Goal: Communication & Community: Answer question/provide support

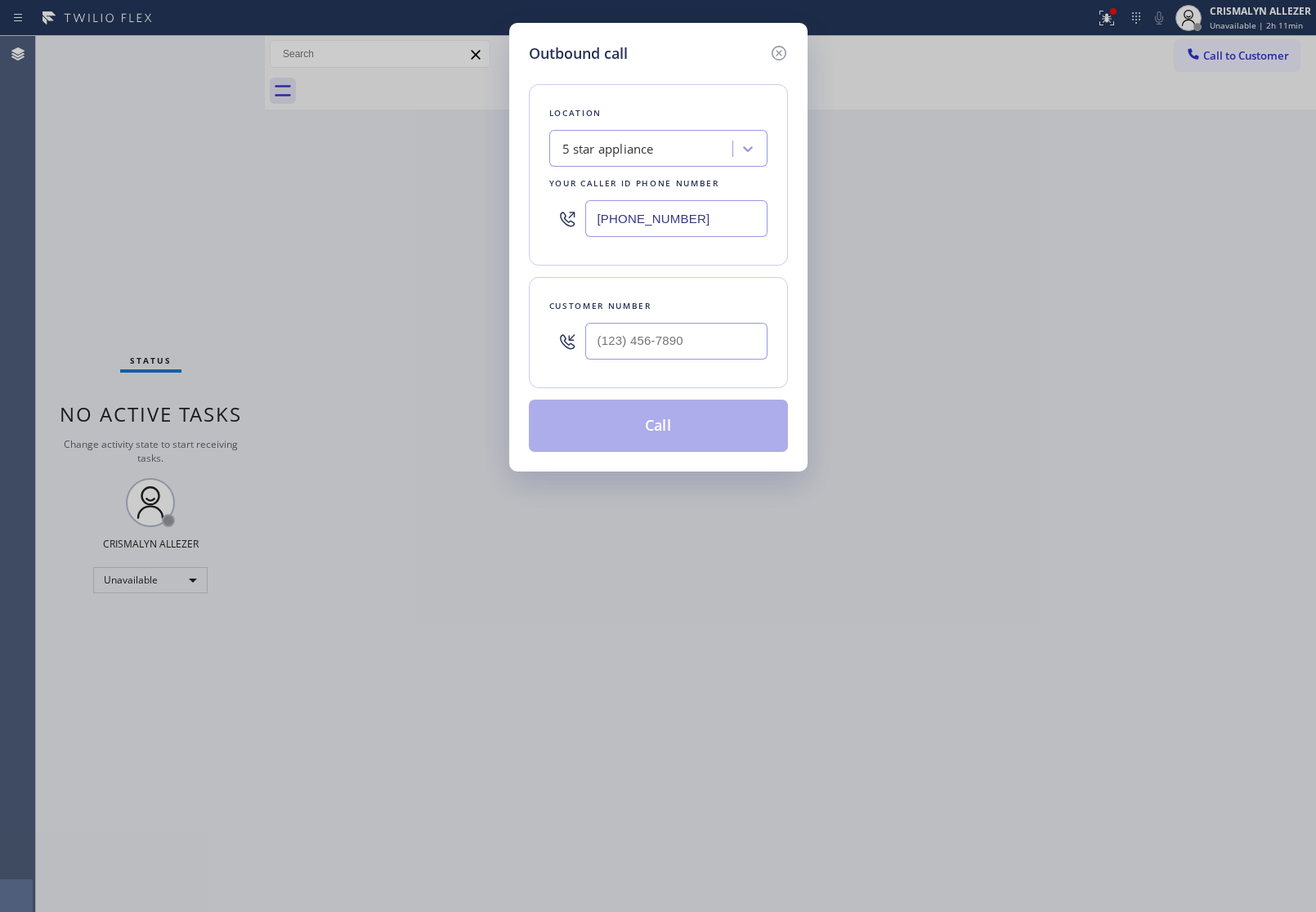
click at [688, 142] on div "5 star appliance" at bounding box center [643, 149] width 178 height 28
paste input "5 Star Electricians"
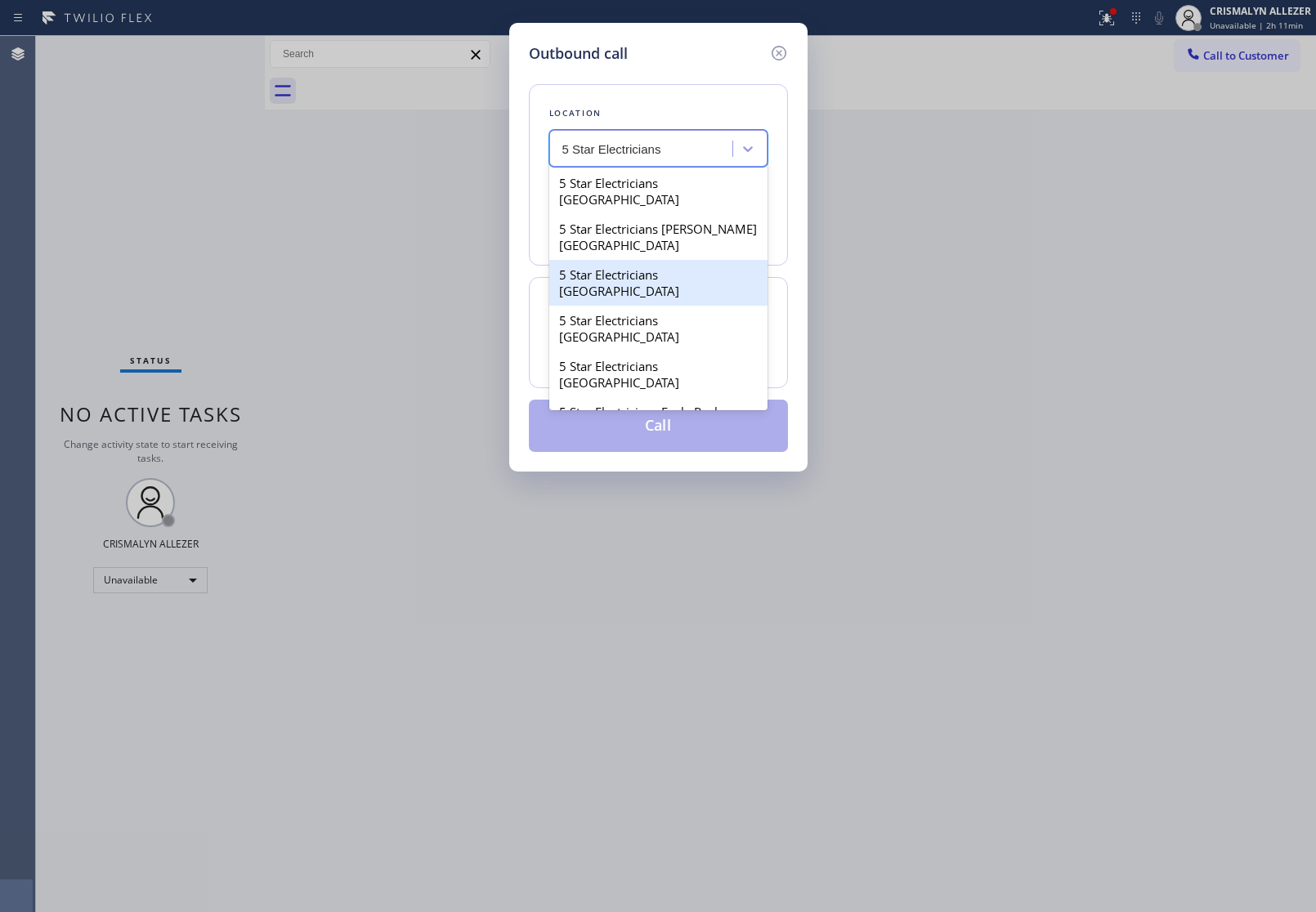
type input "5 Star Electricians"
click at [944, 276] on div "Outbound call Location option 5 star appliance, selected. option 5 Star Electri…" at bounding box center [658, 456] width 1316 height 912
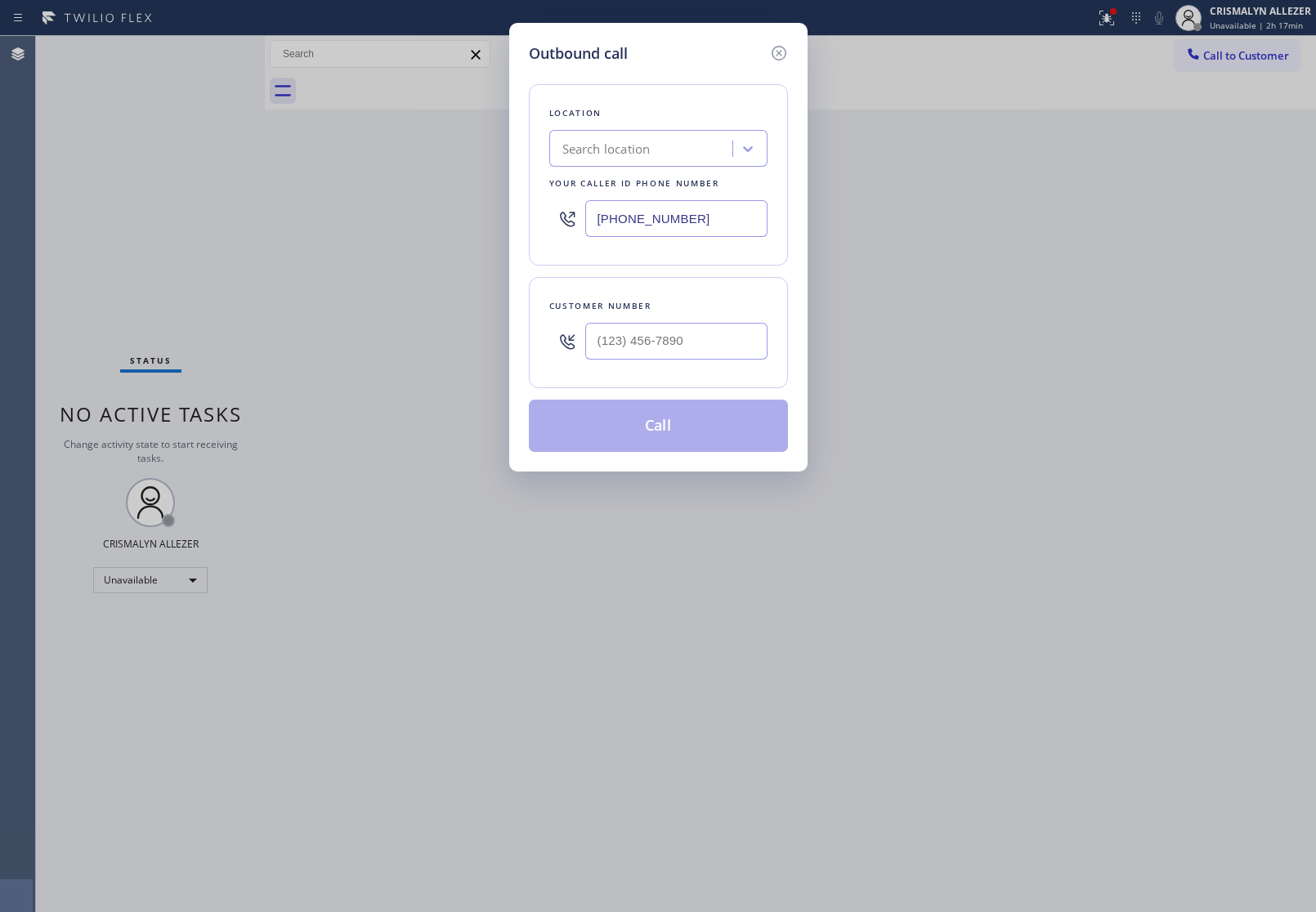
drag, startPoint x: 778, startPoint y: 50, endPoint x: 664, endPoint y: 140, distance: 145.2
click at [771, 55] on icon at bounding box center [779, 53] width 19 height 19
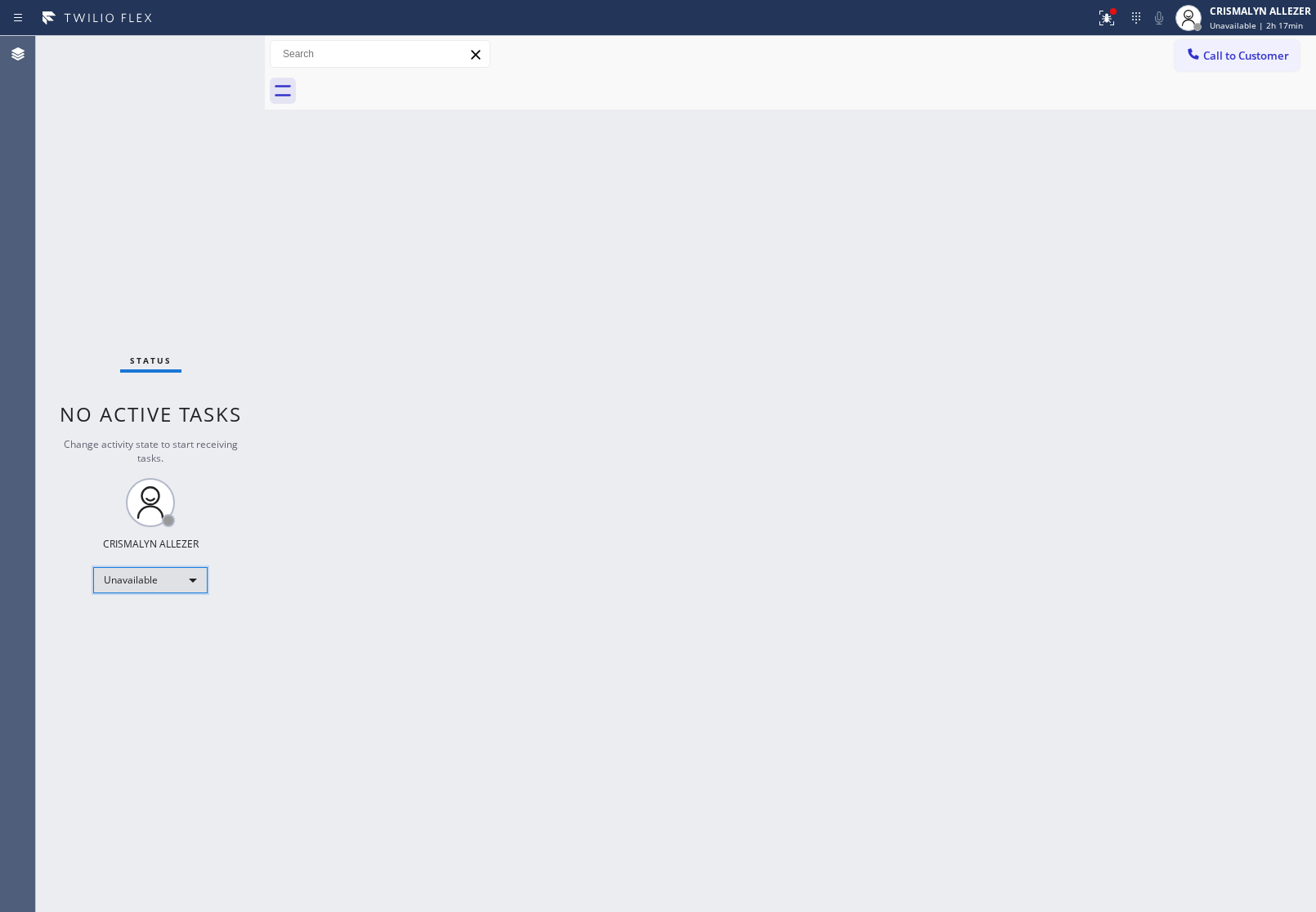
click at [189, 578] on div "Unavailable" at bounding box center [151, 580] width 115 height 26
click at [152, 662] on li "Break" at bounding box center [150, 663] width 111 height 19
click at [196, 580] on div "Break" at bounding box center [151, 580] width 115 height 26
click at [168, 644] on li "Unavailable" at bounding box center [150, 643] width 111 height 19
drag, startPoint x: 1251, startPoint y: 51, endPoint x: 1214, endPoint y: 61, distance: 38.3
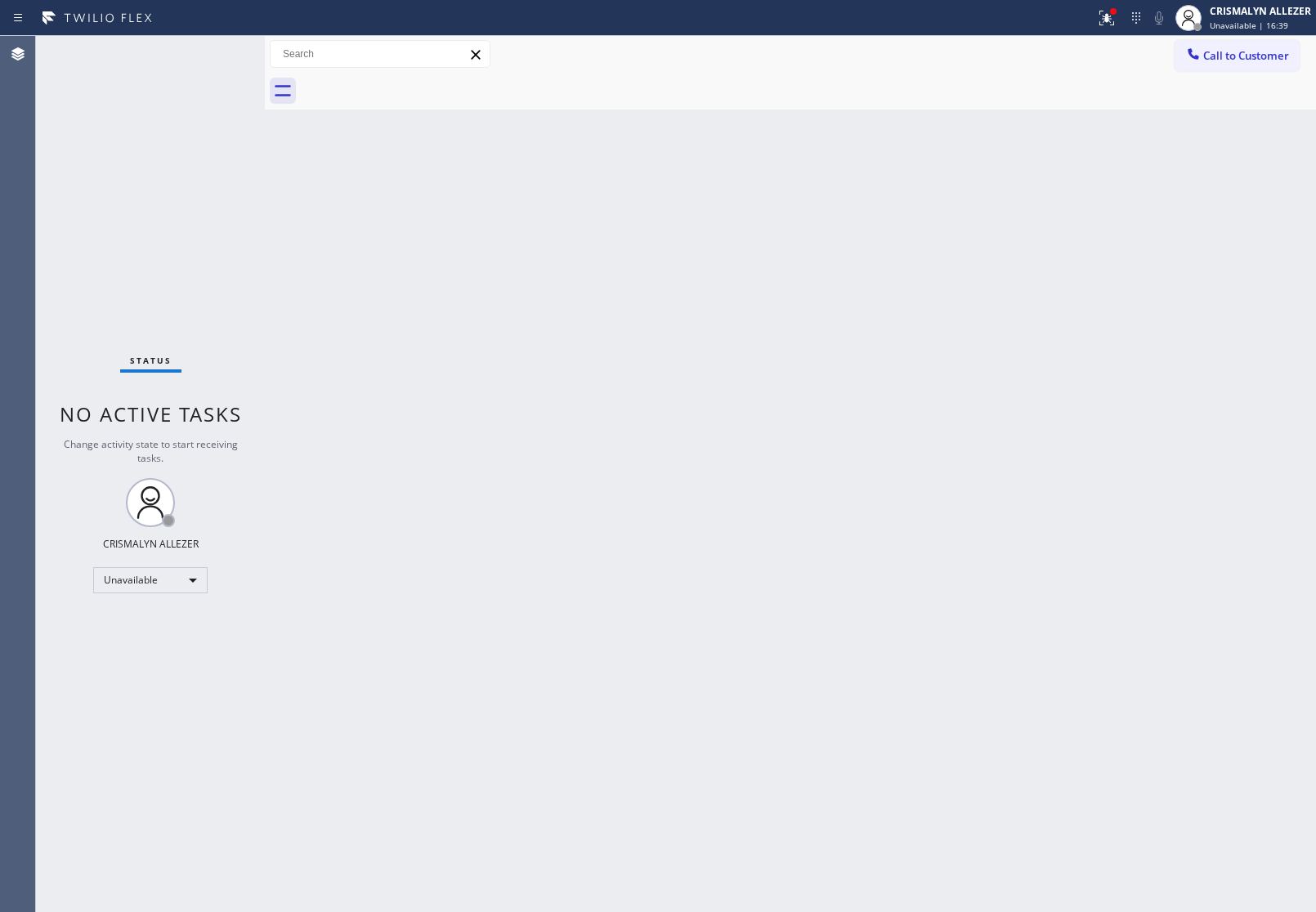
click at [1250, 51] on span "Call to Customer" at bounding box center [1246, 55] width 85 height 15
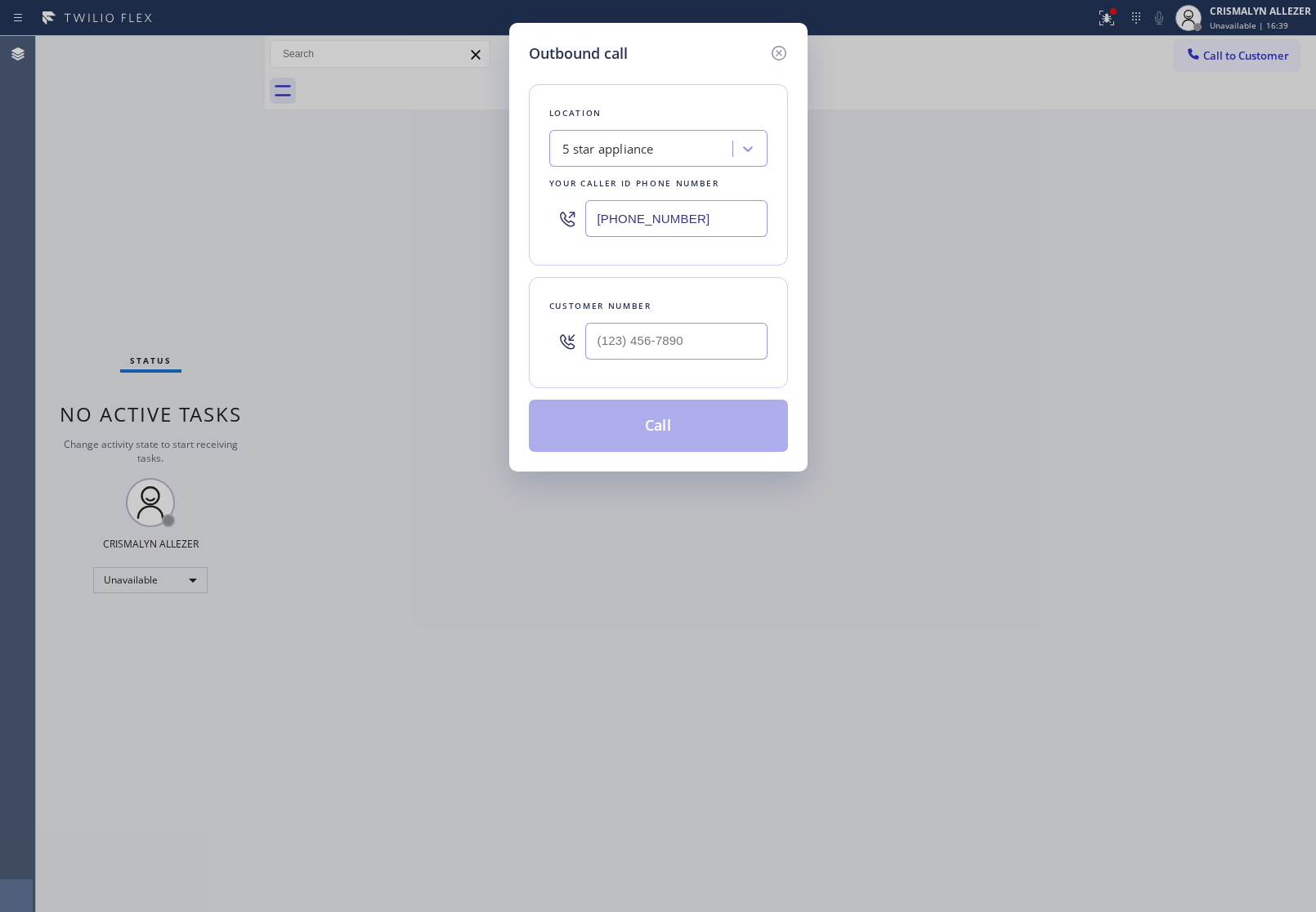
drag, startPoint x: 724, startPoint y: 209, endPoint x: 231, endPoint y: 233, distance: 493.6
click at [254, 233] on div "Outbound call Location 5 star appliance Your caller id phone number [PHONE_NUMB…" at bounding box center [658, 456] width 1316 height 912
paste input "856) 356-0561"
type input "[PHONE_NUMBER]"
click at [691, 332] on input "(___) ___-____" at bounding box center [677, 341] width 183 height 37
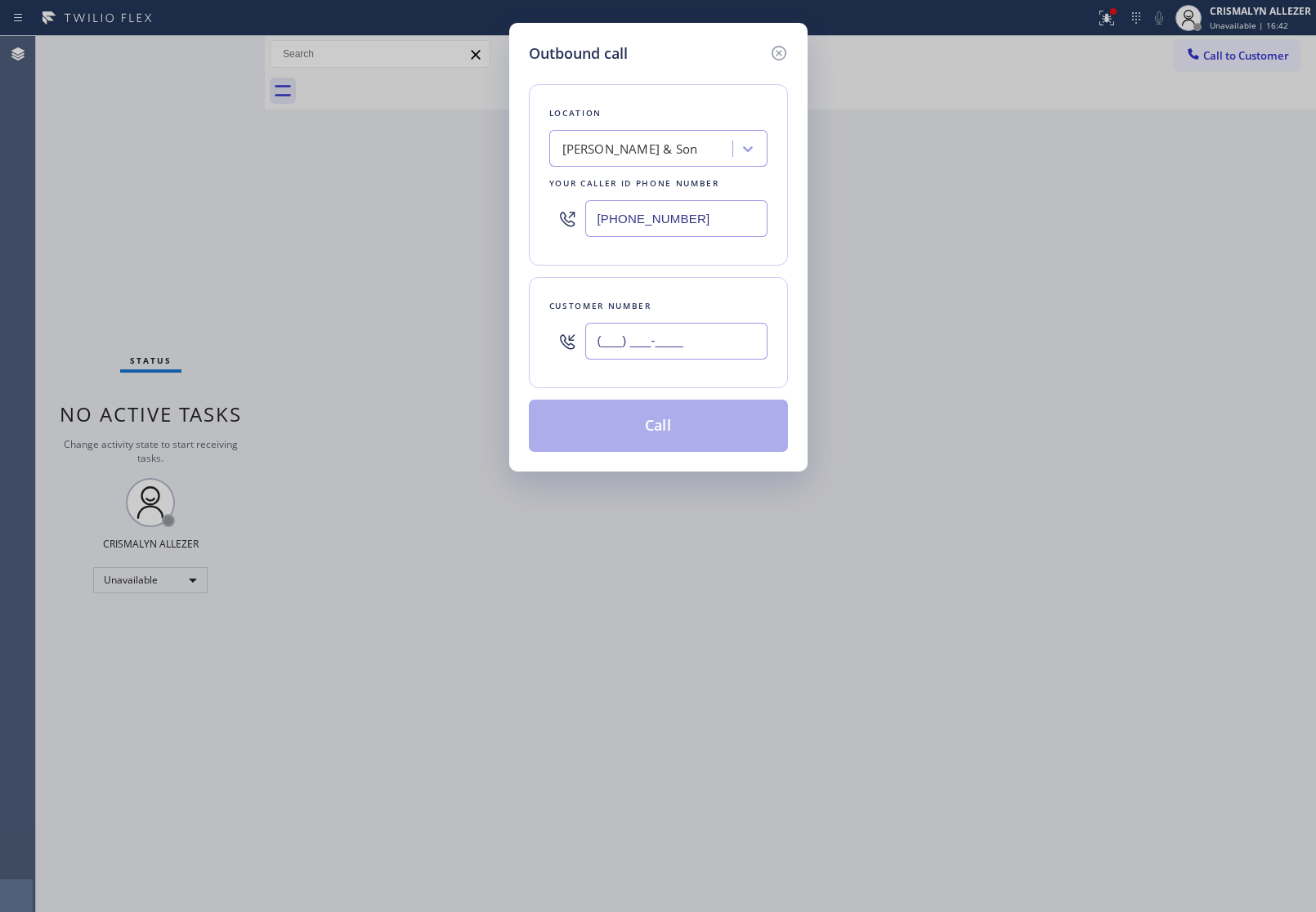
paste input "781) 921-4657"
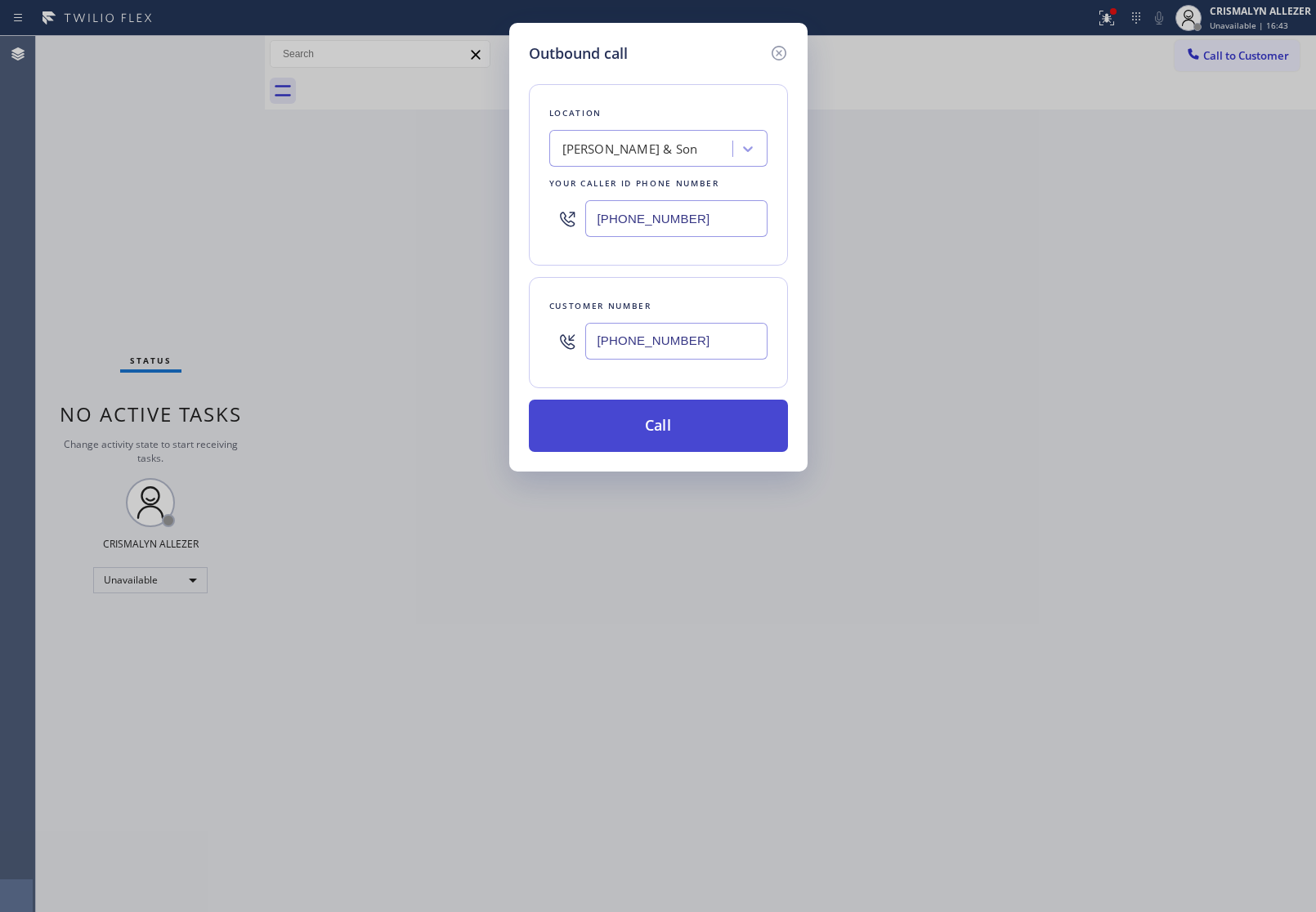
type input "[PHONE_NUMBER]"
click at [670, 425] on button "Call" at bounding box center [658, 425] width 259 height 52
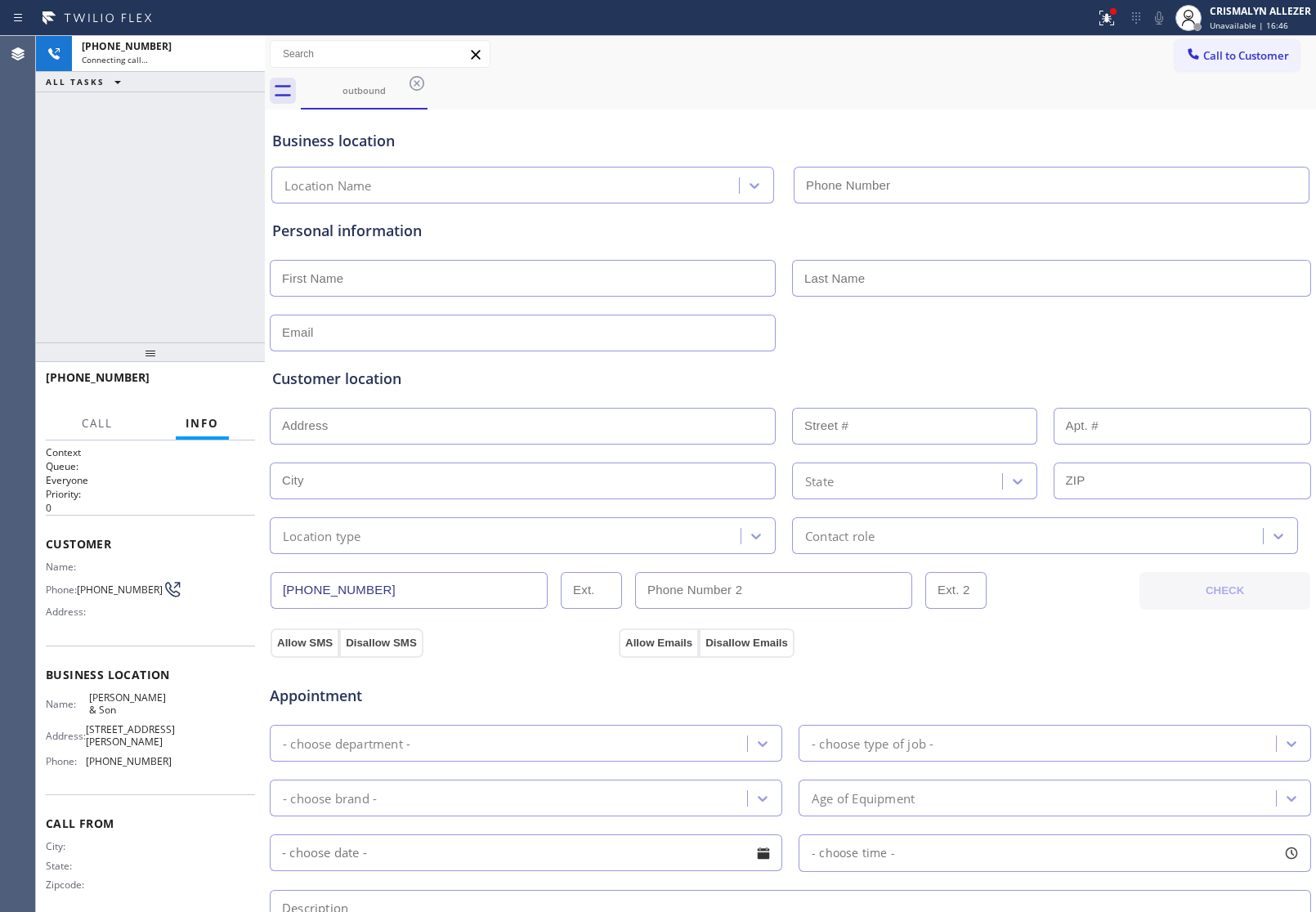
type input "[PHONE_NUMBER]"
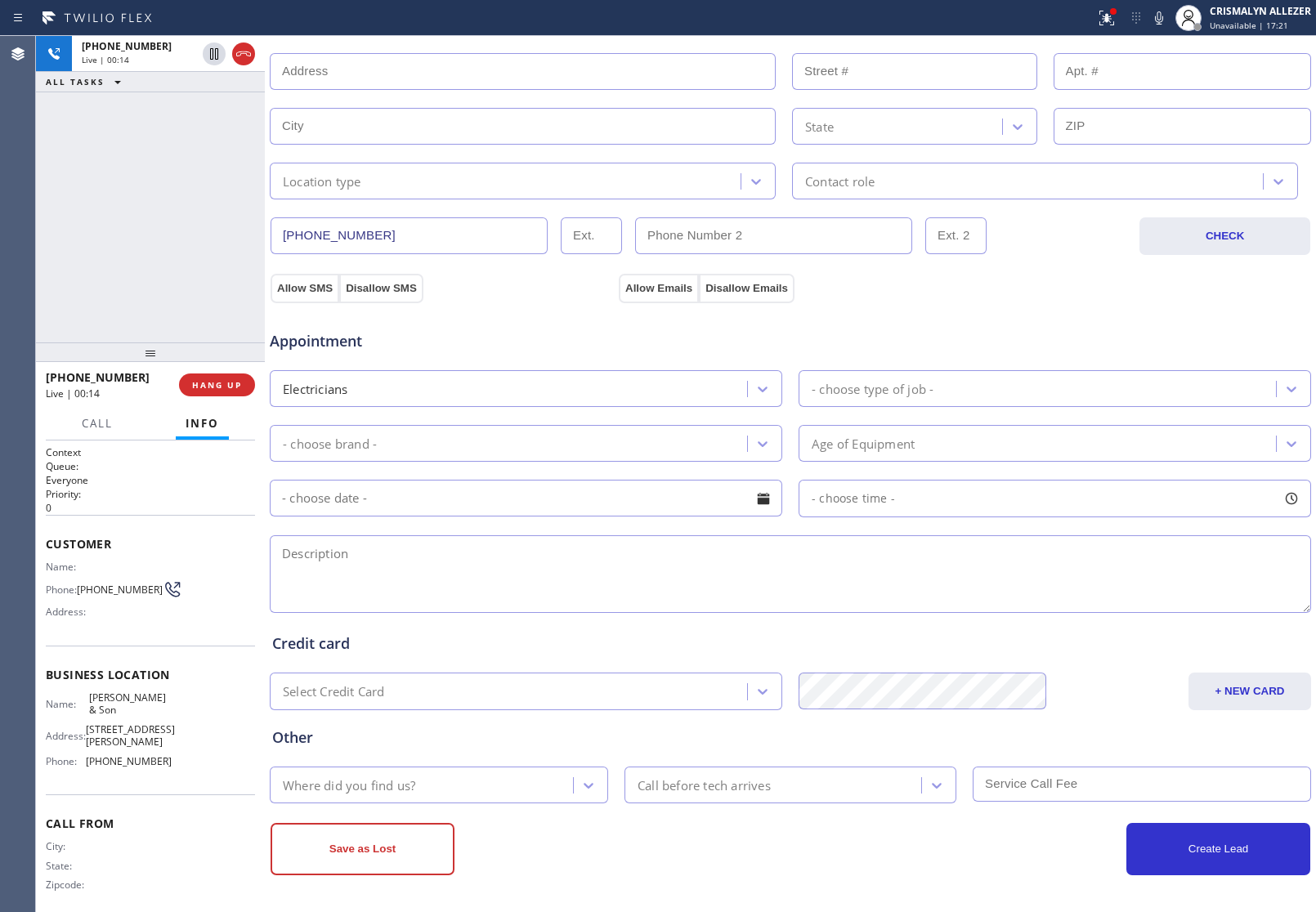
scroll to position [357, 0]
click at [495, 565] on textarea at bounding box center [791, 574] width 1041 height 78
type textarea "c"
type textarea "C"
drag, startPoint x: 283, startPoint y: 553, endPoint x: 332, endPoint y: 595, distance: 64.5
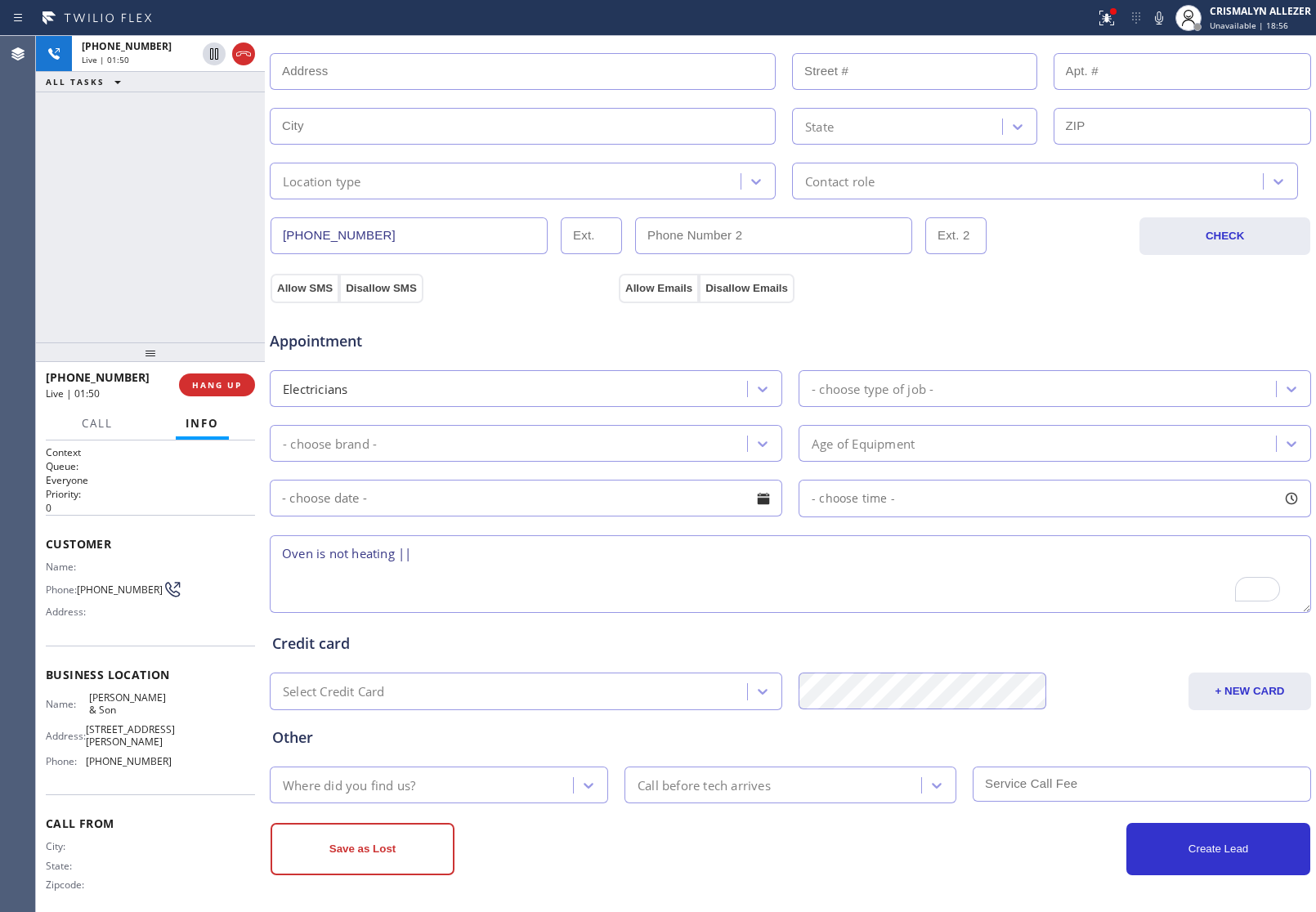
click at [283, 554] on textarea "Oven is not heating ||" at bounding box center [791, 574] width 1041 height 78
click at [517, 550] on textarea "Frigidaire || Oven is not heating ||" at bounding box center [791, 574] width 1041 height 78
type textarea "F"
click at [214, 385] on span "HANG UP" at bounding box center [217, 385] width 50 height 12
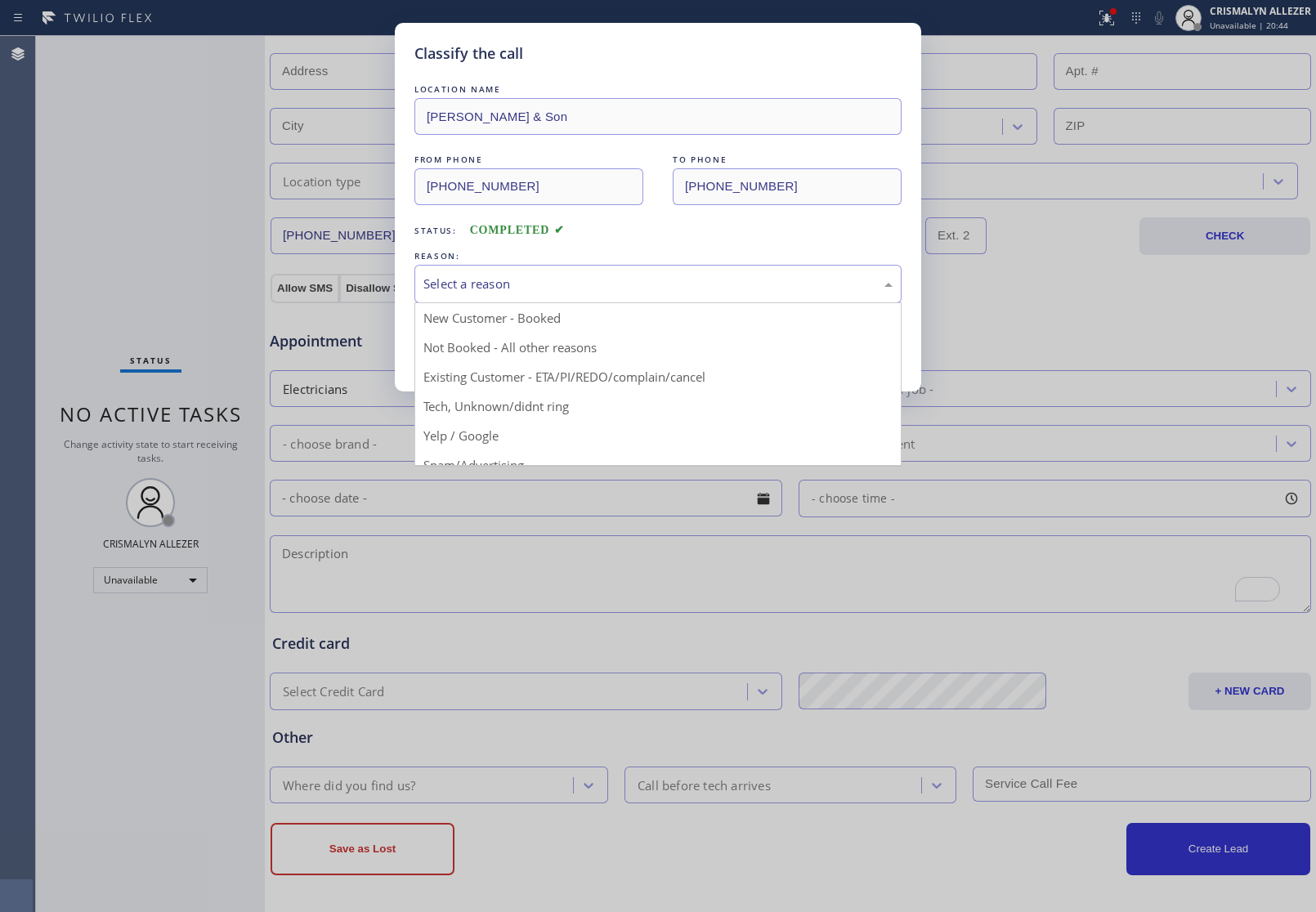
click at [631, 292] on div "Select a reason" at bounding box center [658, 284] width 469 height 18
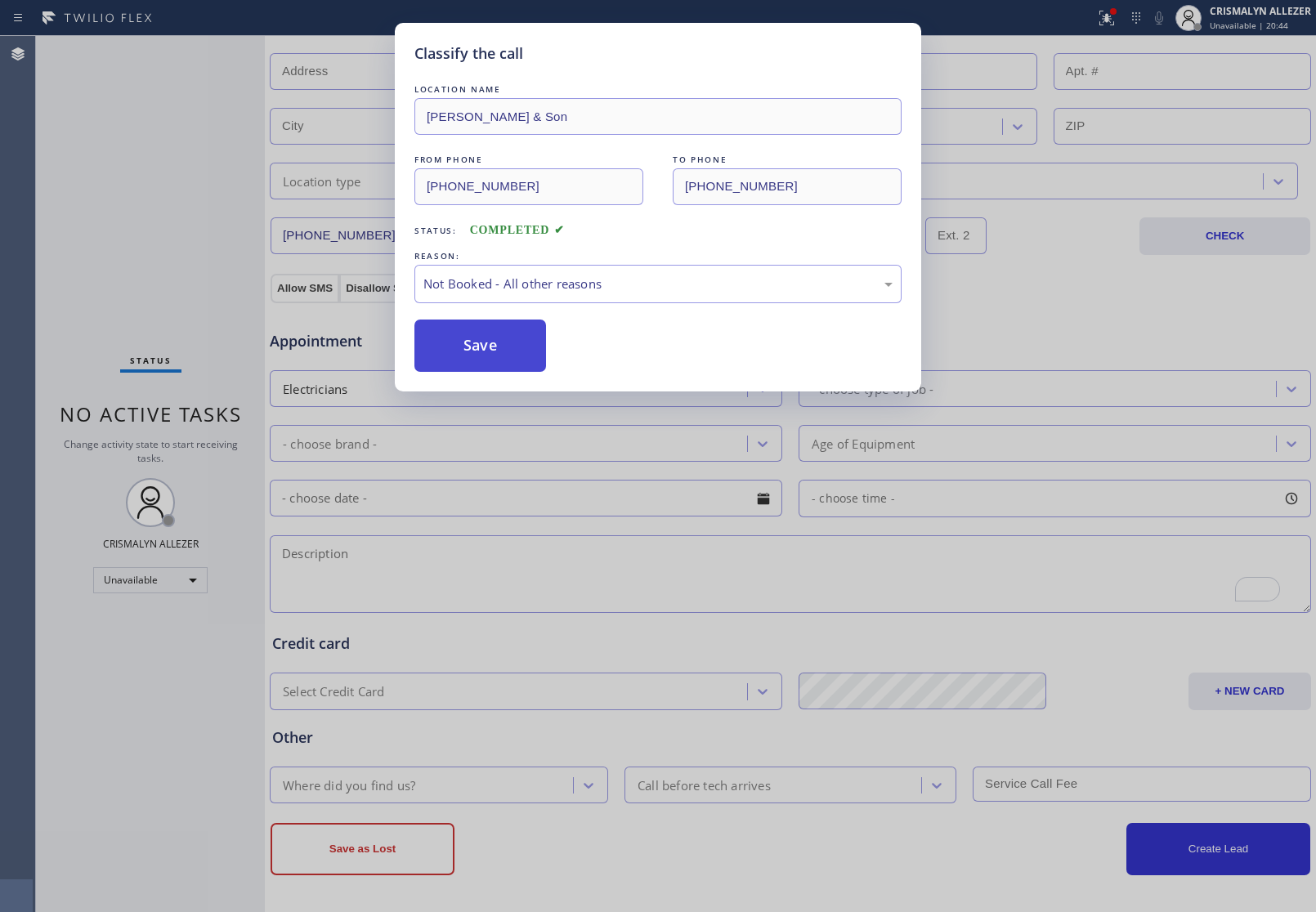
click at [484, 355] on button "Save" at bounding box center [480, 346] width 131 height 52
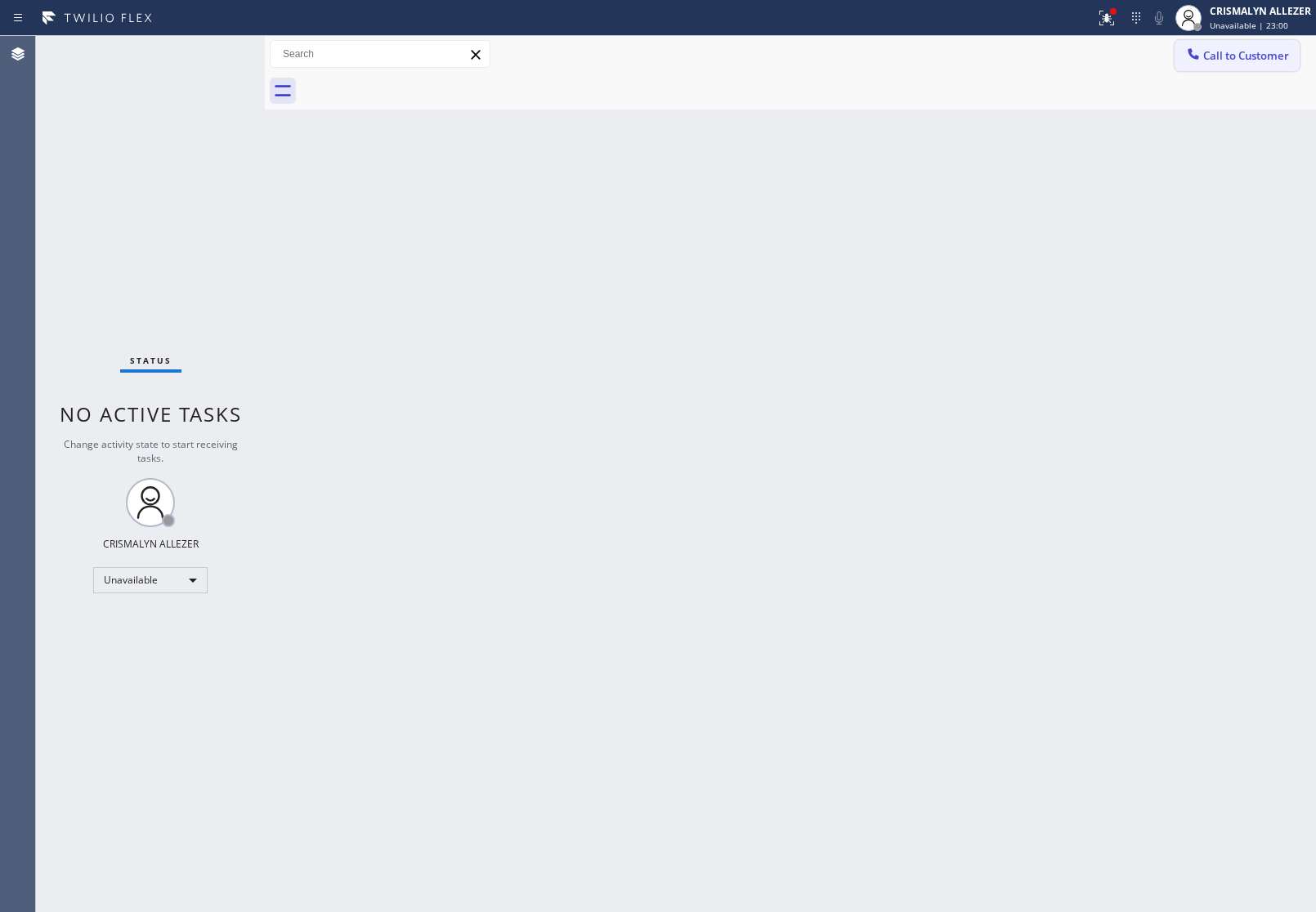
click at [1220, 57] on span "Call to Customer" at bounding box center [1246, 55] width 85 height 15
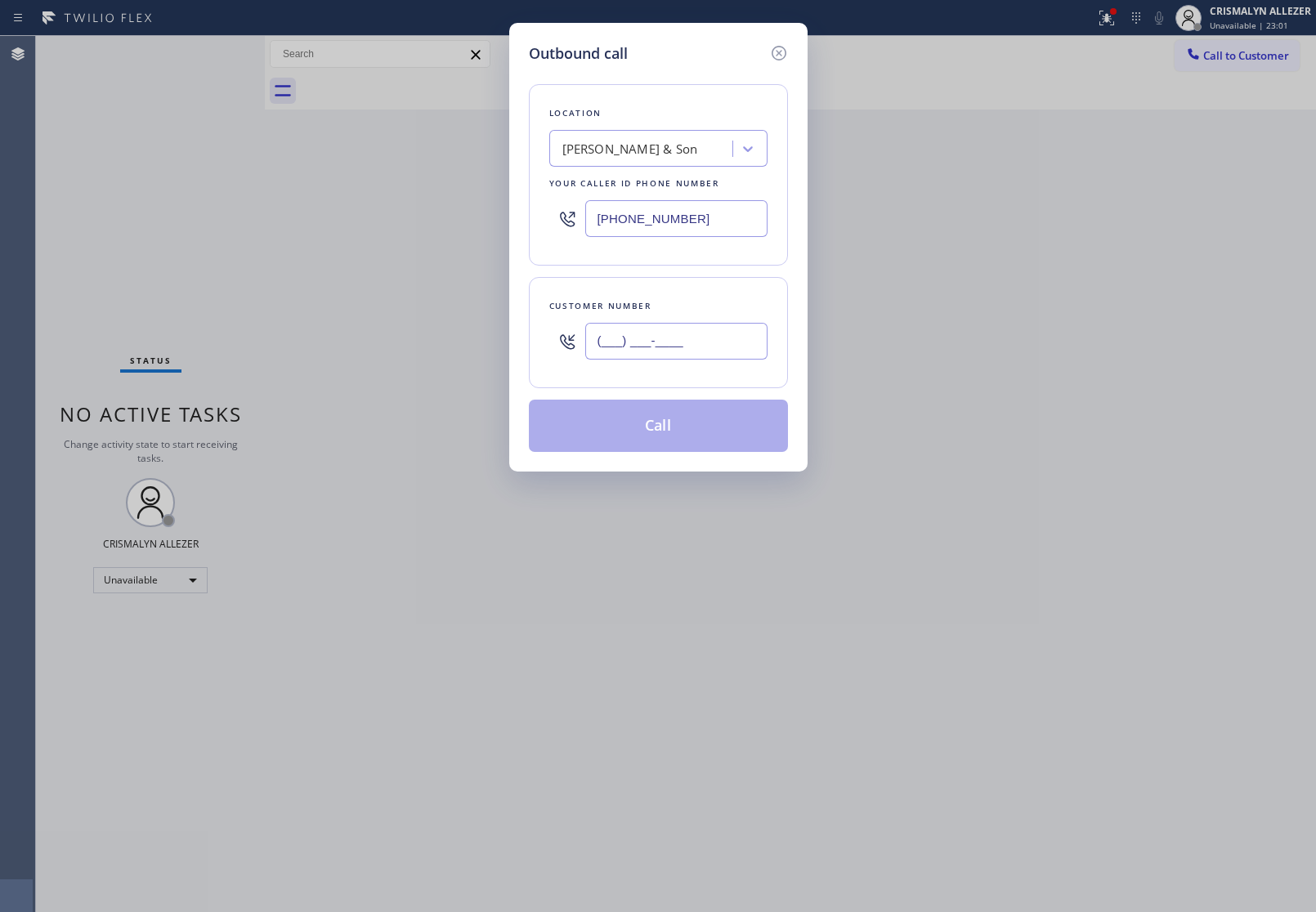
click at [752, 343] on input "(___) ___-____" at bounding box center [677, 341] width 183 height 37
paste input "858) 774-2427"
type input "(858) 774-2427"
click at [688, 152] on div "[PERSON_NAME] & Son" at bounding box center [630, 149] width 136 height 18
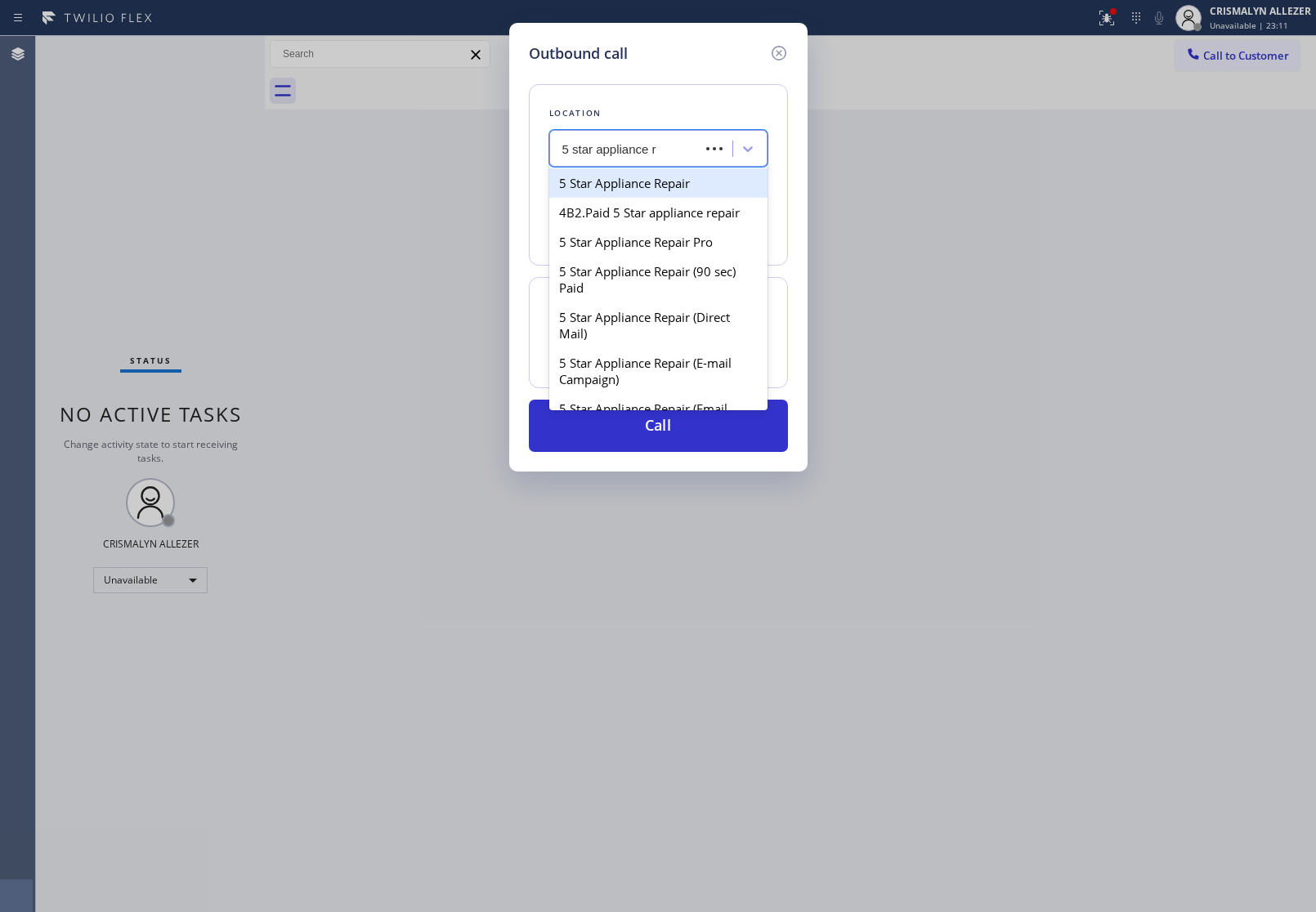
type input "5 star appliance"
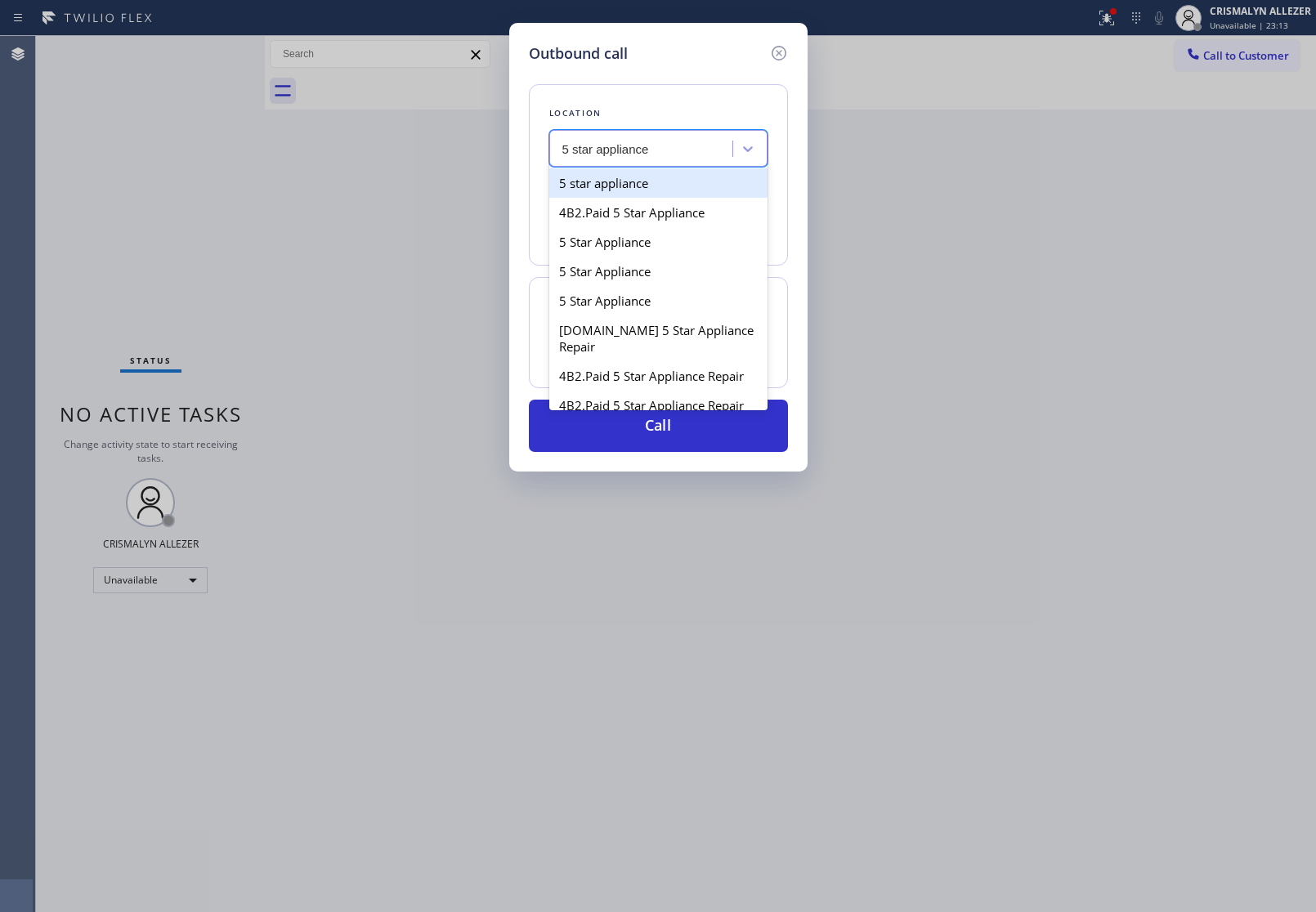
click at [683, 183] on div "5 star appliance" at bounding box center [658, 183] width 219 height 29
type input "[PHONE_NUMBER]"
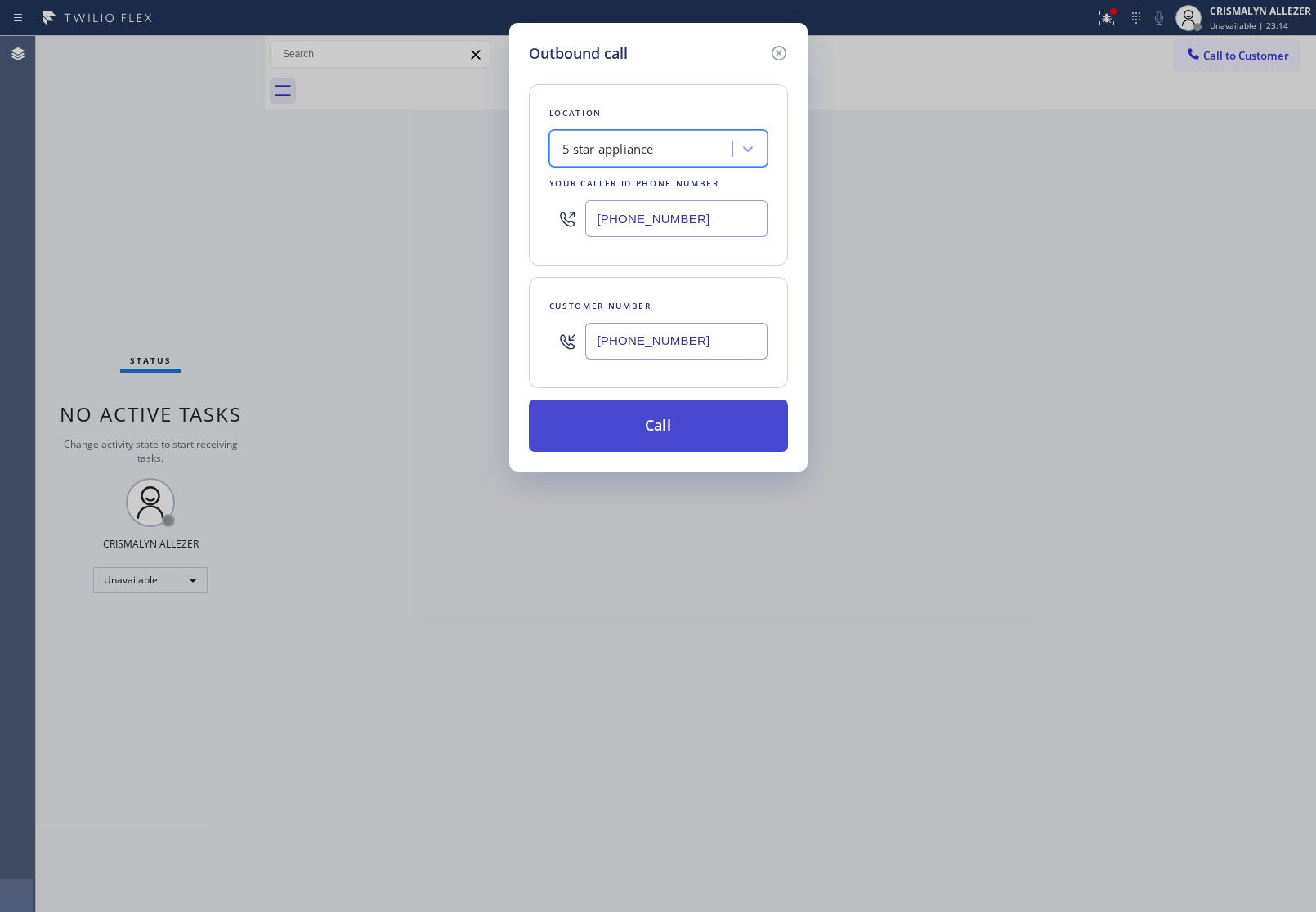
click at [681, 429] on button "Call" at bounding box center [658, 425] width 259 height 52
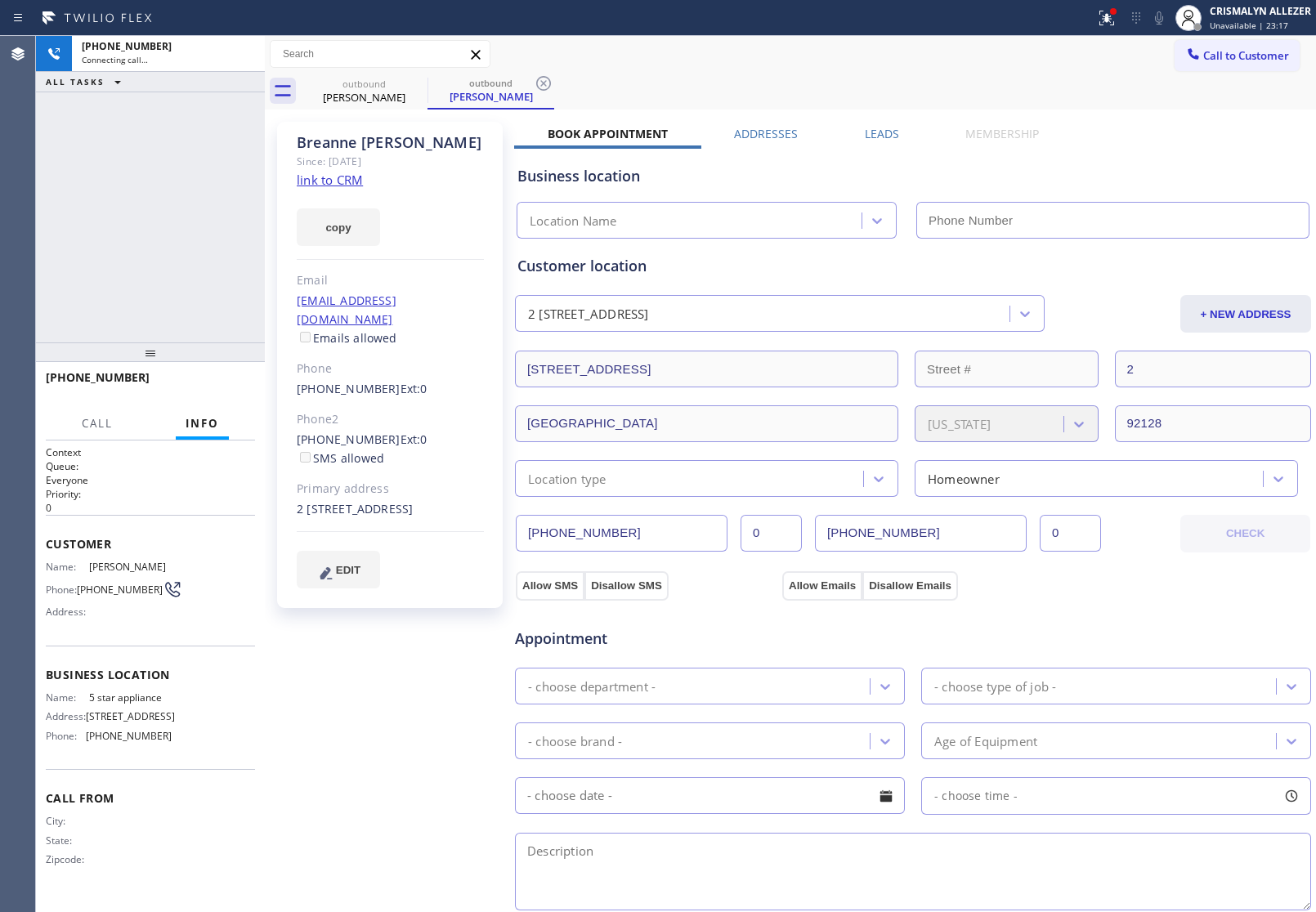
click at [358, 185] on link "link to CRM" at bounding box center [329, 180] width 66 height 17
type input "[PHONE_NUMBER]"
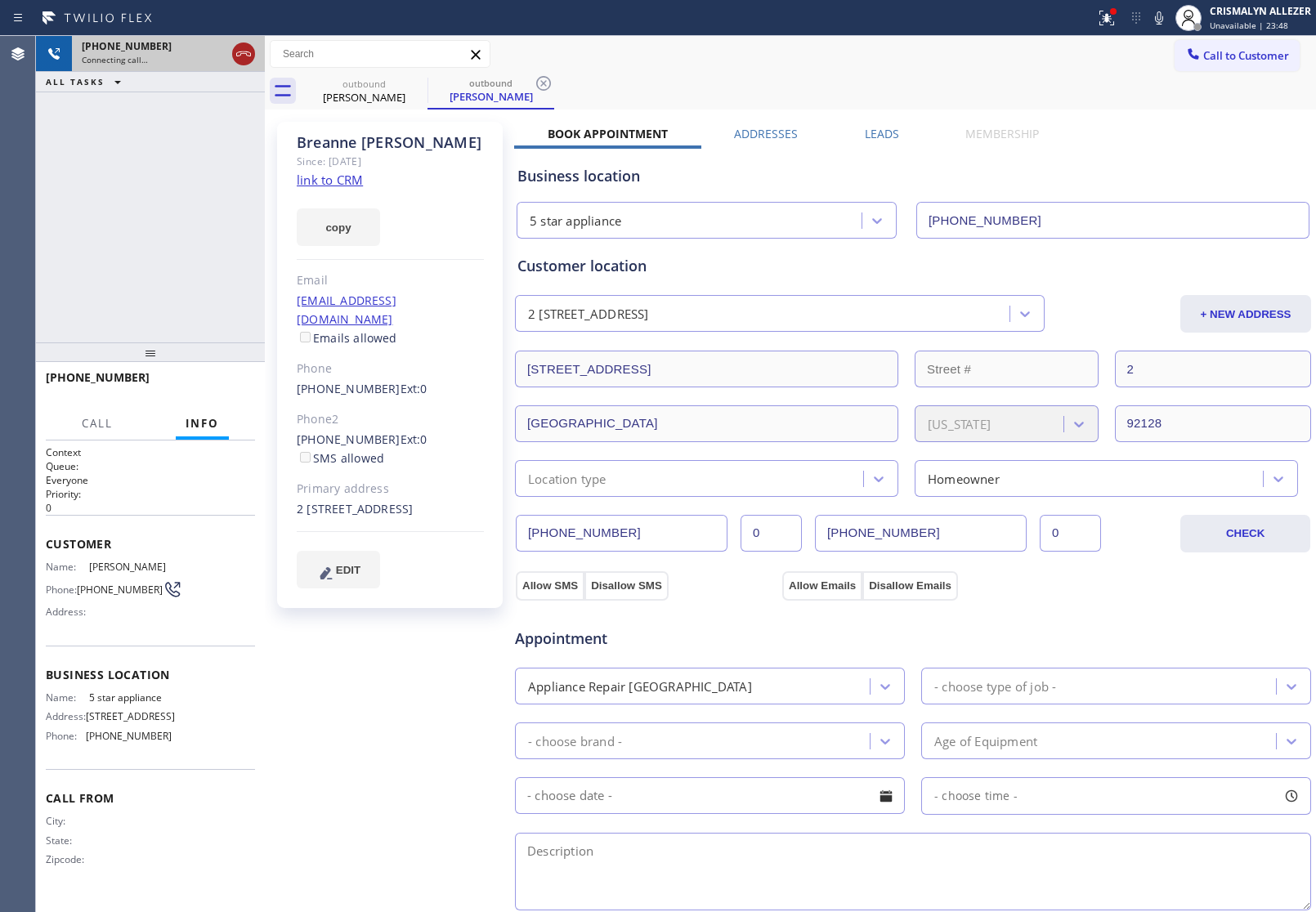
click at [240, 54] on icon at bounding box center [243, 53] width 15 height 5
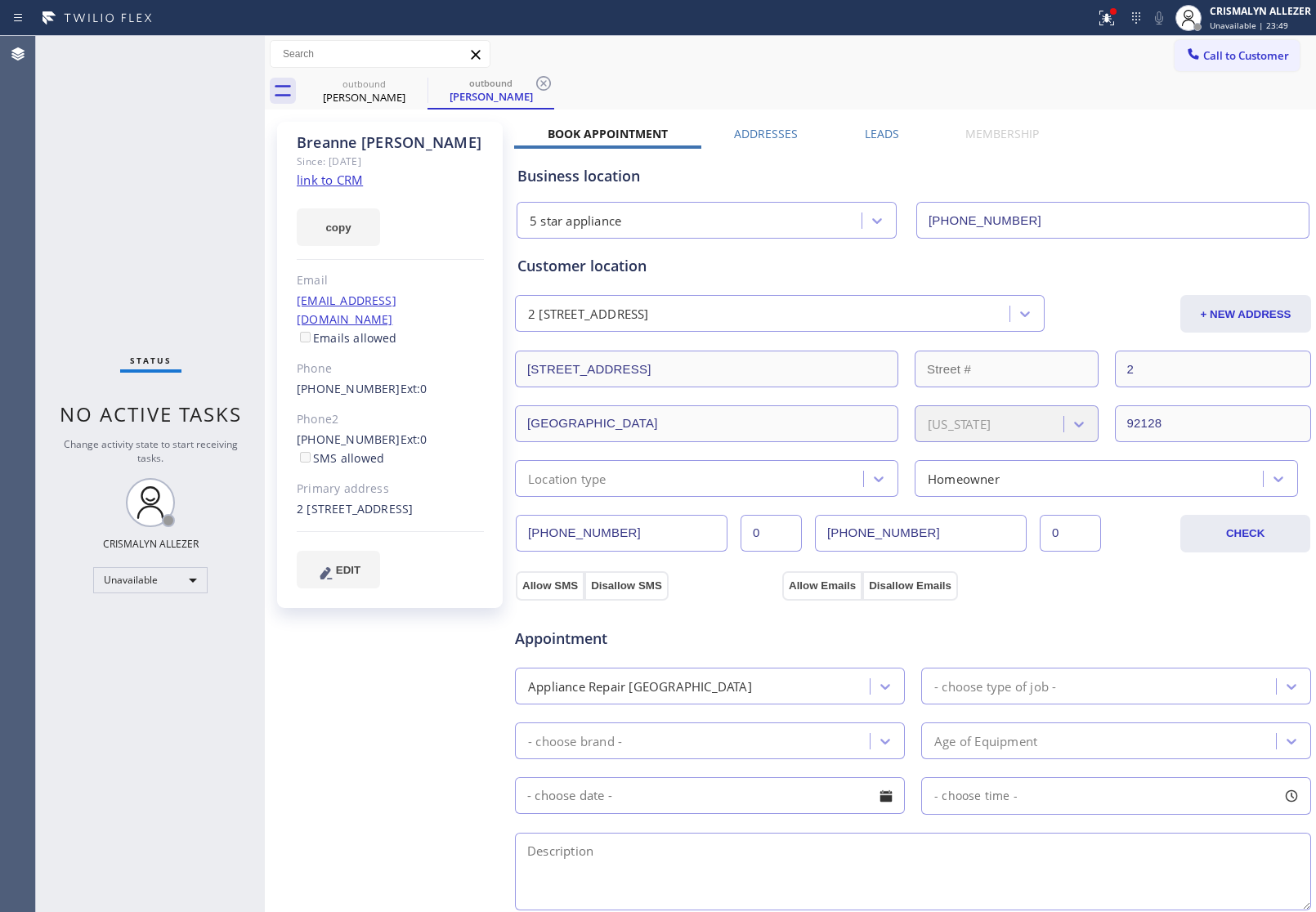
drag, startPoint x: 538, startPoint y: 80, endPoint x: 460, endPoint y: 94, distance: 79.2
click at [539, 80] on icon at bounding box center [543, 84] width 19 height 19
click at [422, 80] on icon at bounding box center [417, 83] width 15 height 15
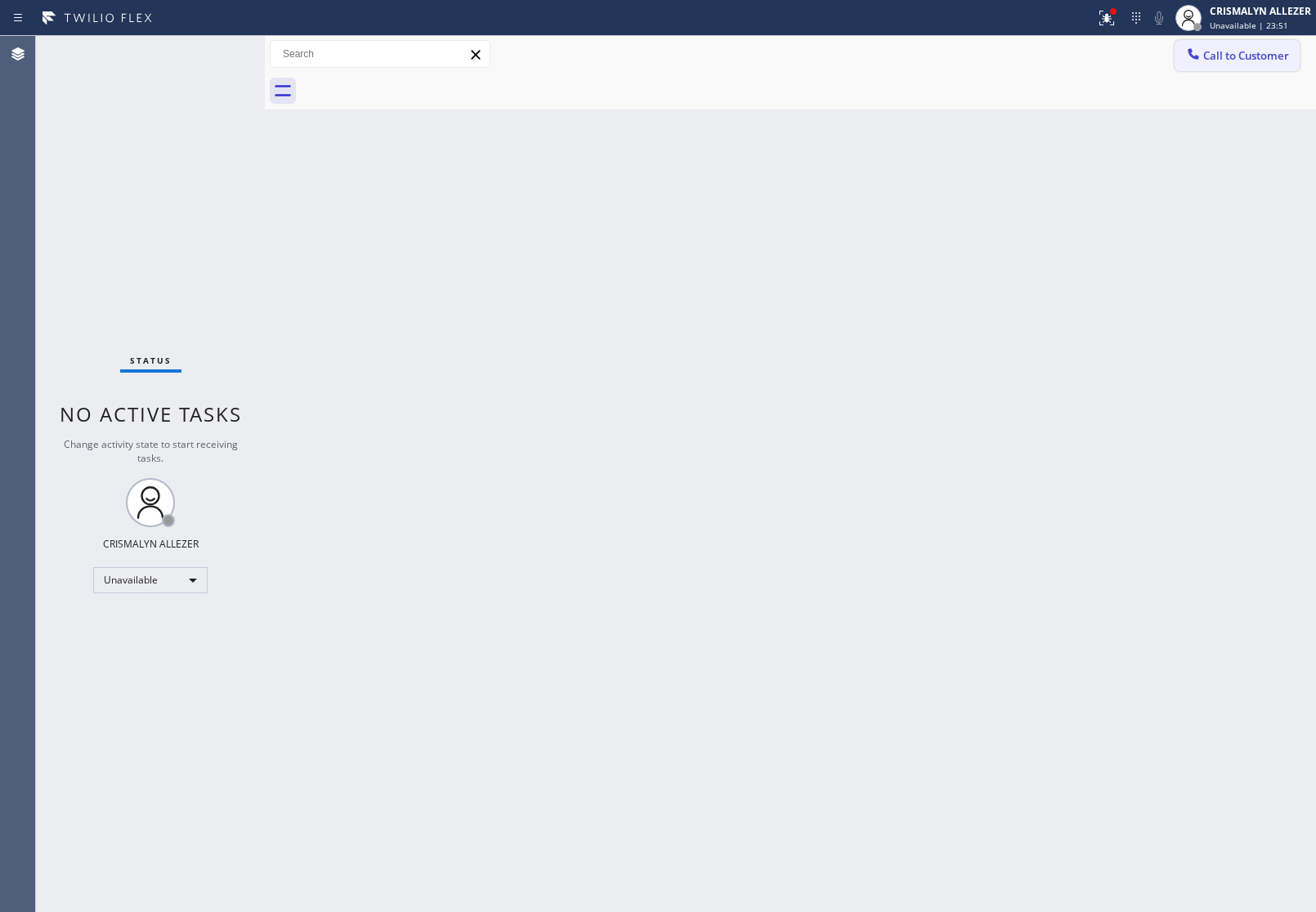
click at [1261, 57] on span "Call to Customer" at bounding box center [1246, 55] width 85 height 15
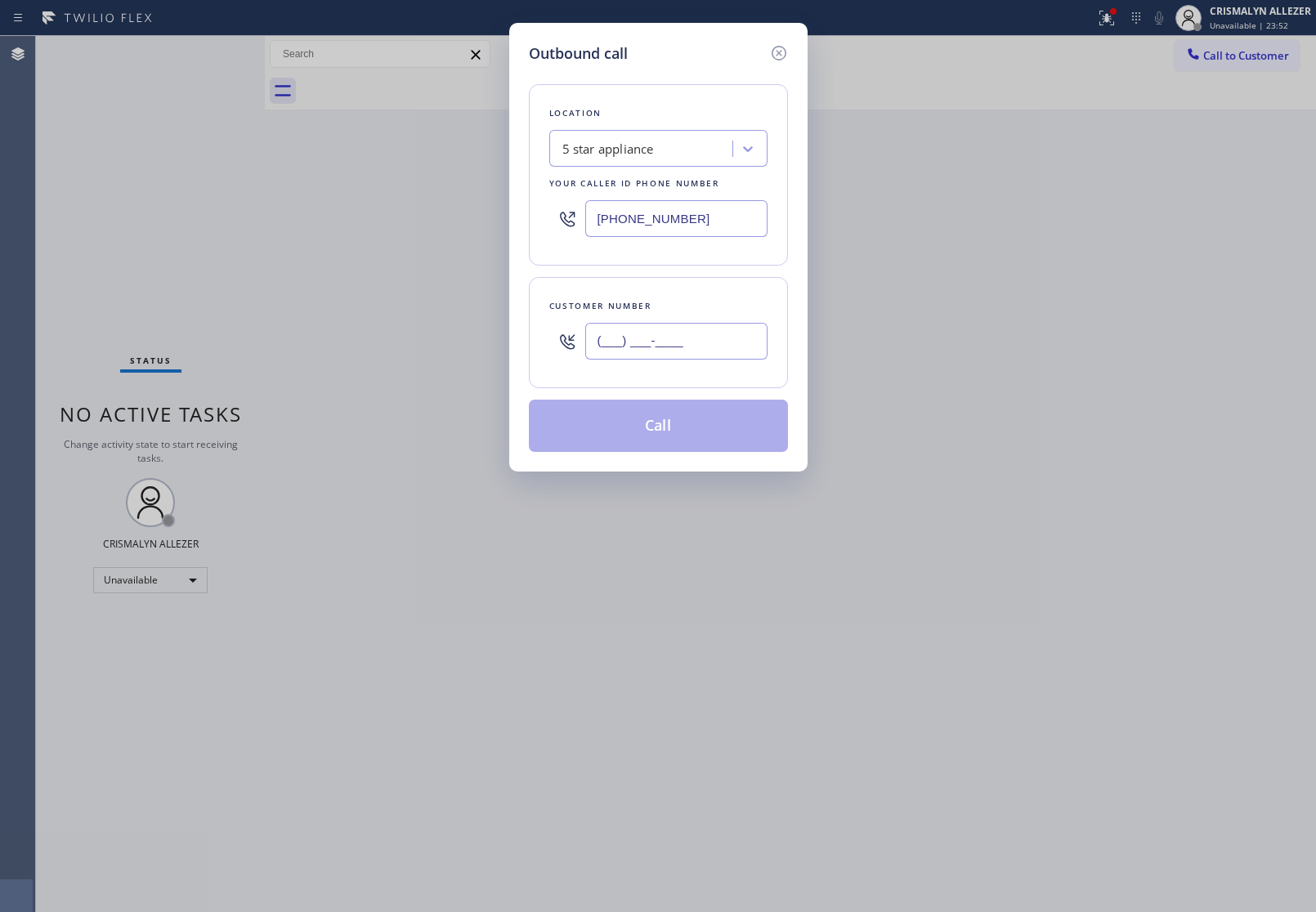
click at [735, 332] on input "(___) ___-____" at bounding box center [677, 341] width 183 height 37
paste input "619) 997-6678"
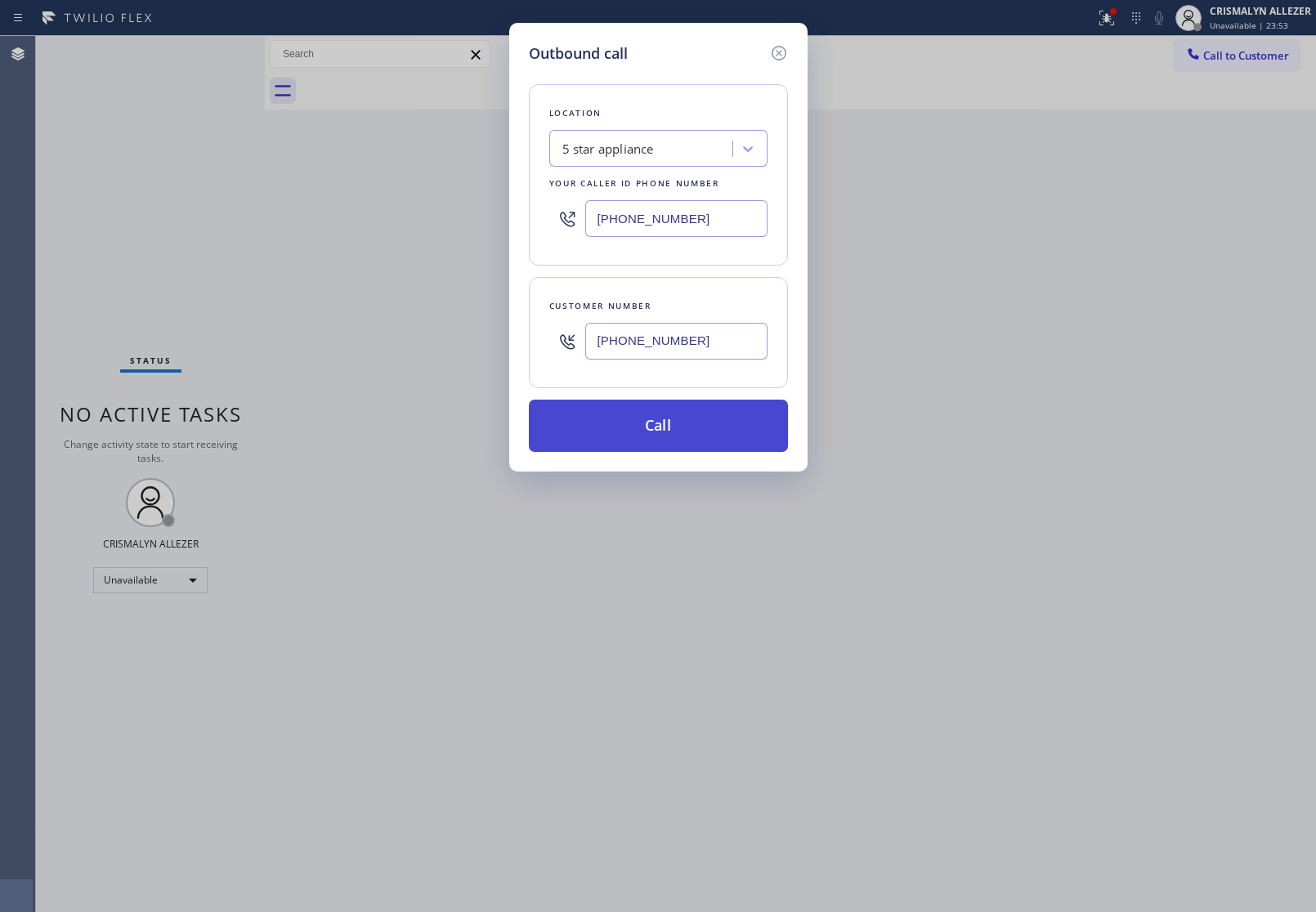
type input "(619) 997-6678"
click at [673, 437] on button "Call" at bounding box center [658, 425] width 259 height 52
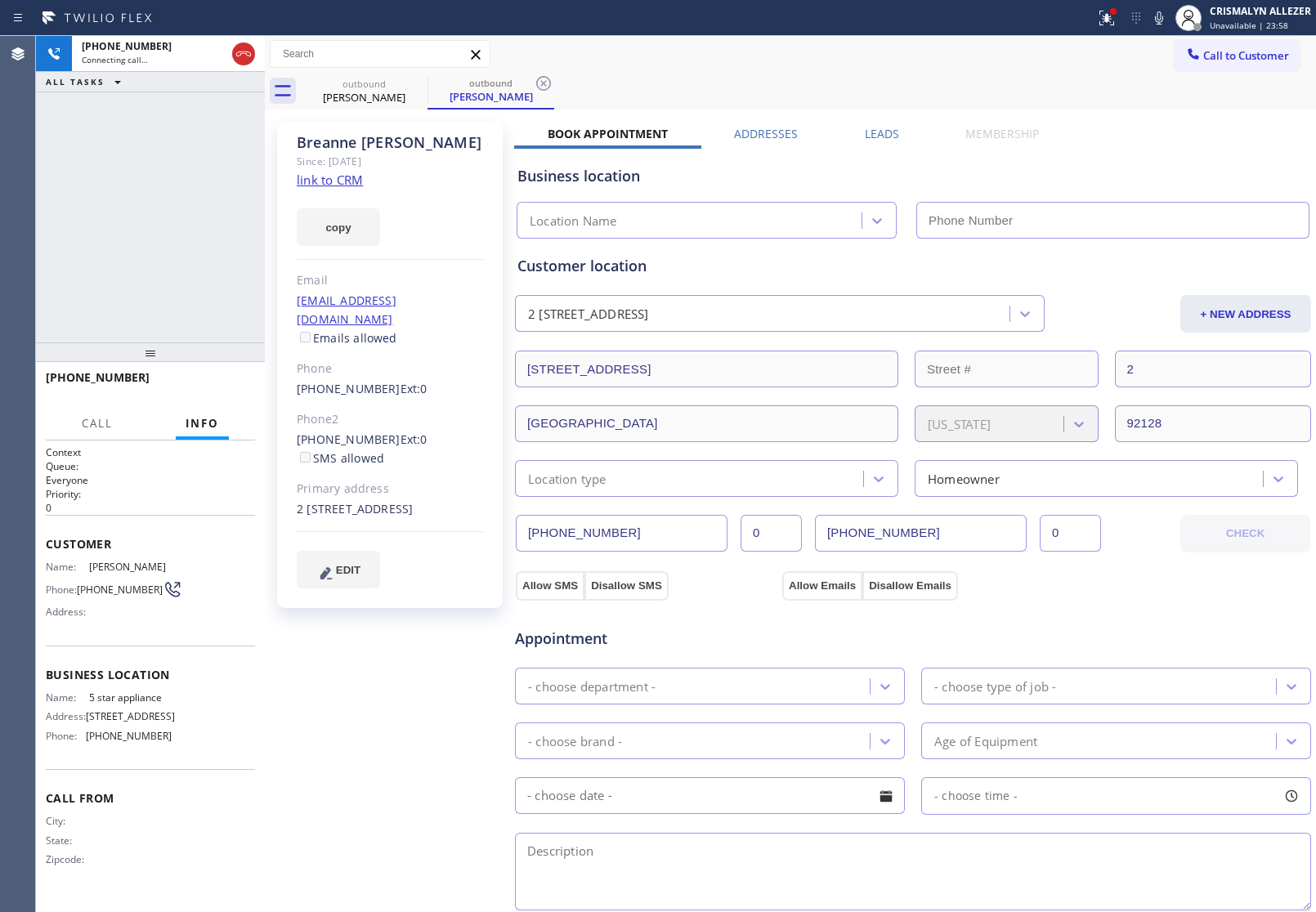
type input "[PHONE_NUMBER]"
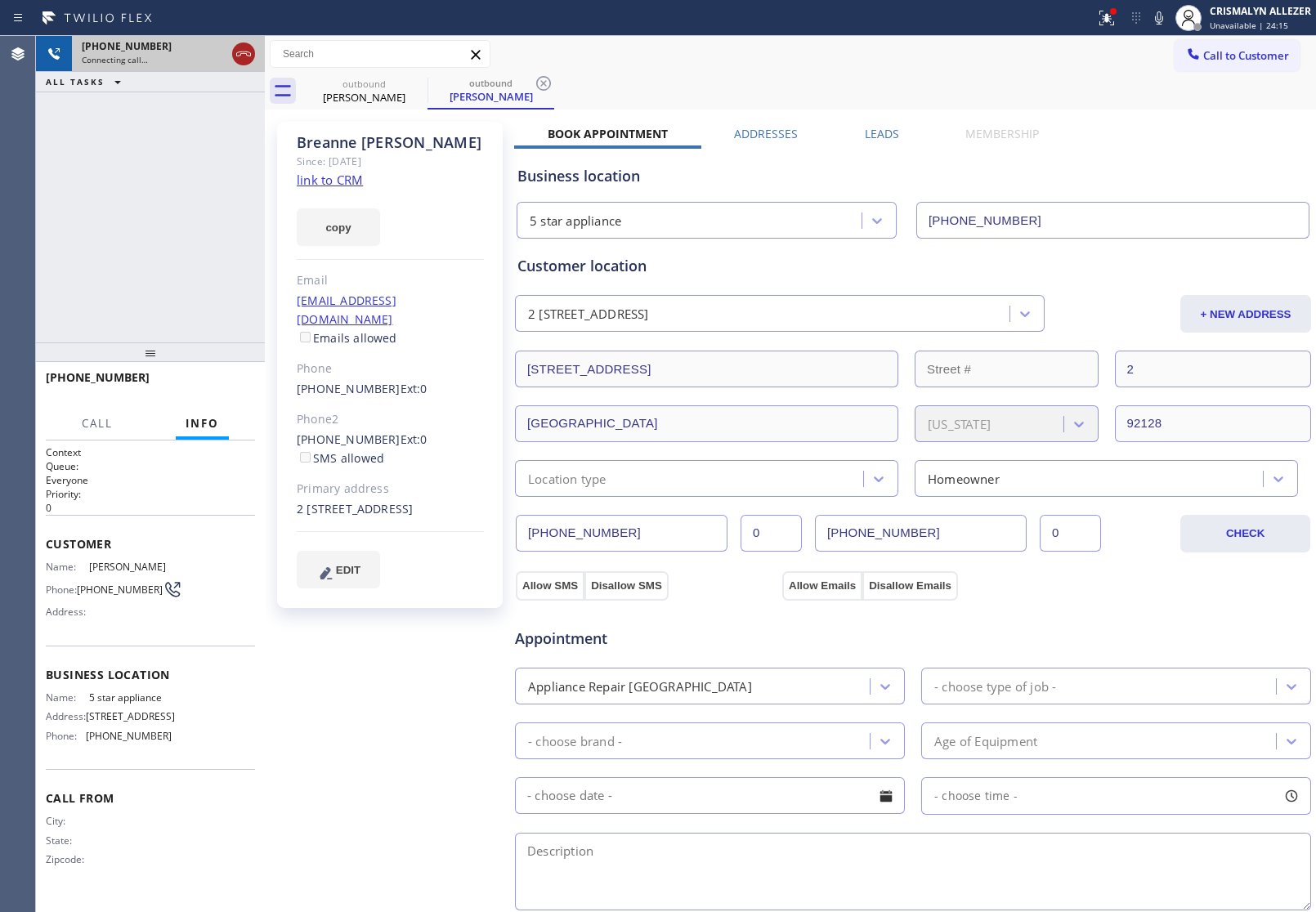
click at [235, 55] on icon at bounding box center [244, 53] width 19 height 19
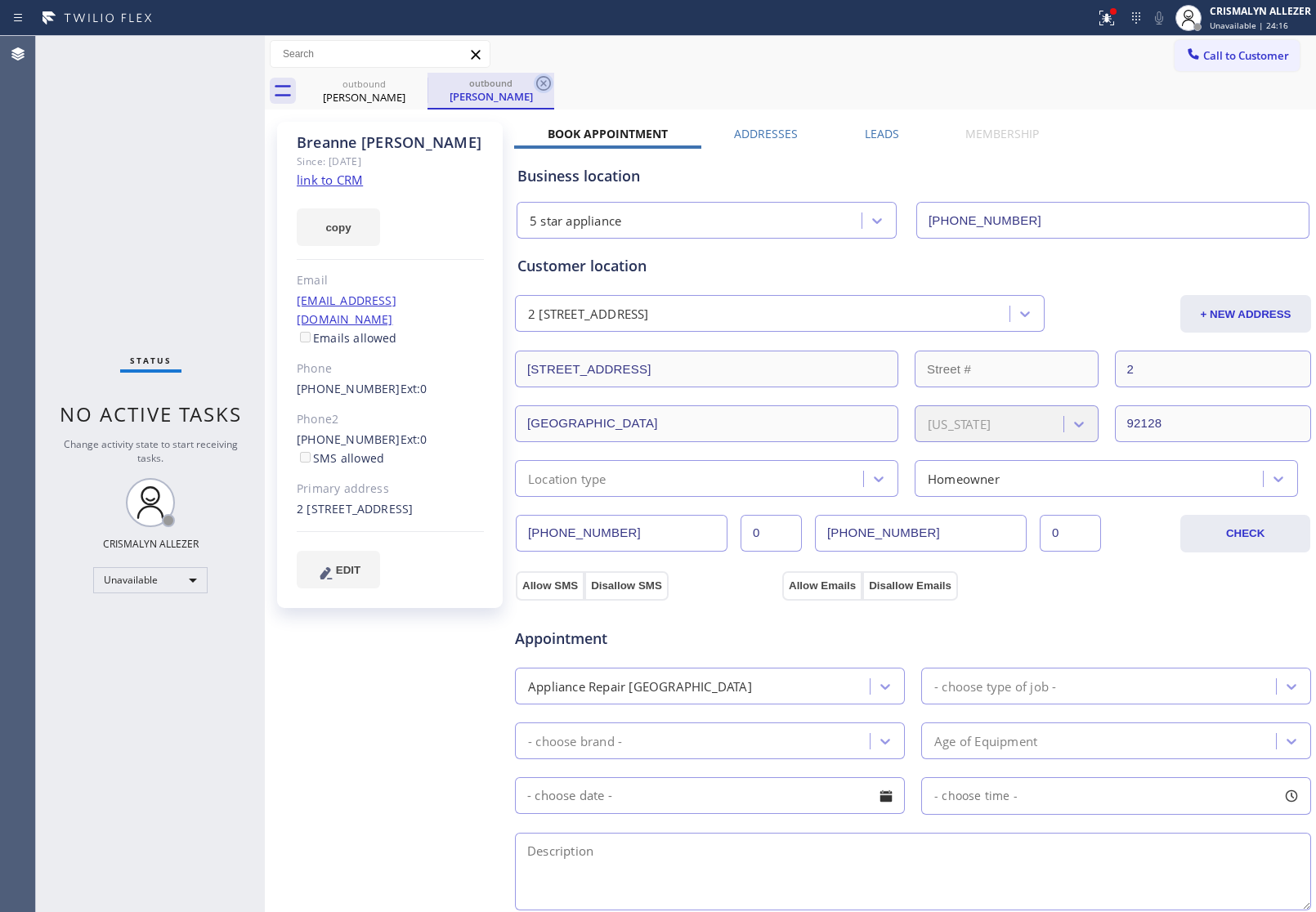
click at [540, 84] on icon at bounding box center [543, 84] width 19 height 19
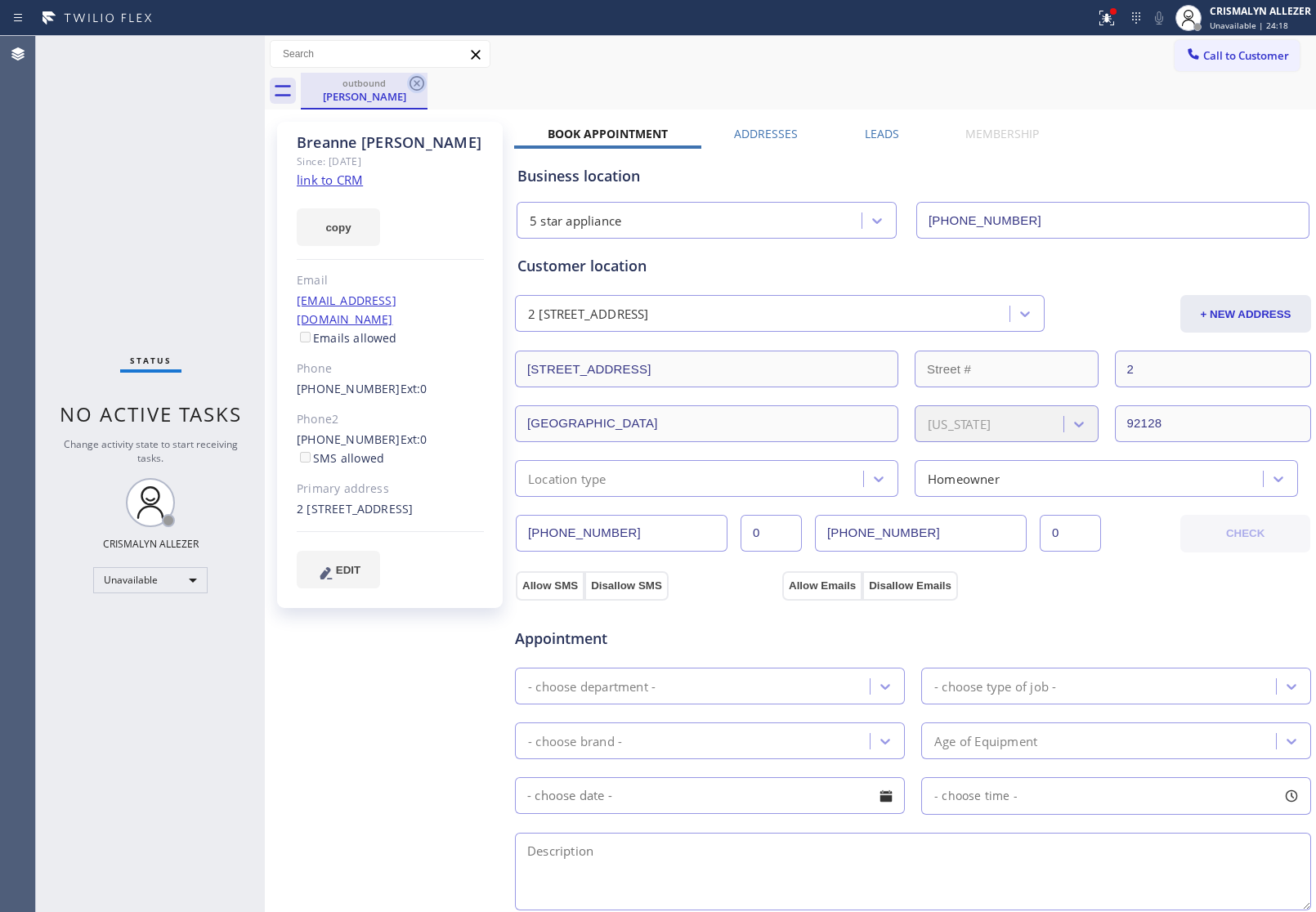
click at [419, 82] on icon at bounding box center [417, 83] width 15 height 15
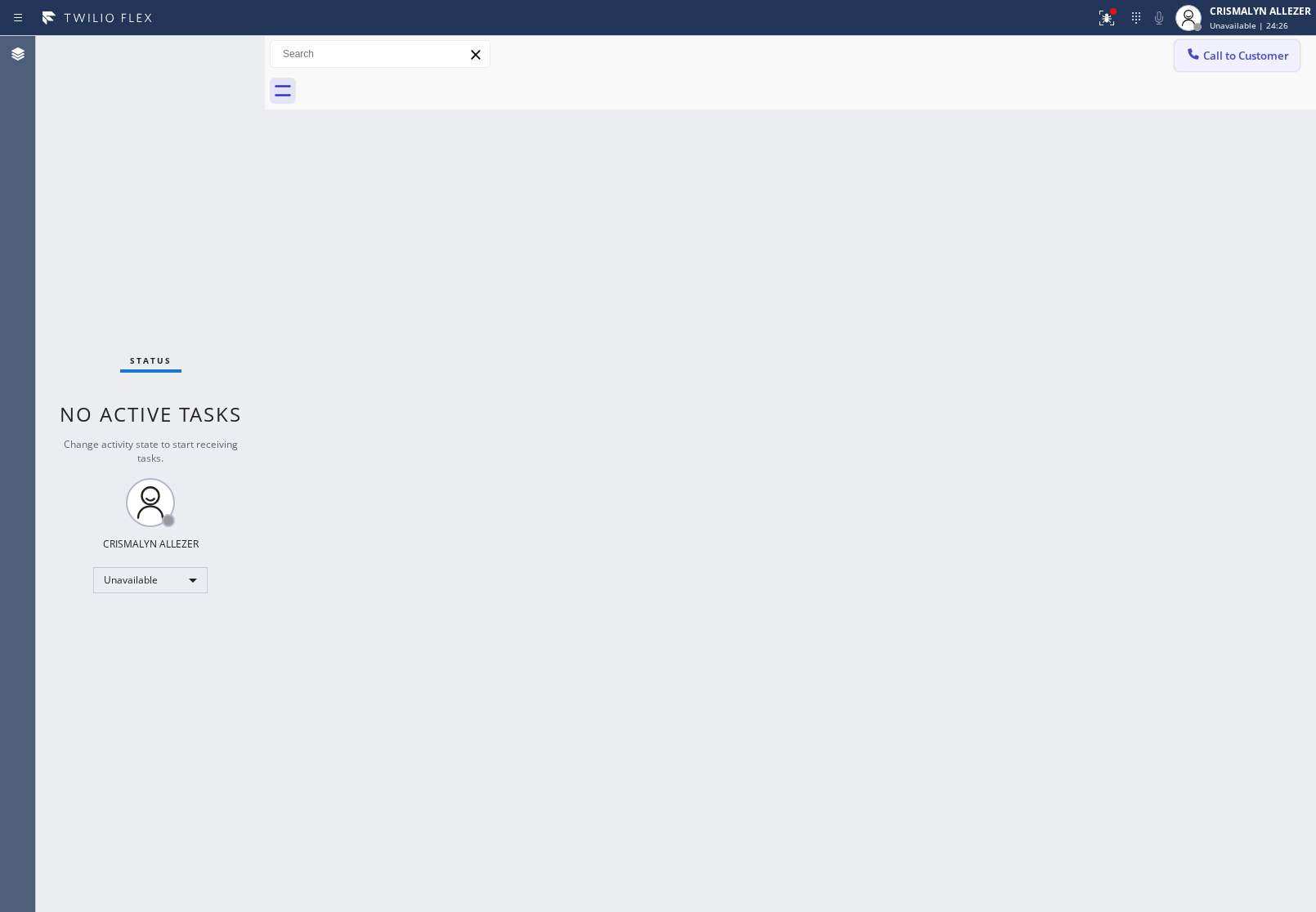
click at [1229, 61] on span "Call to Customer" at bounding box center [1246, 55] width 85 height 15
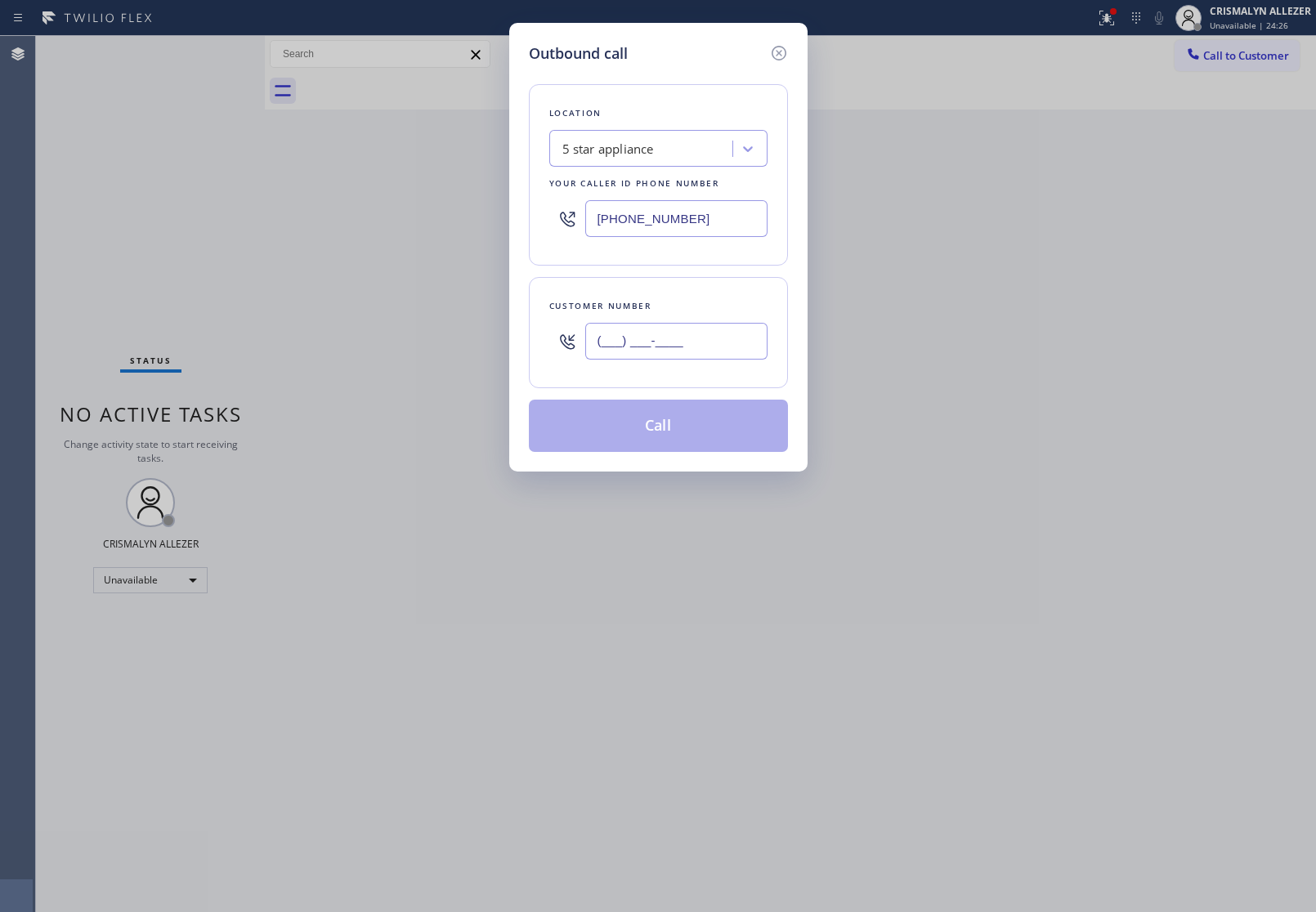
click at [733, 345] on input "(___) ___-____" at bounding box center [677, 341] width 183 height 37
paste input "626) 290-0666"
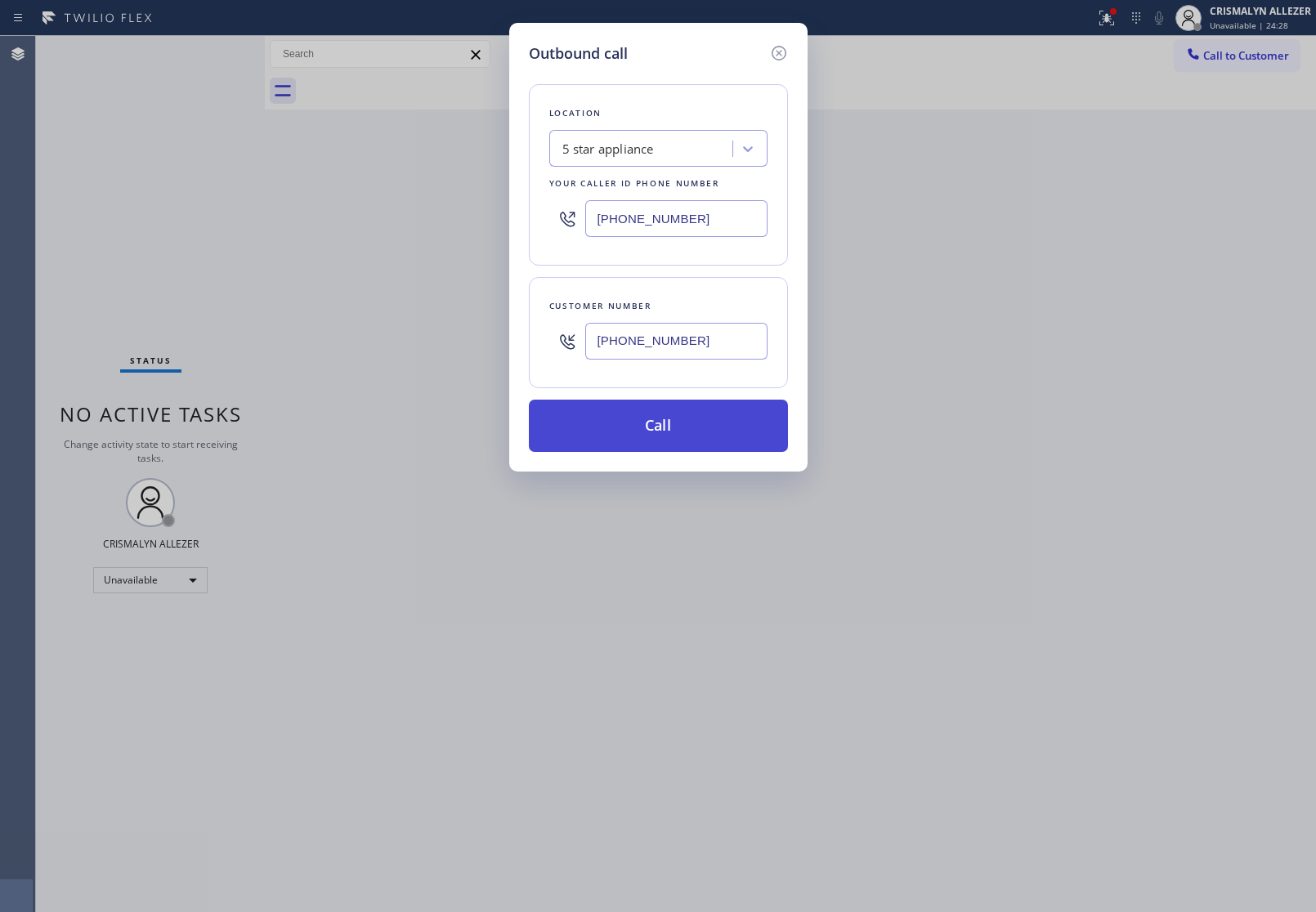
type input "[PHONE_NUMBER]"
click at [688, 413] on button "Call" at bounding box center [658, 425] width 259 height 52
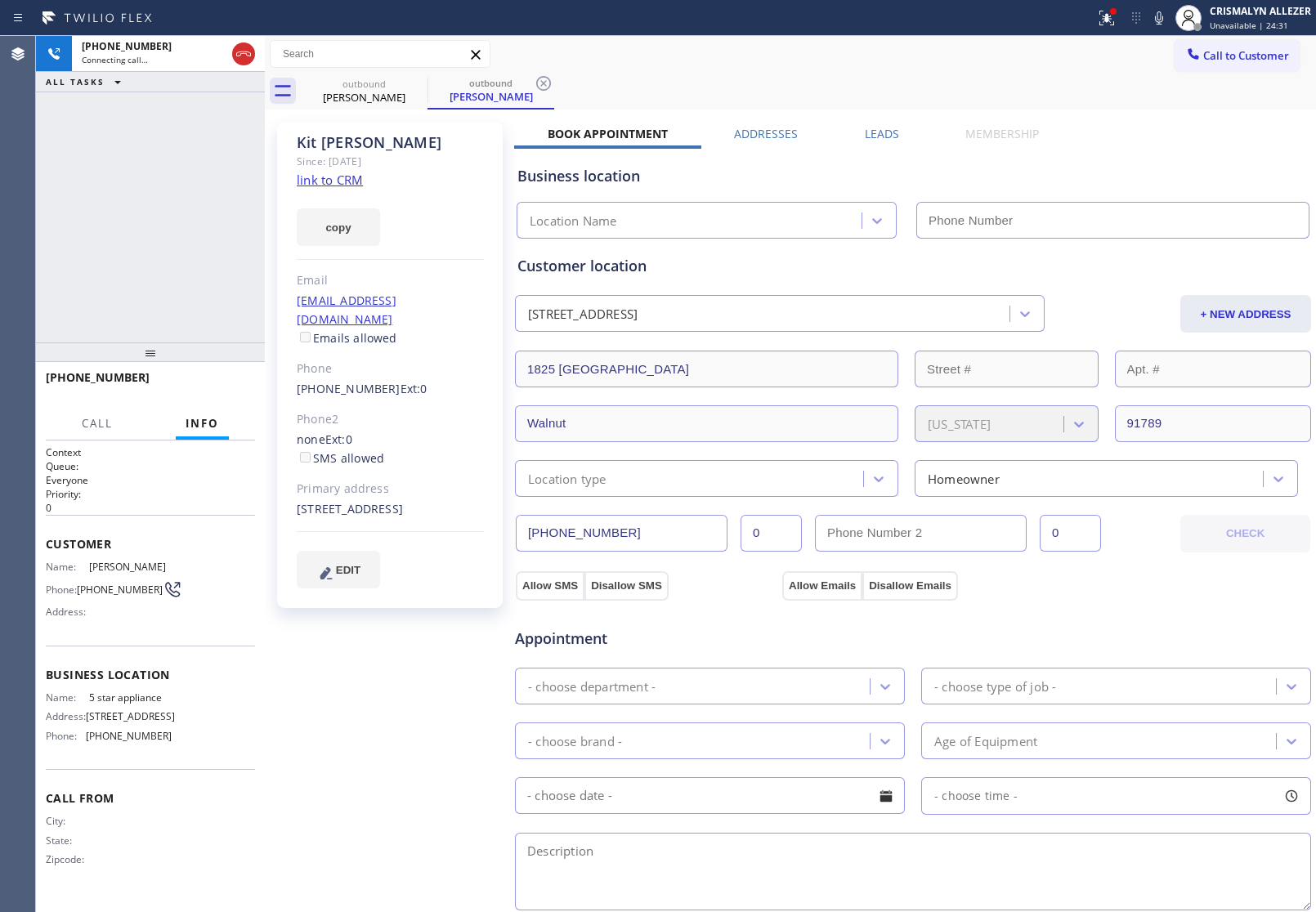
click at [345, 180] on link "link to CRM" at bounding box center [329, 180] width 66 height 17
type input "[PHONE_NUMBER]"
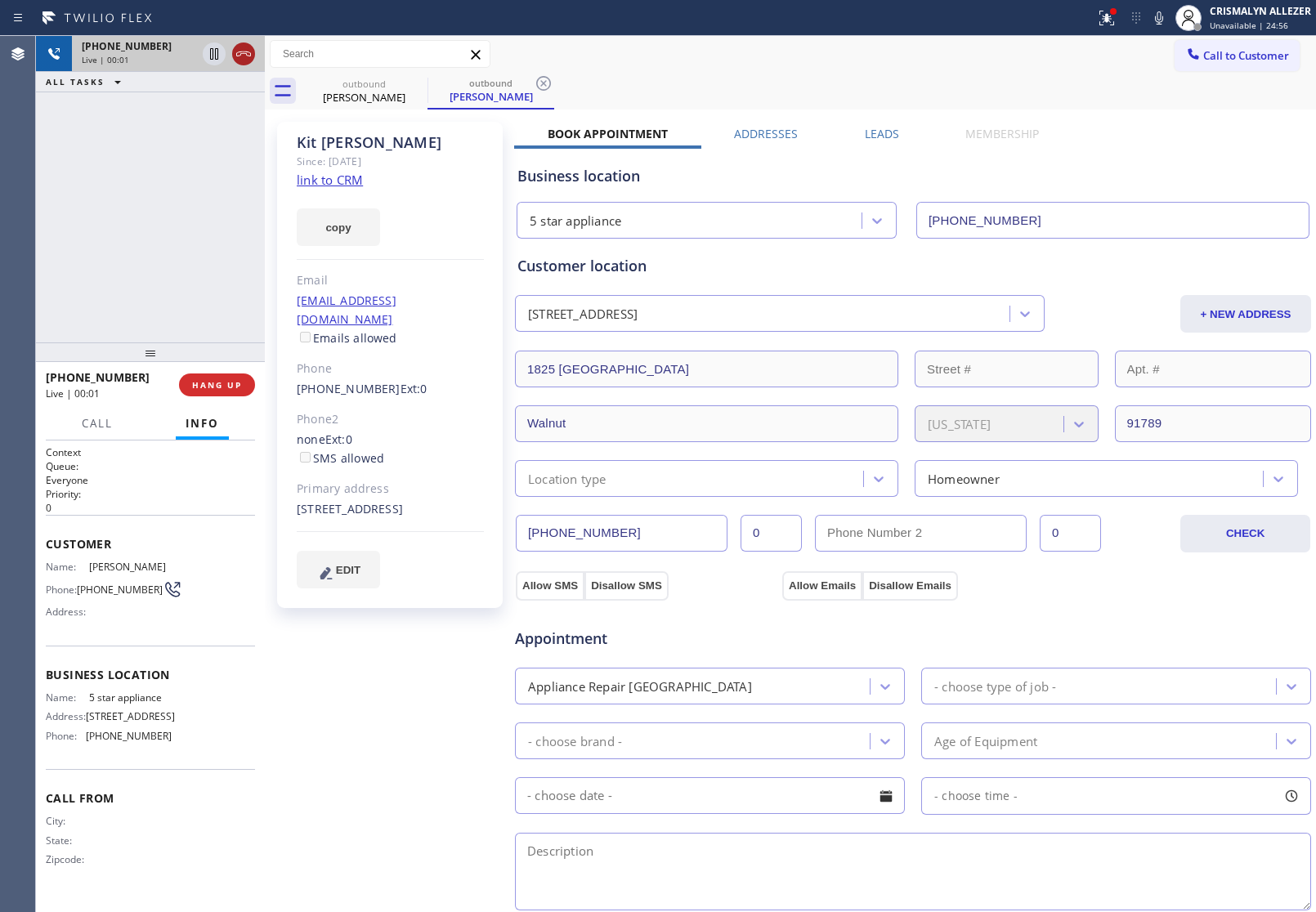
click at [243, 54] on icon at bounding box center [244, 53] width 19 height 19
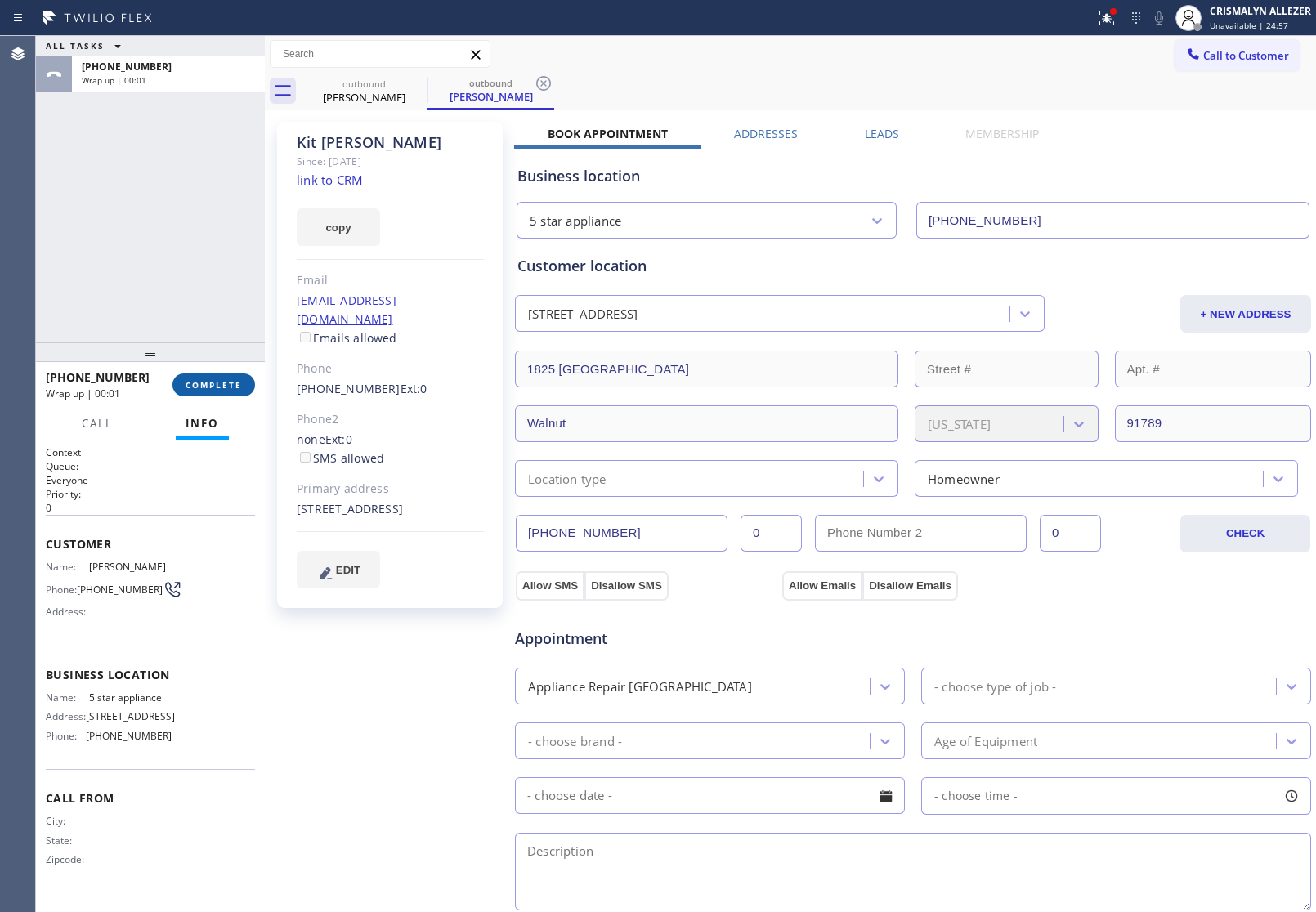
click at [223, 387] on span "COMPLETE" at bounding box center [214, 385] width 56 height 12
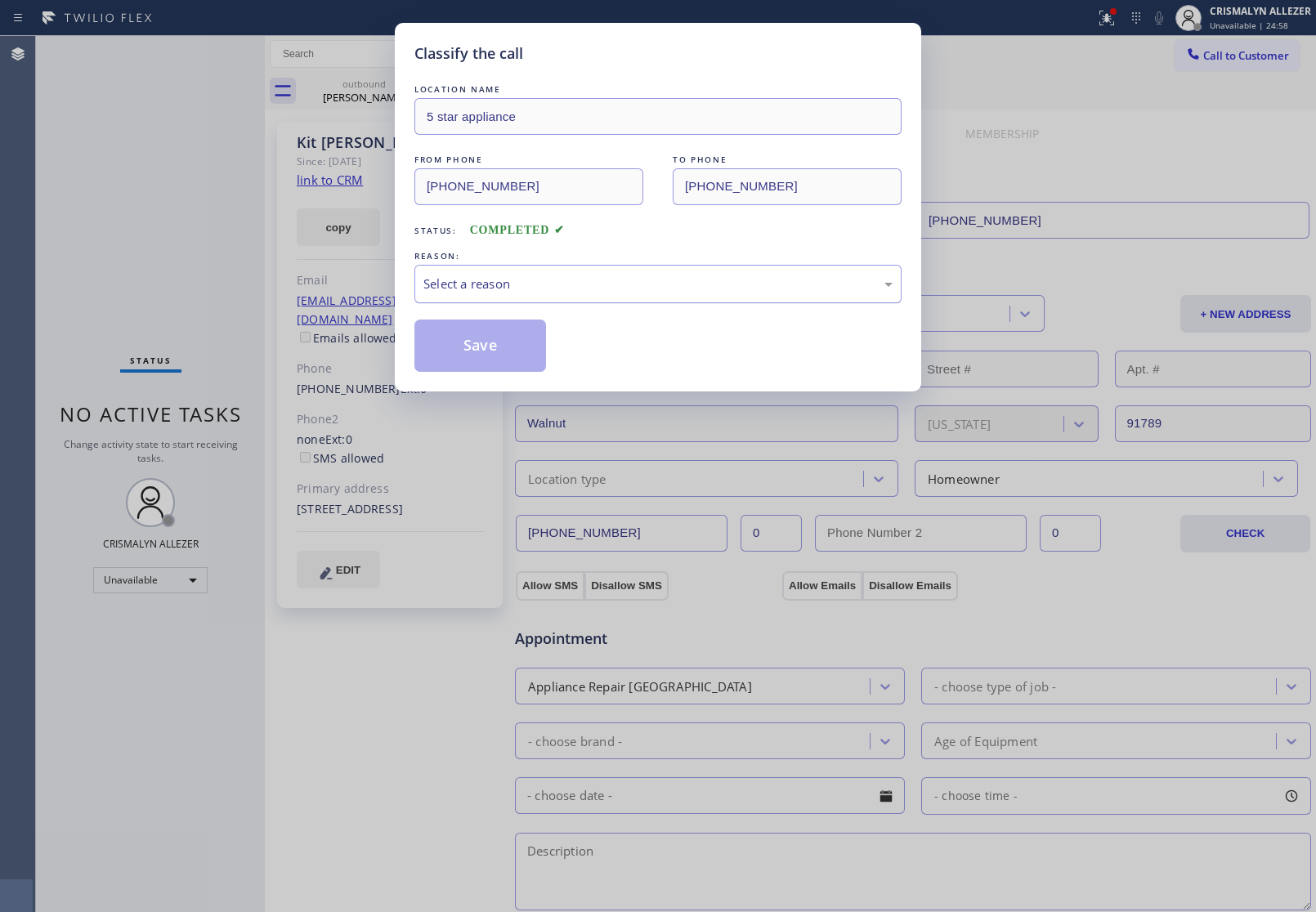
click at [716, 303] on div "Select a reason" at bounding box center [658, 285] width 488 height 39
click at [483, 350] on button "Save" at bounding box center [480, 346] width 131 height 52
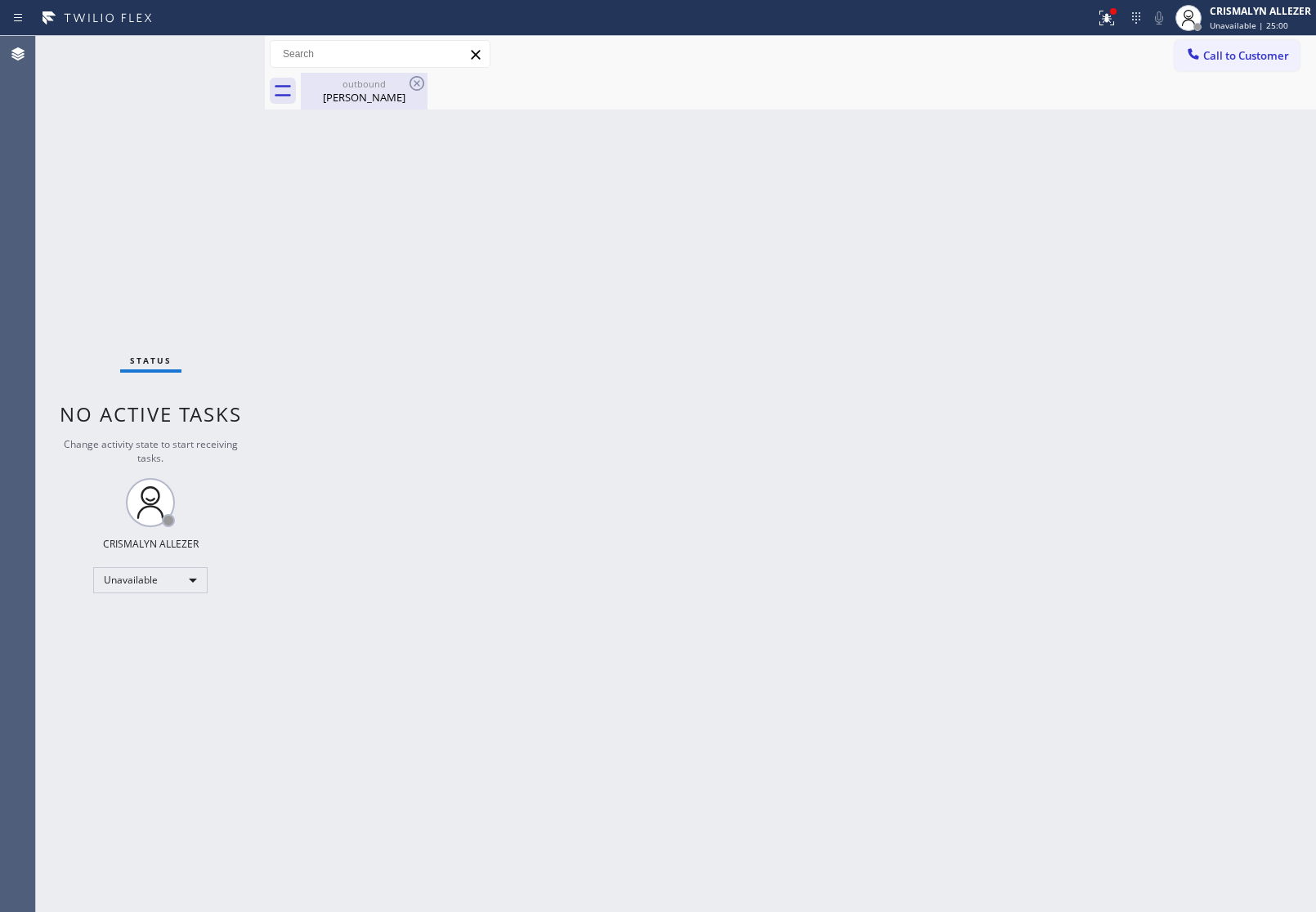
click at [368, 104] on div "Kit Wong" at bounding box center [363, 97] width 123 height 15
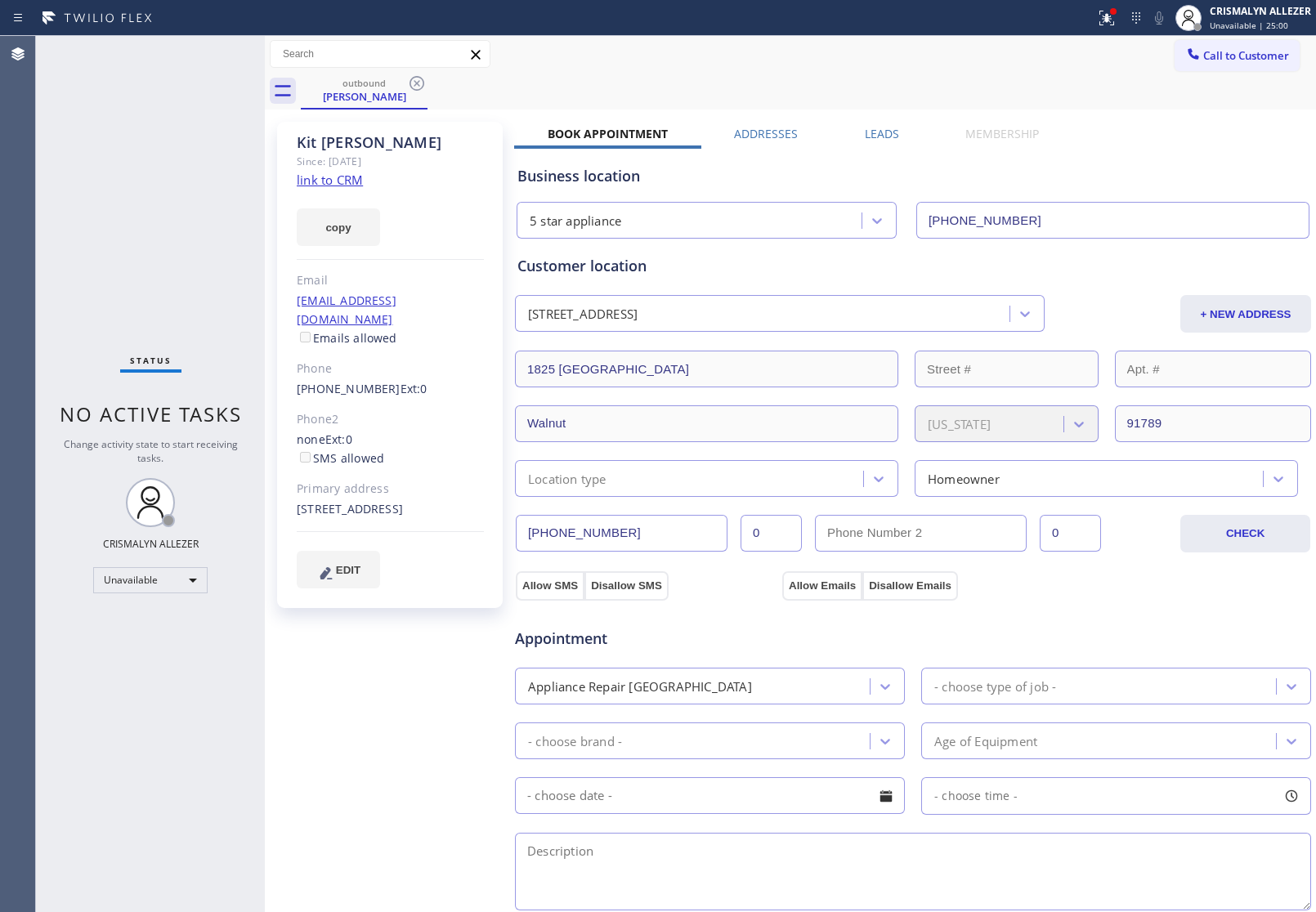
click at [877, 137] on label "Leads" at bounding box center [881, 134] width 34 height 16
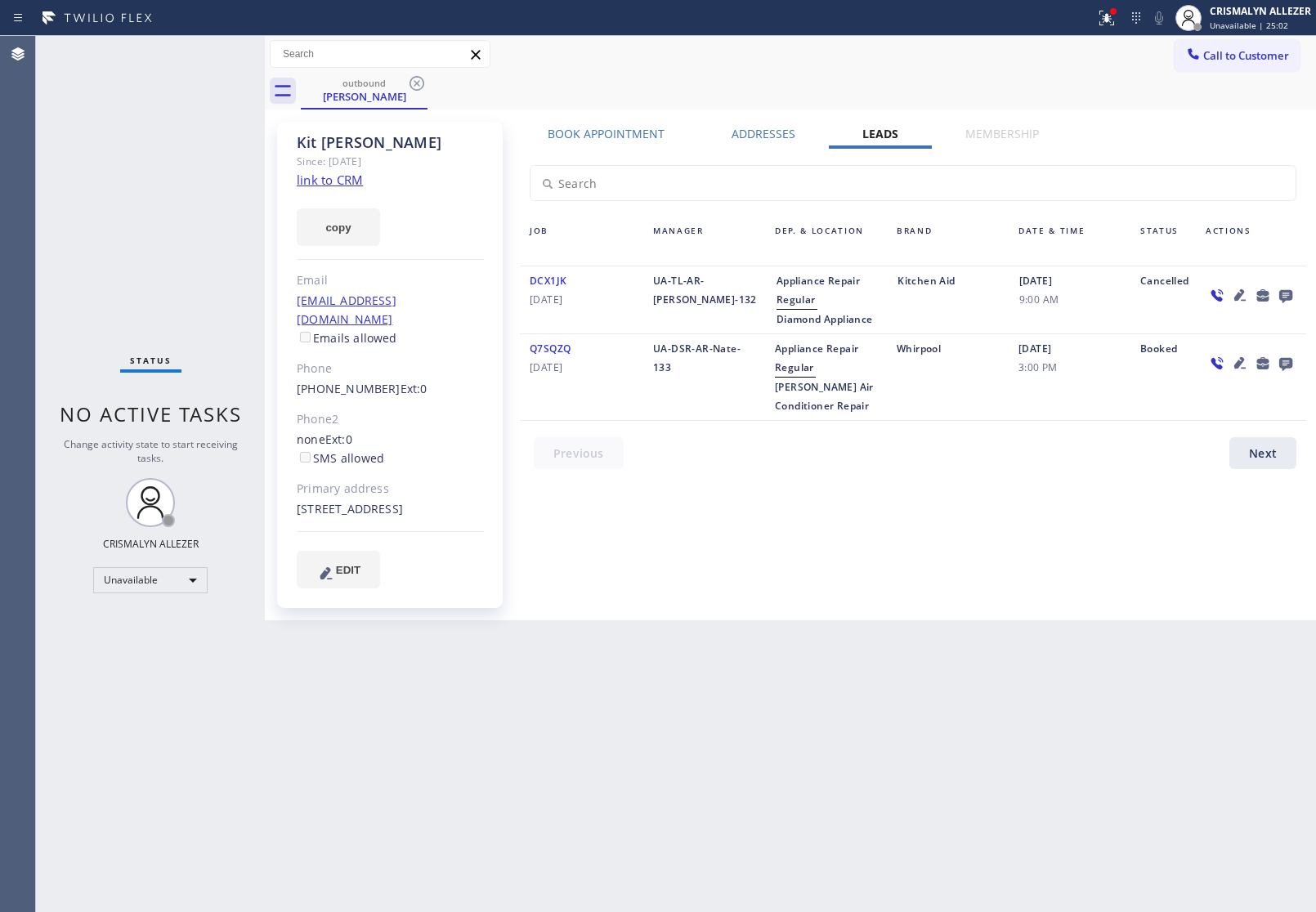
click at [1286, 292] on icon at bounding box center [1286, 295] width 19 height 20
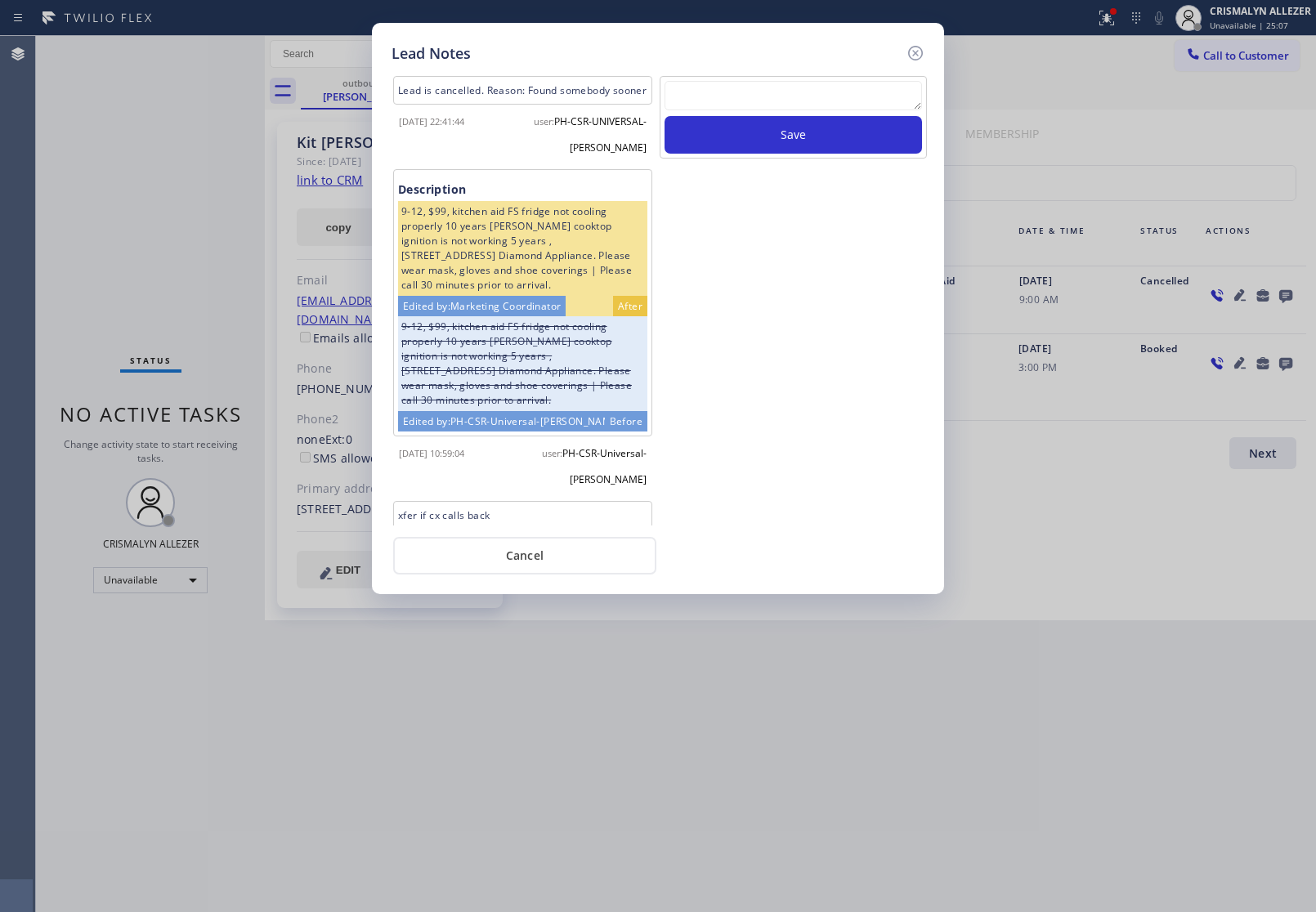
click at [753, 113] on div at bounding box center [793, 98] width 257 height 35
click at [779, 94] on textarea at bounding box center [793, 95] width 257 height 29
paste textarea "no answer | pls xfer here cx cb"
type textarea "no answer | pls xfer here cx cb"
click at [787, 140] on button "Save" at bounding box center [793, 134] width 257 height 38
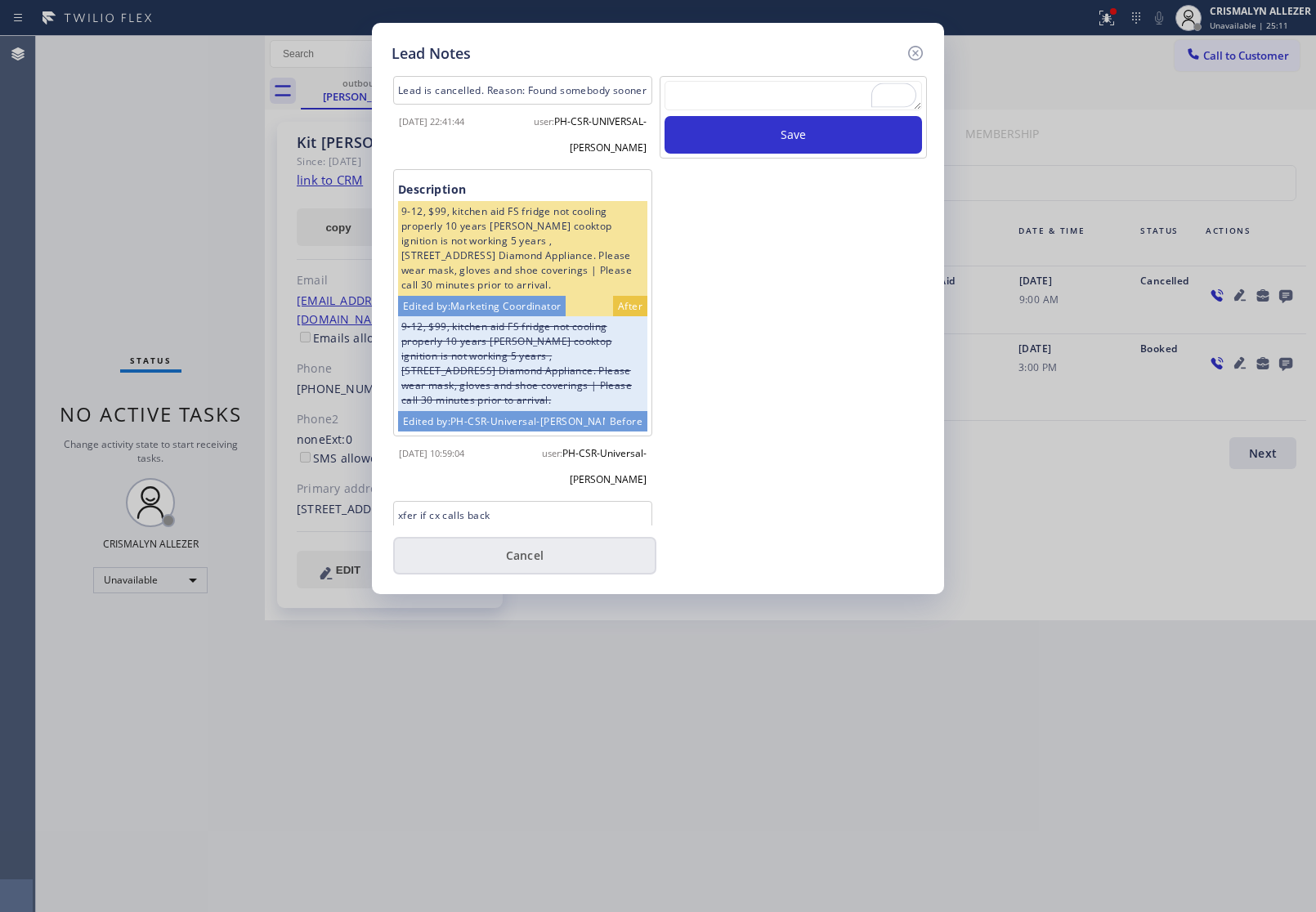
click at [537, 546] on button "Cancel" at bounding box center [524, 556] width 263 height 38
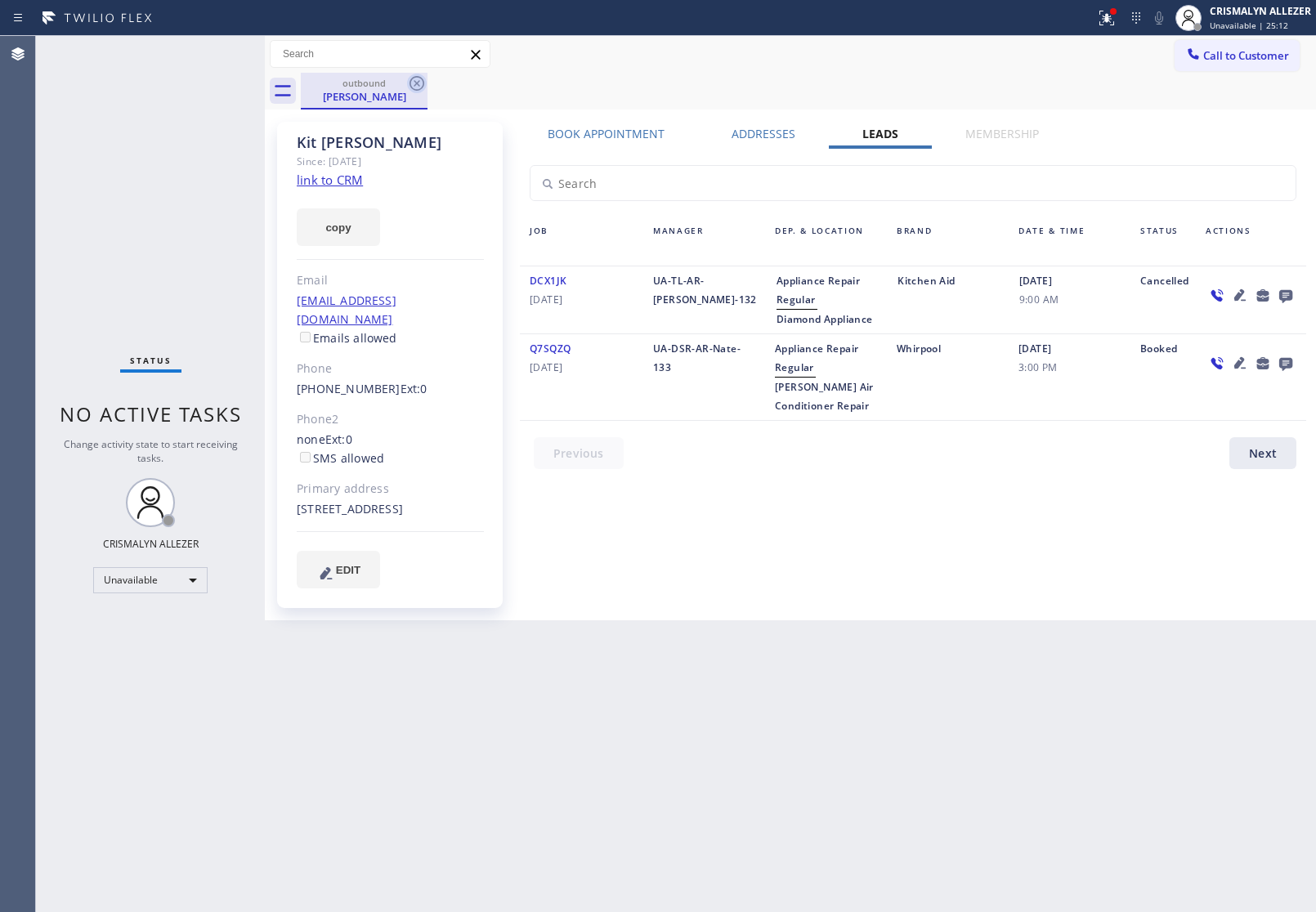
click at [418, 83] on icon at bounding box center [417, 83] width 15 height 15
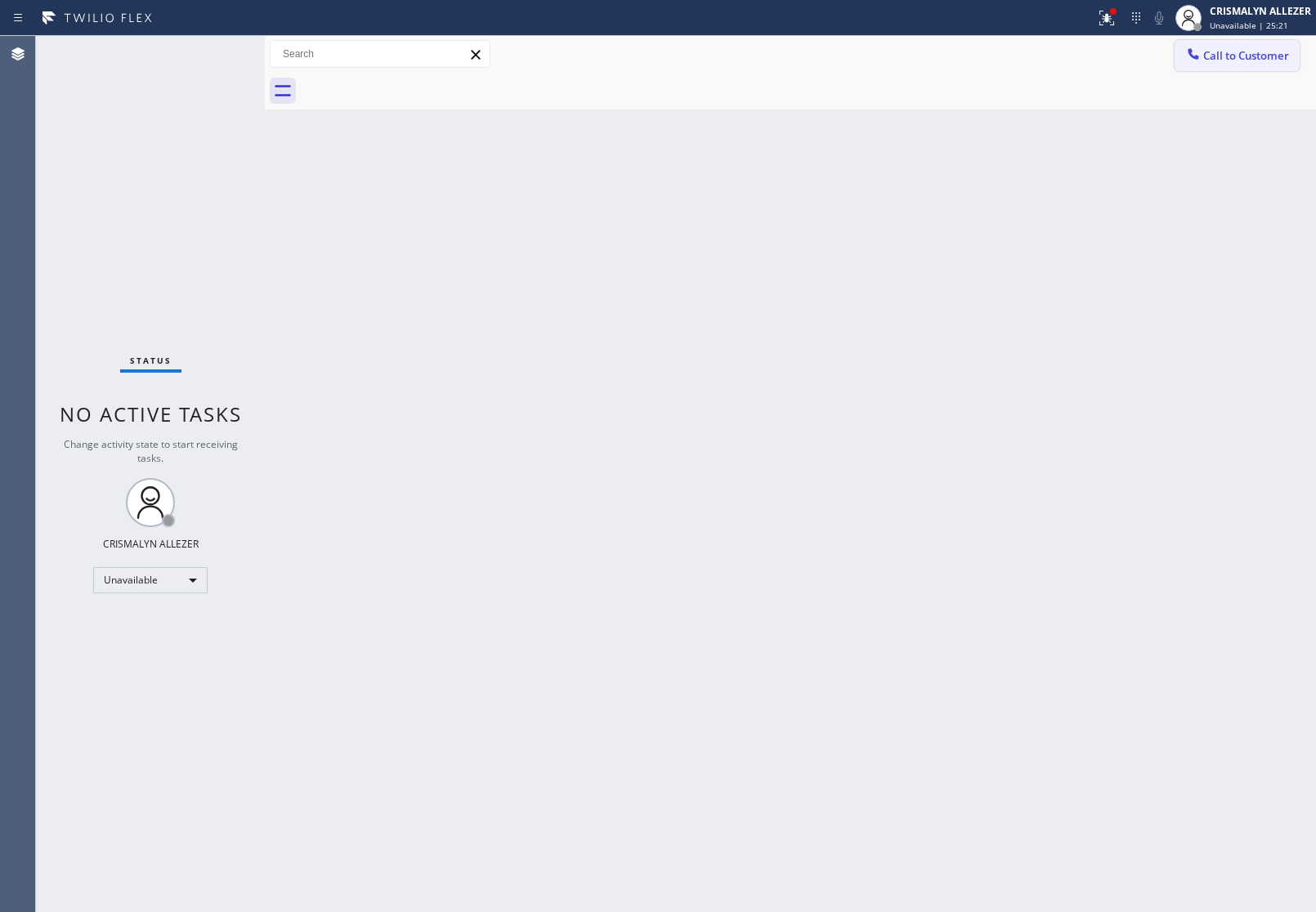
click at [1264, 63] on button "Call to Customer" at bounding box center [1236, 55] width 125 height 31
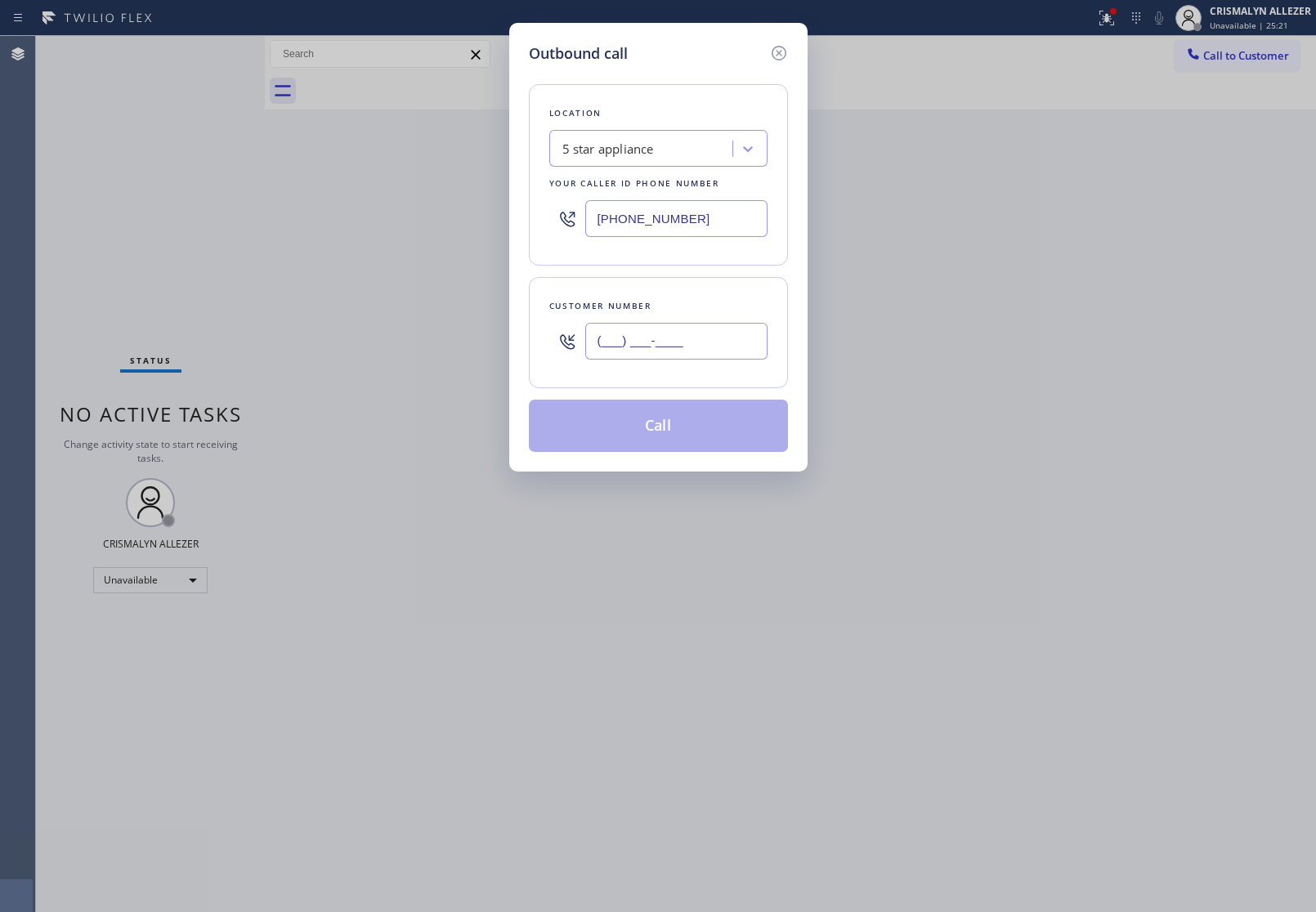
click at [707, 327] on input "(___) ___-____" at bounding box center [677, 341] width 183 height 37
paste input "786) 818-0388"
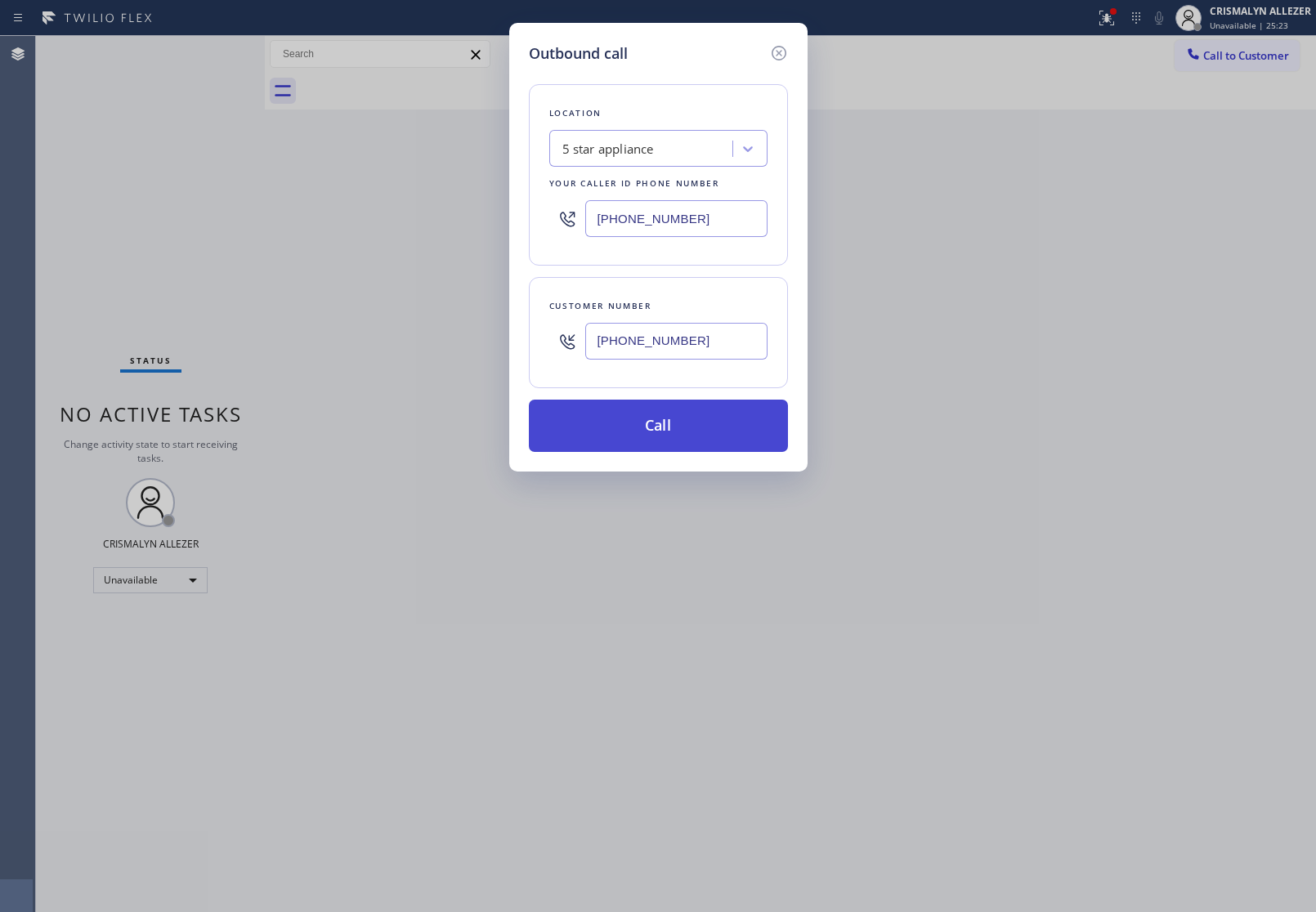
type input "[PHONE_NUMBER]"
click at [658, 430] on button "Call" at bounding box center [658, 425] width 259 height 52
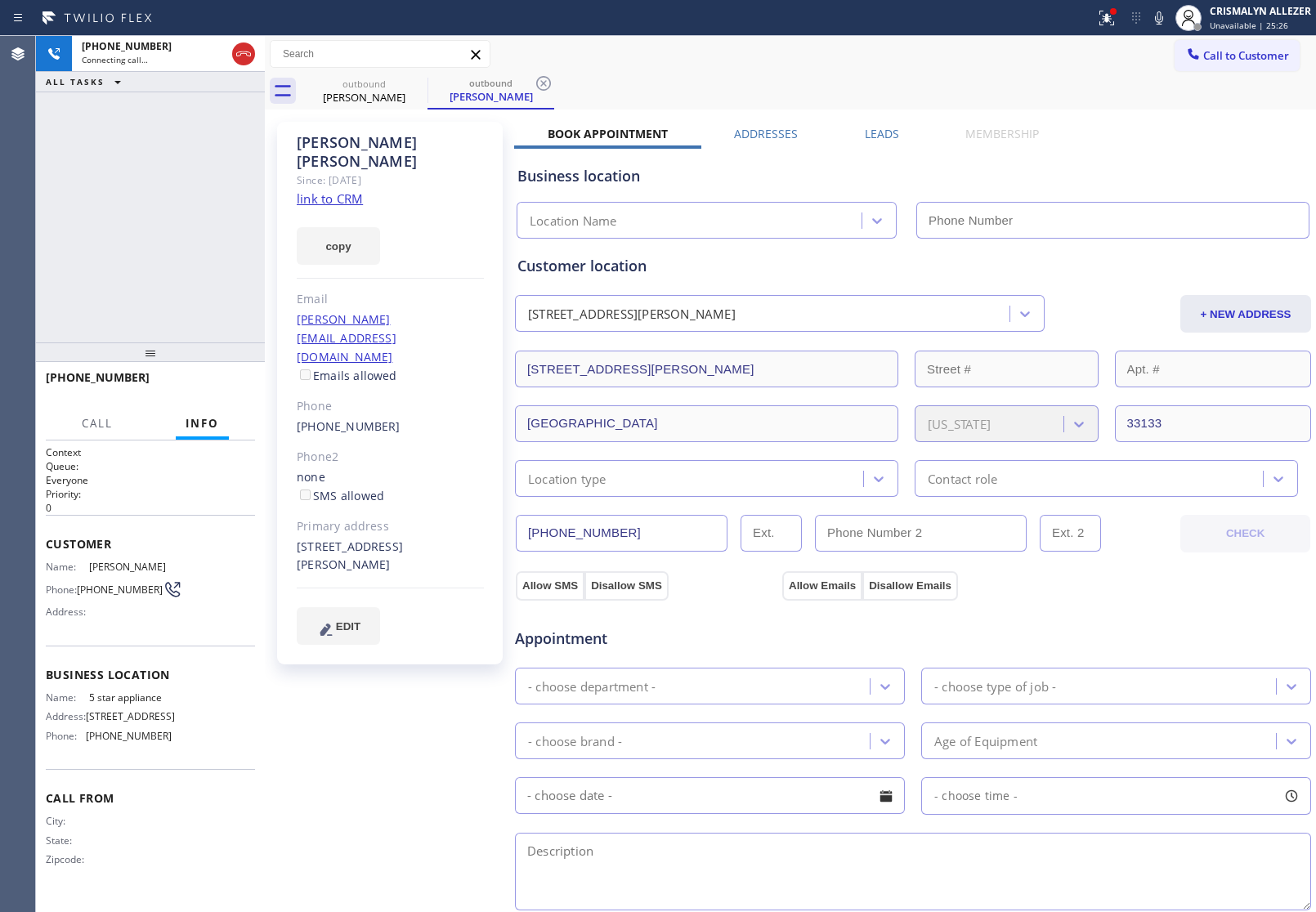
click at [333, 190] on link "link to CRM" at bounding box center [329, 198] width 66 height 17
type input "[PHONE_NUMBER]"
click at [221, 387] on span "HANG UP" at bounding box center [217, 385] width 50 height 12
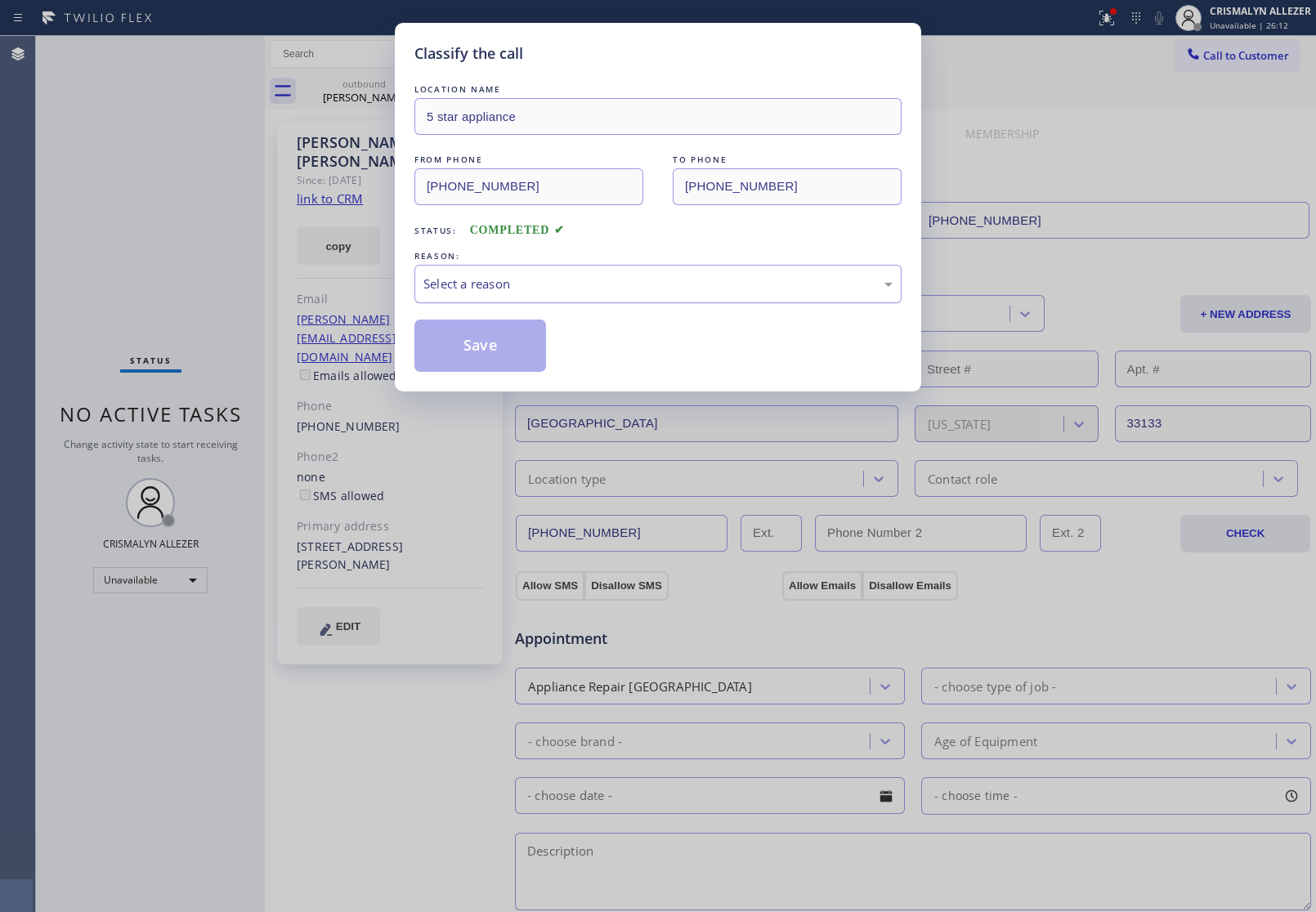
click at [704, 290] on div "Select a reason" at bounding box center [658, 284] width 469 height 18
click at [484, 358] on button "Save" at bounding box center [480, 346] width 131 height 52
click at [429, 98] on div "Beatriz Heyer" at bounding box center [490, 96] width 123 height 15
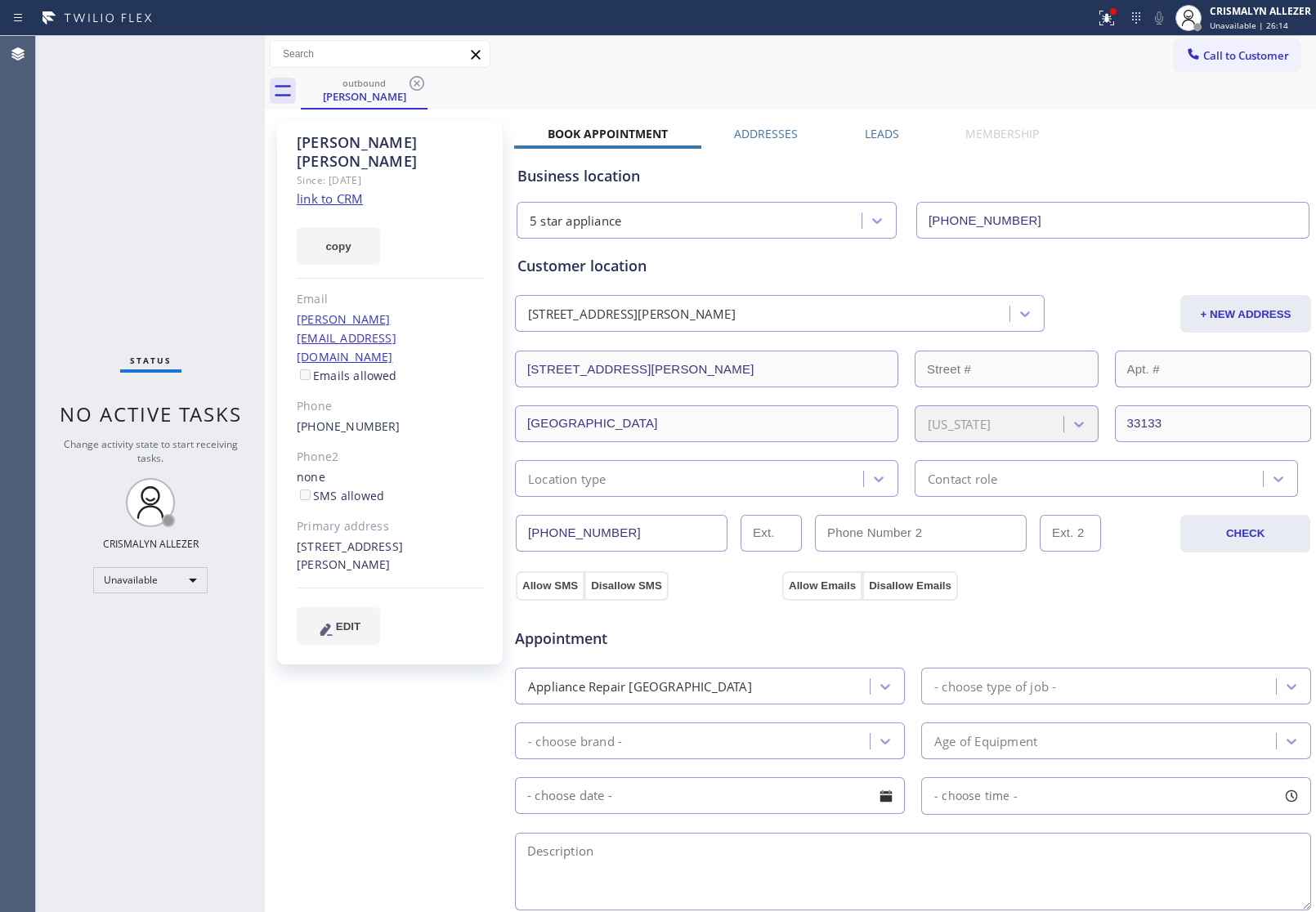
click at [900, 128] on div "Leads" at bounding box center [882, 138] width 101 height 23
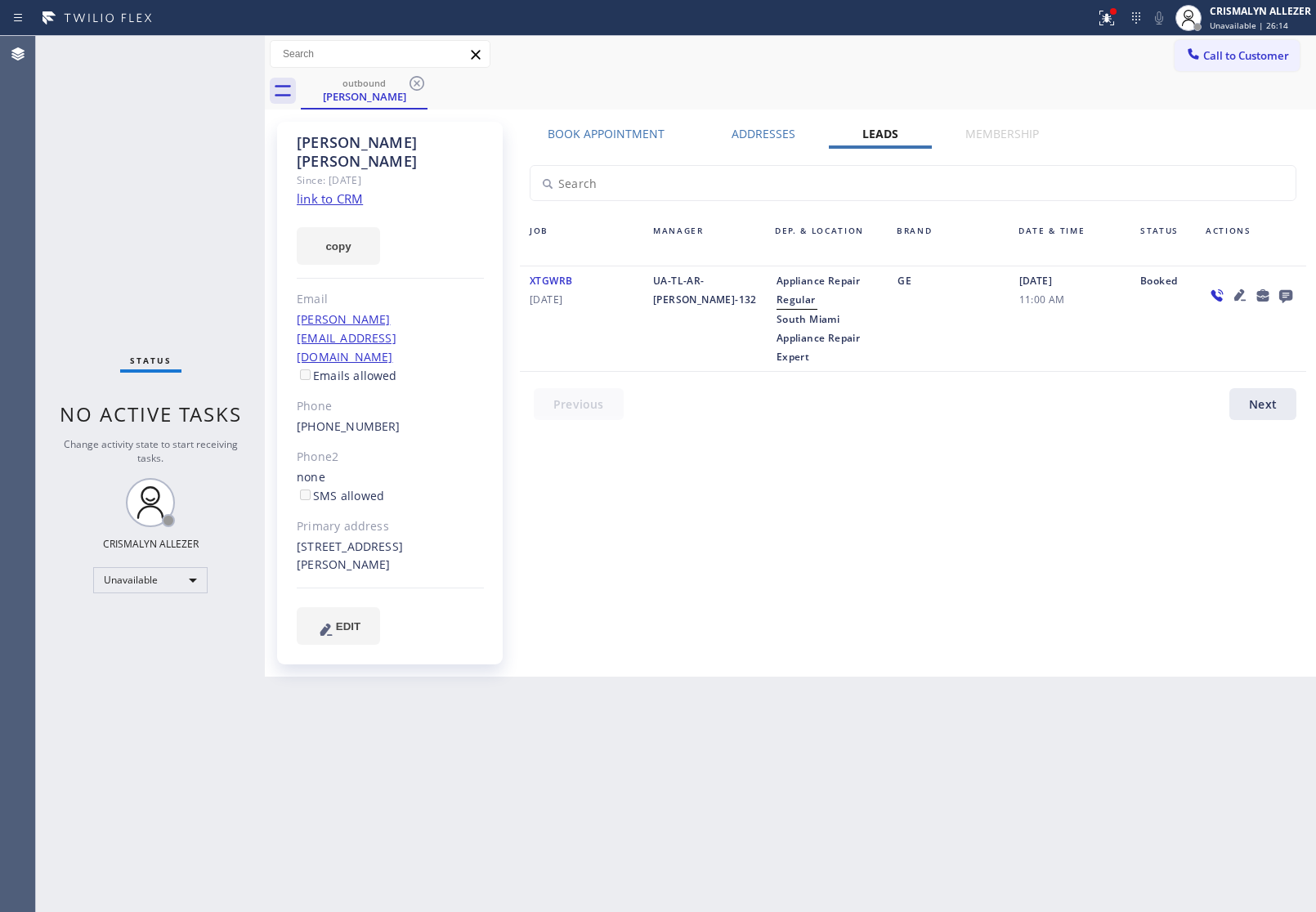
click at [860, 131] on div "Leads" at bounding box center [880, 138] width 103 height 23
click at [1283, 292] on icon at bounding box center [1286, 295] width 19 height 20
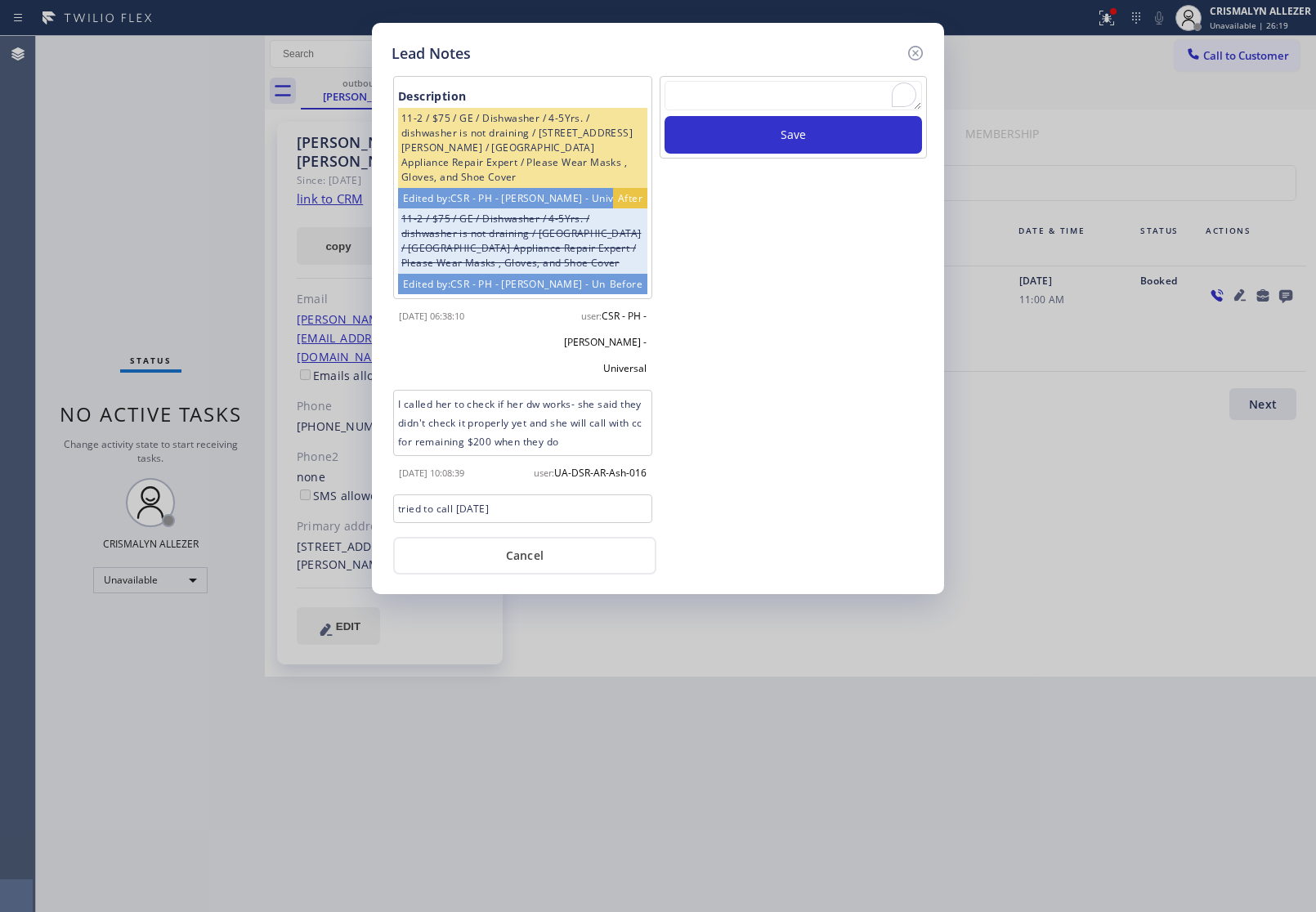
click at [836, 88] on textarea "To enrich screen reader interactions, please activate Accessibility in Grammarl…" at bounding box center [793, 95] width 257 height 29
paste textarea "ALL GOOD FOR NOW, if cb xfer"
type textarea "ALL GOOD FOR NOW, if cb xfer"
click at [819, 136] on button "Save" at bounding box center [793, 134] width 257 height 38
click at [540, 549] on button "Cancel" at bounding box center [524, 556] width 263 height 38
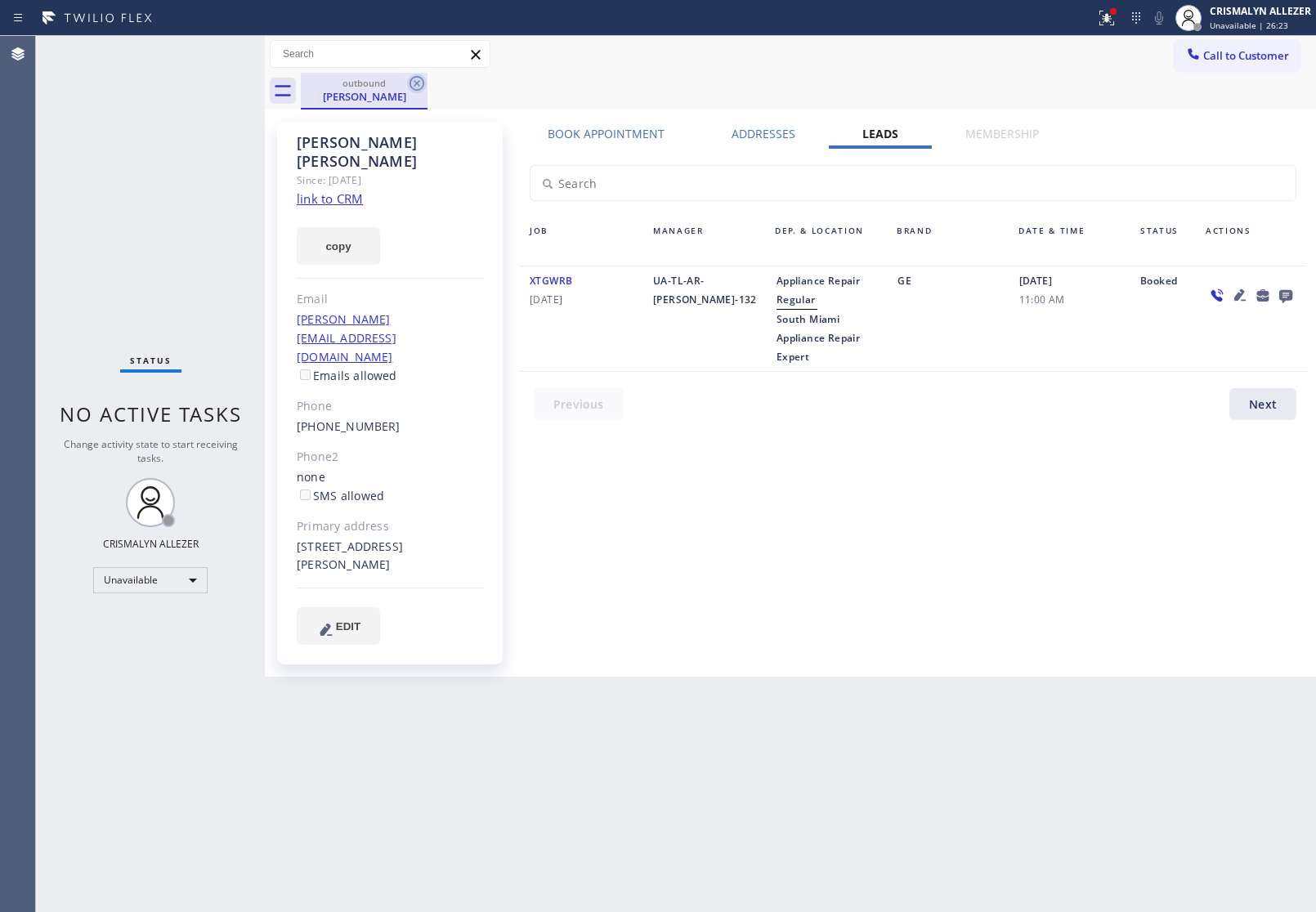
click at [420, 84] on icon at bounding box center [417, 84] width 19 height 19
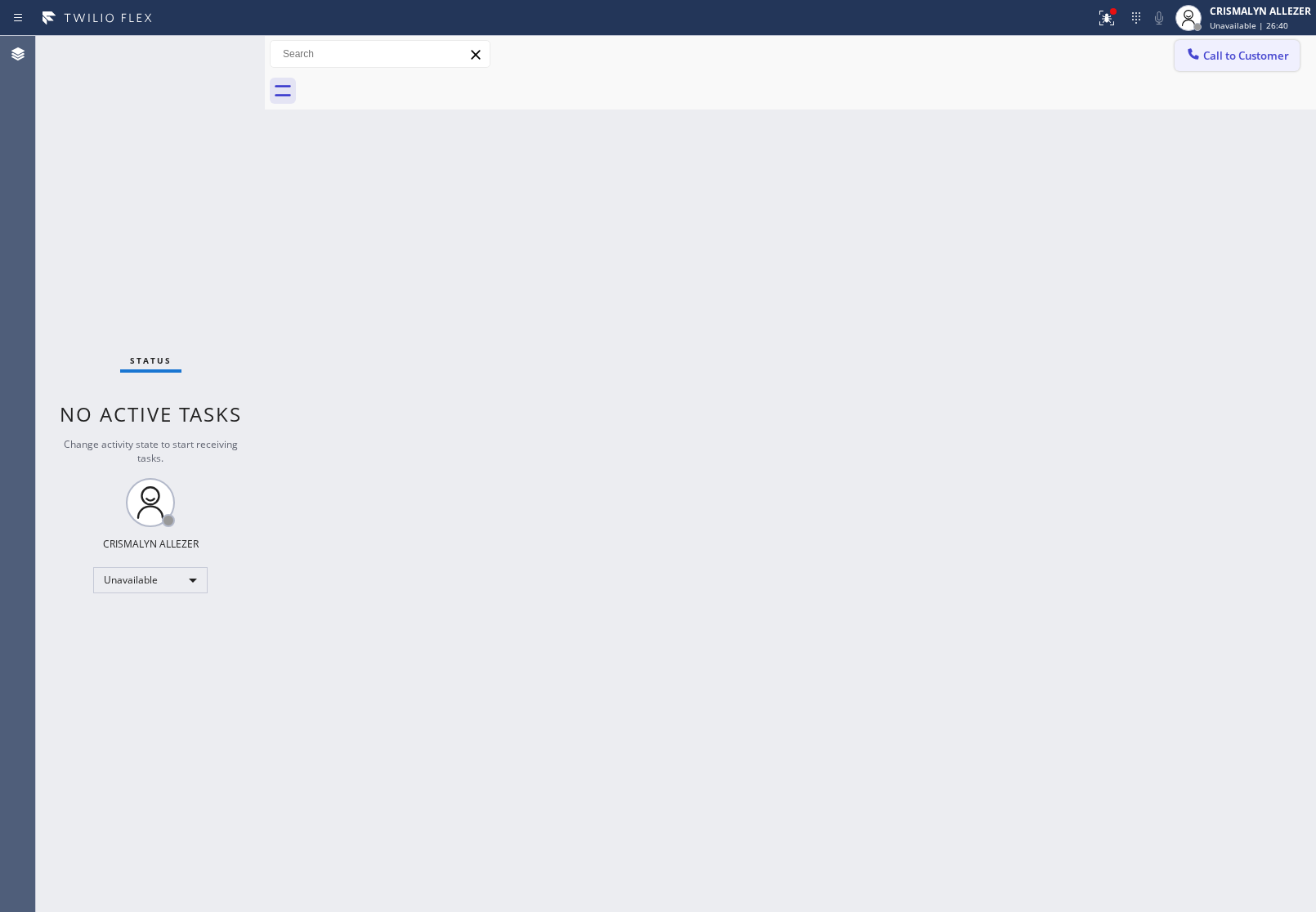
click at [1256, 70] on button "Call to Customer" at bounding box center [1236, 55] width 125 height 31
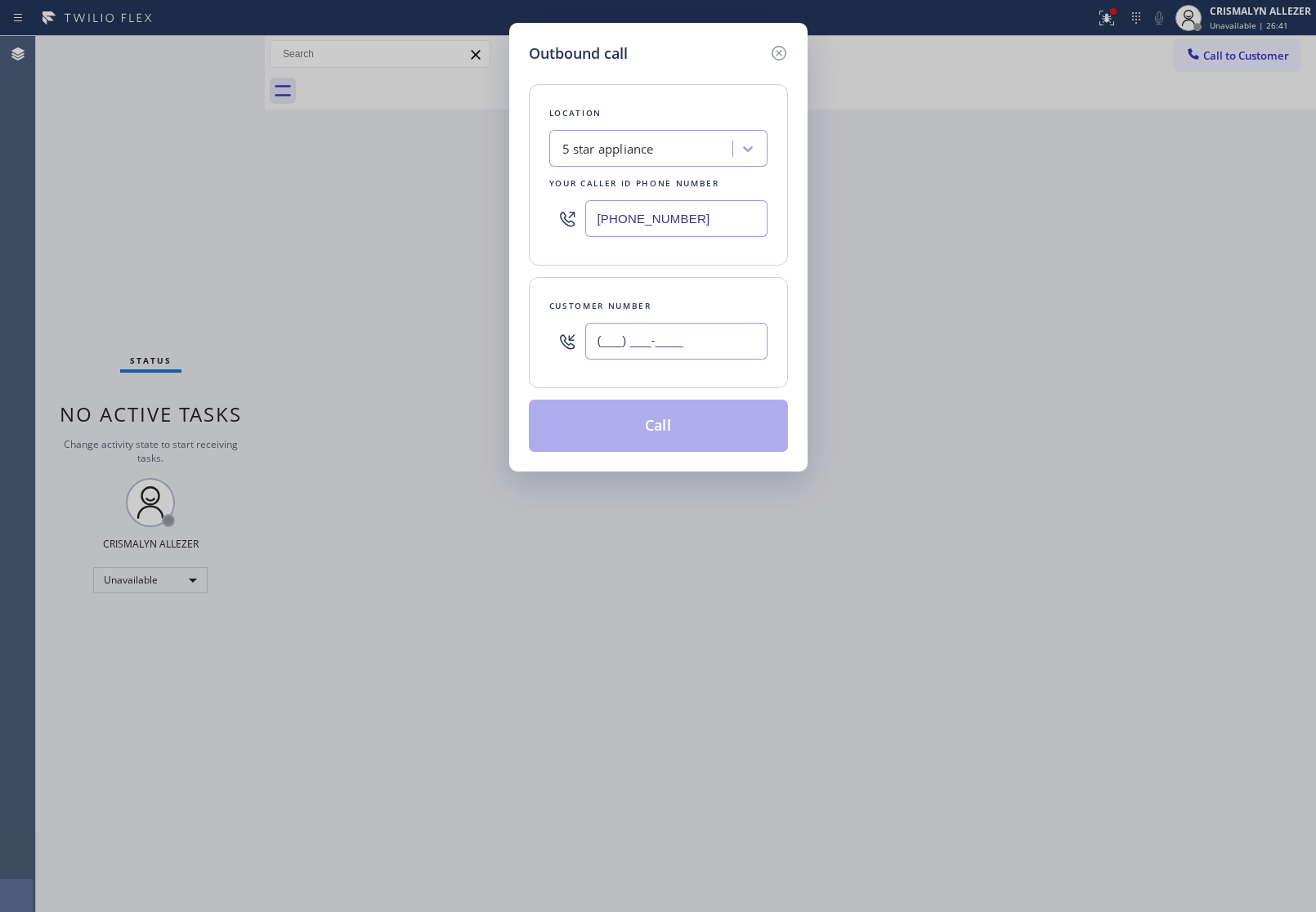
click at [652, 348] on input "(___) ___-____" at bounding box center [677, 341] width 183 height 37
paste input "425) 248-1746"
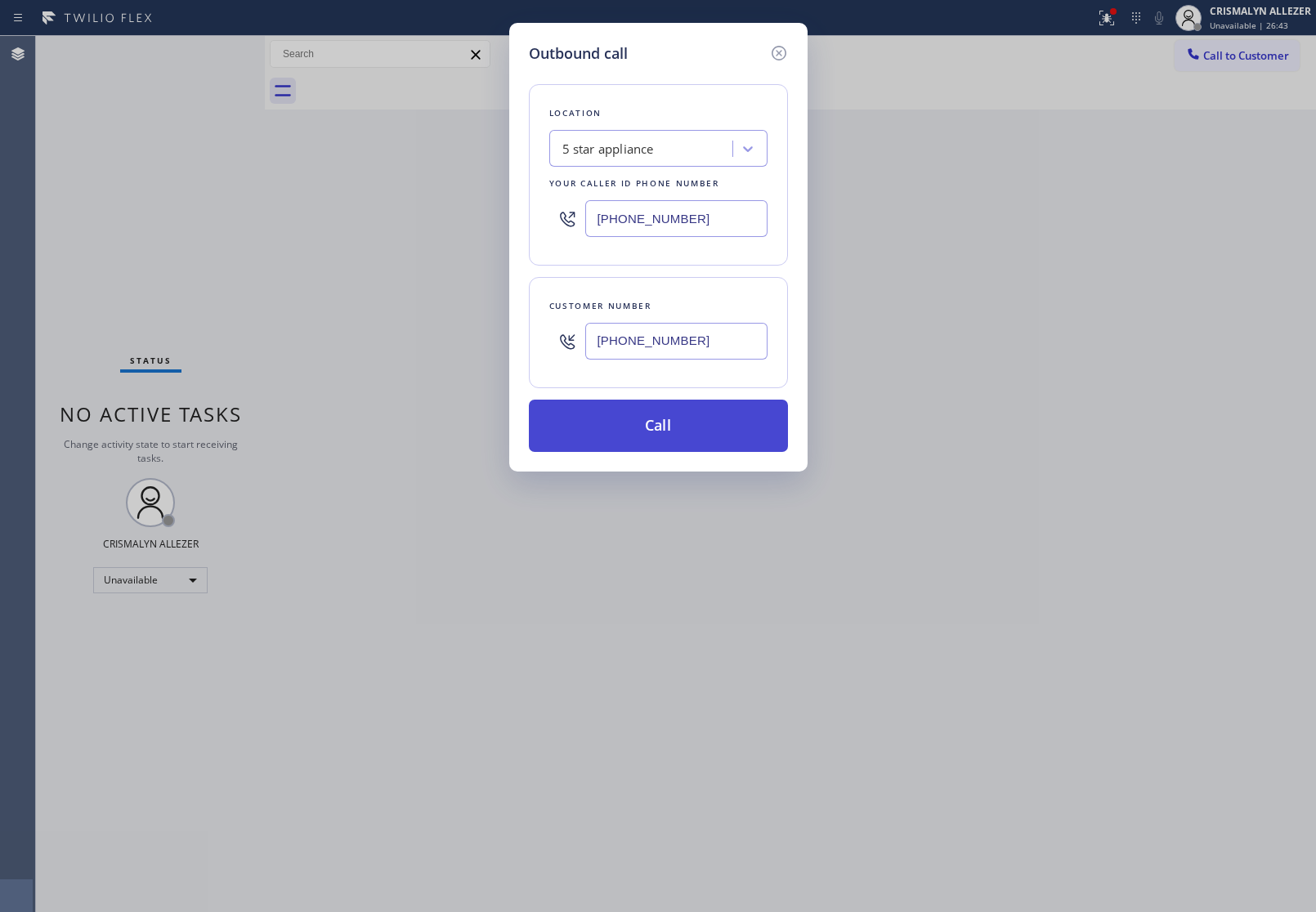
type input "[PHONE_NUMBER]"
click at [659, 433] on button "Call" at bounding box center [658, 425] width 259 height 52
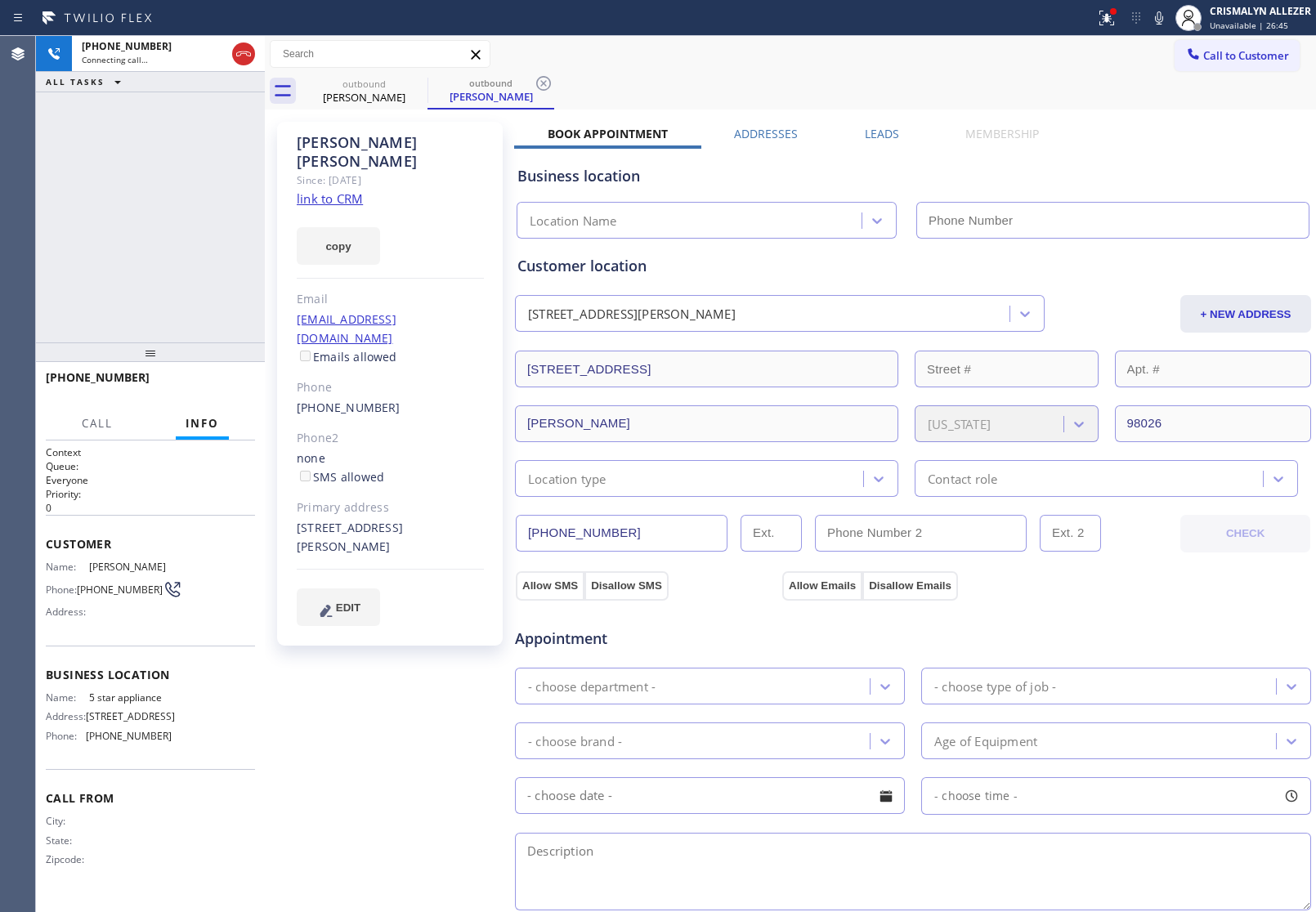
click at [317, 190] on link "link to CRM" at bounding box center [329, 198] width 66 height 17
type input "[PHONE_NUMBER]"
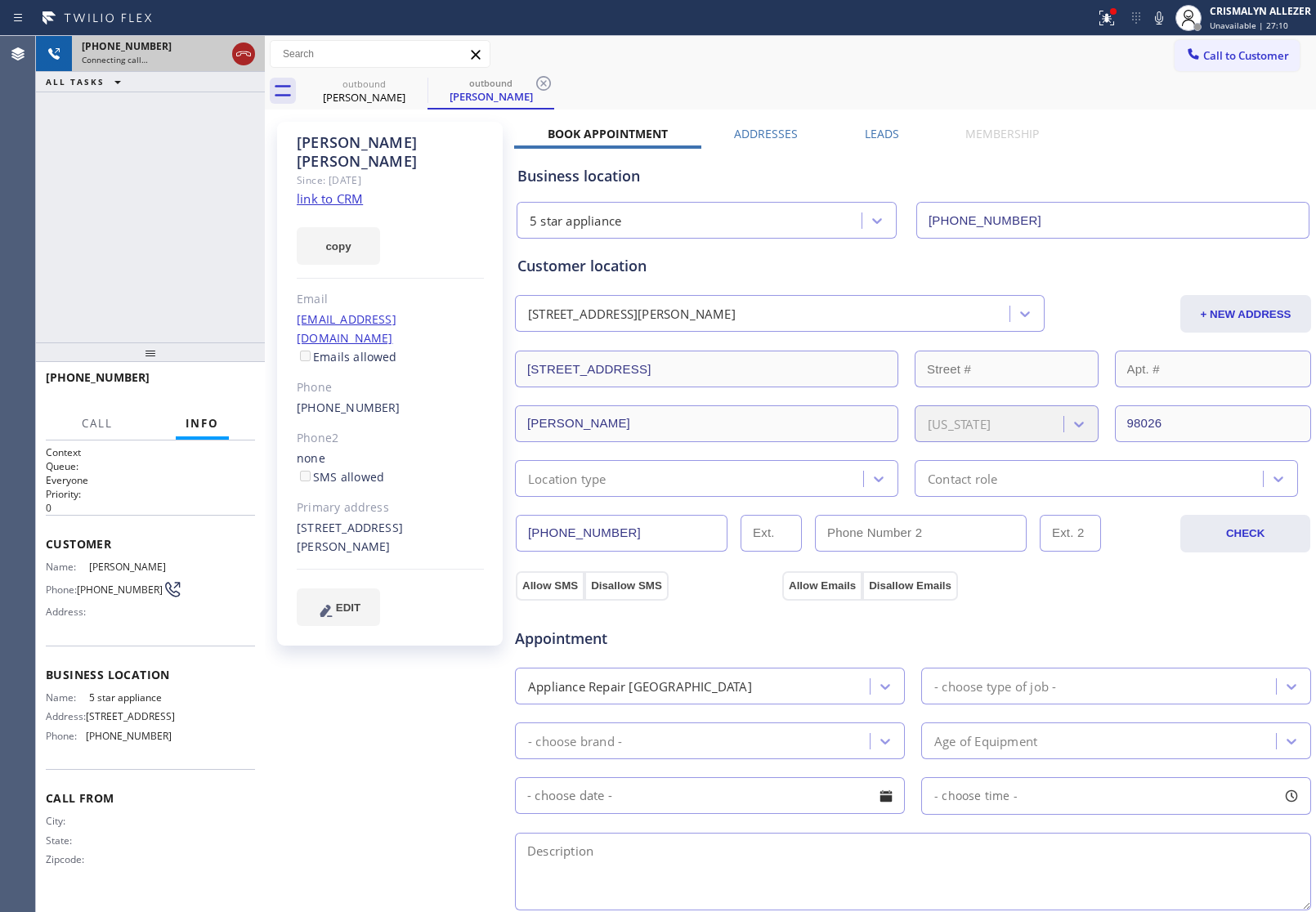
click at [241, 59] on icon at bounding box center [244, 53] width 19 height 19
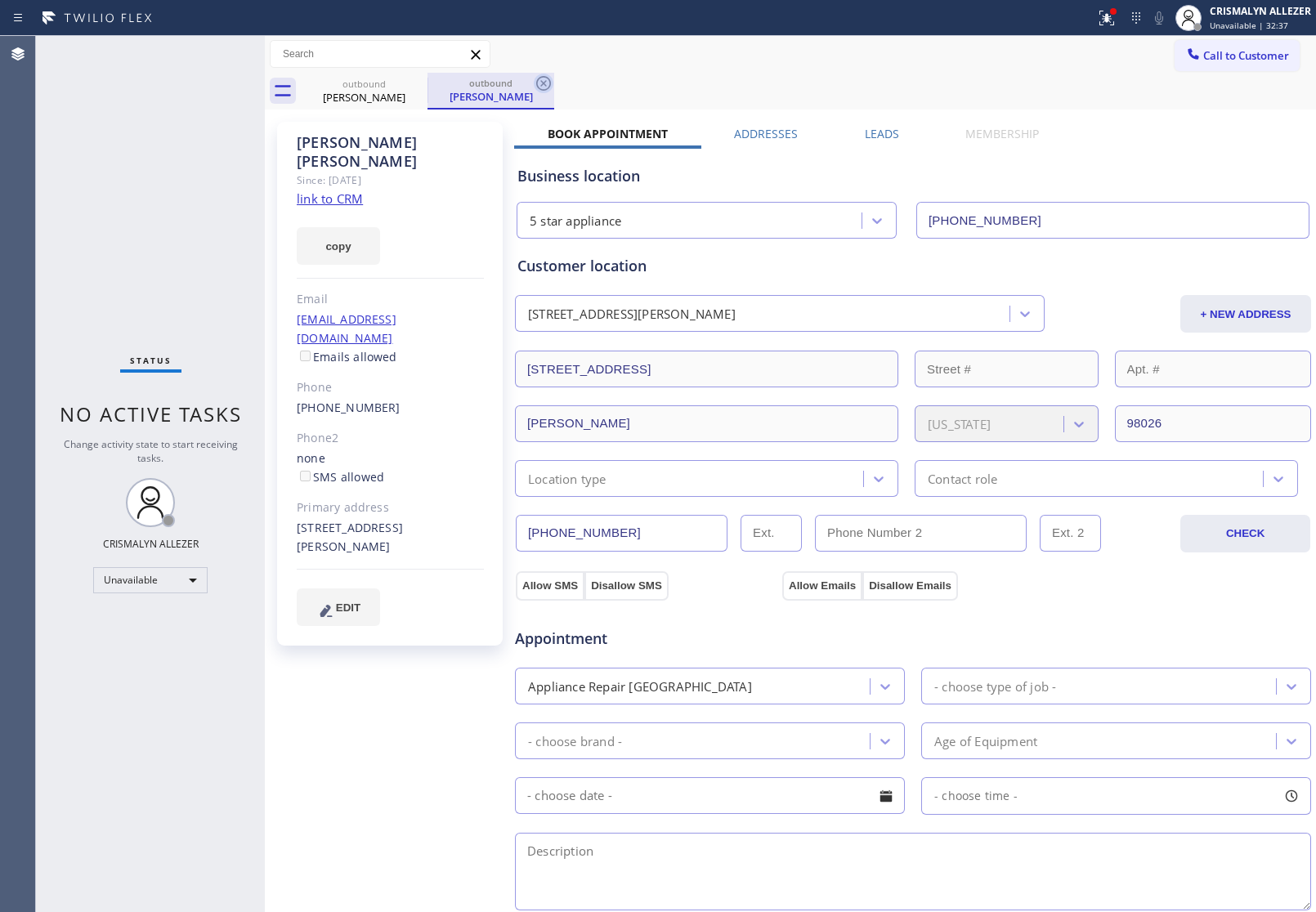
click at [542, 82] on icon at bounding box center [543, 83] width 15 height 15
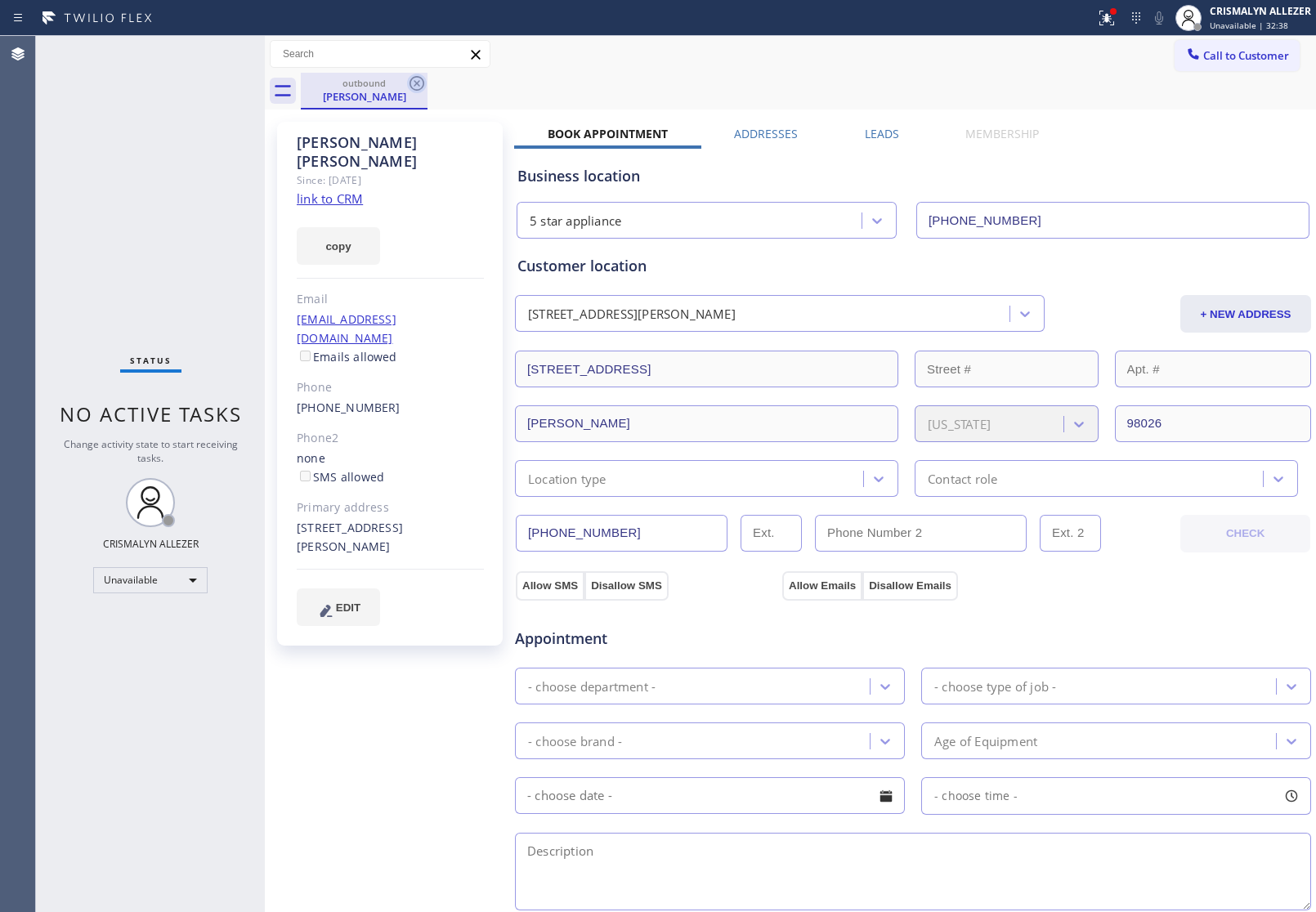
click at [414, 85] on icon at bounding box center [417, 84] width 19 height 19
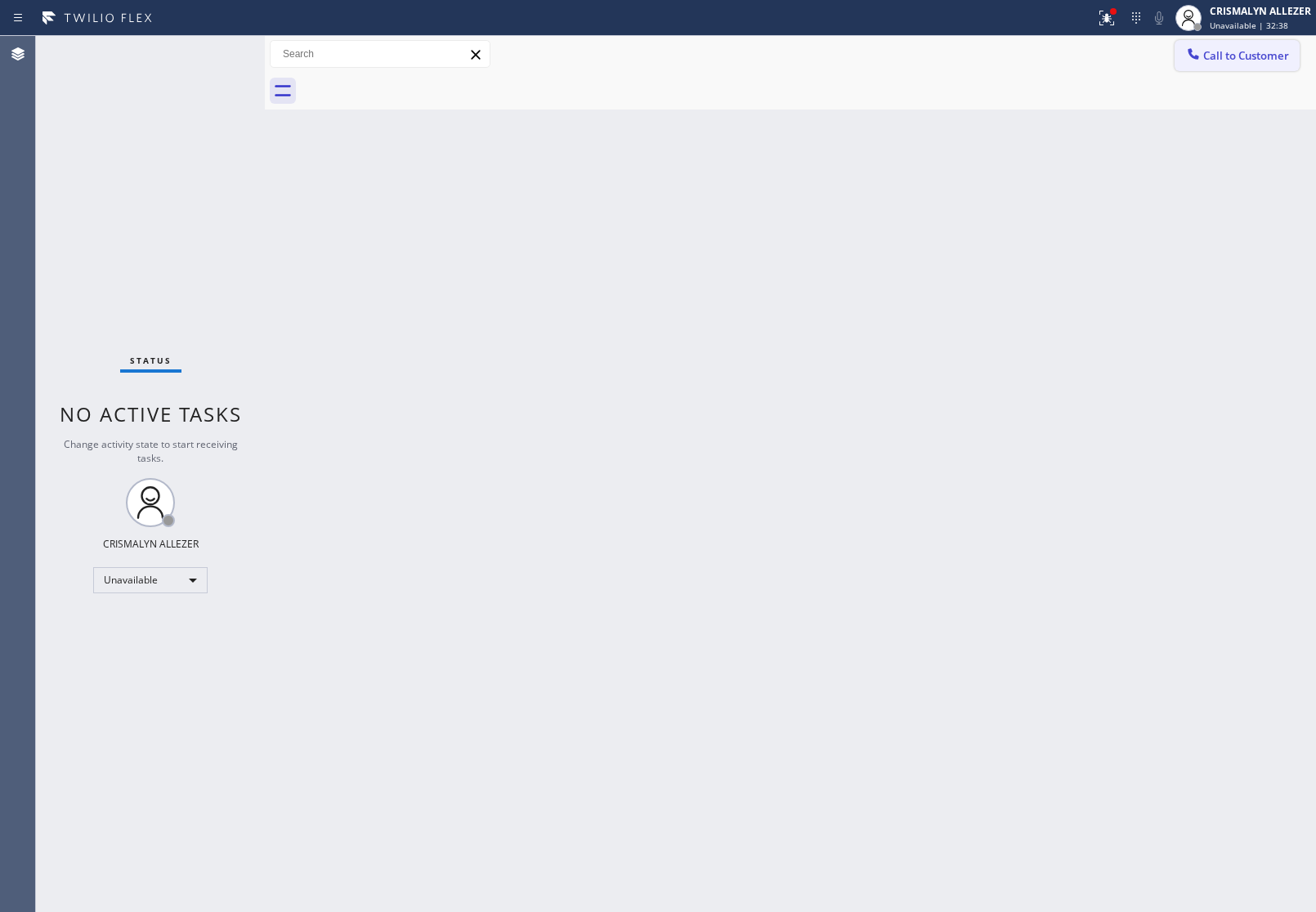
click at [1252, 61] on span "Call to Customer" at bounding box center [1246, 55] width 85 height 15
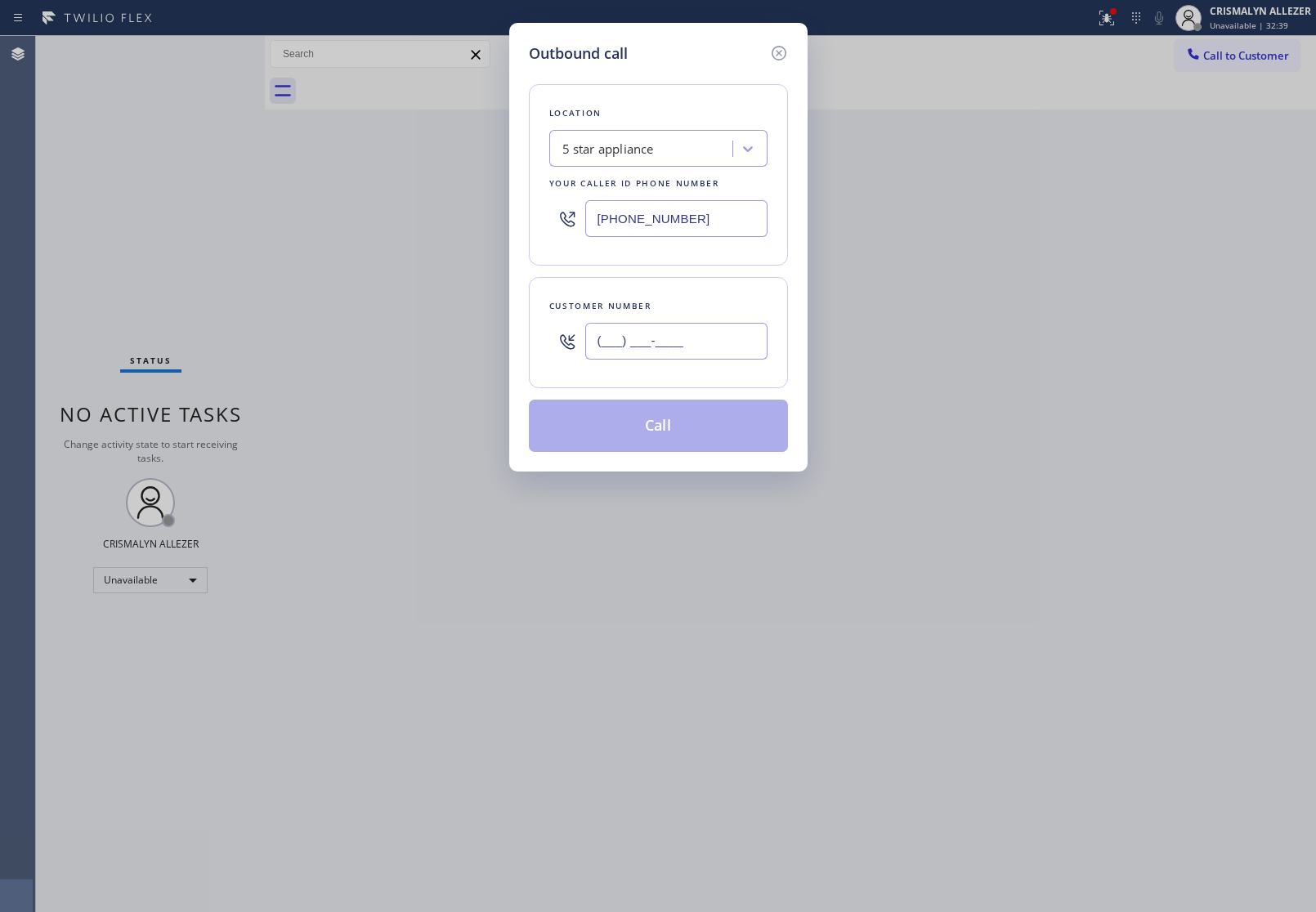
click at [729, 335] on input "(___) ___-____" at bounding box center [677, 341] width 183 height 37
paste input "425) 248-1746"
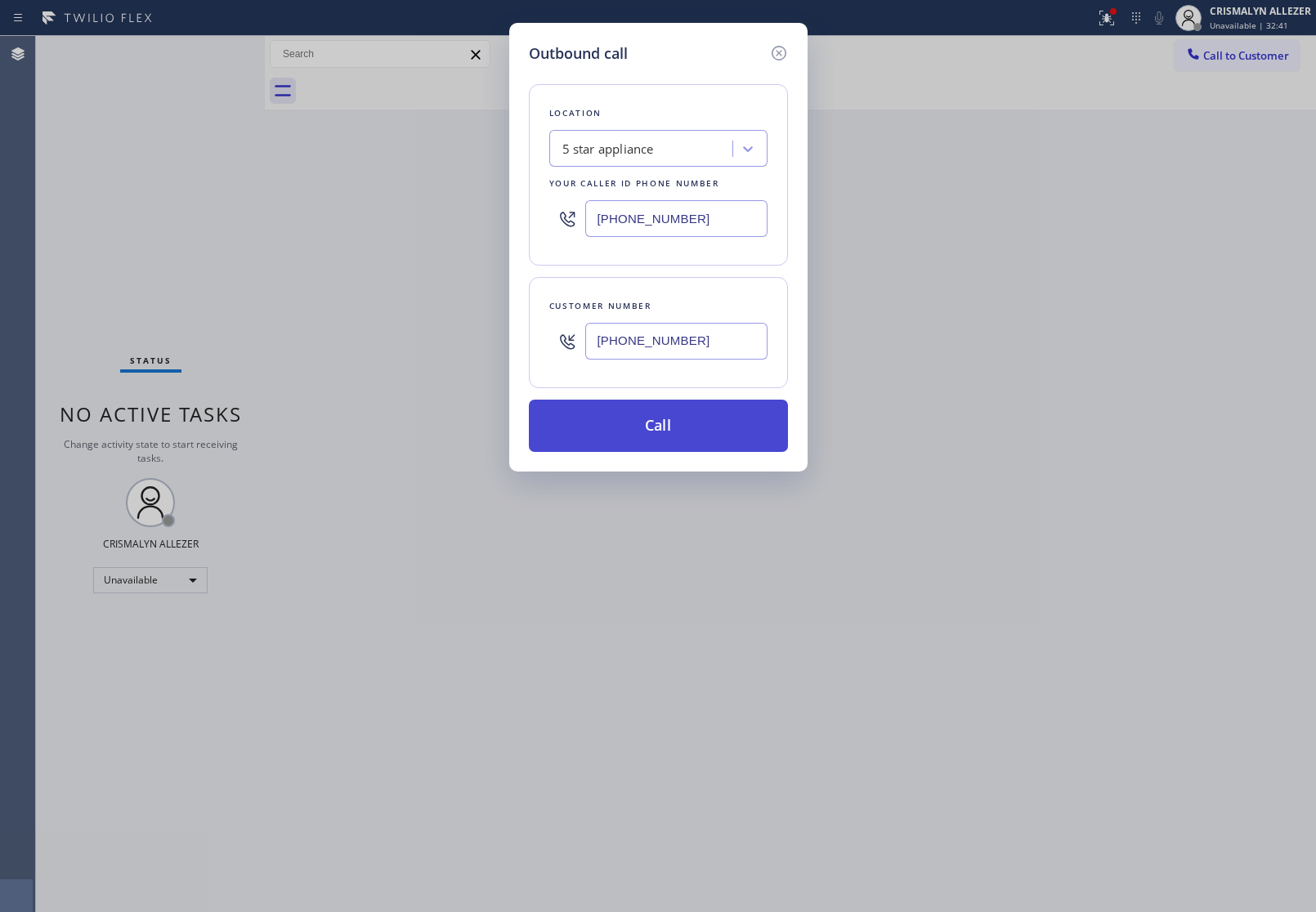
type input "[PHONE_NUMBER]"
click at [631, 442] on button "Call" at bounding box center [658, 425] width 259 height 52
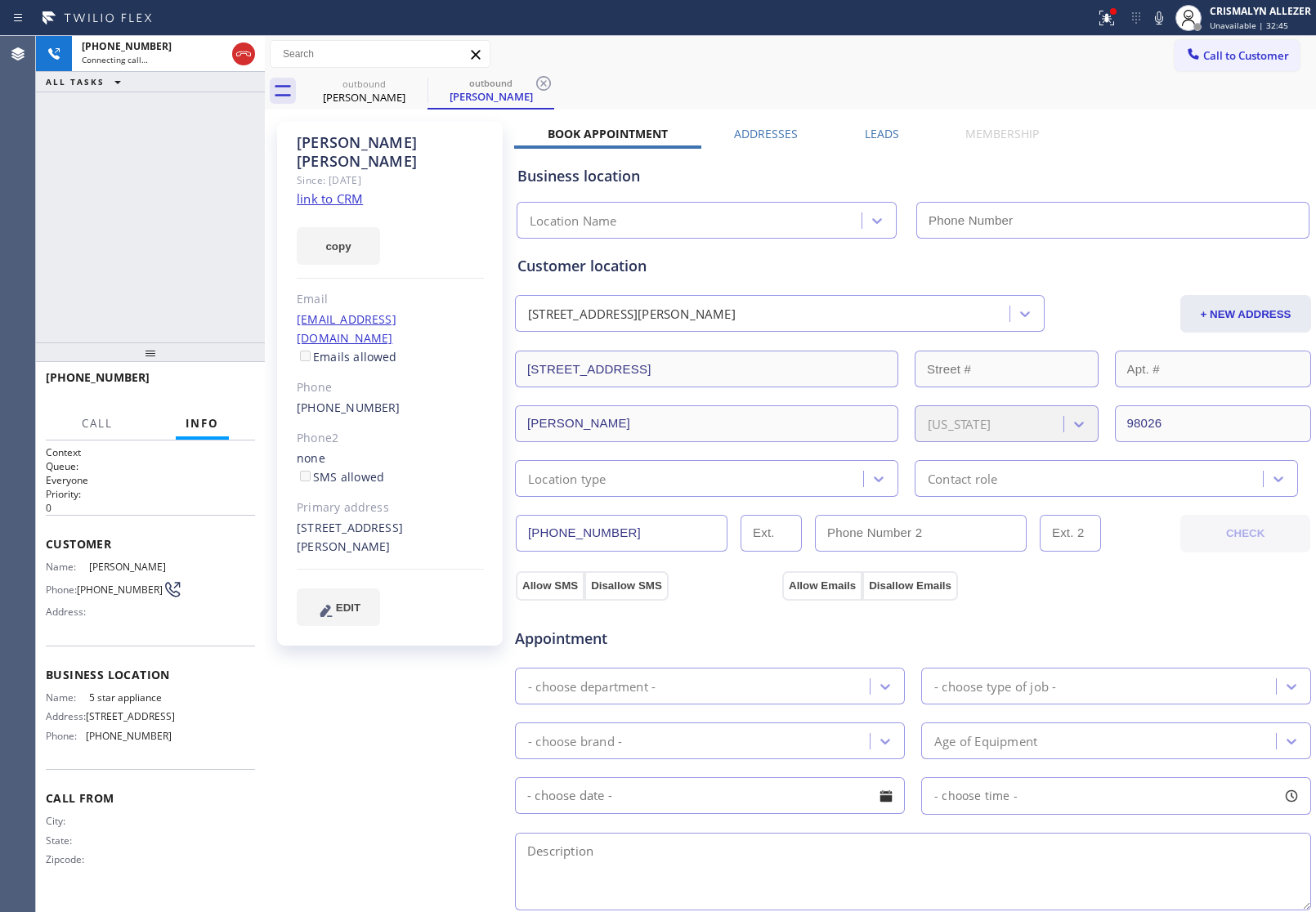
type input "[PHONE_NUMBER]"
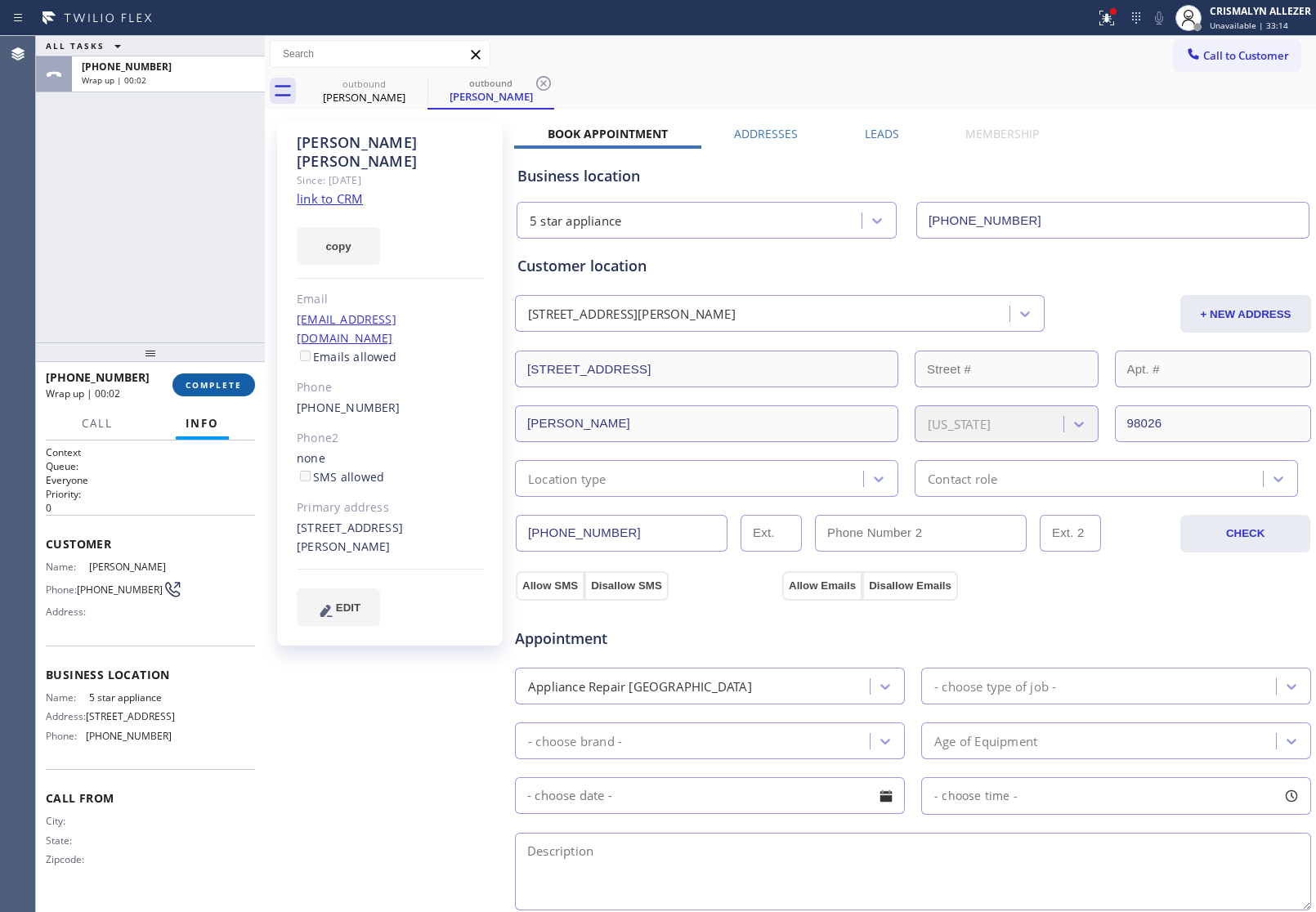
click at [194, 383] on span "COMPLETE" at bounding box center [214, 385] width 56 height 12
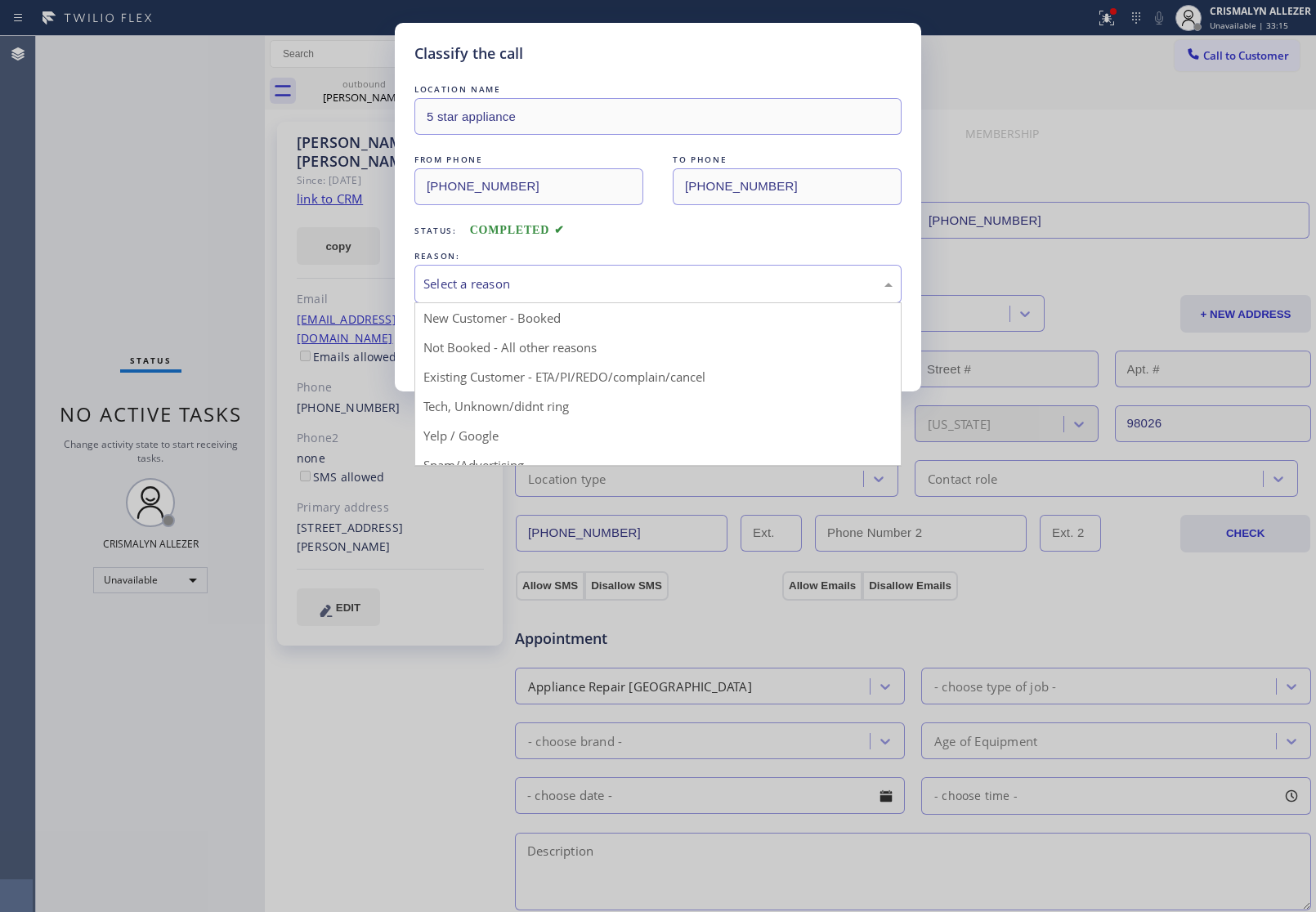
drag, startPoint x: 708, startPoint y: 292, endPoint x: 564, endPoint y: 341, distance: 152.1
click at [708, 293] on div "Select a reason" at bounding box center [658, 284] width 469 height 18
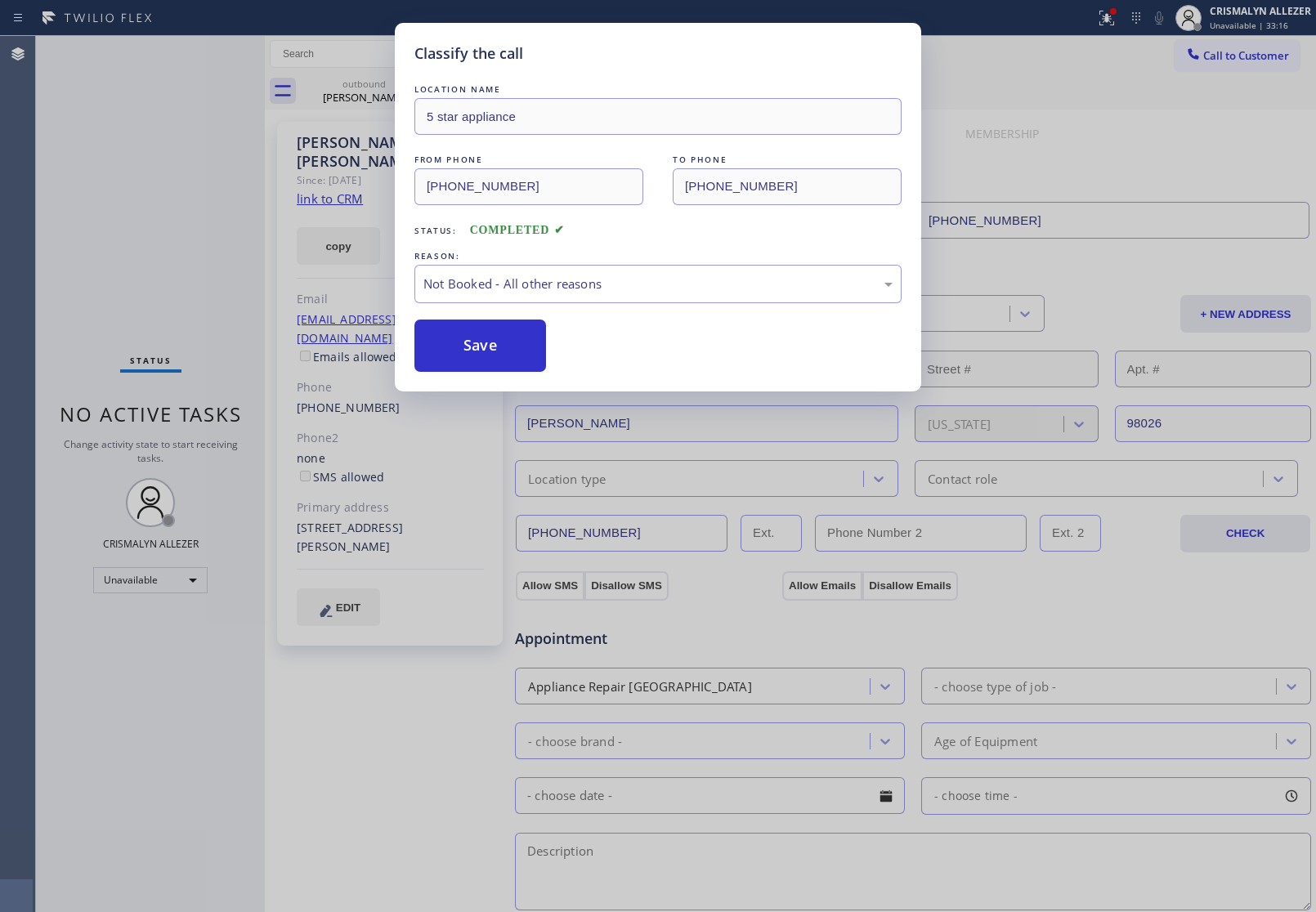
click at [517, 348] on button "Save" at bounding box center [480, 346] width 131 height 52
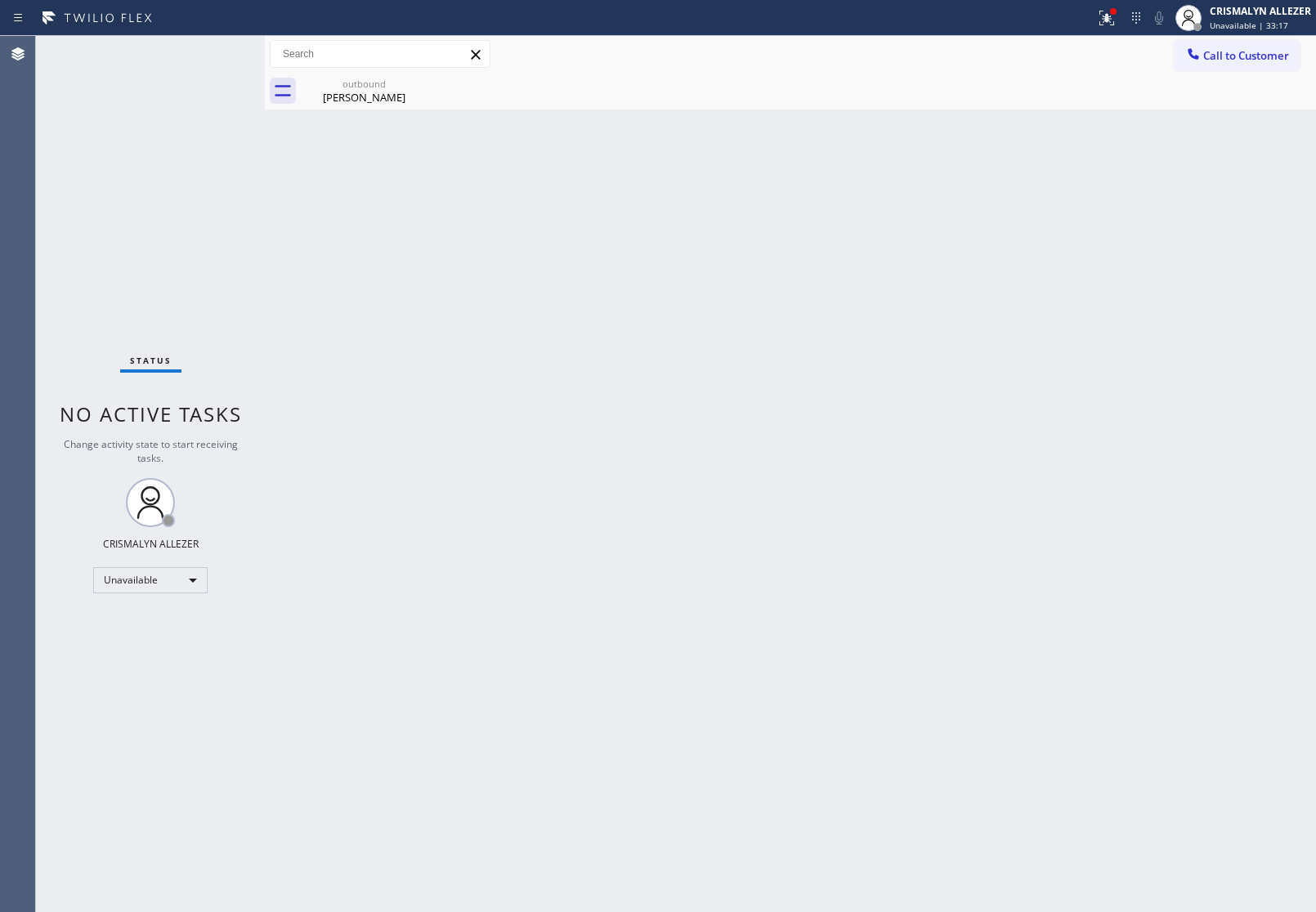
click at [355, 98] on div "Dylan Gustafson" at bounding box center [363, 97] width 123 height 15
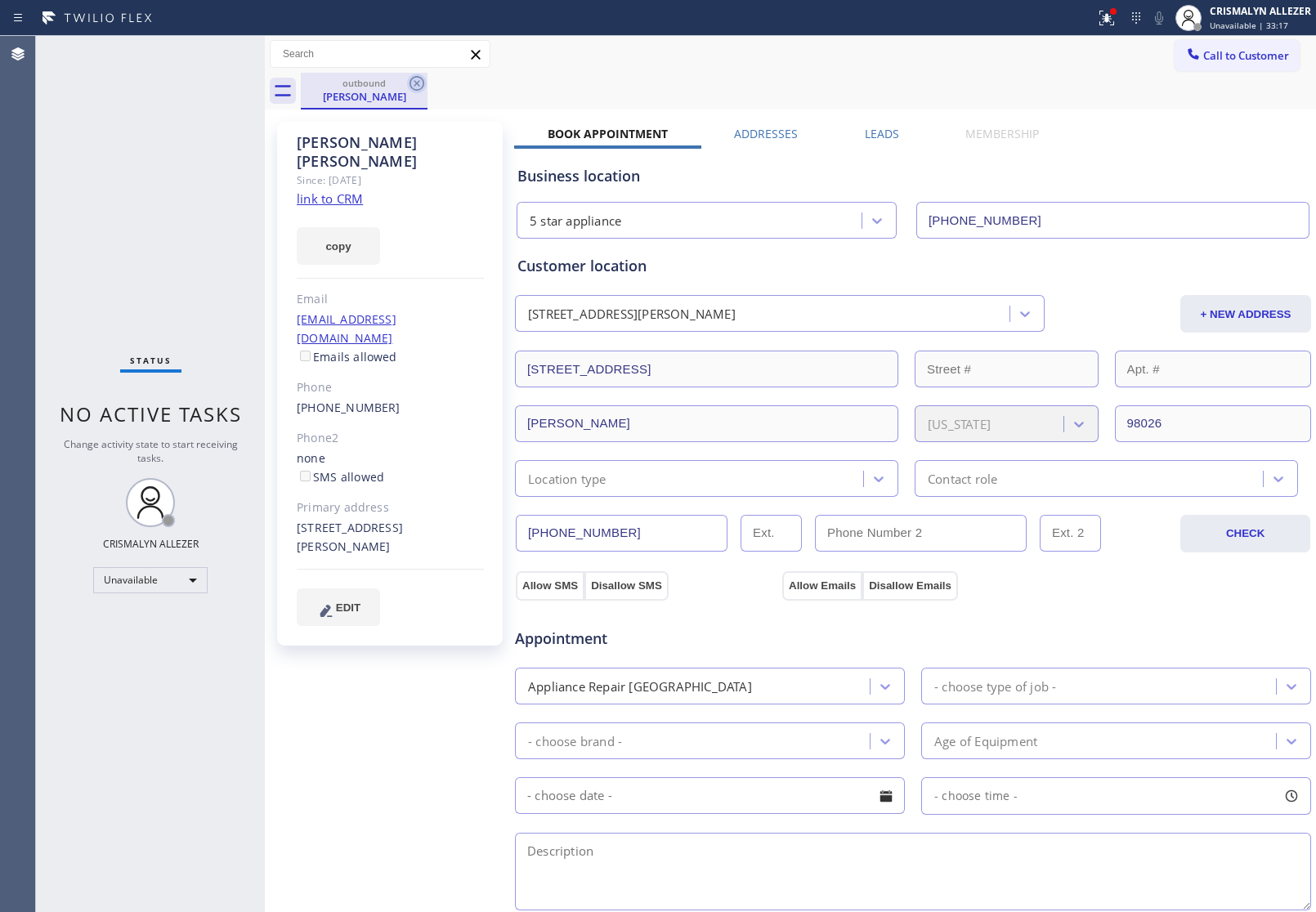
click at [410, 85] on icon at bounding box center [417, 83] width 15 height 15
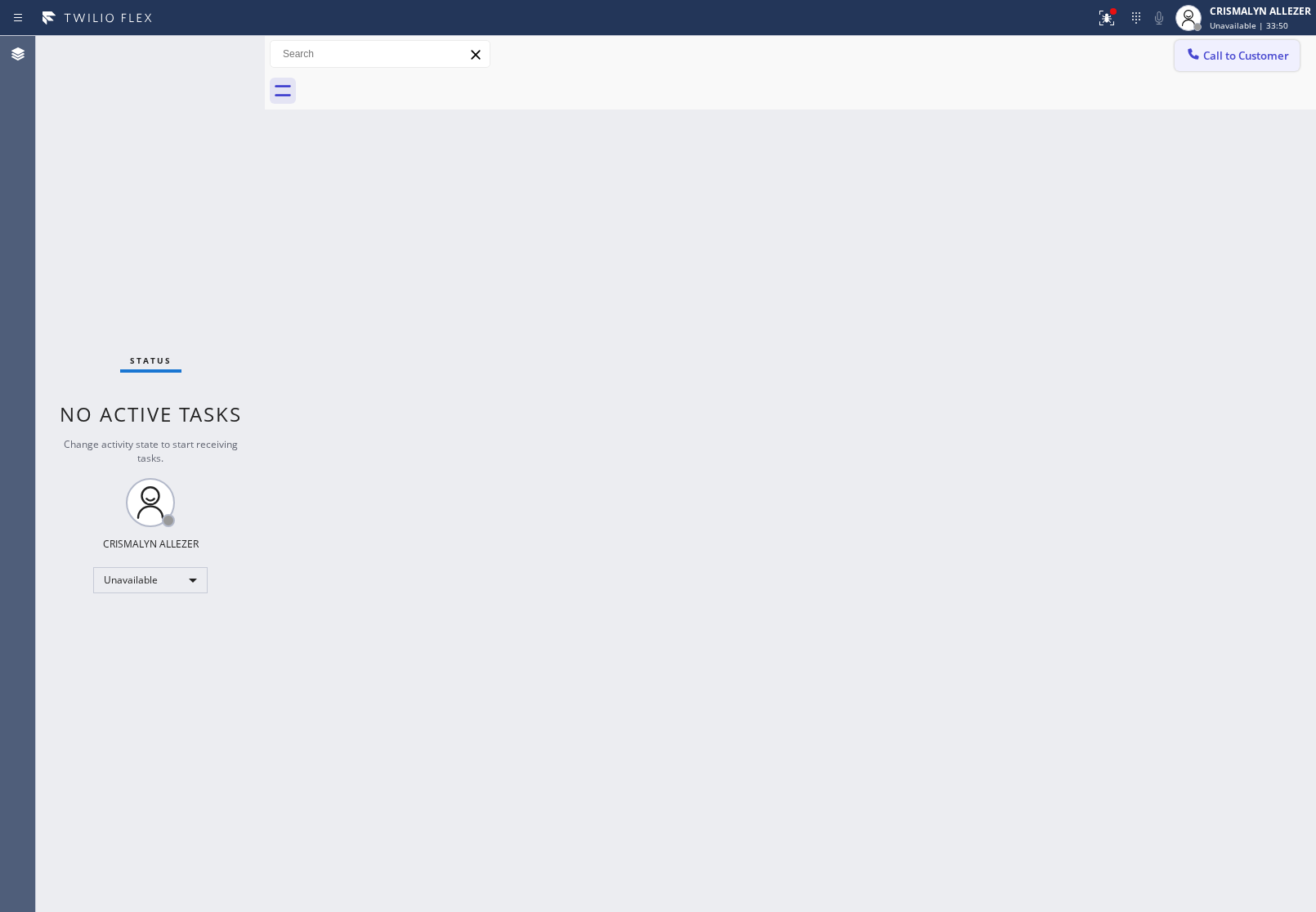
click at [1255, 49] on span "Call to Customer" at bounding box center [1246, 55] width 85 height 15
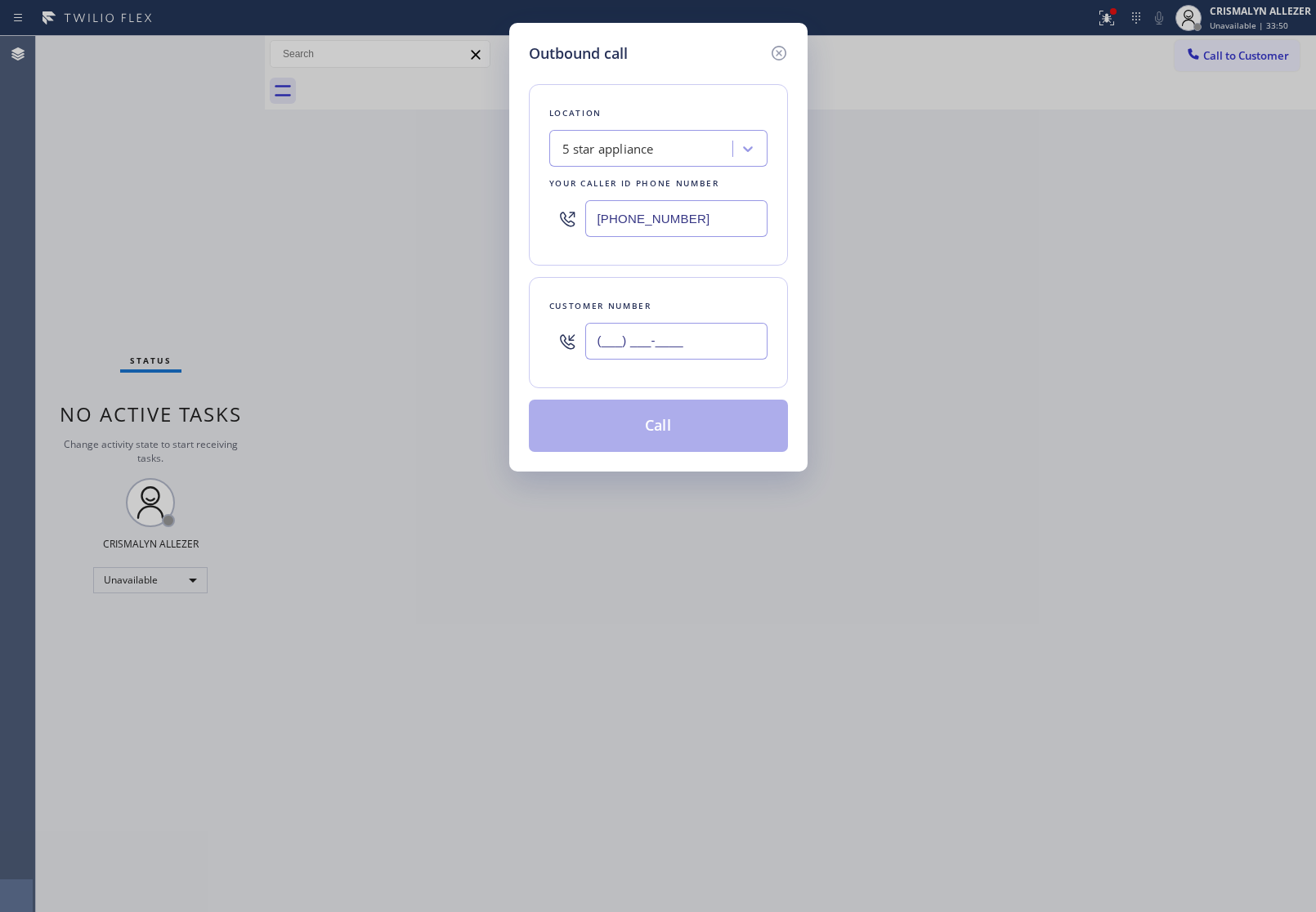
click at [715, 332] on input "(___) ___-____" at bounding box center [677, 341] width 183 height 37
paste input "305) 469-0724"
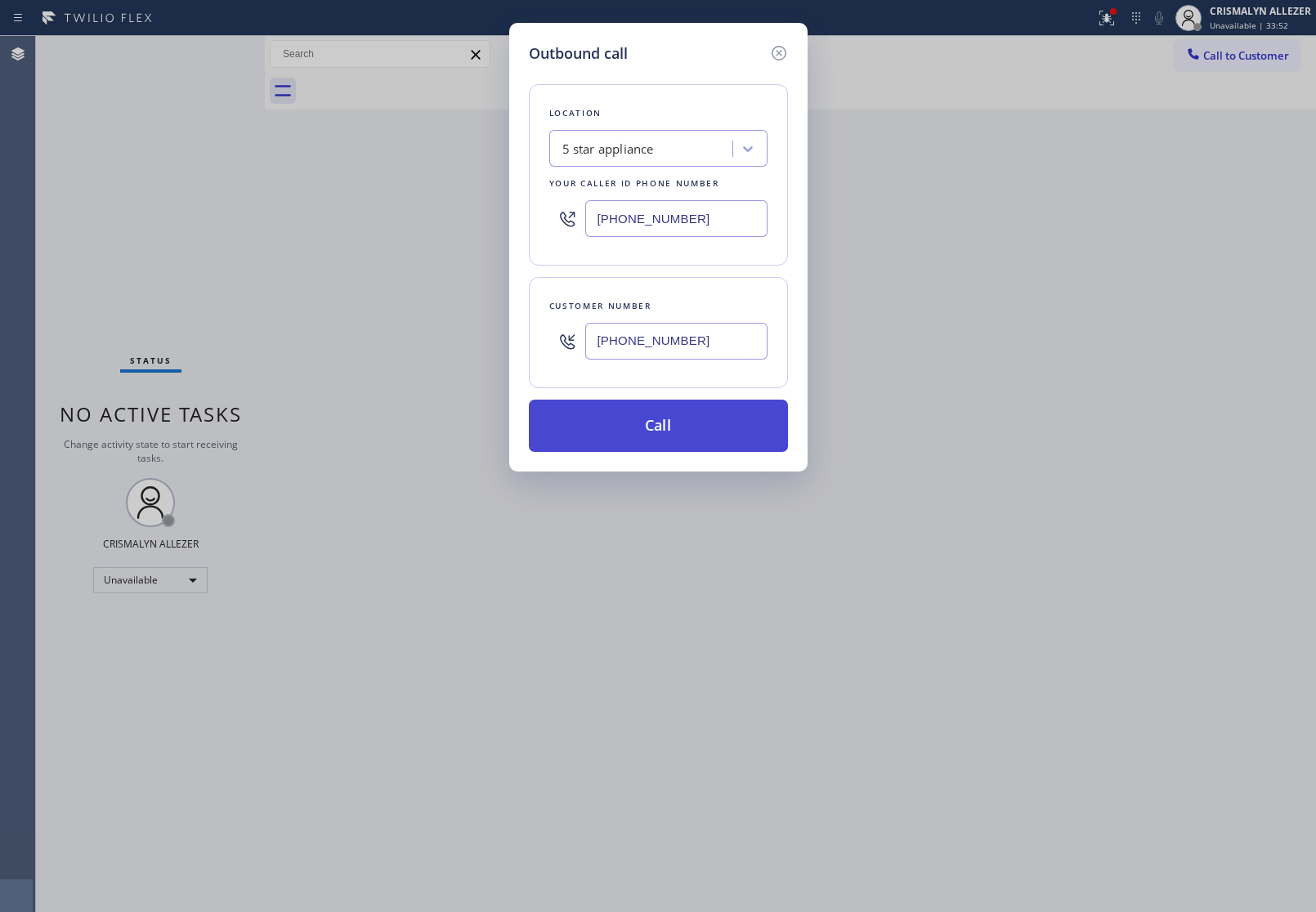
type input "[PHONE_NUMBER]"
click at [679, 425] on button "Call" at bounding box center [658, 425] width 259 height 52
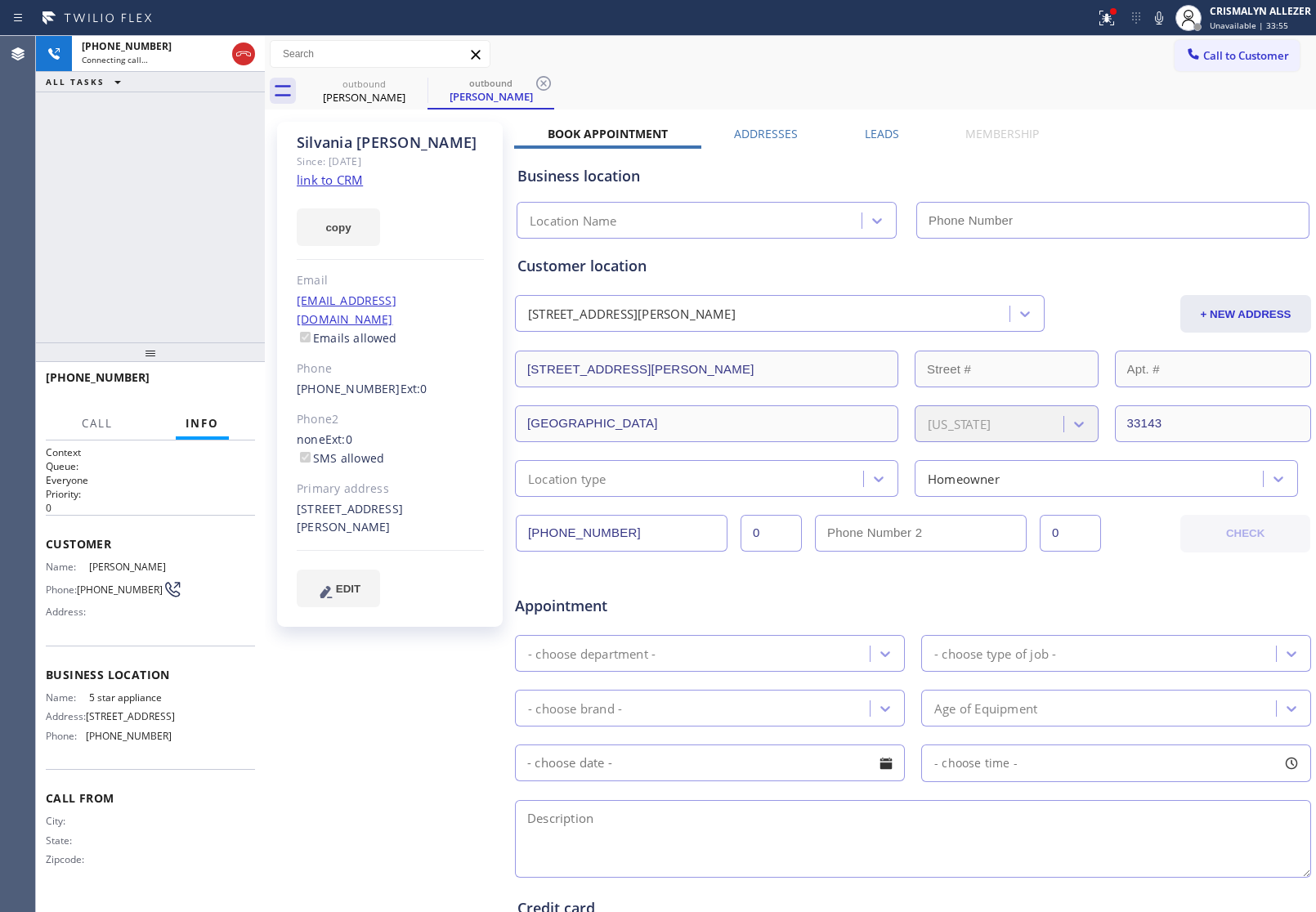
click at [327, 181] on link "link to CRM" at bounding box center [329, 180] width 66 height 17
type input "[PHONE_NUMBER]"
click at [210, 376] on button "HANG UP" at bounding box center [217, 386] width 76 height 23
click at [219, 394] on button "HANG UP" at bounding box center [217, 386] width 76 height 23
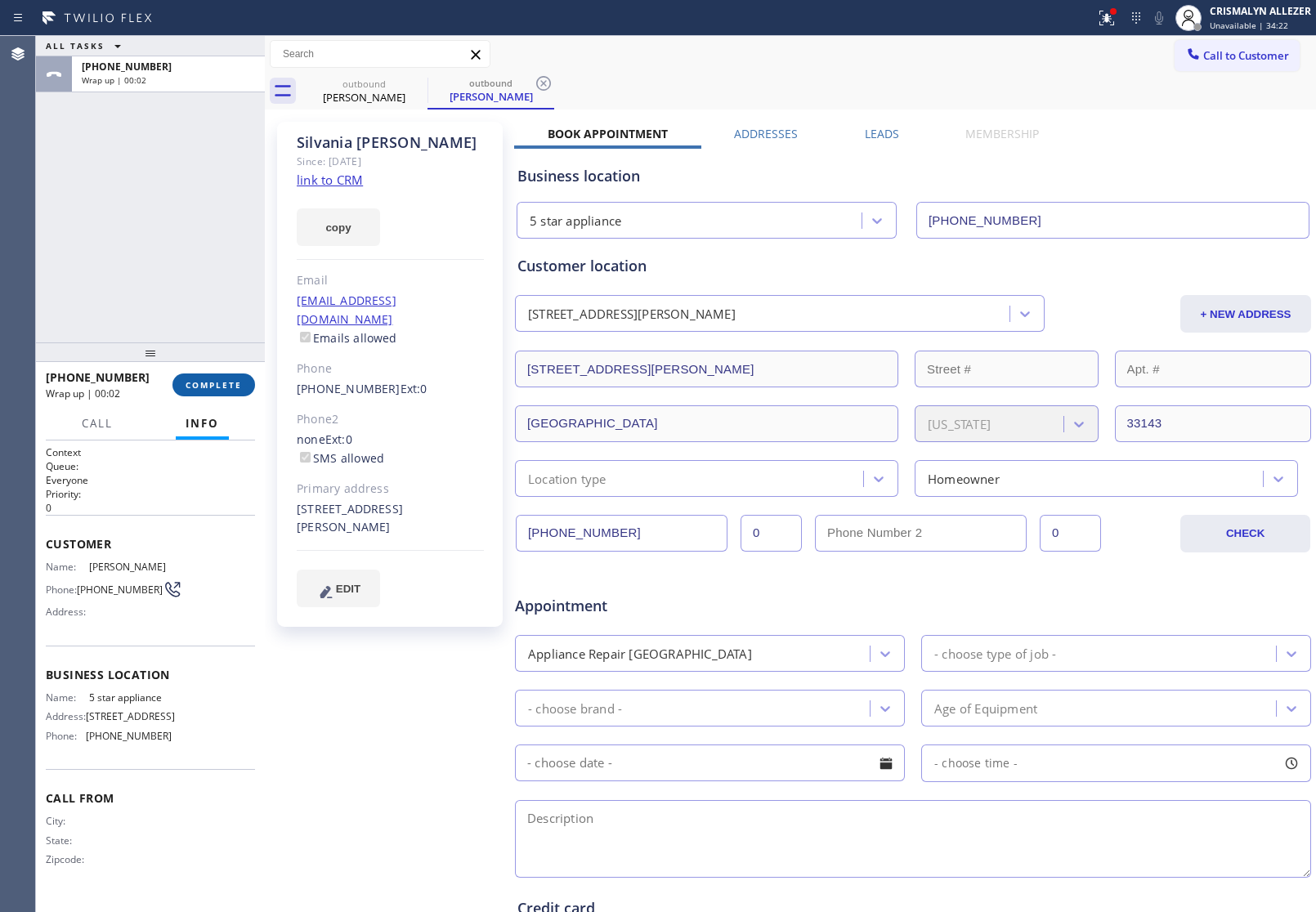
click at [197, 388] on span "COMPLETE" at bounding box center [214, 385] width 56 height 12
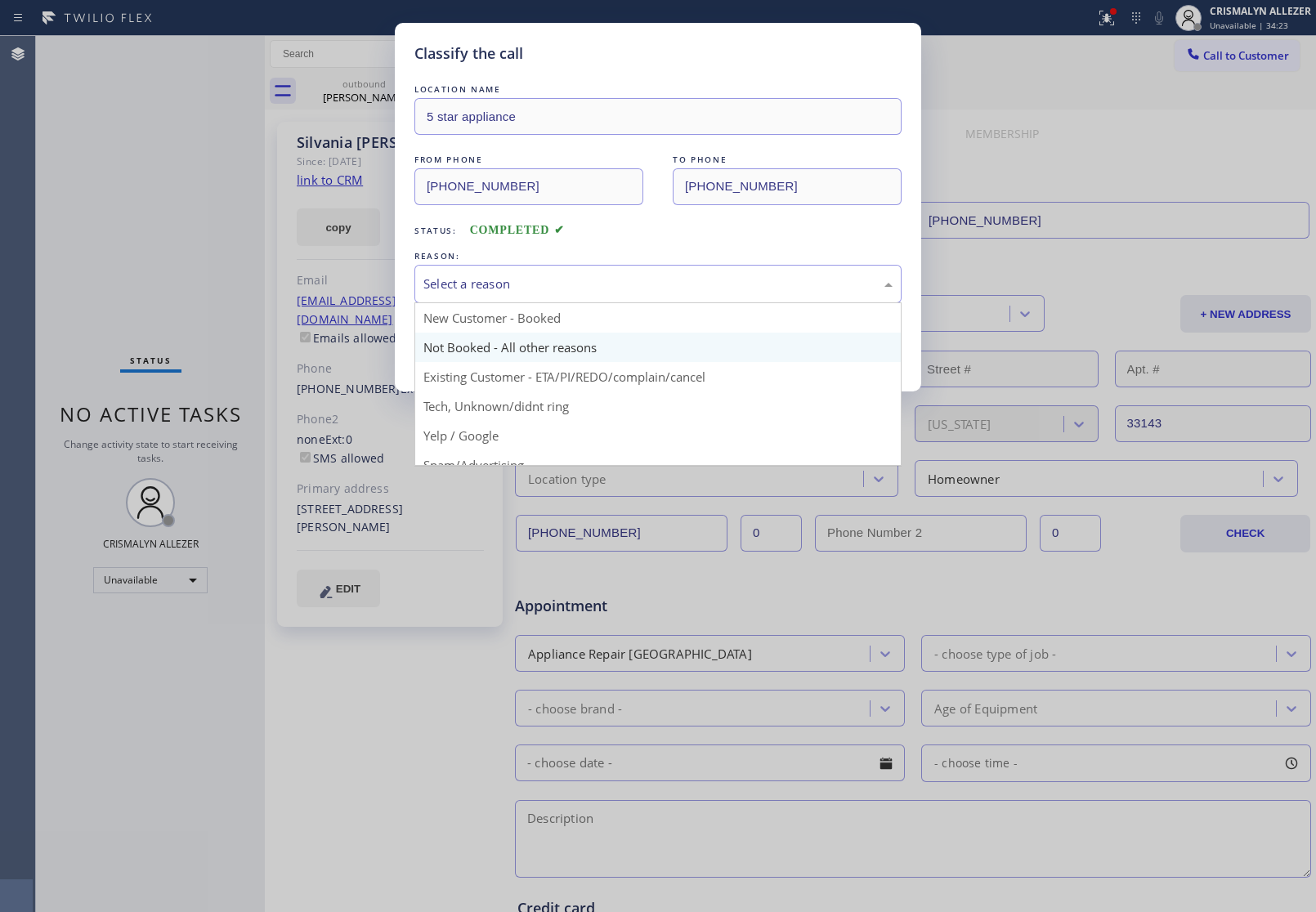
drag, startPoint x: 707, startPoint y: 287, endPoint x: 520, endPoint y: 339, distance: 194.1
click at [698, 293] on div "Select a reason" at bounding box center [658, 284] width 469 height 18
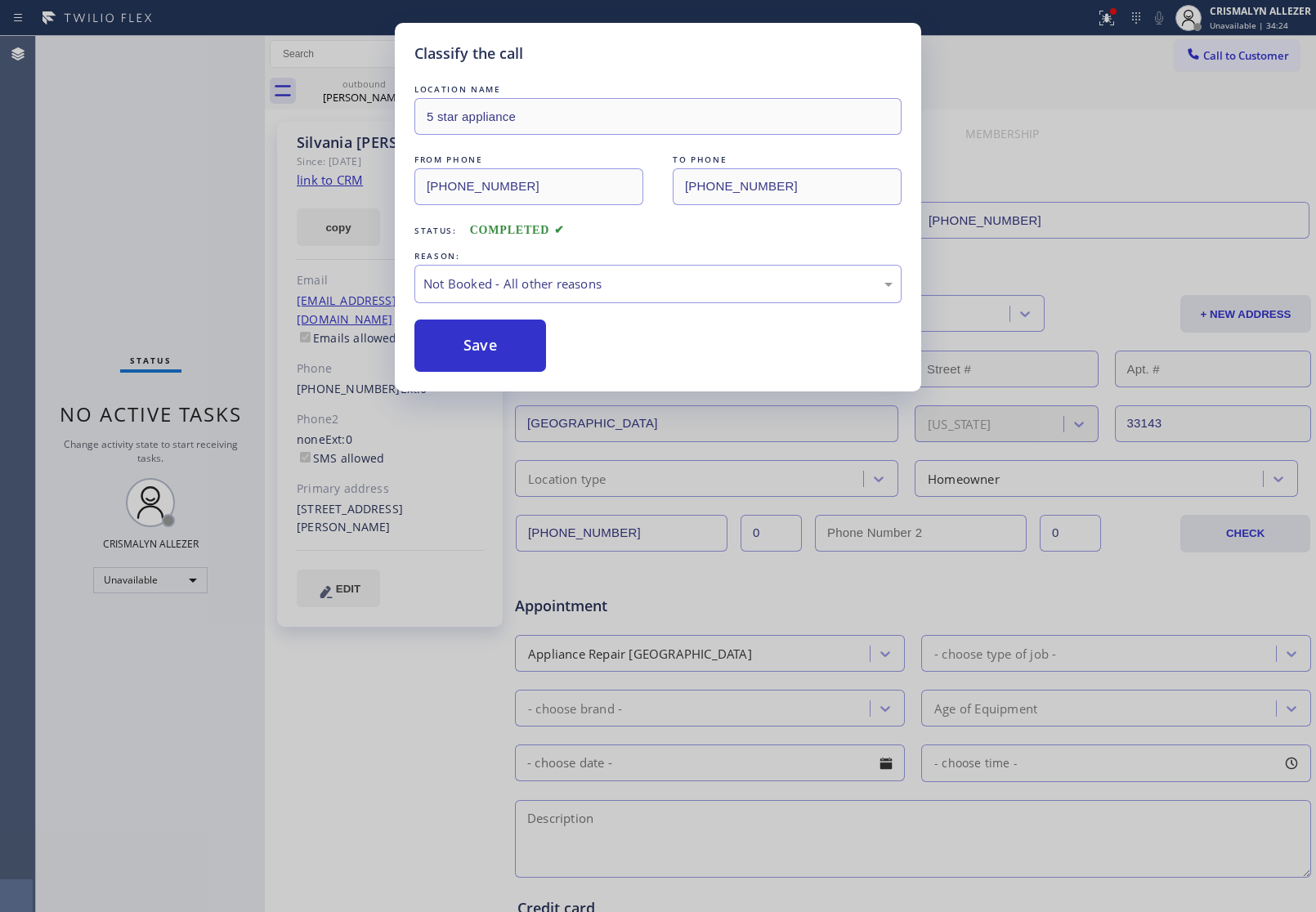
click at [472, 341] on button "Save" at bounding box center [480, 346] width 131 height 52
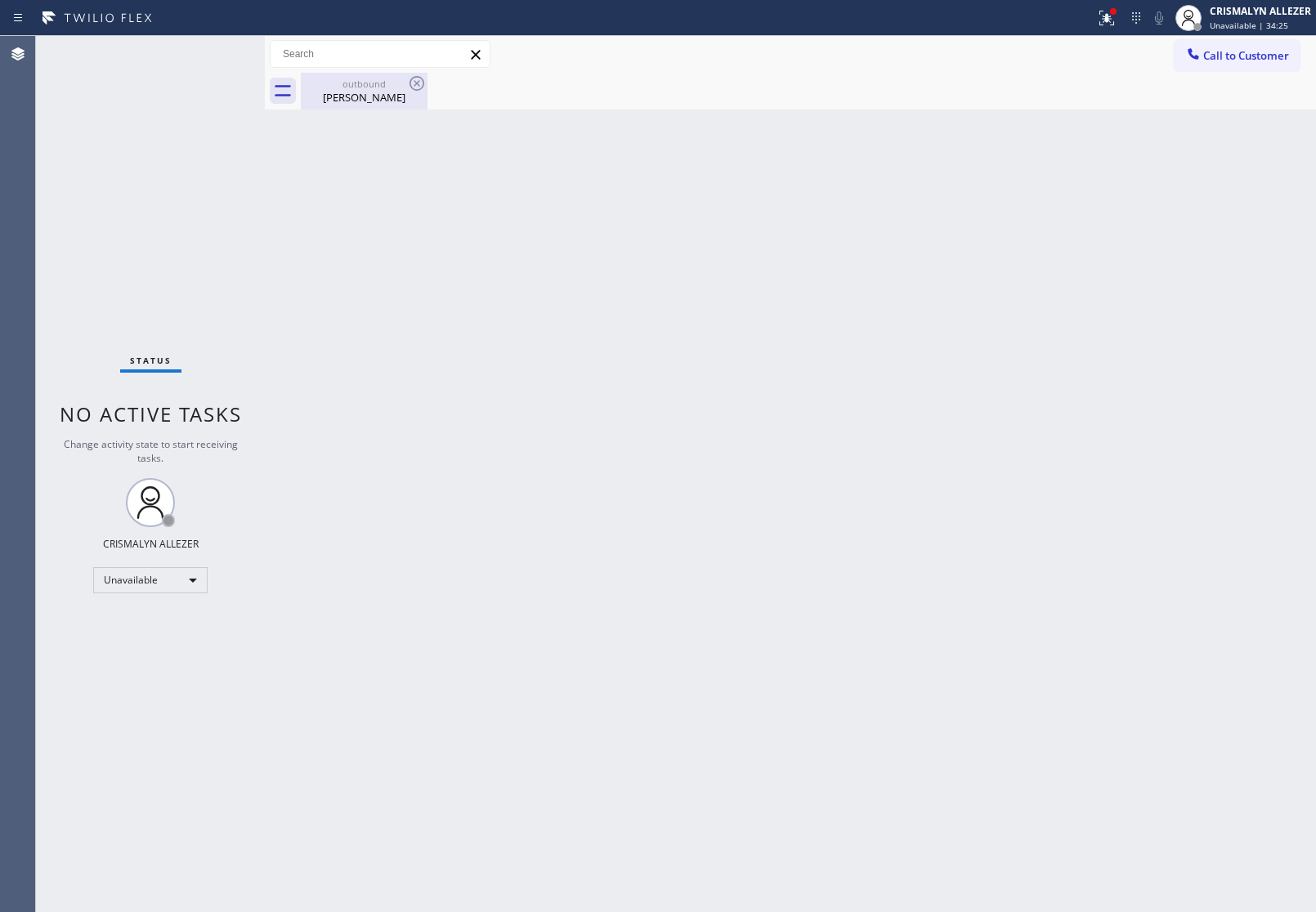
click at [364, 96] on div "Silvania Dacunha" at bounding box center [363, 97] width 123 height 15
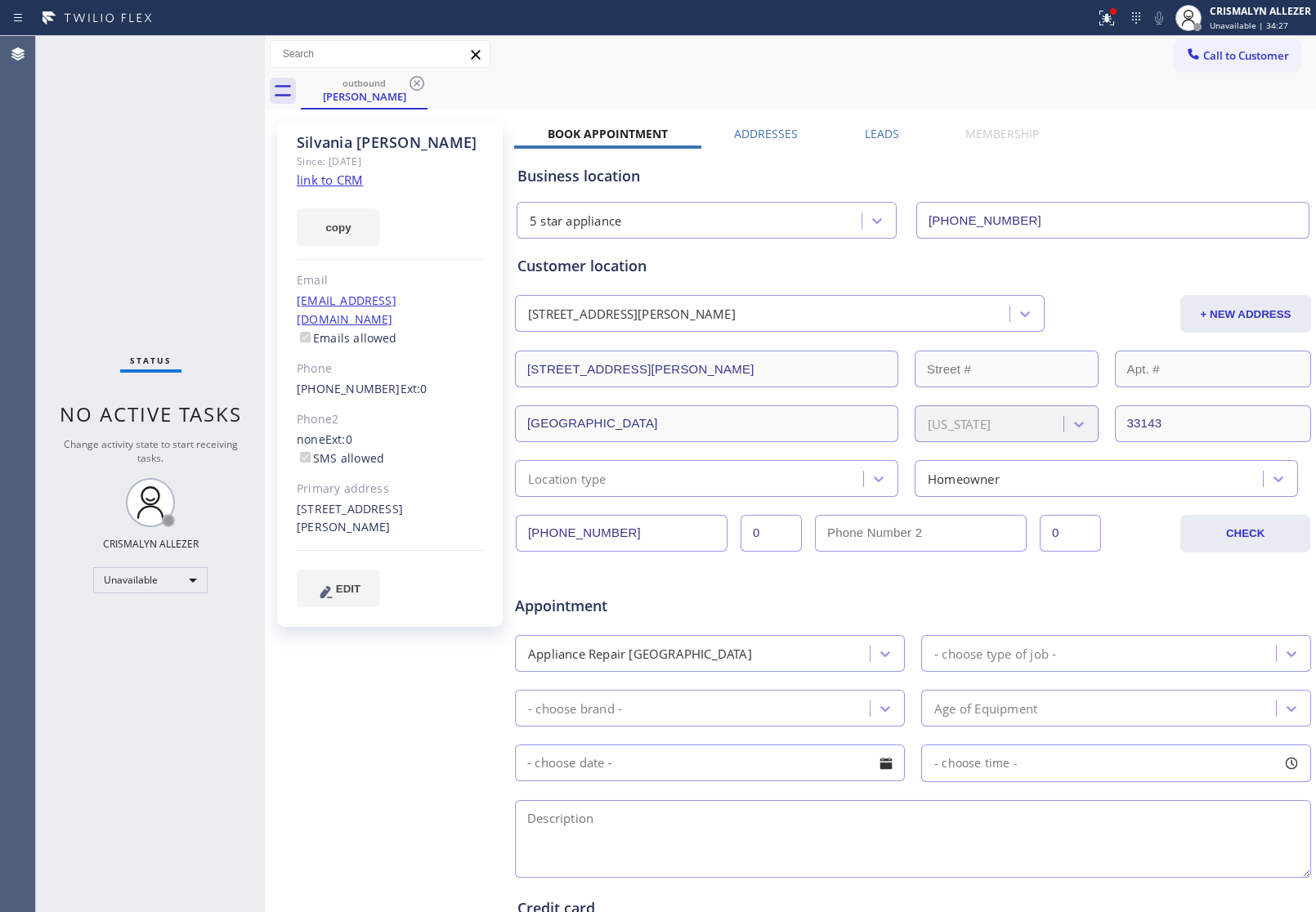
click at [868, 126] on label "Leads" at bounding box center [881, 134] width 34 height 16
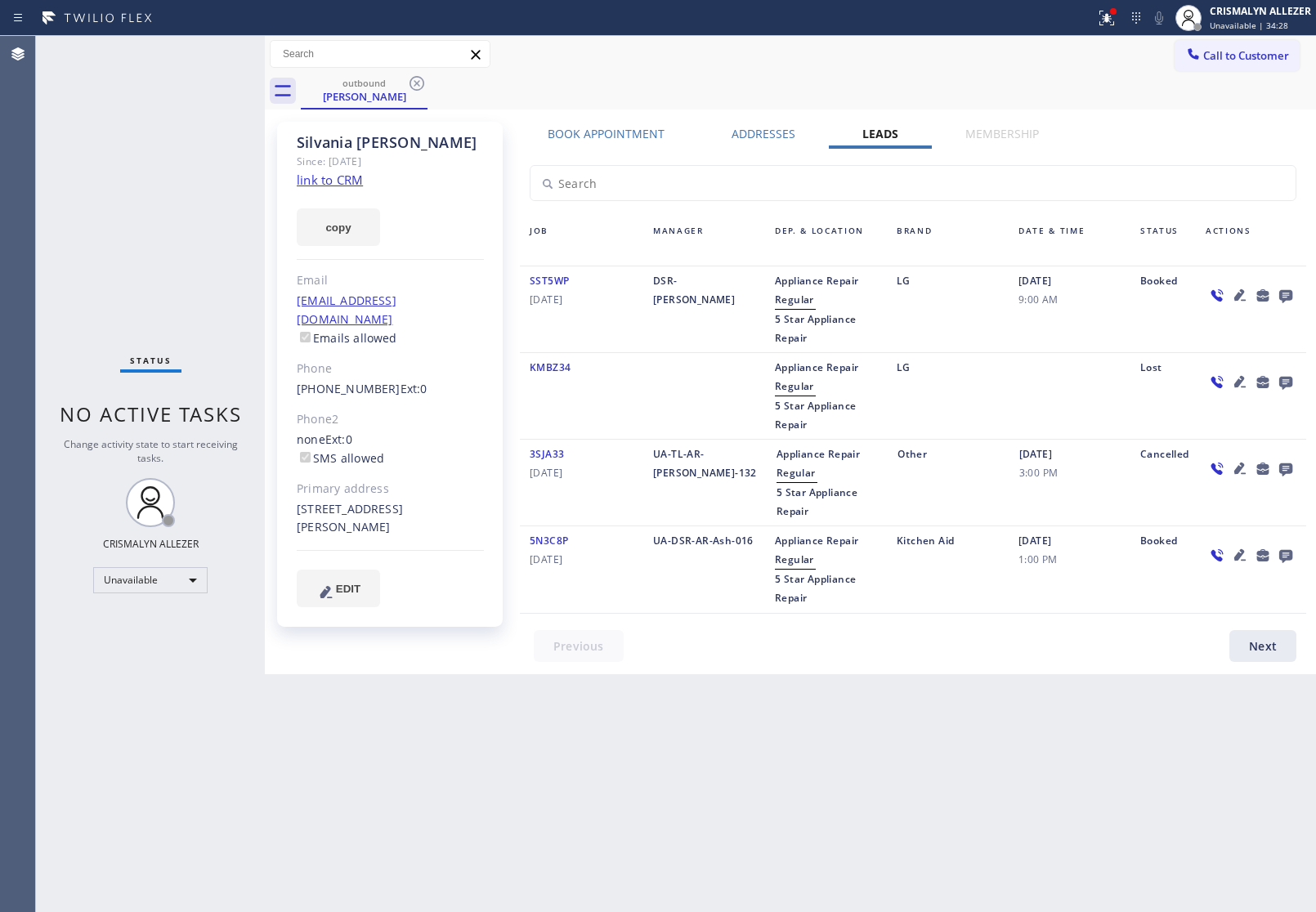
click at [1287, 295] on icon at bounding box center [1285, 296] width 13 height 13
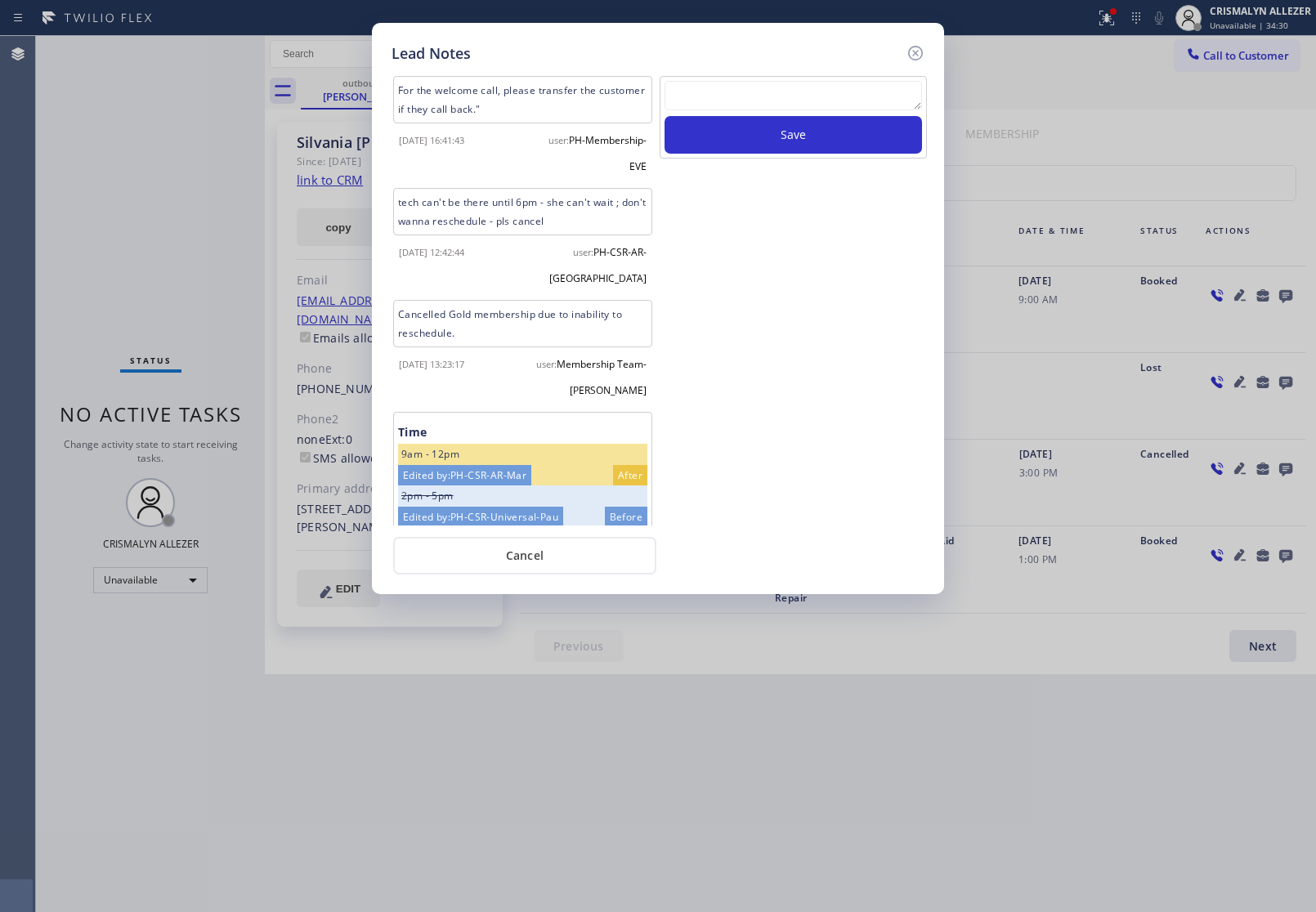
click at [748, 106] on textarea at bounding box center [793, 95] width 257 height 29
paste textarea "no answer | pls xfer here cx cb"
type textarea "no answer | pls xfer here cx cb"
click at [793, 140] on button "Save" at bounding box center [793, 134] width 257 height 38
click at [523, 550] on button "Cancel" at bounding box center [524, 556] width 263 height 38
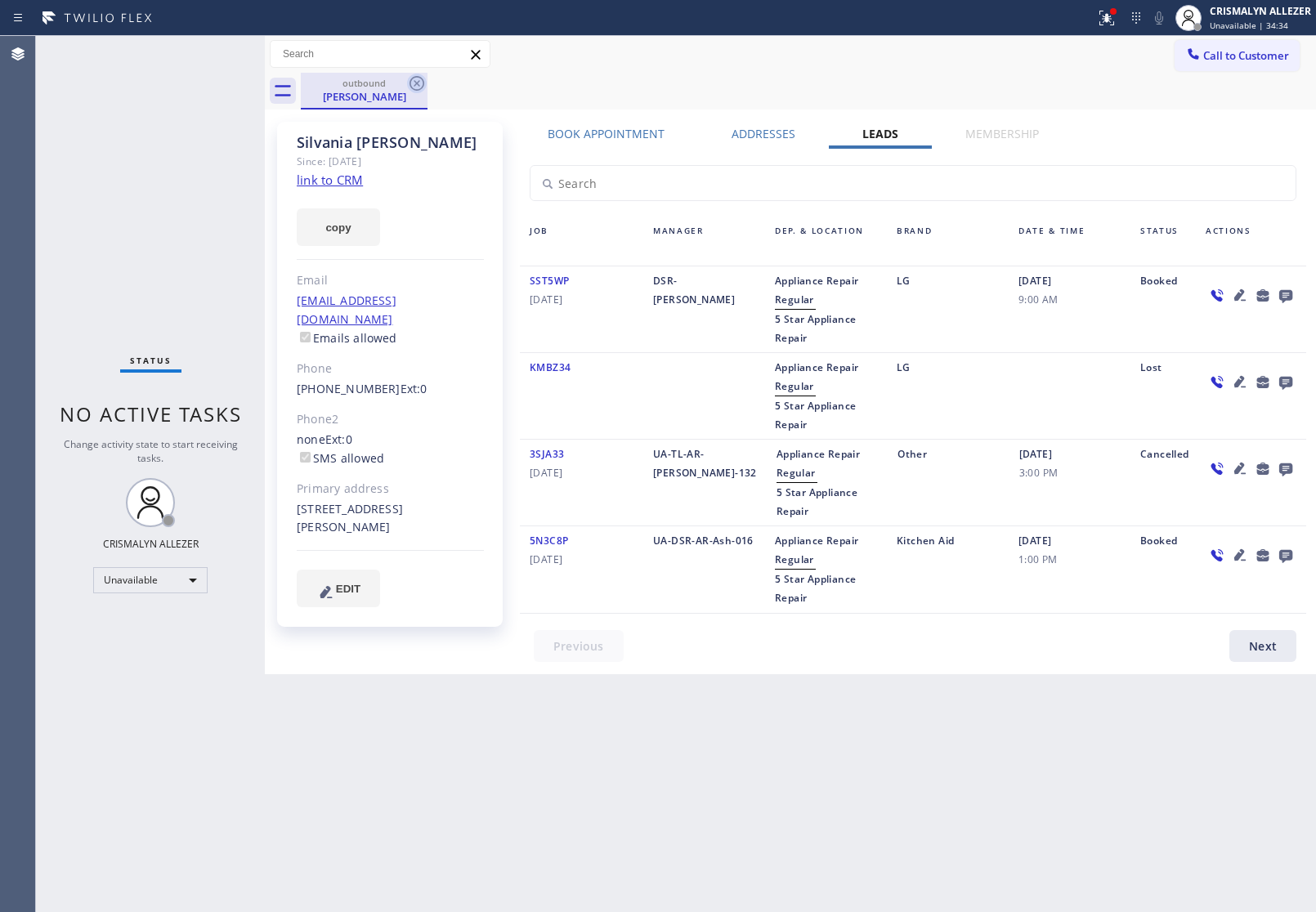
click at [420, 82] on icon at bounding box center [417, 84] width 19 height 19
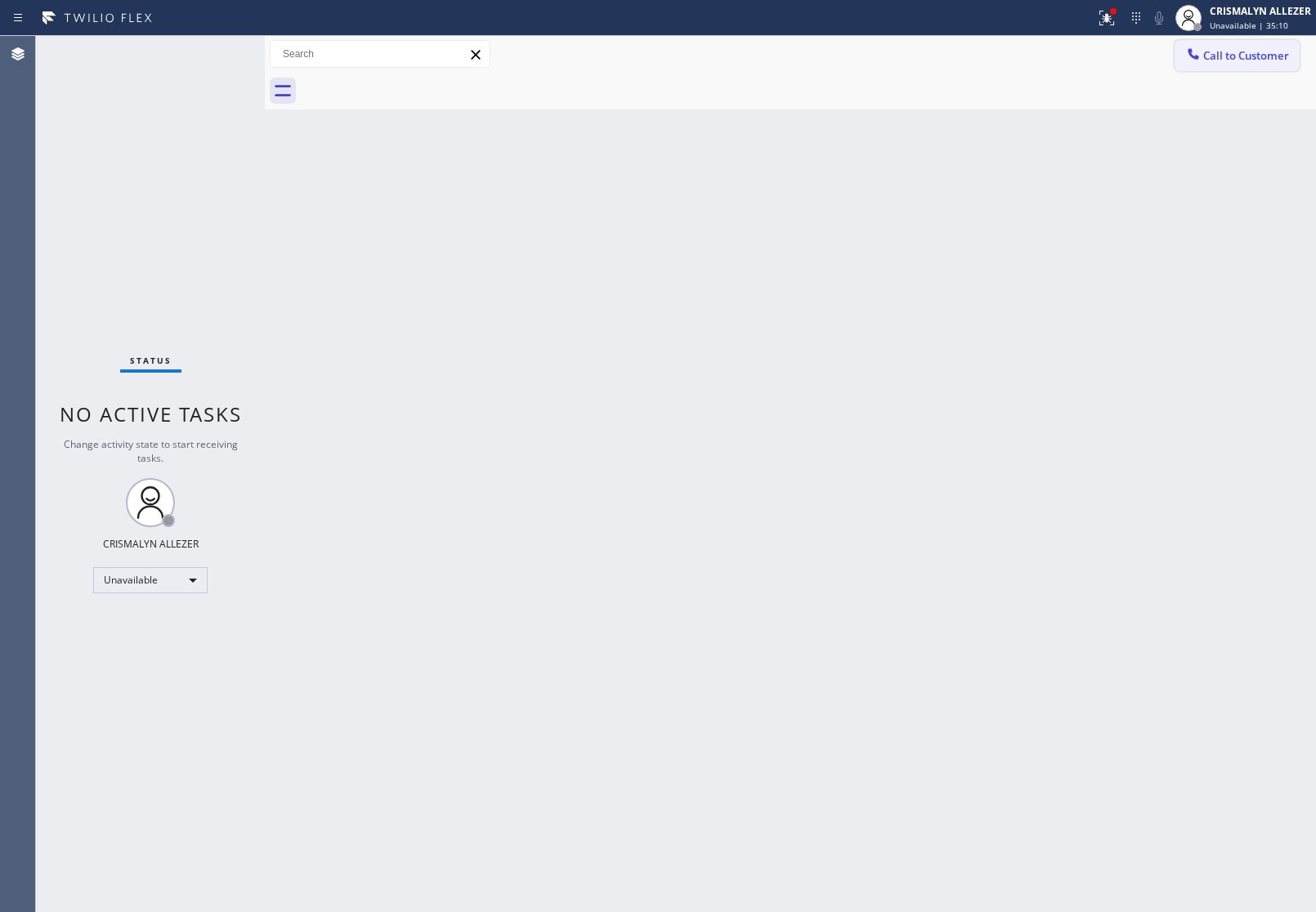
click at [1261, 51] on span "Call to Customer" at bounding box center [1246, 55] width 85 height 15
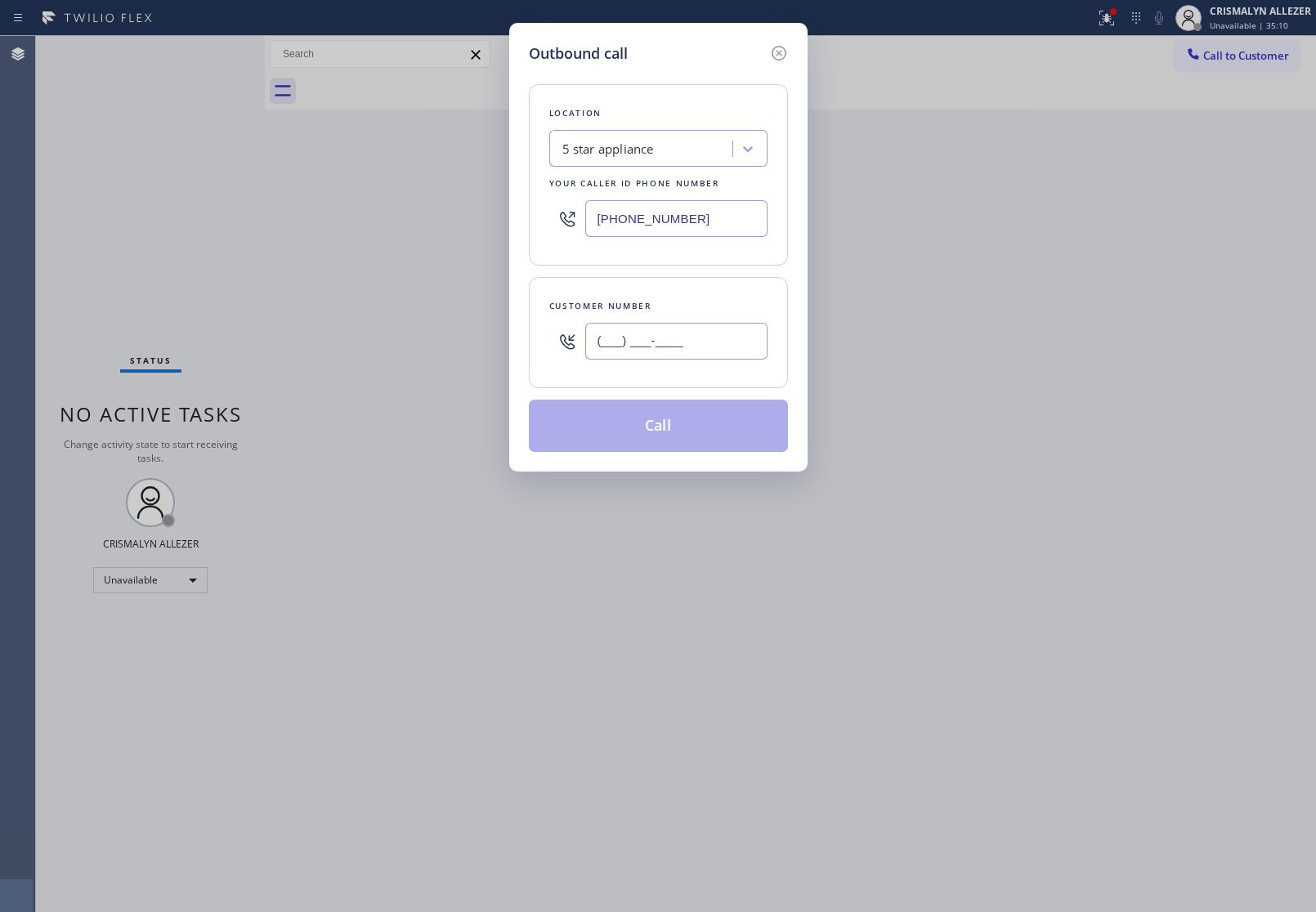
click at [714, 352] on input "(___) ___-____" at bounding box center [677, 341] width 183 height 37
paste input "972) 207-5445"
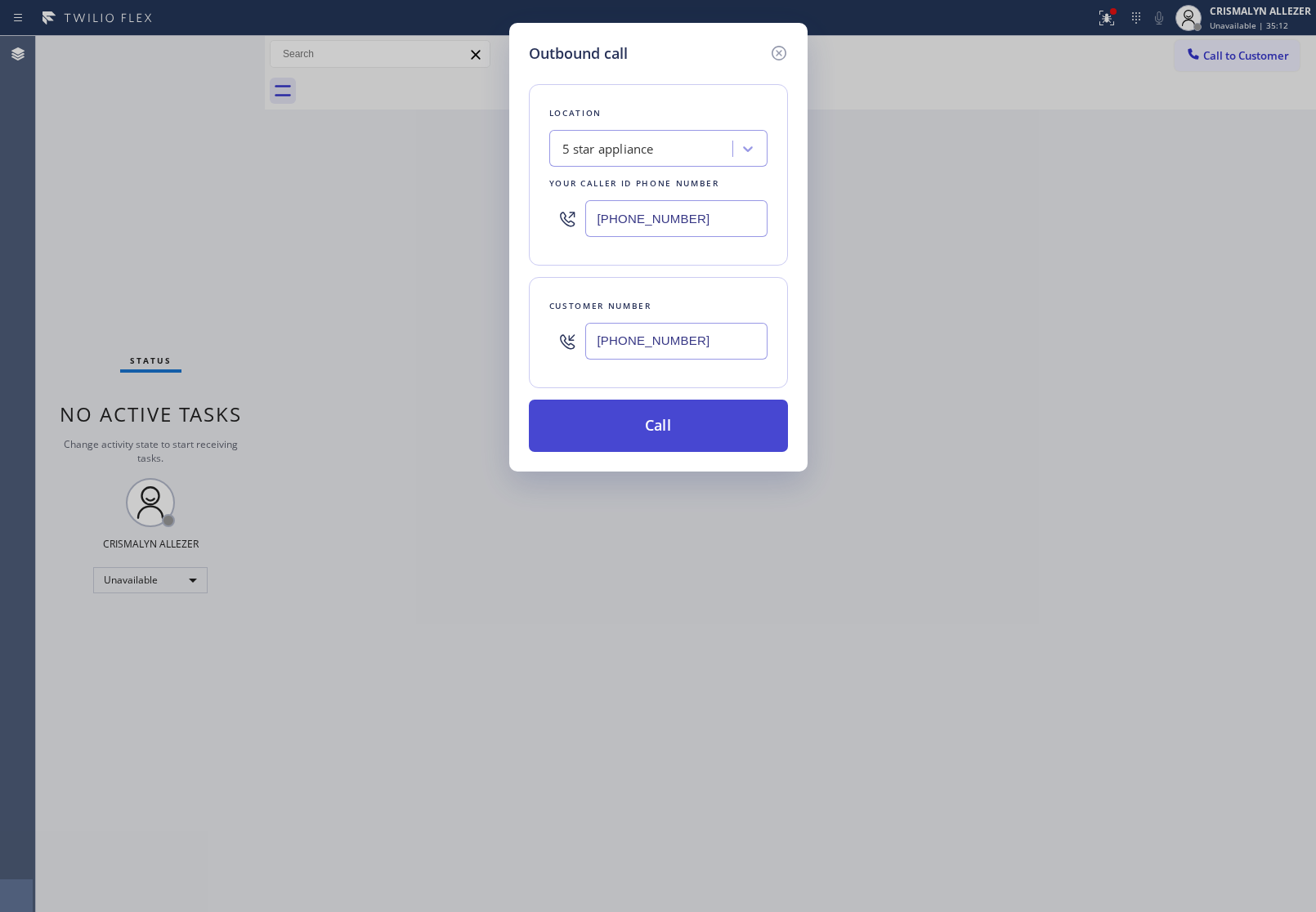
type input "[PHONE_NUMBER]"
click at [679, 430] on button "Call" at bounding box center [658, 425] width 259 height 52
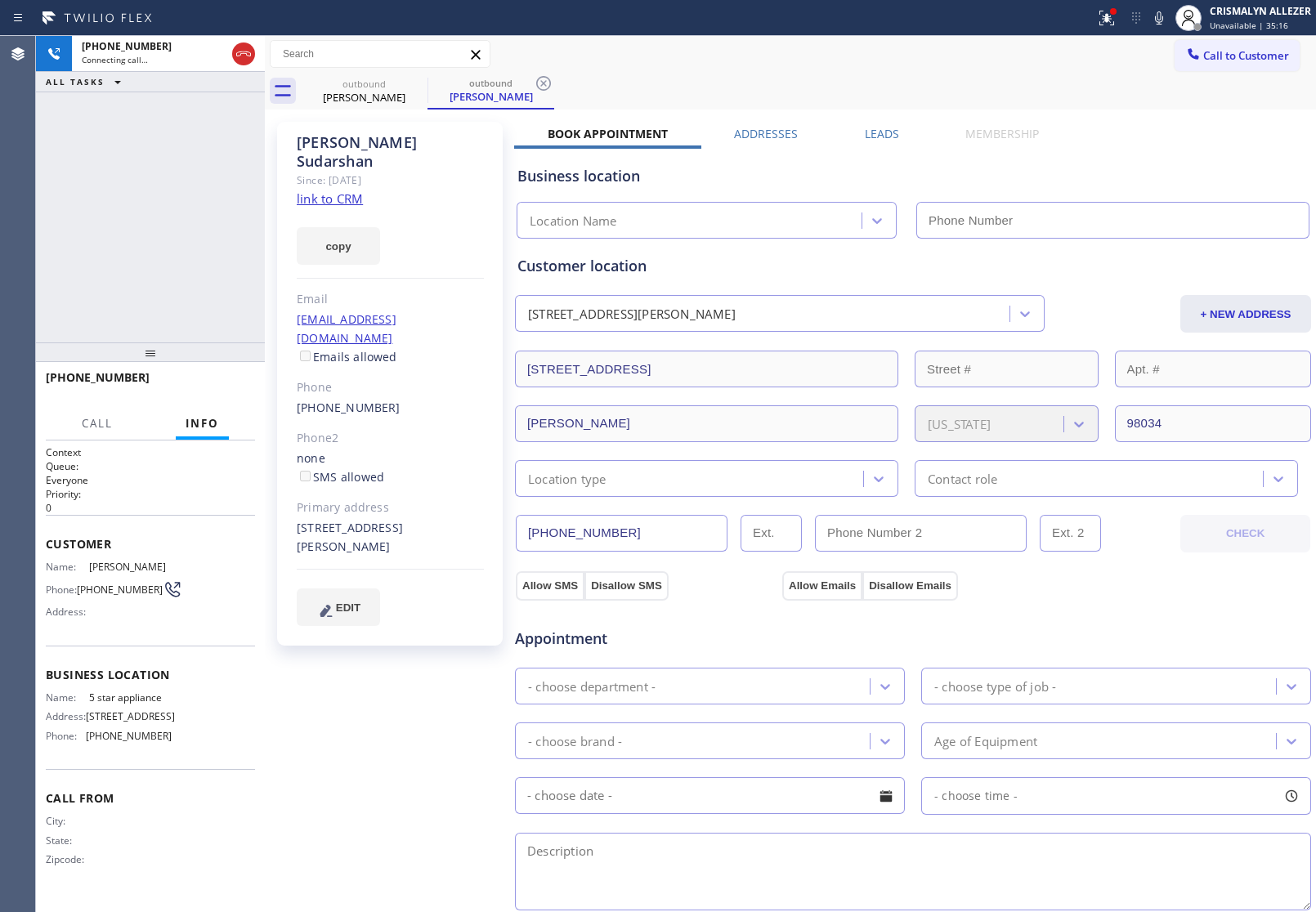
click at [333, 190] on link "link to CRM" at bounding box center [329, 198] width 66 height 17
type input "[PHONE_NUMBER]"
click at [214, 389] on span "HANG UP" at bounding box center [217, 385] width 50 height 12
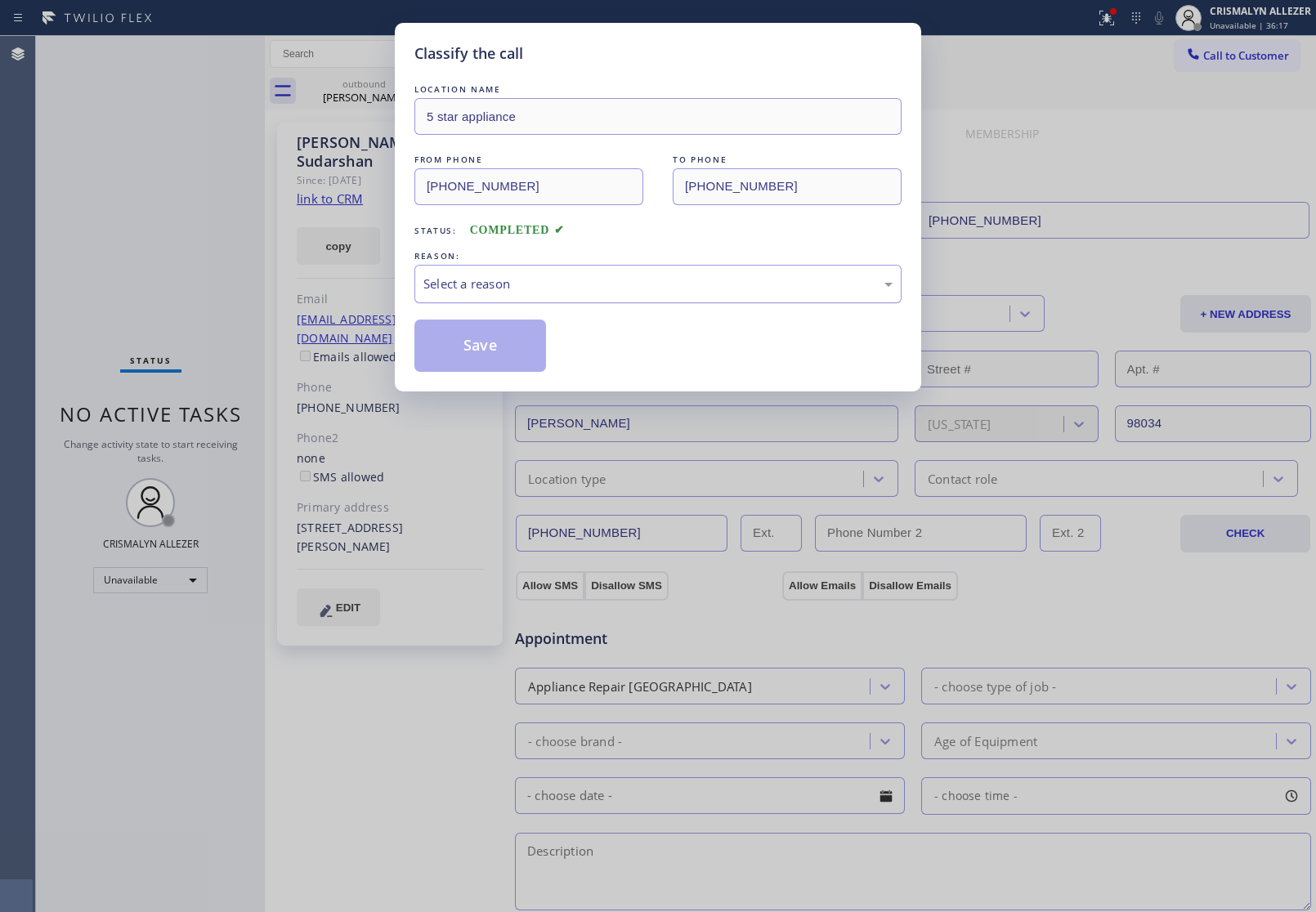
click at [684, 287] on div "Select a reason" at bounding box center [658, 284] width 469 height 18
click at [513, 357] on button "Save" at bounding box center [480, 346] width 131 height 52
click at [369, 95] on div "Classify the call LOCATION NAME 5 star appliance FROM PHONE (213) 687-2604 TO P…" at bounding box center [658, 456] width 1316 height 912
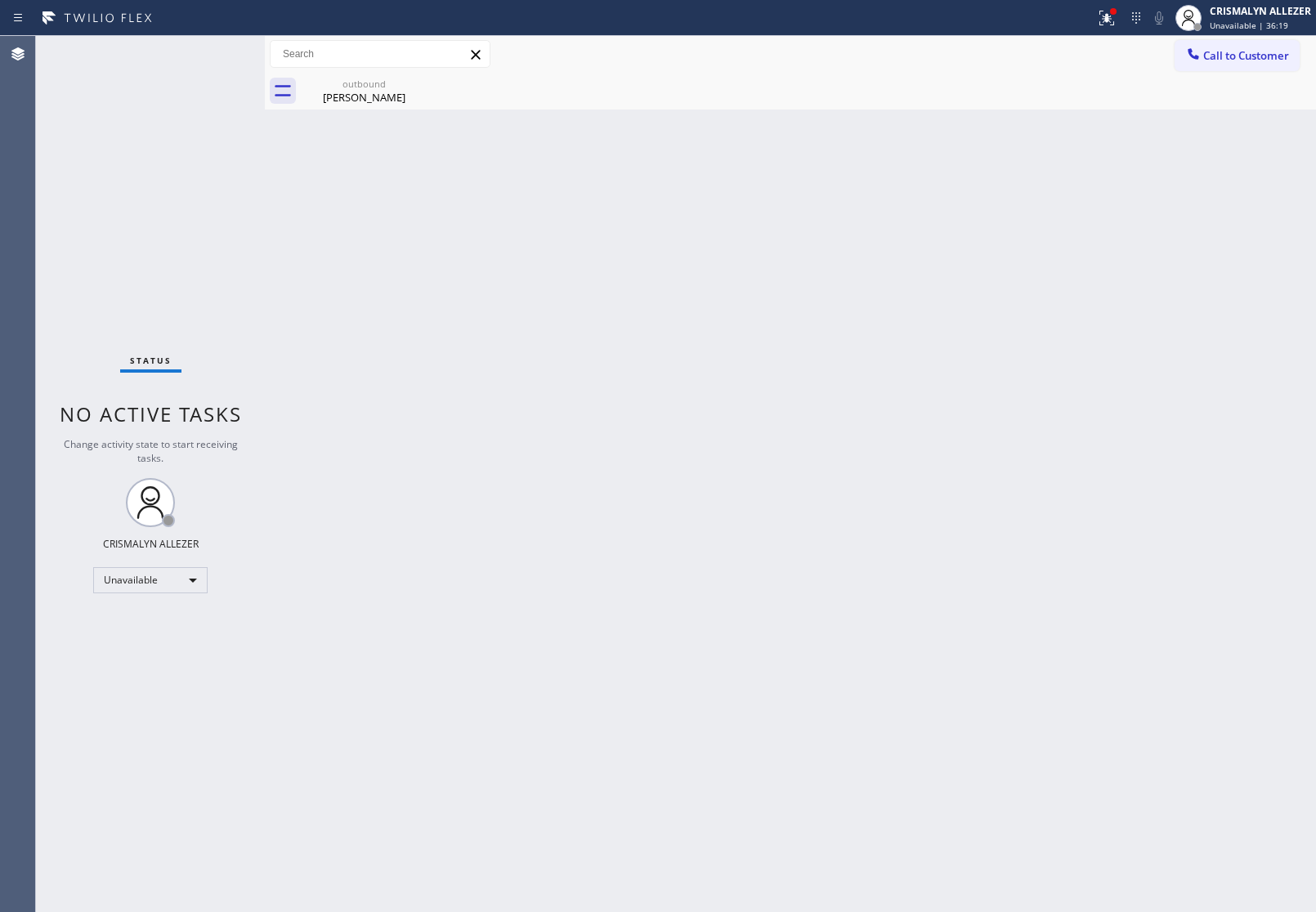
drag, startPoint x: 335, startPoint y: 101, endPoint x: 663, endPoint y: 147, distance: 331.2
click at [340, 103] on div "Shreyas Sudarshan" at bounding box center [363, 97] width 123 height 15
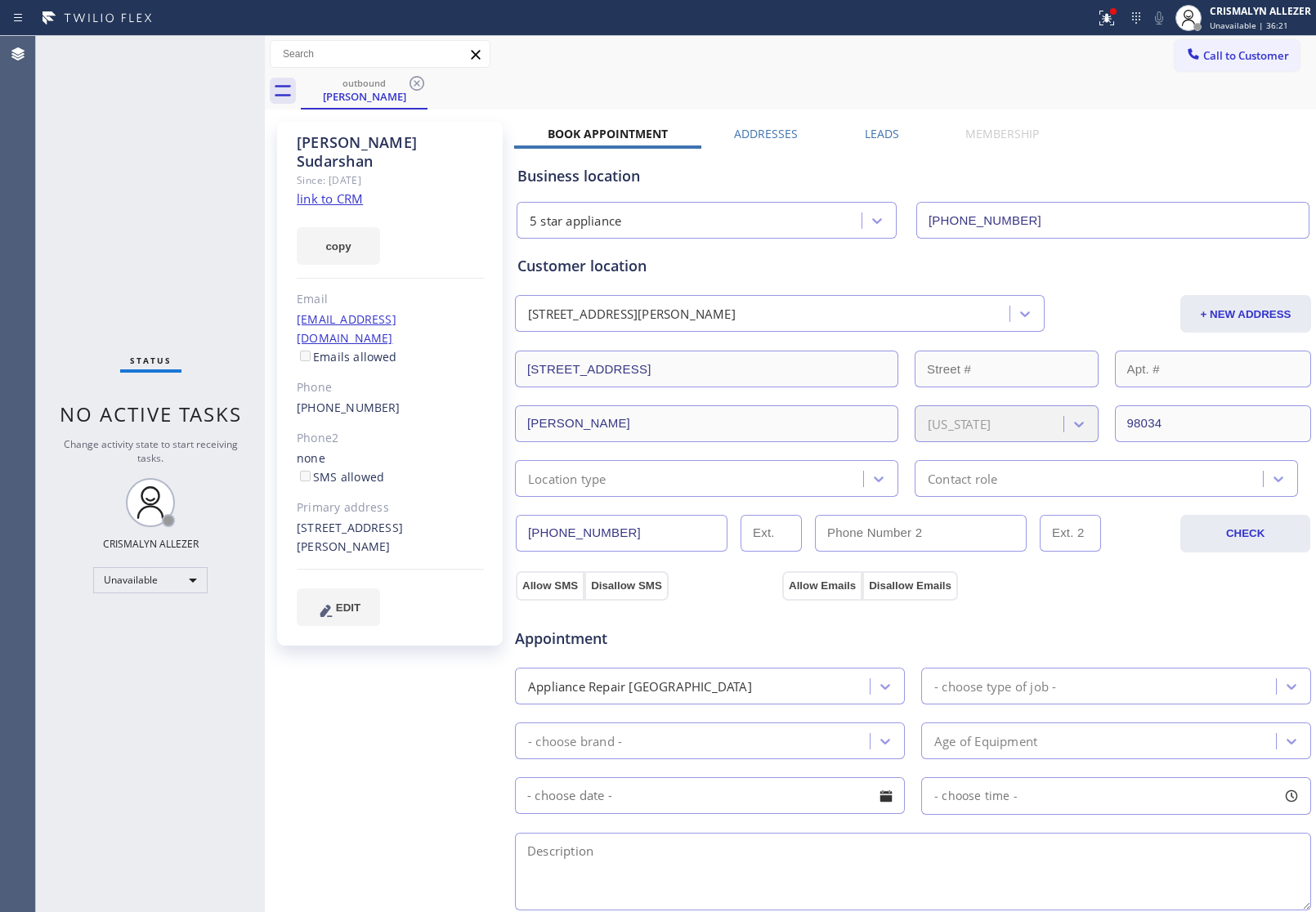
click at [876, 135] on label "Leads" at bounding box center [881, 134] width 34 height 16
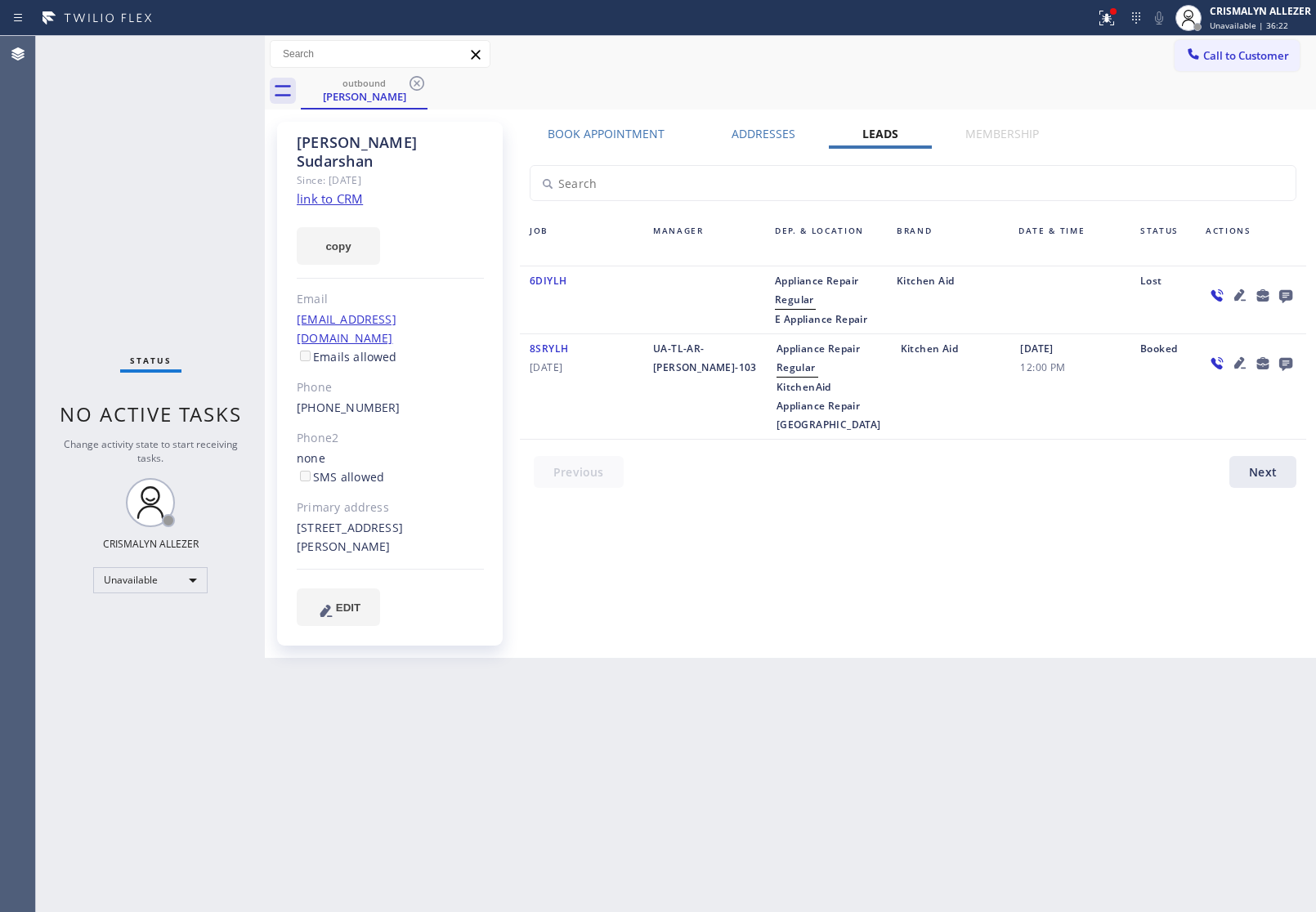
click at [1284, 295] on icon at bounding box center [1285, 296] width 13 height 13
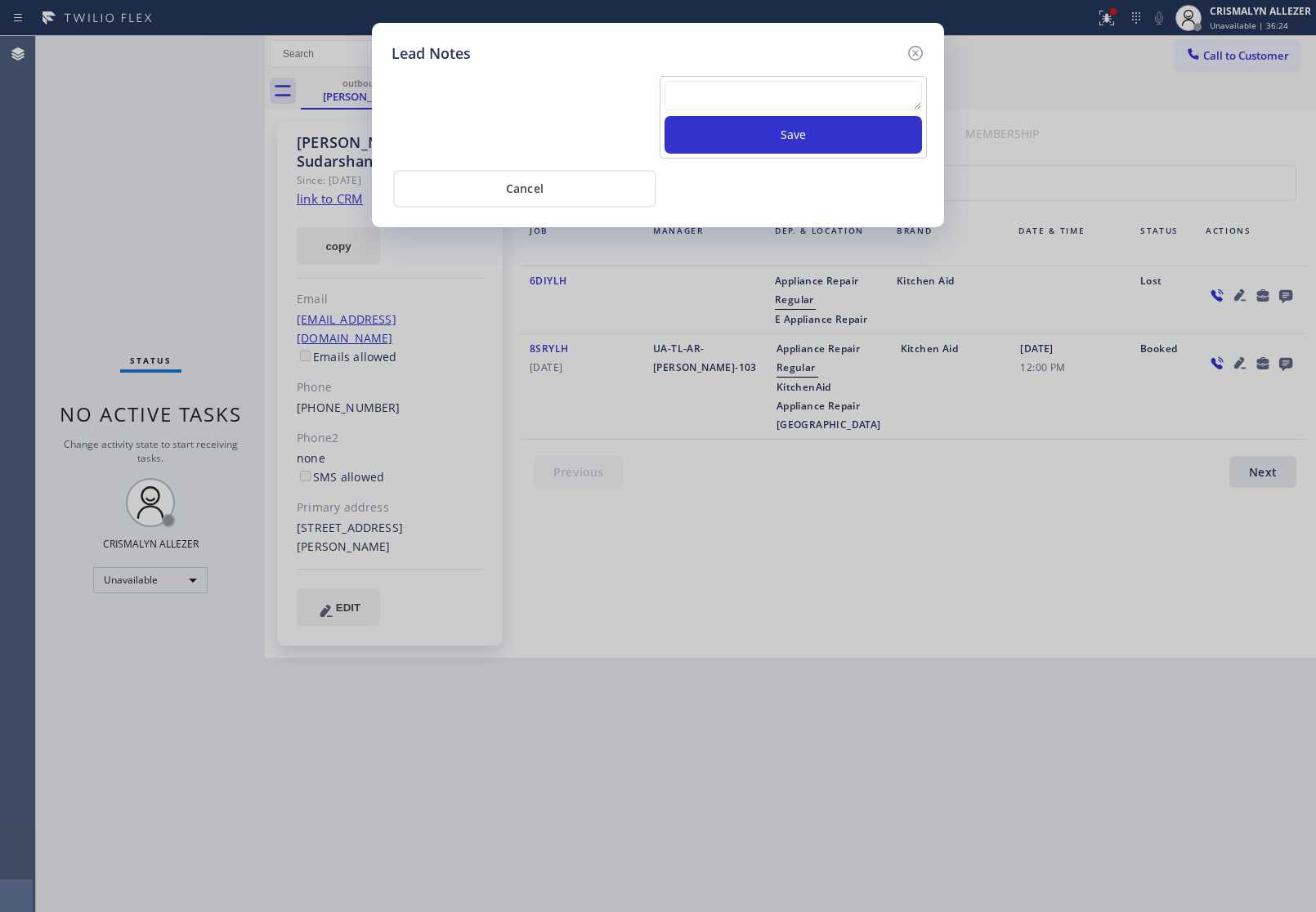
click at [799, 103] on textarea at bounding box center [793, 95] width 257 height 29
paste textarea "ALL GOOD FOR NOW, if cb xfer"
type textarea "ALL GOOD FOR NOW, if cb xfer"
click at [814, 141] on button "Save" at bounding box center [793, 134] width 257 height 38
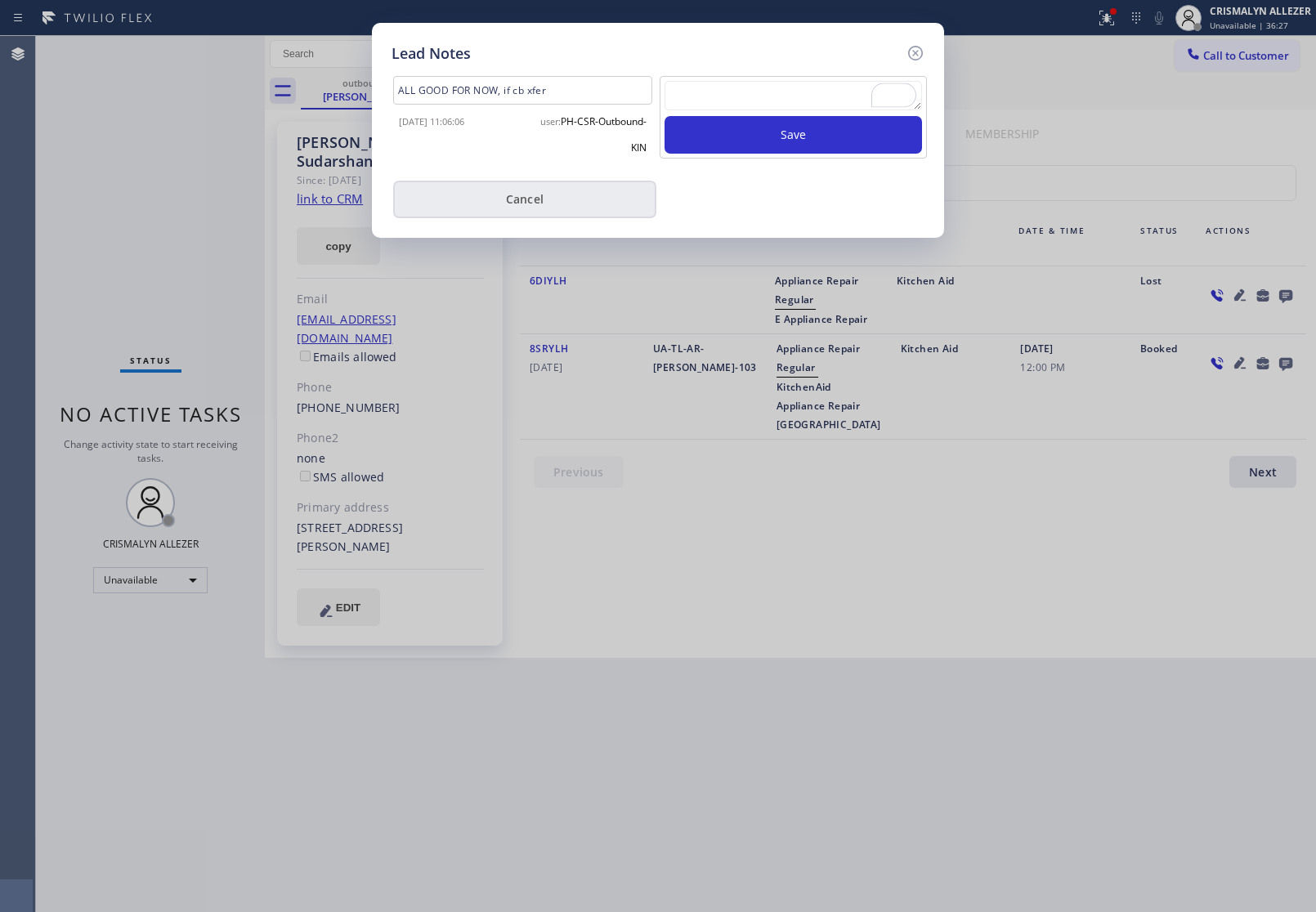
click at [533, 210] on button "Cancel" at bounding box center [524, 199] width 263 height 38
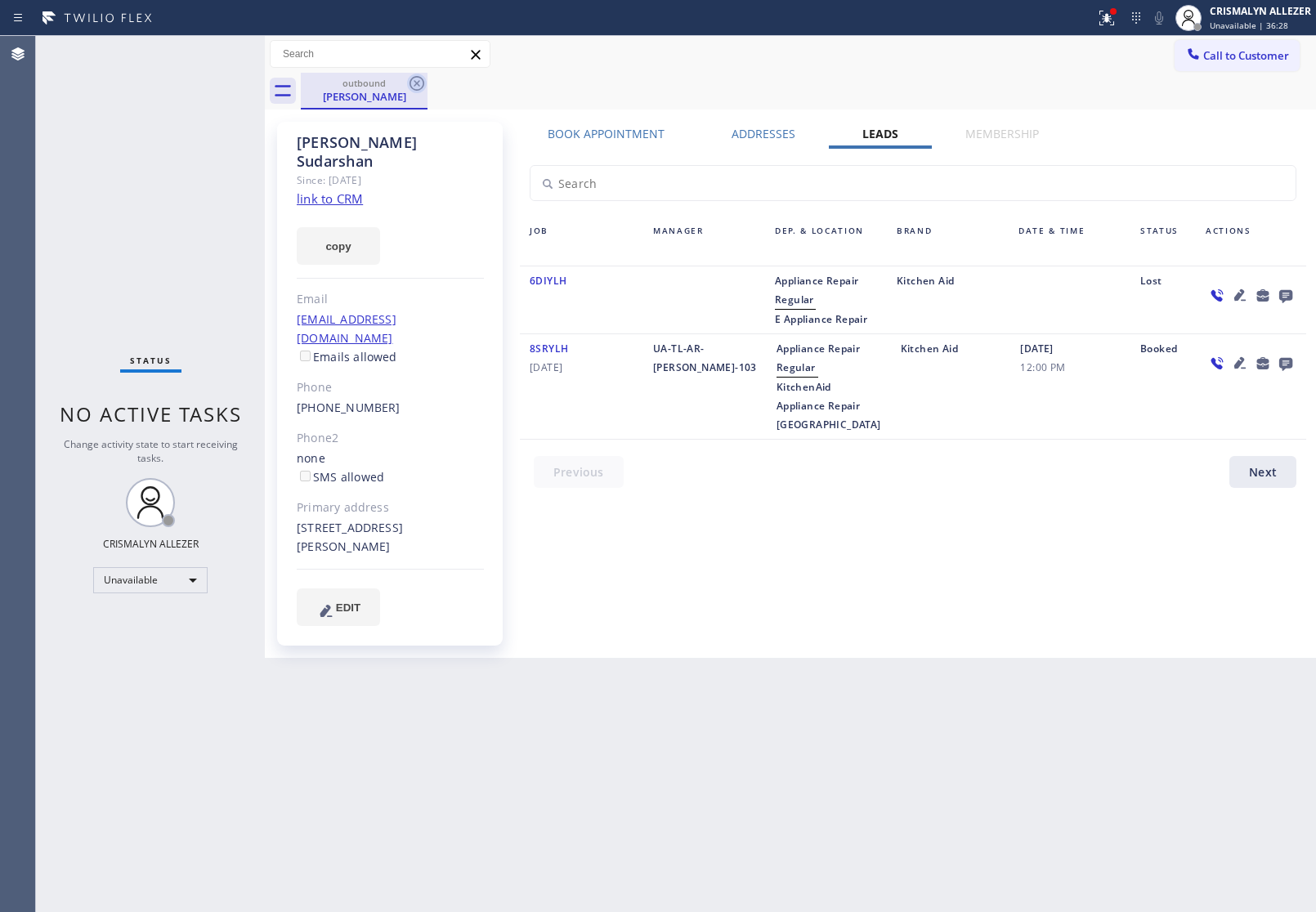
click at [413, 84] on icon at bounding box center [417, 84] width 19 height 19
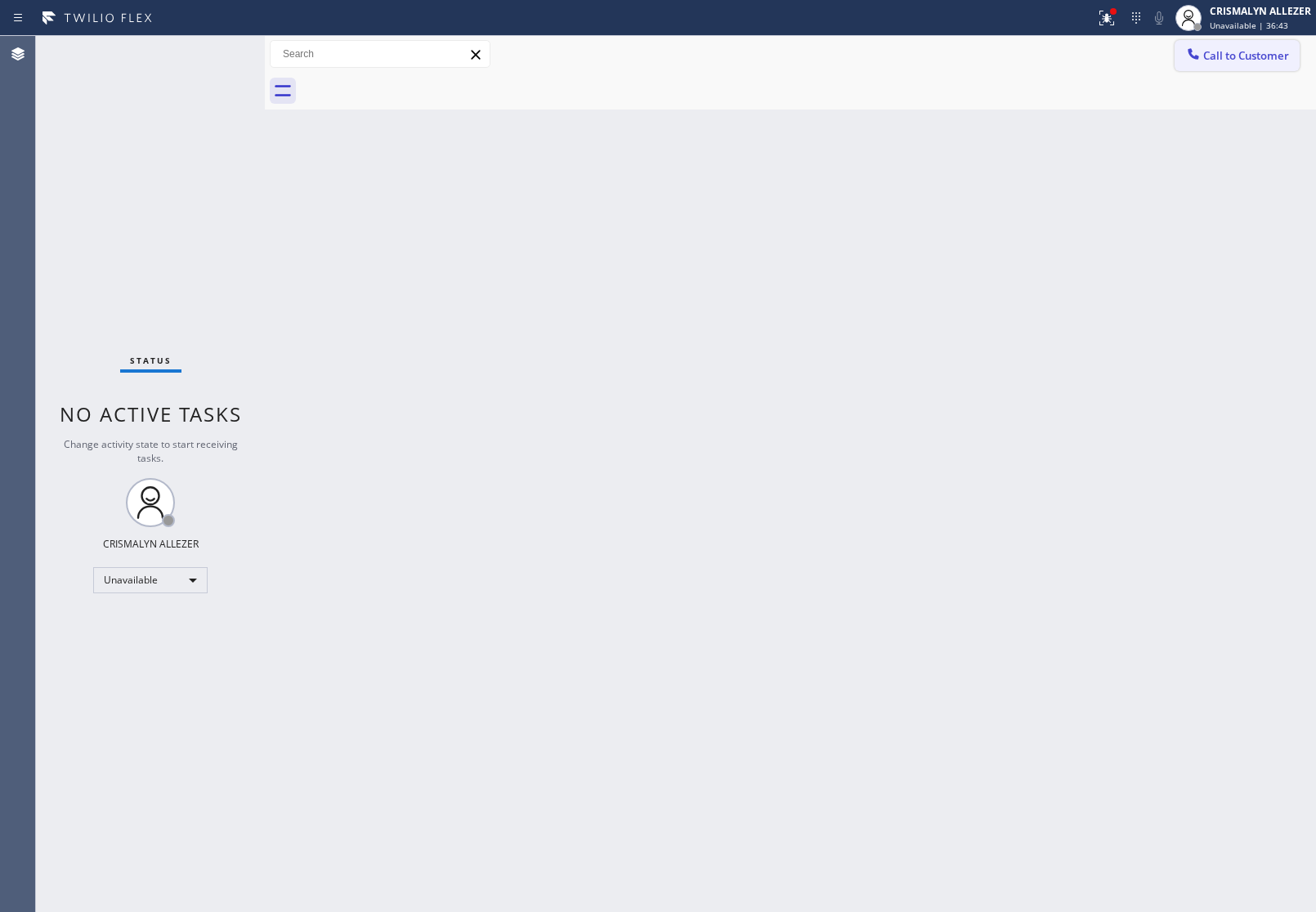
click at [1279, 54] on span "Call to Customer" at bounding box center [1246, 55] width 85 height 15
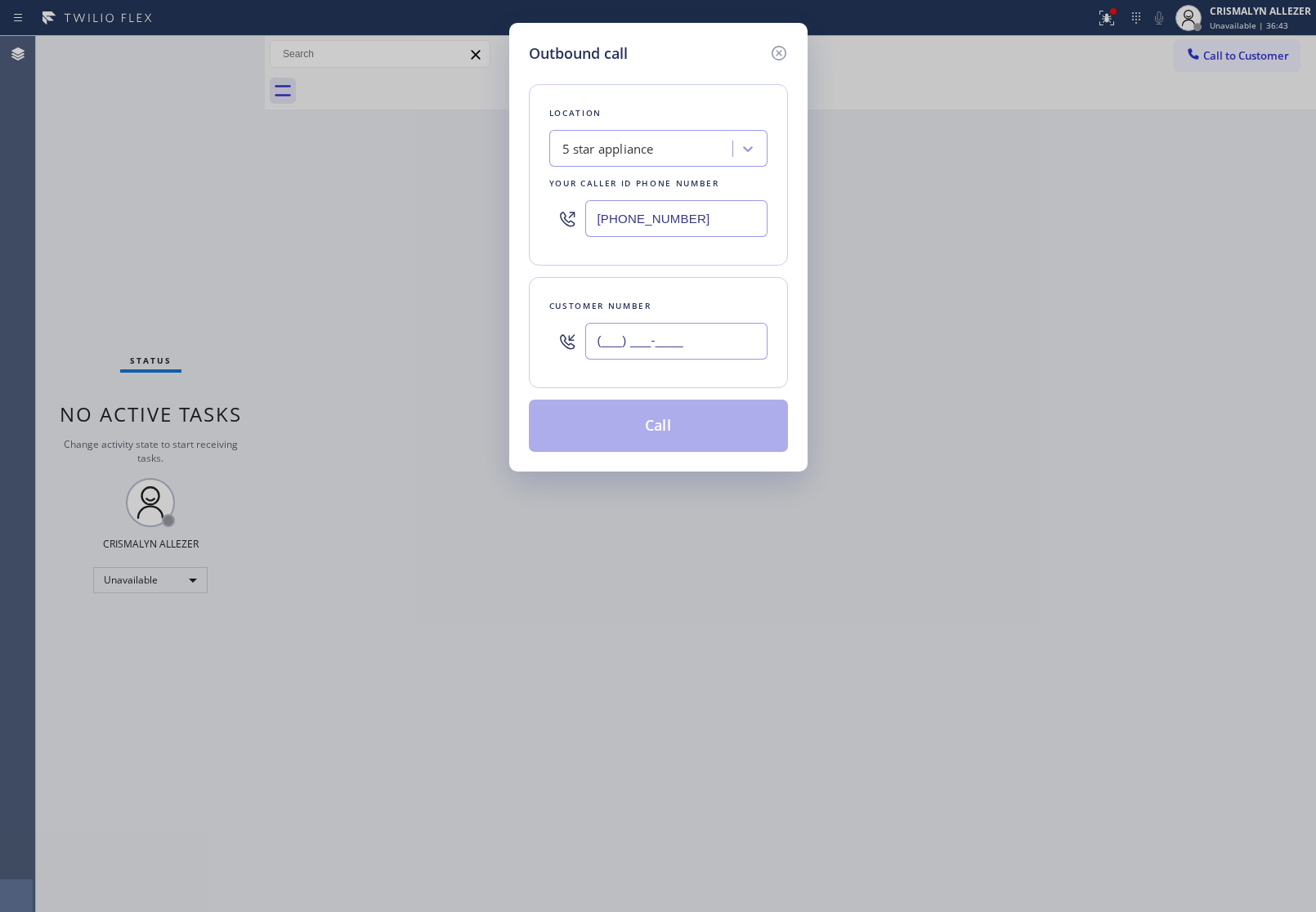
click at [733, 325] on input "(___) ___-____" at bounding box center [677, 341] width 183 height 37
paste input "714) 396-0710"
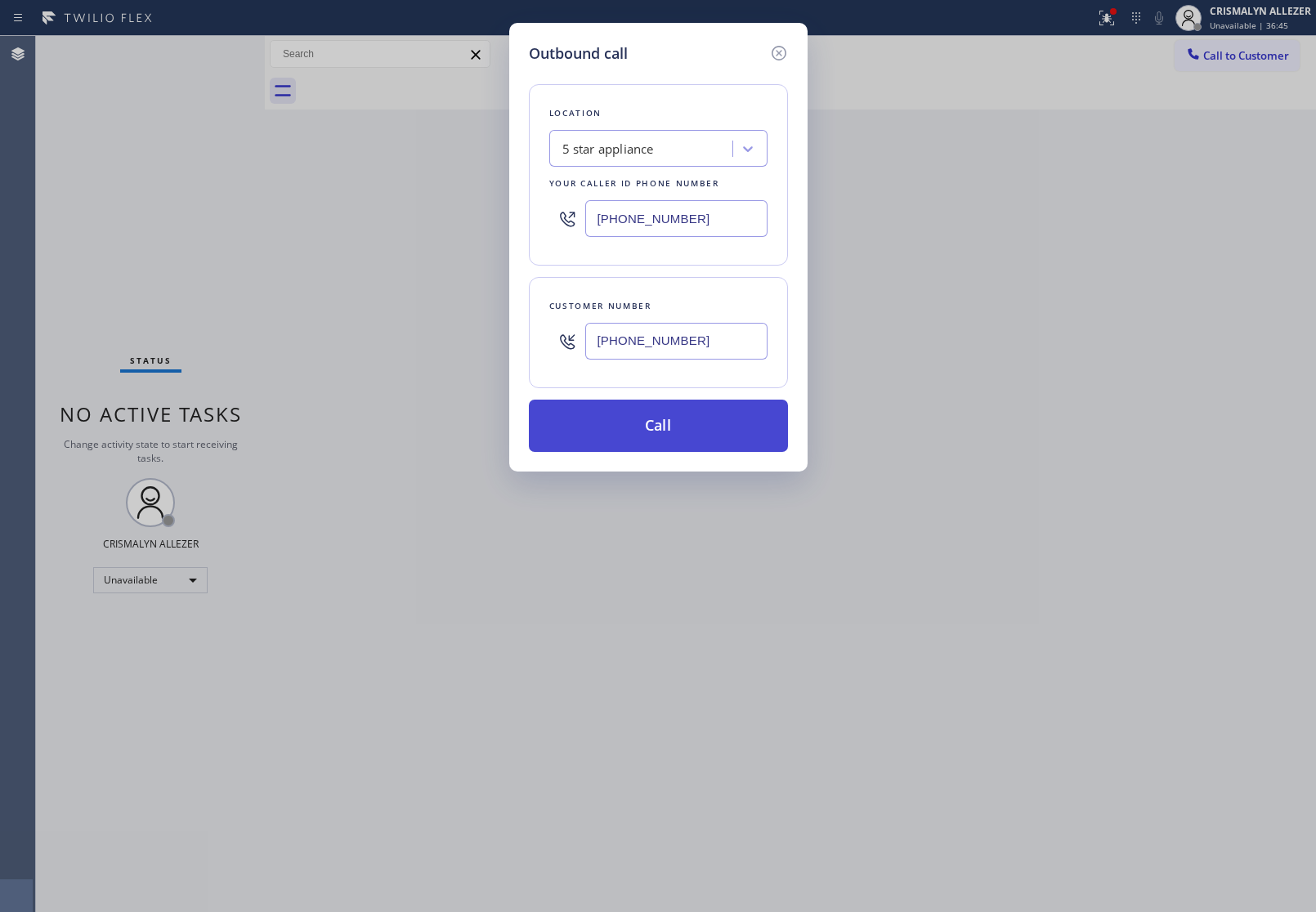
type input "[PHONE_NUMBER]"
click at [678, 421] on button "Call" at bounding box center [658, 425] width 259 height 52
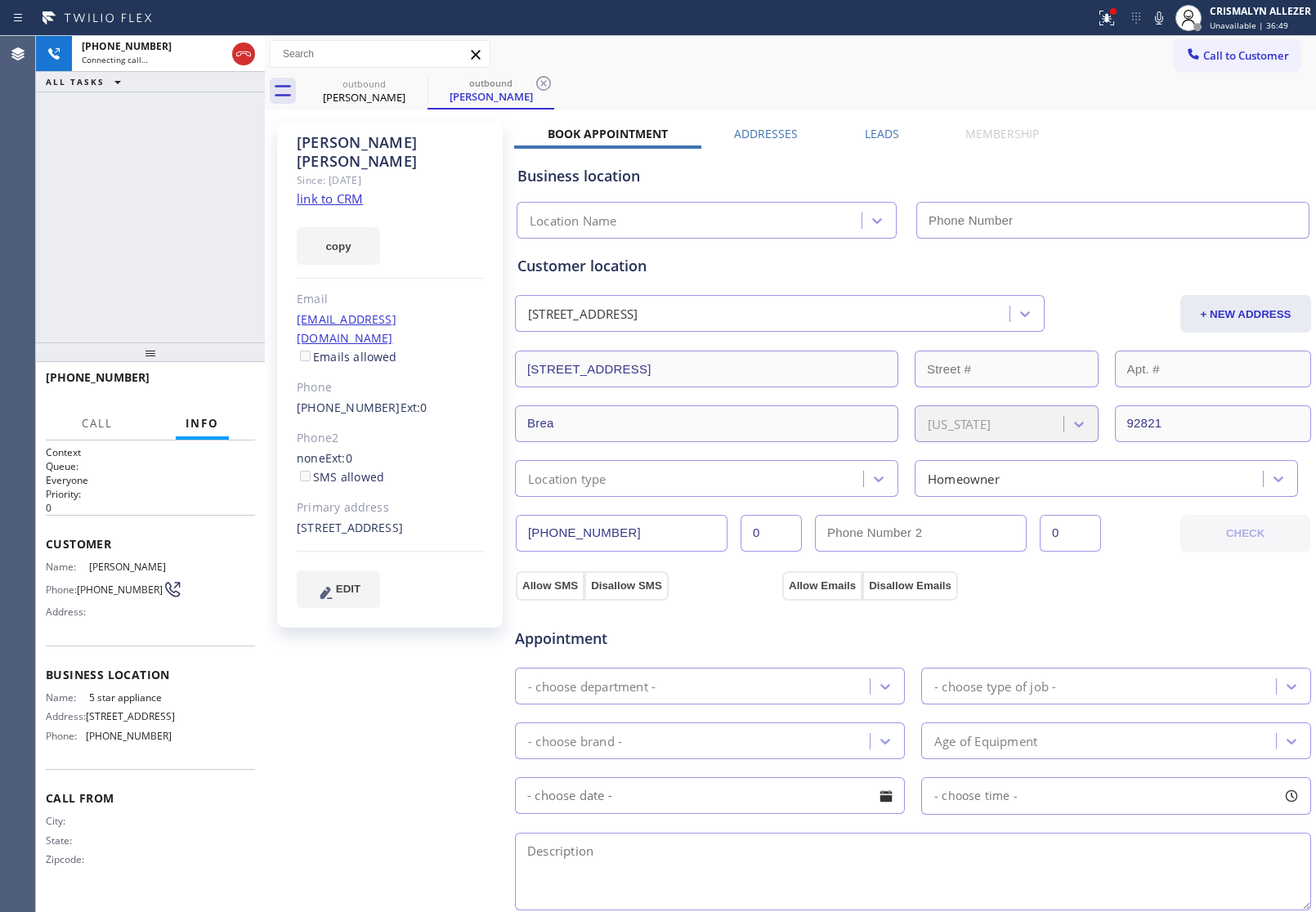
click at [335, 190] on link "link to CRM" at bounding box center [329, 198] width 66 height 17
type input "[PHONE_NUMBER]"
click at [202, 385] on span "HANG UP" at bounding box center [217, 385] width 50 height 12
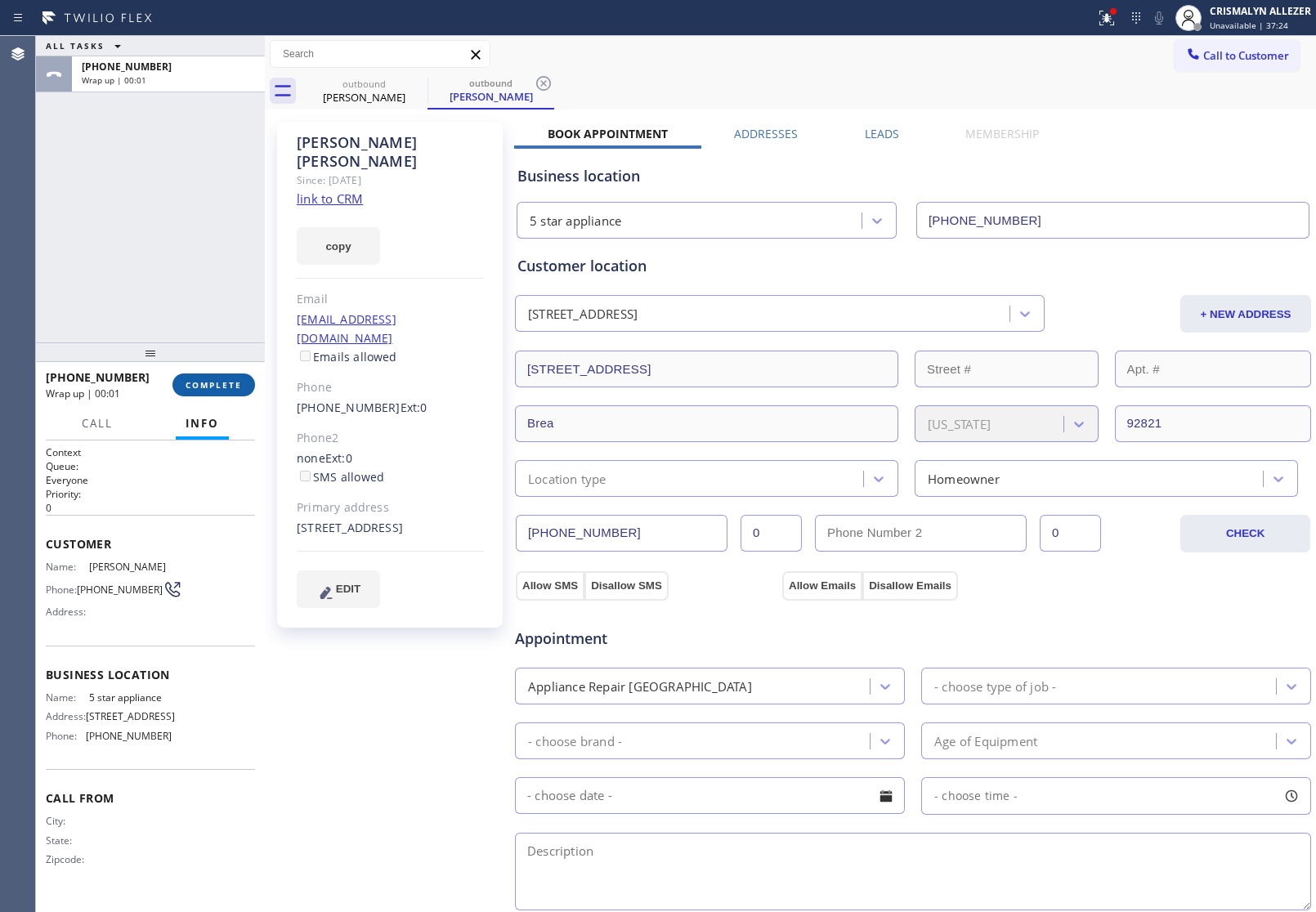
click at [202, 385] on span "COMPLETE" at bounding box center [214, 385] width 56 height 12
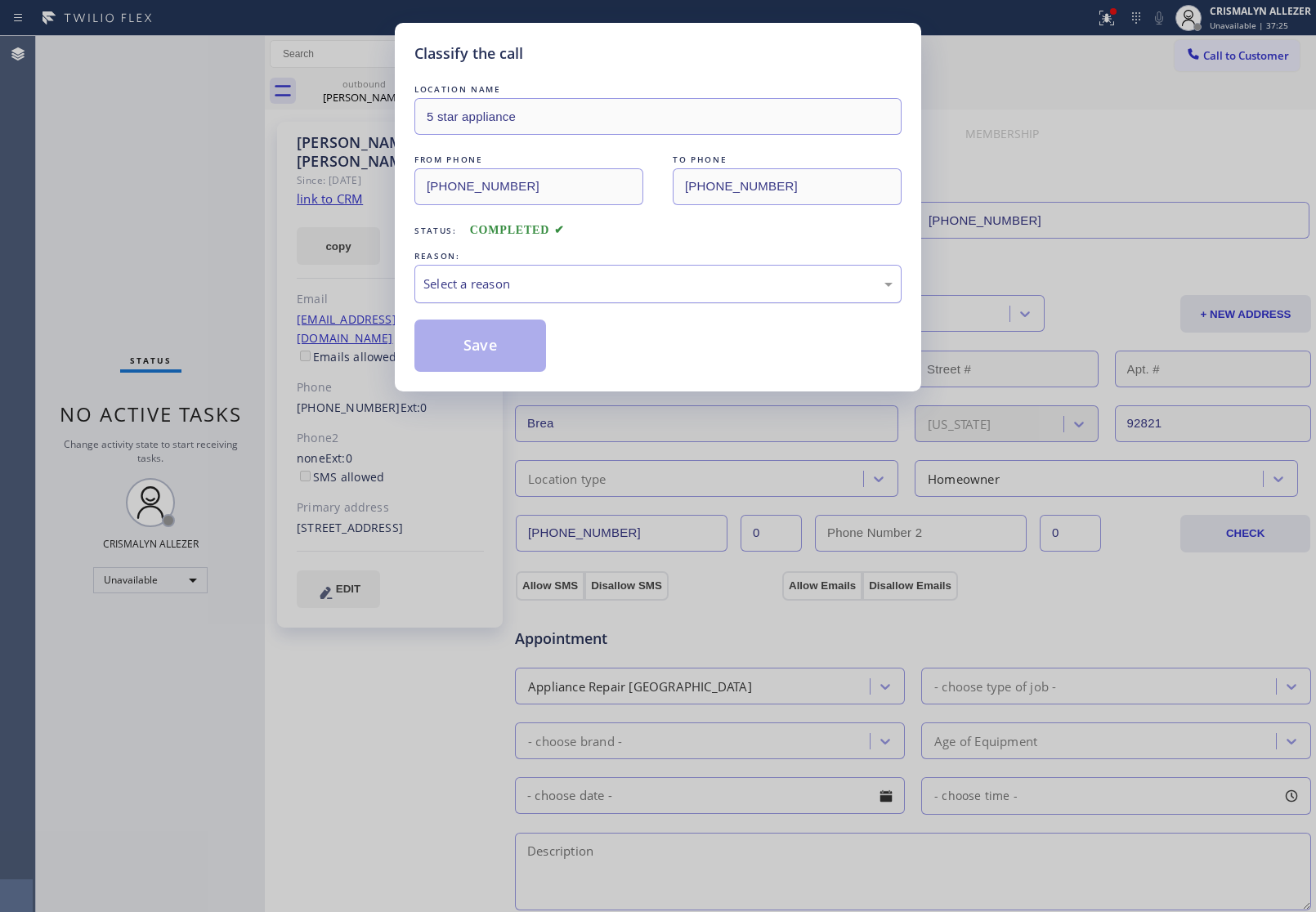
click at [703, 291] on div "Select a reason" at bounding box center [658, 284] width 469 height 18
click at [494, 352] on button "Save" at bounding box center [480, 346] width 131 height 52
click at [361, 92] on div "Classify the call LOCATION NAME 5 star appliance FROM PHONE [PHONE_NUMBER] TO P…" at bounding box center [658, 456] width 1316 height 912
click at [477, 343] on button "Save" at bounding box center [480, 346] width 131 height 52
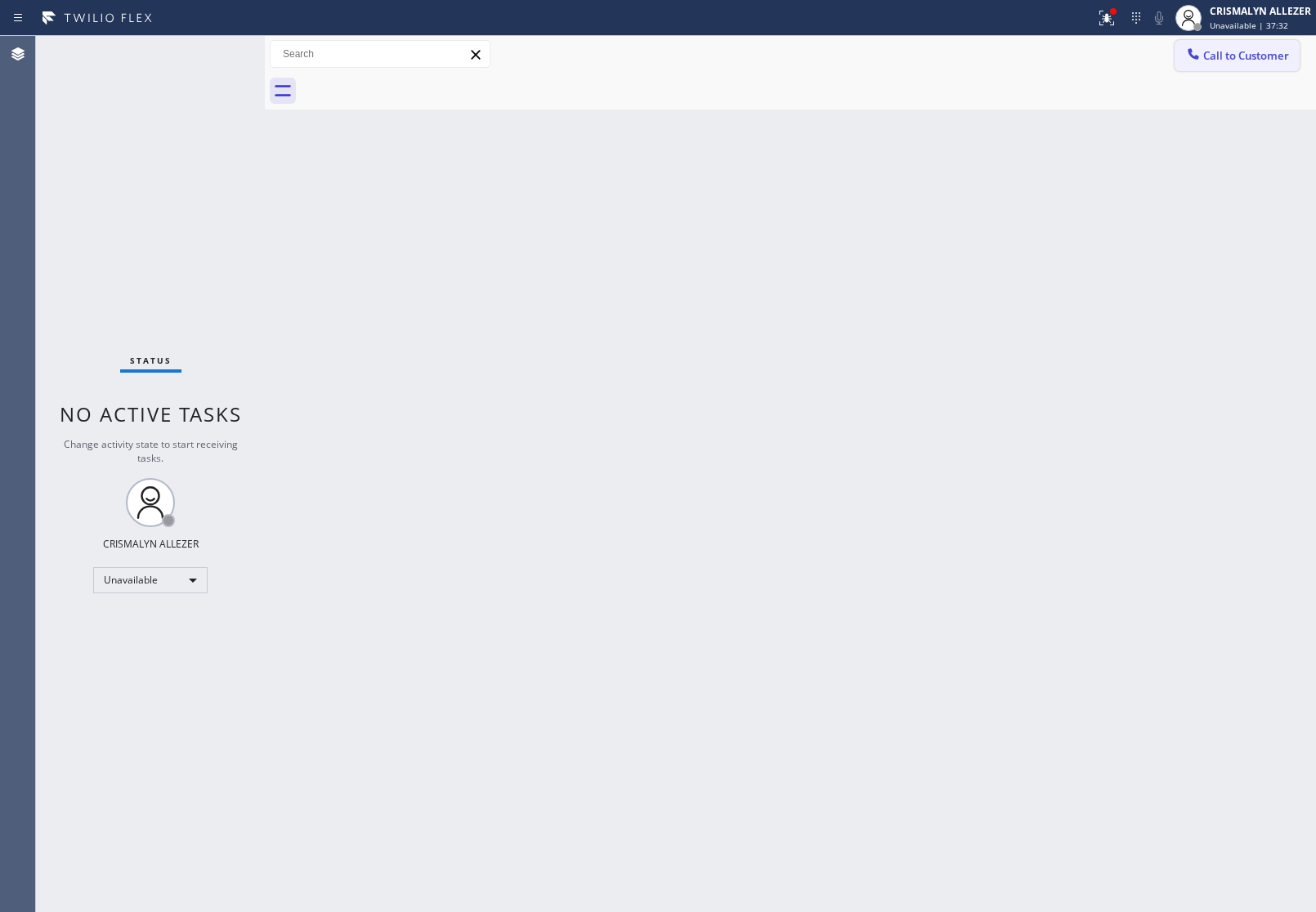
click at [1230, 51] on span "Call to Customer" at bounding box center [1246, 55] width 85 height 15
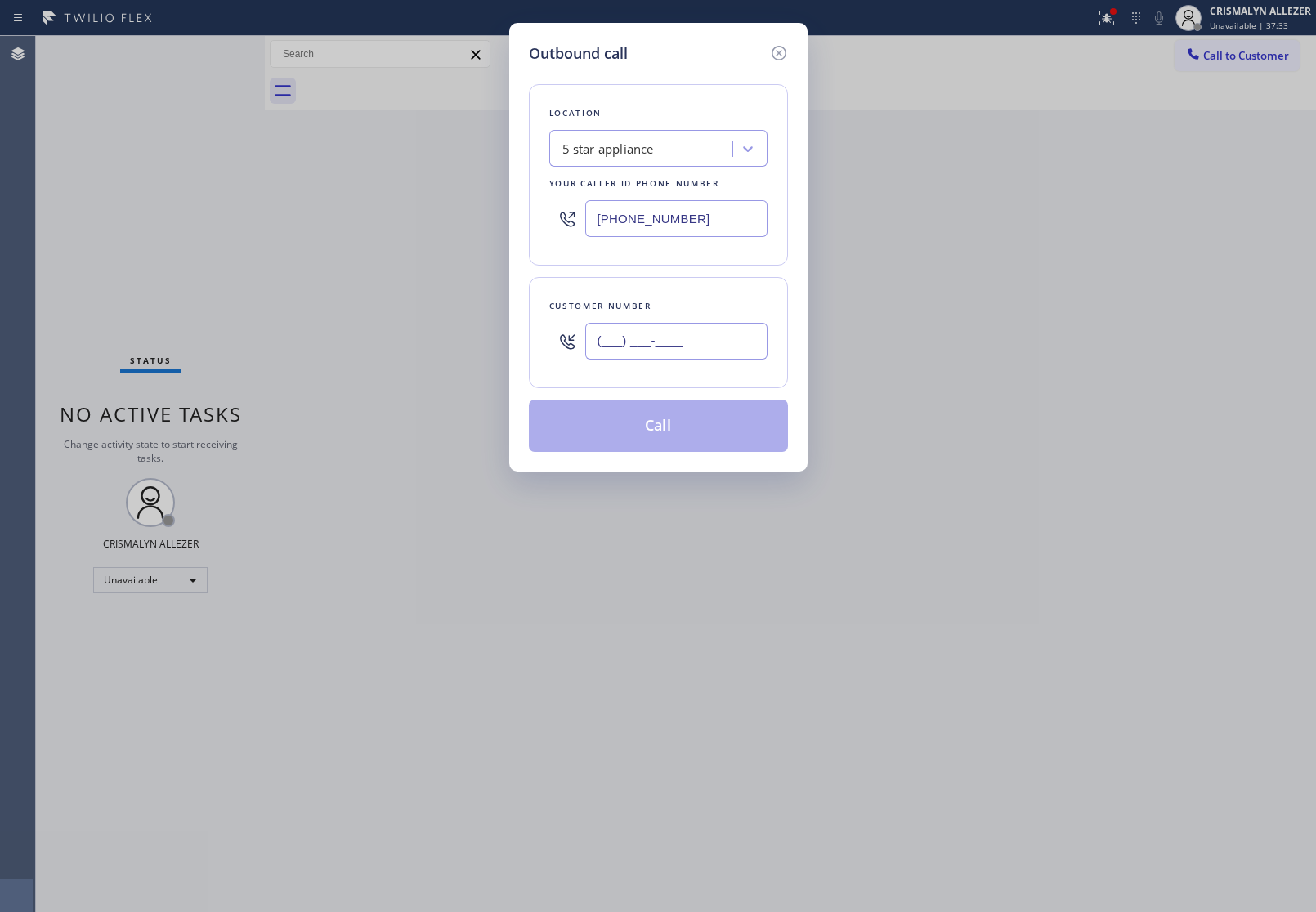
click at [742, 348] on input "(___) ___-____" at bounding box center [677, 341] width 183 height 37
paste input "text"
type input "(___) ___-____"
paste input "714) 396-0710"
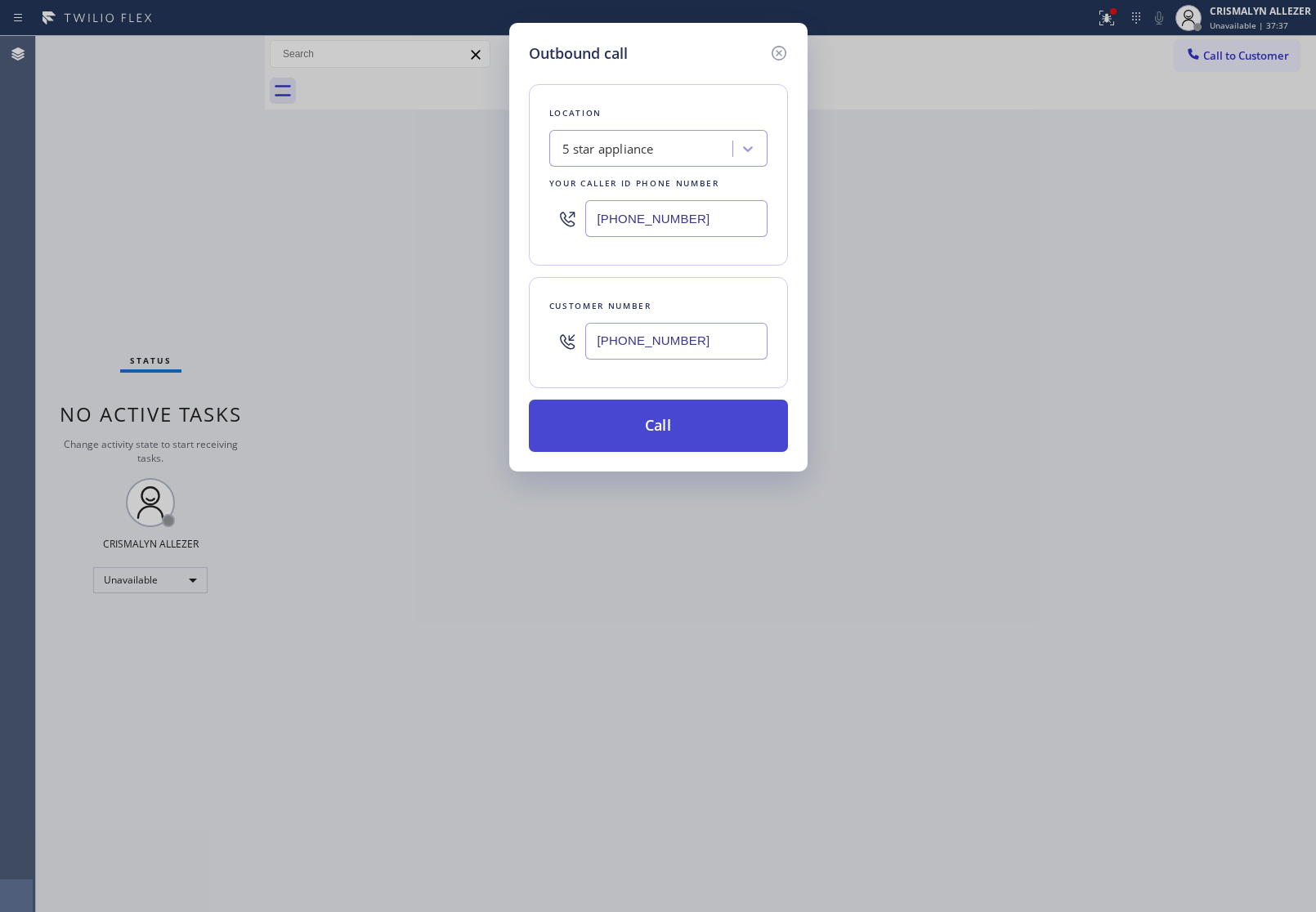
type input "[PHONE_NUMBER]"
click at [670, 433] on button "Call" at bounding box center [658, 425] width 259 height 52
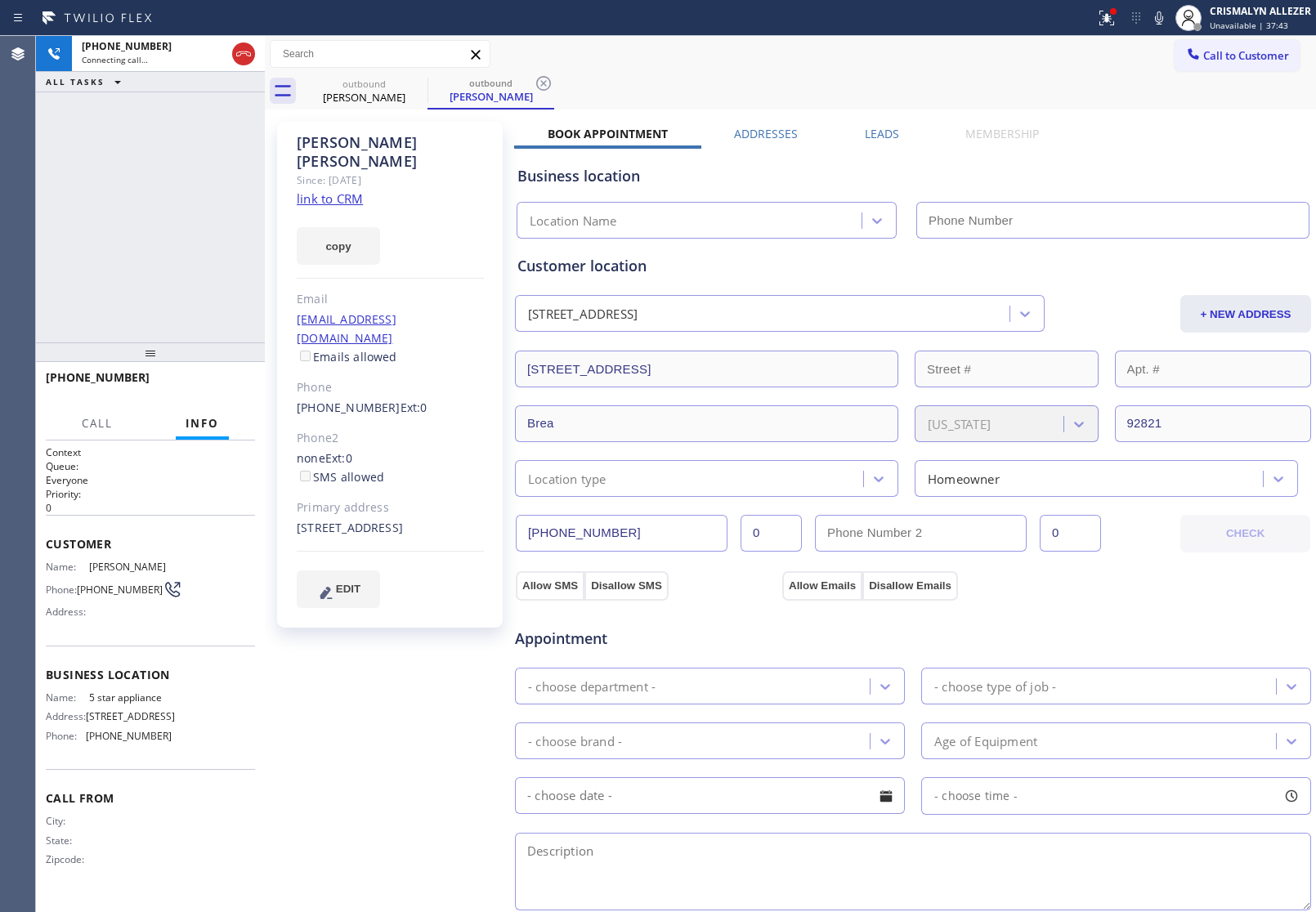
type input "[PHONE_NUMBER]"
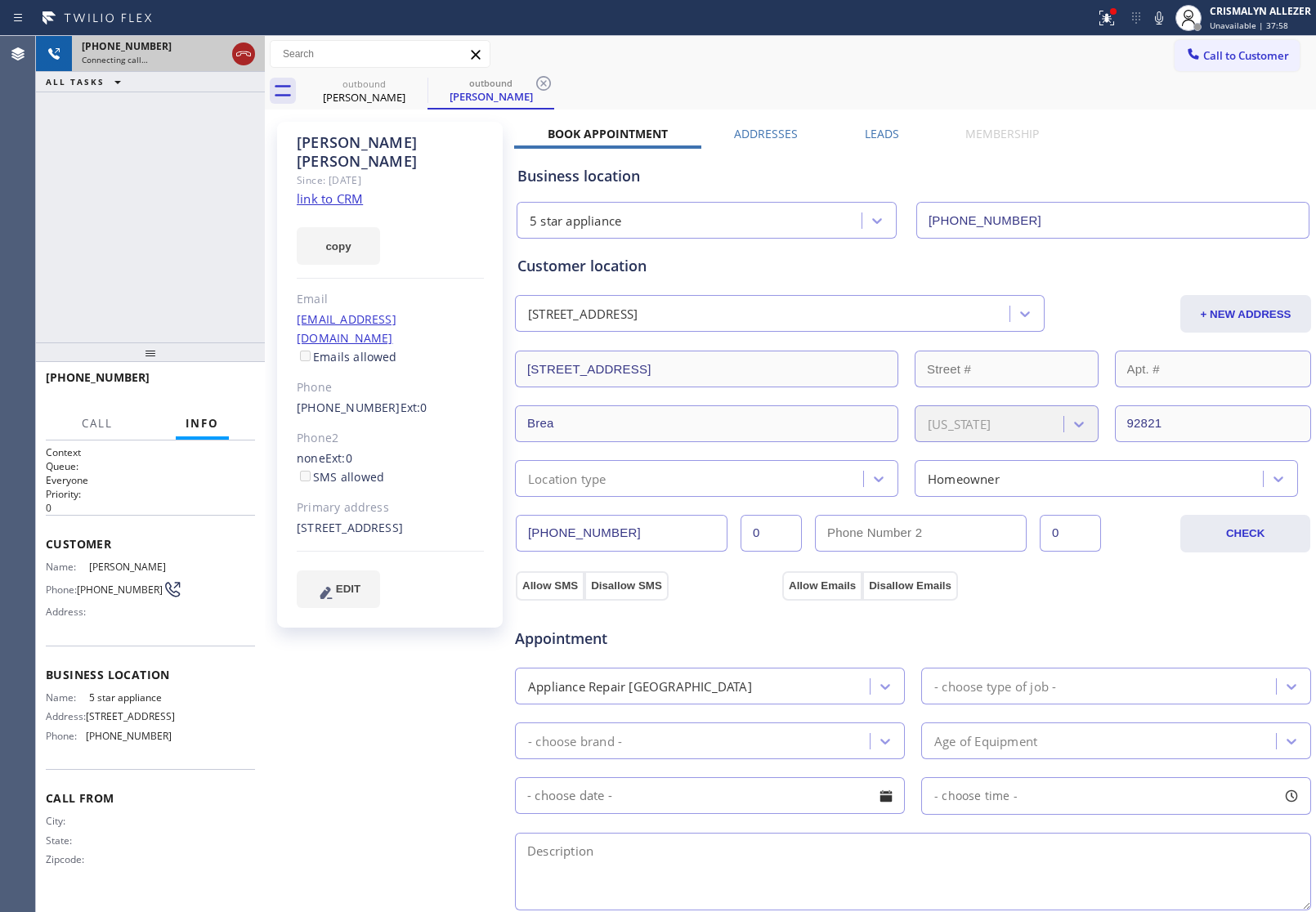
click at [243, 61] on icon at bounding box center [244, 53] width 19 height 19
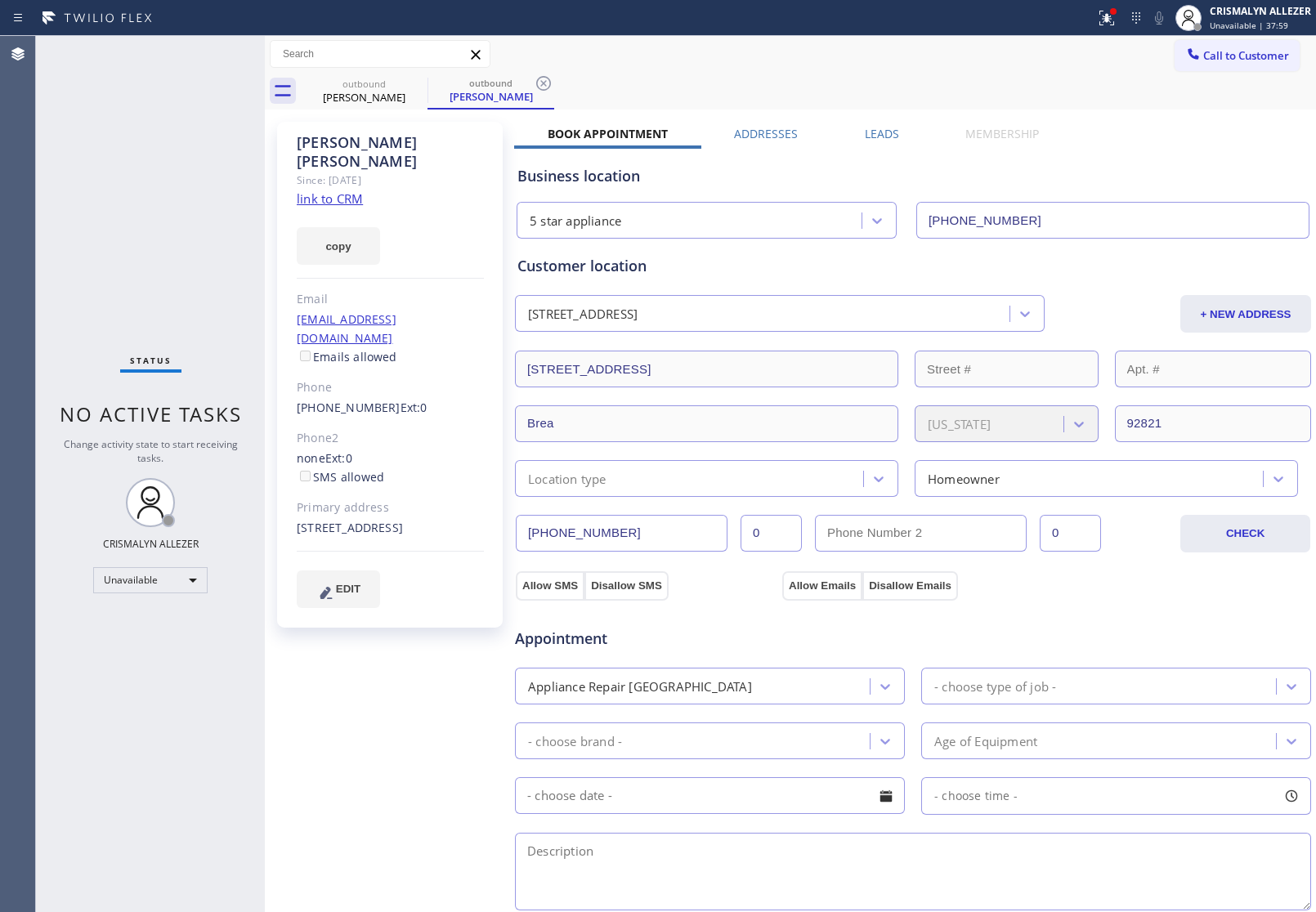
click at [864, 127] on label "Leads" at bounding box center [881, 134] width 34 height 16
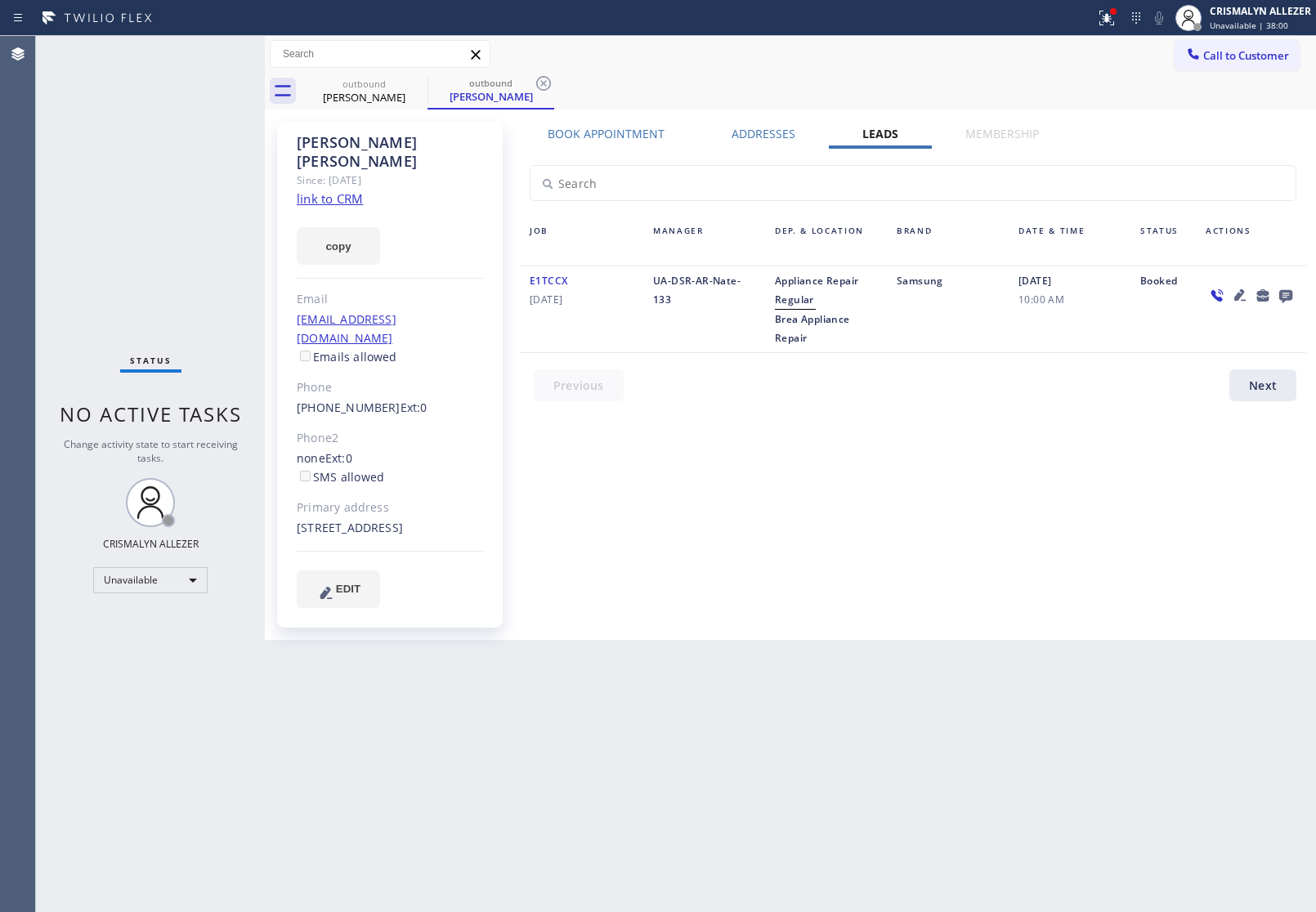
click at [1286, 291] on icon at bounding box center [1285, 296] width 13 height 13
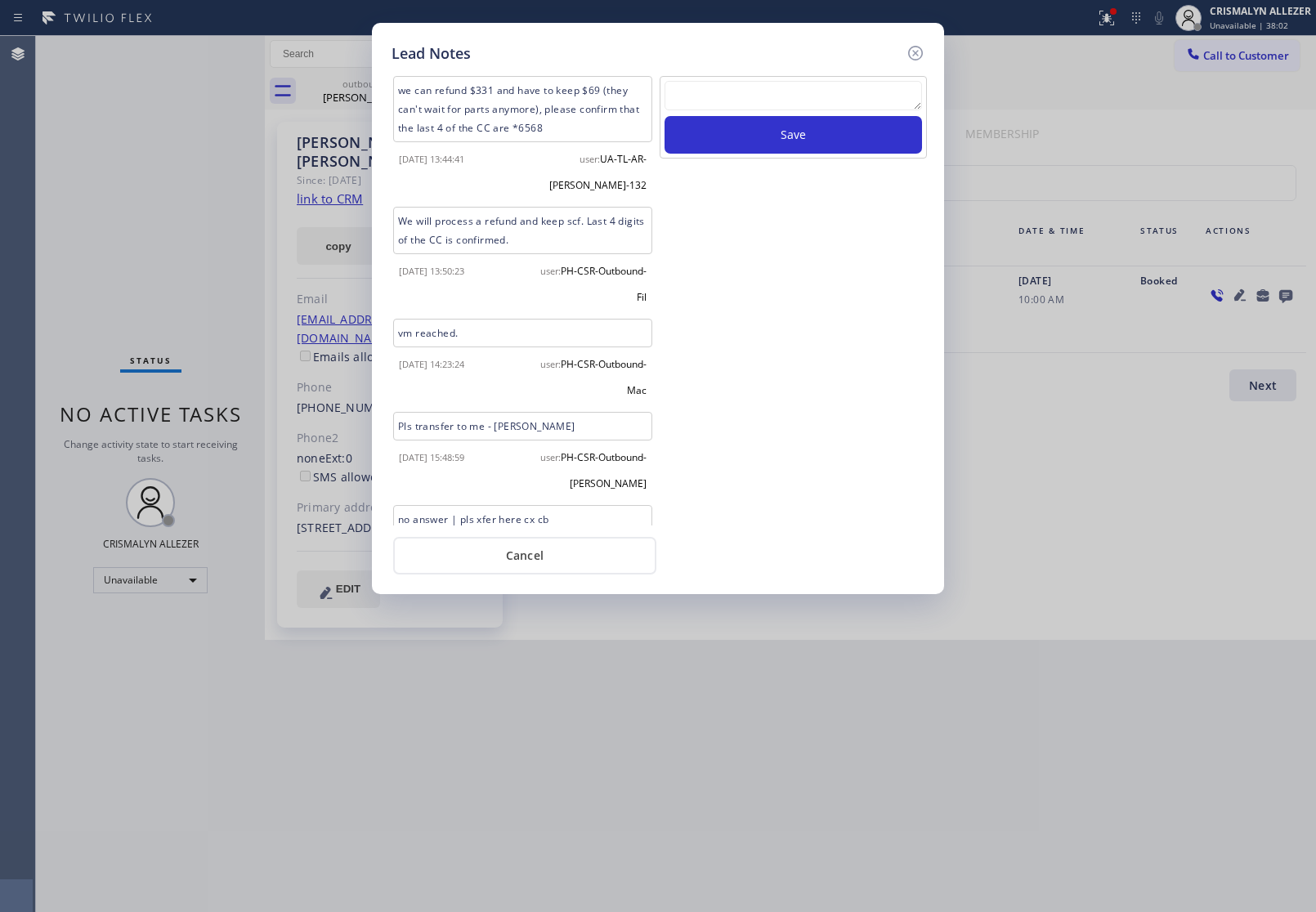
scroll to position [68, 0]
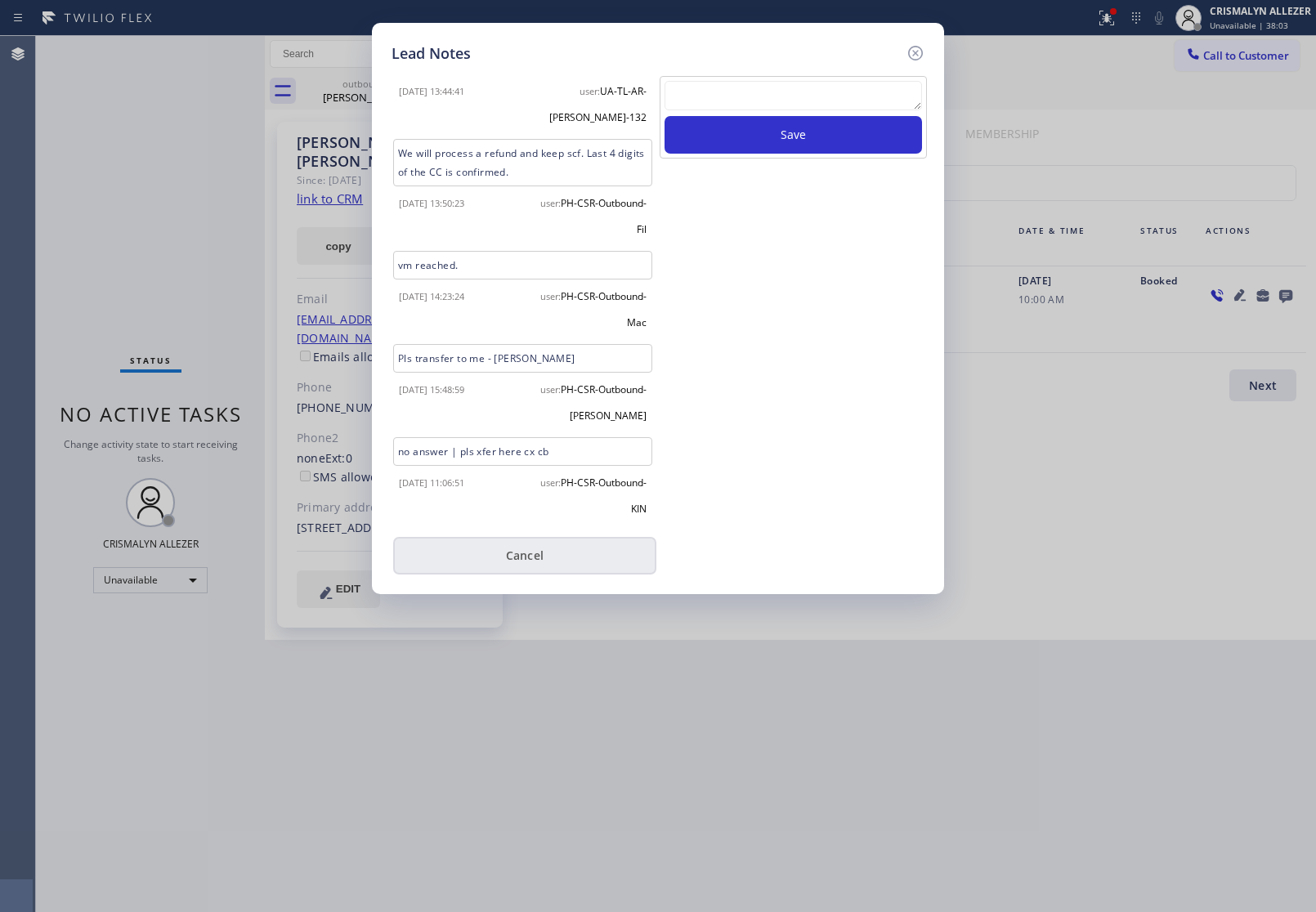
click at [541, 542] on button "Cancel" at bounding box center [524, 556] width 263 height 38
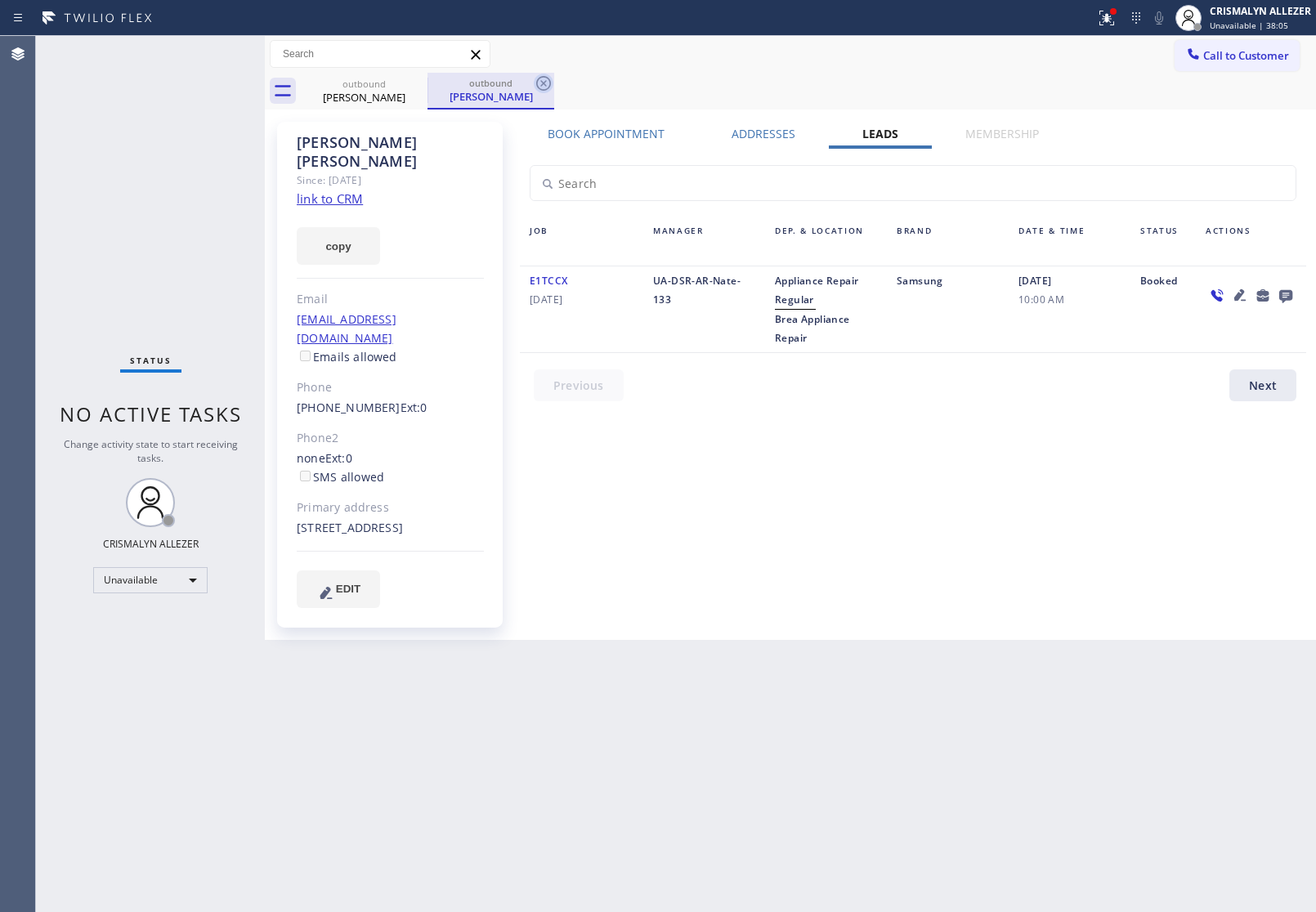
click at [535, 84] on icon at bounding box center [543, 84] width 19 height 19
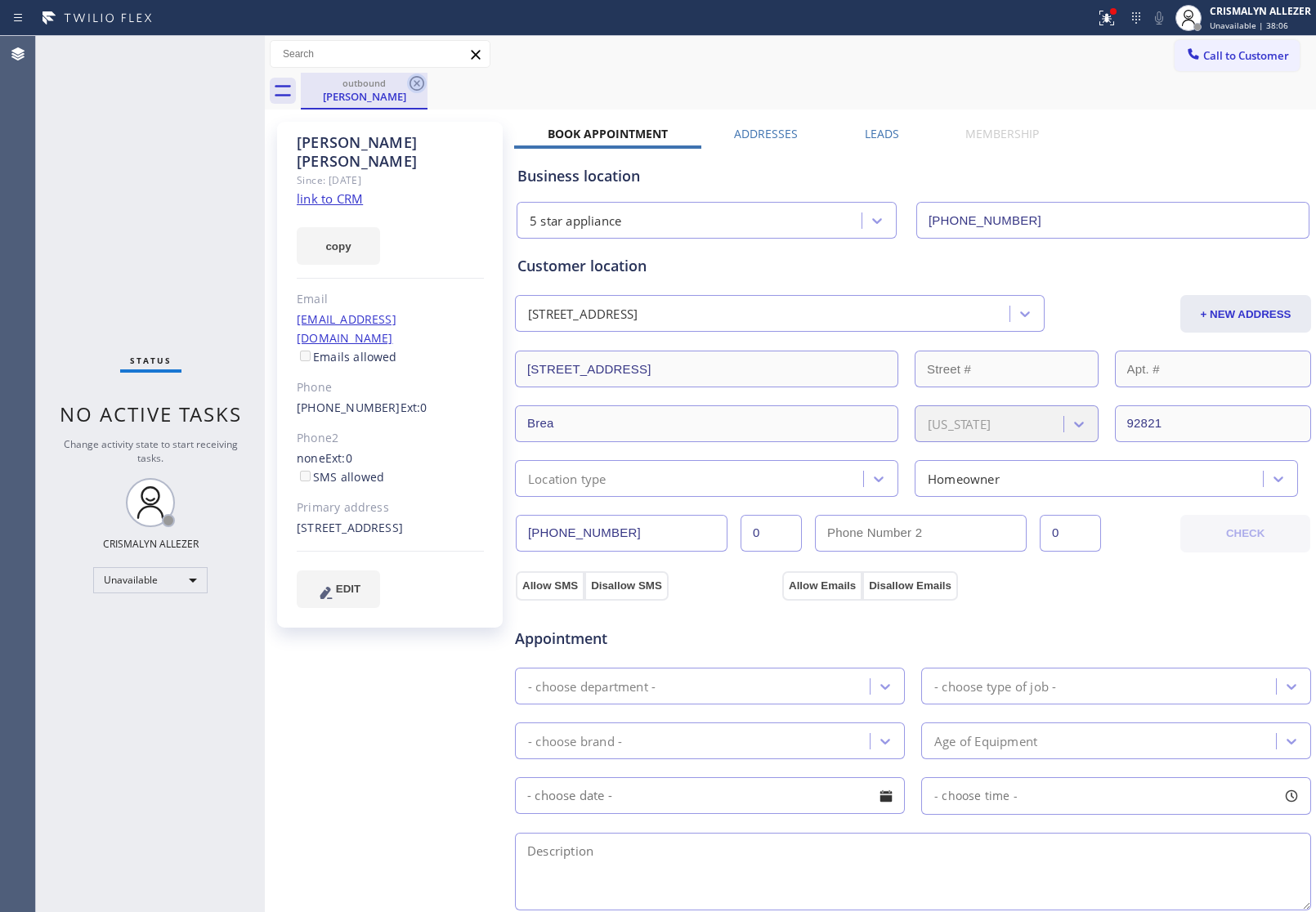
click at [409, 87] on icon at bounding box center [417, 84] width 19 height 19
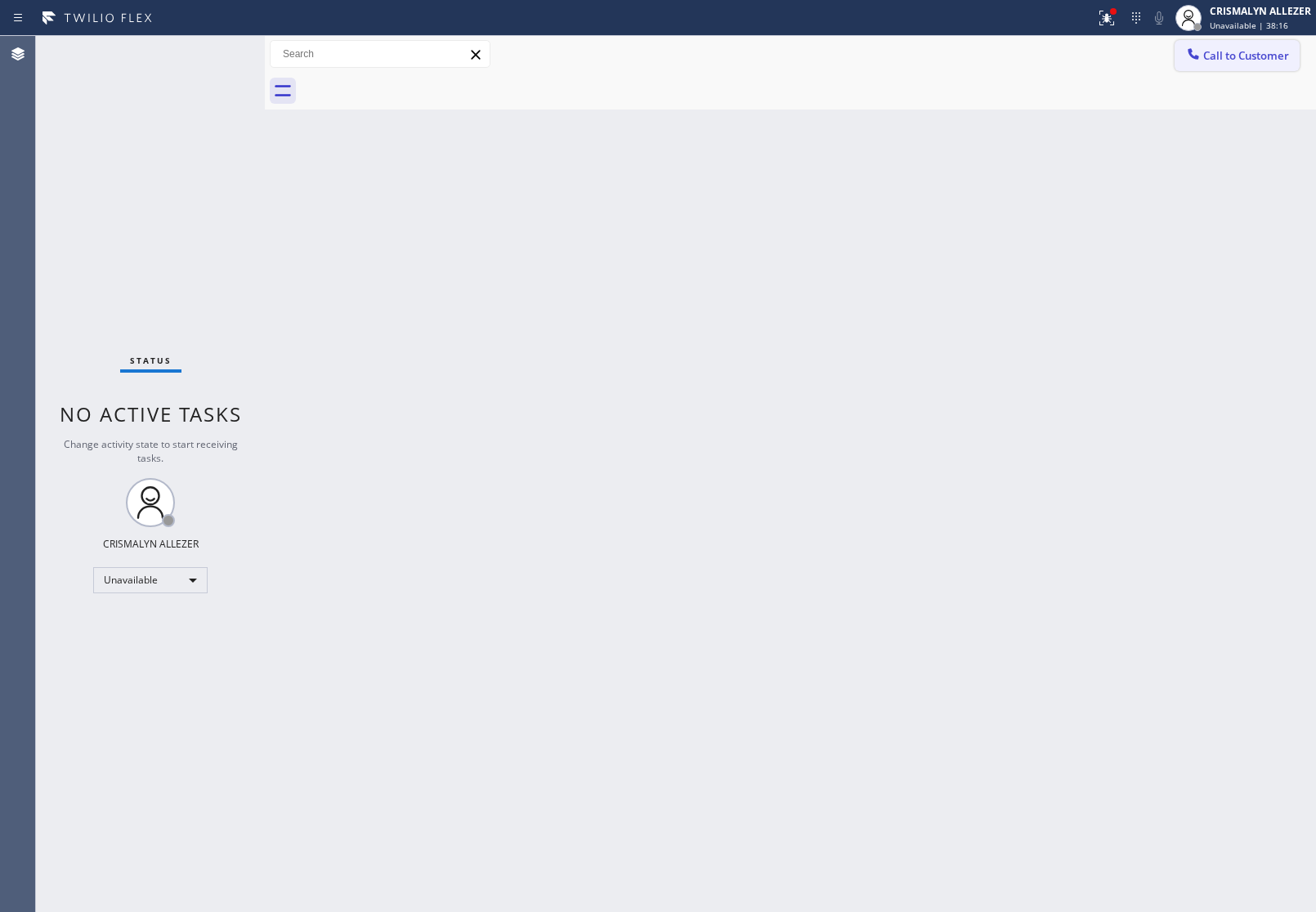
click at [1240, 54] on span "Call to Customer" at bounding box center [1246, 55] width 85 height 15
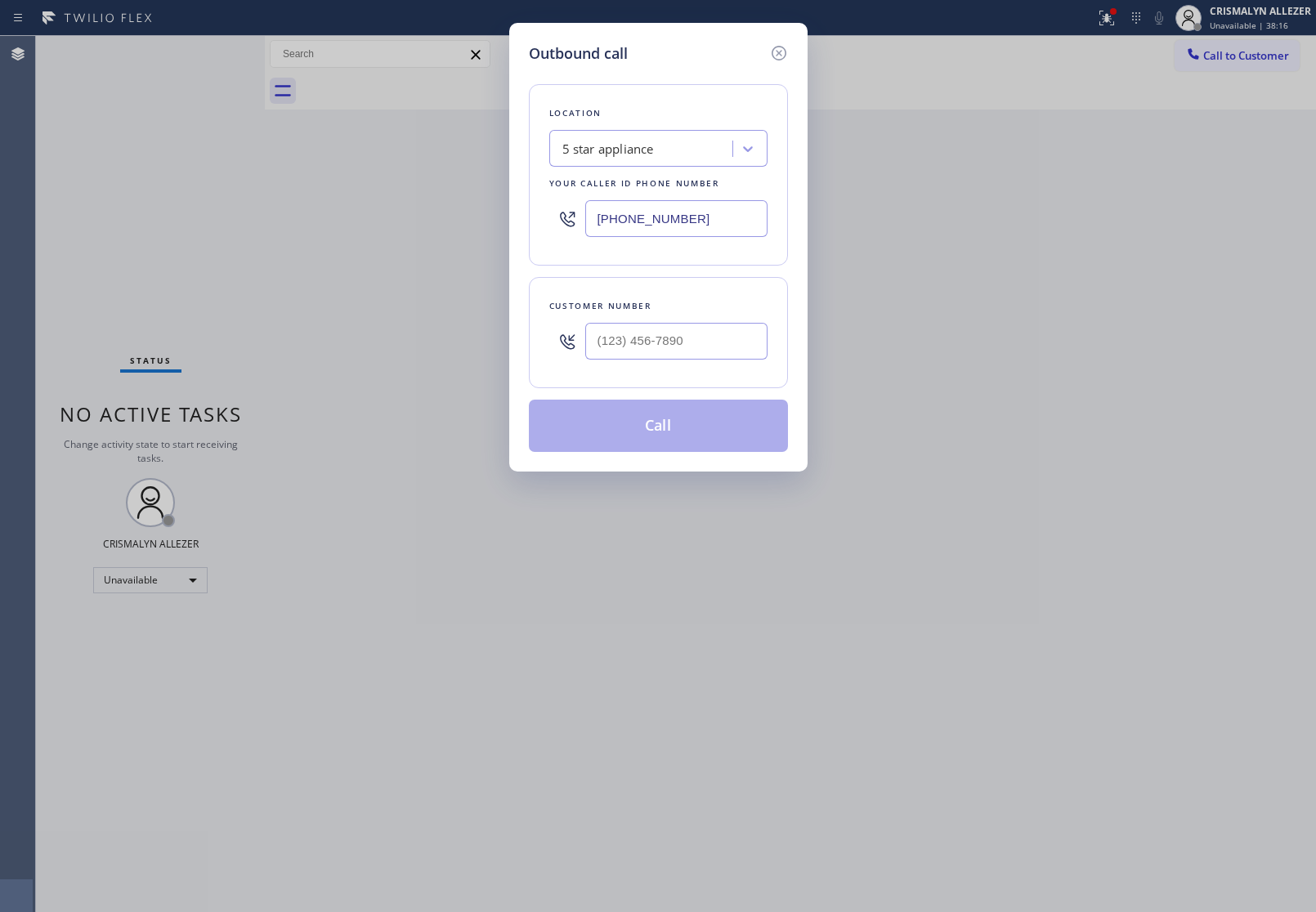
click at [735, 363] on div at bounding box center [677, 341] width 183 height 53
click at [718, 339] on input "(___) ___-____" at bounding box center [677, 341] width 183 height 37
paste input "206) 697-0895"
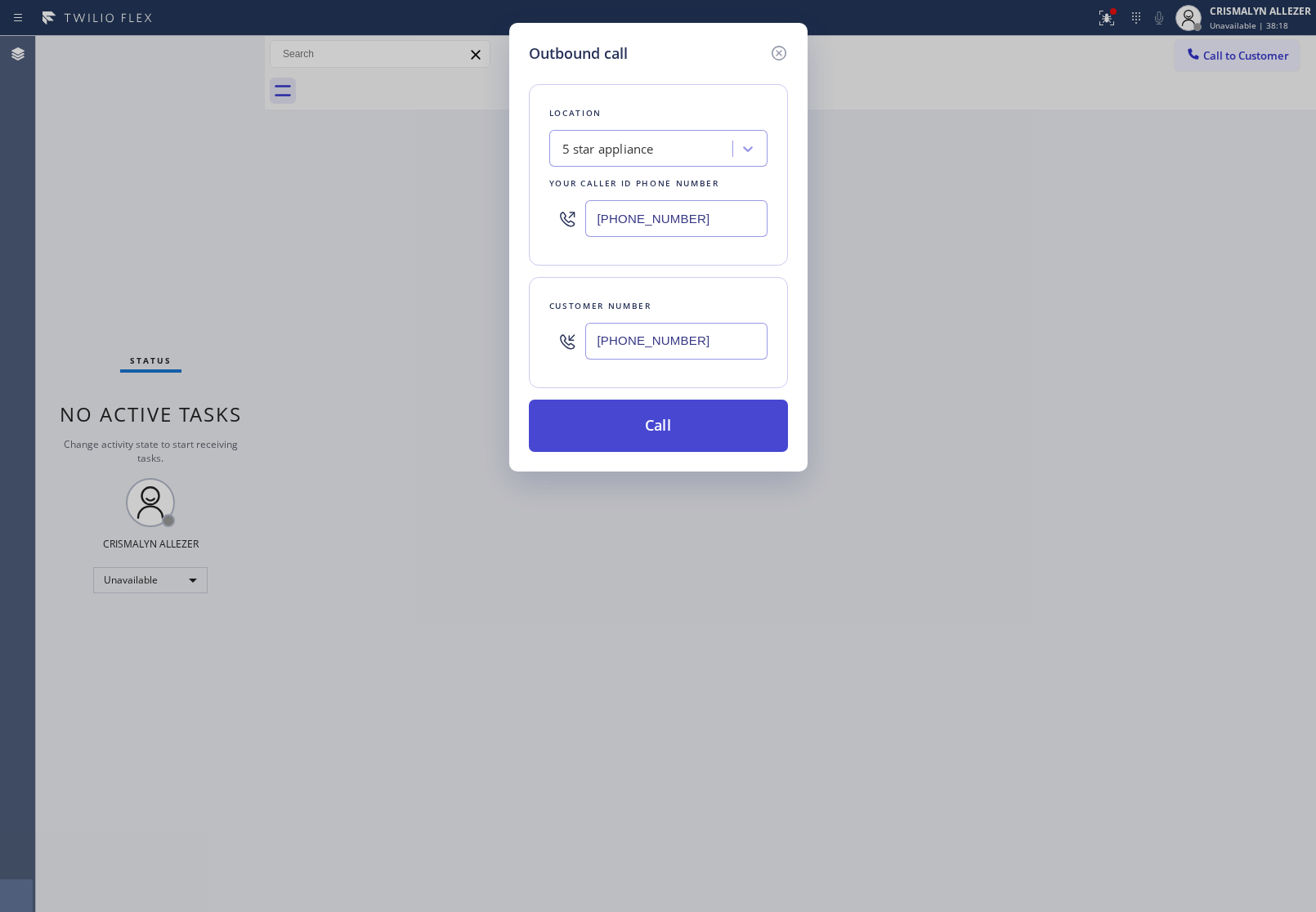
type input "[PHONE_NUMBER]"
click at [647, 436] on button "Call" at bounding box center [658, 425] width 259 height 52
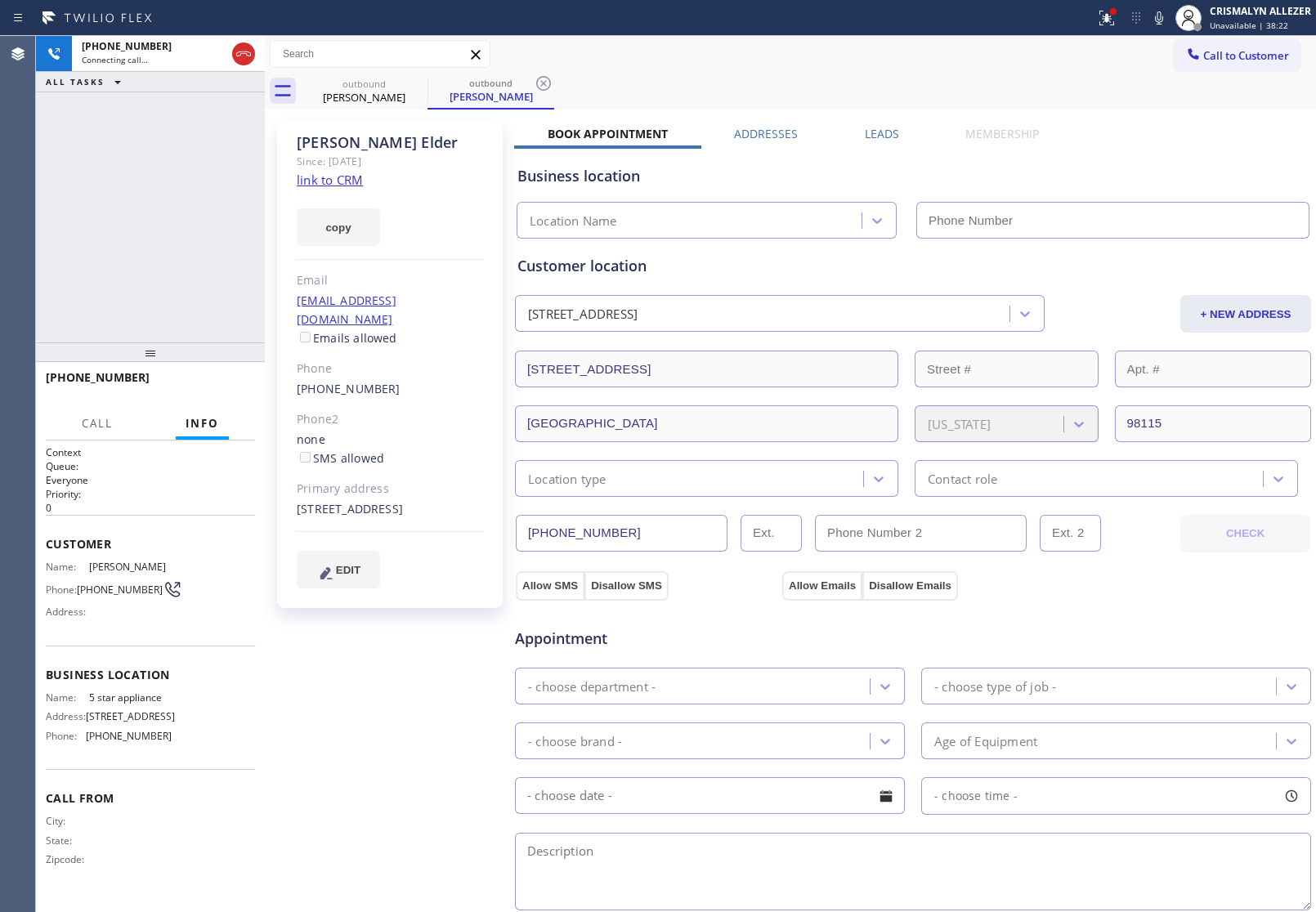
click at [324, 178] on link "link to CRM" at bounding box center [329, 180] width 66 height 17
type input "[PHONE_NUMBER]"
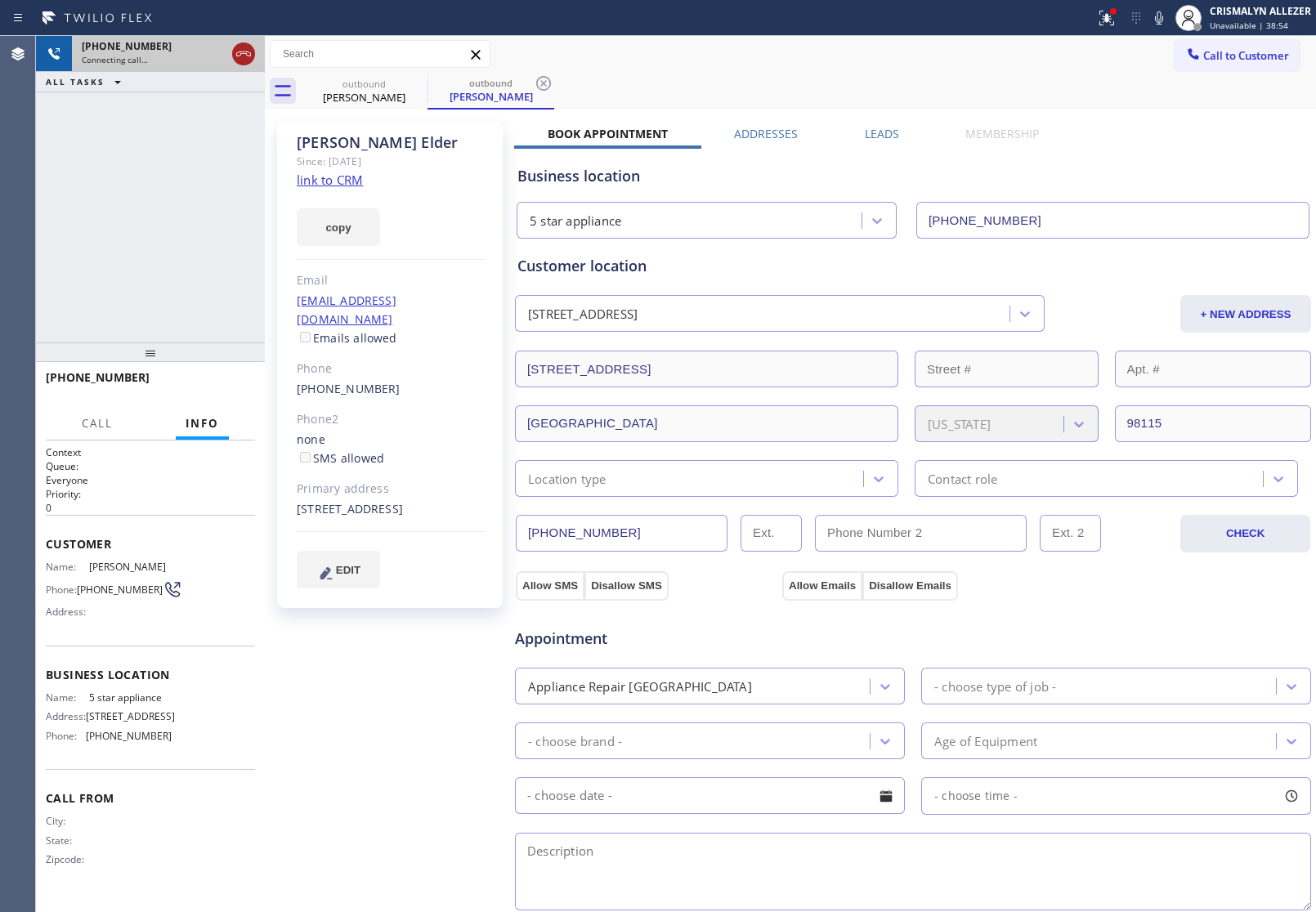
click at [241, 57] on icon at bounding box center [244, 53] width 19 height 19
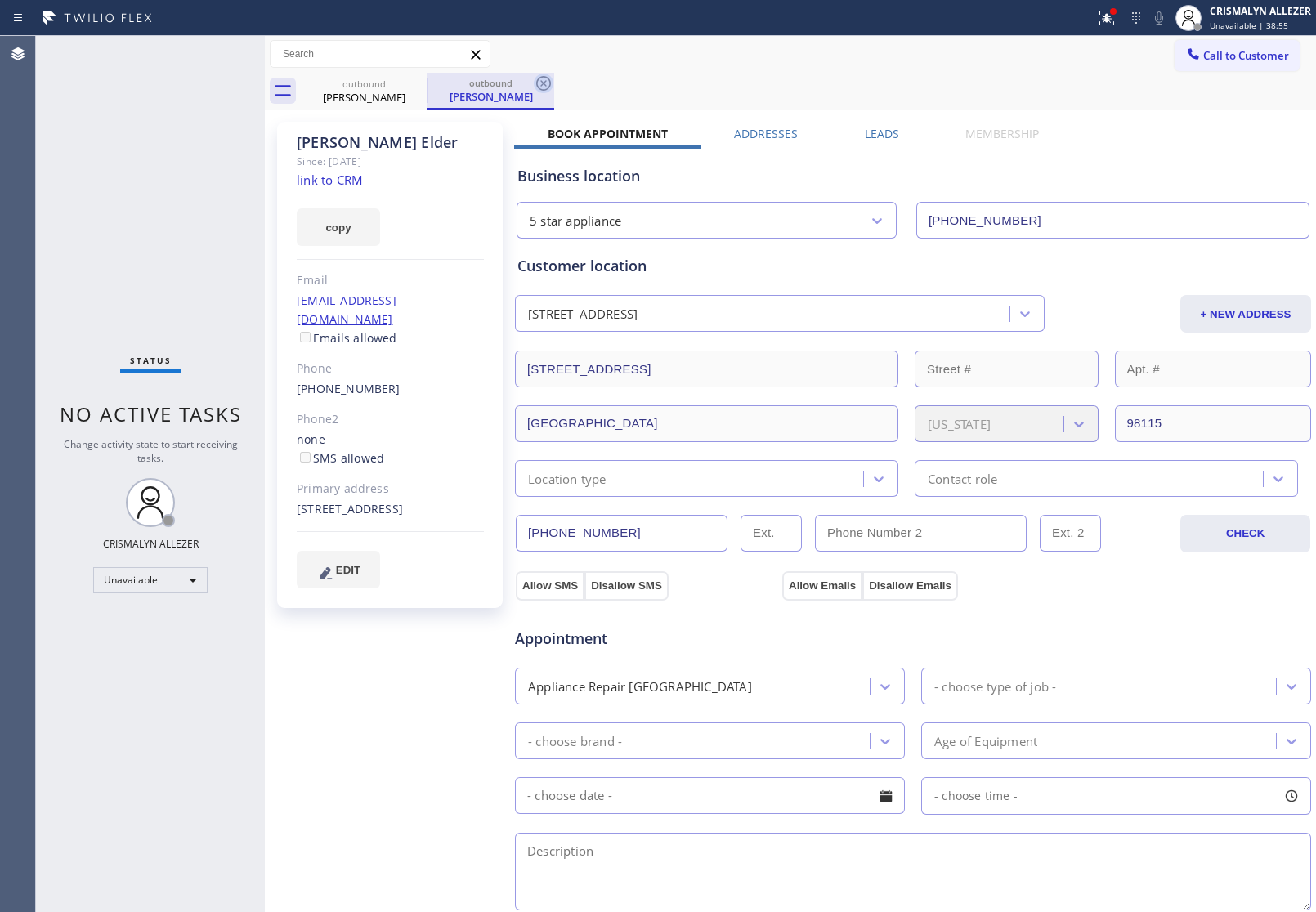
click at [536, 82] on icon at bounding box center [543, 83] width 15 height 15
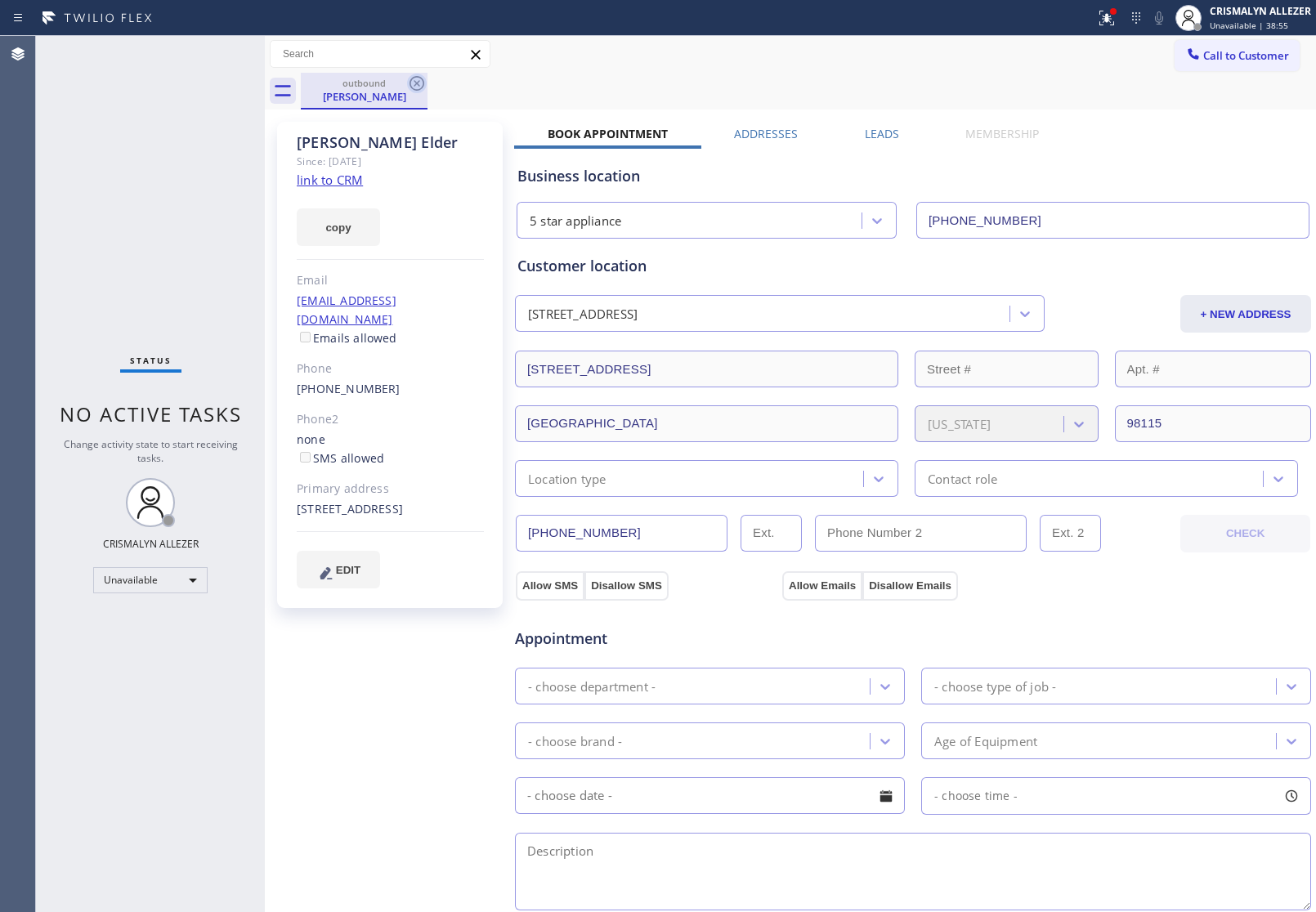
click at [415, 83] on icon at bounding box center [417, 83] width 15 height 15
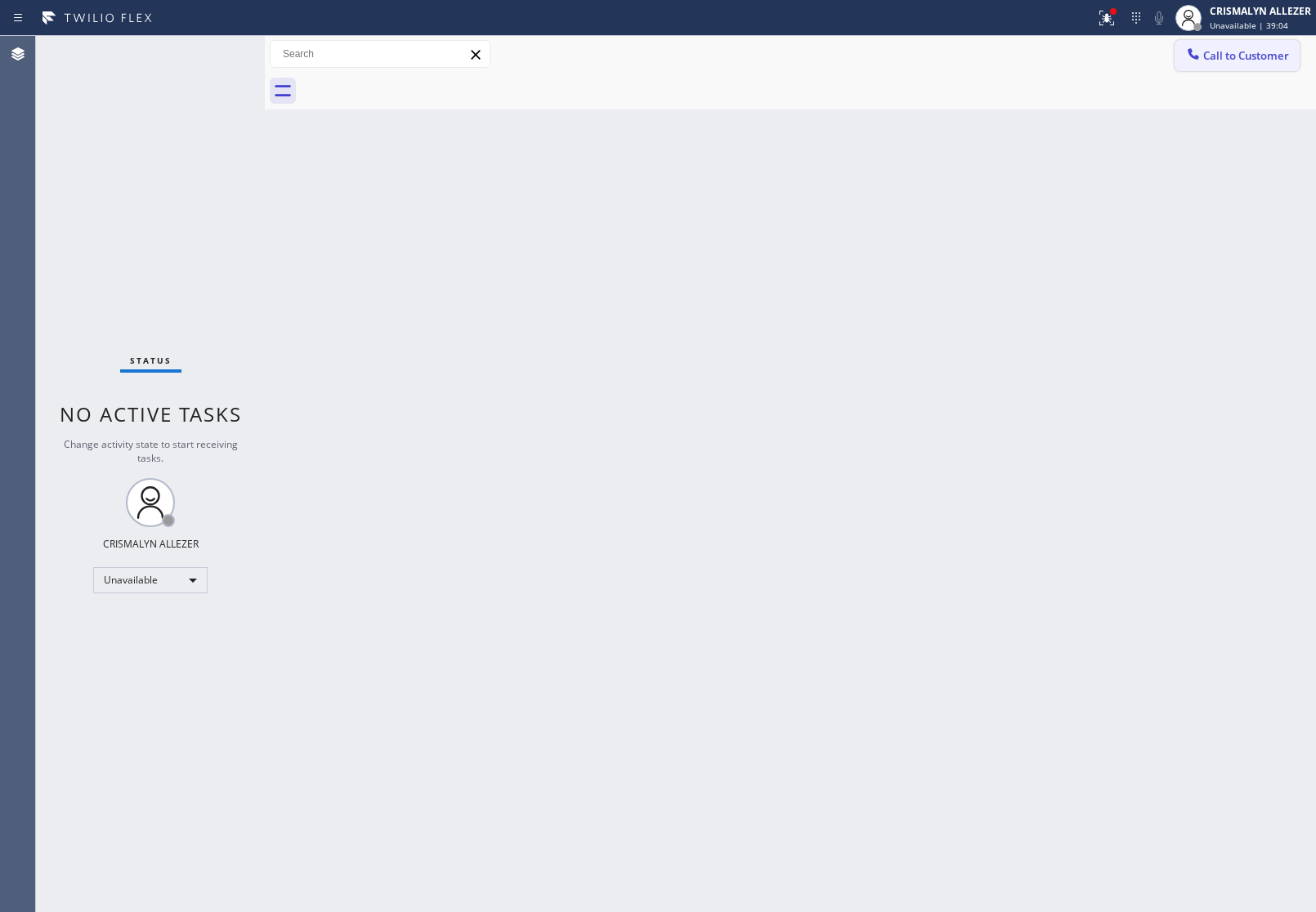
click at [1271, 55] on span "Call to Customer" at bounding box center [1246, 55] width 85 height 15
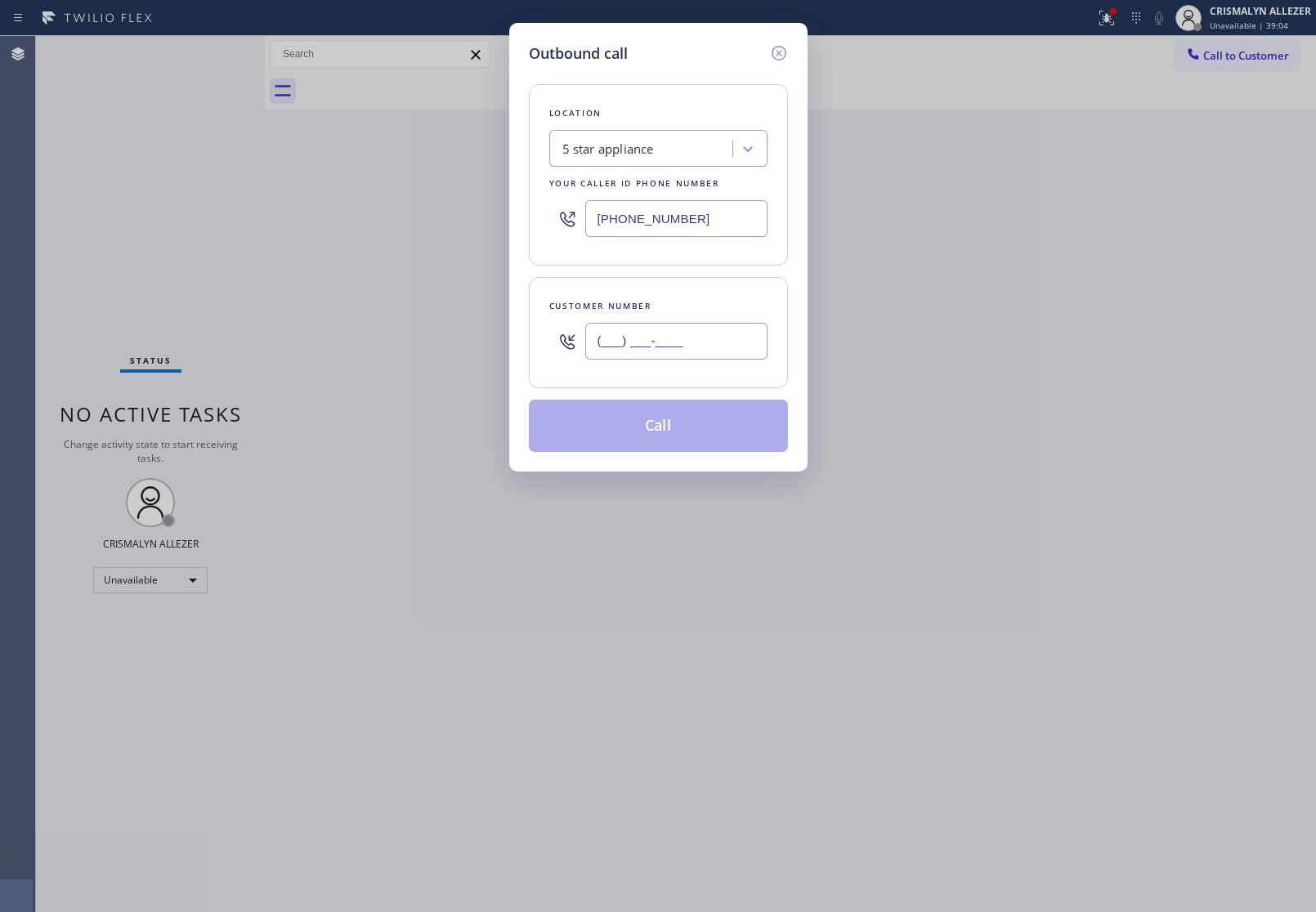
click at [729, 343] on input "(___) ___-____" at bounding box center [677, 341] width 183 height 37
paste input "206) 249-6689"
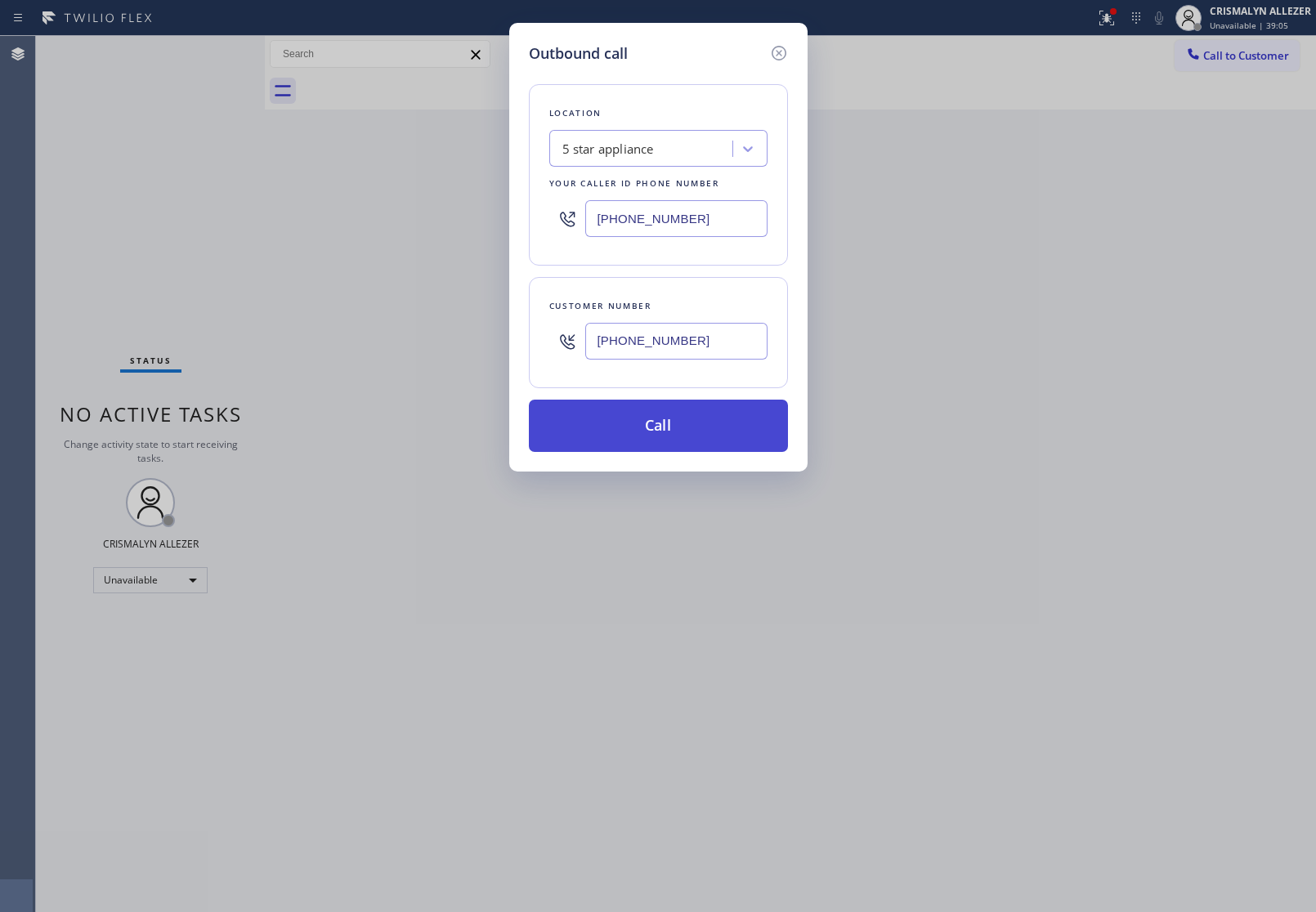
type input "[PHONE_NUMBER]"
click at [672, 436] on button "Call" at bounding box center [658, 425] width 259 height 52
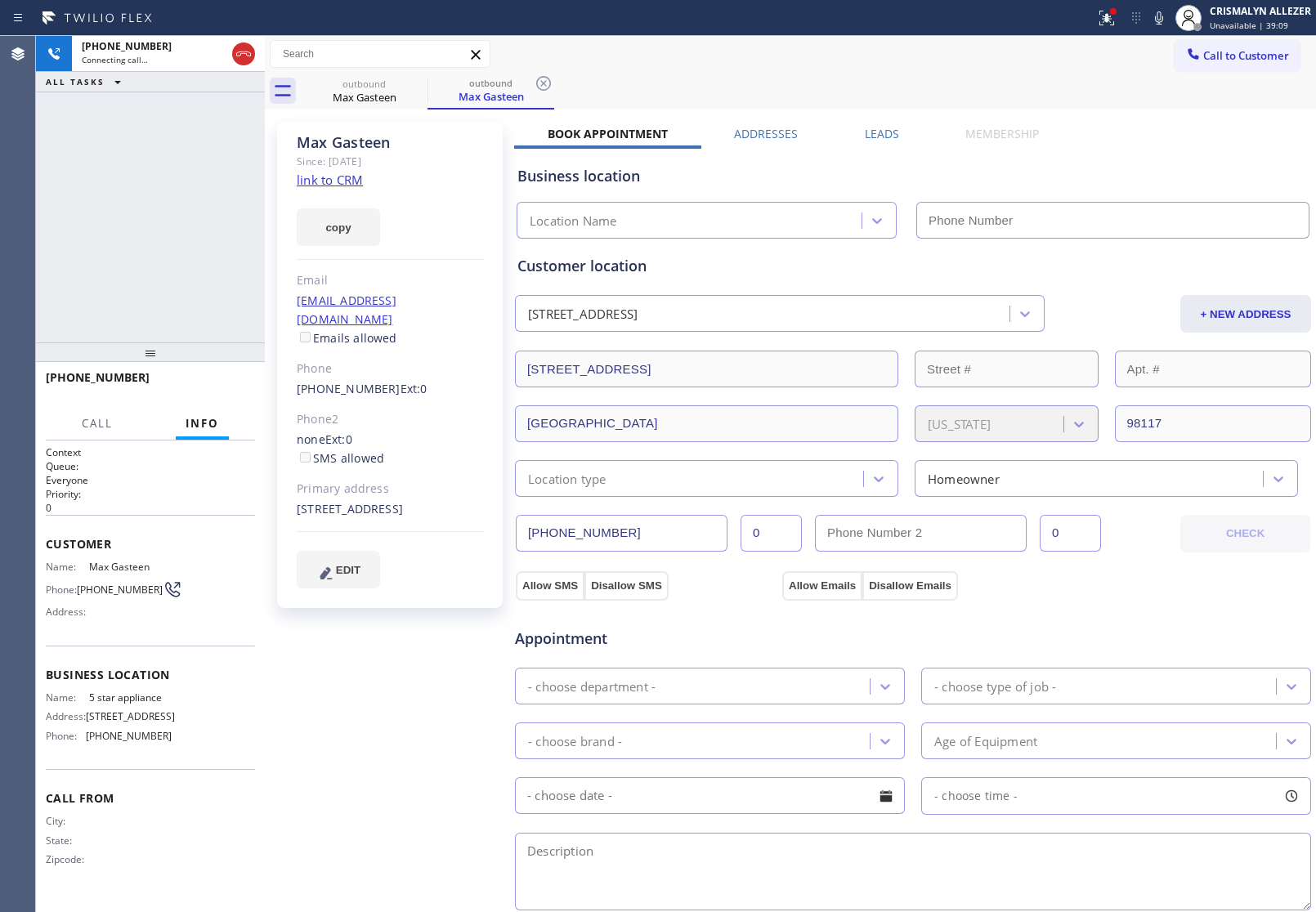
click at [337, 184] on link "link to CRM" at bounding box center [329, 180] width 66 height 17
type input "[PHONE_NUMBER]"
click at [891, 128] on label "Leads" at bounding box center [881, 134] width 34 height 16
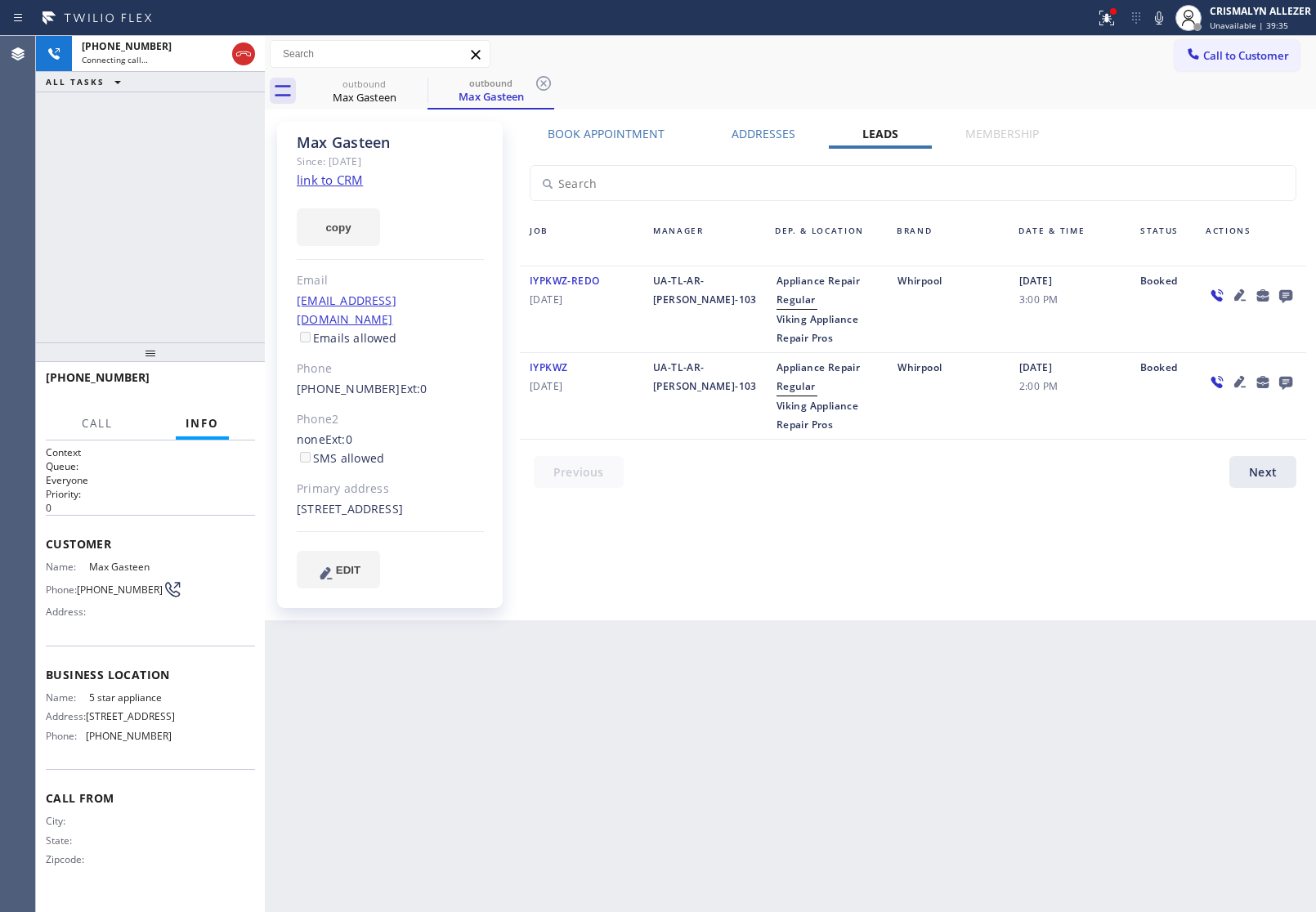
click at [1290, 291] on icon at bounding box center [1285, 296] width 13 height 13
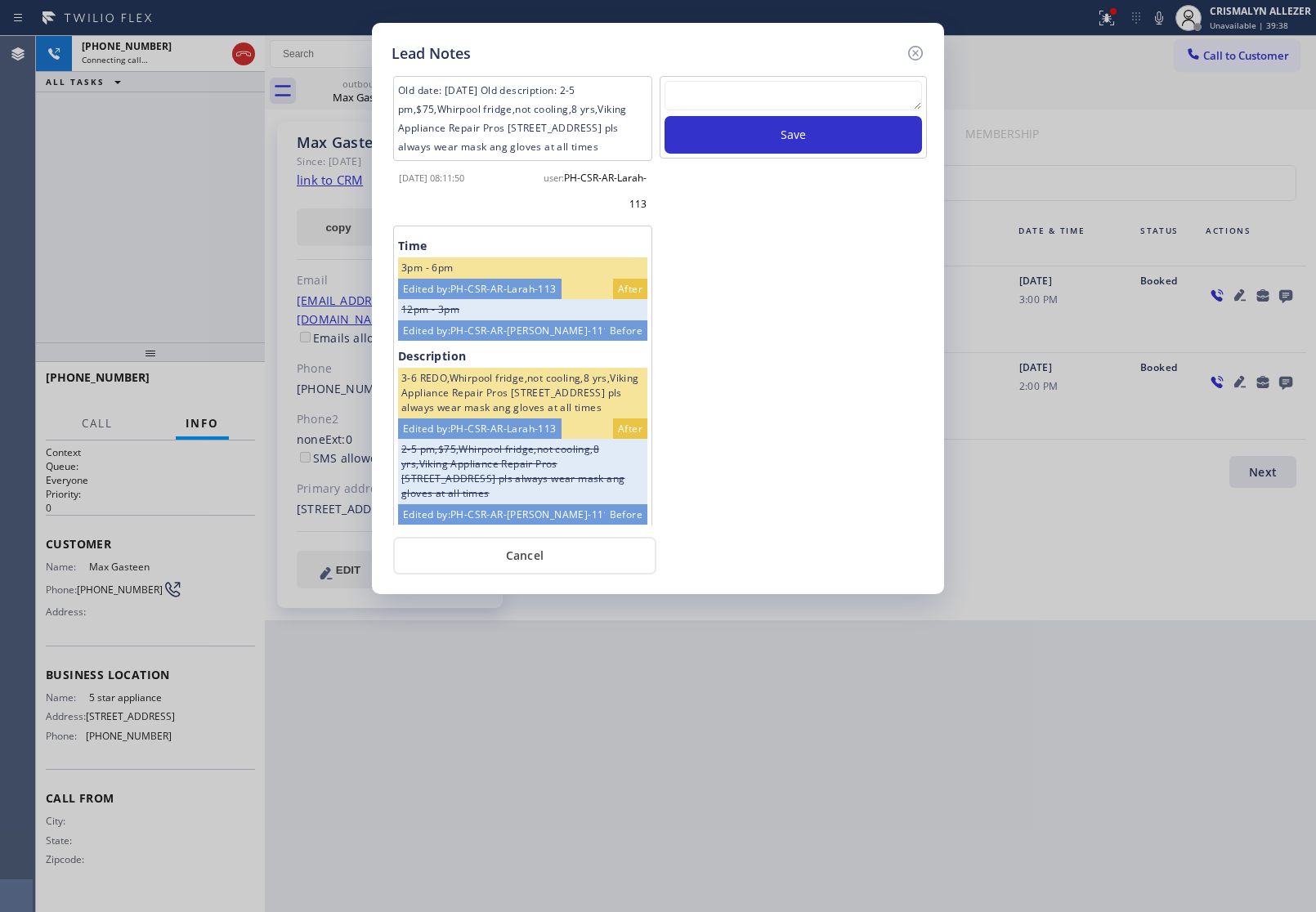
click at [770, 104] on textarea at bounding box center [793, 95] width 257 height 29
paste textarea "no answer | pls xfer here cx cb"
type textarea "no answer | pls xfer here cx cb"
click at [792, 135] on button "Save" at bounding box center [793, 134] width 257 height 38
click at [535, 560] on button "Cancel" at bounding box center [524, 556] width 263 height 38
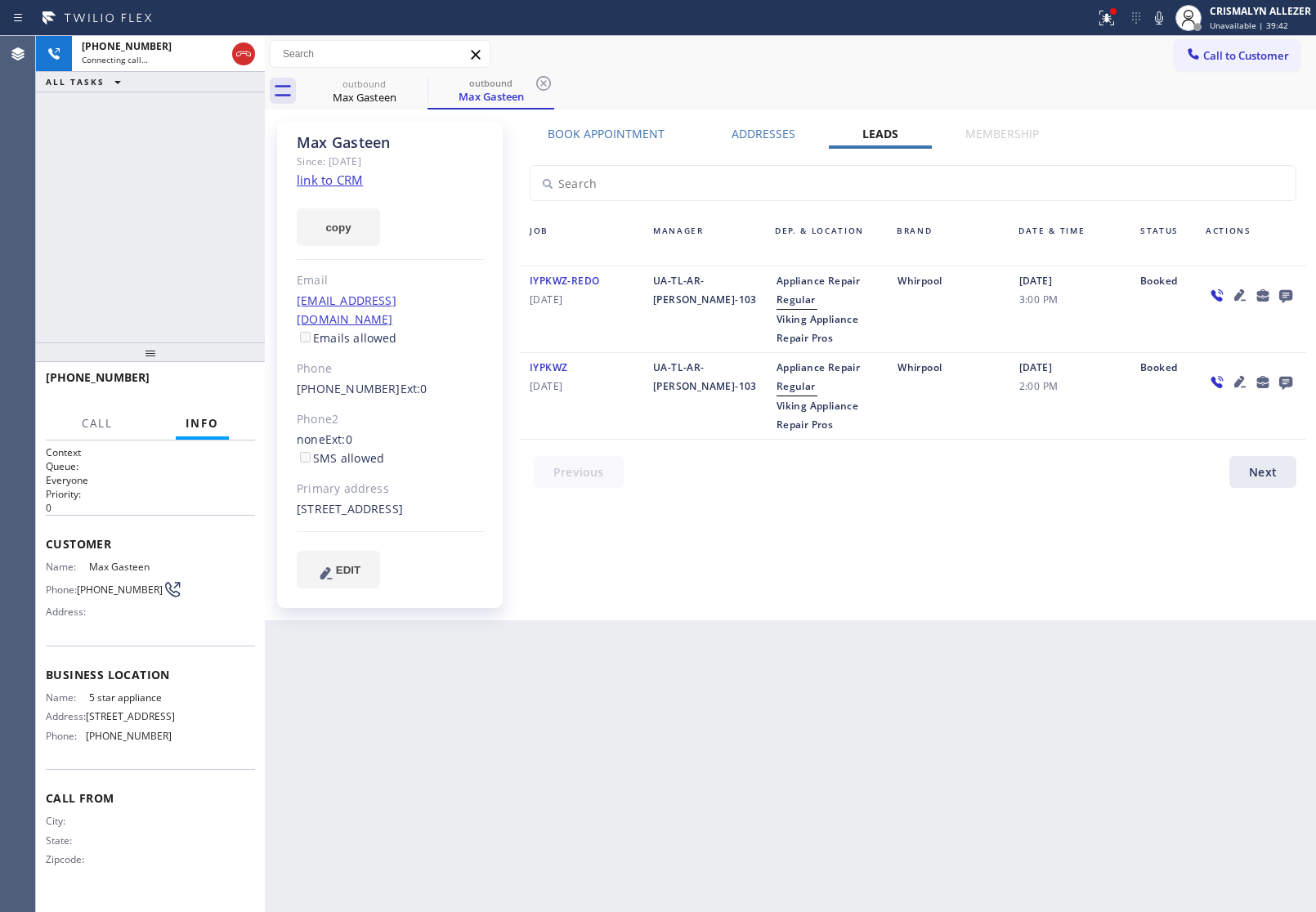
click at [615, 136] on label "Book Appointment" at bounding box center [606, 134] width 117 height 16
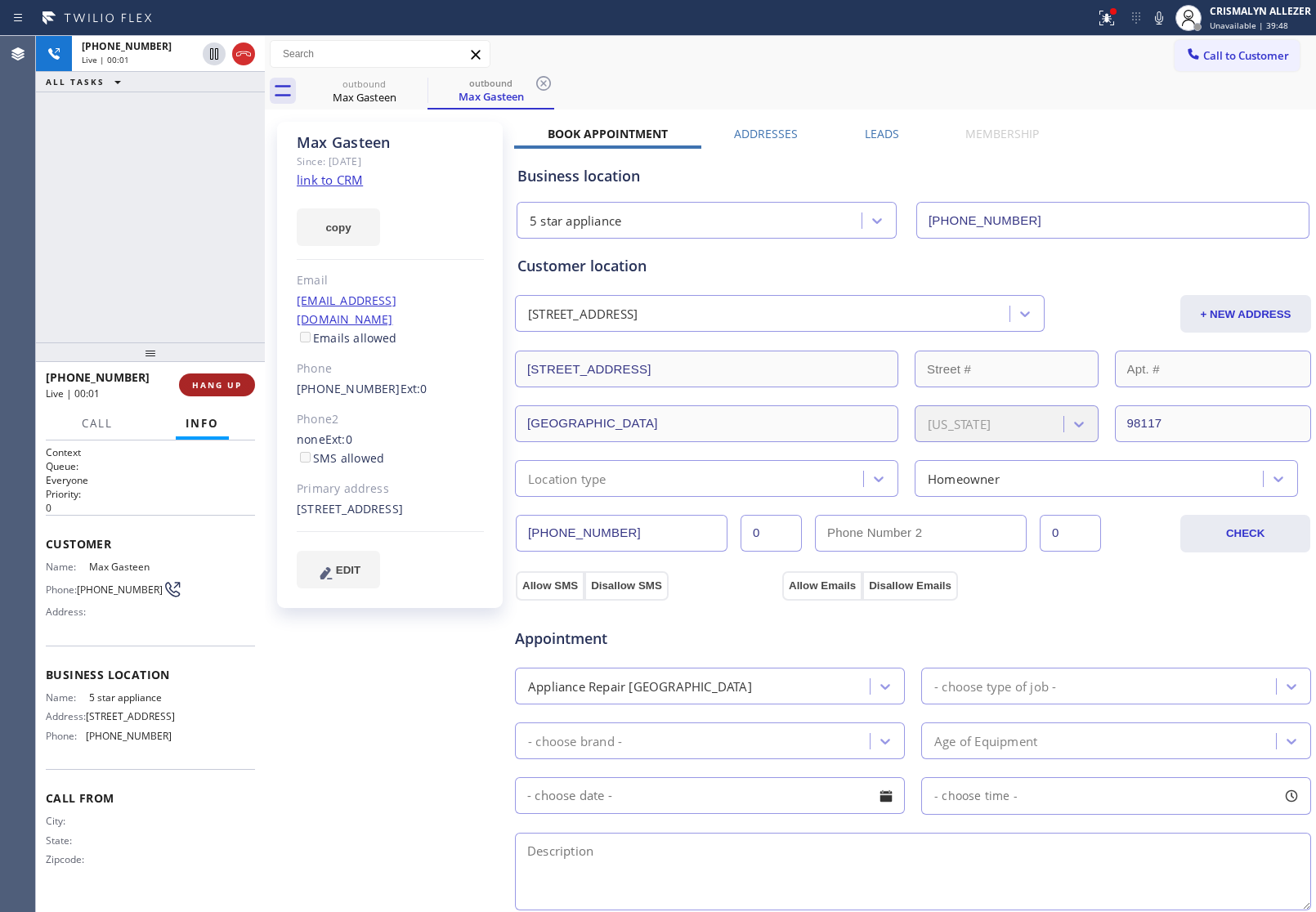
click at [209, 387] on span "HANG UP" at bounding box center [217, 385] width 50 height 12
click at [194, 379] on span "COMPLETE" at bounding box center [214, 385] width 56 height 12
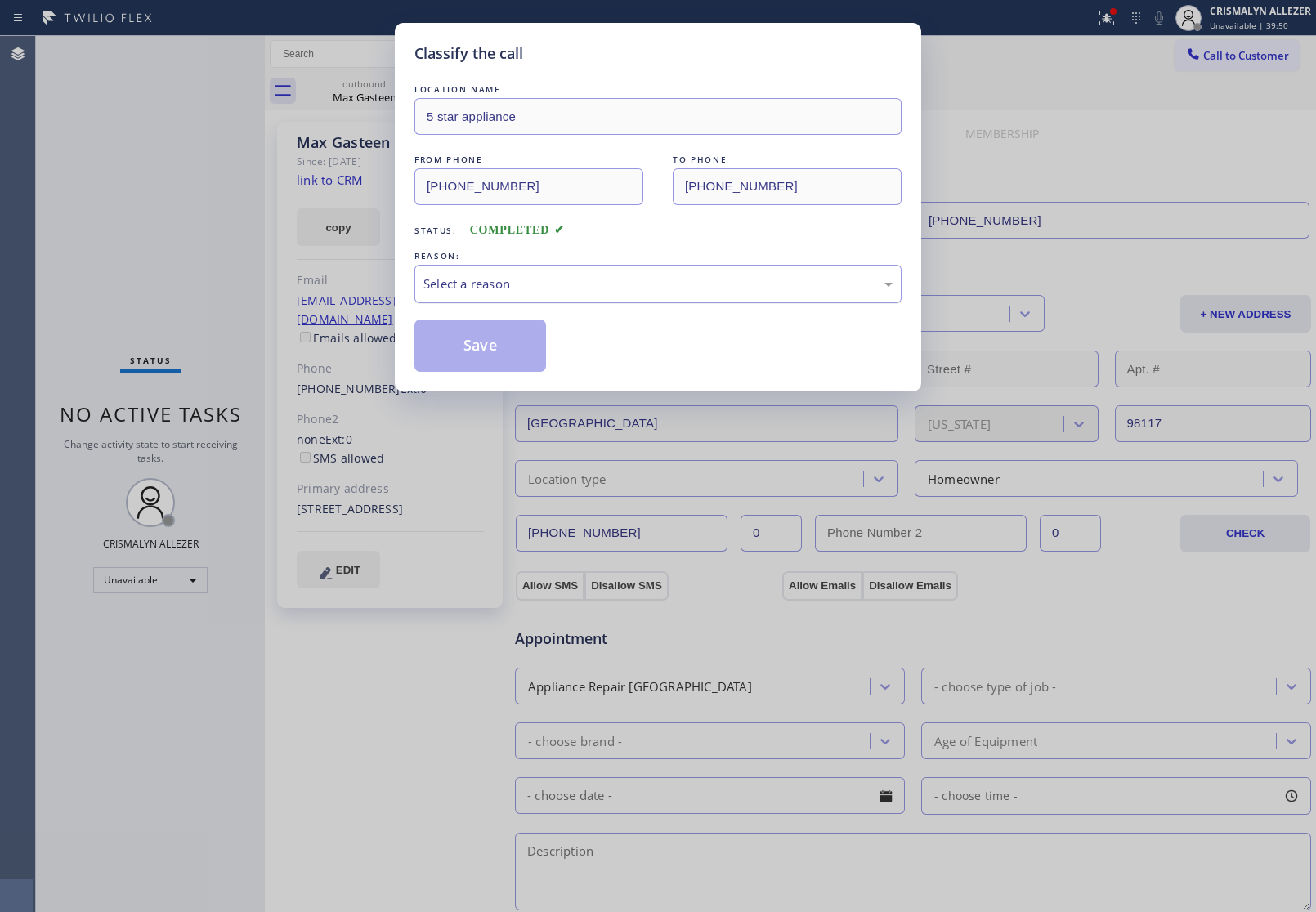
click at [764, 288] on div "Select a reason" at bounding box center [658, 284] width 469 height 18
click at [455, 340] on button "Save" at bounding box center [480, 346] width 131 height 52
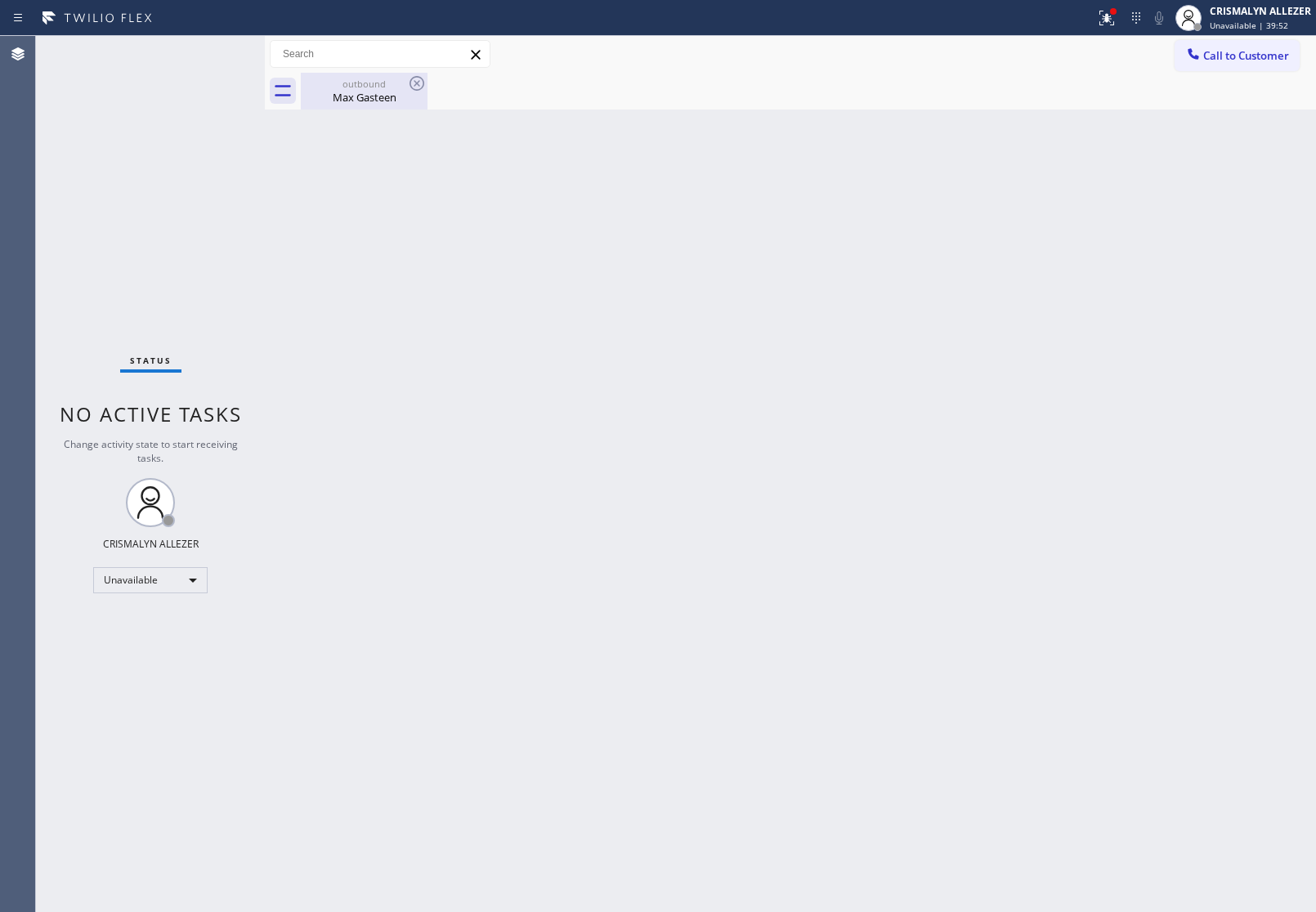
click at [354, 94] on div "Max Gasteen" at bounding box center [363, 97] width 123 height 15
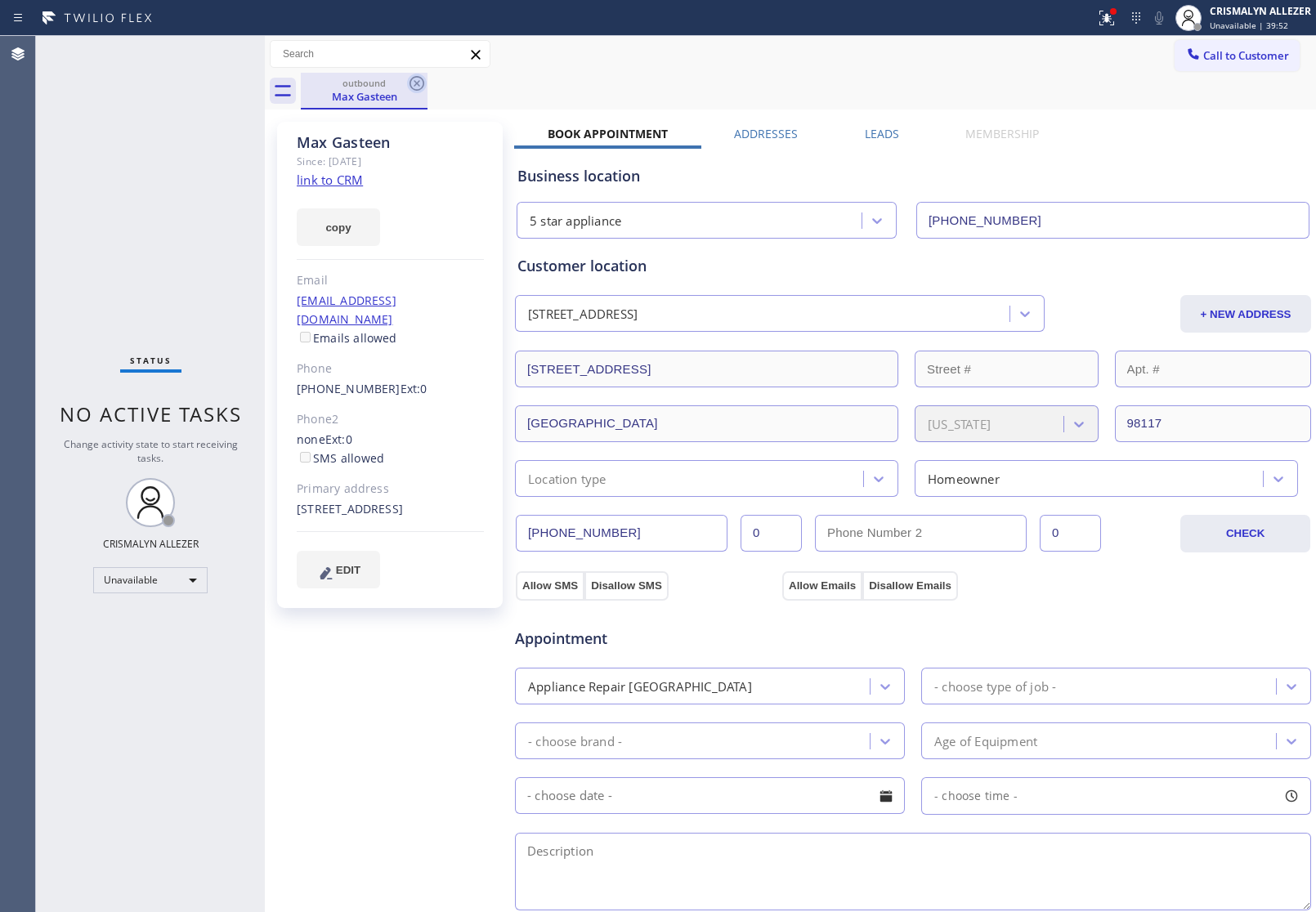
click at [422, 85] on icon at bounding box center [417, 83] width 15 height 15
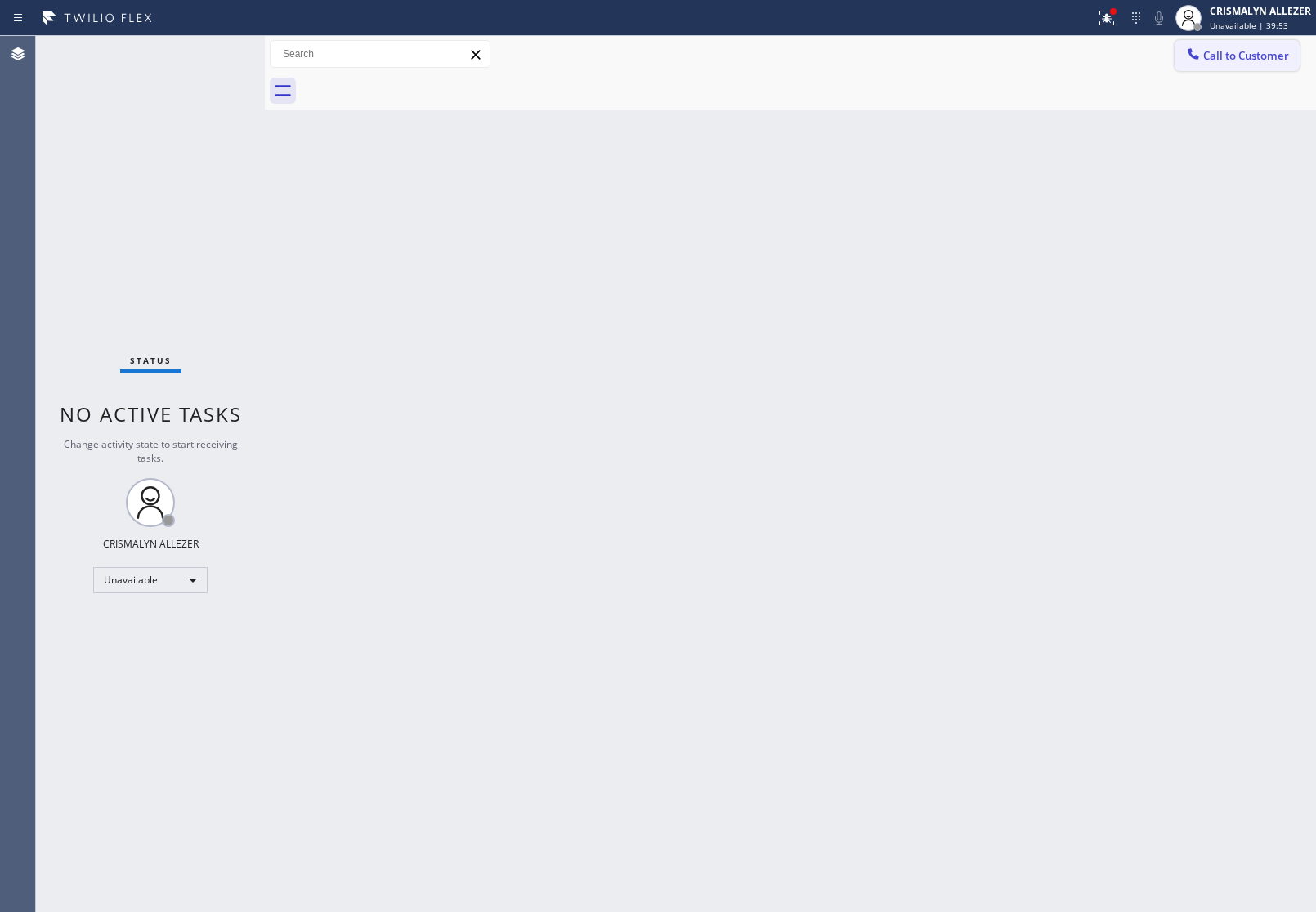
click at [1230, 64] on button "Call to Customer" at bounding box center [1236, 55] width 125 height 31
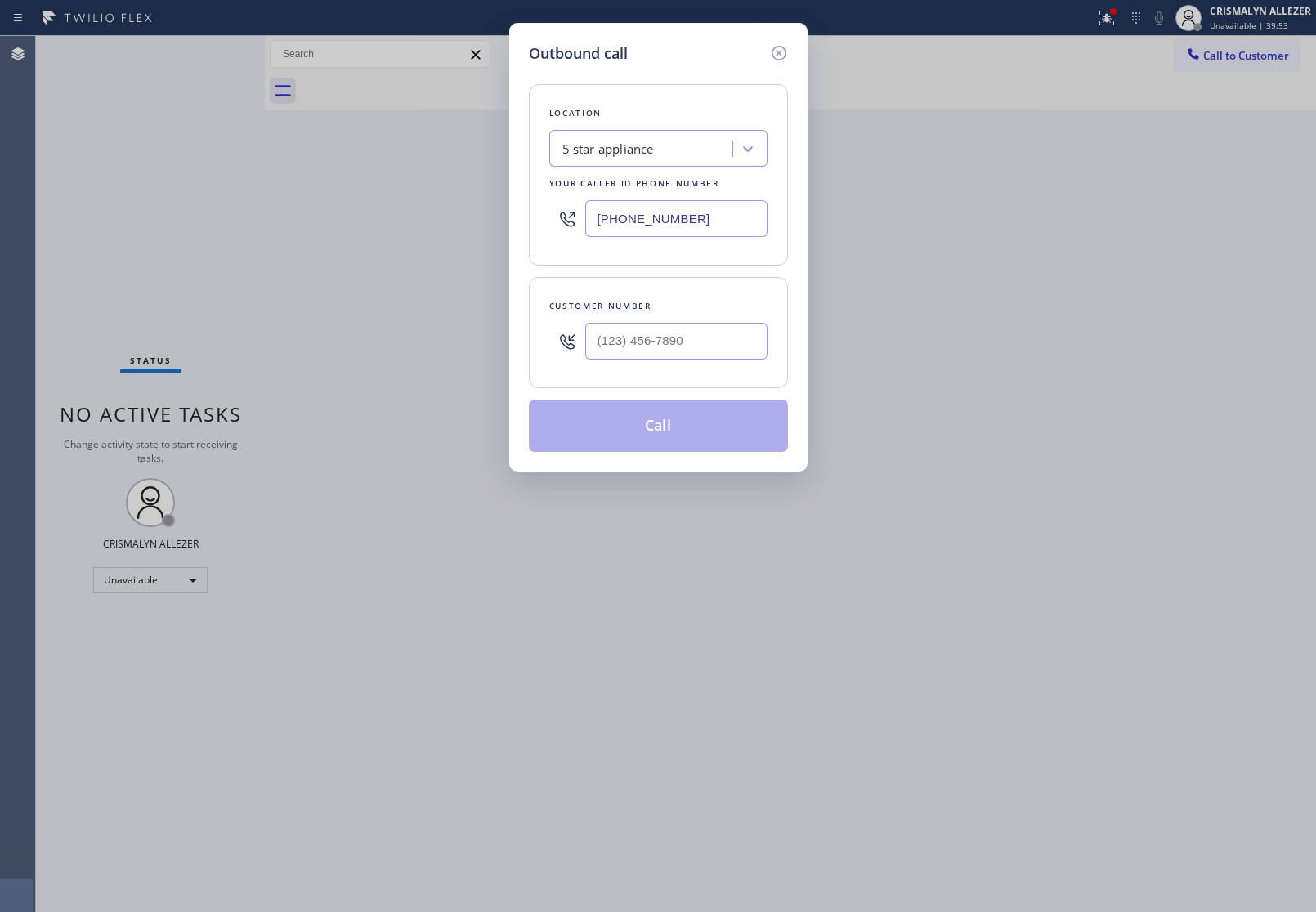
drag, startPoint x: 762, startPoint y: 345, endPoint x: 740, endPoint y: 338, distance: 23.1
click at [740, 338] on div "Customer number" at bounding box center [658, 332] width 259 height 111
click at [740, 338] on input "(___) ___-____" at bounding box center [677, 341] width 183 height 37
click at [741, 339] on input "(___) ___-____" at bounding box center [677, 341] width 183 height 37
paste input "text"
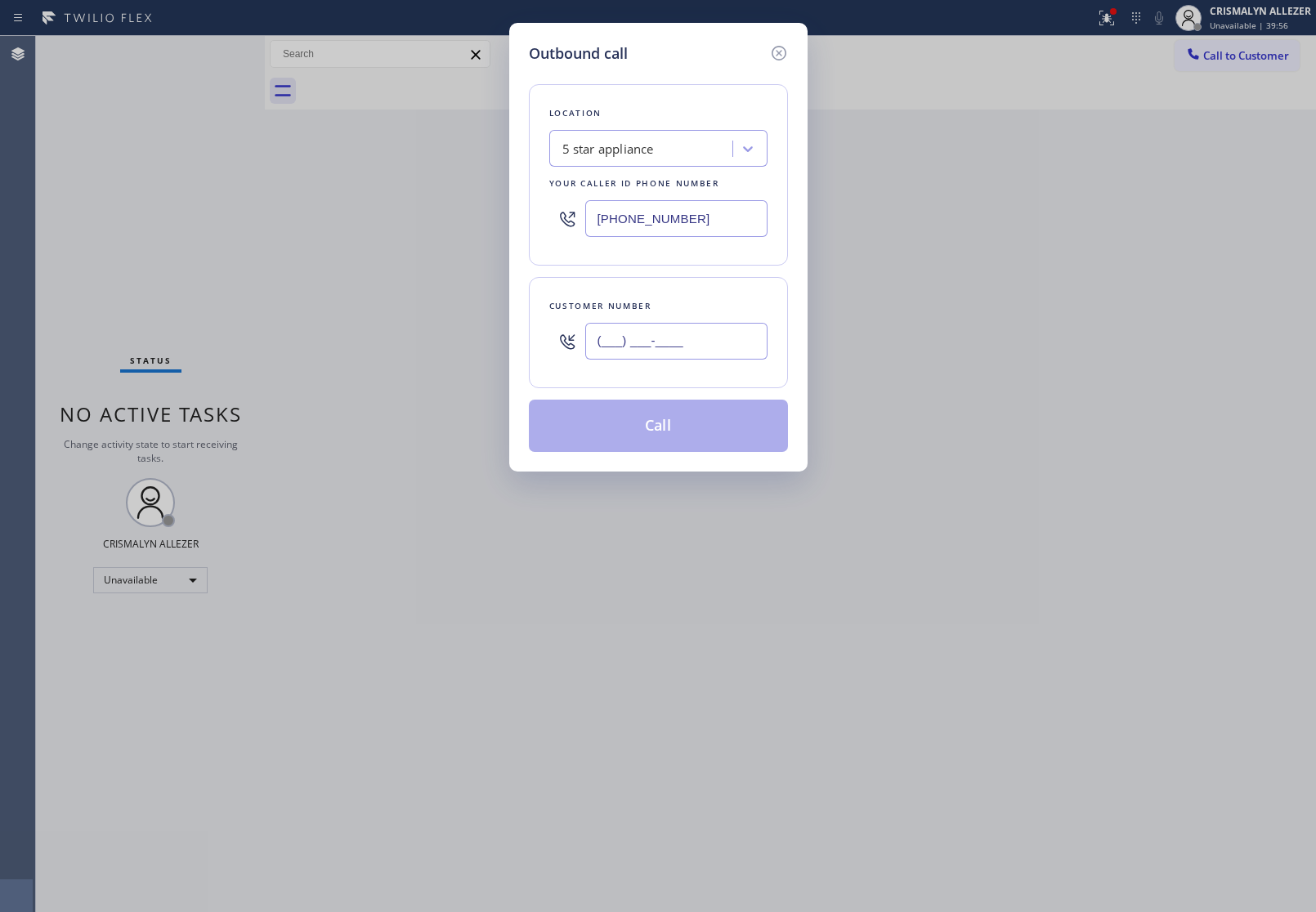
type input "(___) ___-____"
paste input "206) 249-6689"
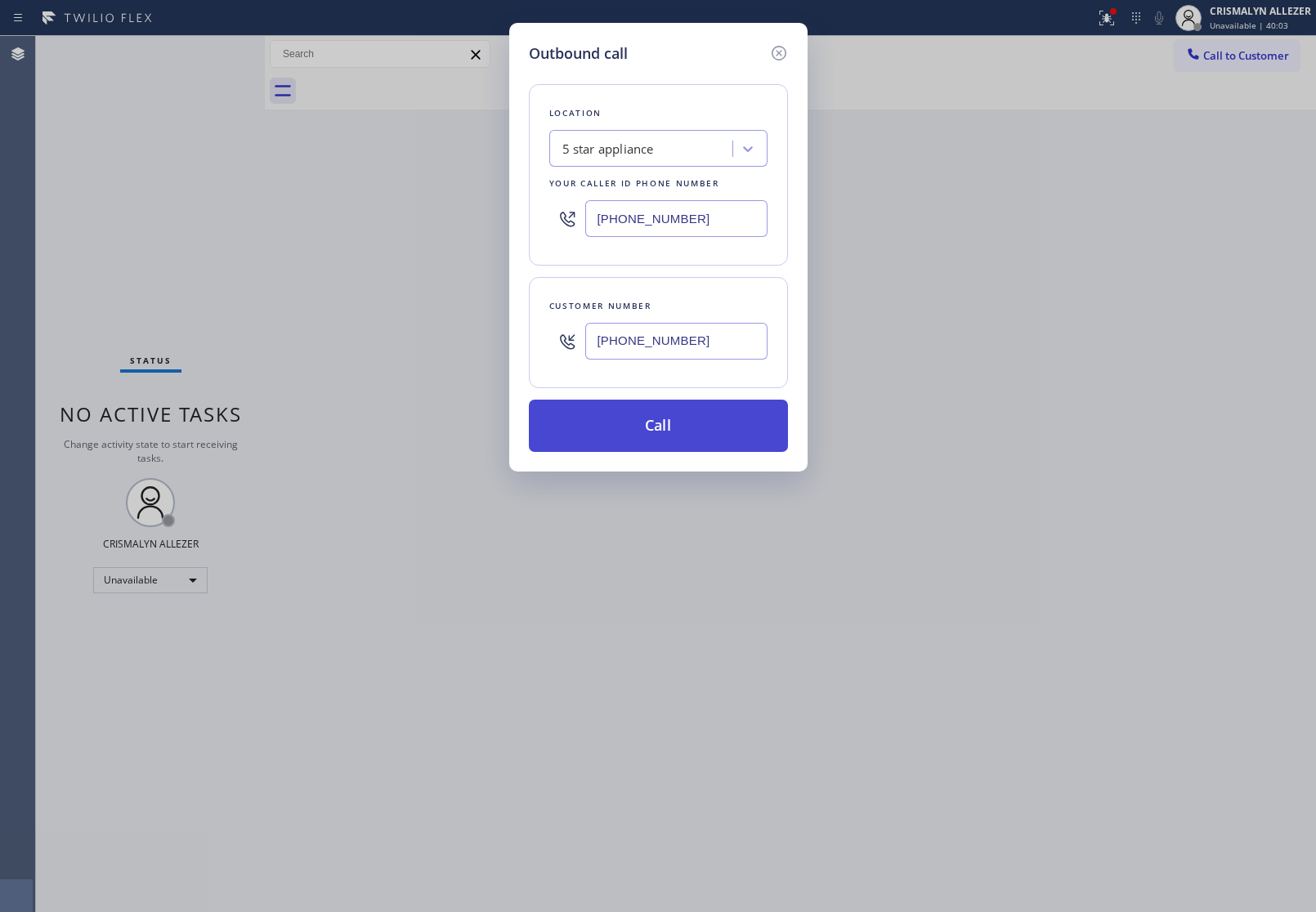
type input "[PHONE_NUMBER]"
click at [667, 417] on button "Call" at bounding box center [658, 425] width 259 height 52
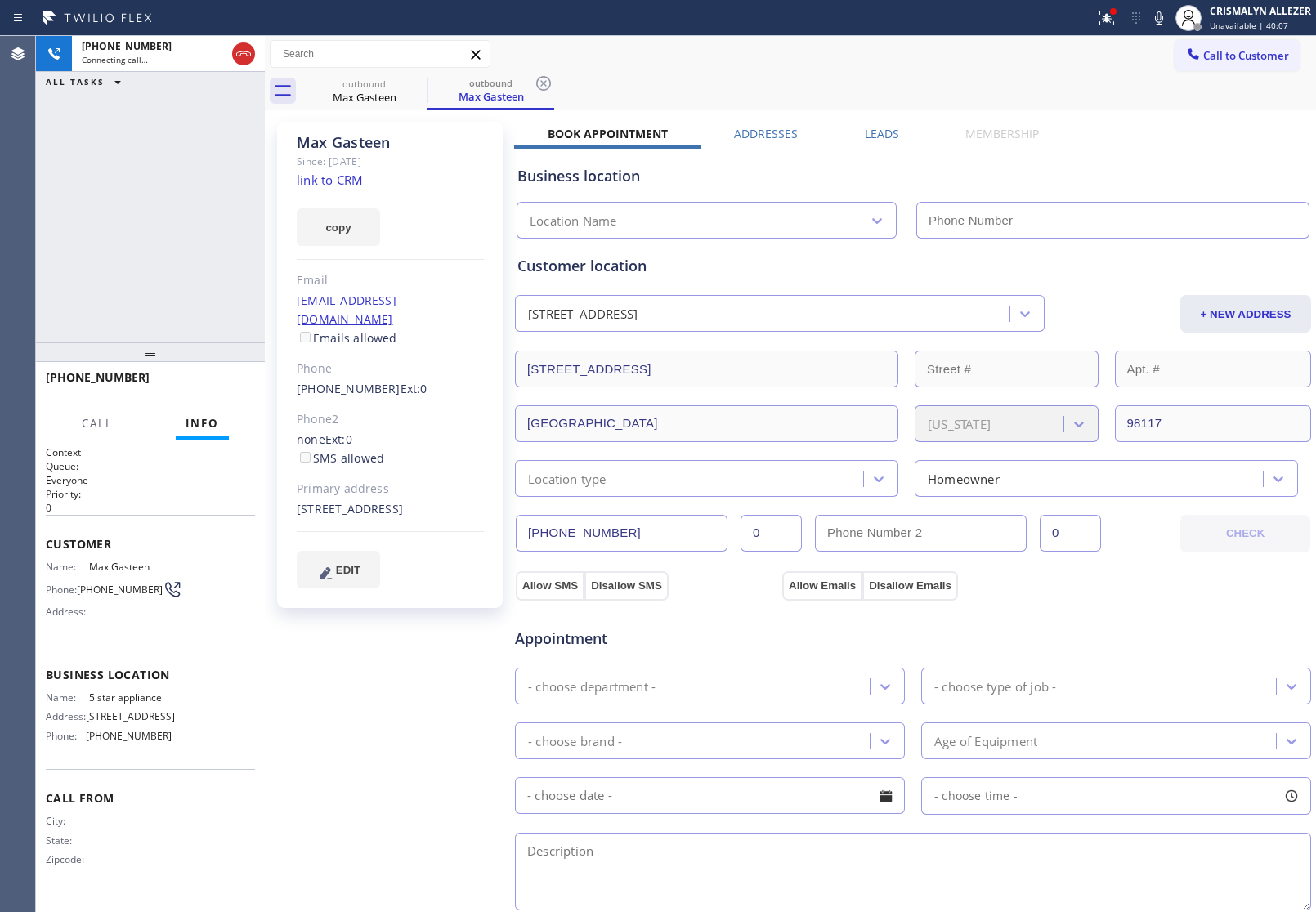
type input "[PHONE_NUMBER]"
click at [213, 380] on span "HANG UP" at bounding box center [217, 385] width 50 height 12
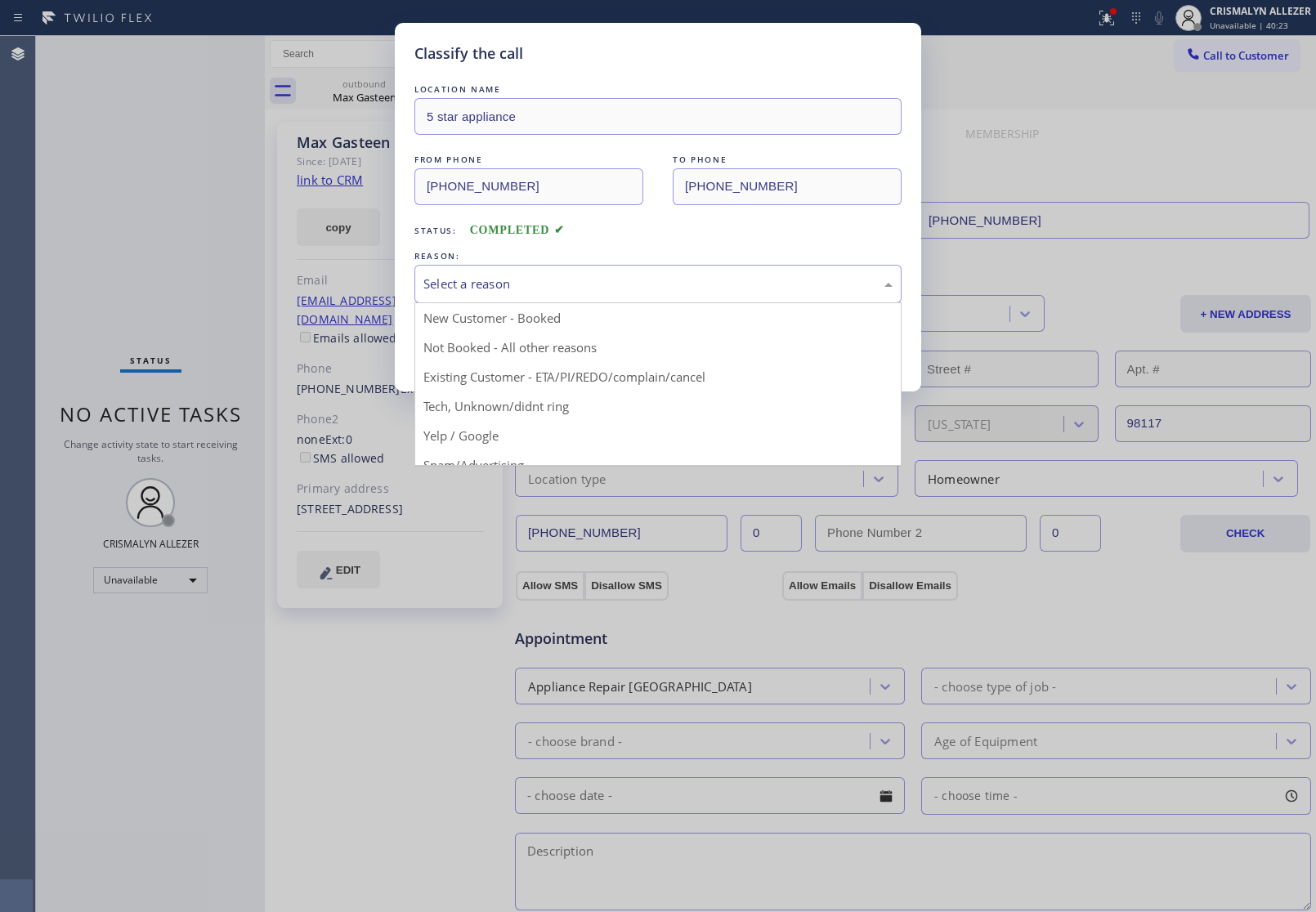
click at [655, 283] on div "Select a reason" at bounding box center [658, 284] width 469 height 18
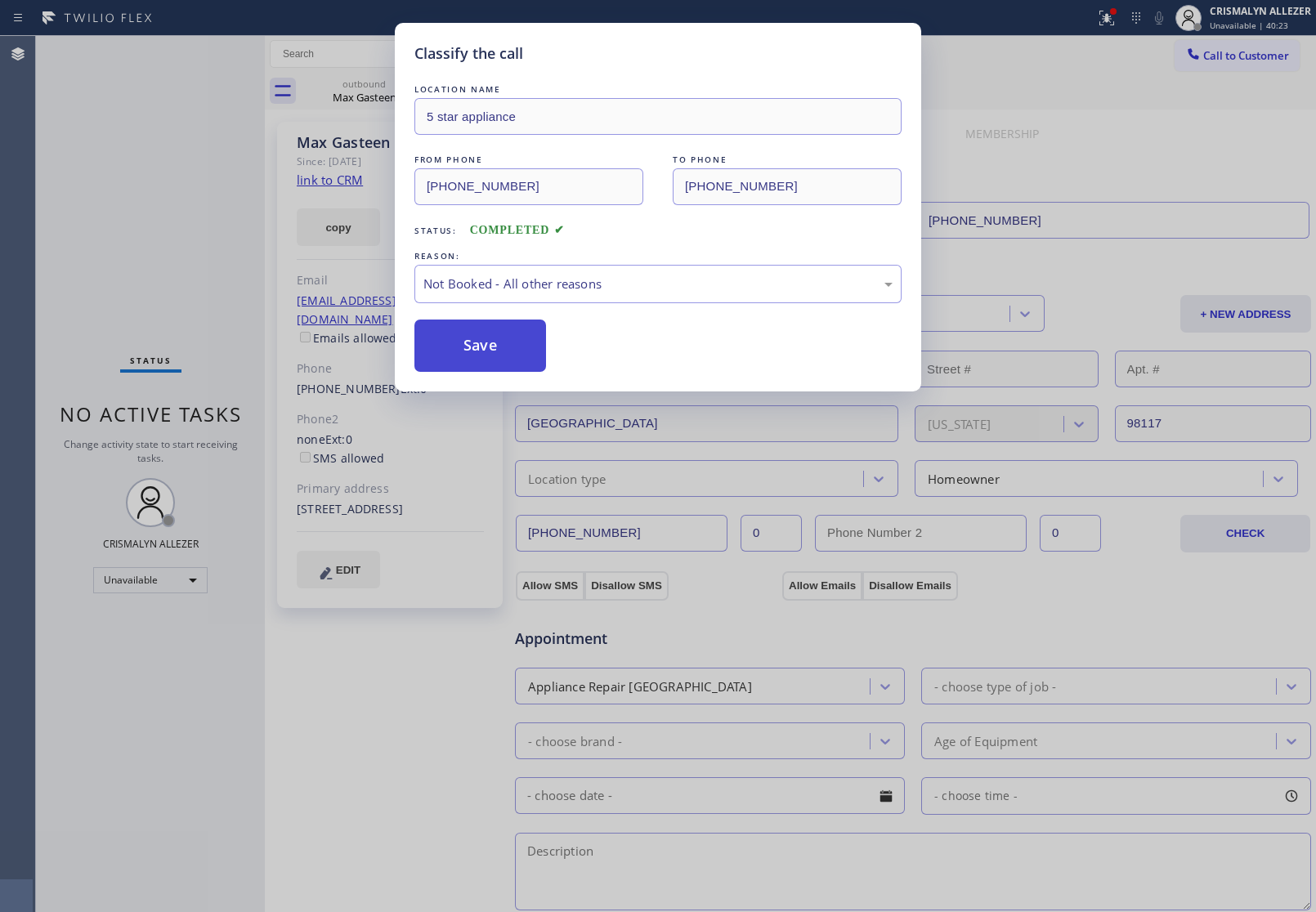
click at [472, 354] on button "Save" at bounding box center [480, 346] width 131 height 52
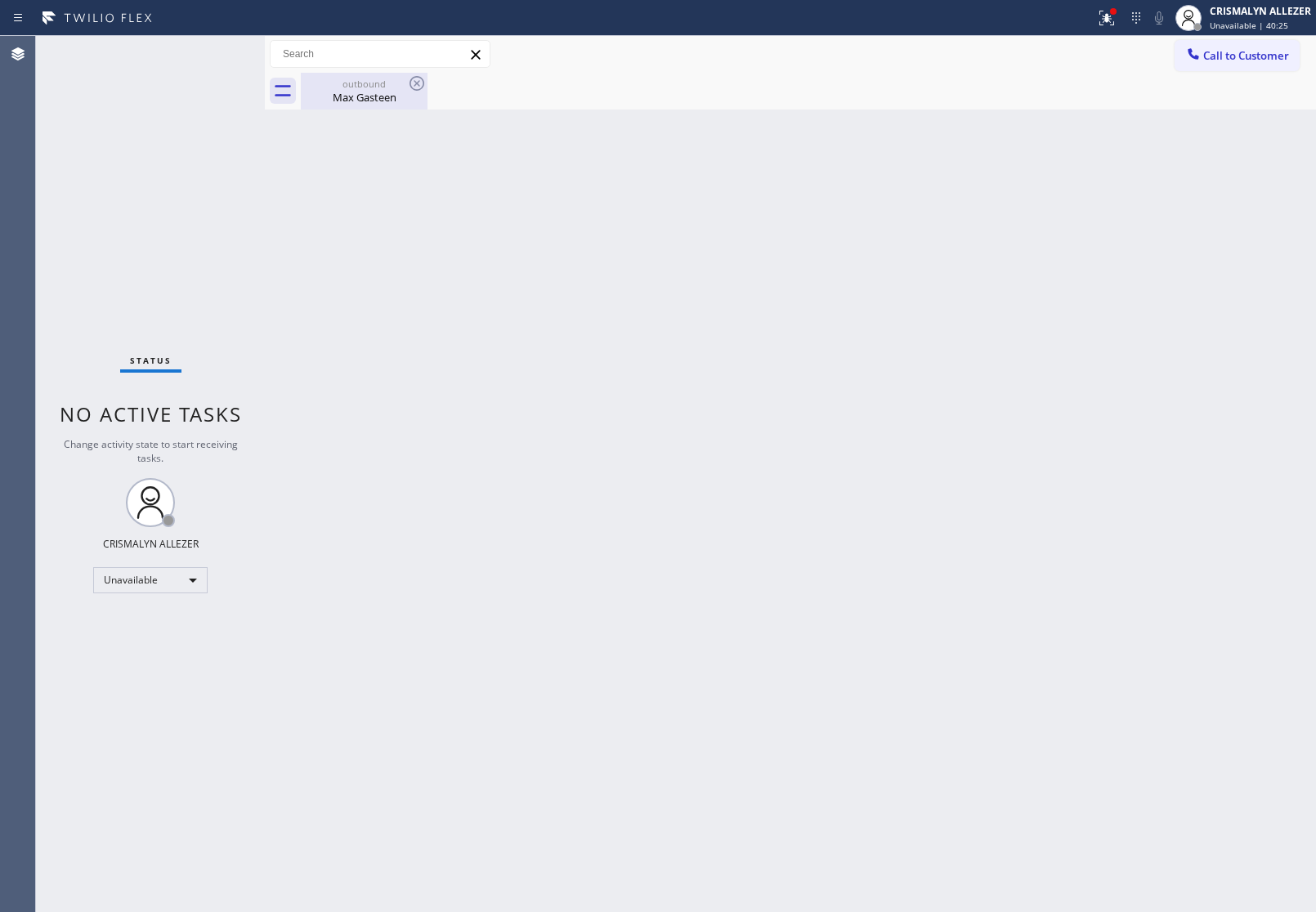
click at [365, 96] on div "Max Gasteen" at bounding box center [363, 97] width 123 height 15
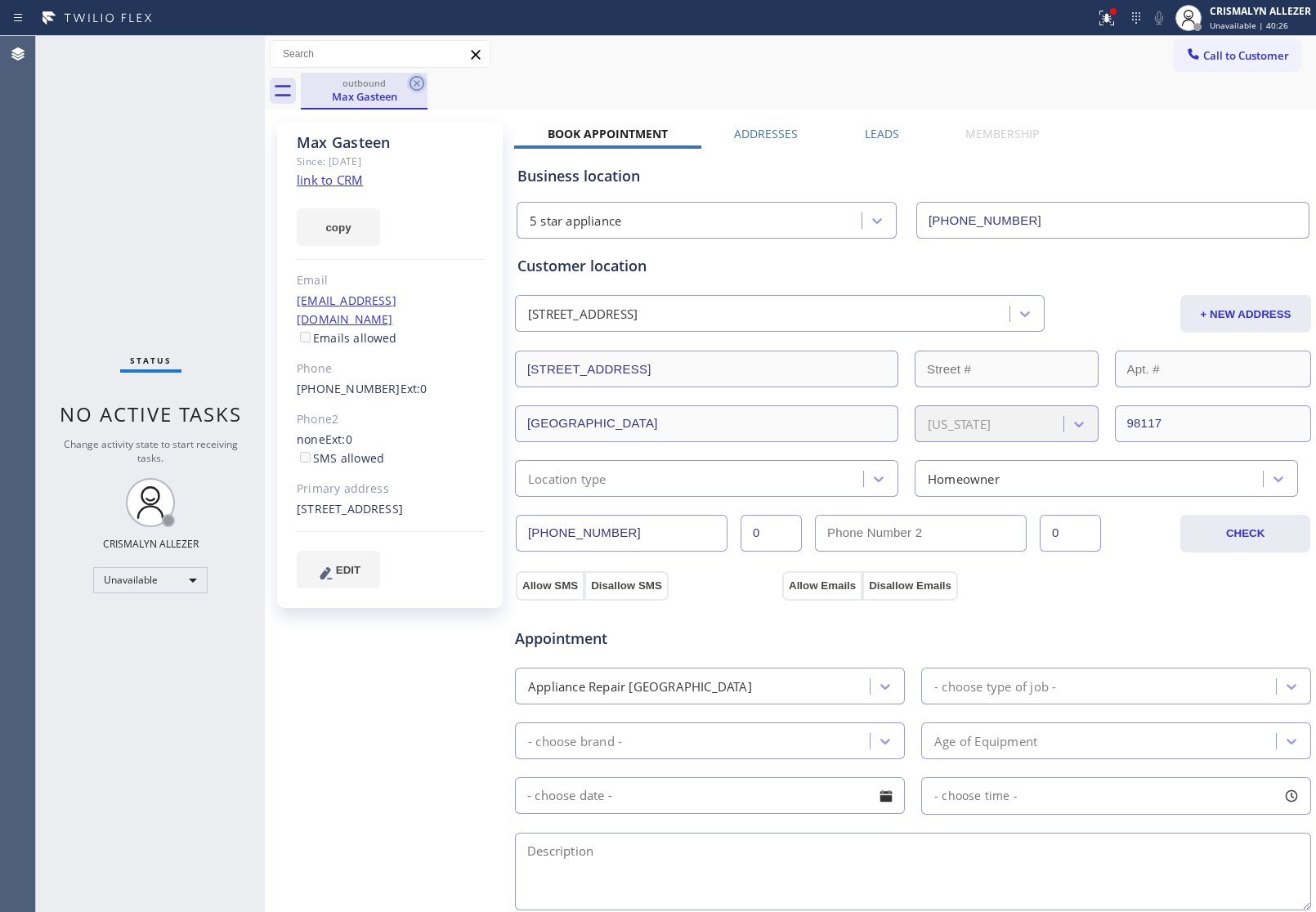
click at [418, 85] on icon at bounding box center [417, 84] width 19 height 19
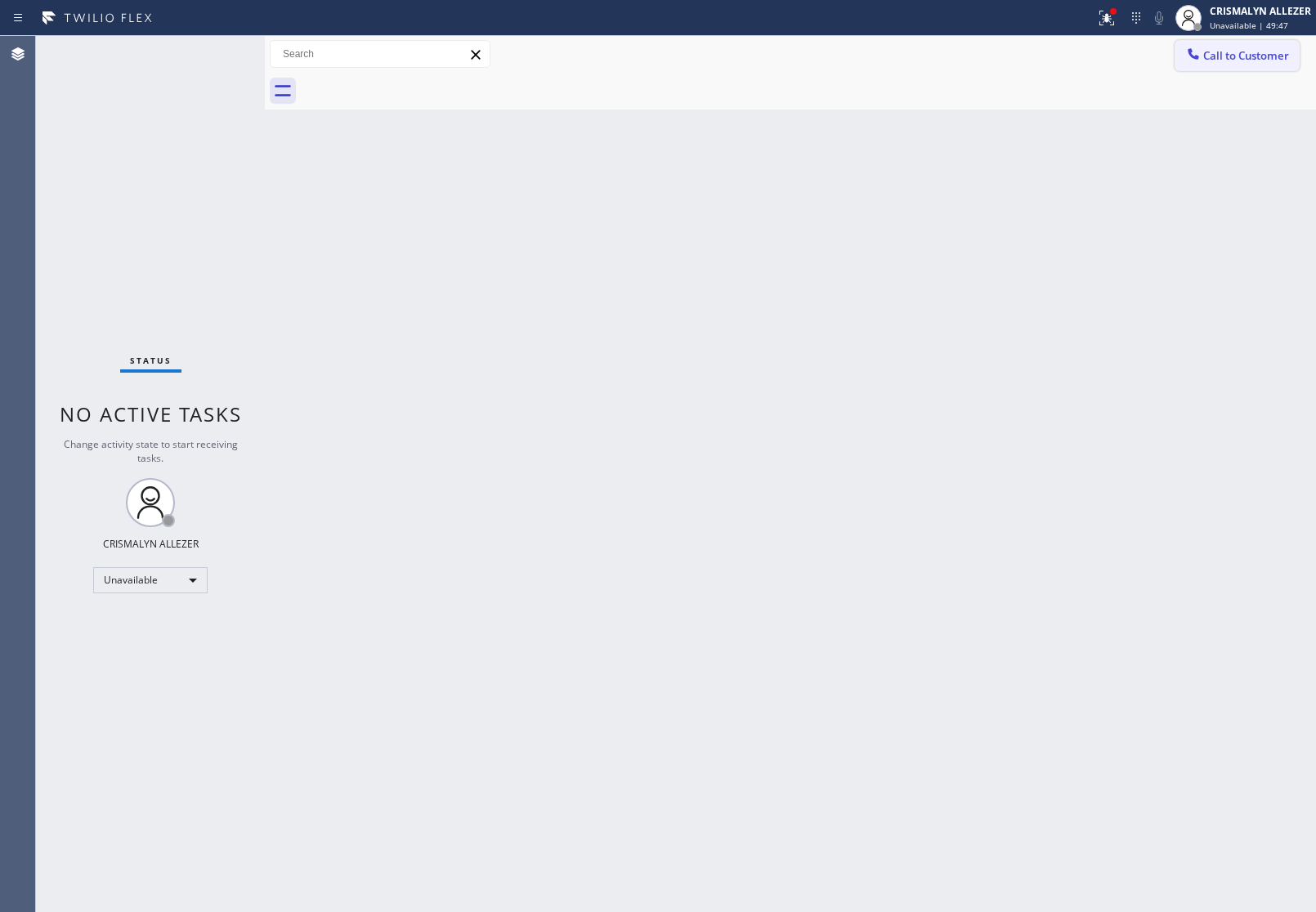
click at [1248, 46] on button "Call to Customer" at bounding box center [1236, 55] width 125 height 31
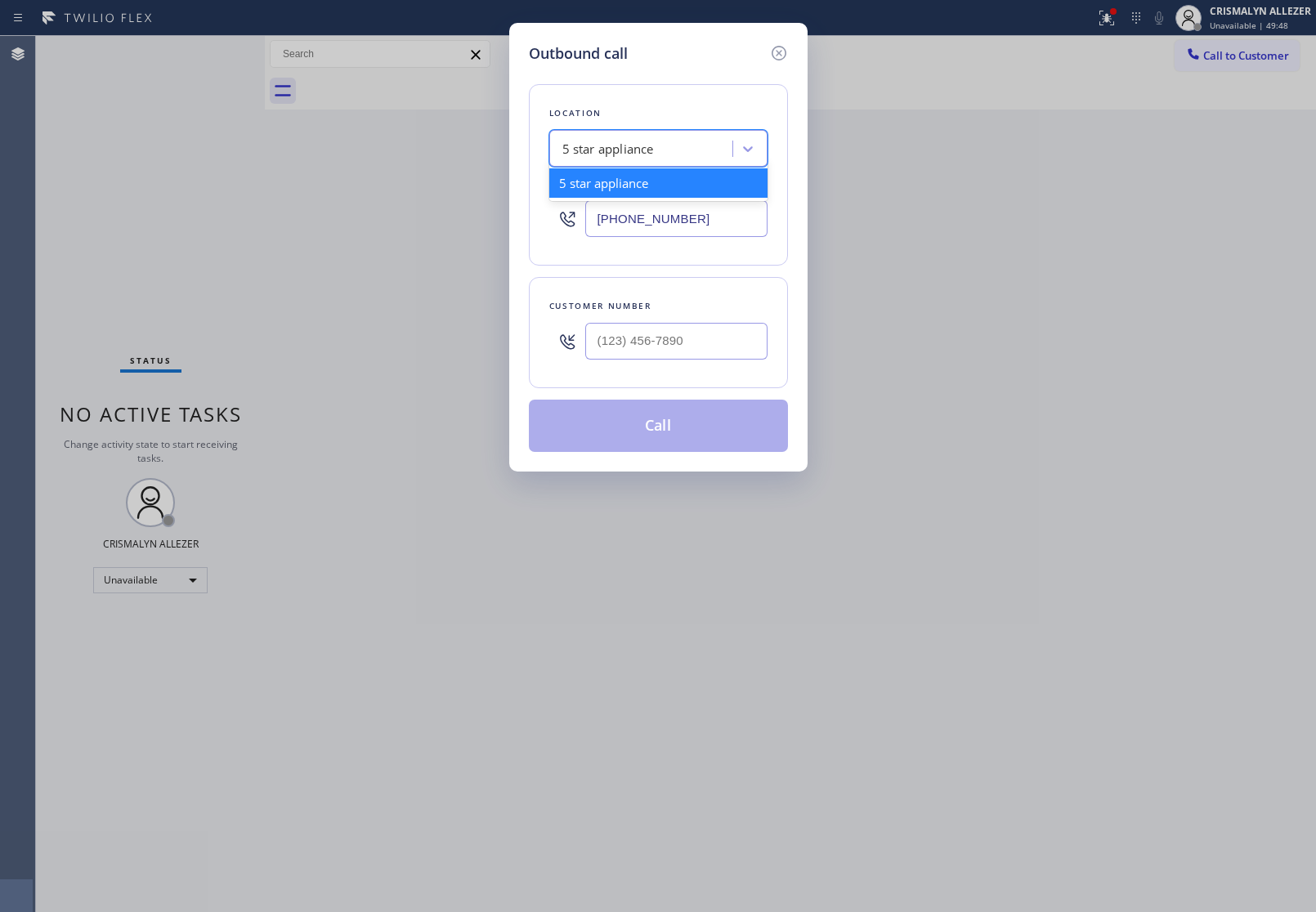
click at [609, 159] on div "5 star appliance" at bounding box center [643, 149] width 178 height 28
paste input "Most Honest Appliance Repair [GEOGRAPHIC_DATA]"
type input "Most Honest Appliance Repair [GEOGRAPHIC_DATA]"
click at [651, 202] on div "Most Honest Appliance Repair [GEOGRAPHIC_DATA]" at bounding box center [658, 190] width 219 height 46
type input "[PHONE_NUMBER]"
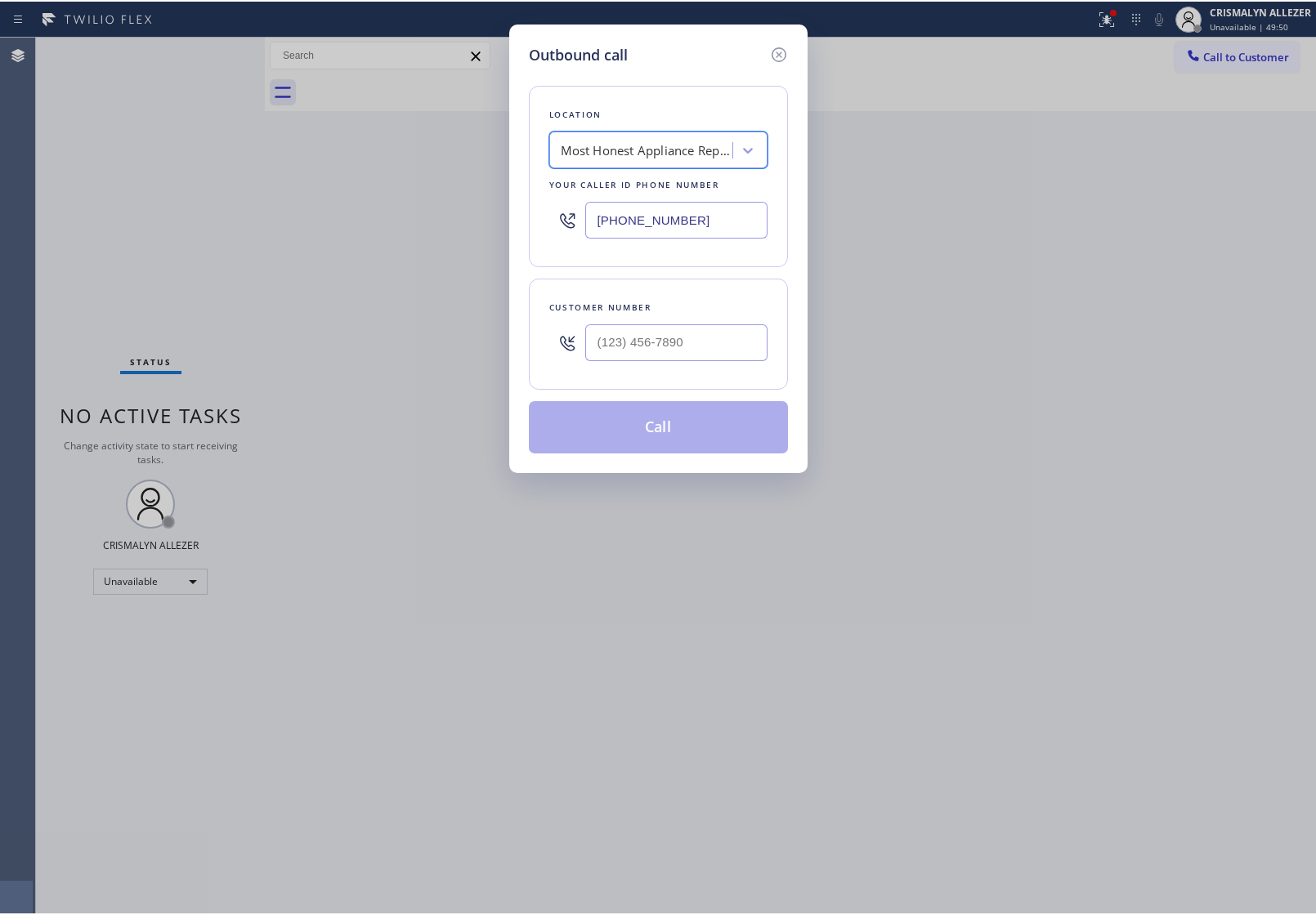
scroll to position [0, 1]
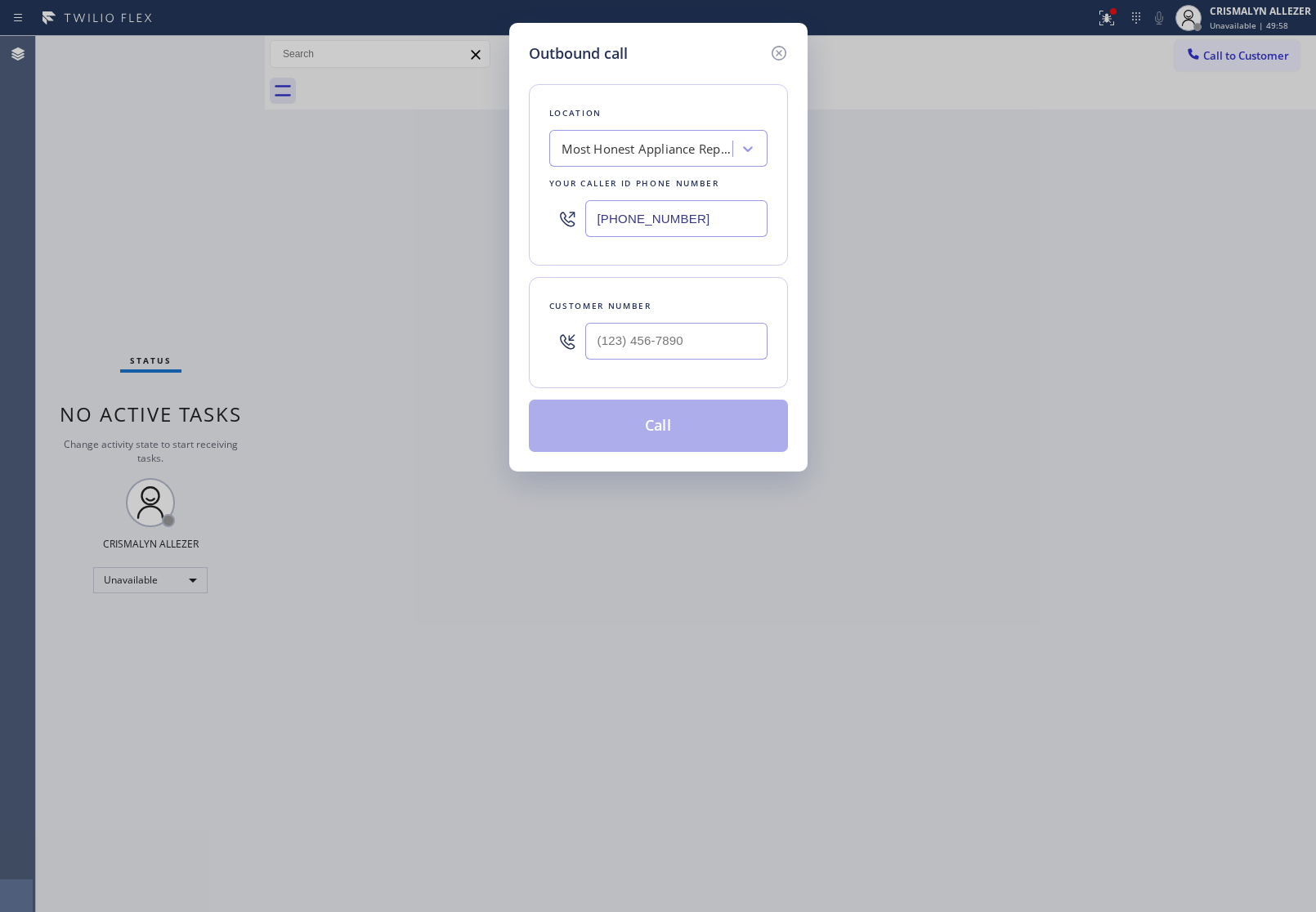
drag, startPoint x: 157, startPoint y: 253, endPoint x: 200, endPoint y: 288, distance: 55.4
click at [186, 279] on div "Outbound call Location Most Honest Appliance Repair [GEOGRAPHIC_DATA] Your call…" at bounding box center [658, 456] width 1316 height 912
click at [698, 354] on input "(___) ___-____" at bounding box center [677, 341] width 183 height 37
paste input "206) 890-2640"
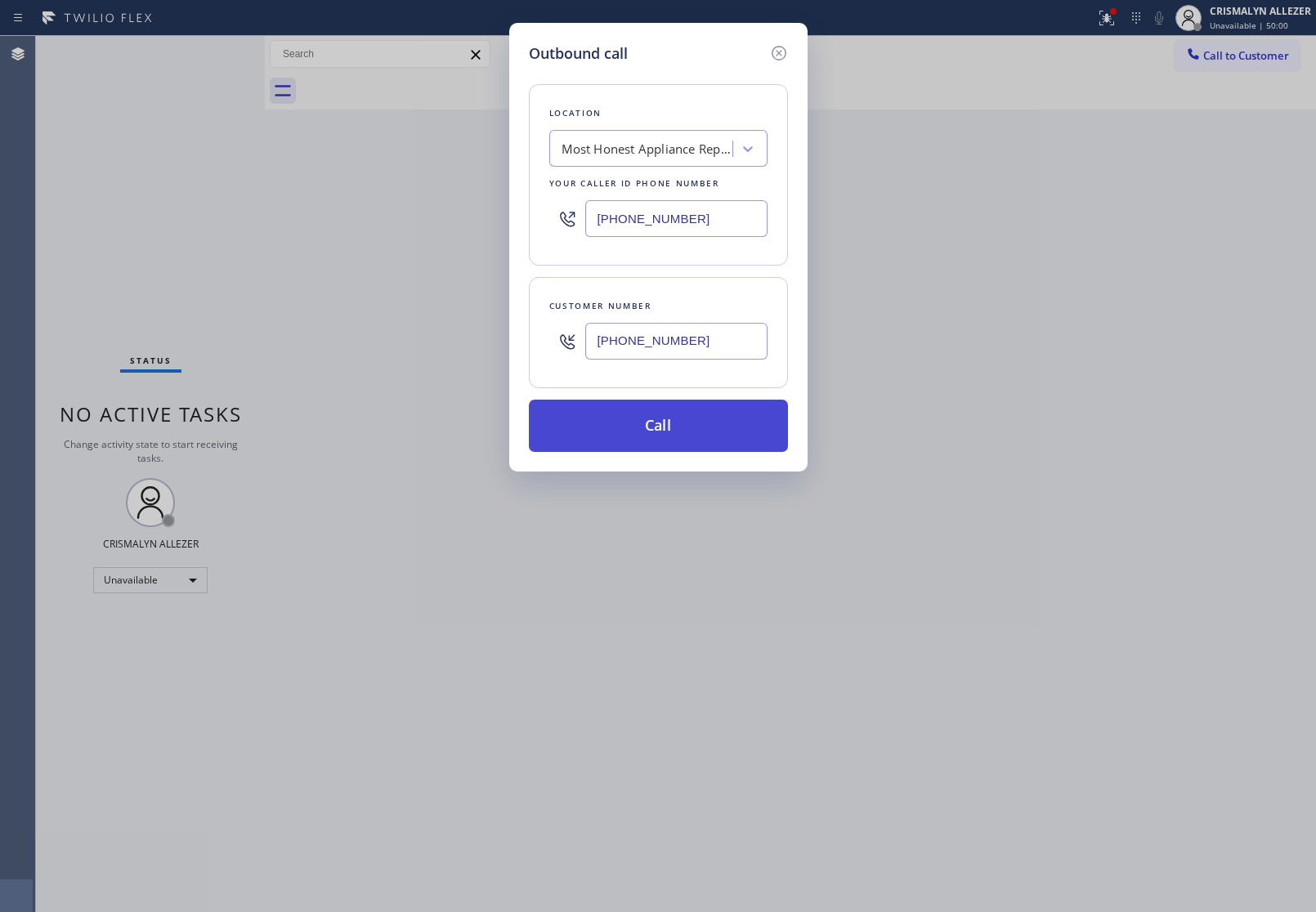
type input "[PHONE_NUMBER]"
click at [657, 442] on button "Call" at bounding box center [658, 425] width 259 height 52
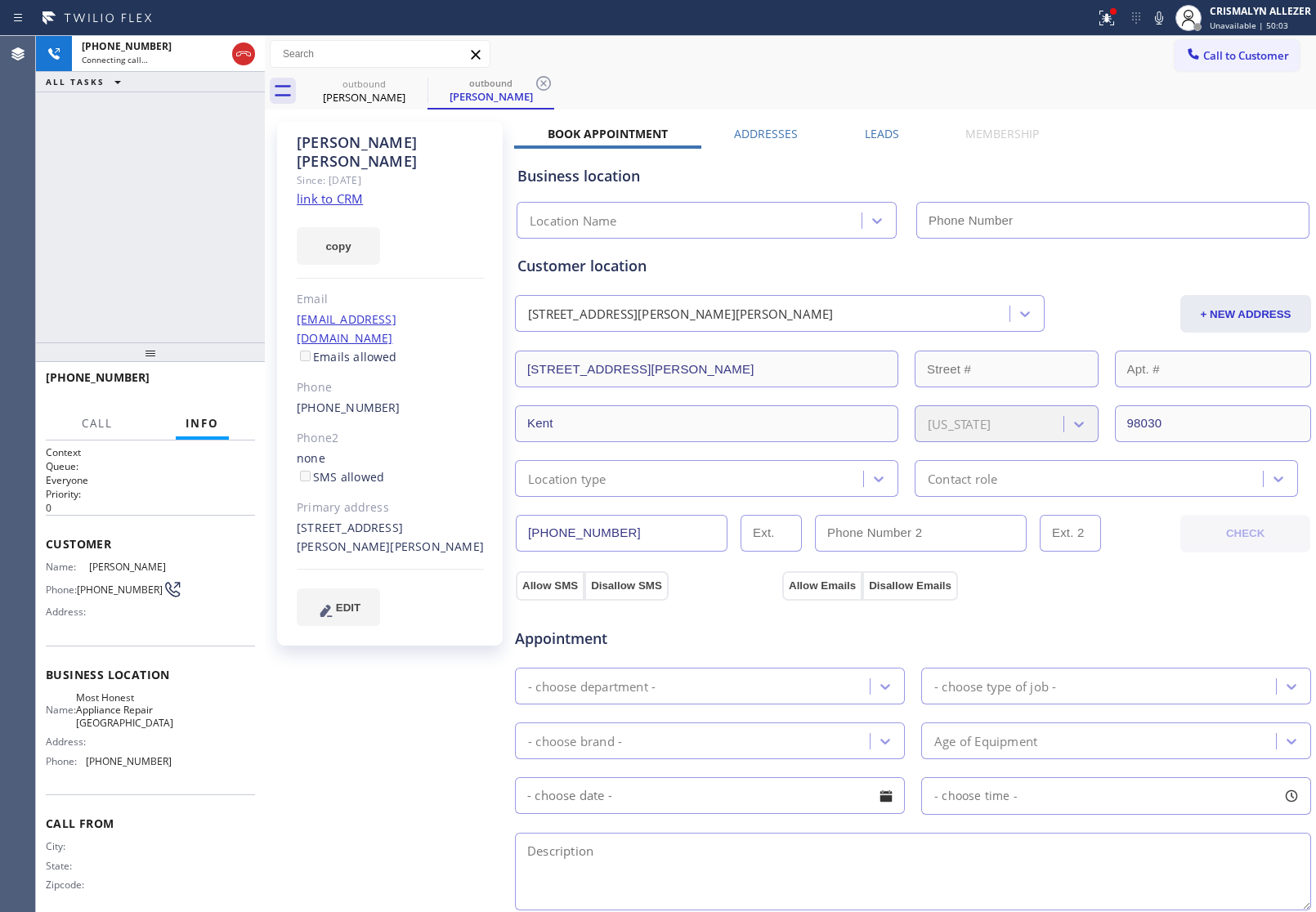
click at [324, 190] on link "link to CRM" at bounding box center [329, 198] width 66 height 17
type input "[PHONE_NUMBER]"
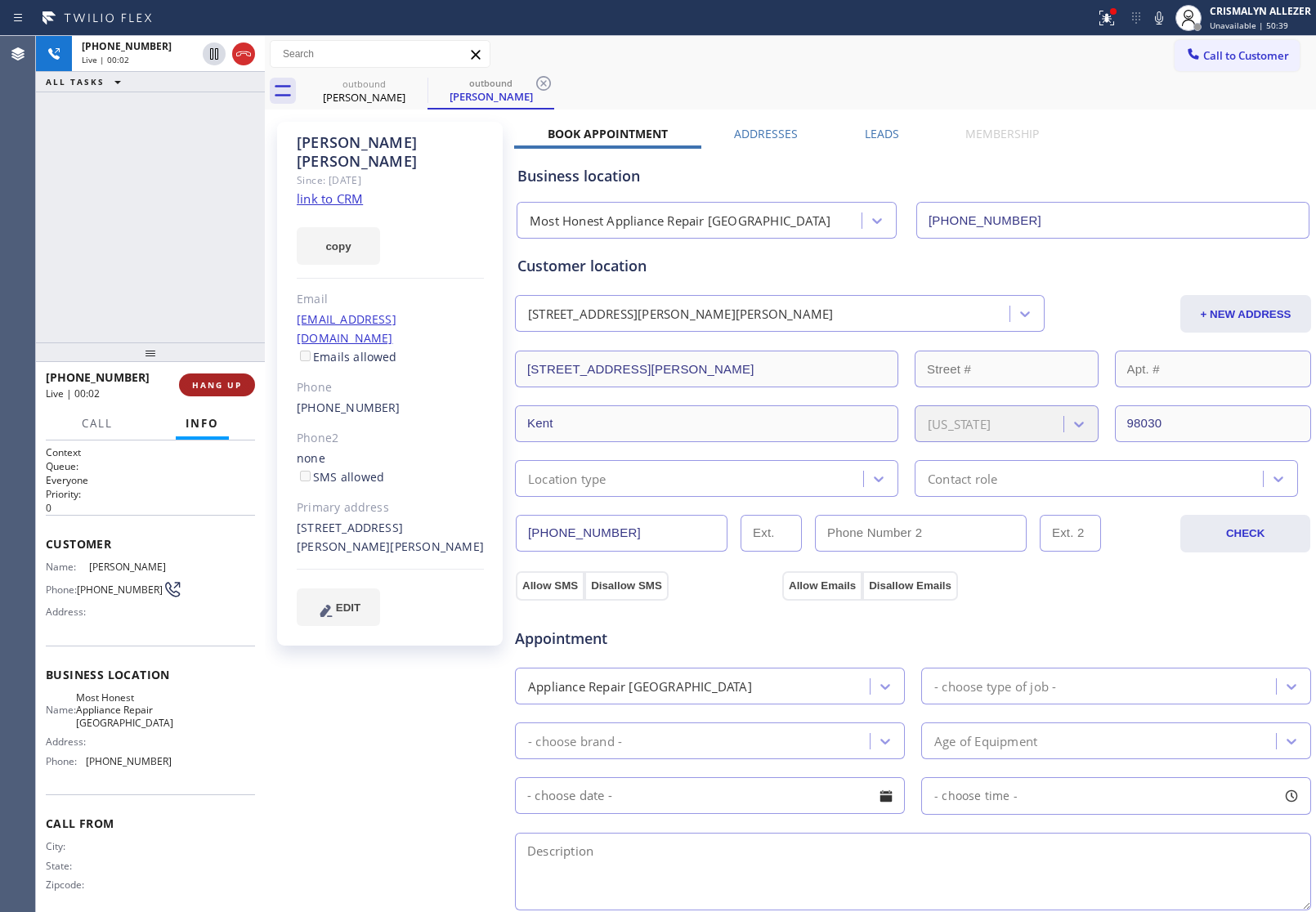
click at [219, 379] on span "HANG UP" at bounding box center [217, 385] width 50 height 12
click at [218, 389] on span "COMPLETE" at bounding box center [214, 385] width 56 height 12
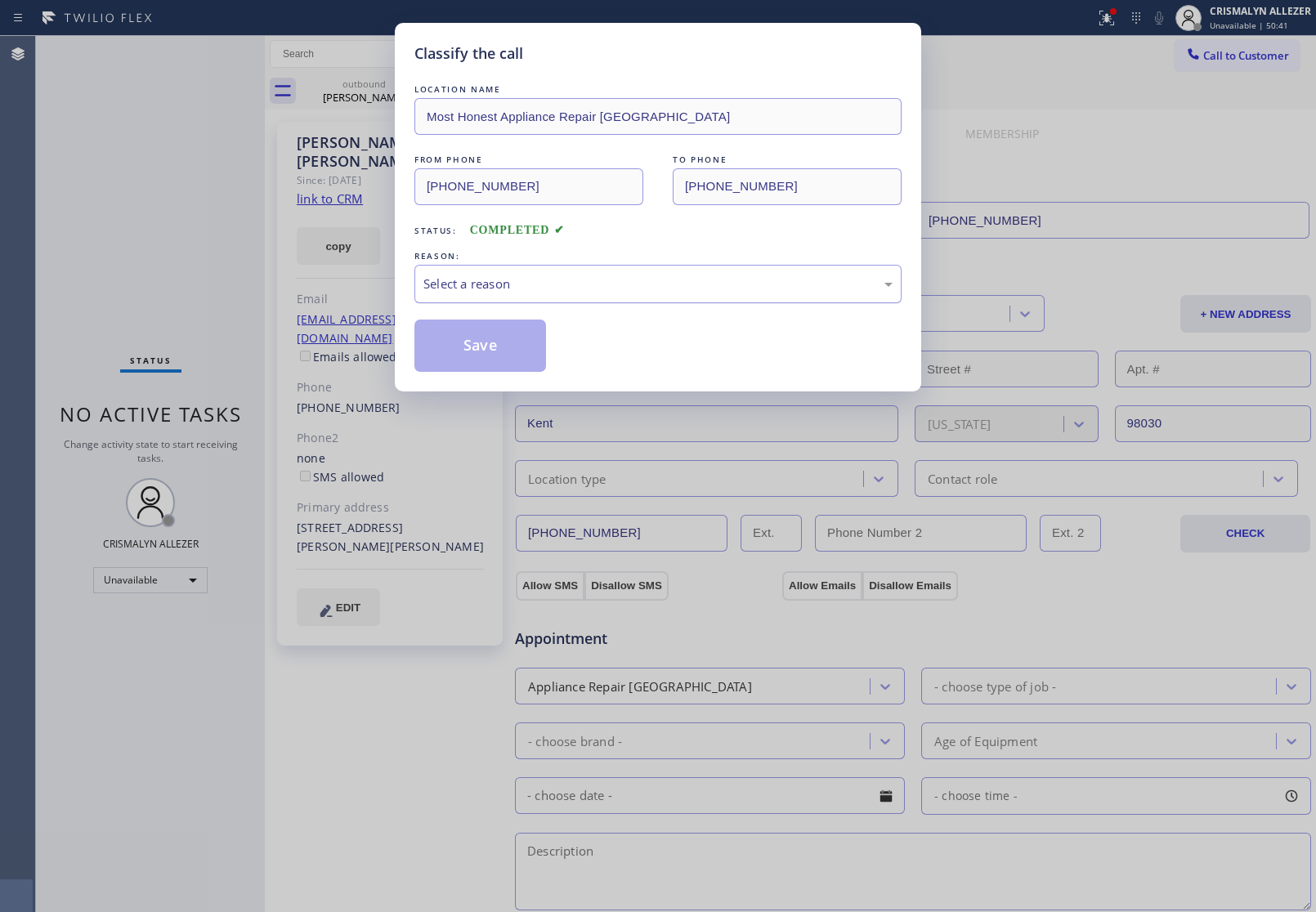
click at [696, 291] on div "Select a reason" at bounding box center [658, 284] width 469 height 18
click at [528, 348] on button "Save" at bounding box center [480, 346] width 131 height 52
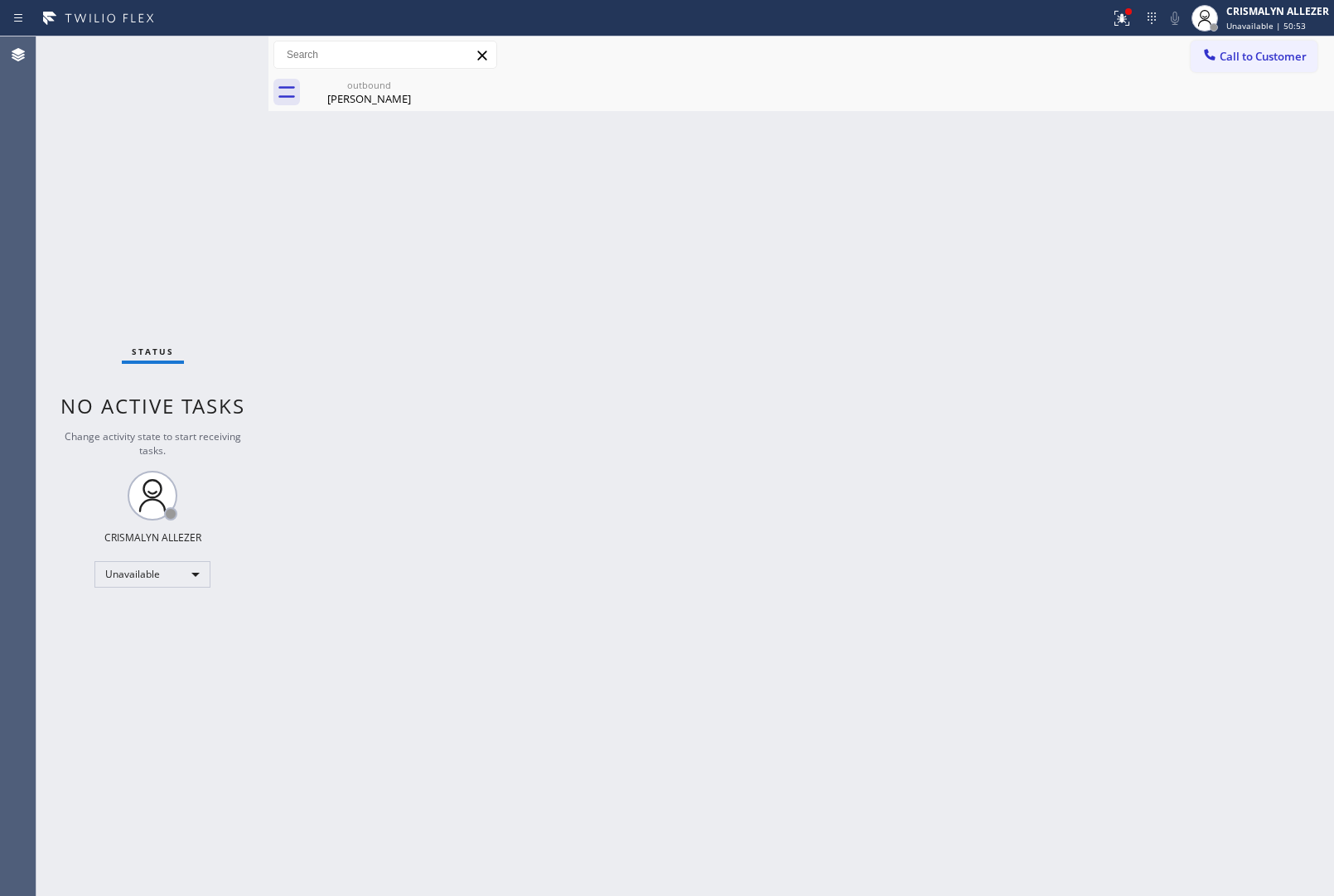
click at [499, 891] on div "Back to Dashboard Change Sender ID Customers Technicians Select a contact Outbo…" at bounding box center [801, 466] width 1065 height 860
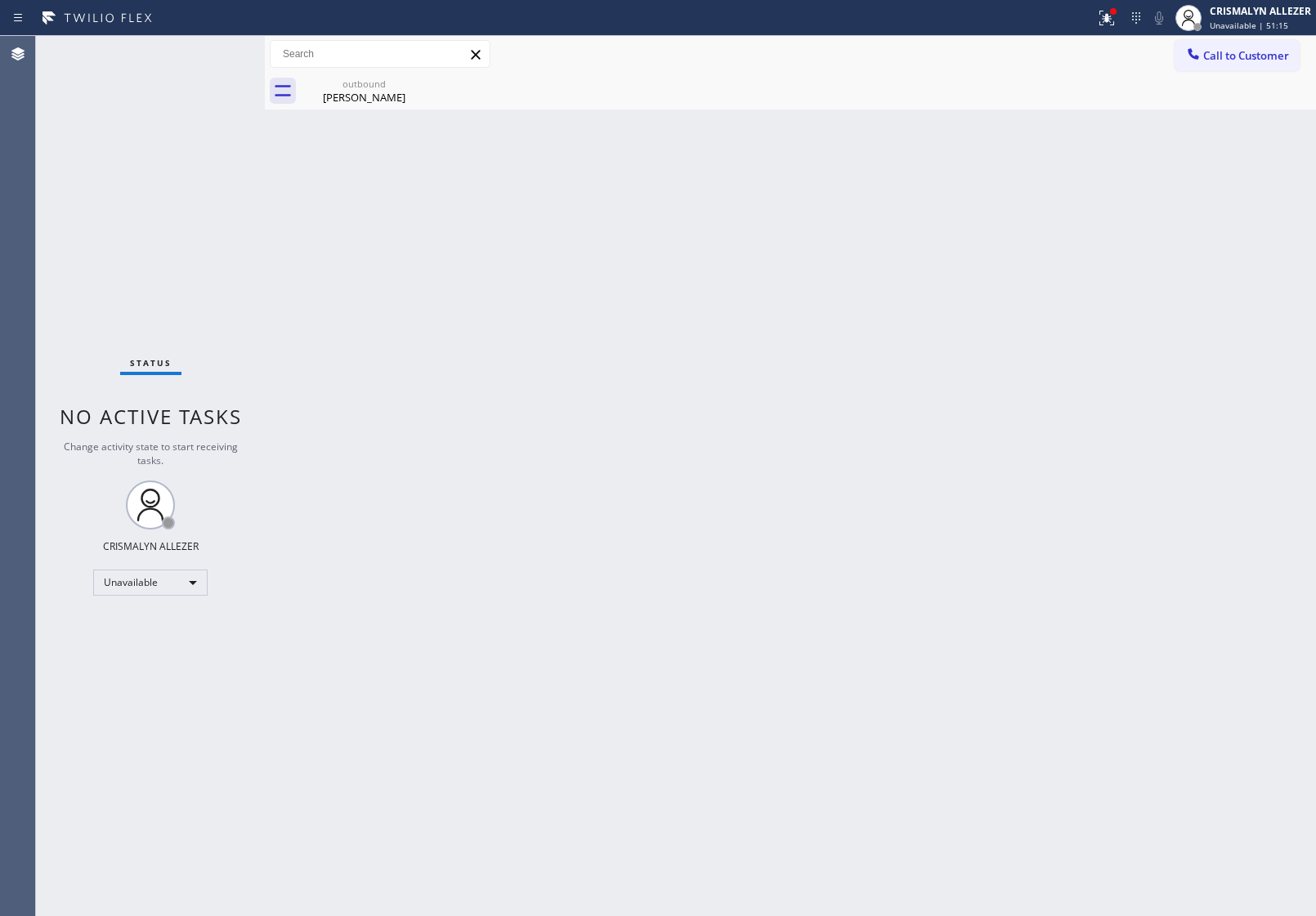
drag, startPoint x: 106, startPoint y: 182, endPoint x: 206, endPoint y: 59, distance: 158.5
click at [127, 159] on div "Status No active tasks Change activity state to start receiving tasks. CRISMALY…" at bounding box center [151, 476] width 229 height 880
drag, startPoint x: 350, startPoint y: 94, endPoint x: 387, endPoint y: 87, distance: 37.7
click at [354, 95] on div "[PERSON_NAME]" at bounding box center [363, 97] width 123 height 15
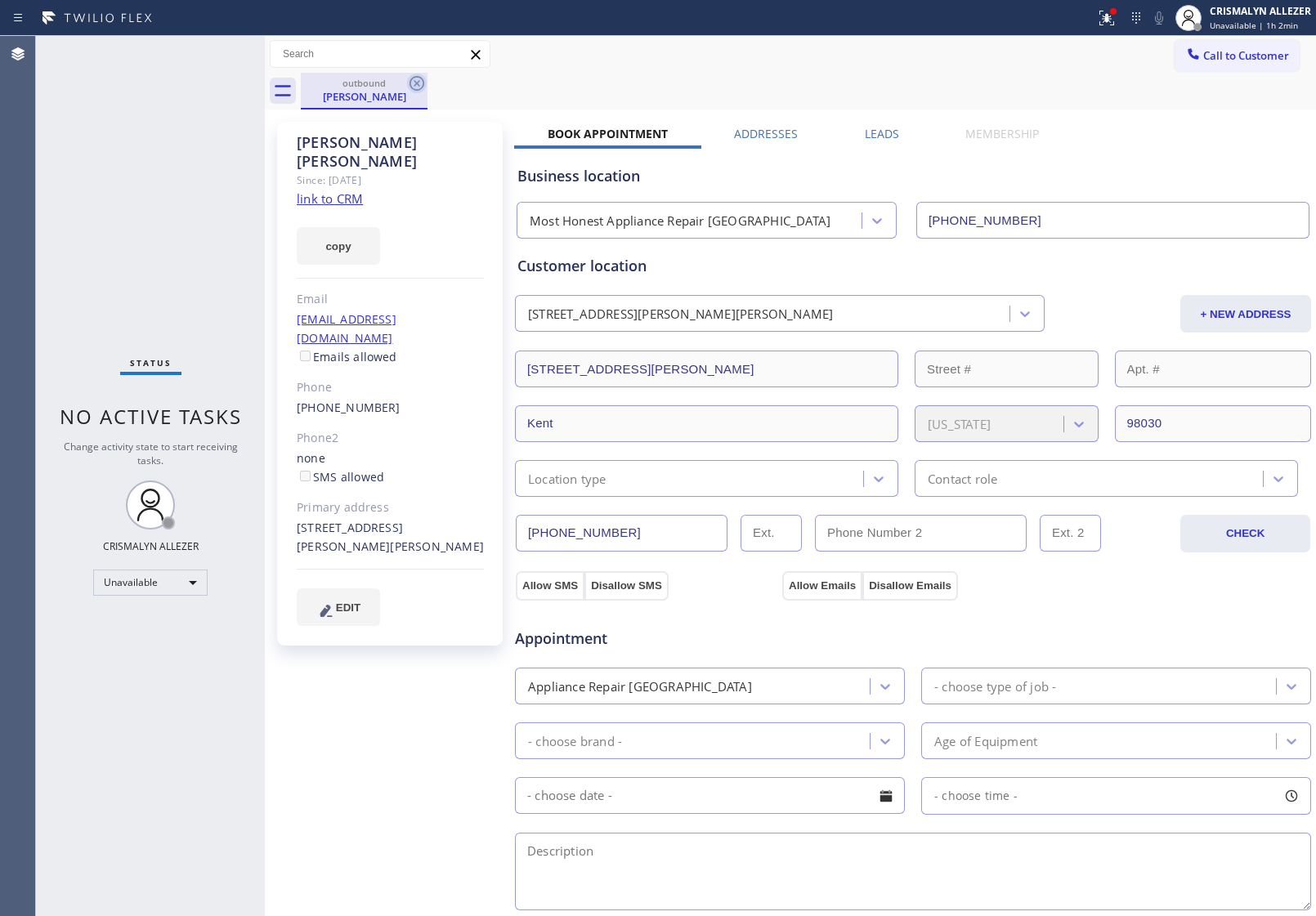
click at [417, 84] on icon at bounding box center [417, 83] width 15 height 15
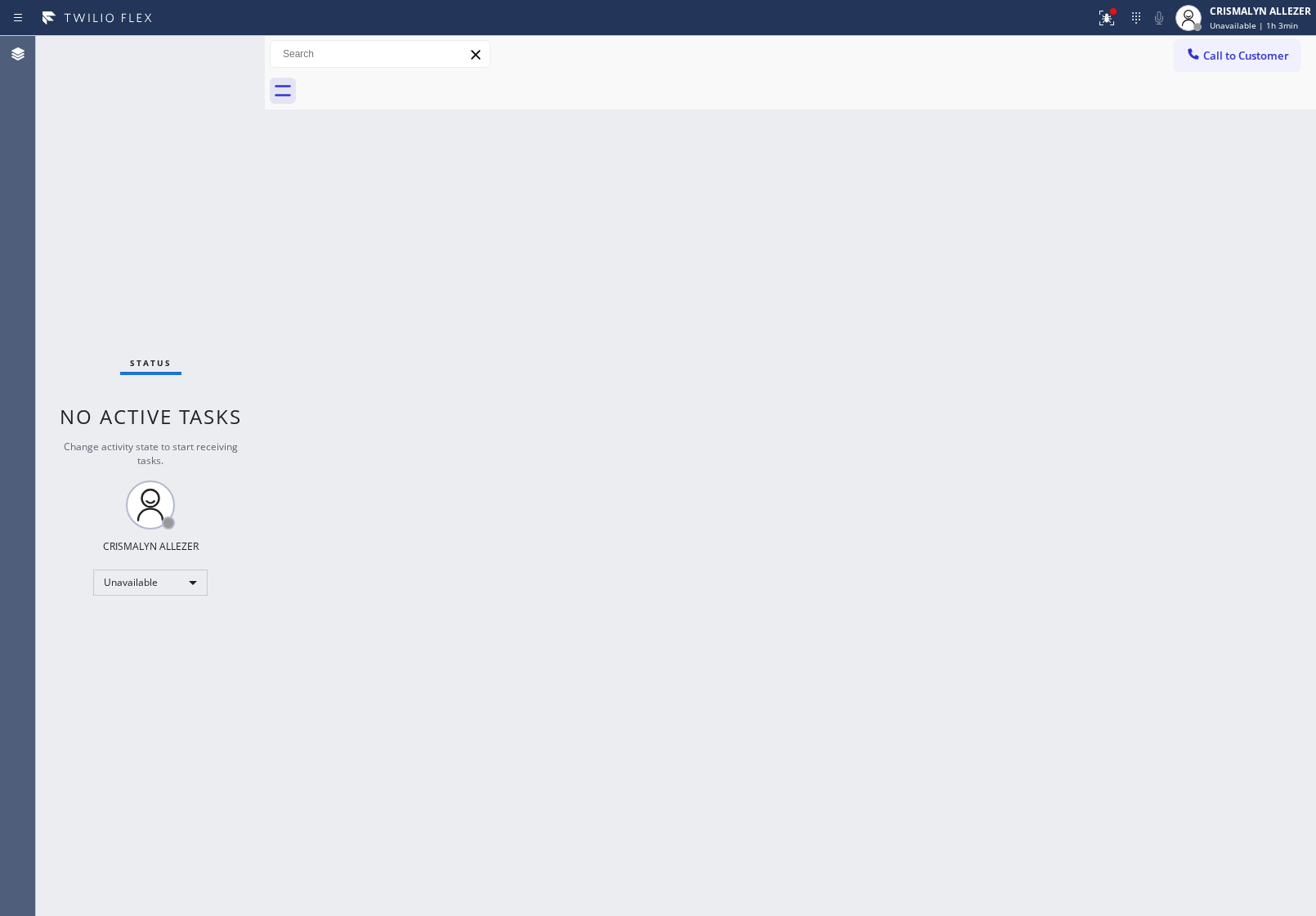
drag, startPoint x: 1266, startPoint y: 47, endPoint x: 1248, endPoint y: 59, distance: 21.6
click at [1264, 51] on button "Call to Customer" at bounding box center [1236, 55] width 125 height 31
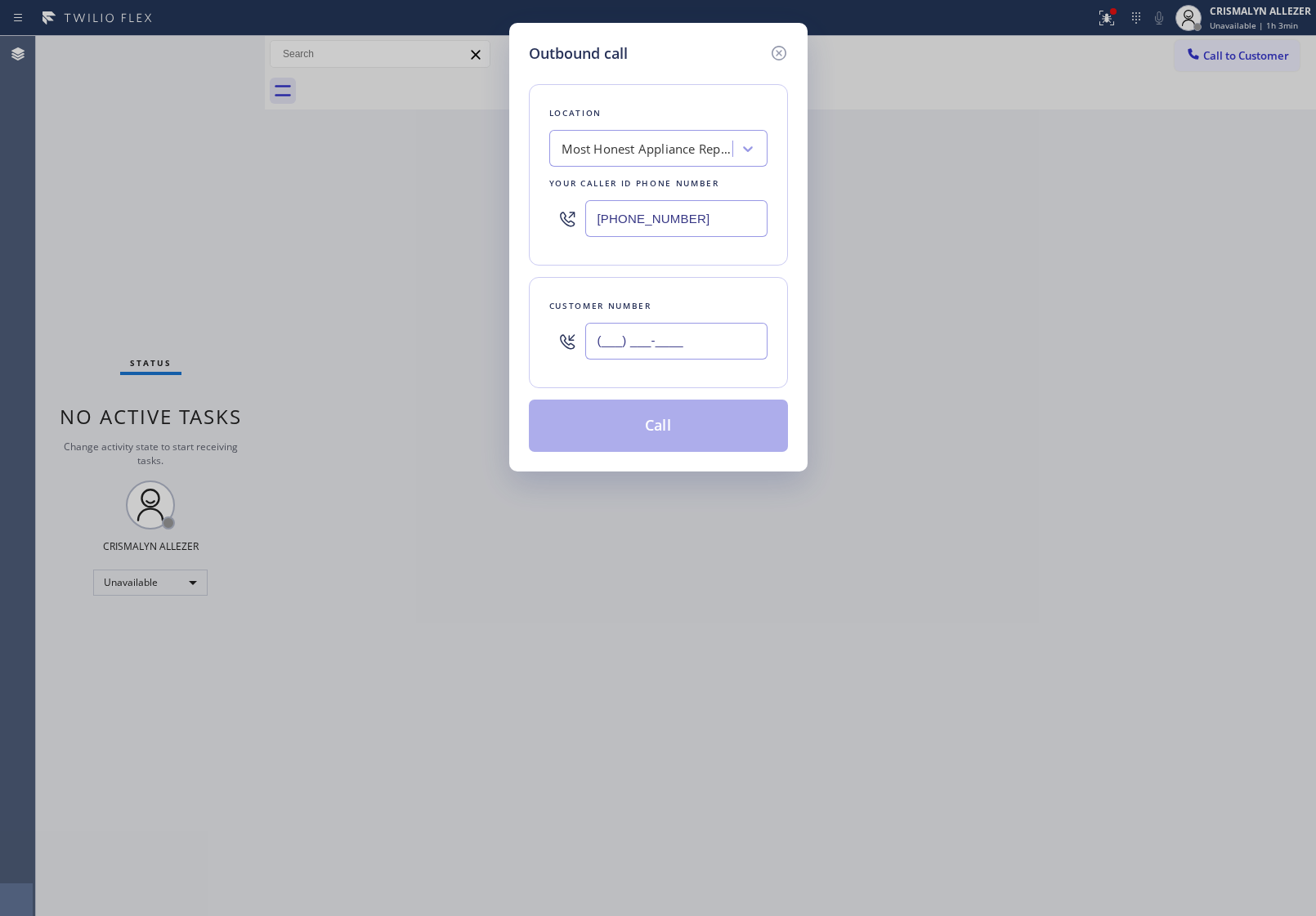
click at [740, 348] on input "(___) ___-____" at bounding box center [677, 341] width 183 height 37
paste input "206) 407-4281"
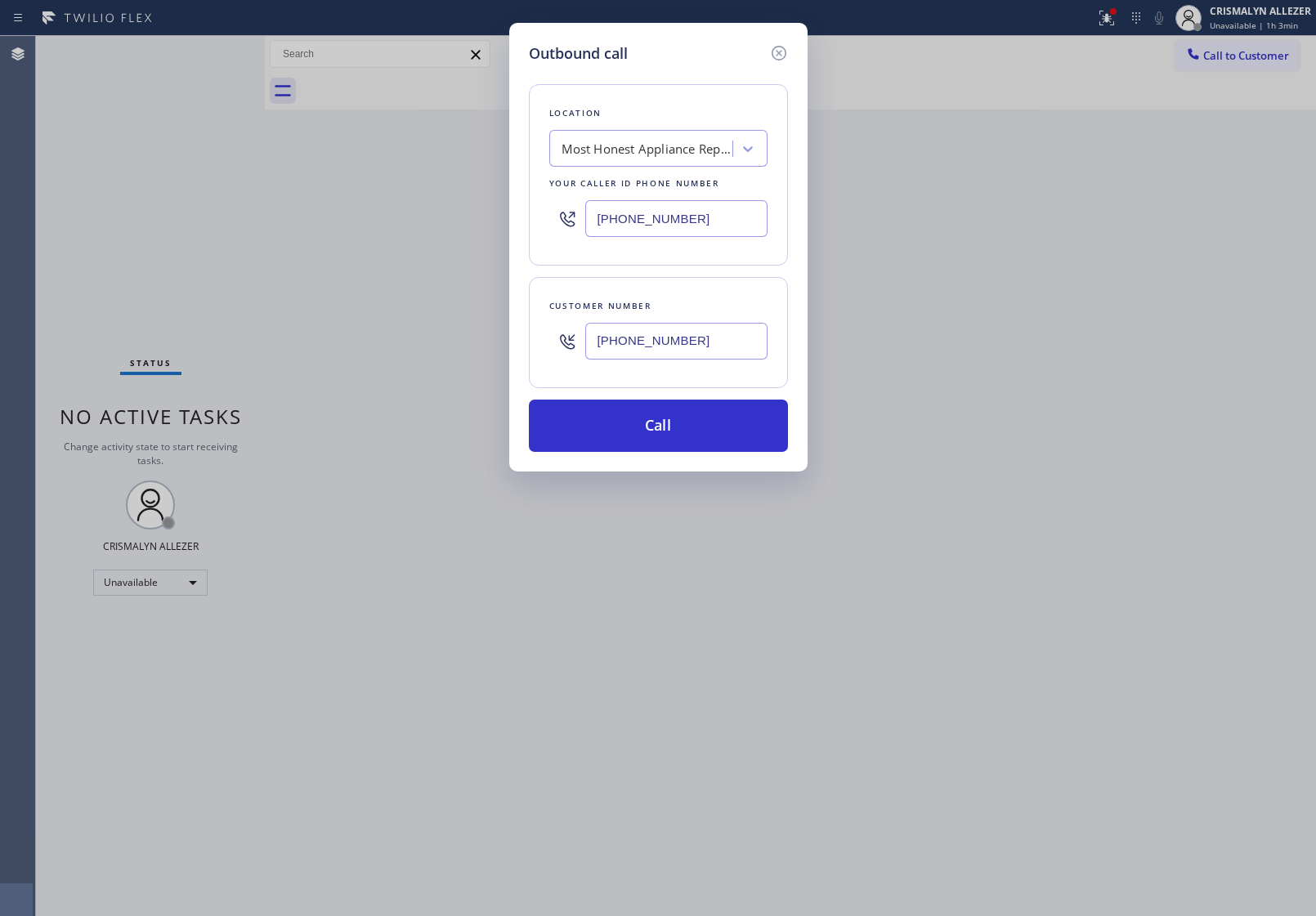
type input "[PHONE_NUMBER]"
click at [713, 155] on div "Most Honest Appliance Repair [GEOGRAPHIC_DATA]" at bounding box center [647, 149] width 172 height 18
type input "5 star appliance re"
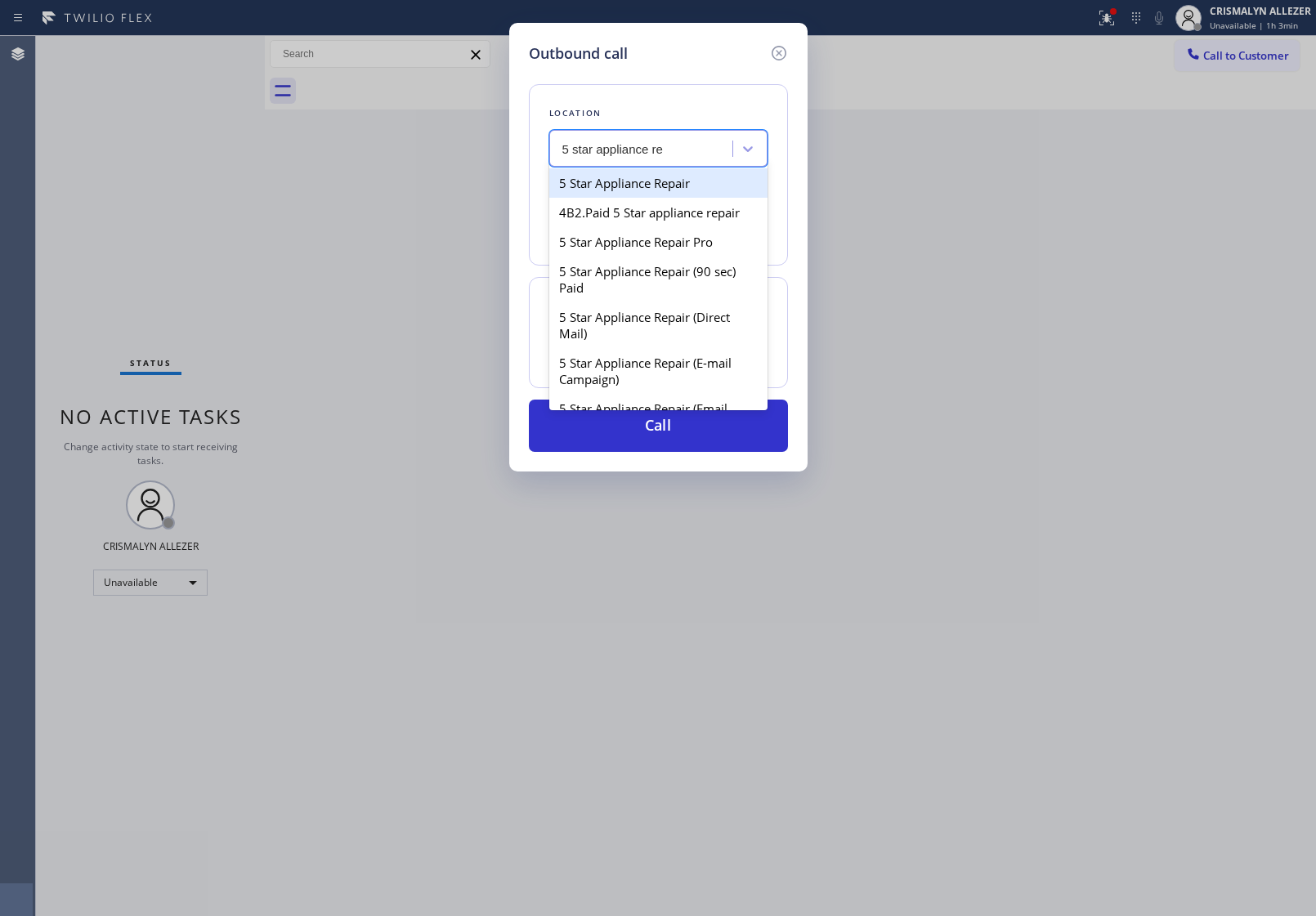
click at [653, 192] on div "5 Star Appliance Repair" at bounding box center [658, 183] width 219 height 29
type input "[PHONE_NUMBER]"
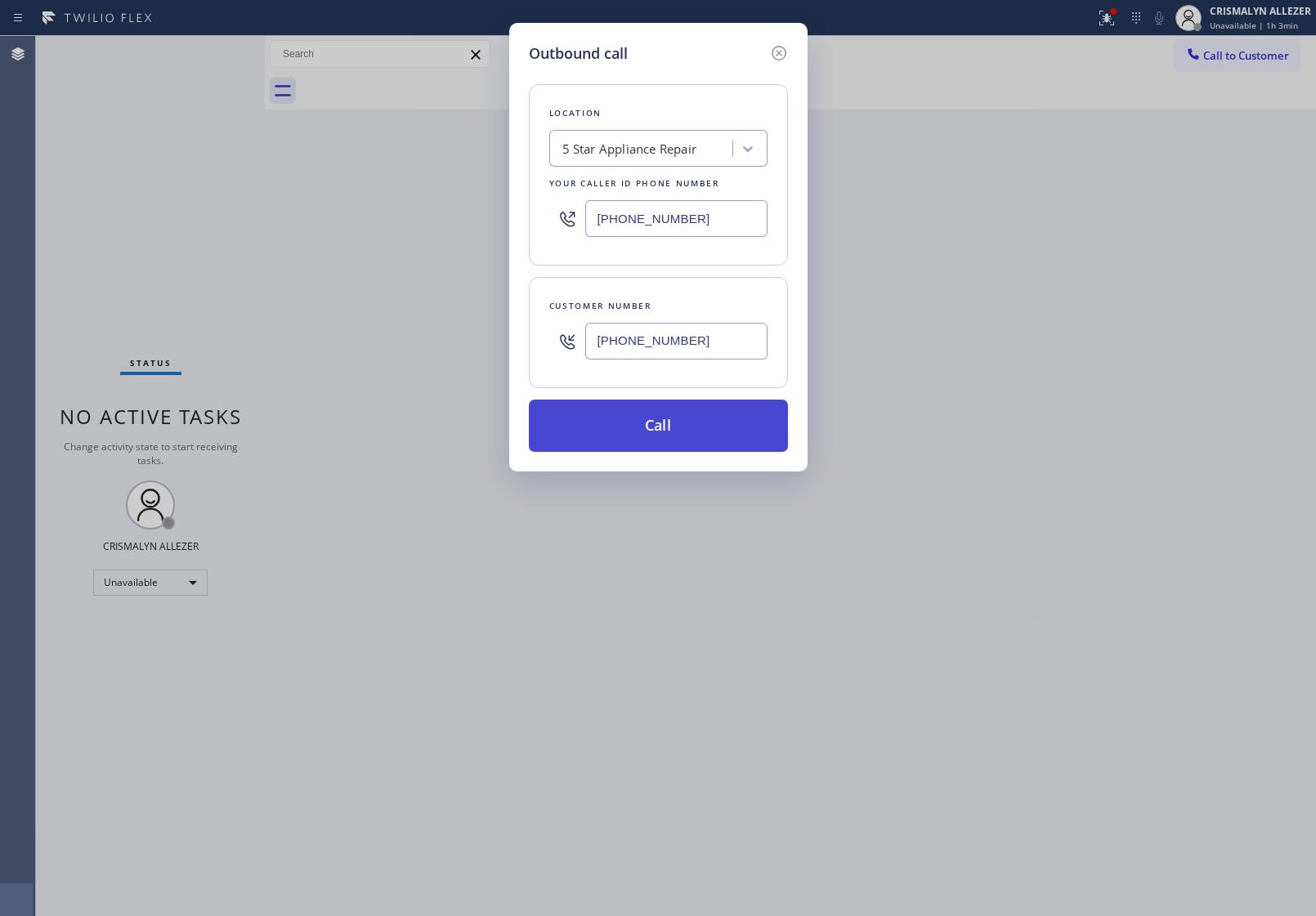
click at [680, 438] on button "Call" at bounding box center [658, 425] width 259 height 52
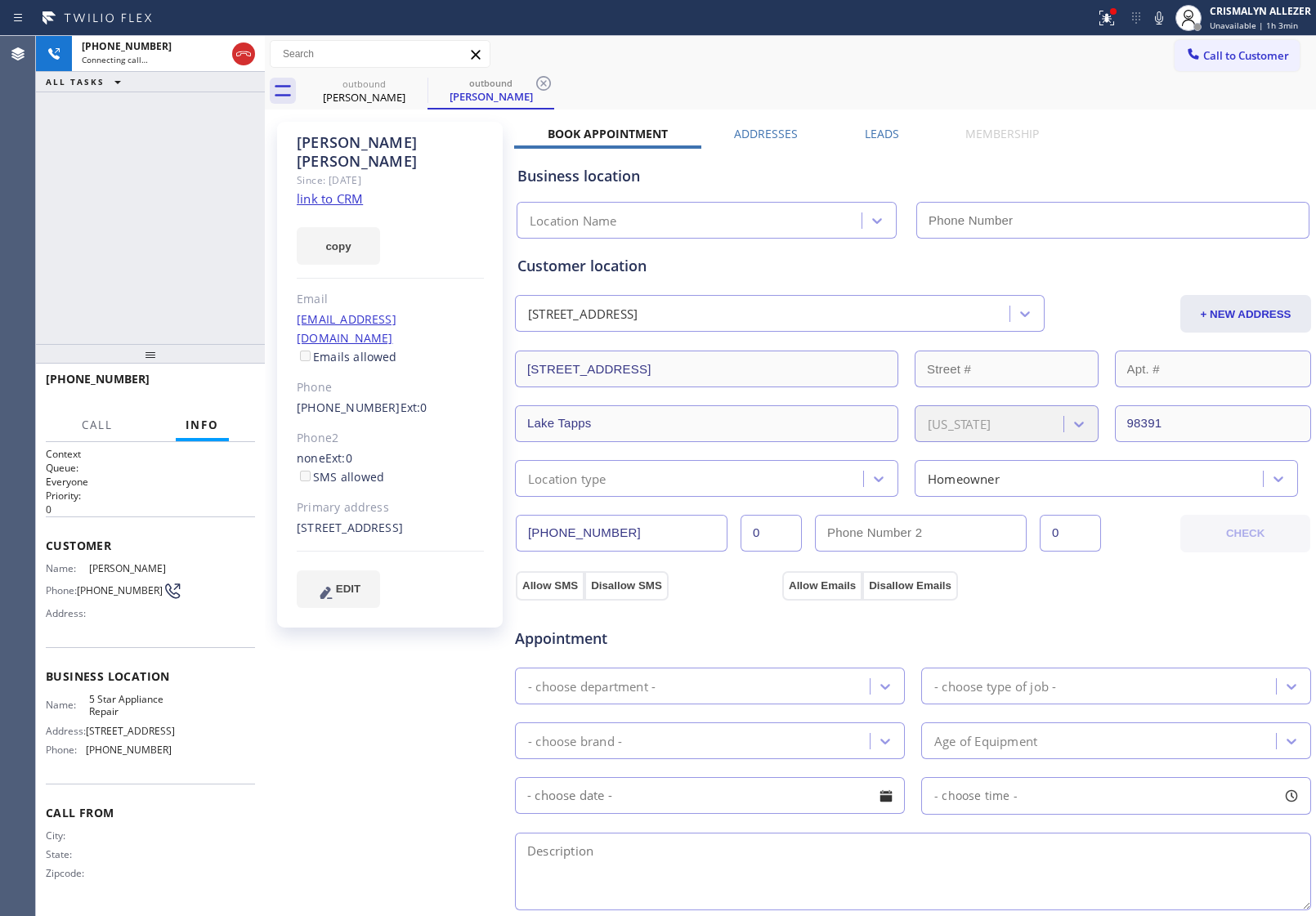
click at [354, 190] on link "link to CRM" at bounding box center [329, 198] width 66 height 17
type input "[PHONE_NUMBER]"
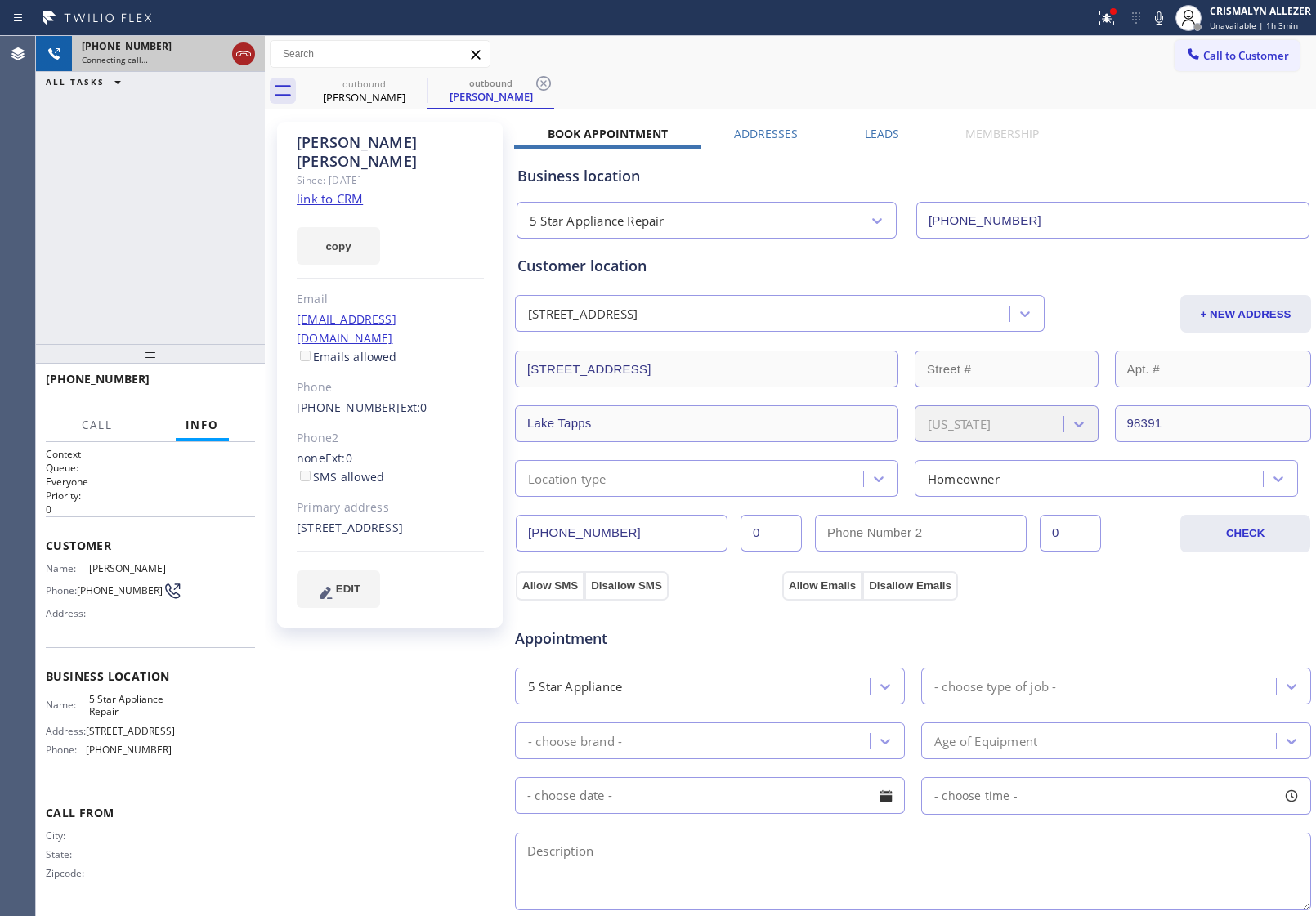
click at [245, 55] on icon at bounding box center [244, 53] width 19 height 19
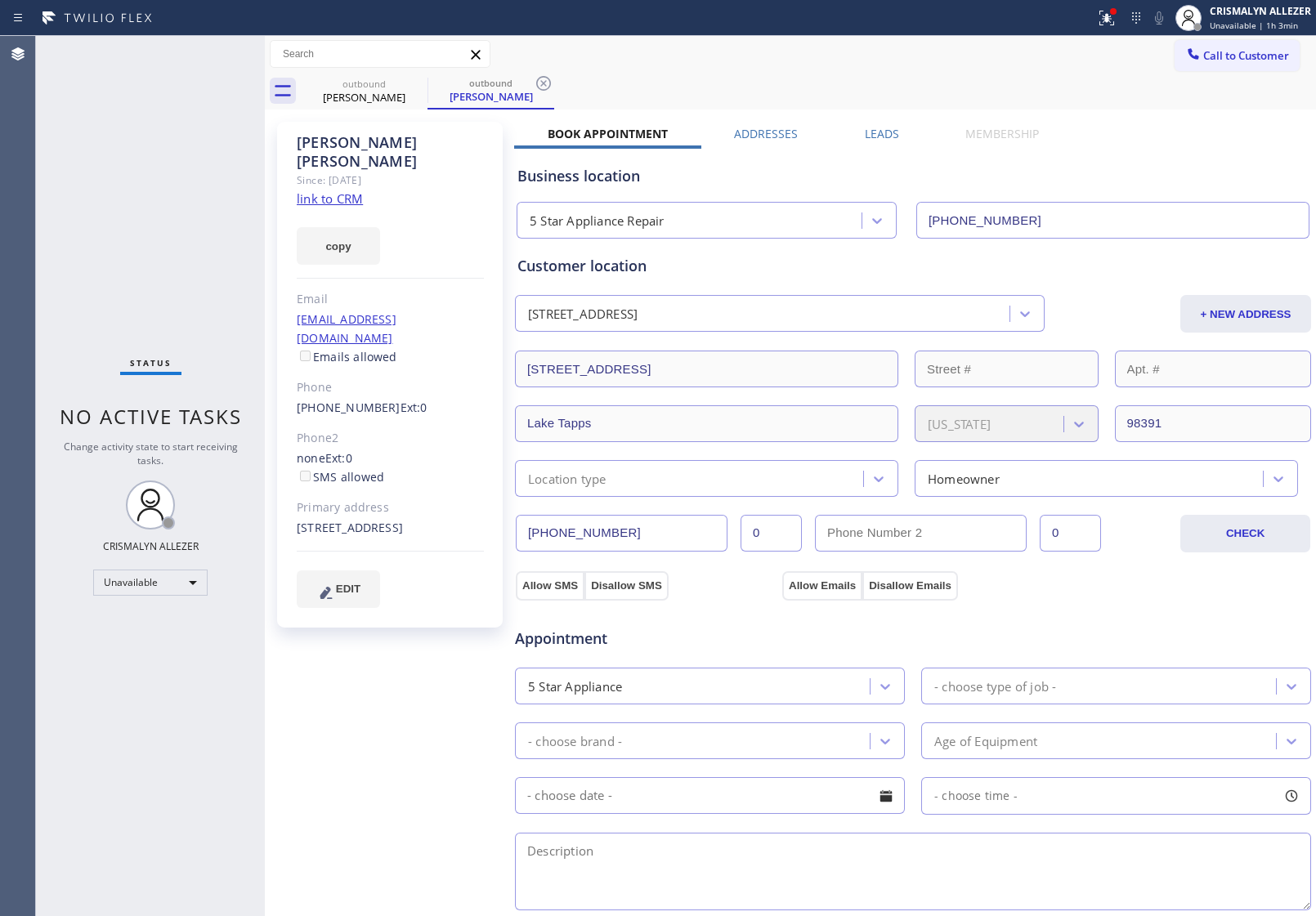
click at [884, 129] on label "Leads" at bounding box center [881, 134] width 34 height 16
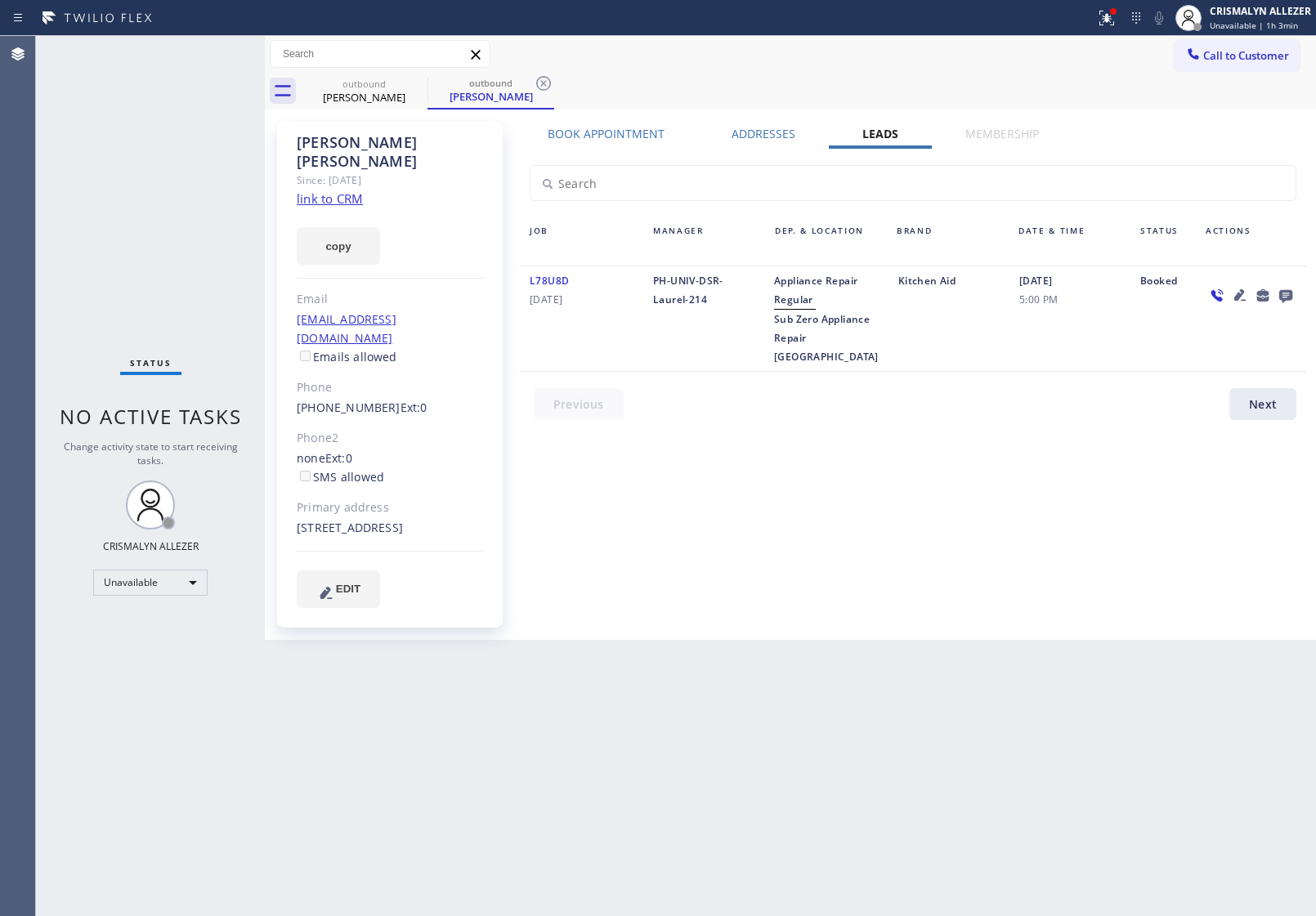
click at [1290, 294] on icon at bounding box center [1285, 296] width 13 height 13
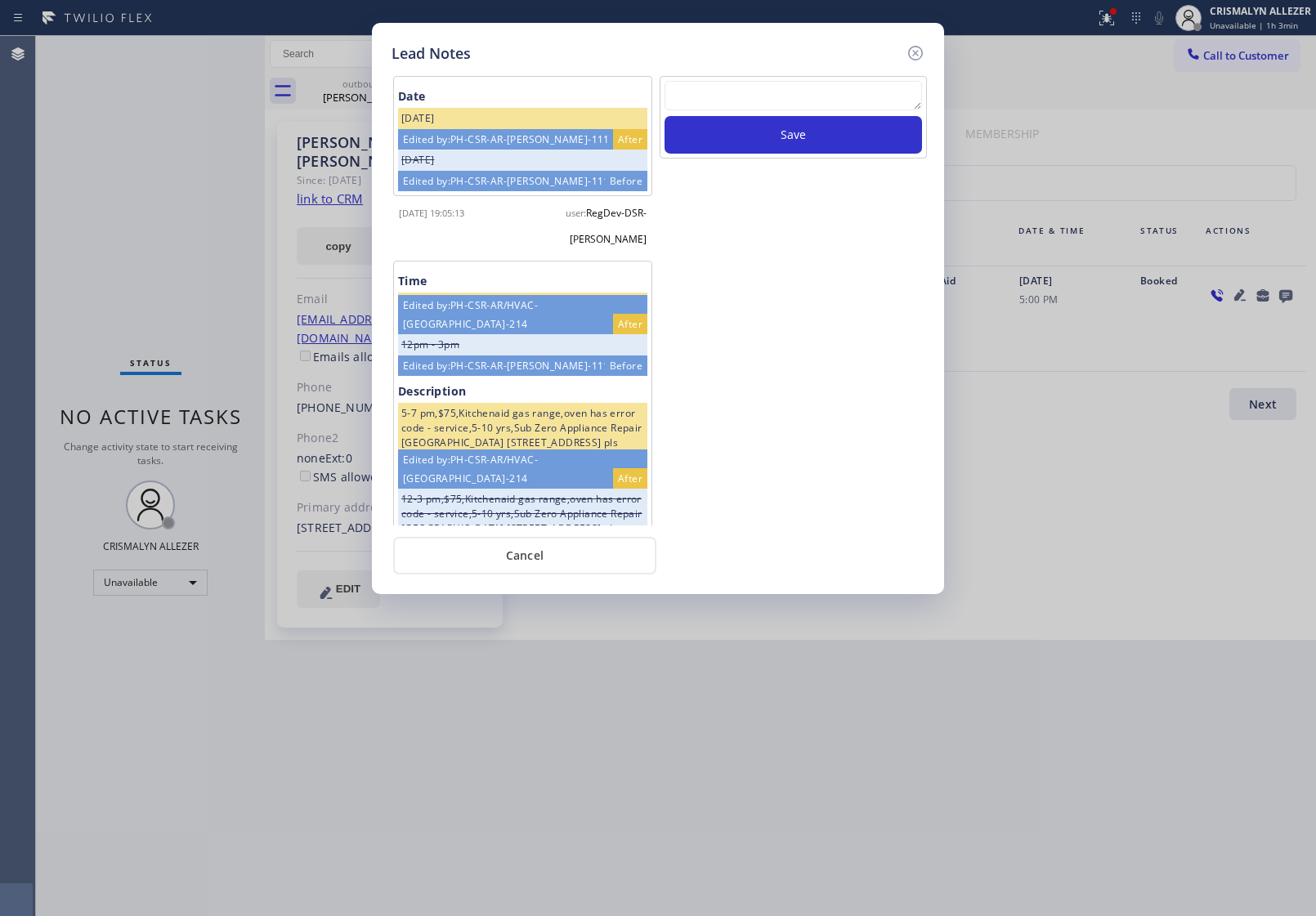
click at [761, 95] on textarea at bounding box center [793, 95] width 257 height 29
paste textarea "no answer | pls xfer here cx cb"
type textarea "no answer | pls xfer here cx cb"
click at [774, 137] on button "Save" at bounding box center [793, 134] width 257 height 38
click at [539, 562] on button "Cancel" at bounding box center [524, 556] width 263 height 38
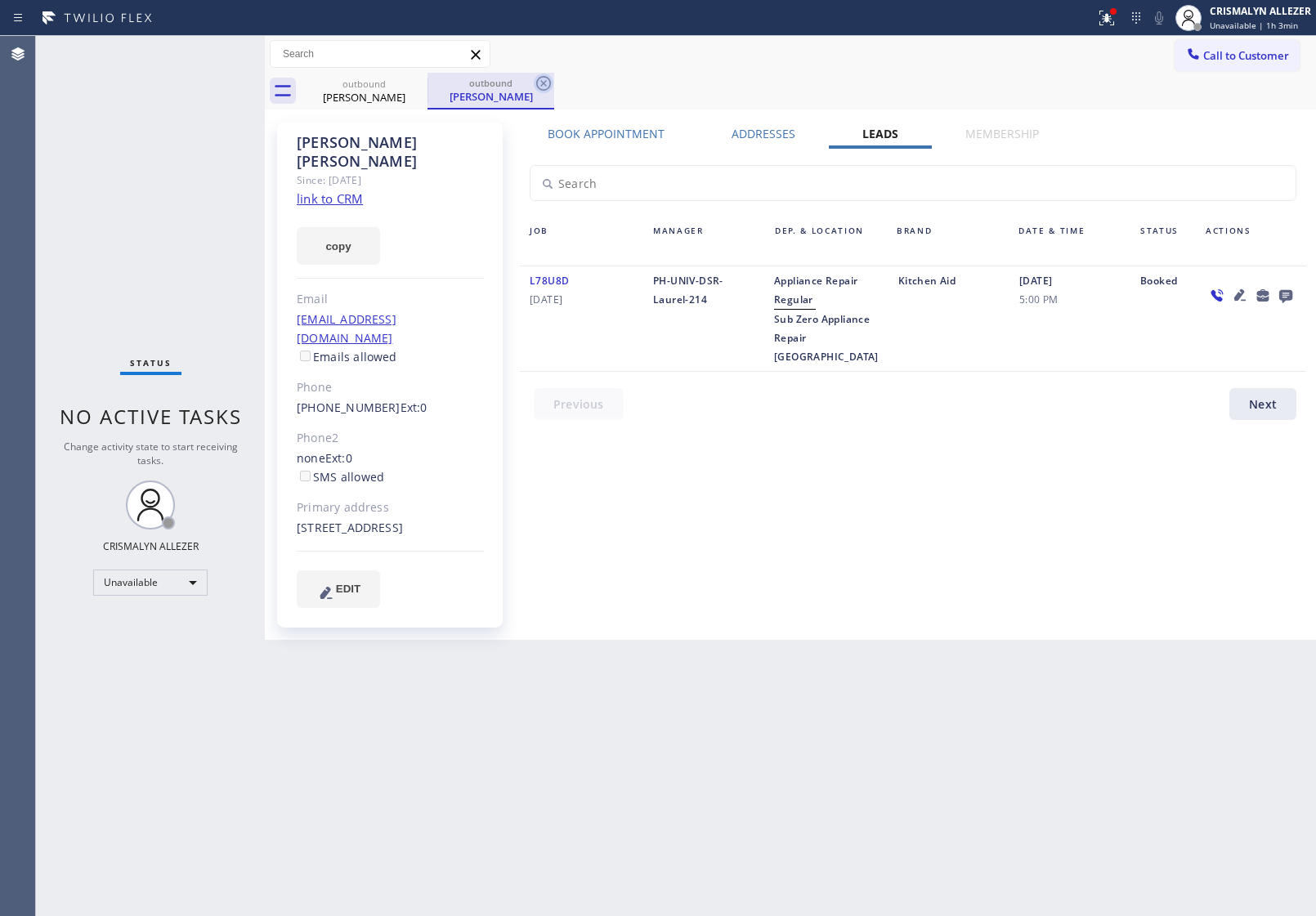
click at [544, 84] on icon at bounding box center [543, 83] width 15 height 15
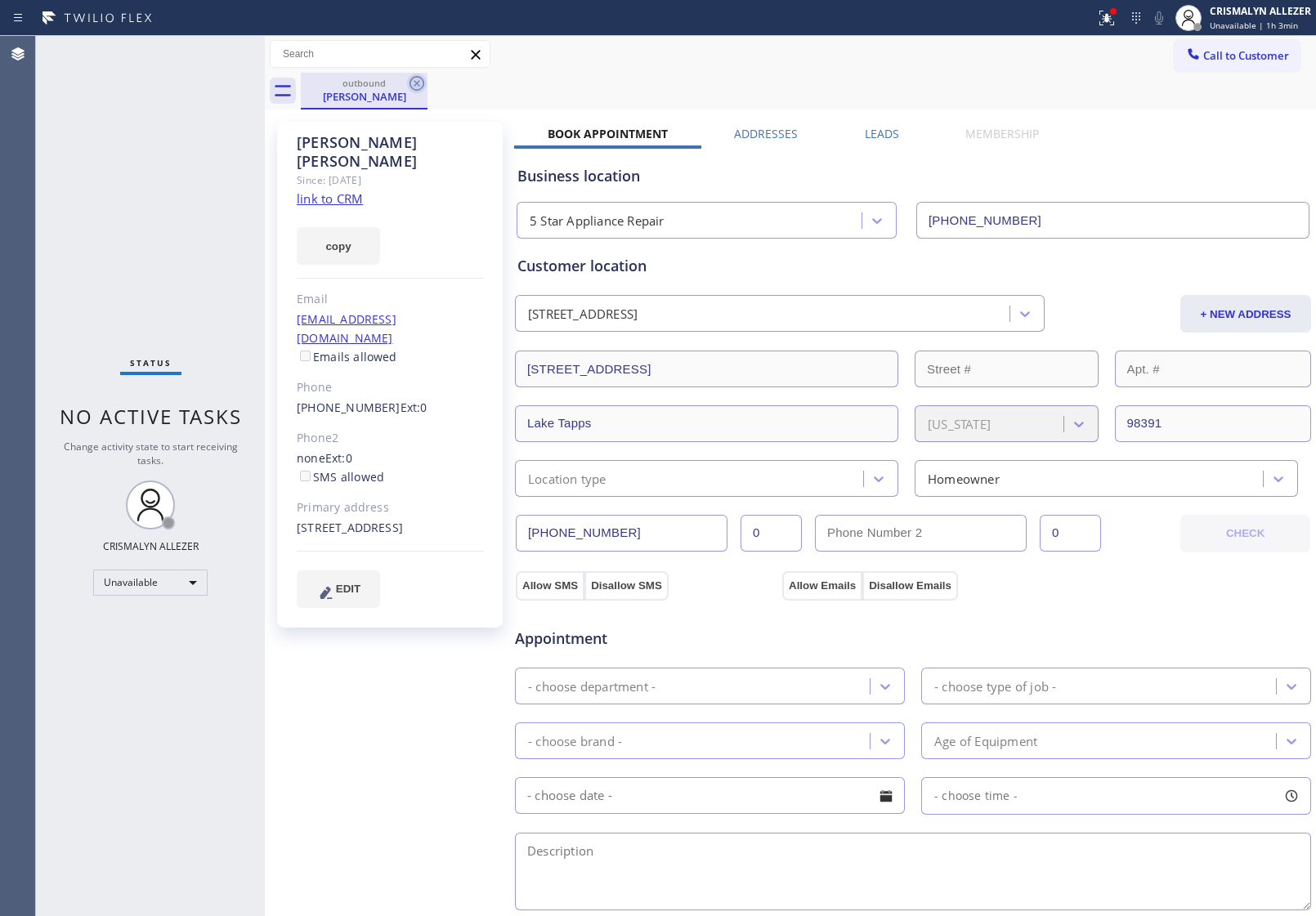
drag, startPoint x: 414, startPoint y: 84, endPoint x: 413, endPoint y: 24, distance: 60.0
click at [414, 83] on icon at bounding box center [417, 84] width 19 height 19
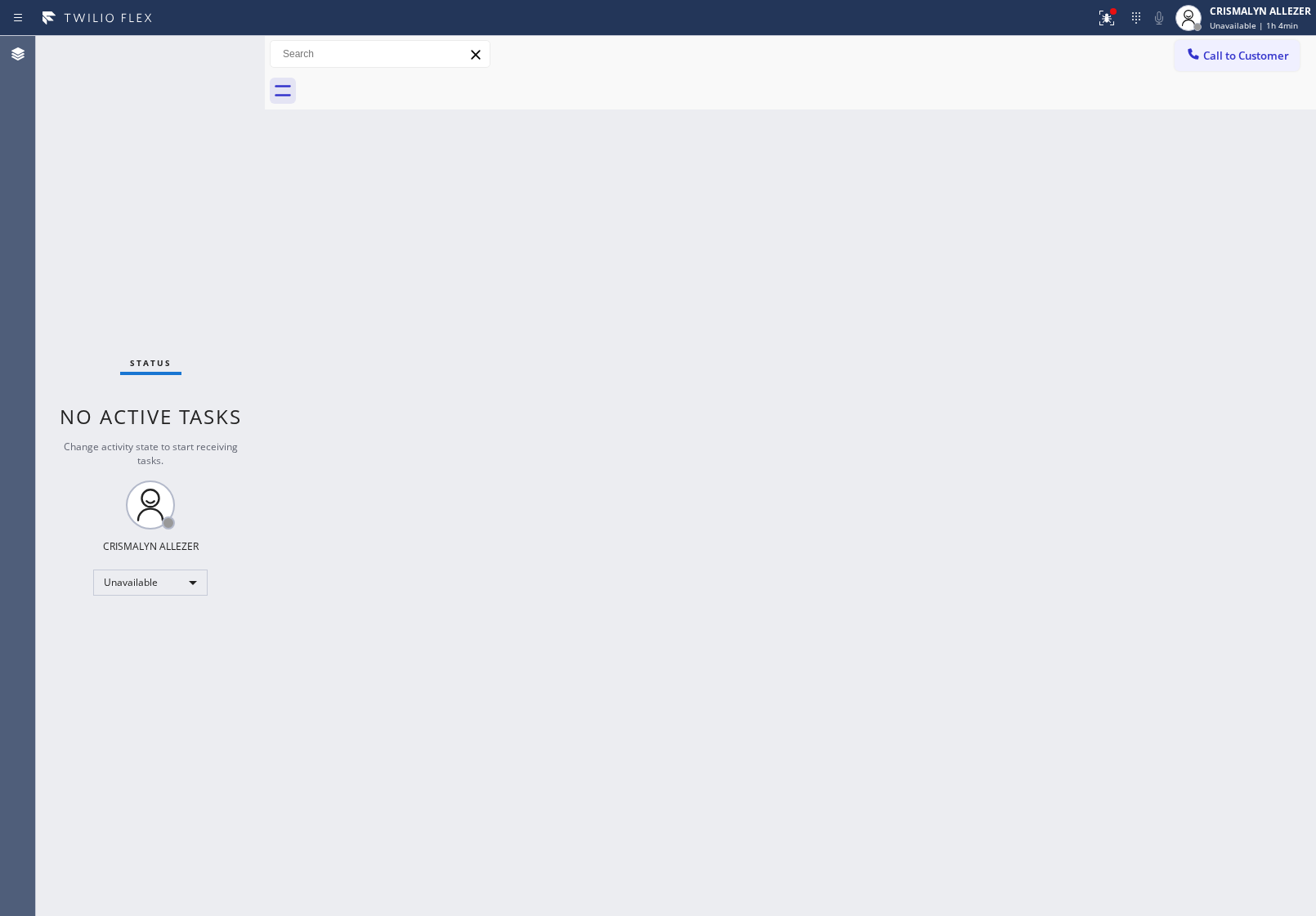
click at [1250, 59] on span "Call to Customer" at bounding box center [1246, 55] width 85 height 15
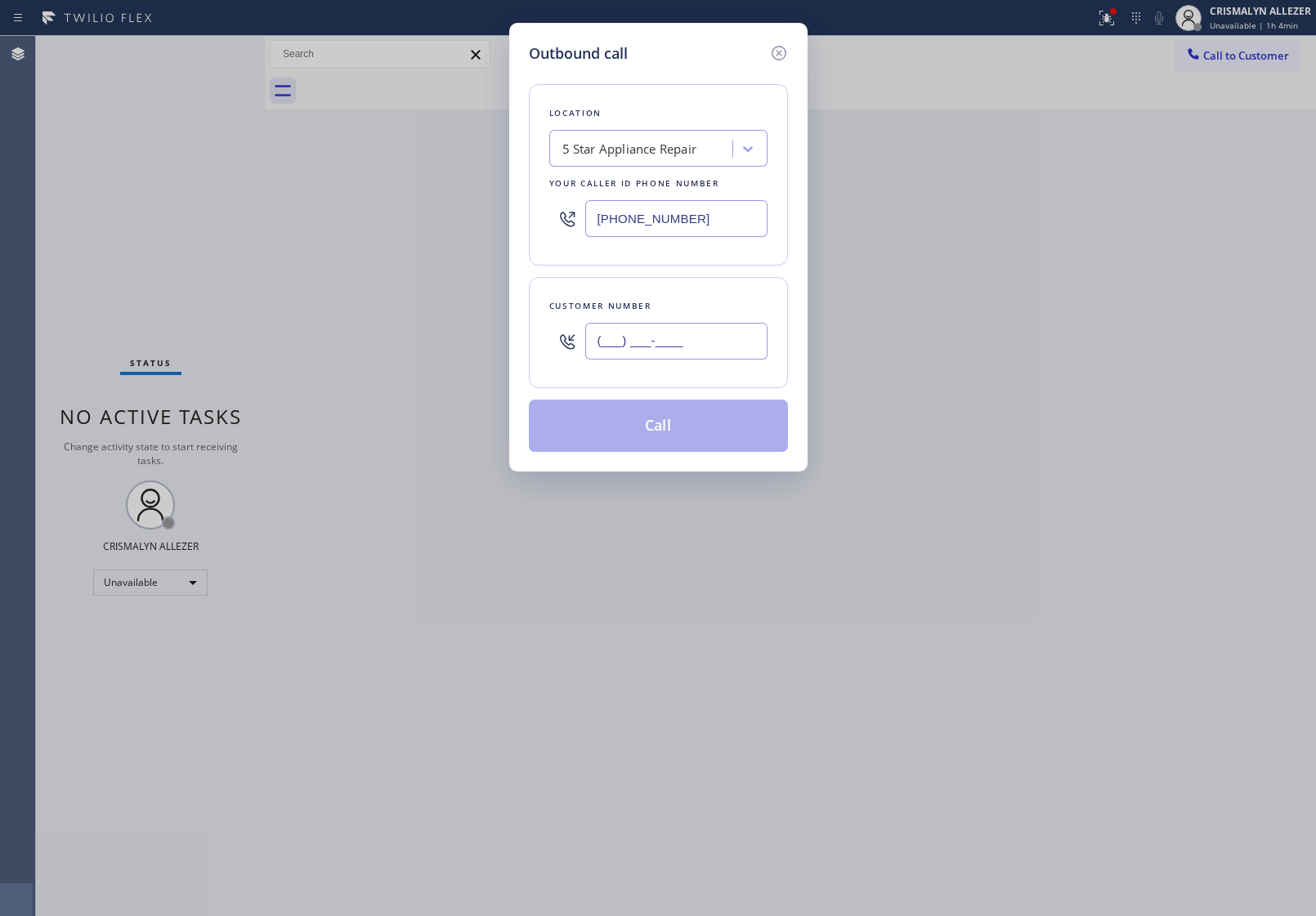
click at [722, 332] on input "(___) ___-____" at bounding box center [677, 341] width 183 height 37
paste input "310) 801-0172"
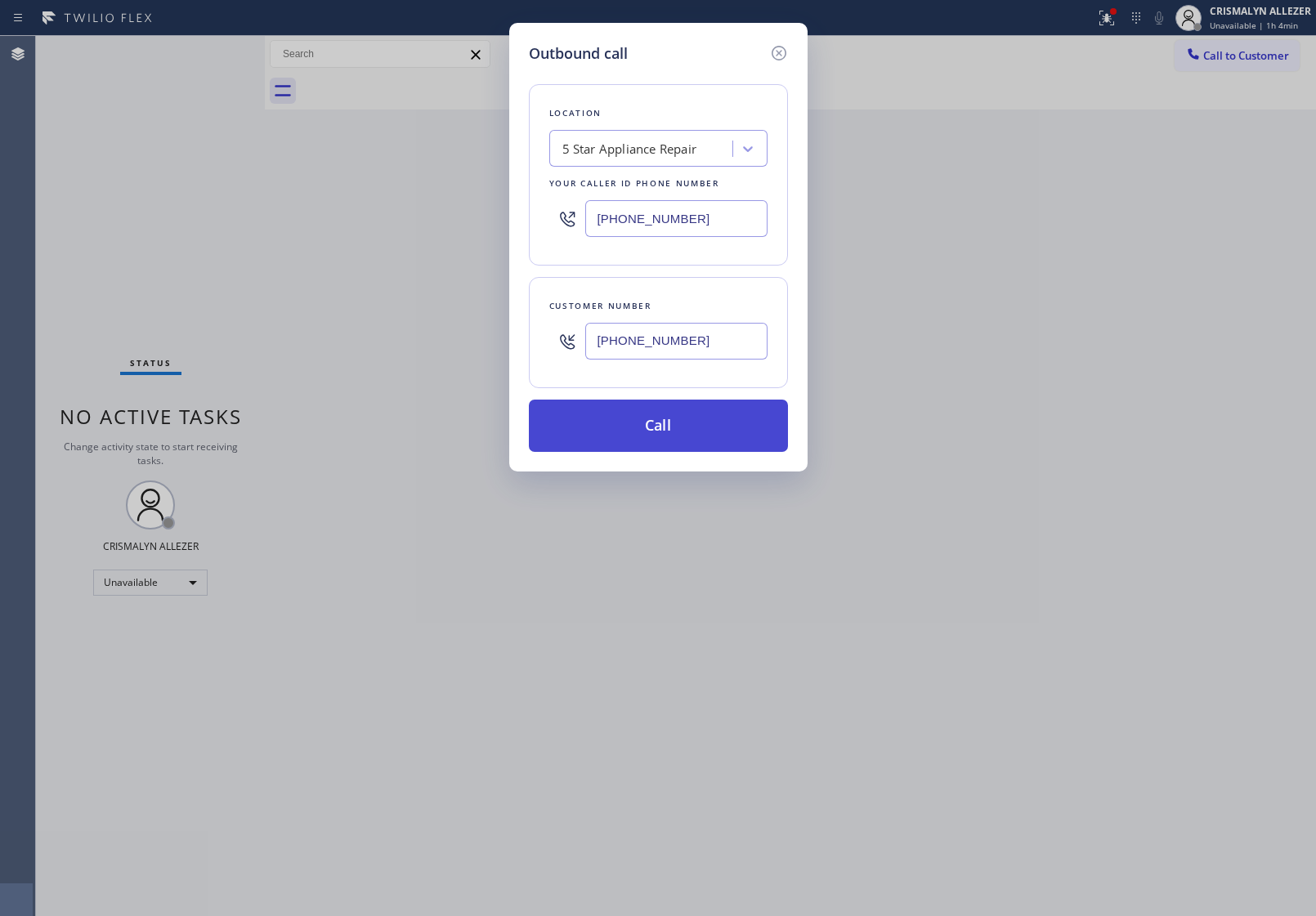
type input "[PHONE_NUMBER]"
click at [667, 434] on button "Call" at bounding box center [658, 425] width 259 height 52
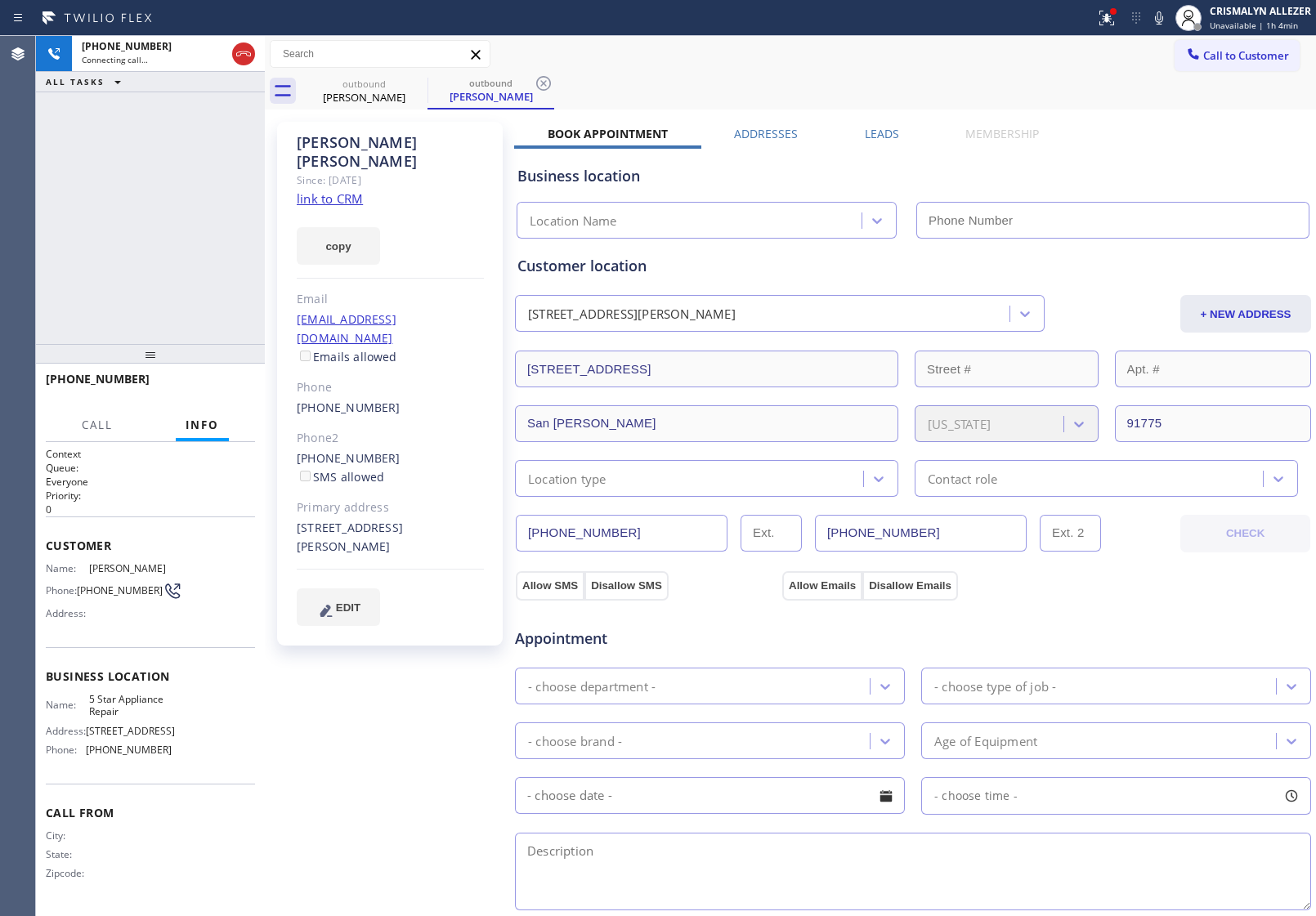
click at [336, 190] on link "link to CRM" at bounding box center [329, 198] width 66 height 17
type input "[PHONE_NUMBER]"
drag, startPoint x: 294, startPoint y: 422, endPoint x: 376, endPoint y: 423, distance: 82.0
click at [376, 423] on div "[PERSON_NAME] Since: [DATE] link to CRM copy Email [EMAIL_ADDRESS][DOMAIN_NAME]…" at bounding box center [389, 383] width 225 height 524
copy link "[PHONE_NUMBER]"
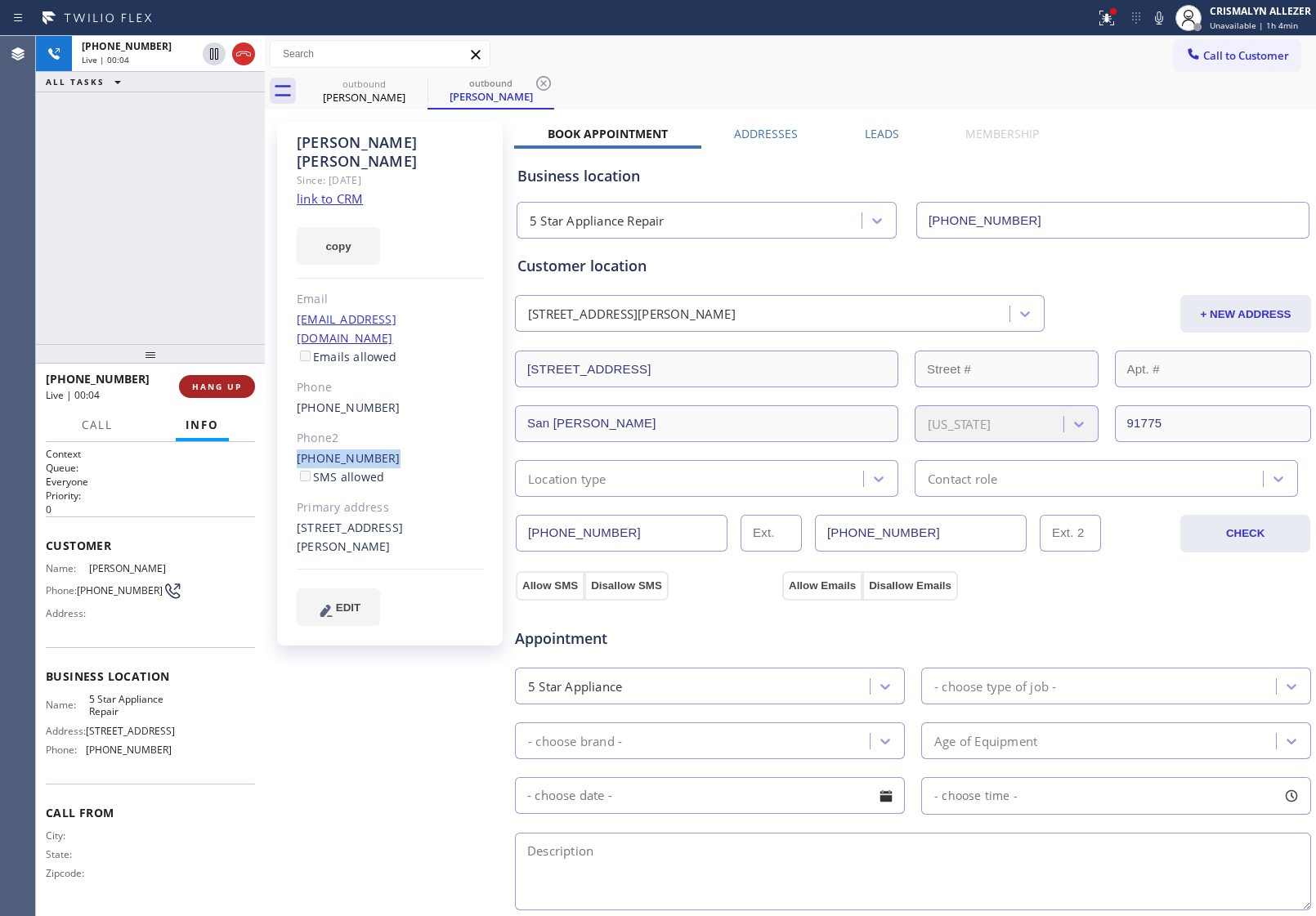
click at [205, 385] on span "HANG UP" at bounding box center [217, 387] width 50 height 12
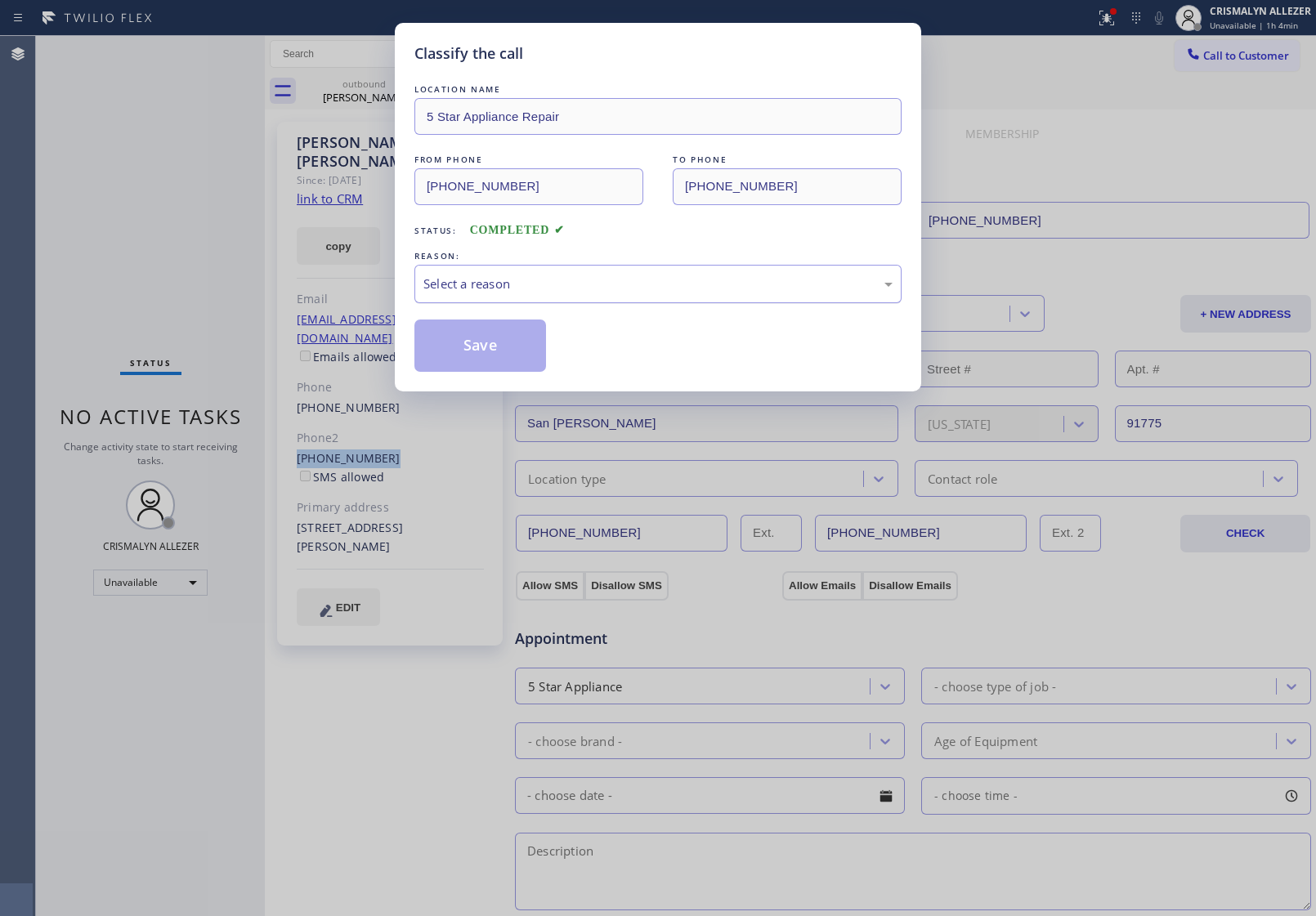
click at [651, 287] on div "Select a reason" at bounding box center [658, 284] width 469 height 18
click at [497, 346] on button "Save" at bounding box center [480, 346] width 131 height 52
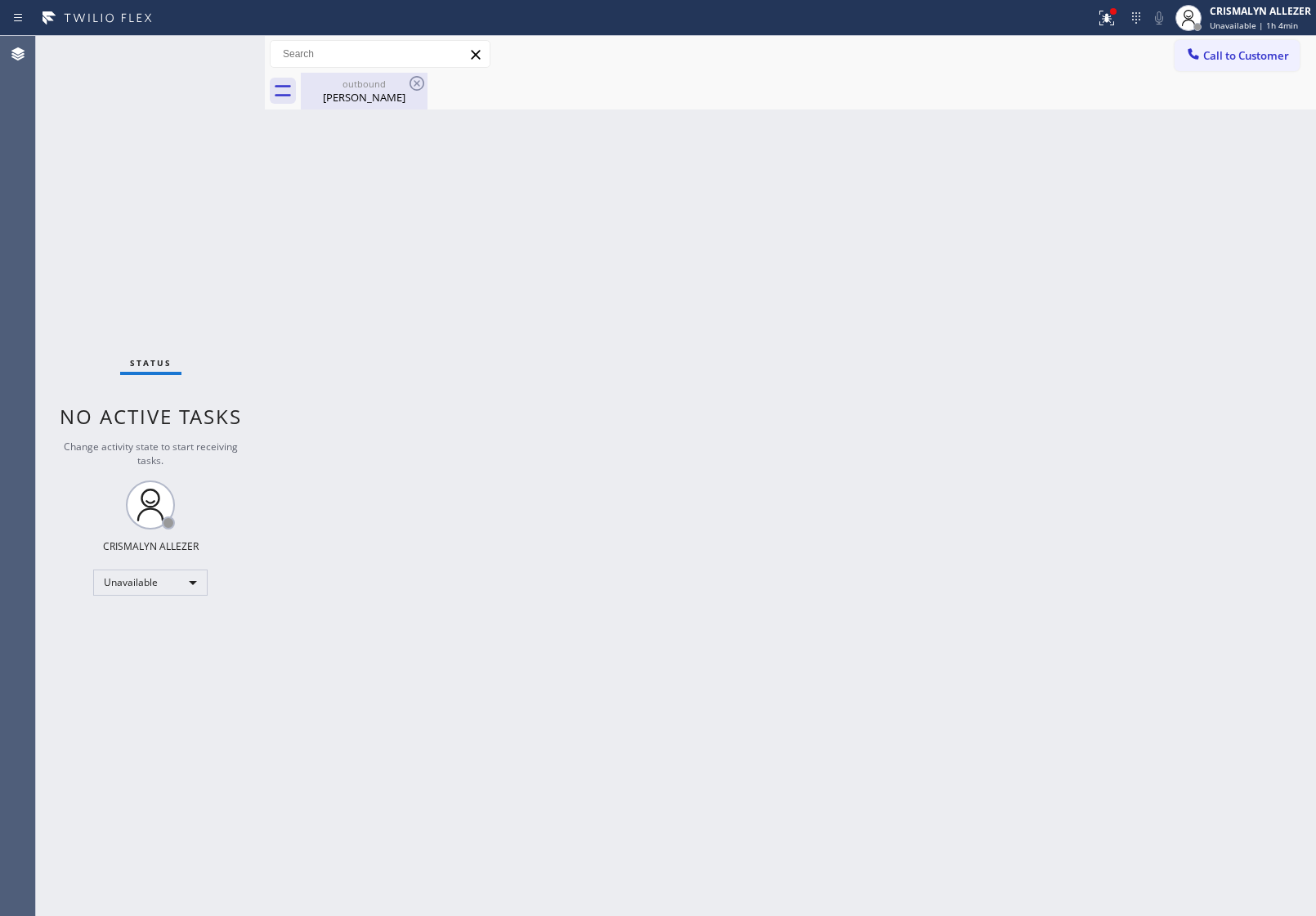
drag, startPoint x: 383, startPoint y: 87, endPoint x: 400, endPoint y: 83, distance: 17.5
click at [387, 87] on div "outbound" at bounding box center [363, 84] width 123 height 13
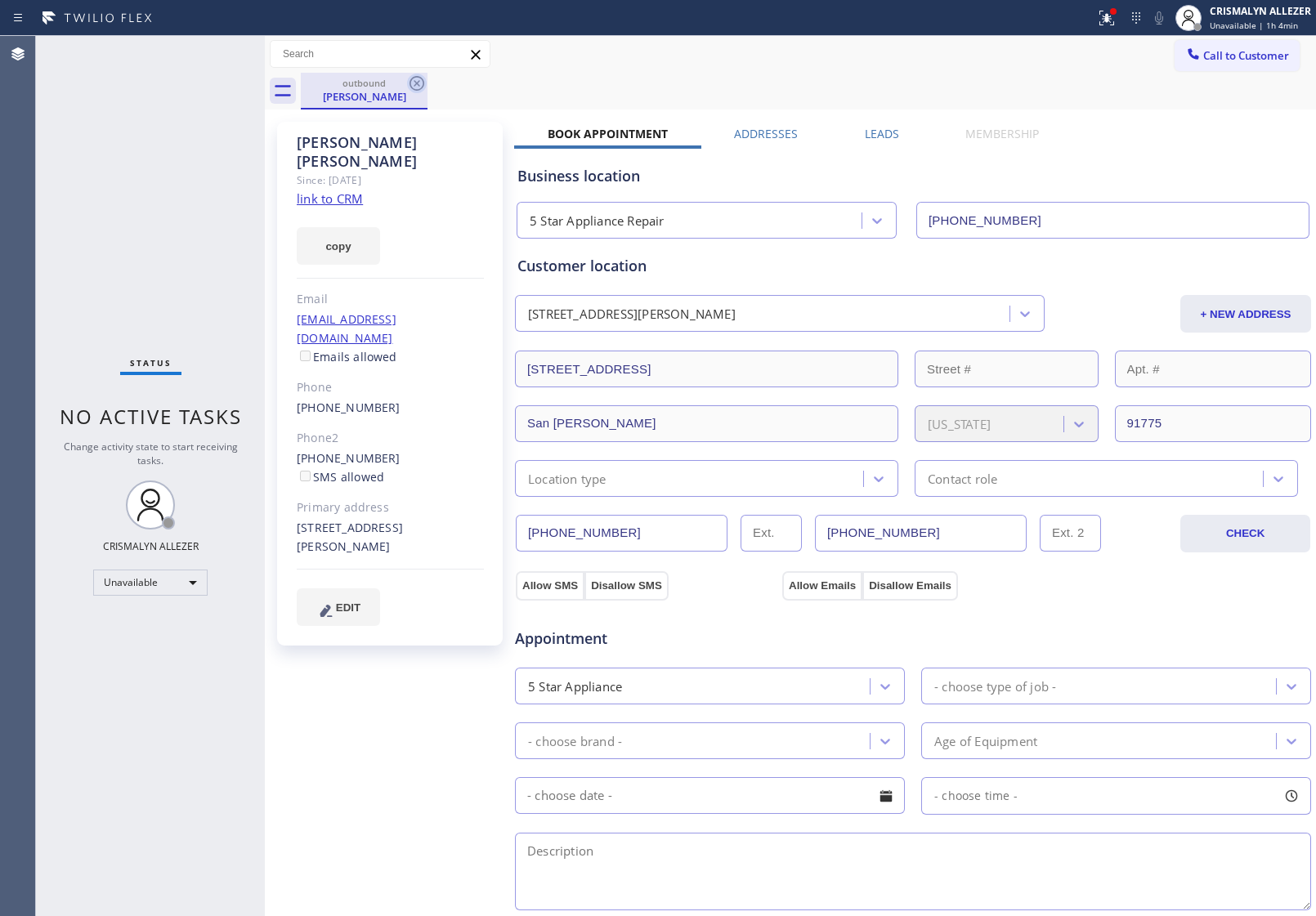
click at [417, 85] on icon at bounding box center [417, 84] width 19 height 19
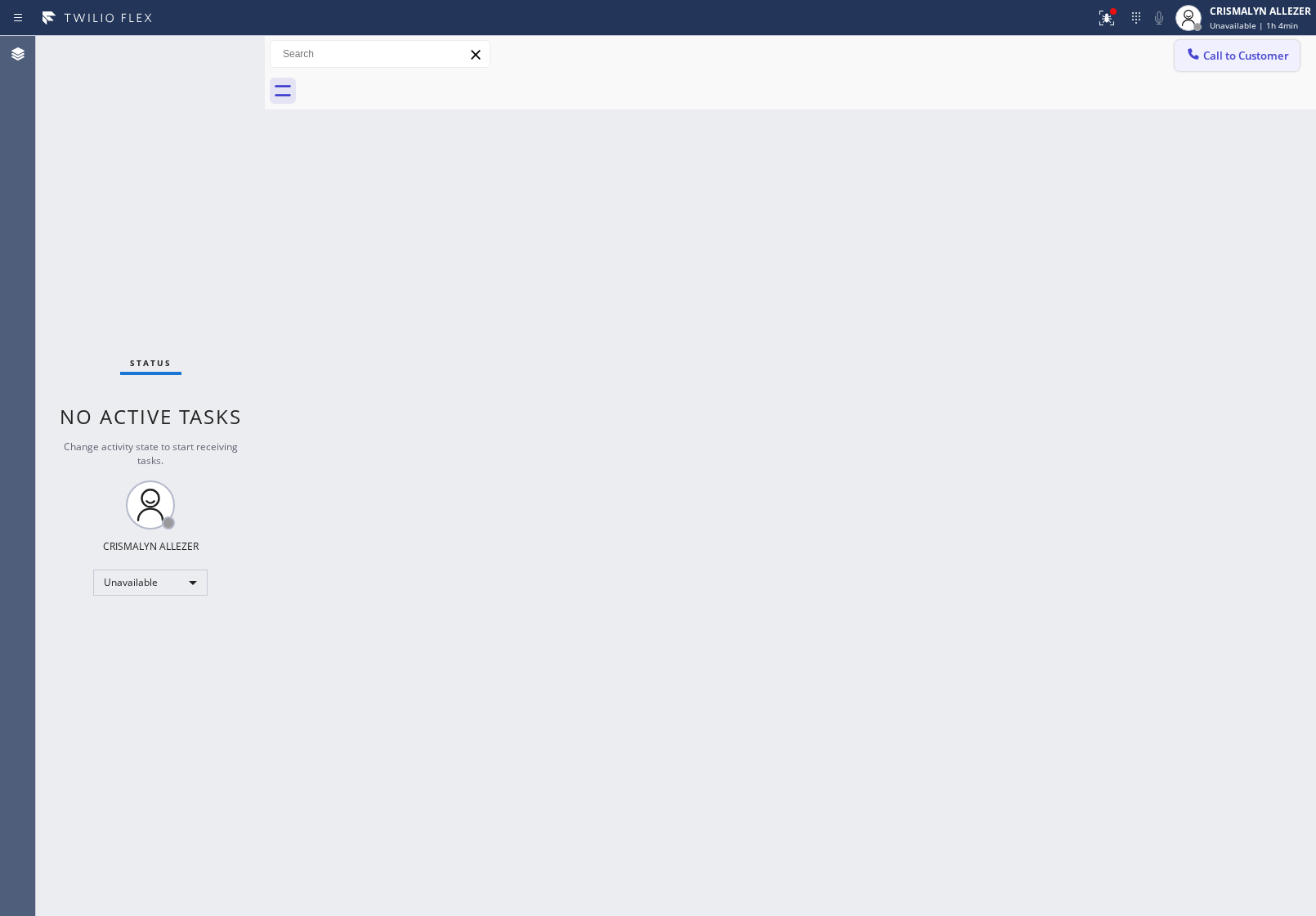
click at [1243, 54] on span "Call to Customer" at bounding box center [1246, 55] width 85 height 15
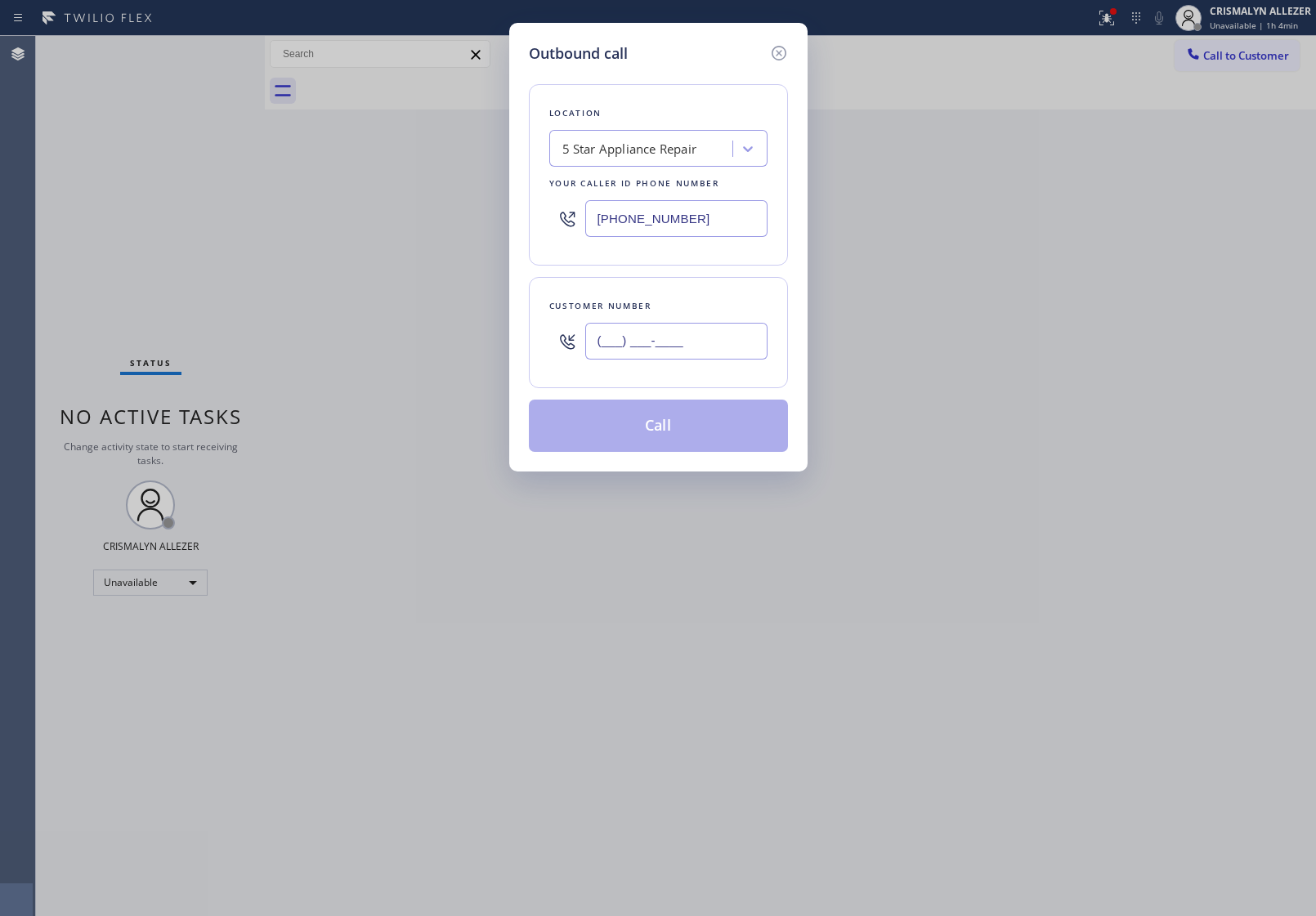
click at [679, 353] on input "(___) ___-____" at bounding box center [677, 341] width 183 height 37
paste input "323) 702-0702"
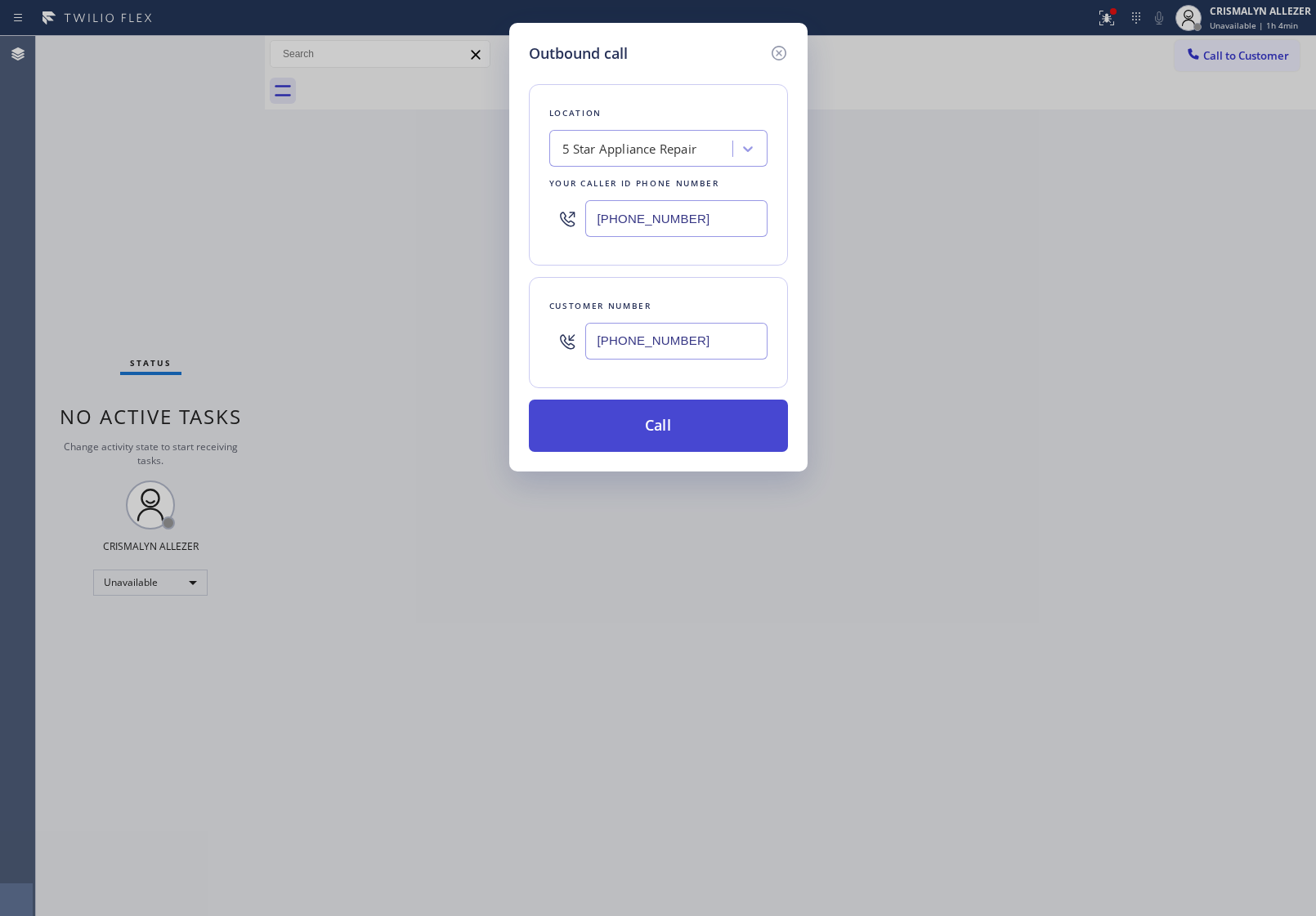
type input "[PHONE_NUMBER]"
click at [660, 444] on button "Call" at bounding box center [658, 425] width 259 height 52
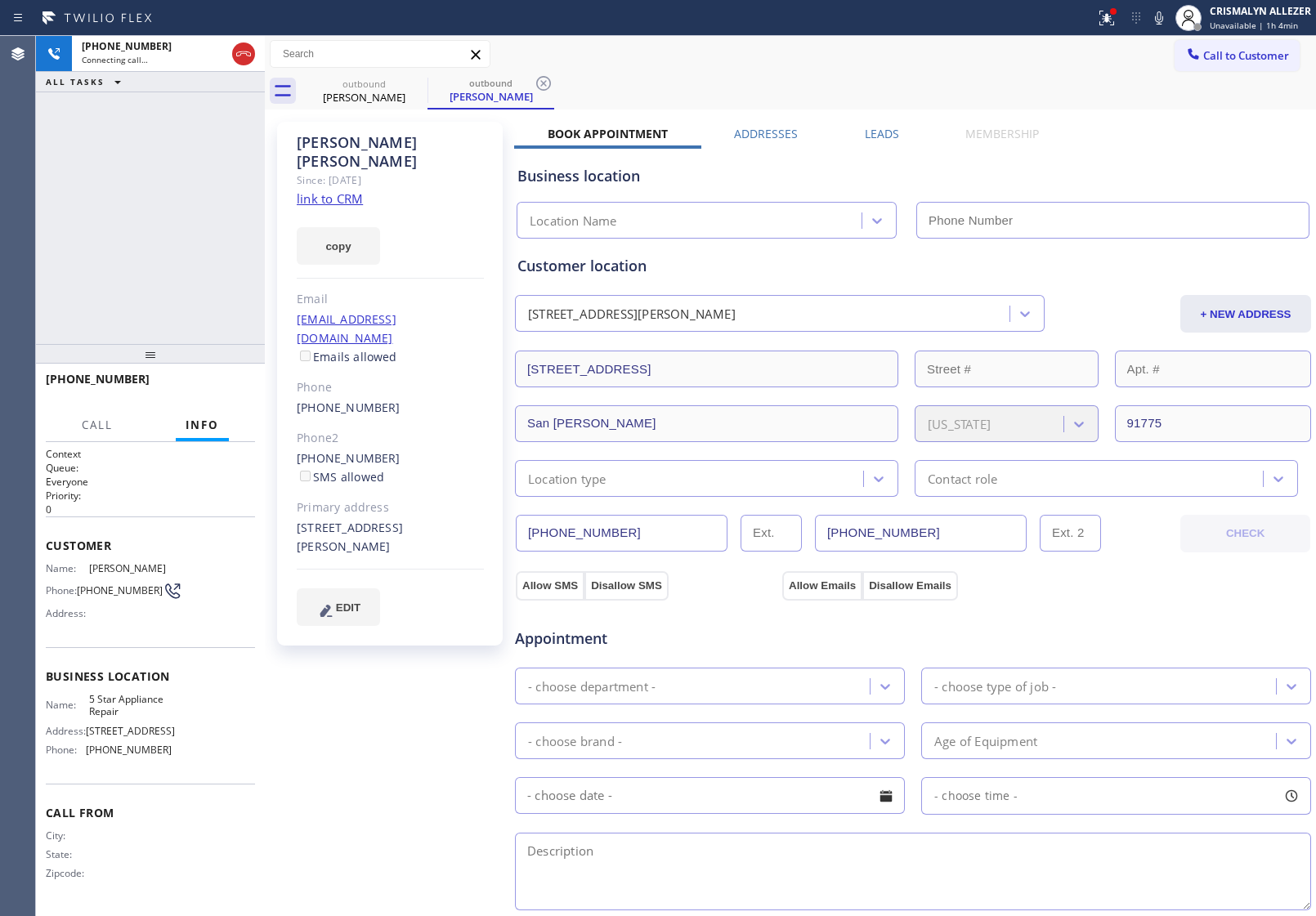
type input "[PHONE_NUMBER]"
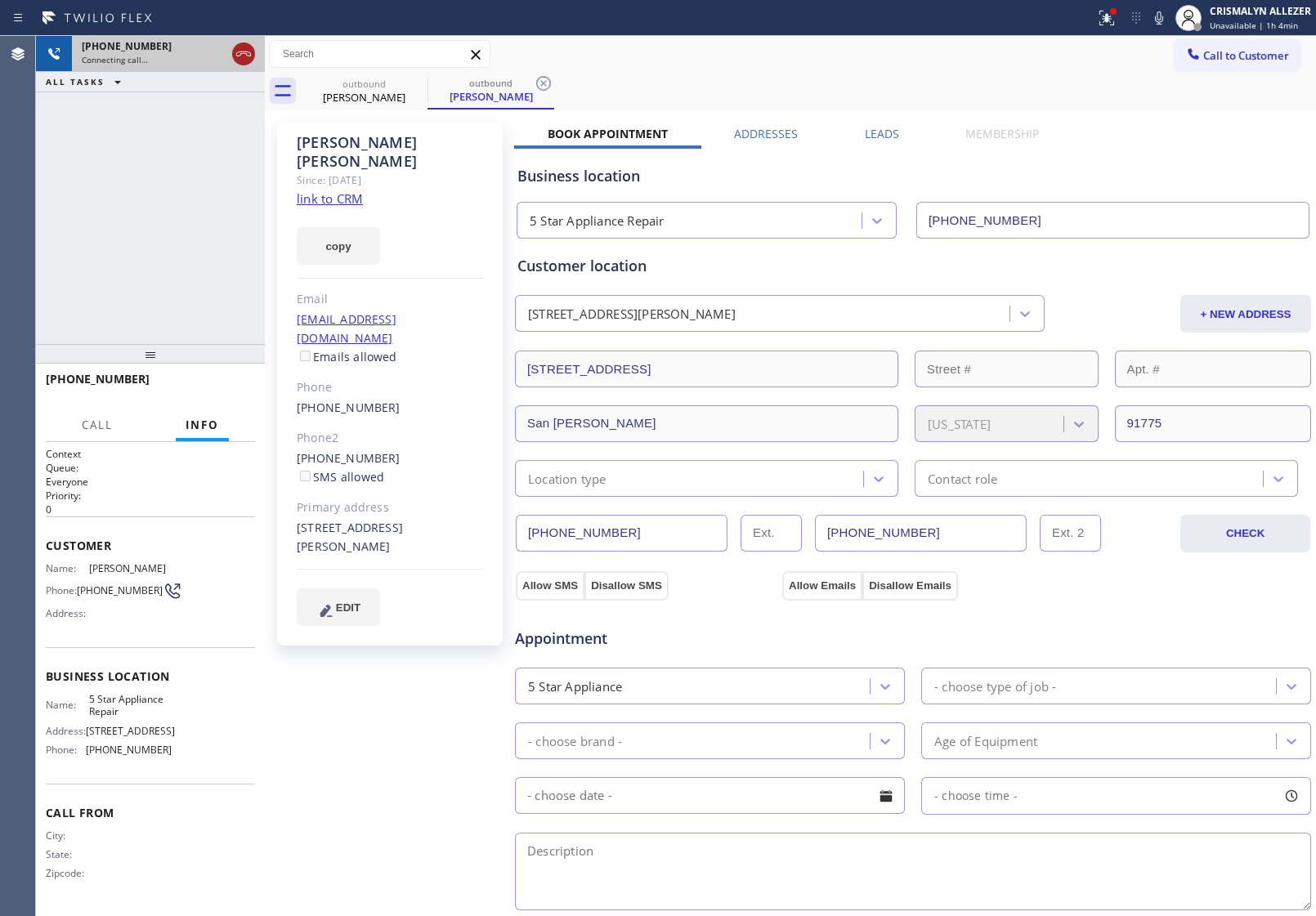
click at [241, 50] on icon at bounding box center [244, 53] width 19 height 19
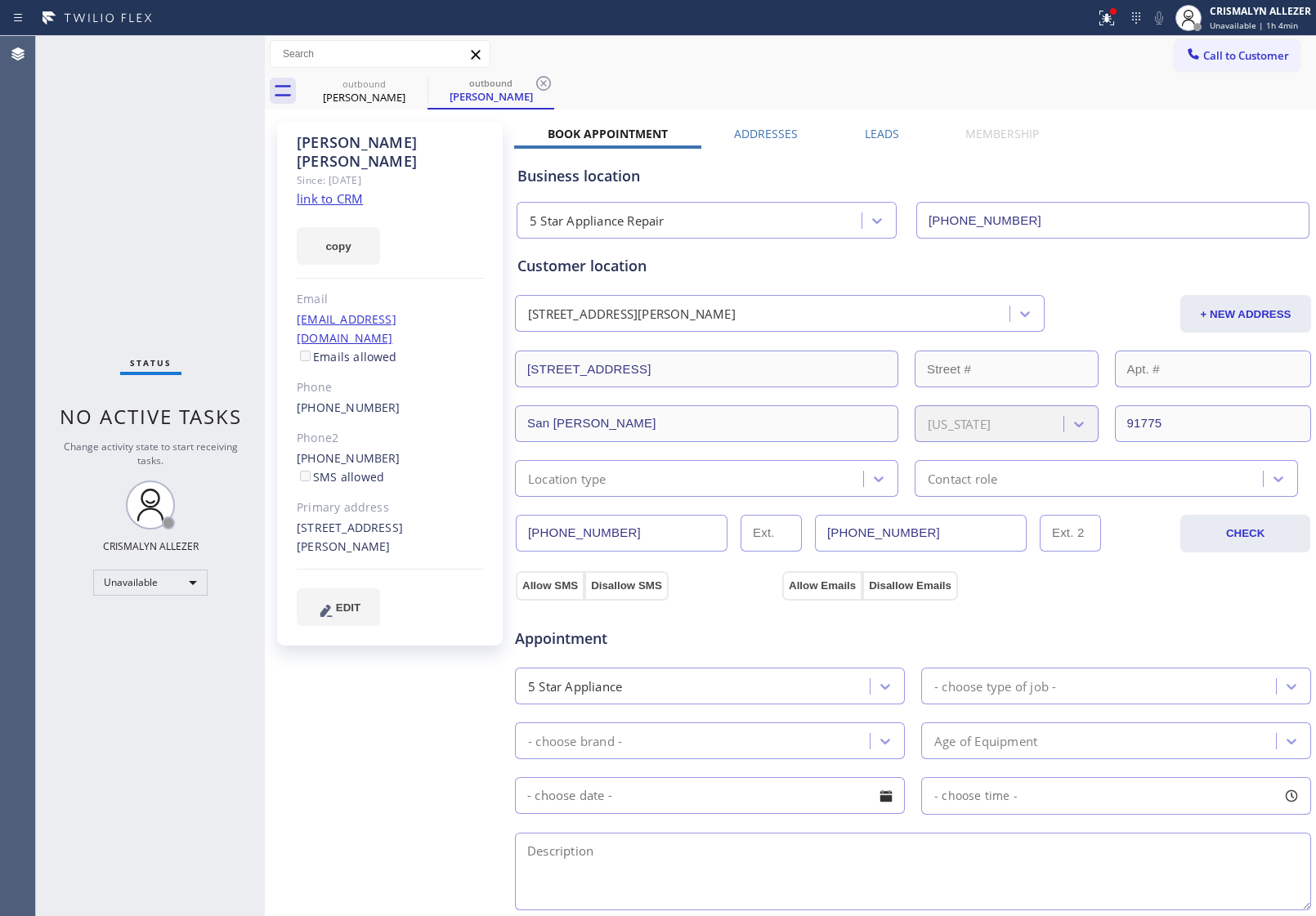
click at [889, 135] on label "Leads" at bounding box center [881, 134] width 34 height 16
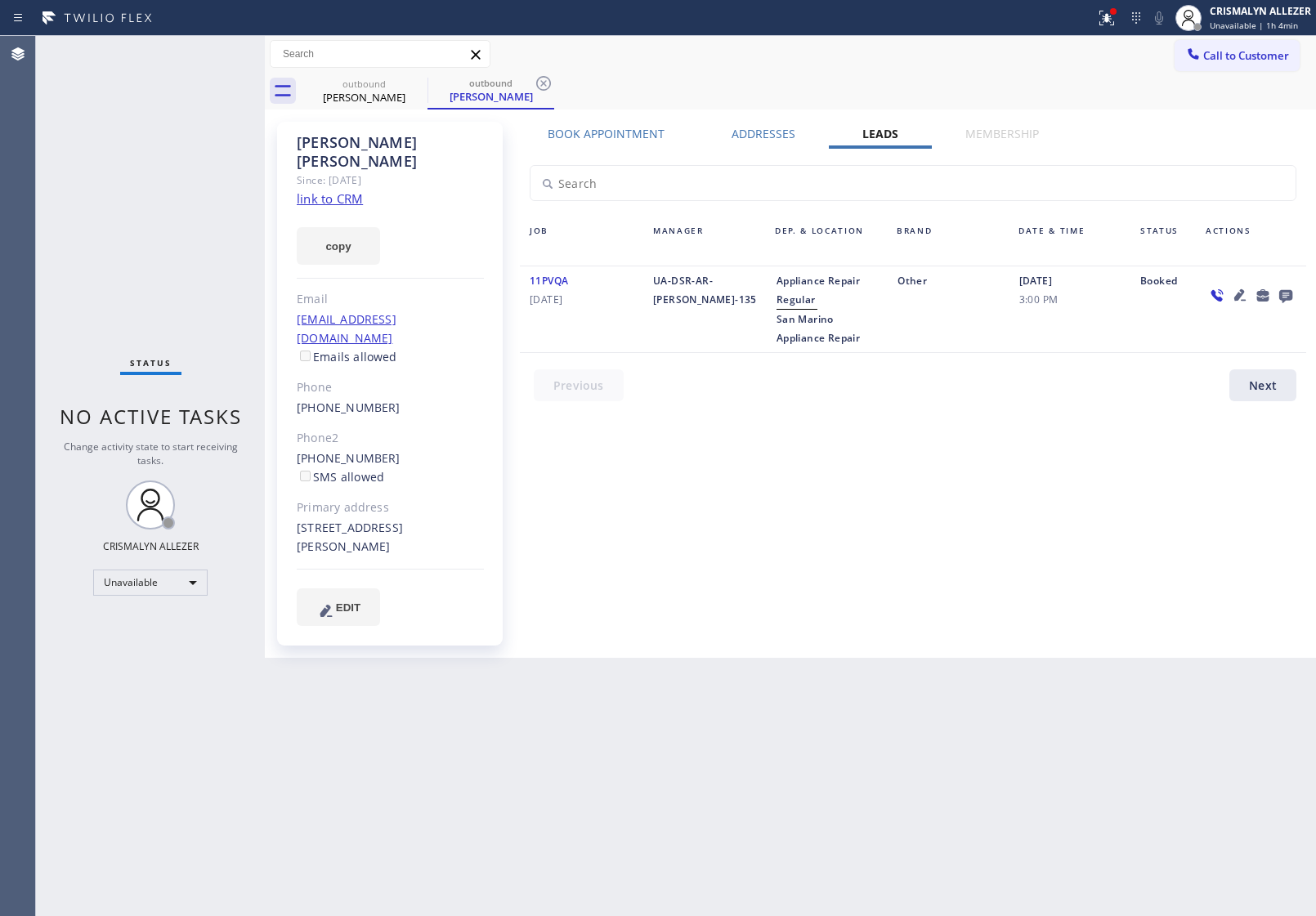
click at [1283, 295] on icon at bounding box center [1285, 296] width 13 height 13
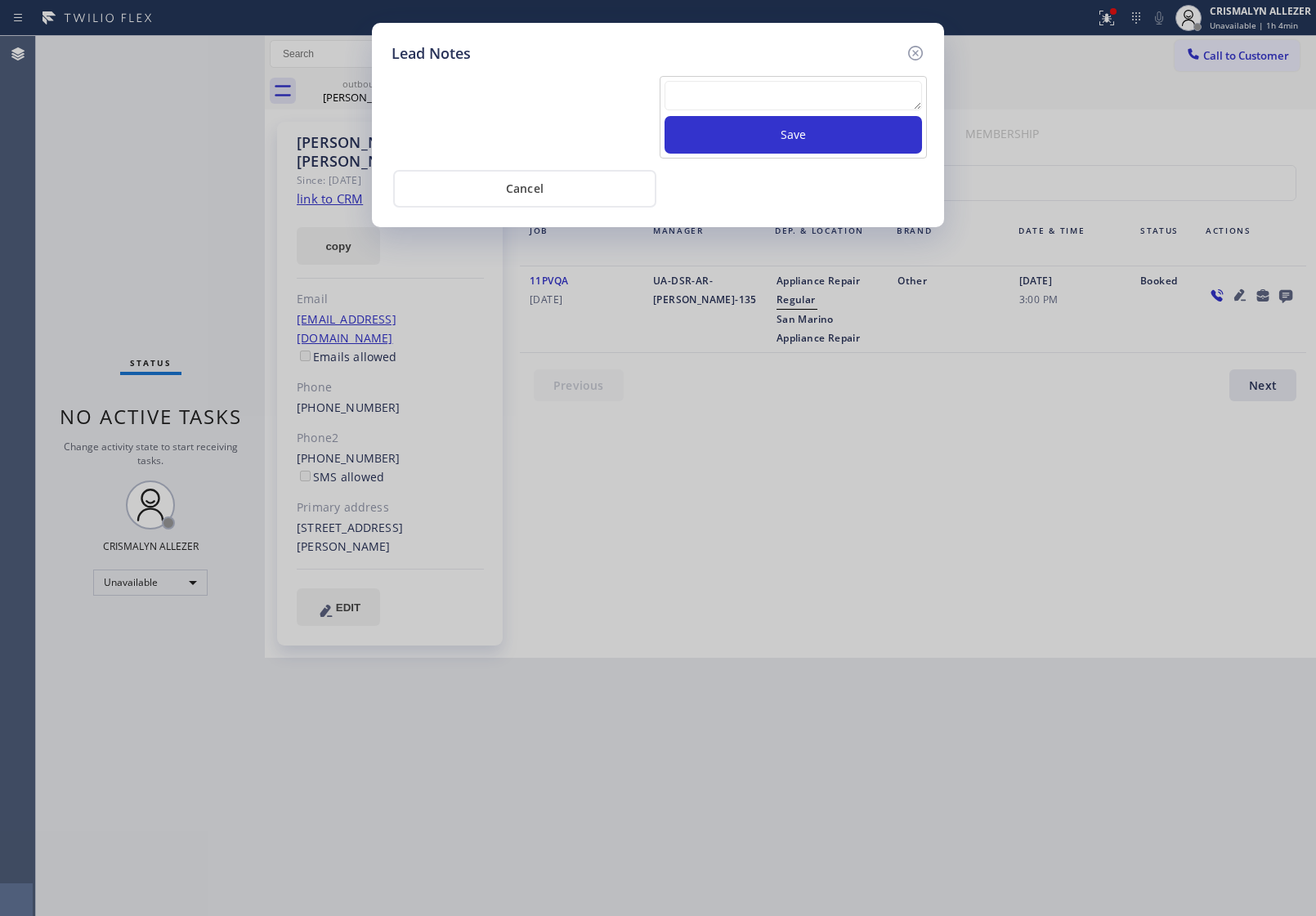
click at [787, 94] on textarea at bounding box center [793, 95] width 257 height 29
paste textarea "no answer | pls xfer here cx cb"
type textarea "no answer | pls xfer here cx cb"
click at [790, 139] on button "Save" at bounding box center [793, 134] width 257 height 38
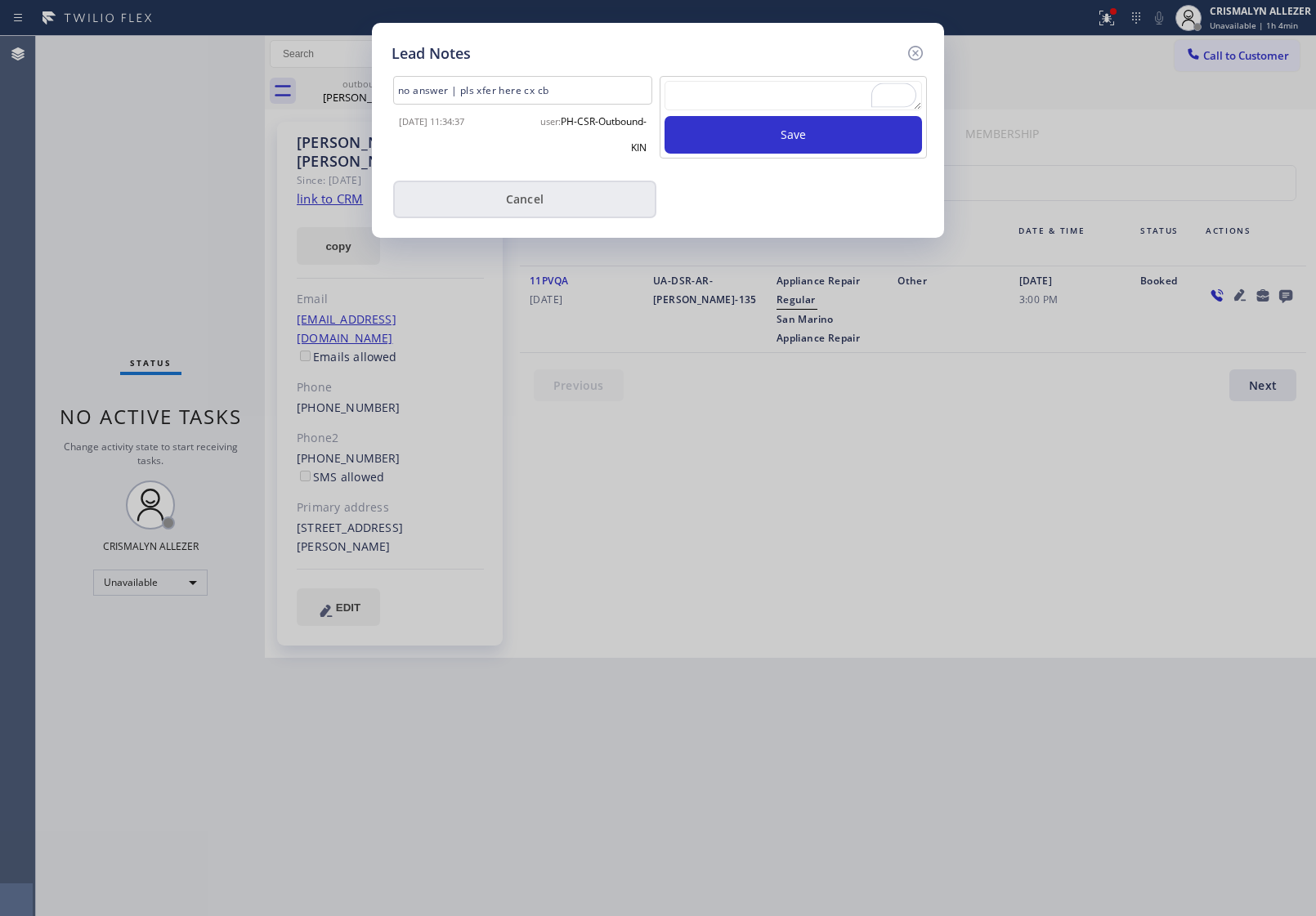
click at [521, 202] on button "Cancel" at bounding box center [524, 199] width 263 height 38
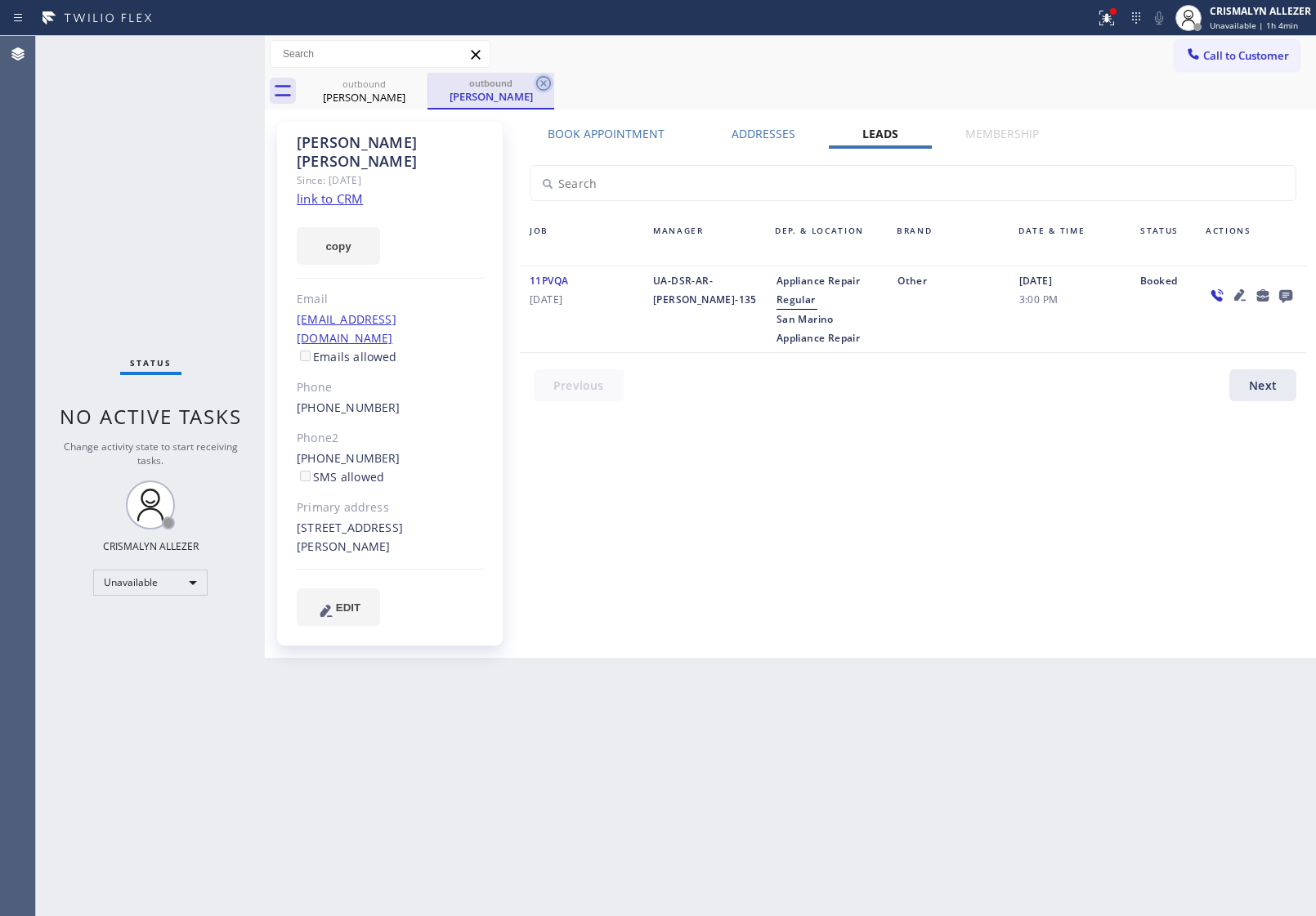
click at [540, 82] on icon at bounding box center [543, 84] width 19 height 19
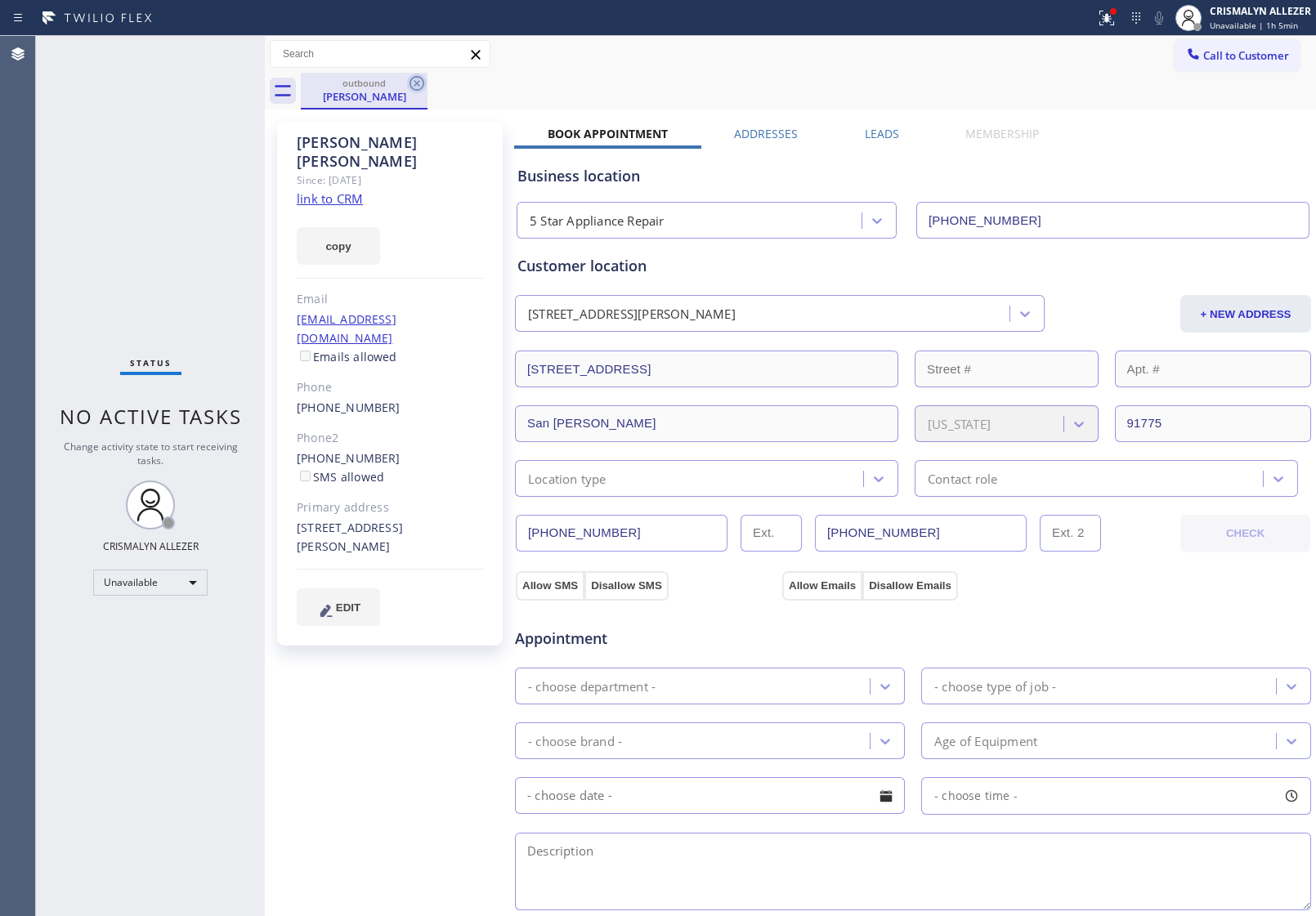
click at [422, 80] on icon at bounding box center [417, 83] width 15 height 15
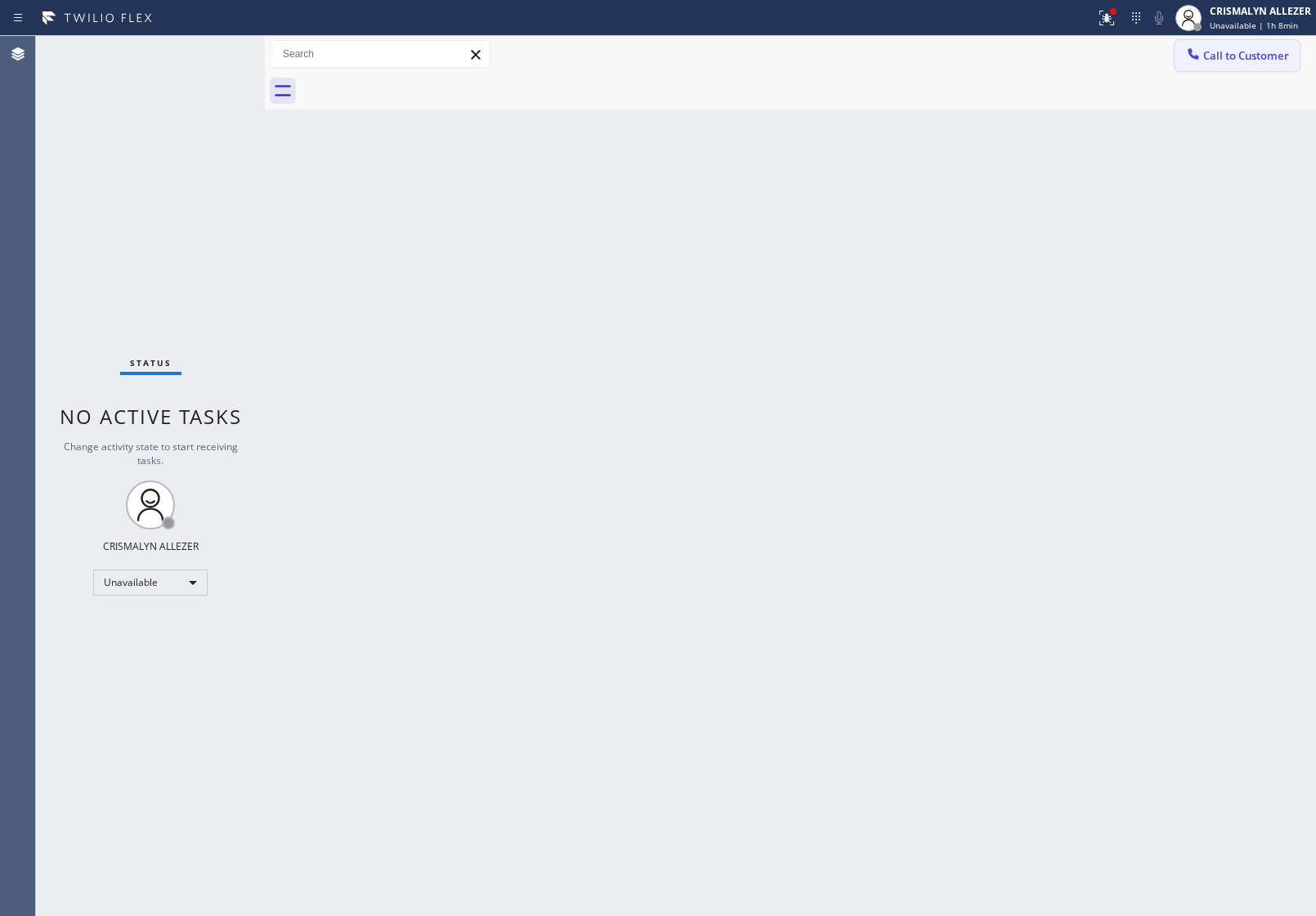
click at [1232, 63] on button "Call to Customer" at bounding box center [1236, 55] width 125 height 31
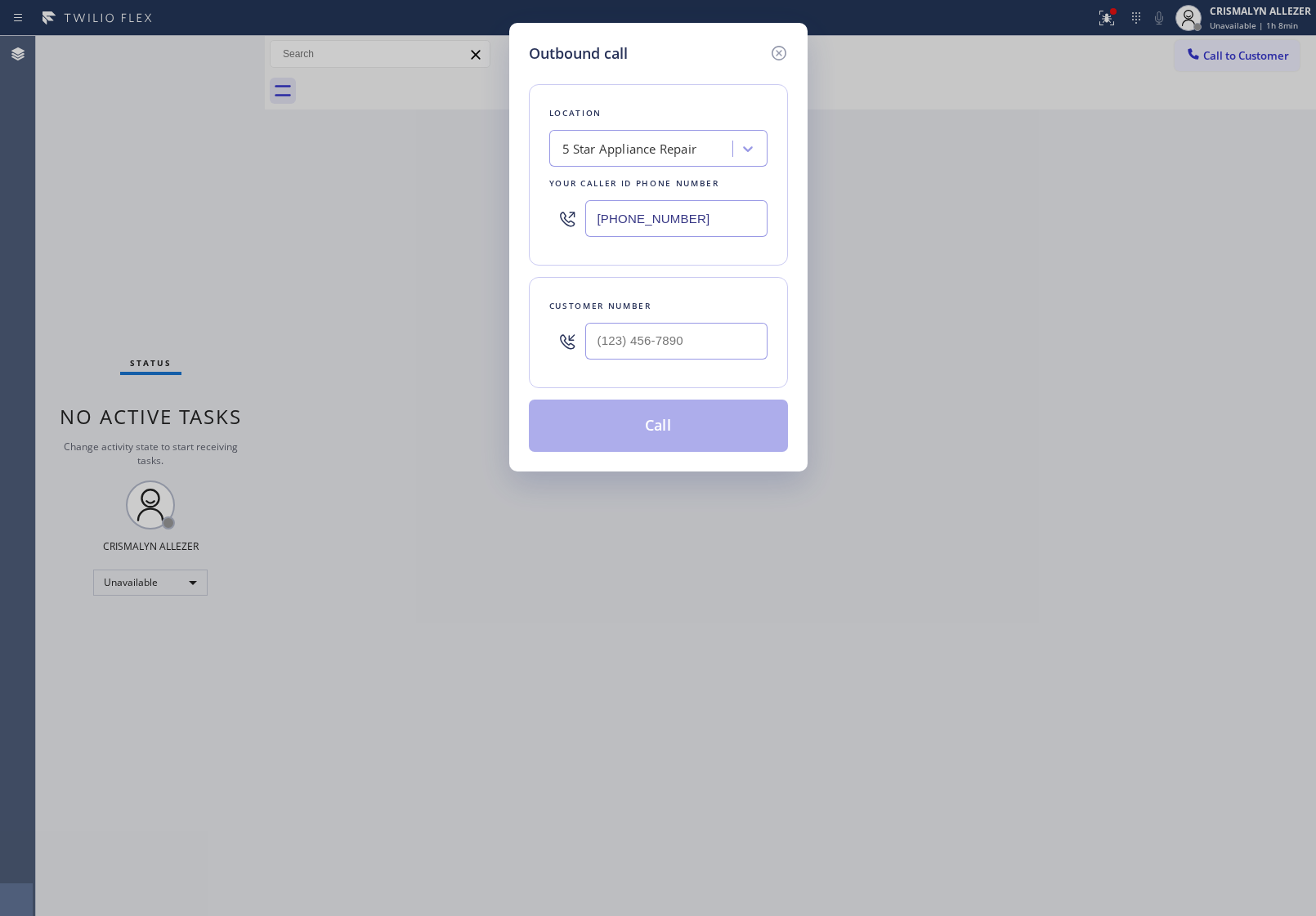
drag, startPoint x: 714, startPoint y: 227, endPoint x: 420, endPoint y: 243, distance: 294.4
click at [435, 235] on div "Outbound call Location 5 Star Appliance Repair Your caller id phone number [PHO…" at bounding box center [658, 458] width 1316 height 916
paste input "720) 594-4117"
type input "[PHONE_NUMBER]"
click at [712, 332] on input "(___) ___-____" at bounding box center [677, 341] width 183 height 37
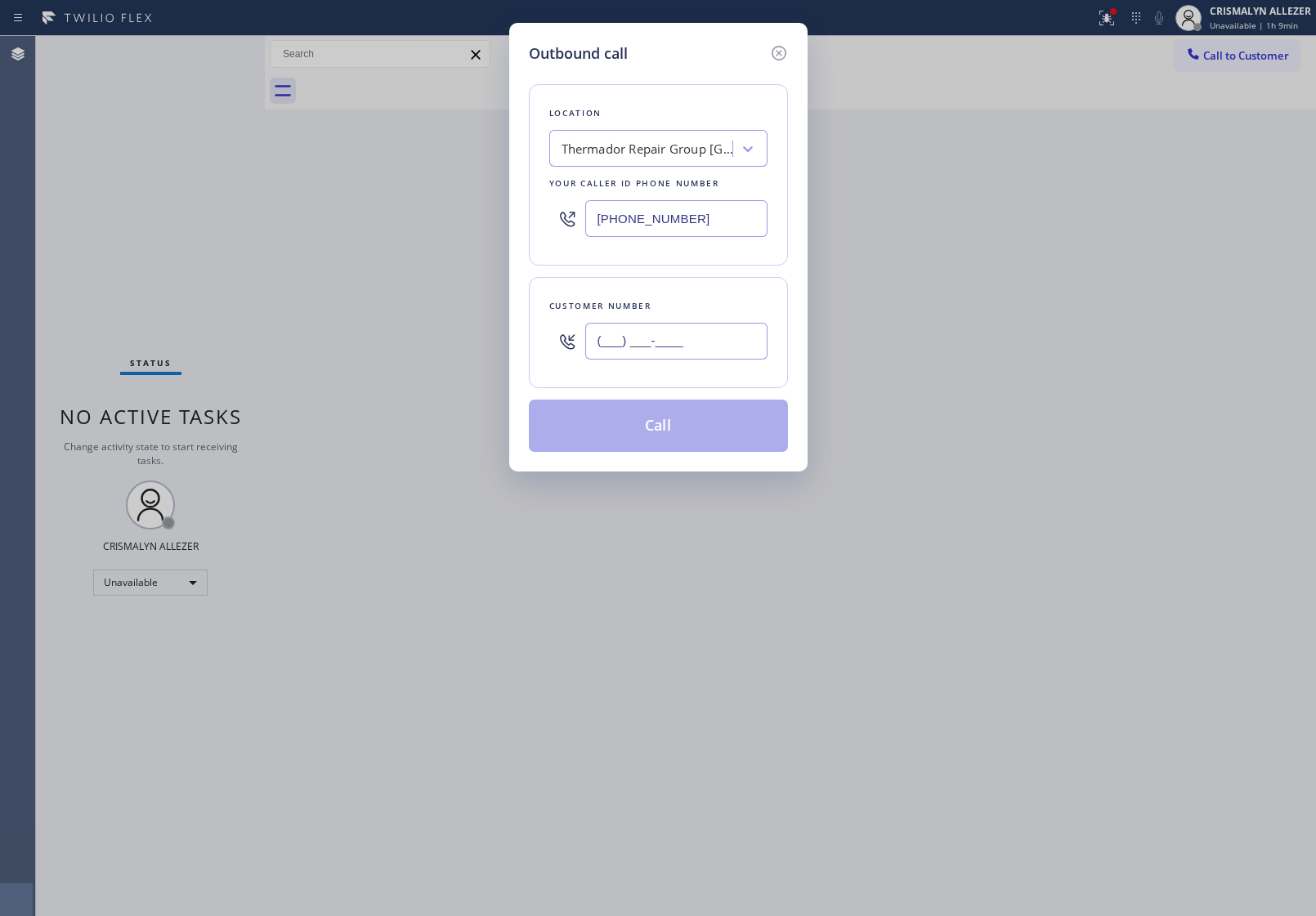
paste input "303) 912-3699"
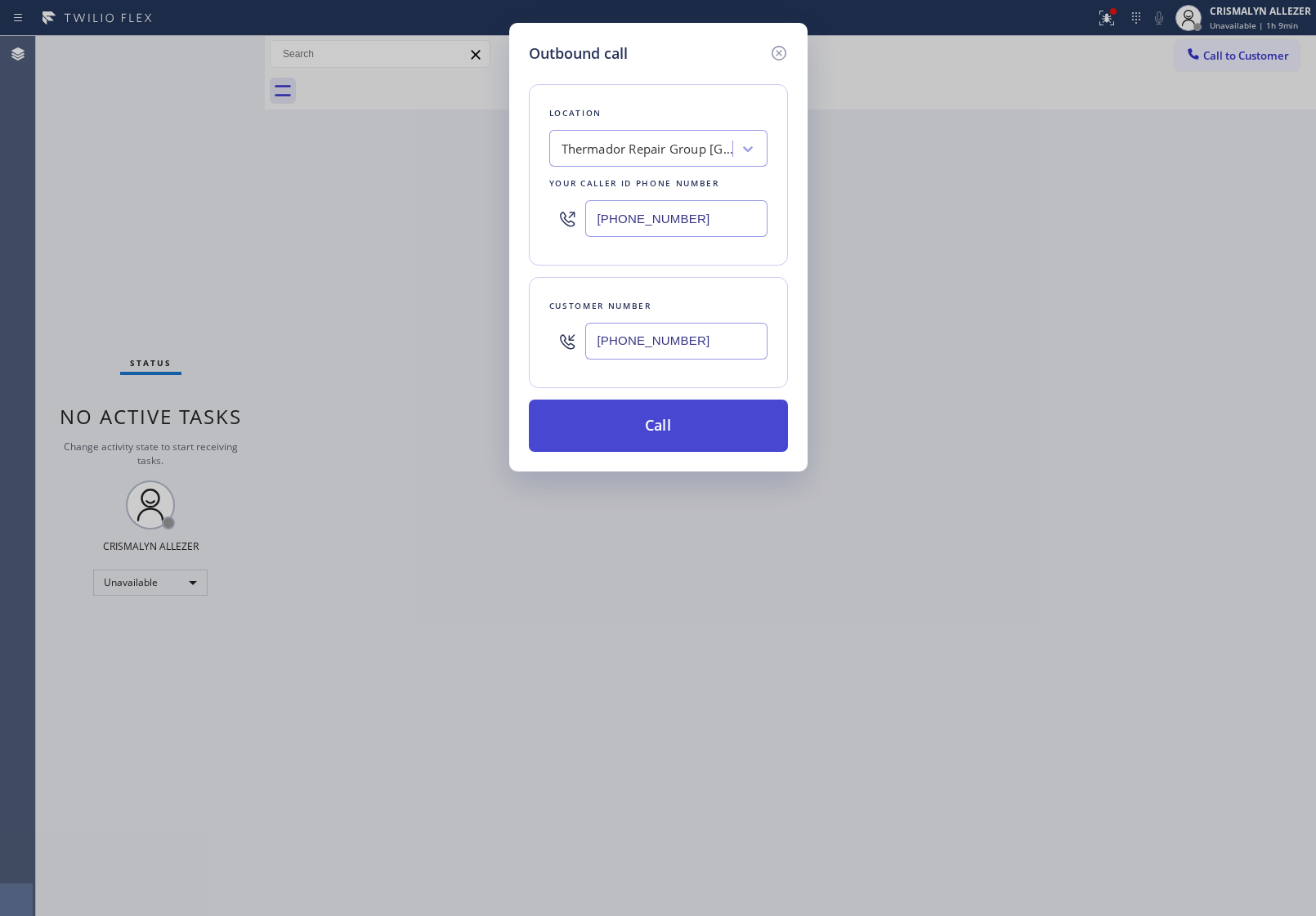
type input "[PHONE_NUMBER]"
click at [656, 429] on button "Call" at bounding box center [658, 425] width 259 height 52
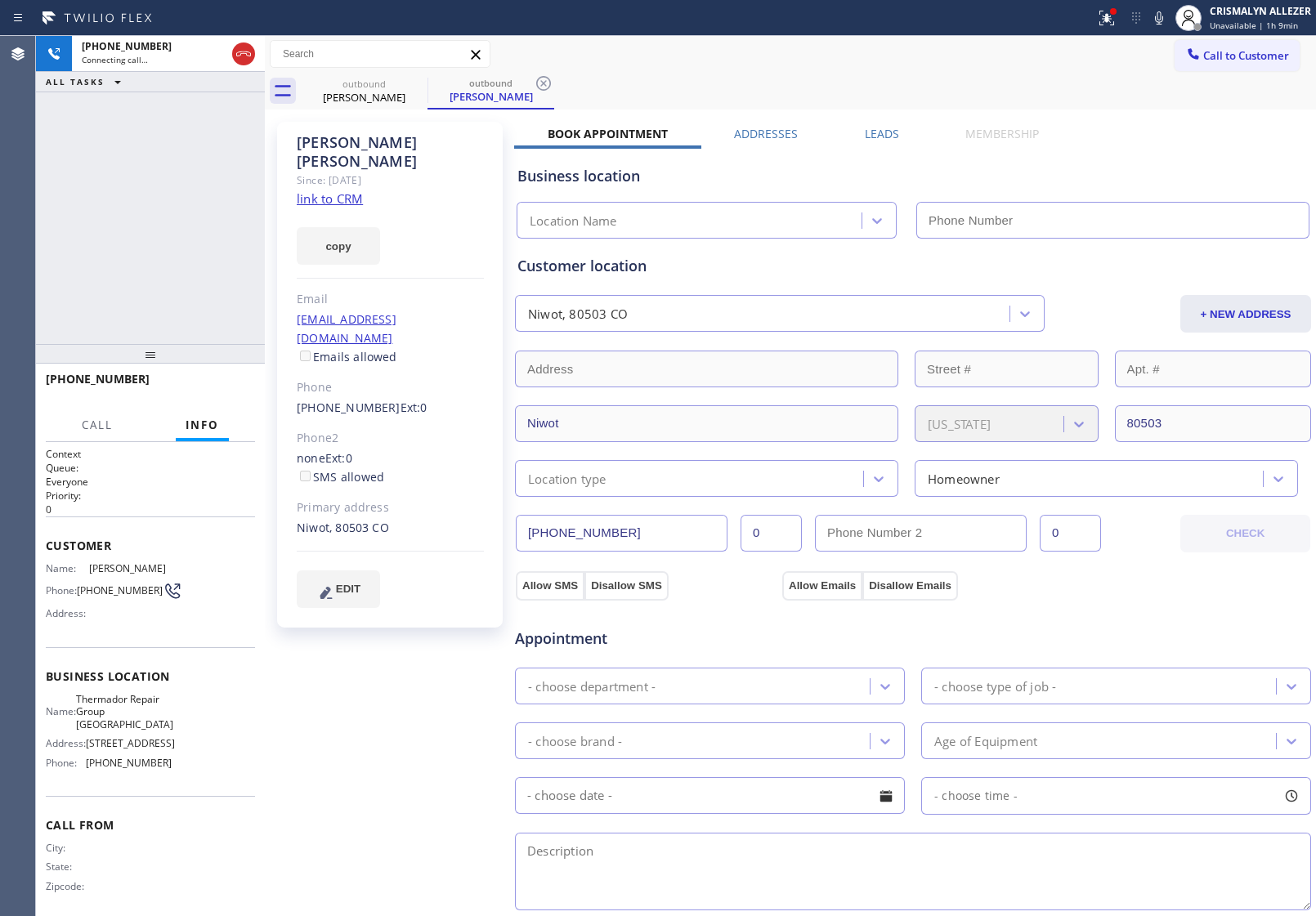
click at [333, 190] on link "link to CRM" at bounding box center [329, 198] width 66 height 17
type input "[PHONE_NUMBER]"
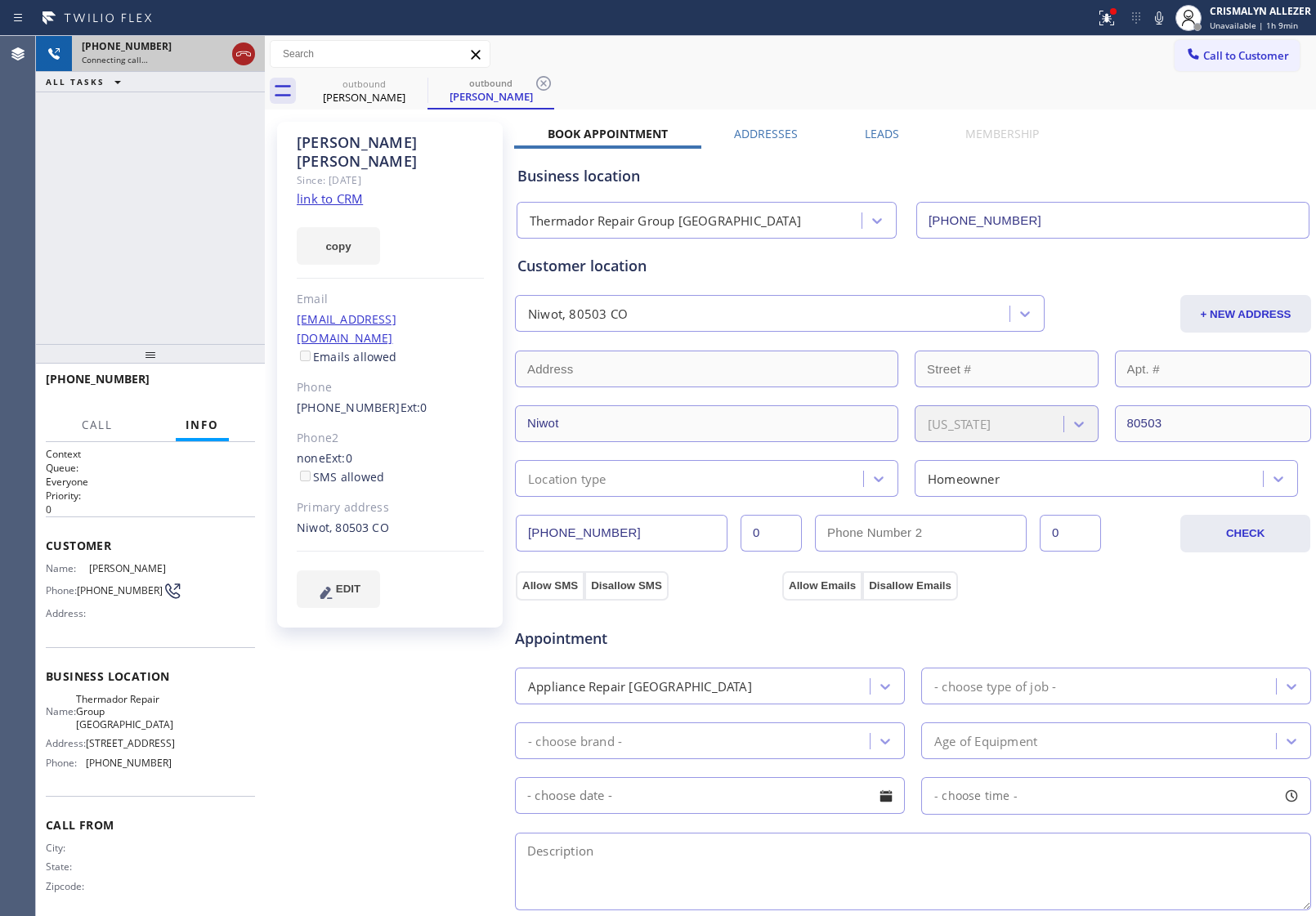
click at [248, 54] on icon at bounding box center [244, 53] width 19 height 19
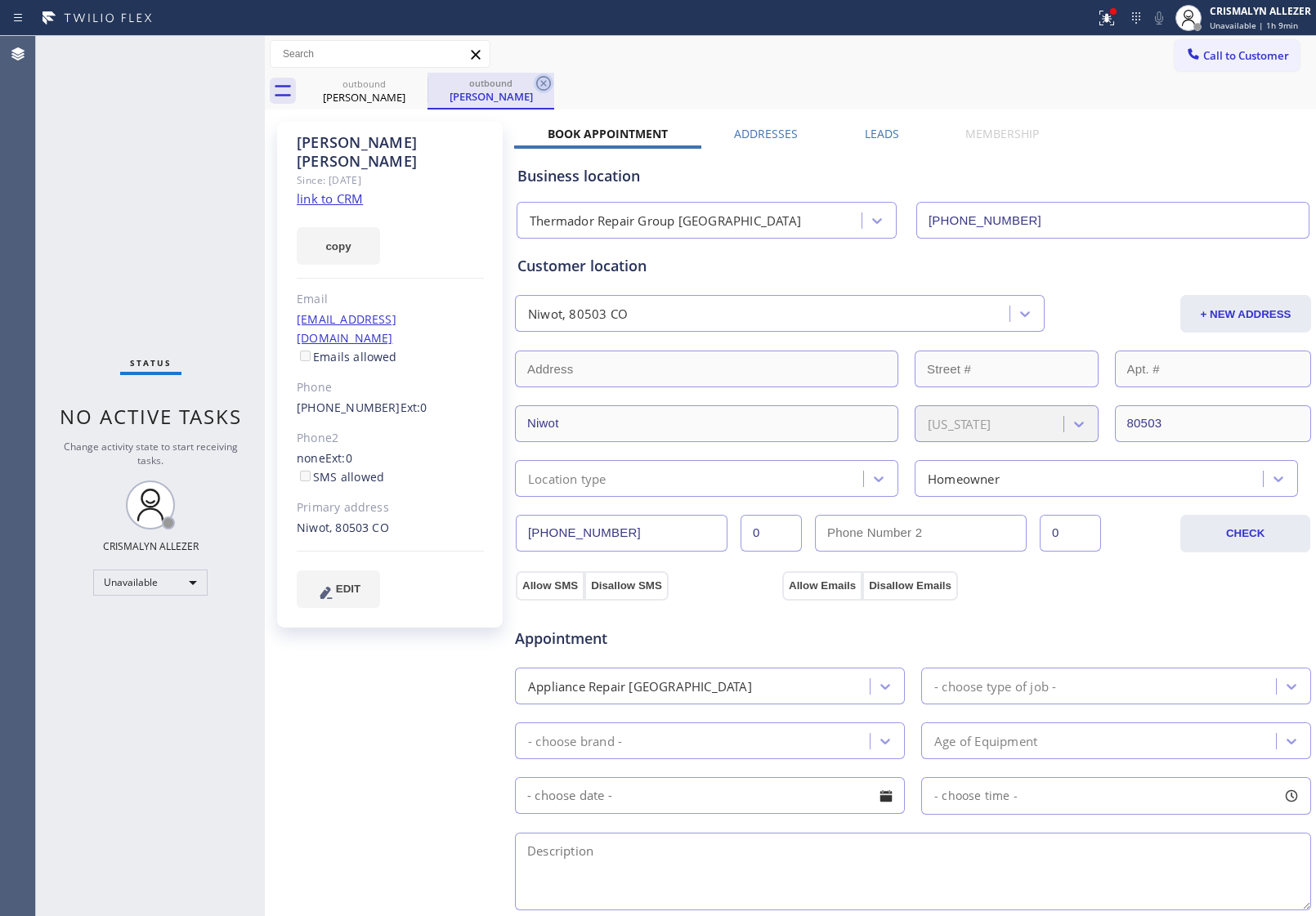
click at [546, 83] on icon at bounding box center [543, 84] width 19 height 19
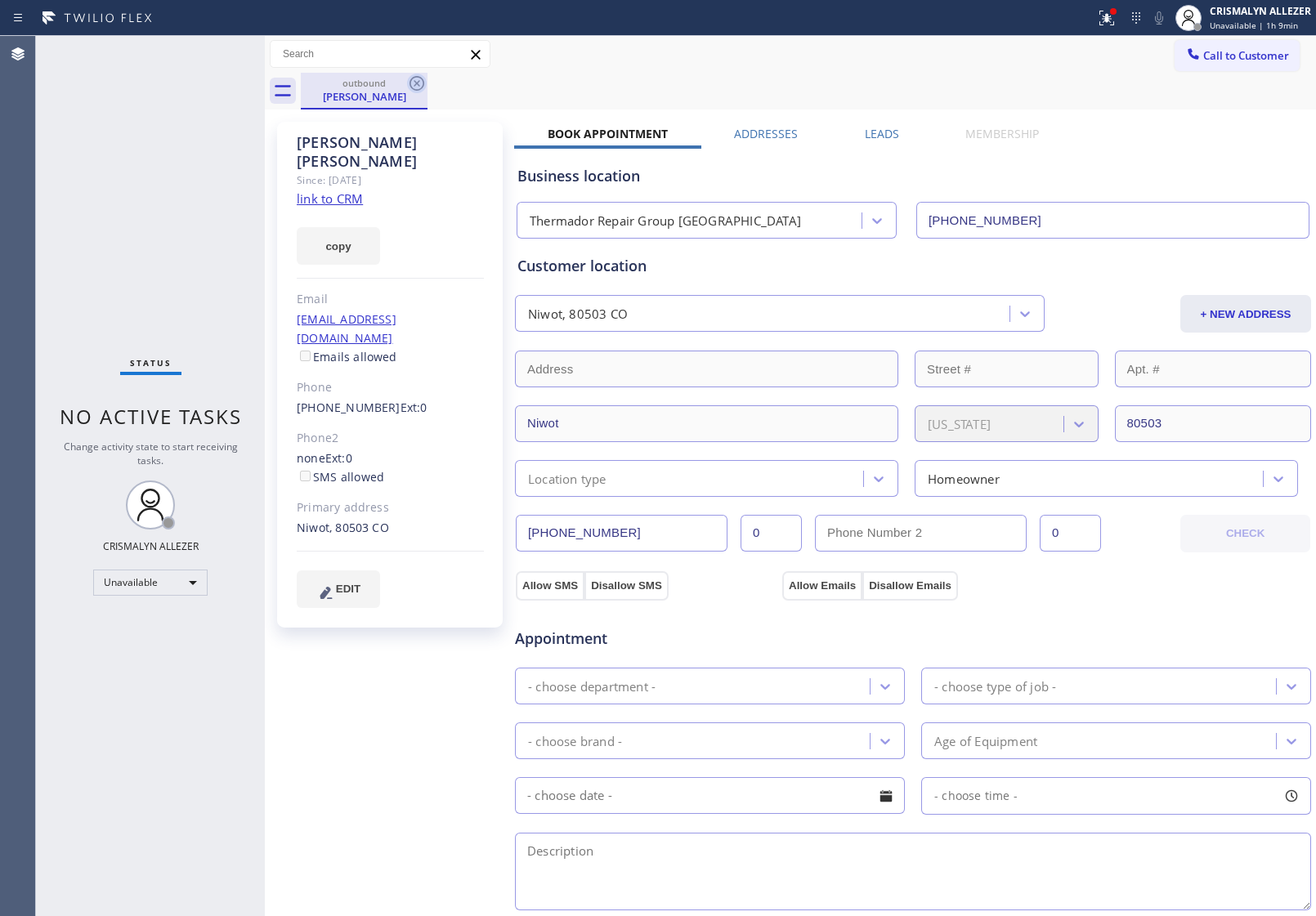
click at [410, 82] on icon at bounding box center [417, 83] width 15 height 15
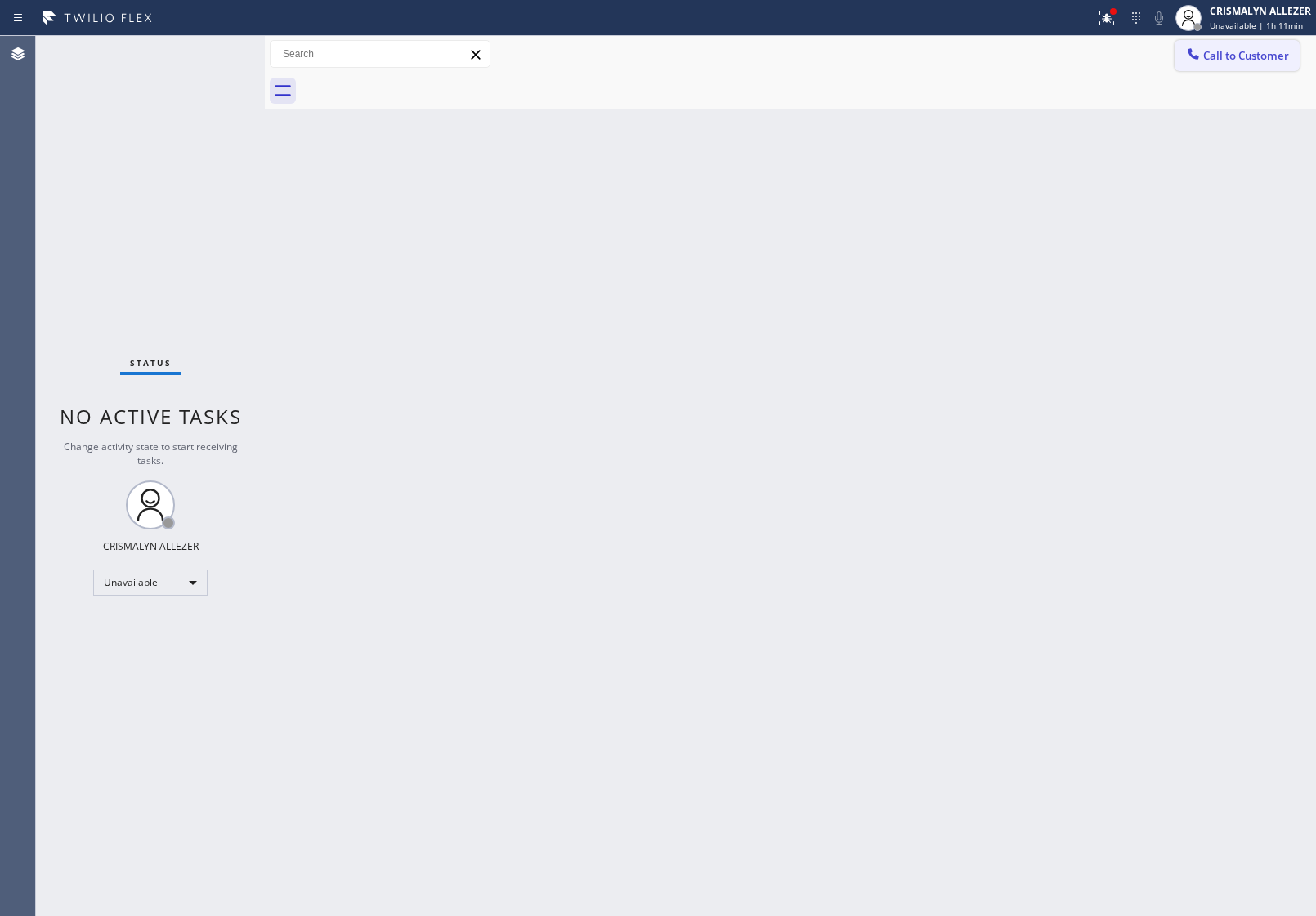
click at [1226, 55] on span "Call to Customer" at bounding box center [1246, 55] width 85 height 15
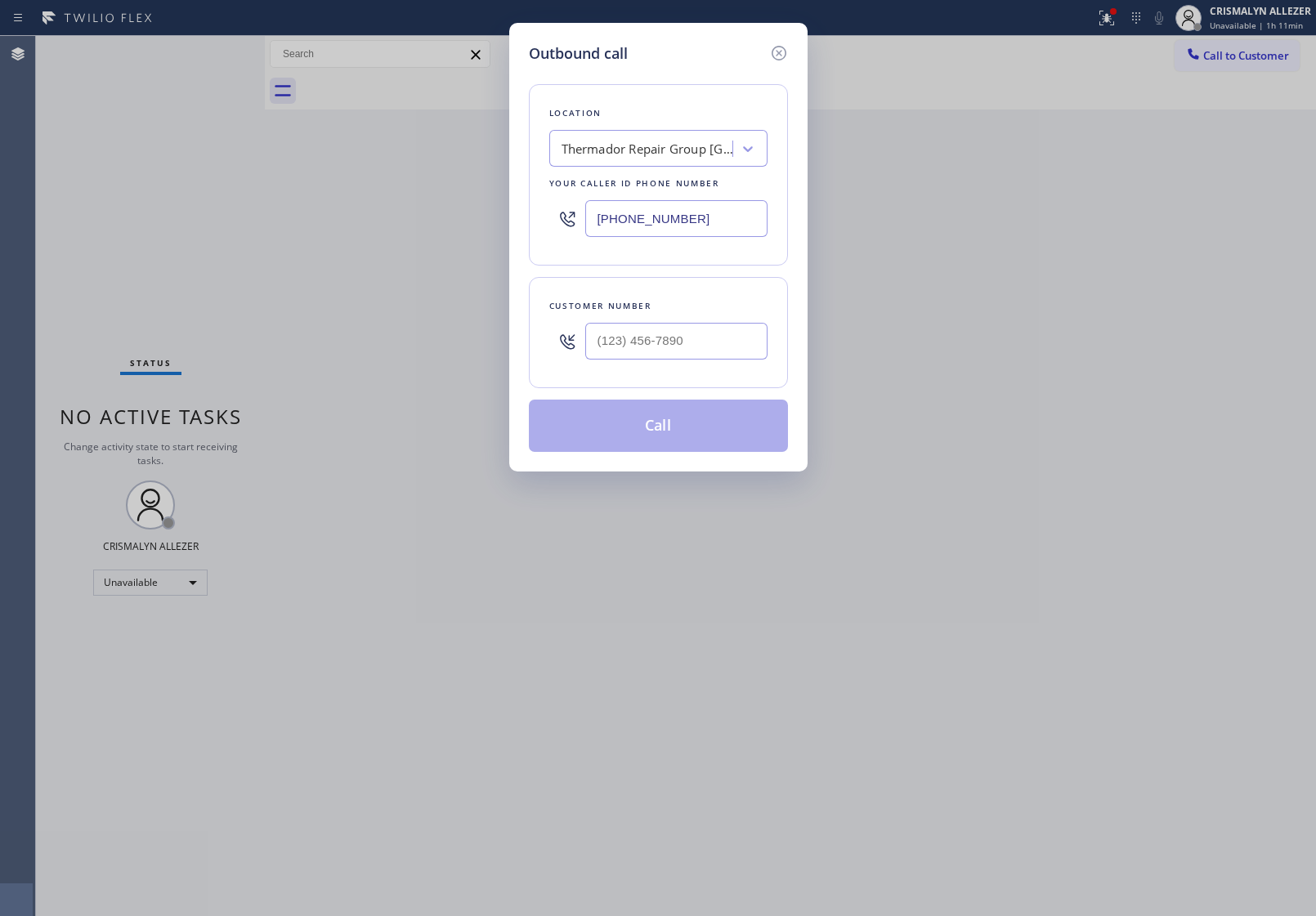
drag, startPoint x: 745, startPoint y: 217, endPoint x: 402, endPoint y: 213, distance: 343.0
click at [418, 214] on div "Outbound call Location Thermador Repair Group [GEOGRAPHIC_DATA] Your caller id …" at bounding box center [658, 458] width 1316 height 916
paste input "text"
type input "[PHONE_NUMBER]"
click at [707, 353] on input "(___) ___-____" at bounding box center [677, 341] width 183 height 37
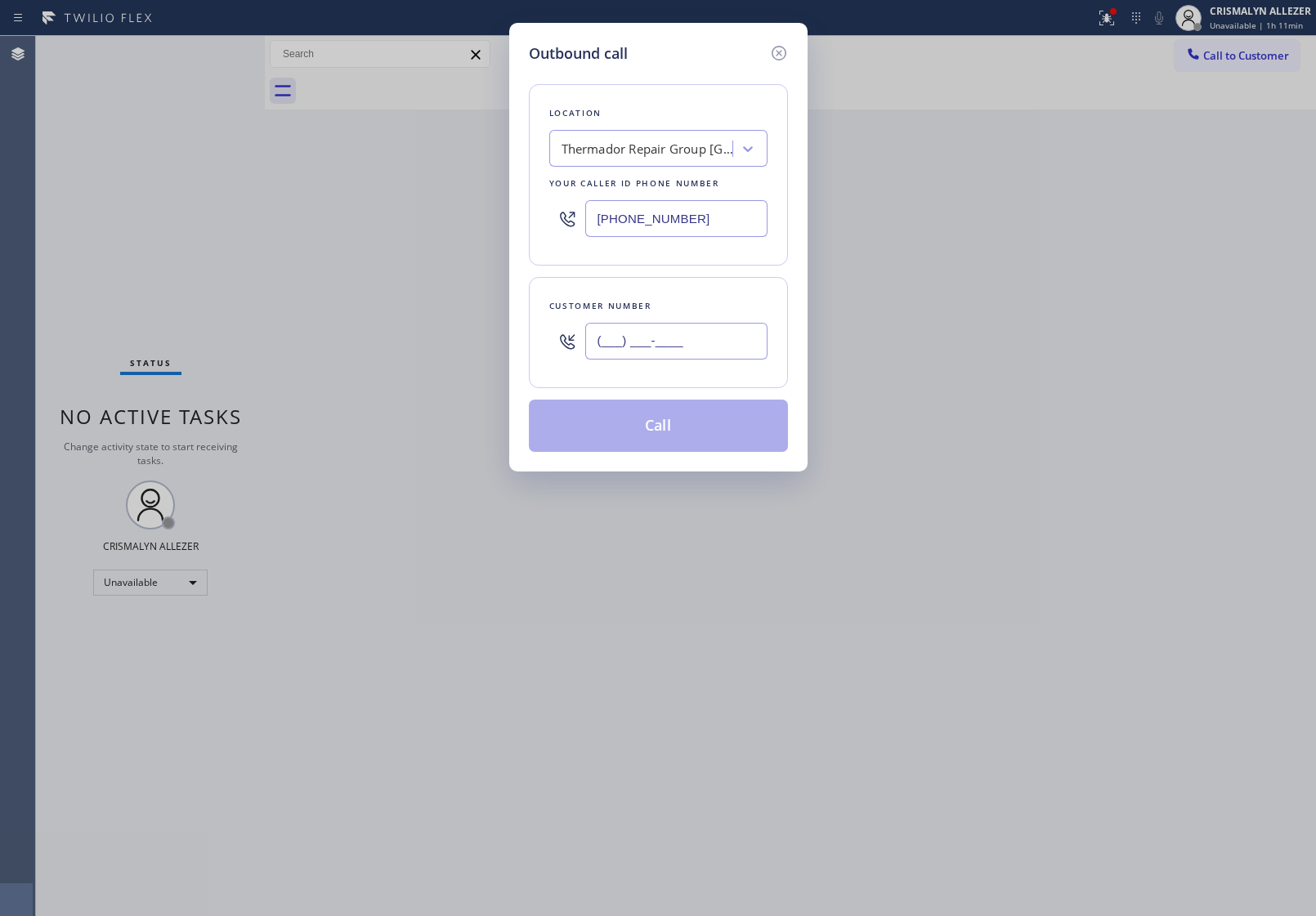
paste input "303) 912-3699"
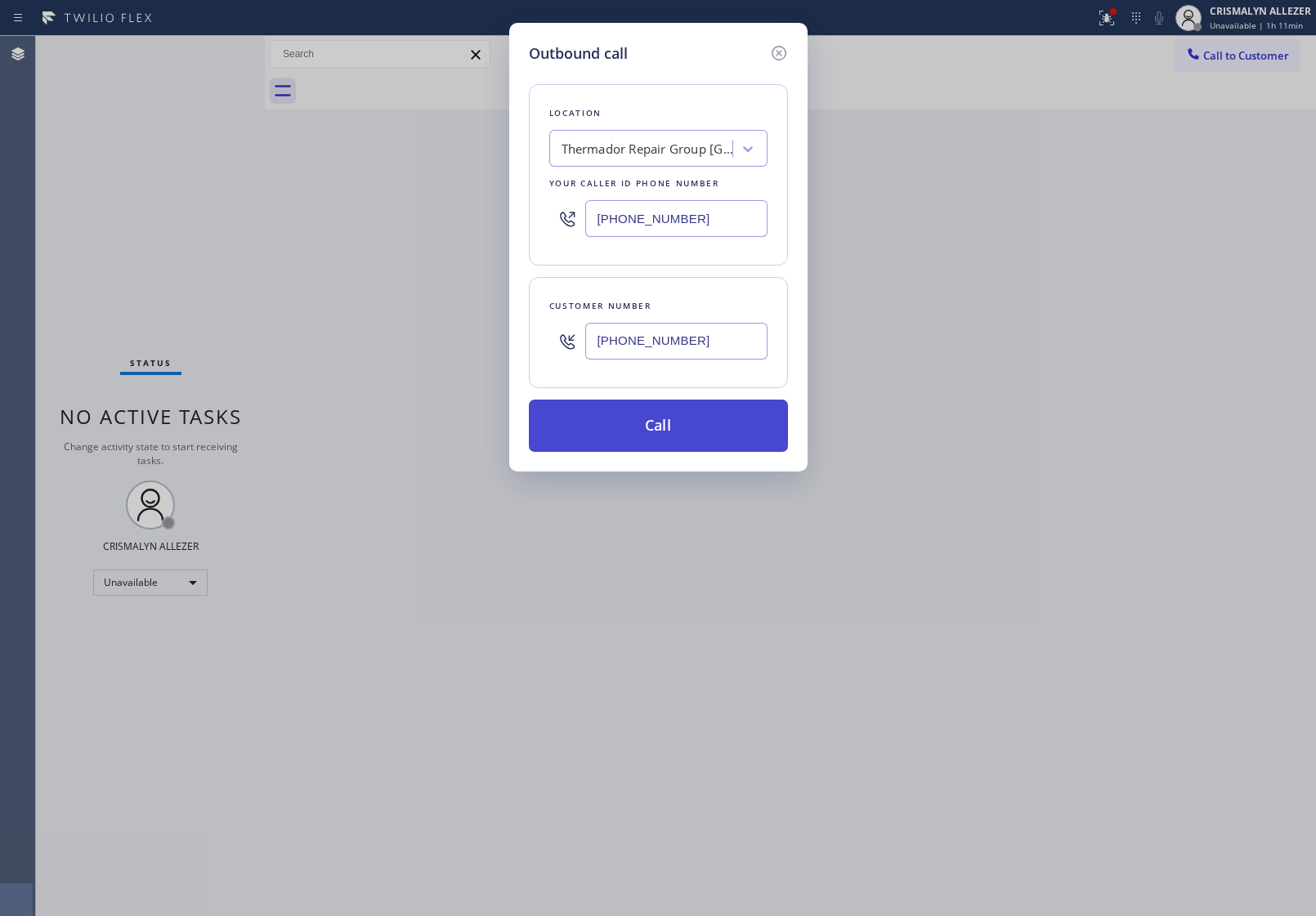
type input "[PHONE_NUMBER]"
click at [652, 440] on button "Call" at bounding box center [658, 425] width 259 height 52
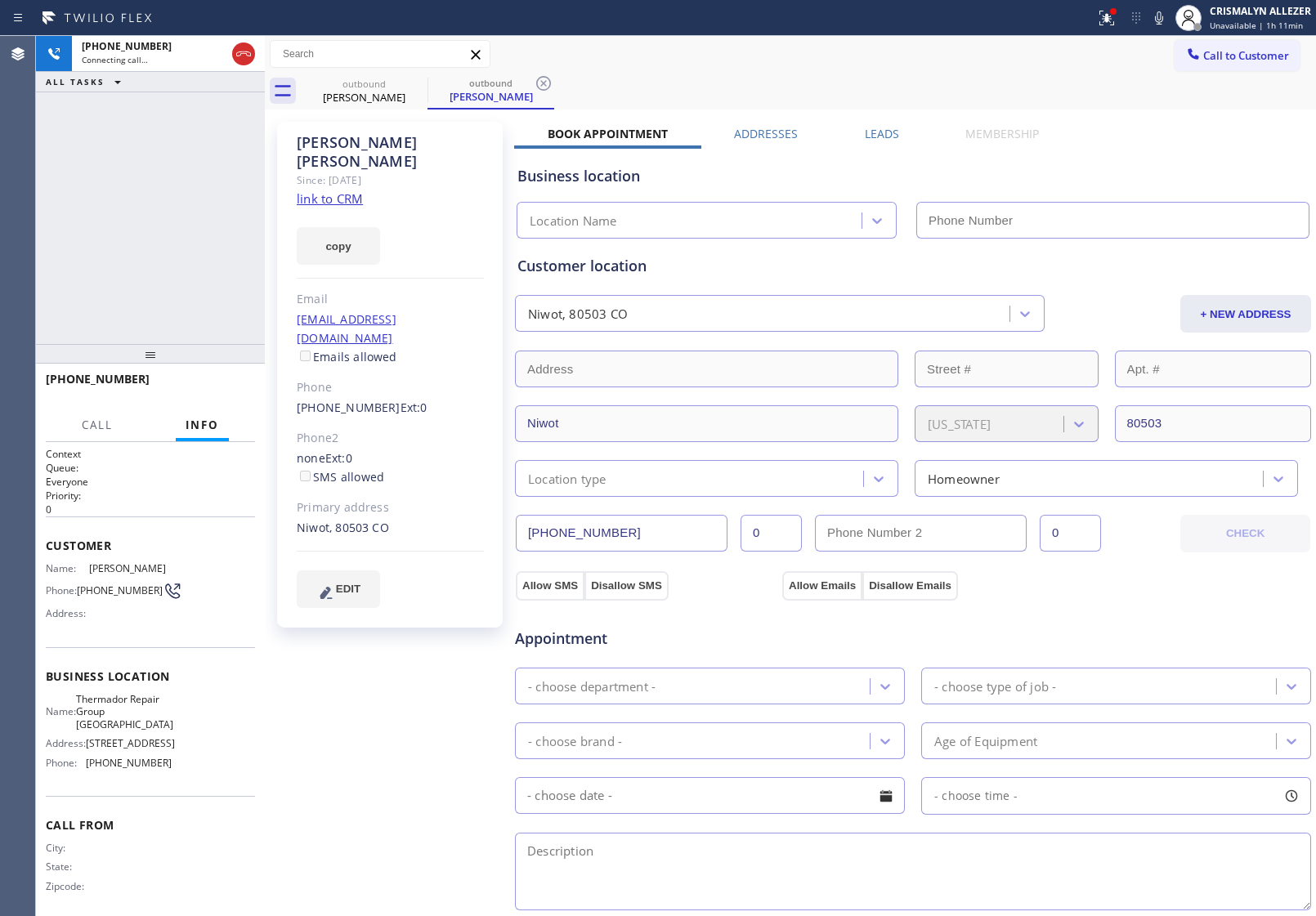
type input "[PHONE_NUMBER]"
click at [173, 223] on div "[PHONE_NUMBER] Connecting call… ALL TASKS ALL TASKS ACTIVE TASKS TASKS IN WRAP …" at bounding box center [151, 189] width 229 height 308
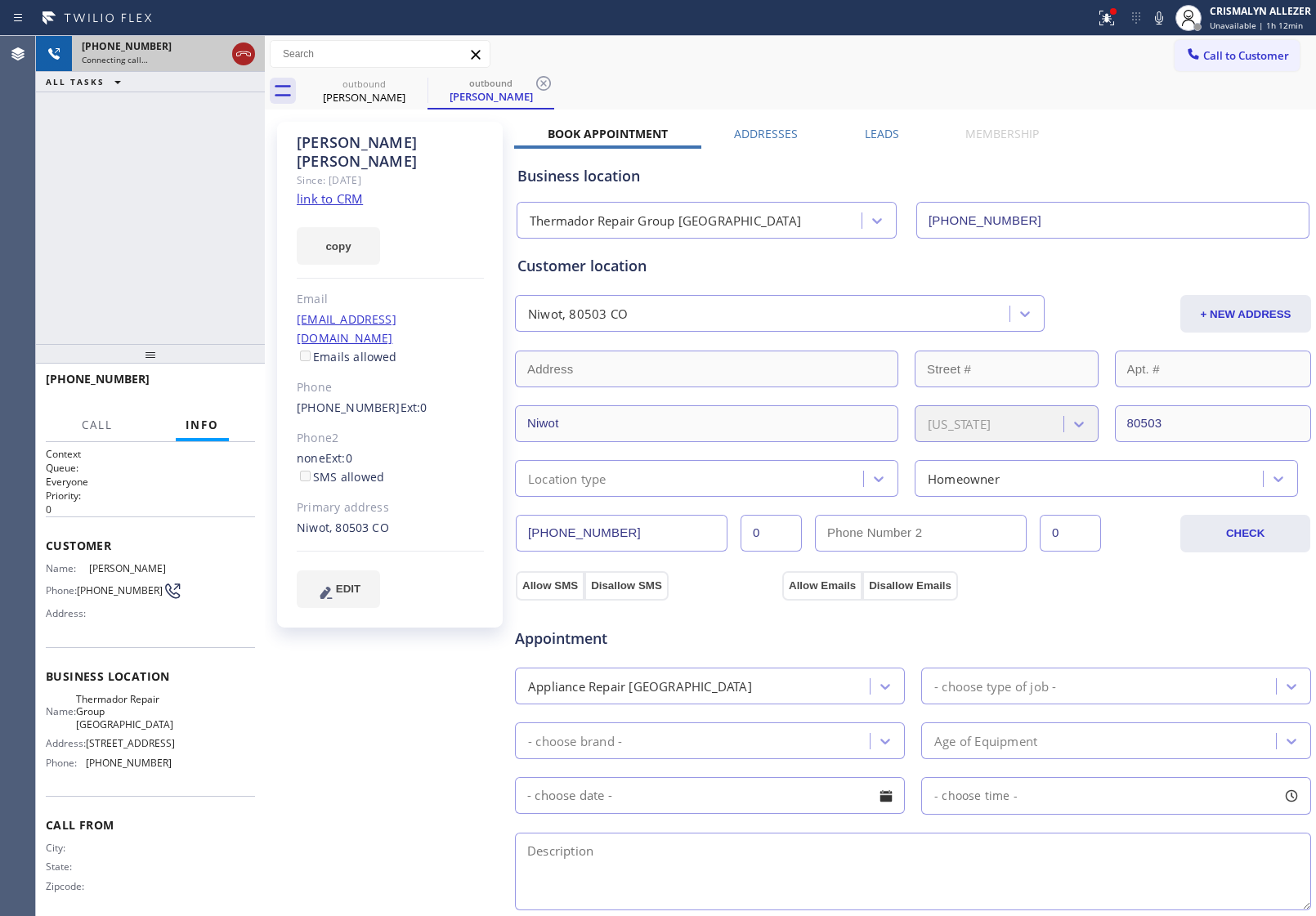
click at [235, 53] on icon at bounding box center [244, 53] width 19 height 19
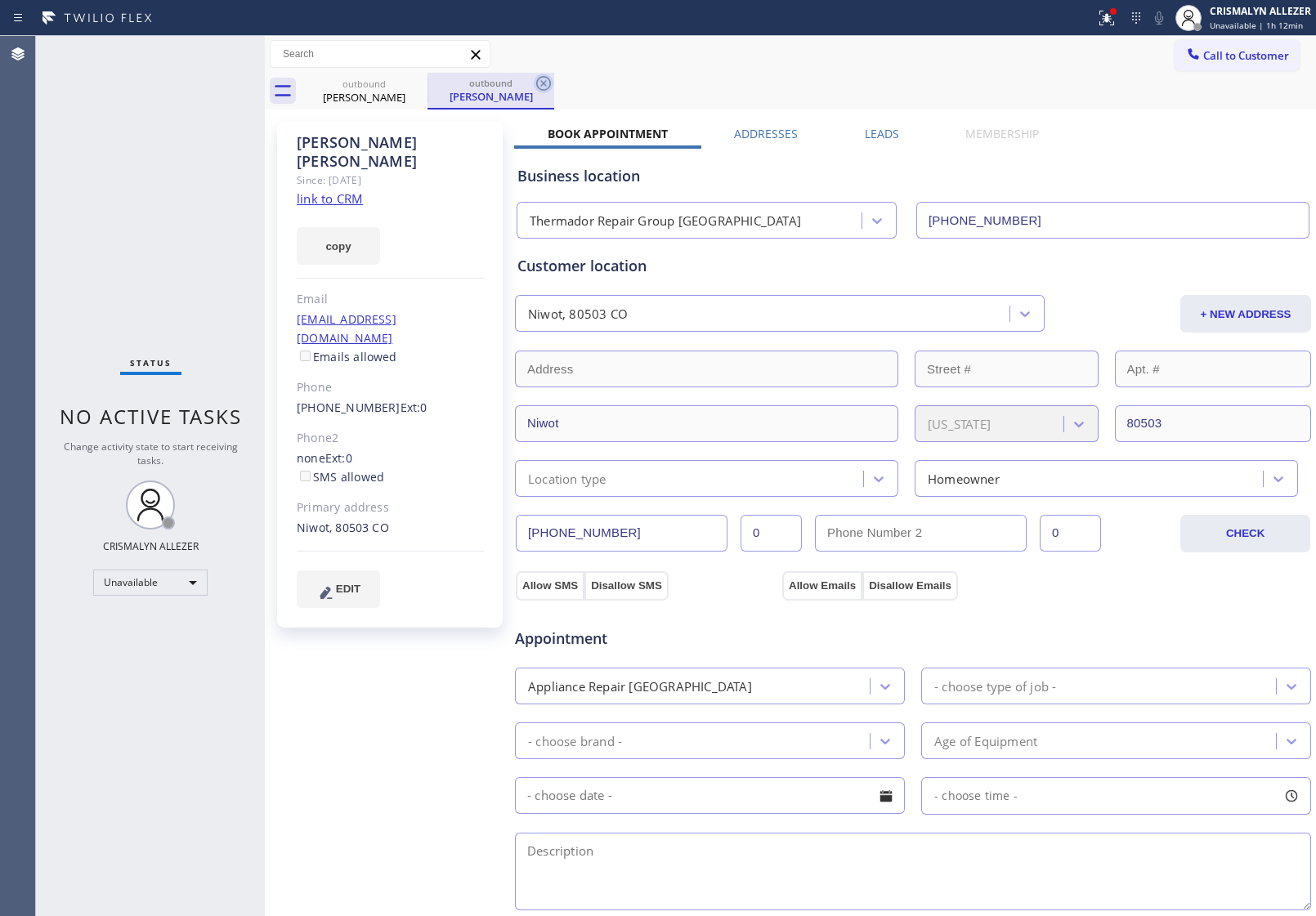
click at [545, 79] on icon at bounding box center [543, 84] width 19 height 19
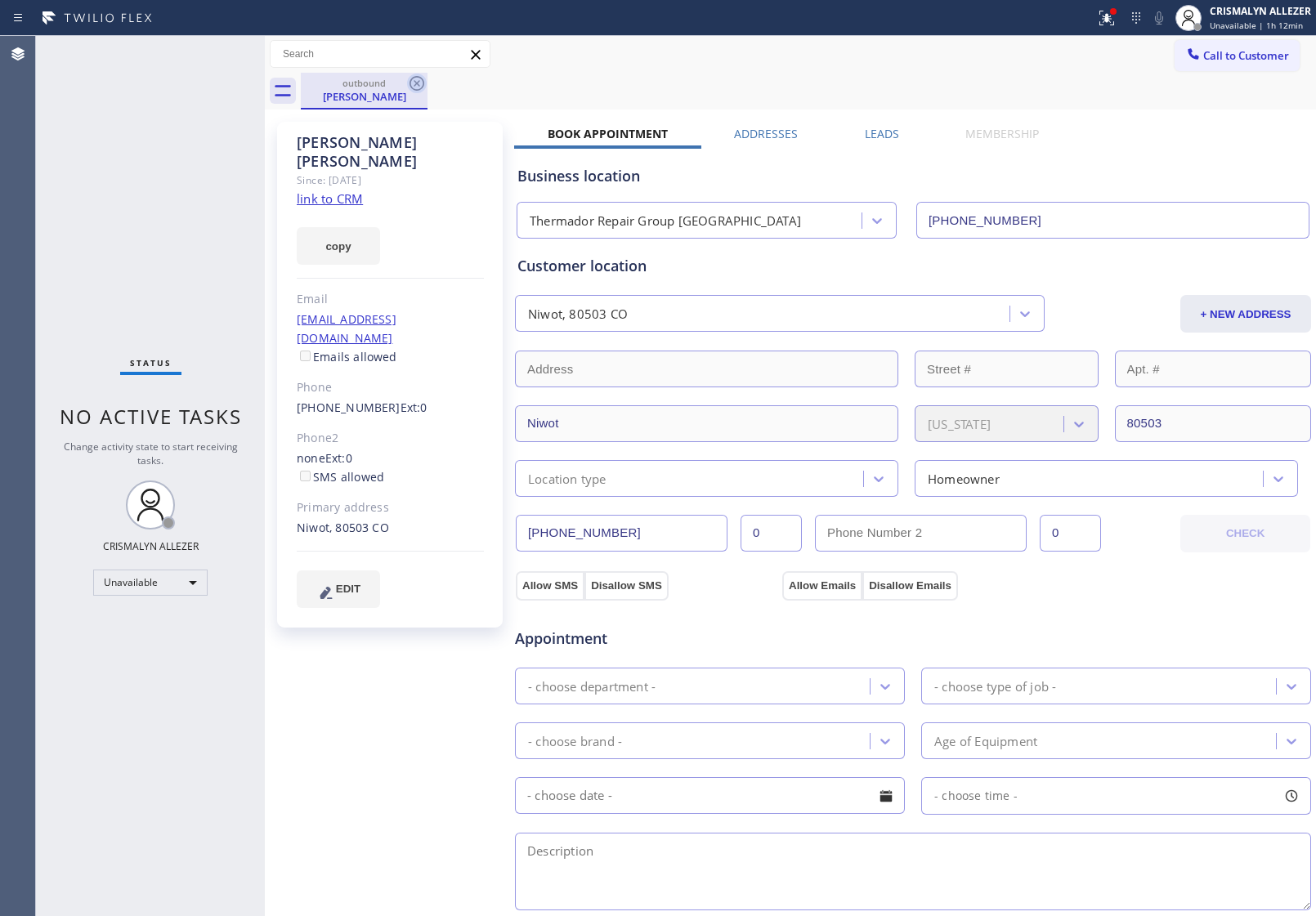
click at [415, 85] on icon at bounding box center [417, 83] width 15 height 15
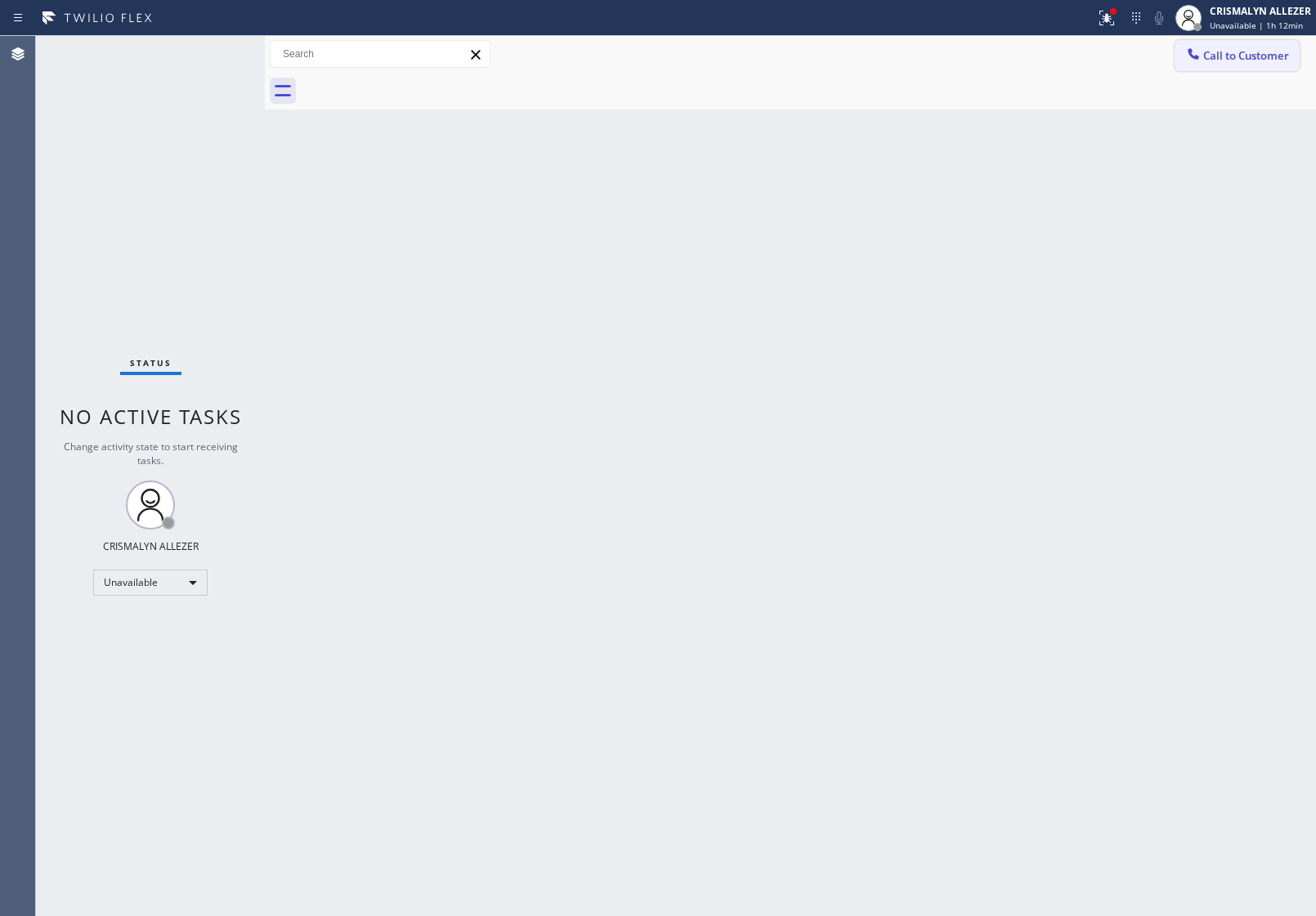
click at [1244, 54] on span "Call to Customer" at bounding box center [1246, 55] width 85 height 15
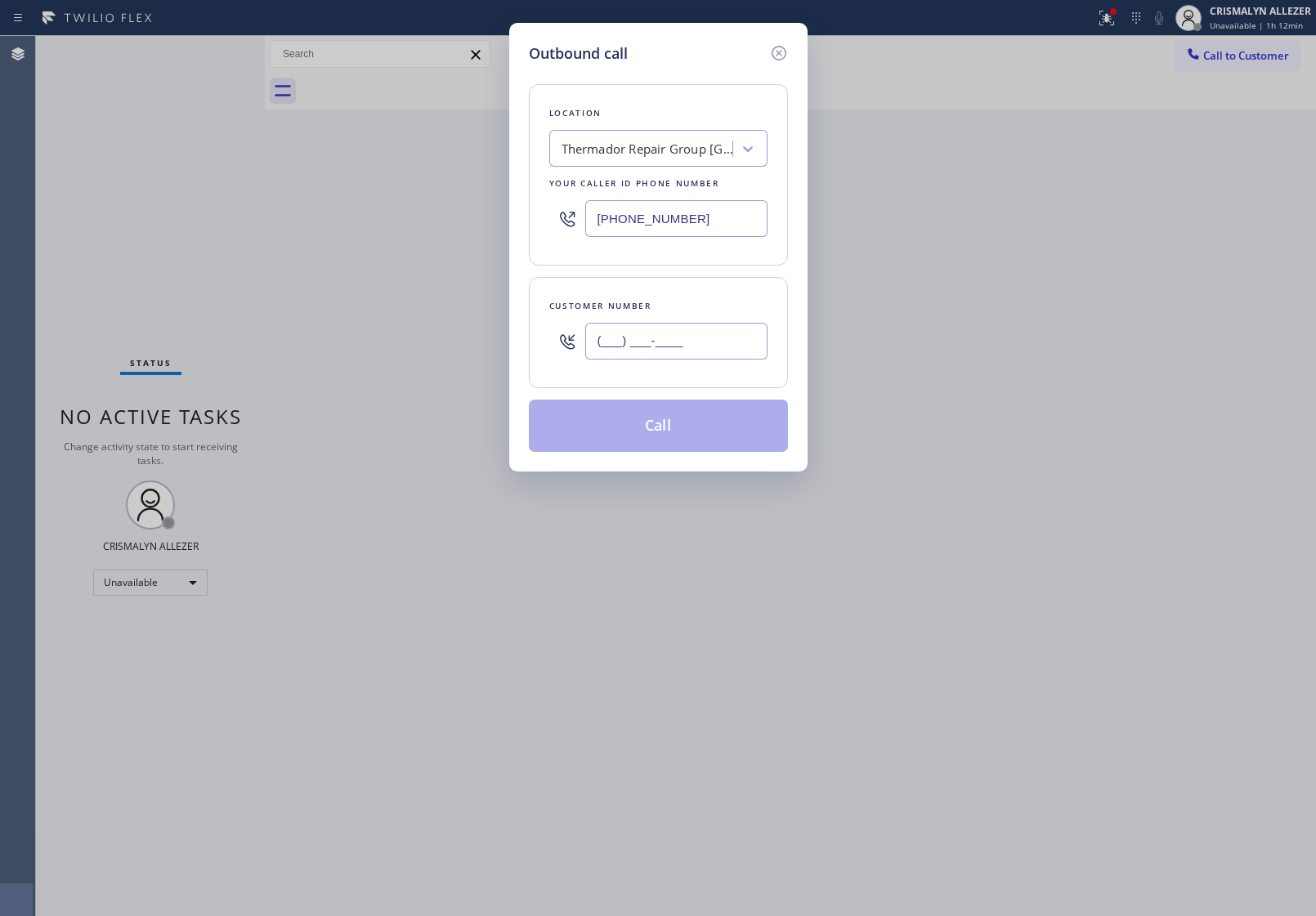
click at [725, 327] on input "(___) ___-____" at bounding box center [677, 341] width 183 height 37
paste input "314) 608-3810"
type input "[PHONE_NUMBER]"
click at [691, 153] on div "Thermador Repair Group [GEOGRAPHIC_DATA]" at bounding box center [647, 149] width 172 height 18
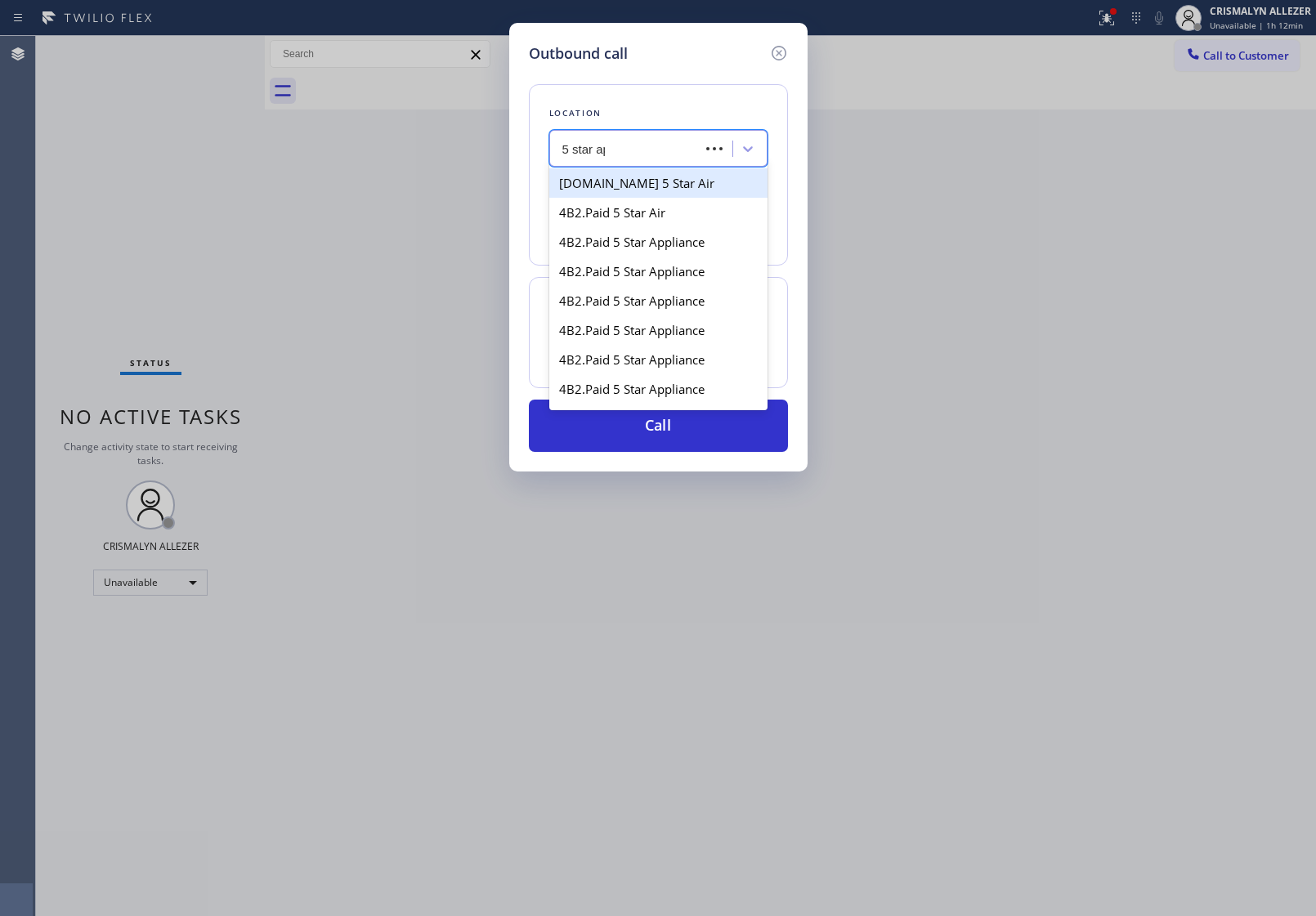
type input "5 star app"
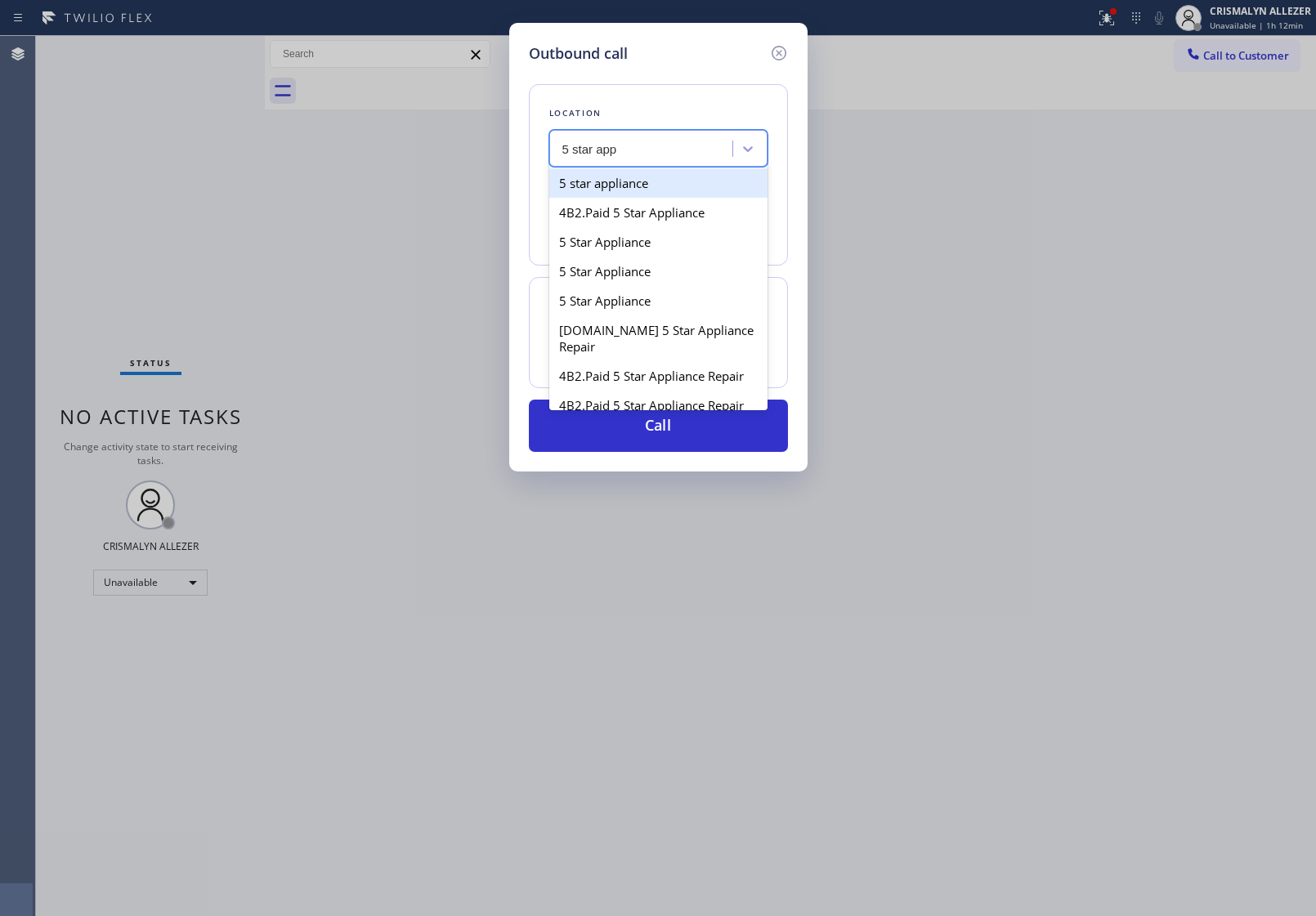
click at [685, 186] on div "5 star appliance" at bounding box center [658, 183] width 219 height 29
type input "[PHONE_NUMBER]"
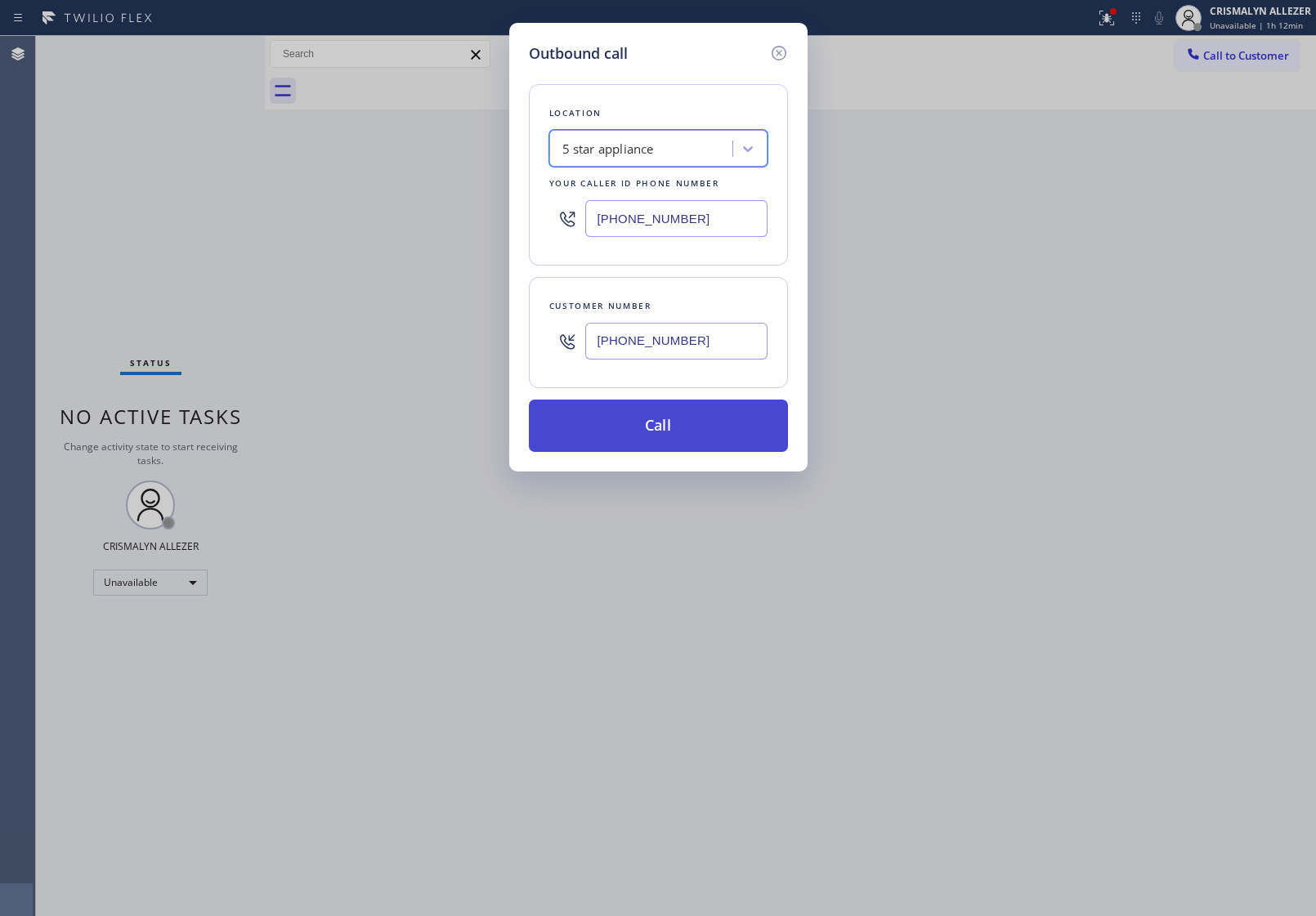
click at [683, 444] on button "Call" at bounding box center [658, 425] width 259 height 52
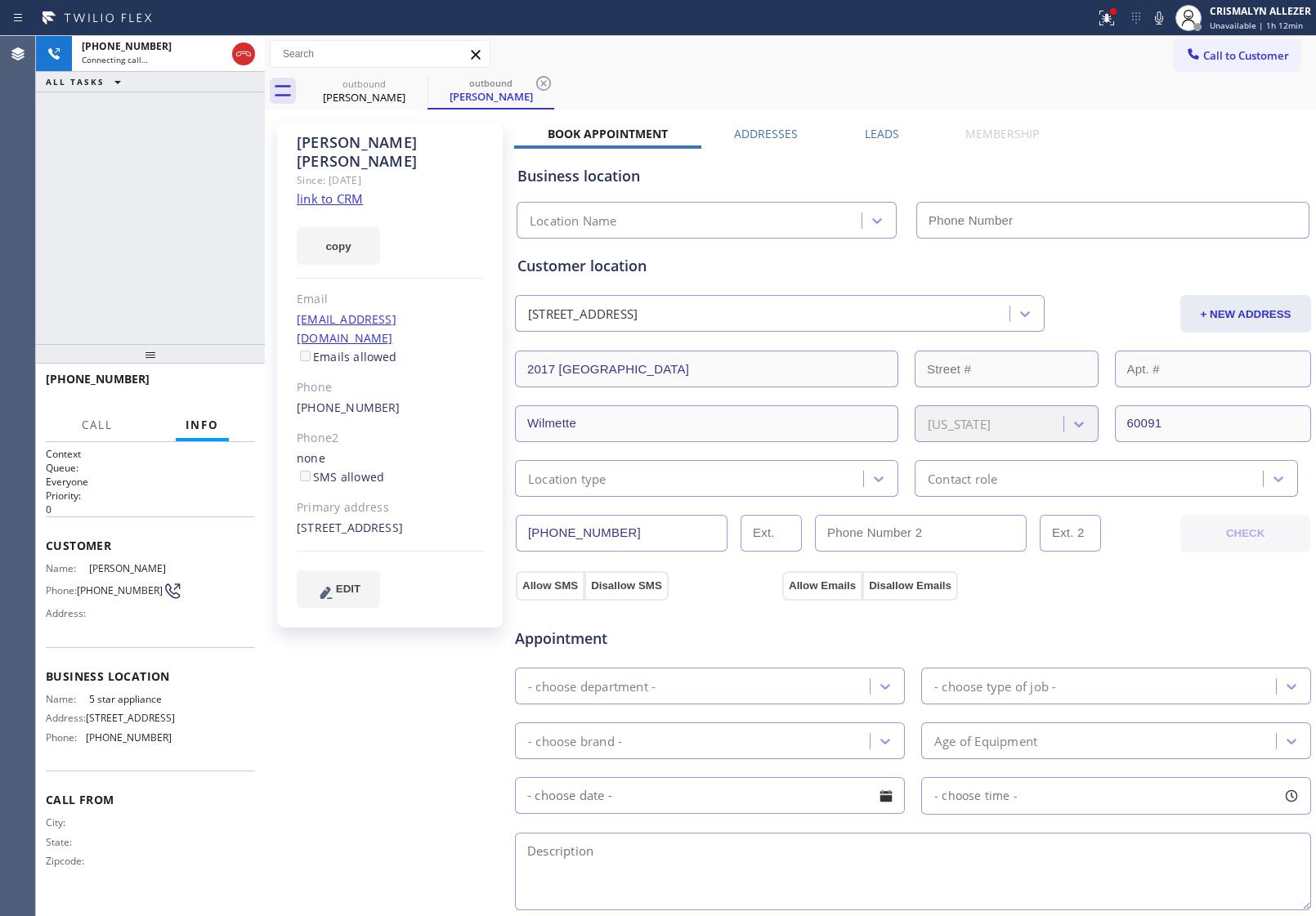
click at [341, 190] on link "link to CRM" at bounding box center [329, 198] width 66 height 17
type input "[PHONE_NUMBER]"
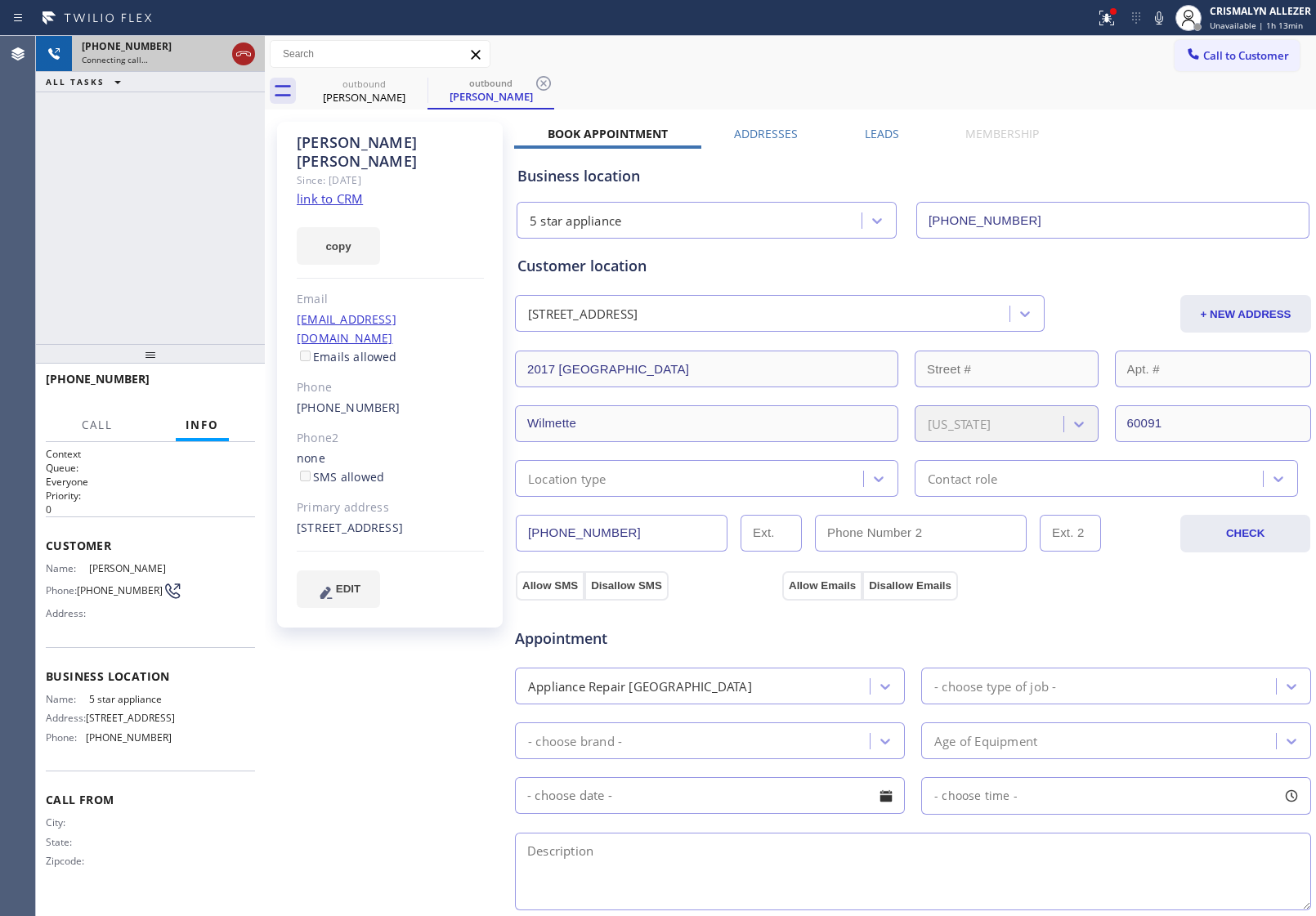
click at [235, 53] on icon at bounding box center [244, 53] width 19 height 19
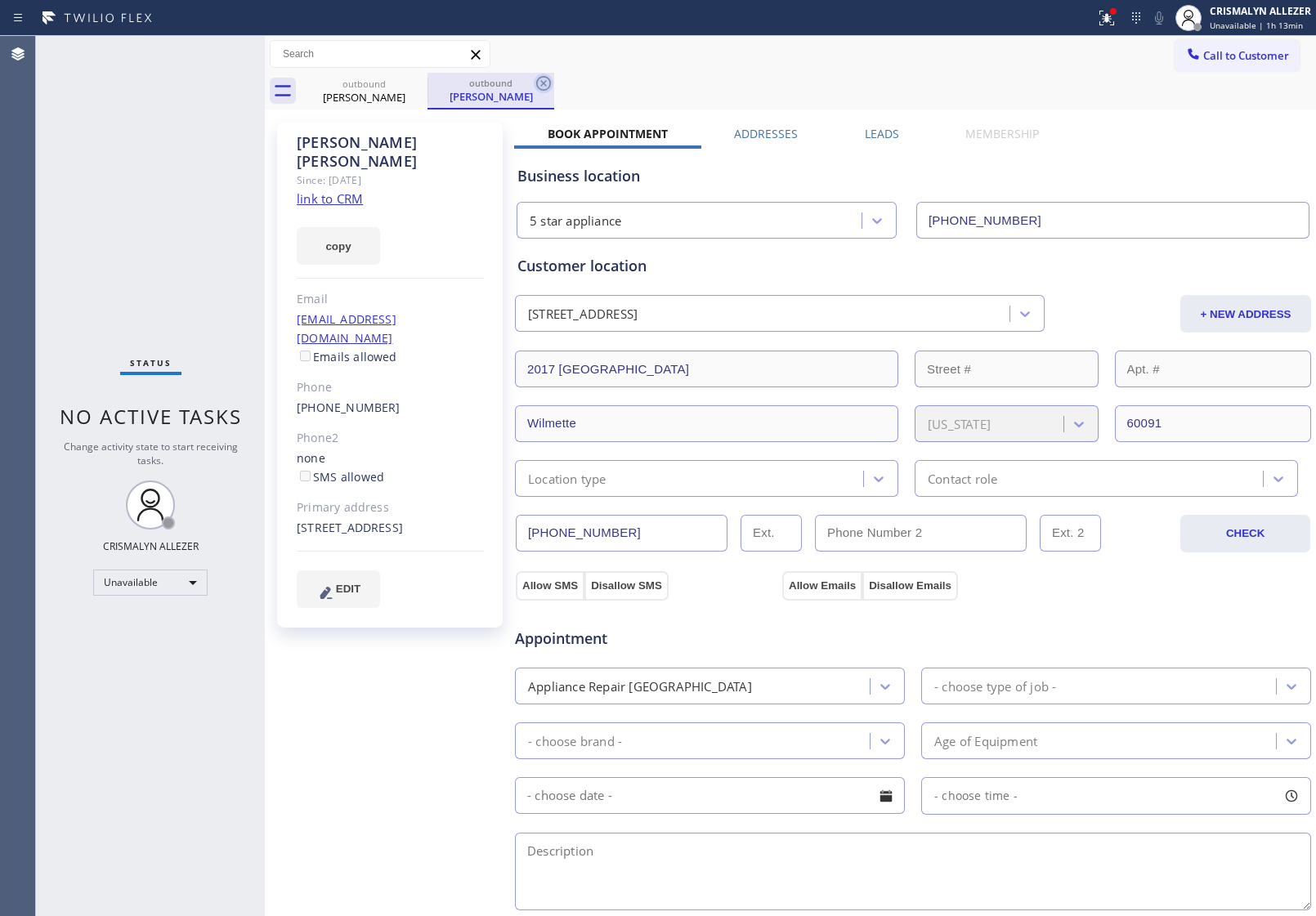
click at [541, 85] on icon at bounding box center [543, 83] width 15 height 15
drag, startPoint x: 422, startPoint y: 85, endPoint x: 511, endPoint y: 174, distance: 125.9
click at [425, 94] on div "outbound [PERSON_NAME]" at bounding box center [364, 91] width 126 height 37
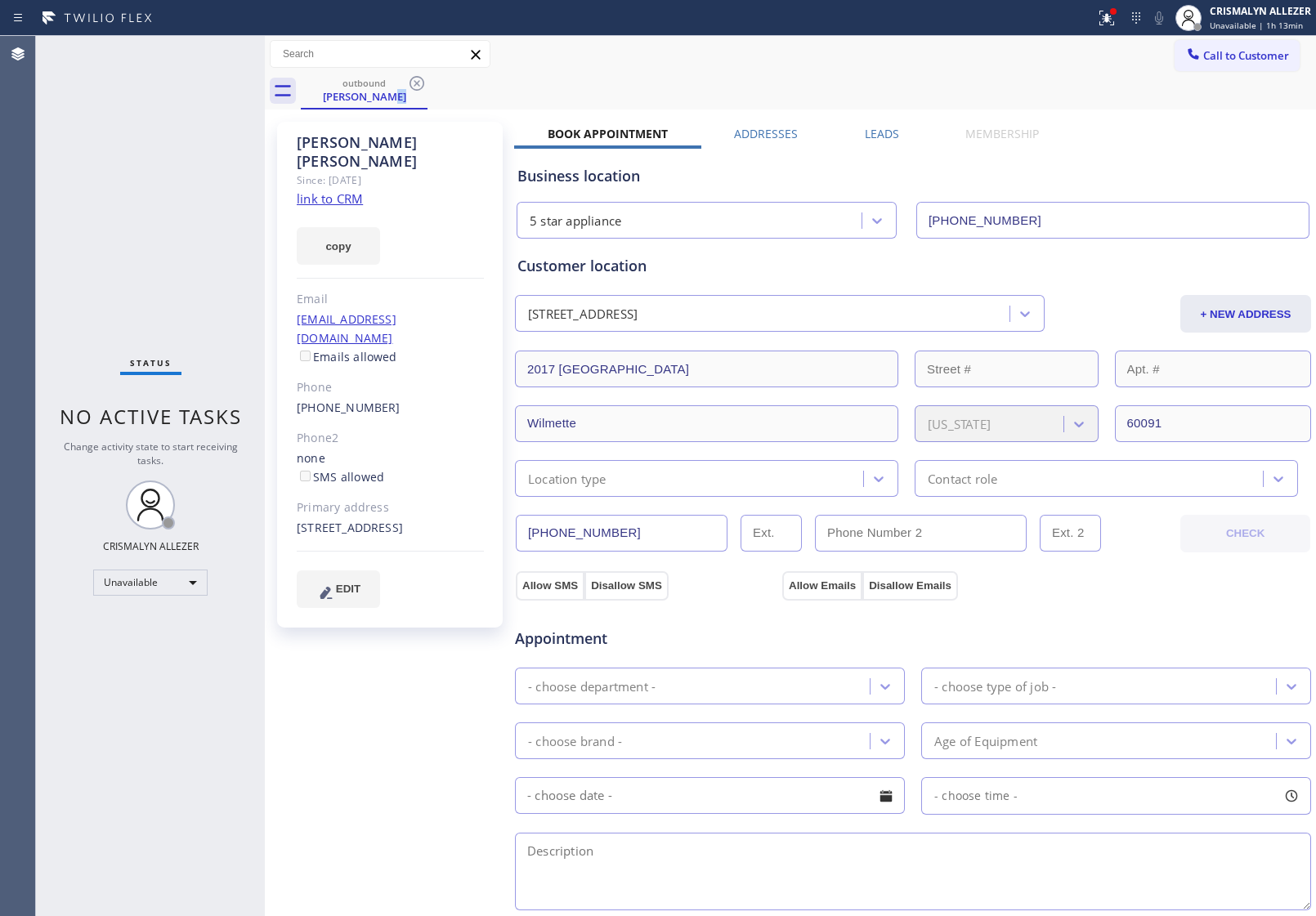
click at [1229, 61] on span "Call to Customer" at bounding box center [1246, 55] width 85 height 15
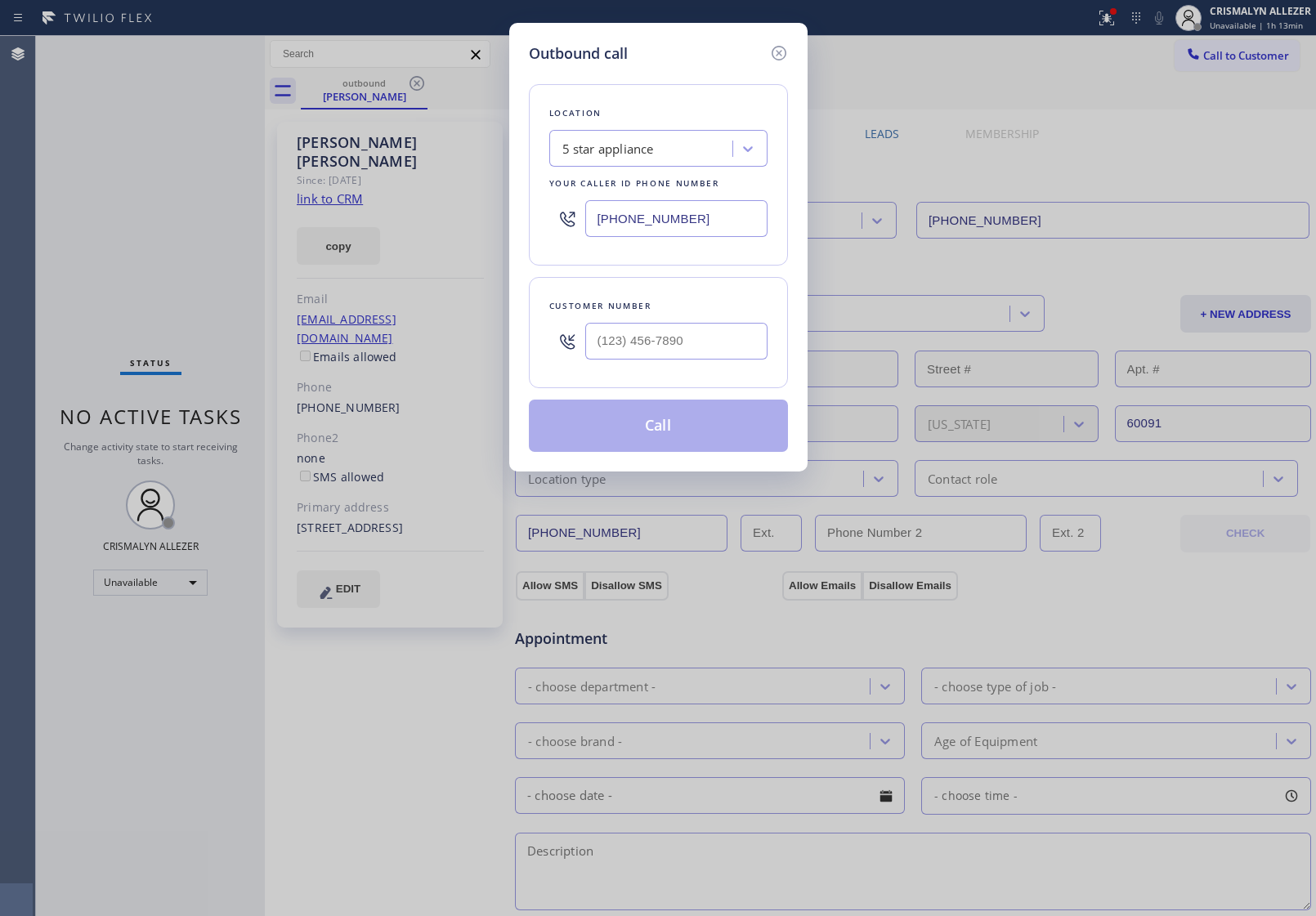
drag, startPoint x: 728, startPoint y: 222, endPoint x: 401, endPoint y: 224, distance: 327.0
click at [401, 224] on div "Outbound call Location 5 star appliance Your caller id phone number [PHONE_NUMB…" at bounding box center [658, 458] width 1316 height 916
paste input "408) 741-9903"
type input "[PHONE_NUMBER]"
click at [685, 356] on input "(___) ___-____" at bounding box center [677, 341] width 183 height 37
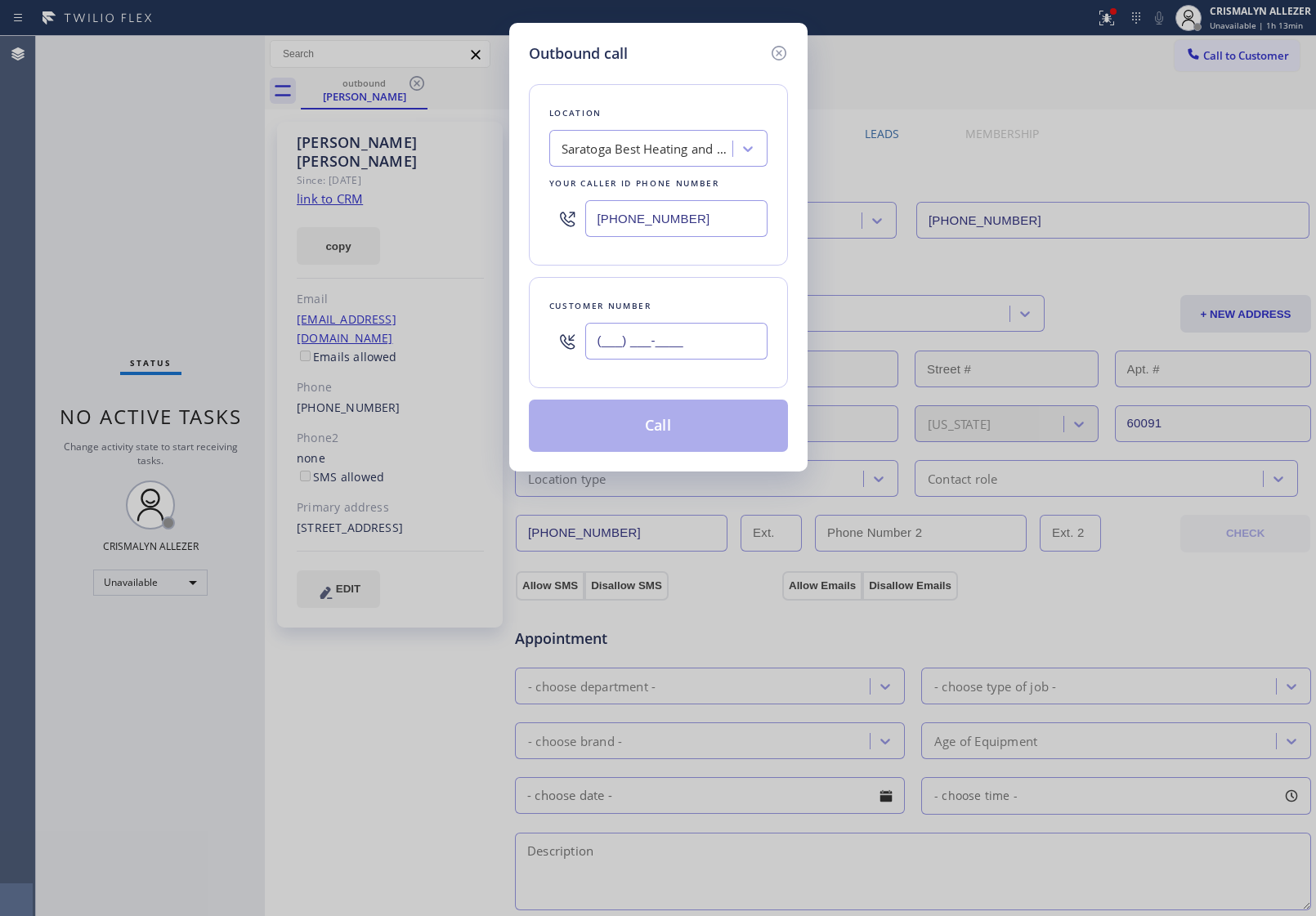
paste input "408) 372-1291"
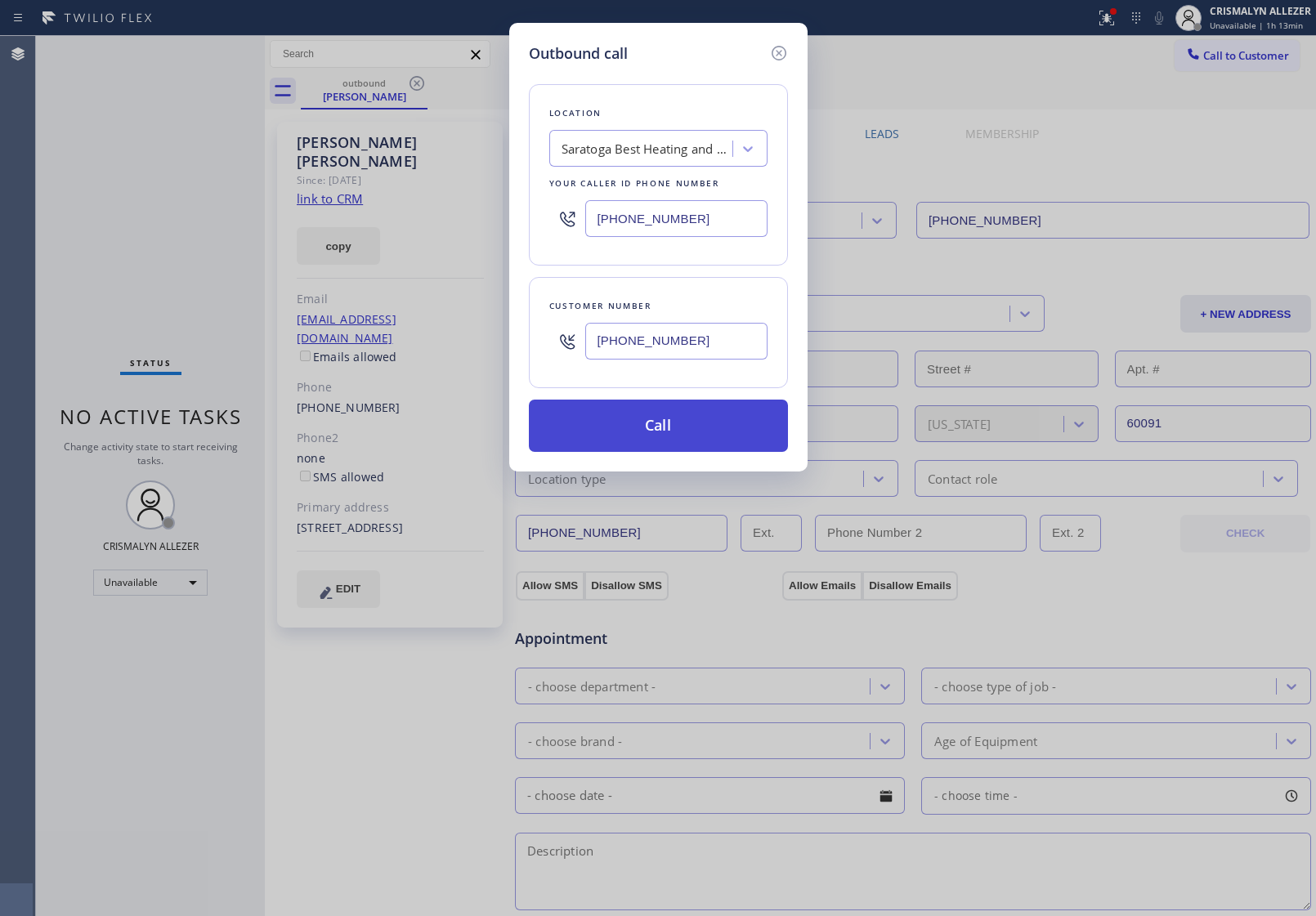
type input "[PHONE_NUMBER]"
click at [654, 422] on button "Call" at bounding box center [658, 425] width 259 height 52
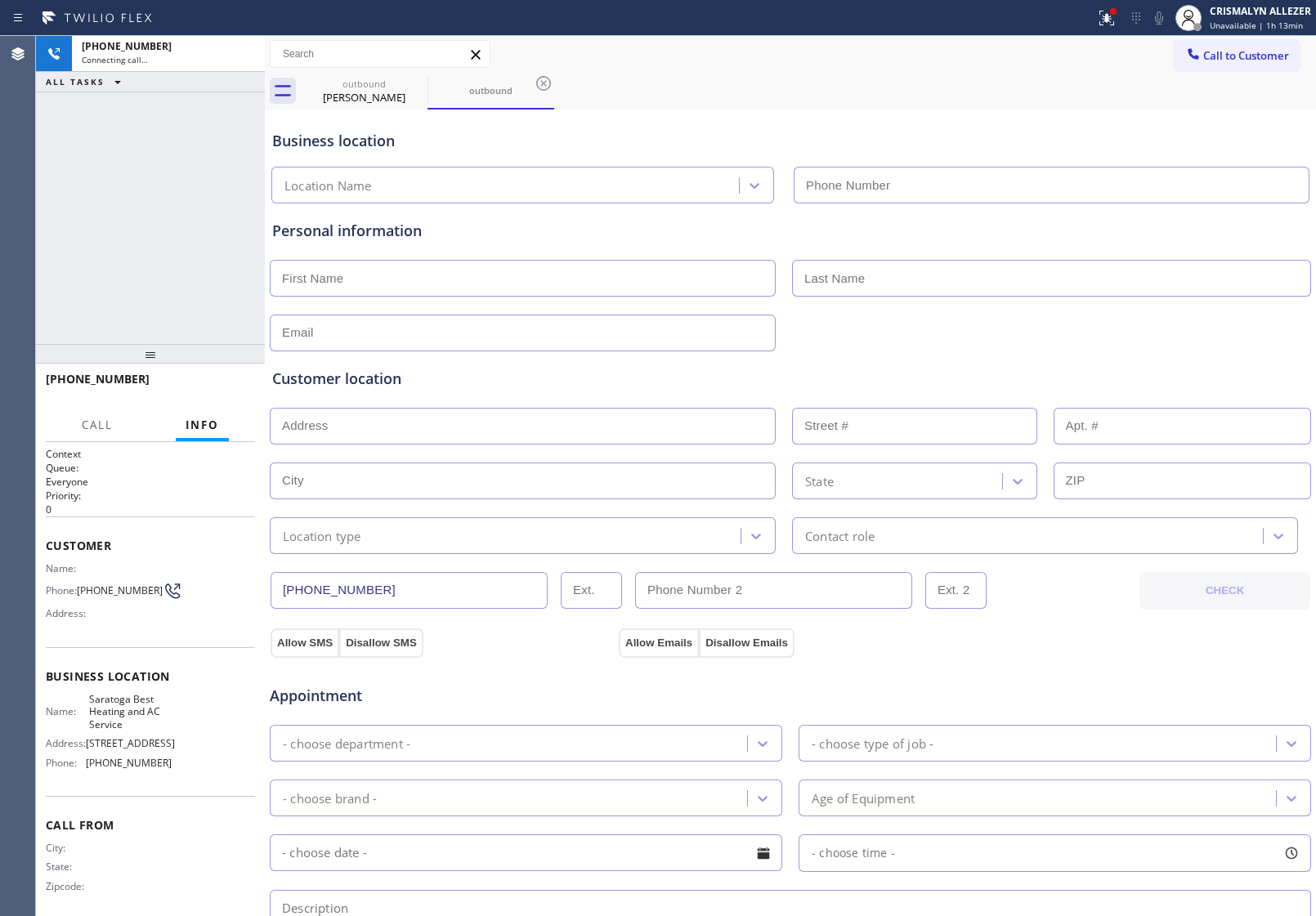
type input "[PHONE_NUMBER]"
drag, startPoint x: 354, startPoint y: 87, endPoint x: 415, endPoint y: 82, distance: 61.2
click at [354, 87] on div "outbound" at bounding box center [363, 84] width 123 height 13
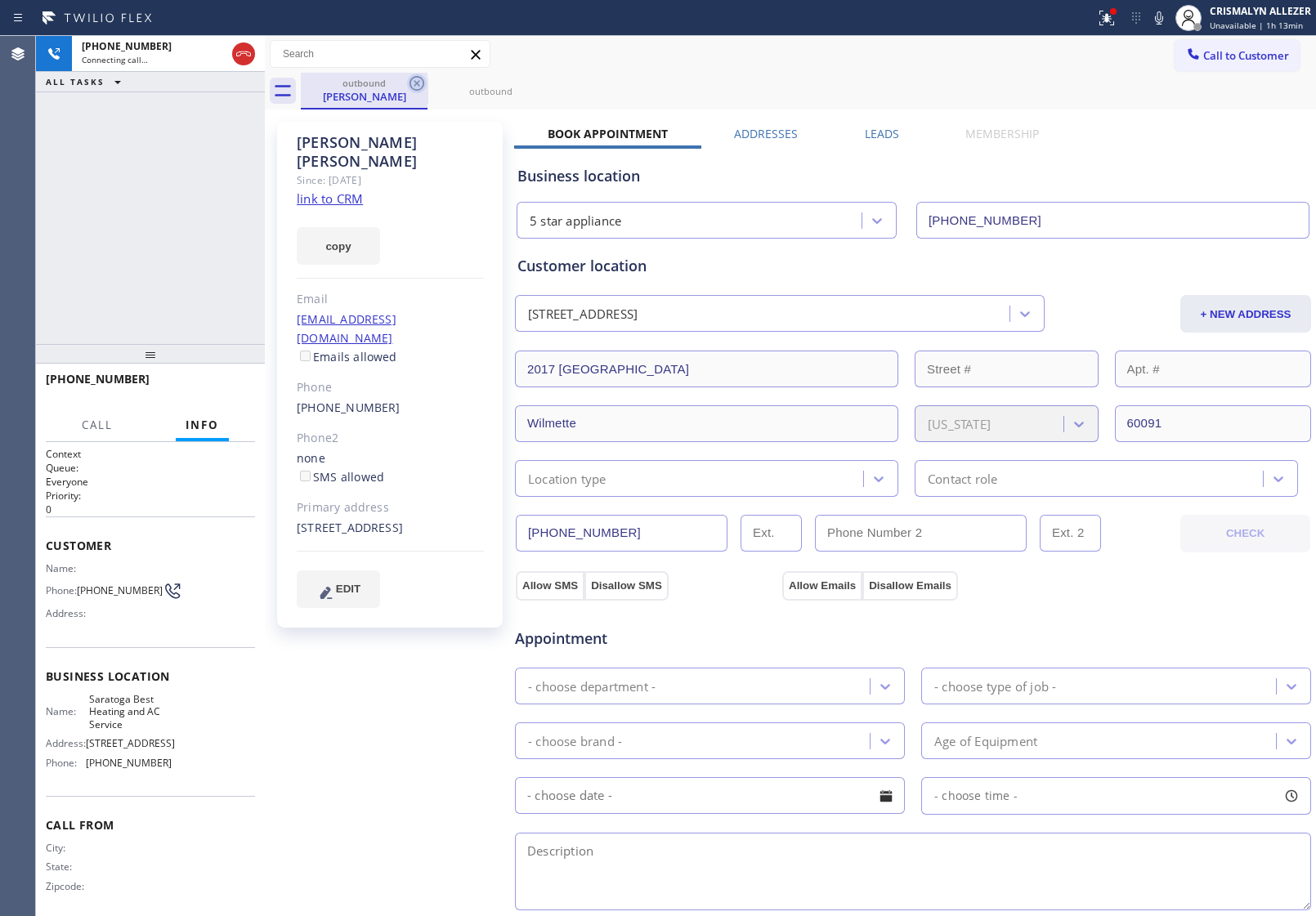
click at [417, 82] on icon at bounding box center [417, 84] width 19 height 19
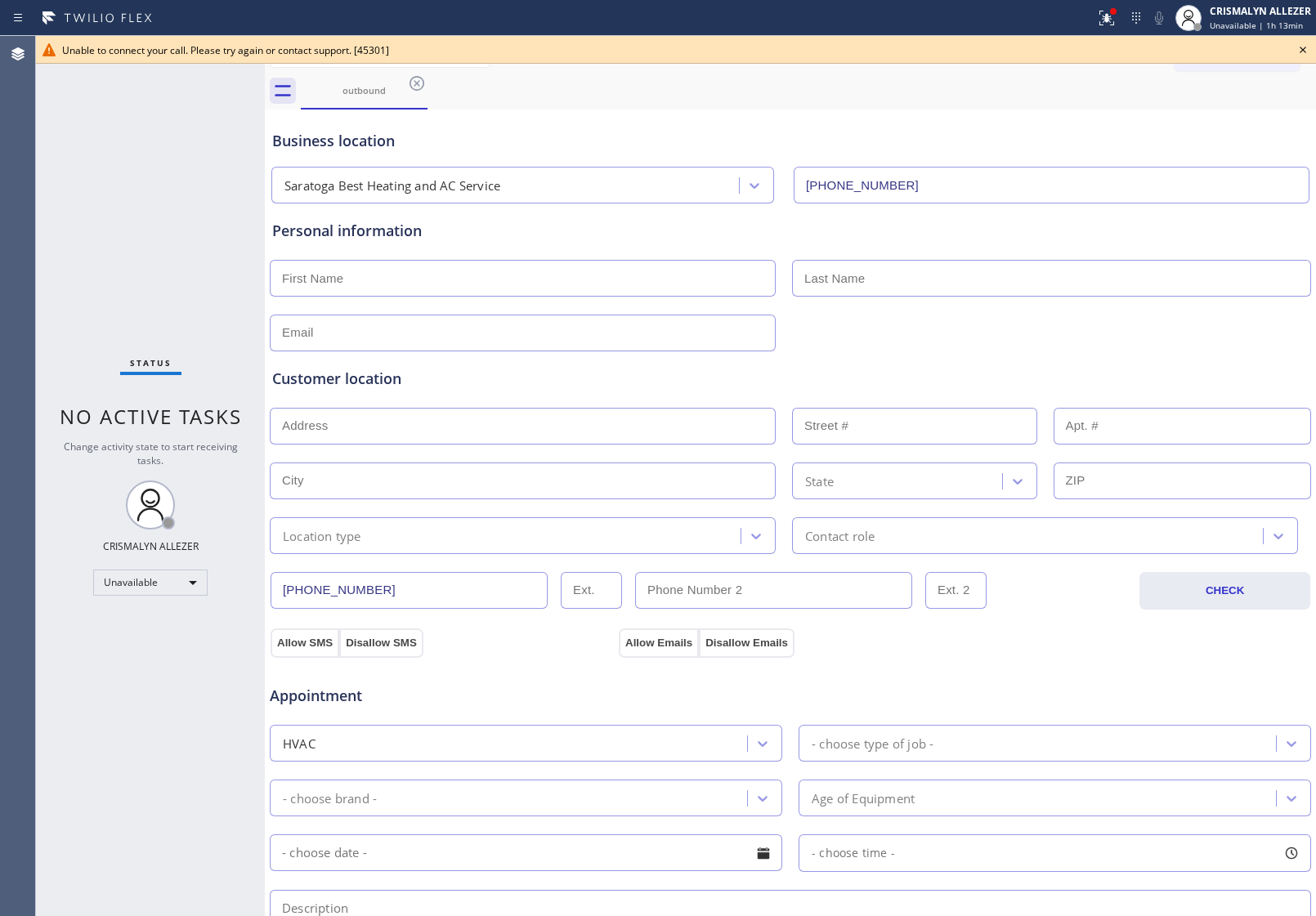
drag, startPoint x: 1301, startPoint y: 46, endPoint x: 1035, endPoint y: 125, distance: 277.5
click at [1301, 47] on icon at bounding box center [1302, 50] width 19 height 19
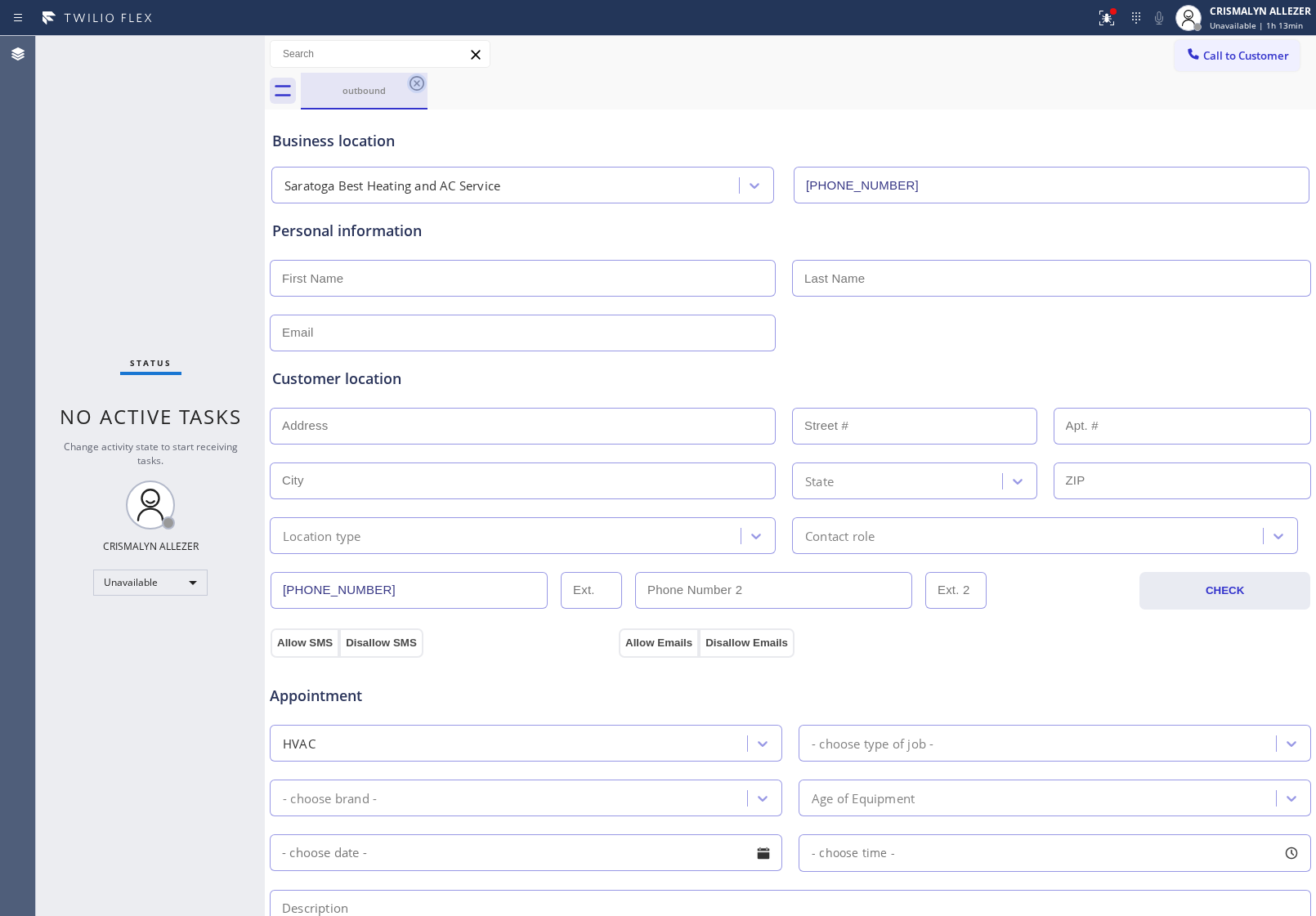
click at [415, 83] on icon at bounding box center [417, 84] width 19 height 19
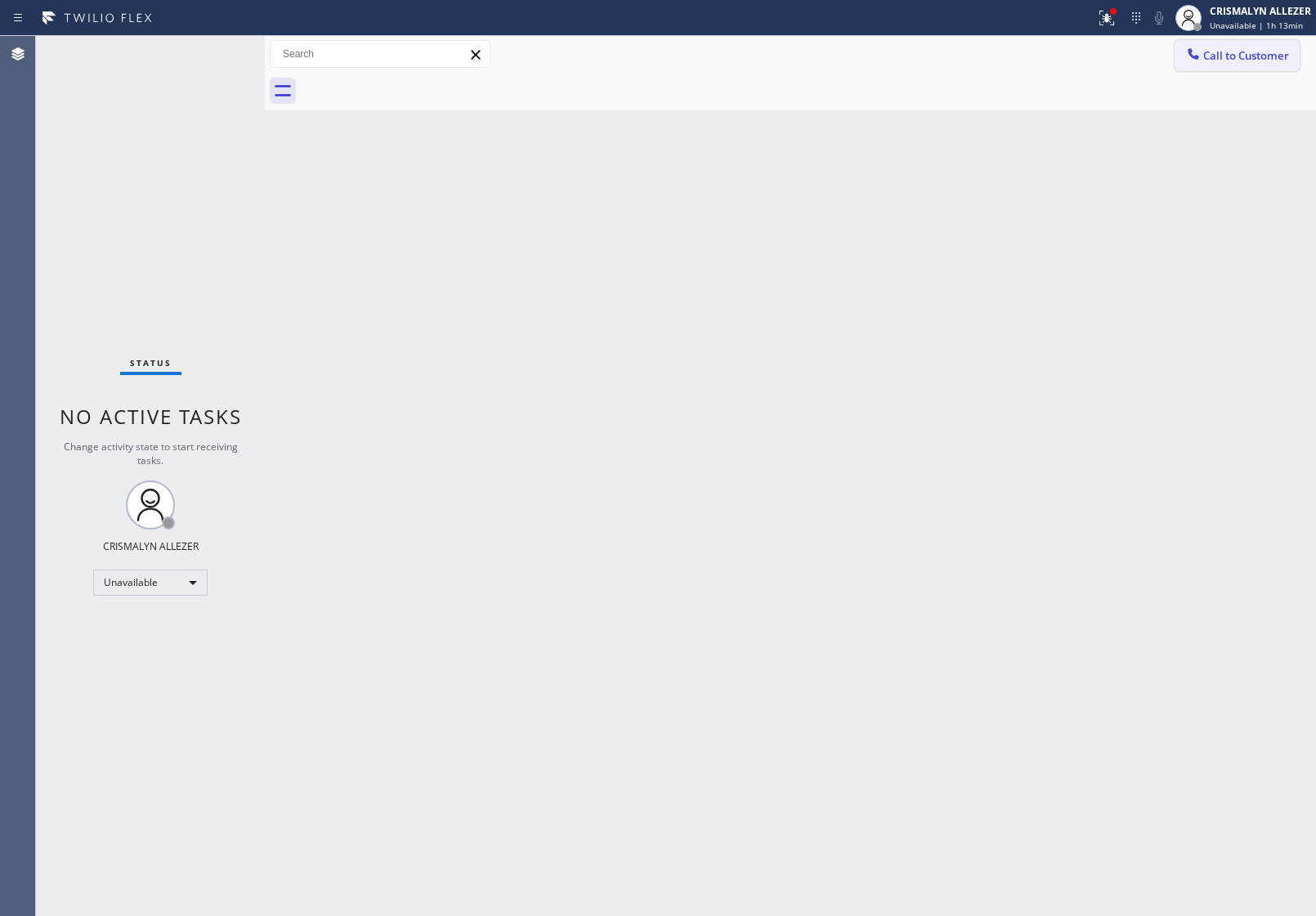
click at [1256, 66] on button "Call to Customer" at bounding box center [1236, 55] width 125 height 31
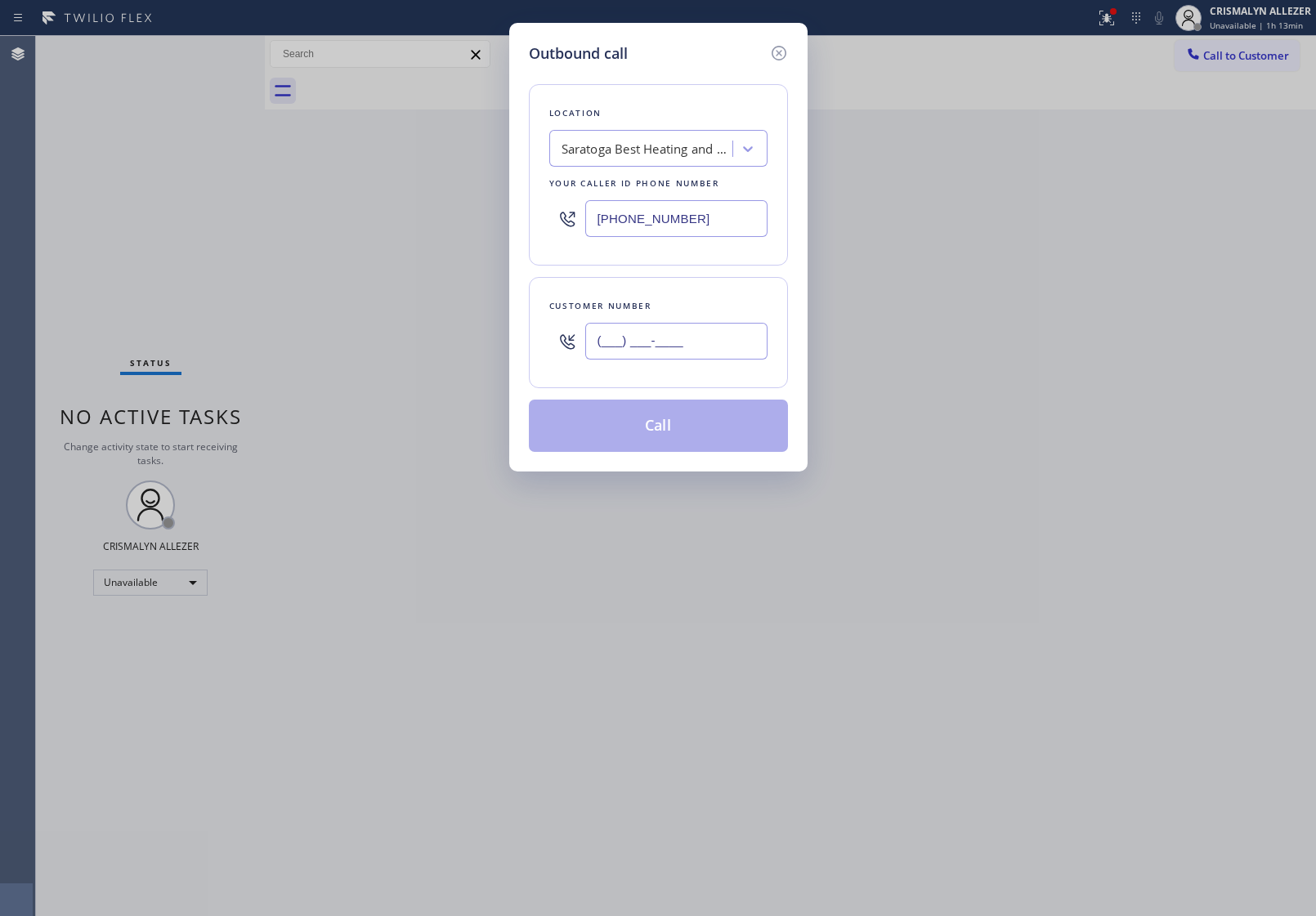
click at [714, 342] on input "(___) ___-____" at bounding box center [677, 341] width 183 height 37
paste input "408) 372-1291"
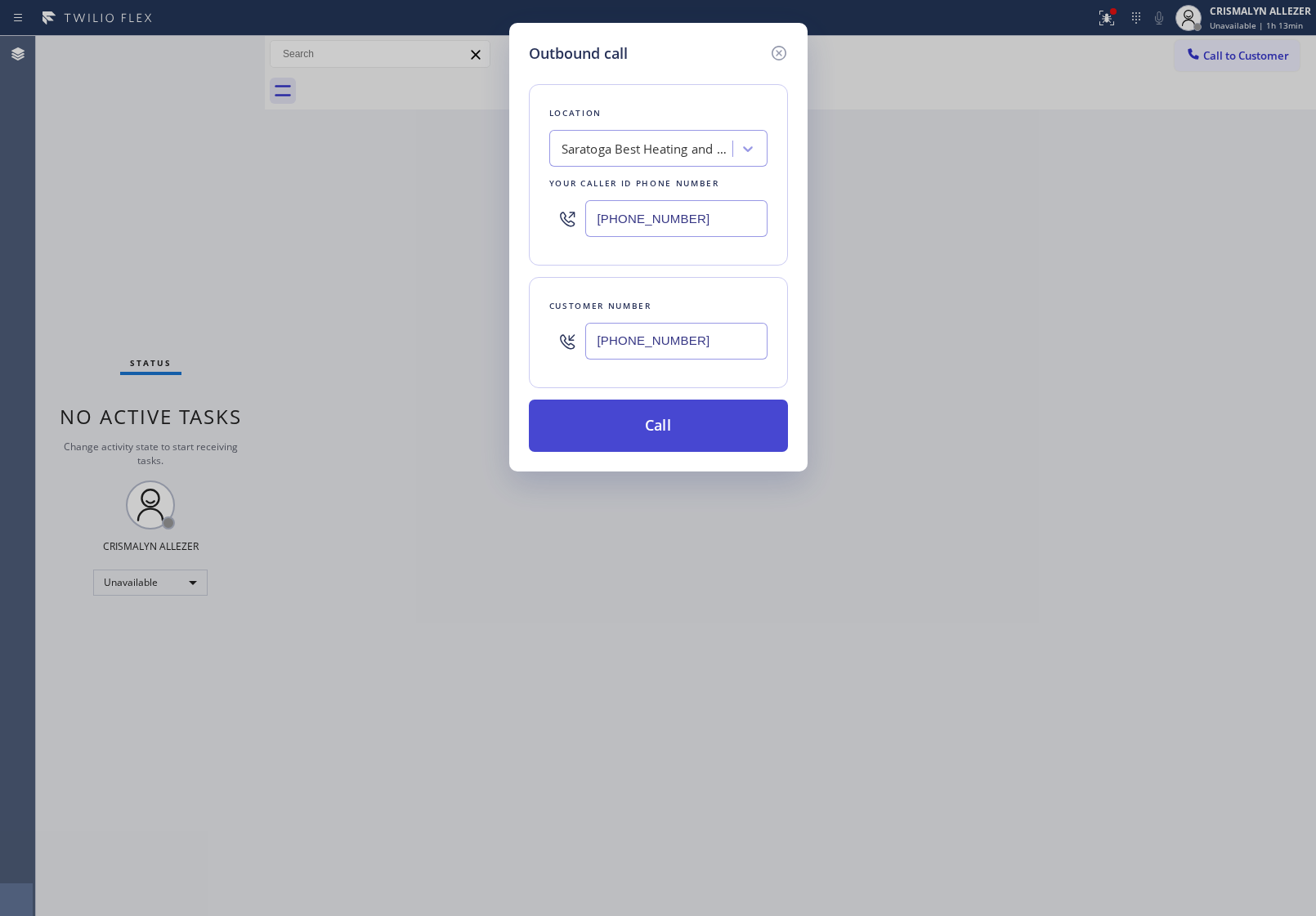
type input "[PHONE_NUMBER]"
click at [648, 420] on button "Call" at bounding box center [658, 425] width 259 height 52
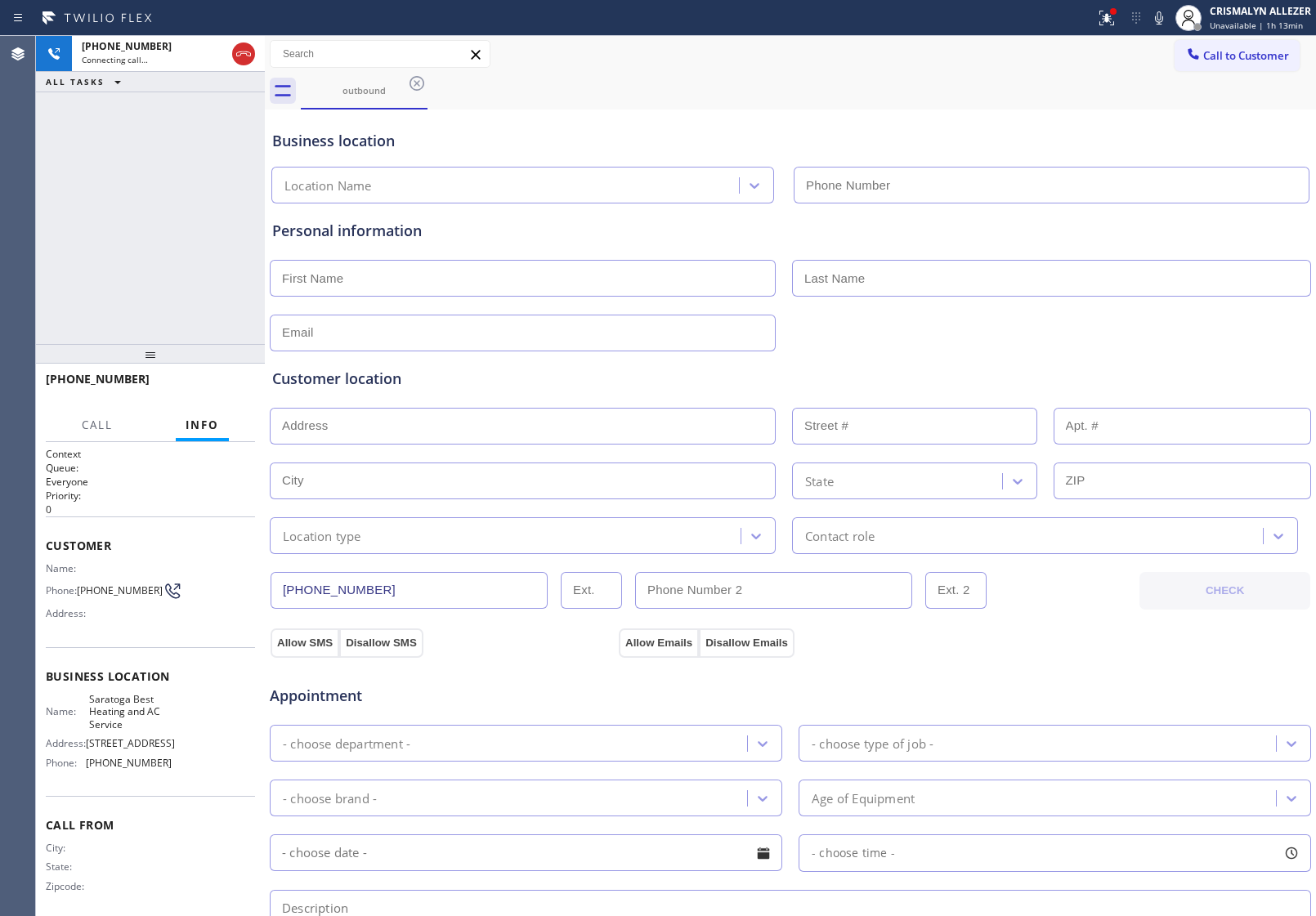
type input "[PHONE_NUMBER]"
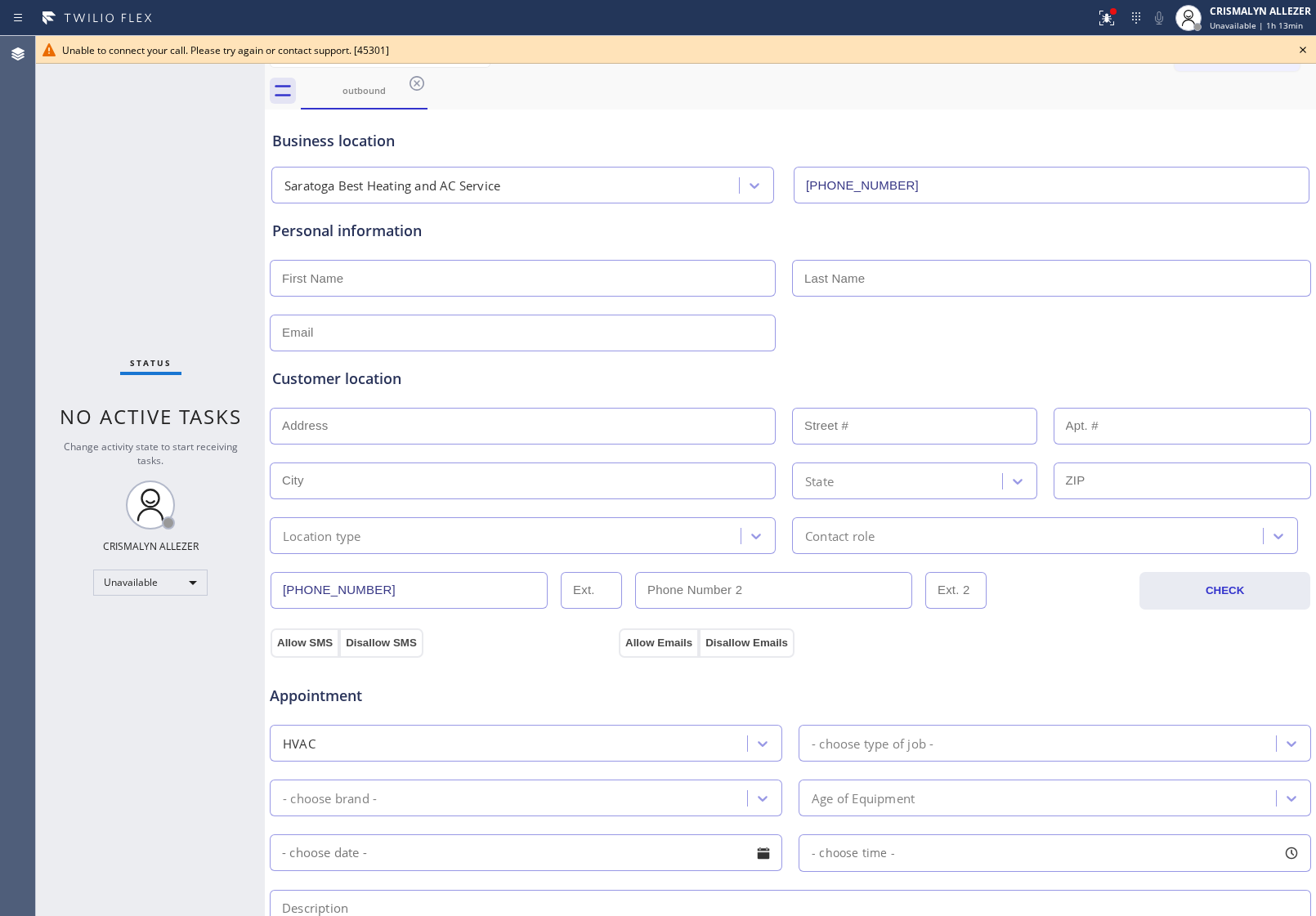
click at [1292, 42] on div "Unable to connect your call. Please try again or contact support. [45301]" at bounding box center [676, 50] width 1280 height 28
click at [1301, 50] on icon at bounding box center [1302, 50] width 19 height 19
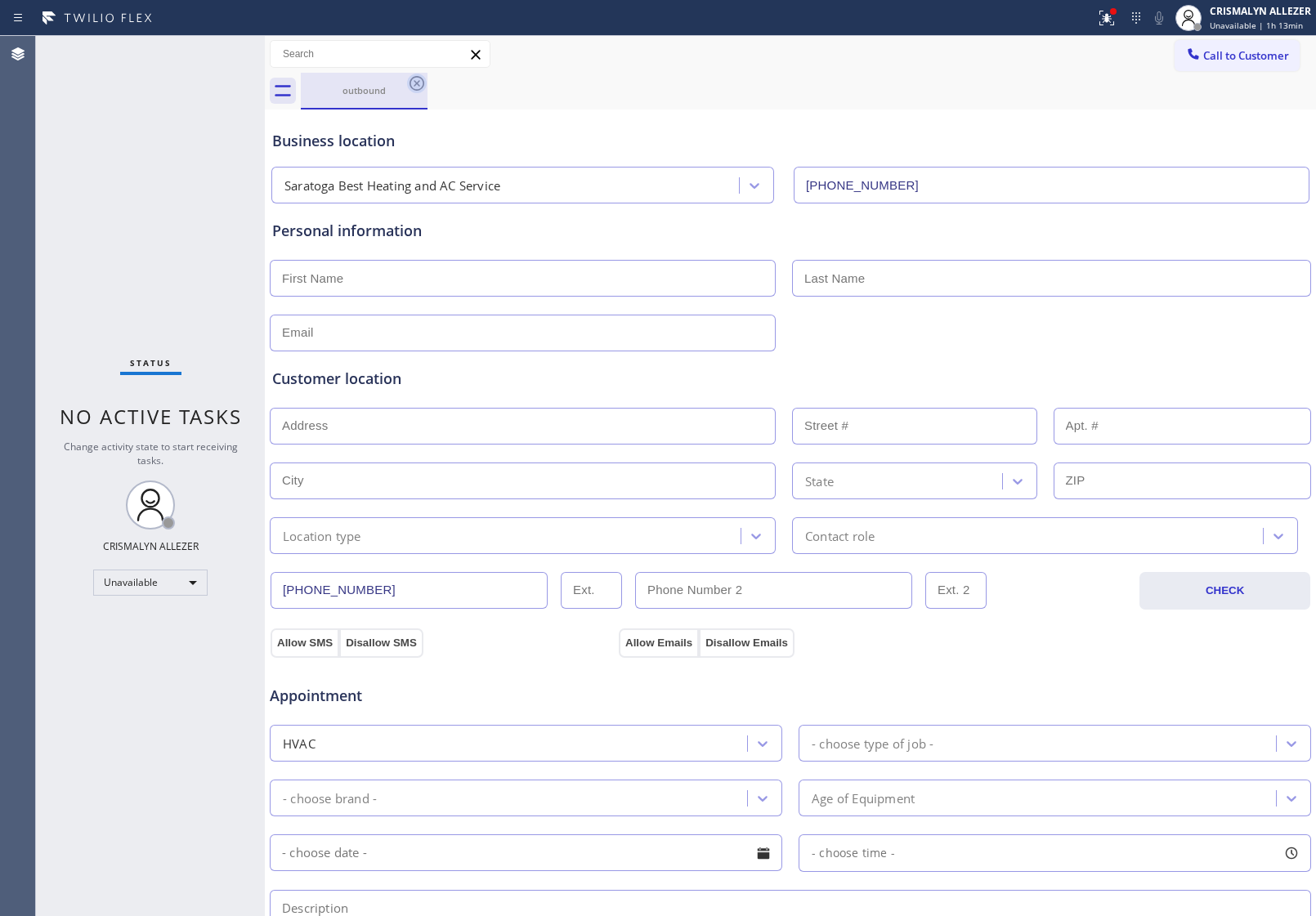
click at [418, 80] on icon at bounding box center [417, 84] width 19 height 19
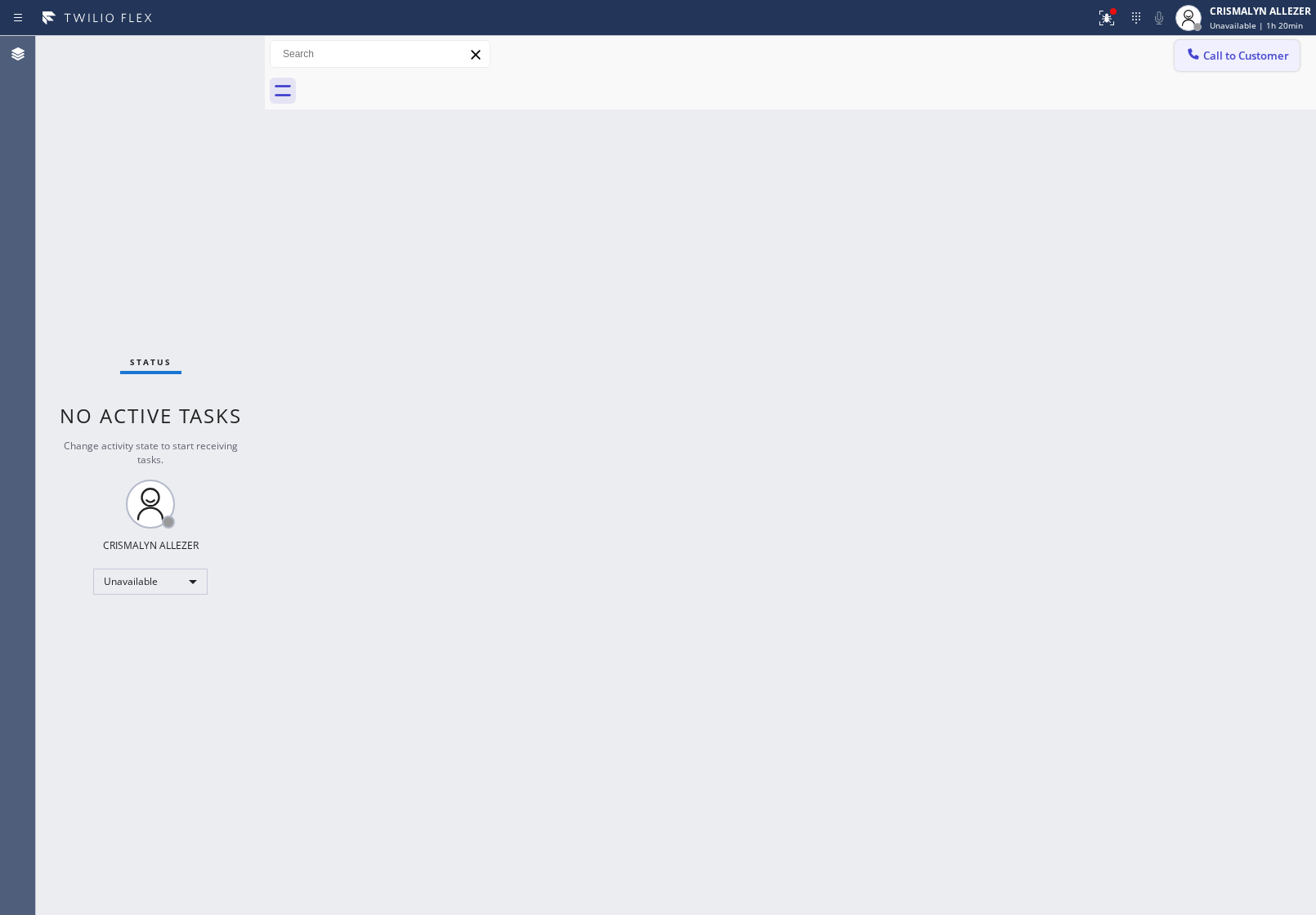
click at [1214, 68] on button "Call to Customer" at bounding box center [1236, 55] width 125 height 31
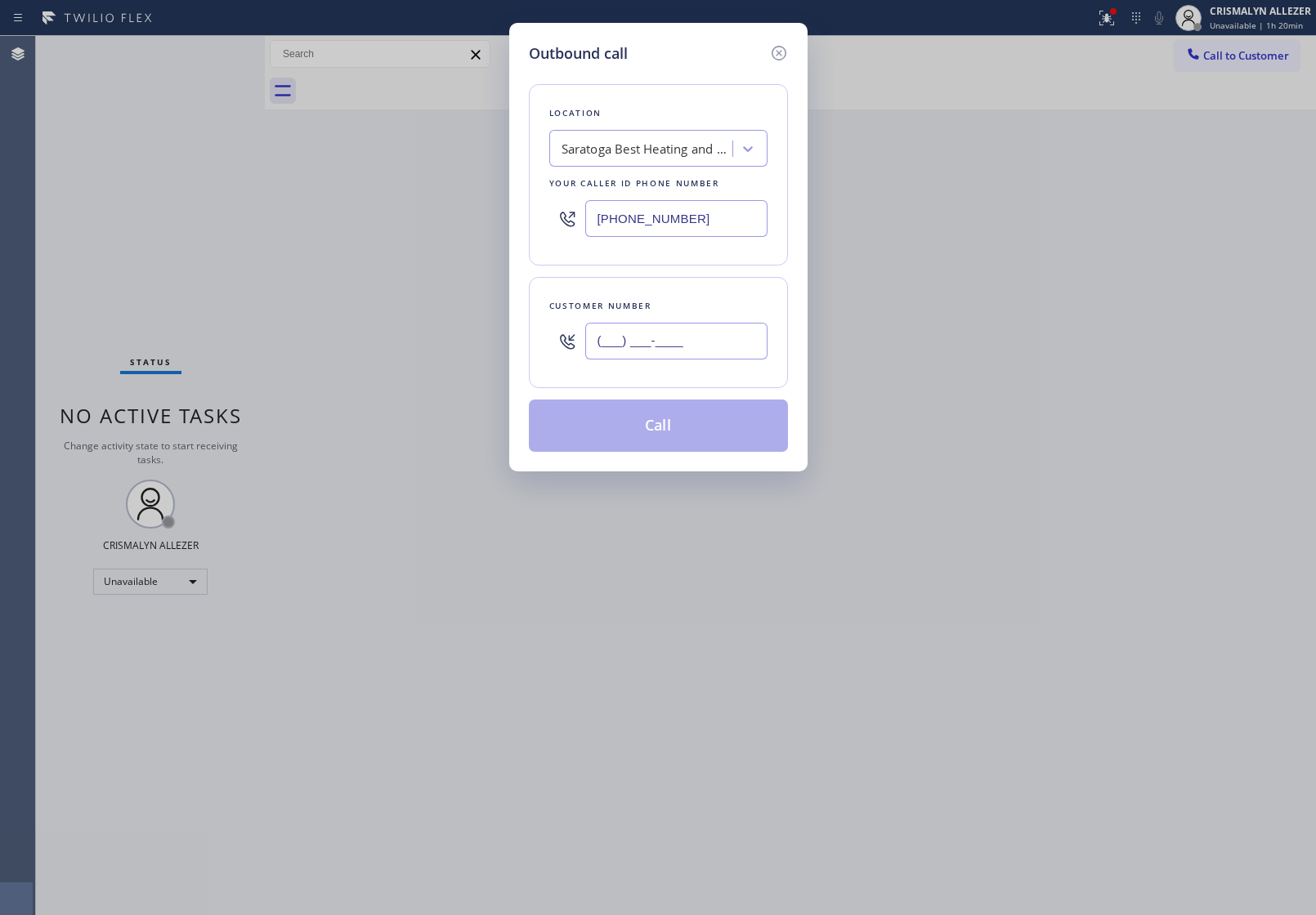
click at [709, 354] on input "(___) ___-____" at bounding box center [677, 341] width 183 height 37
paste input "314) 608-3810"
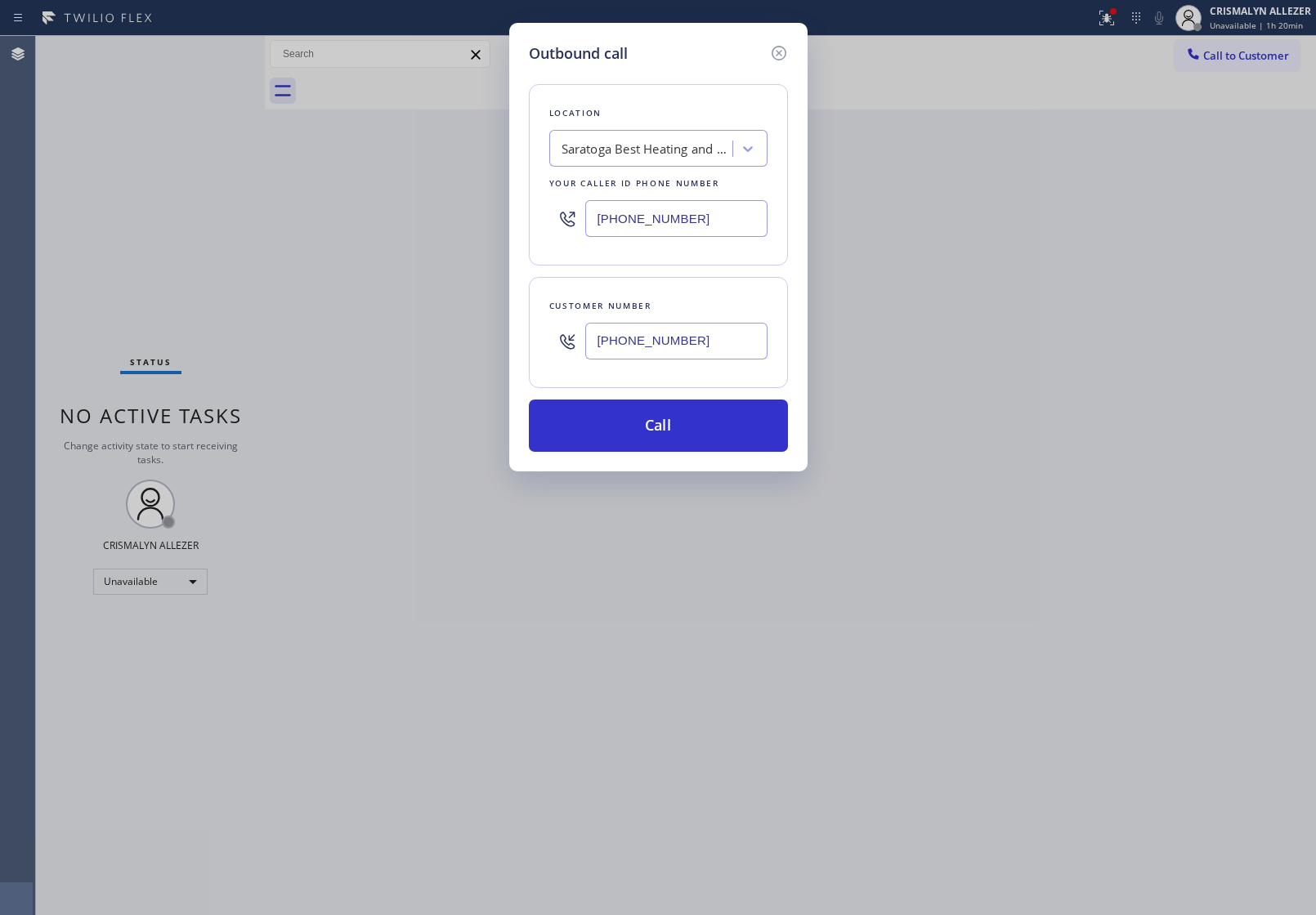
type input "[PHONE_NUMBER]"
click at [689, 153] on div "Saratoga Best Heating and AC Service" at bounding box center [647, 149] width 172 height 18
type input "5 star appliance re"
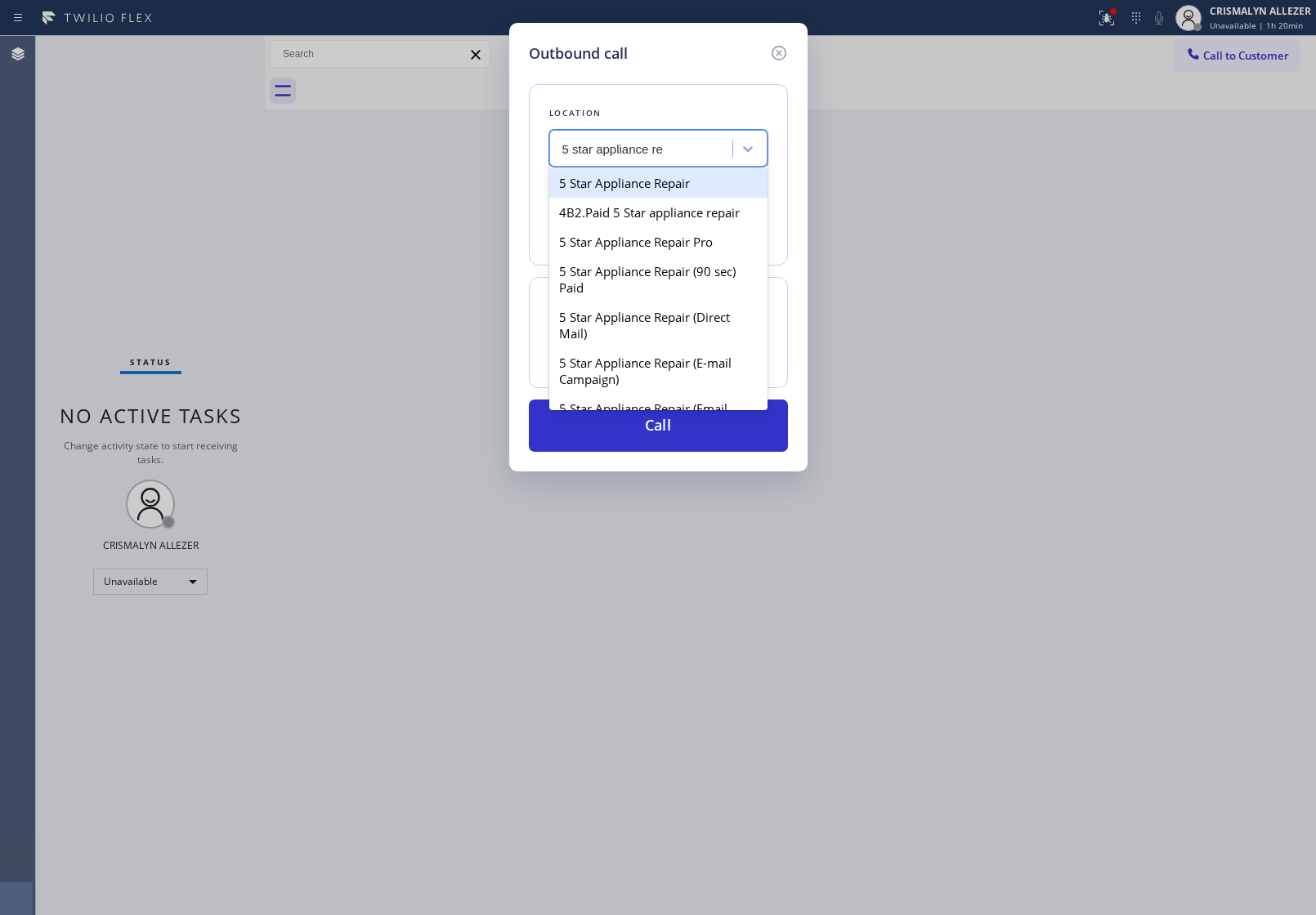
click at [672, 181] on div "5 Star Appliance Repair" at bounding box center [658, 183] width 219 height 29
type input "[PHONE_NUMBER]"
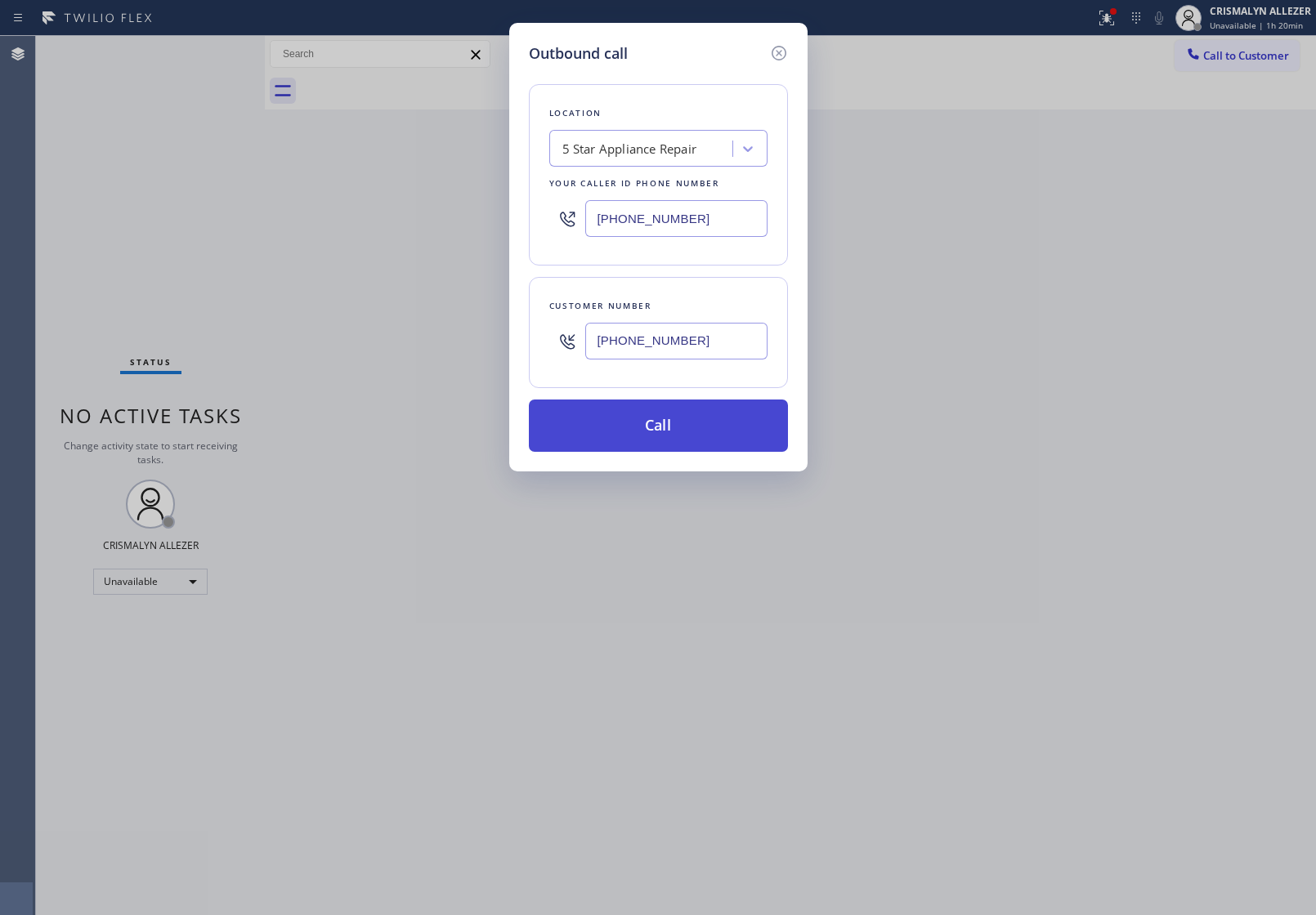
click at [674, 438] on button "Call" at bounding box center [658, 425] width 259 height 52
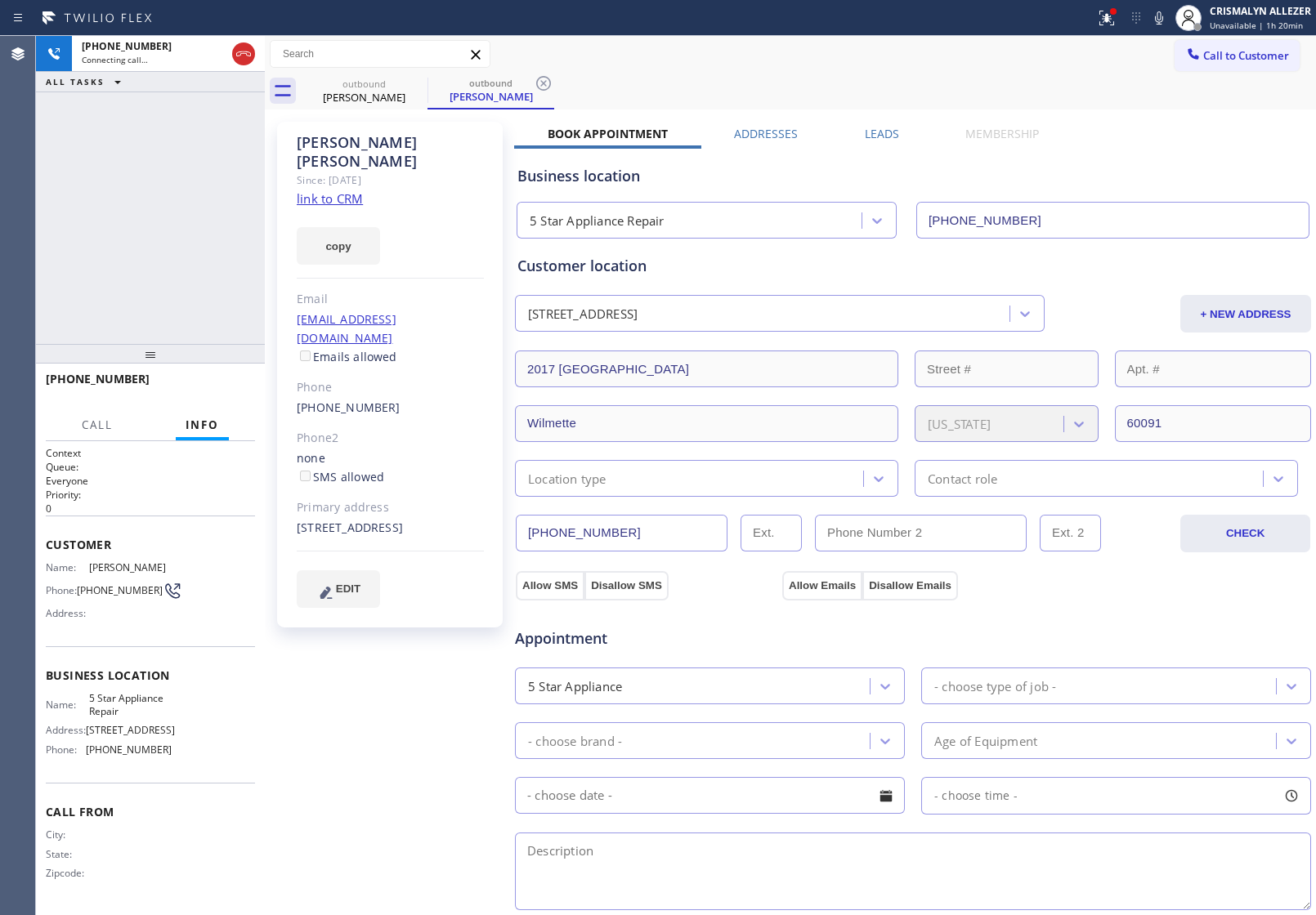
type input "[PHONE_NUMBER]"
click at [241, 61] on icon at bounding box center [244, 53] width 19 height 19
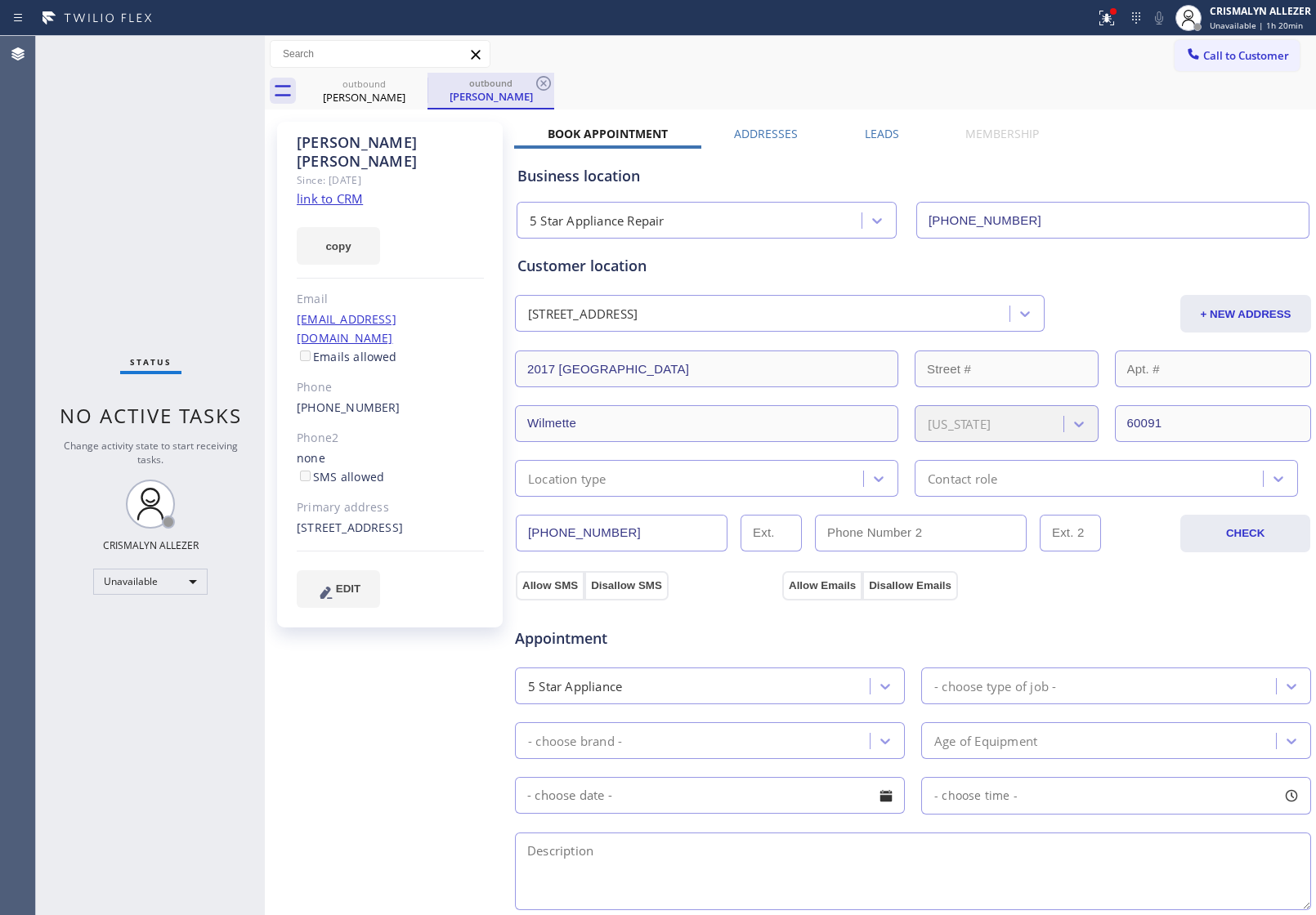
drag, startPoint x: 540, startPoint y: 82, endPoint x: 507, endPoint y: 88, distance: 33.5
click at [531, 84] on div "outbound [PERSON_NAME]" at bounding box center [490, 91] width 126 height 37
click at [421, 83] on icon at bounding box center [417, 84] width 19 height 19
click at [536, 84] on icon at bounding box center [543, 83] width 15 height 15
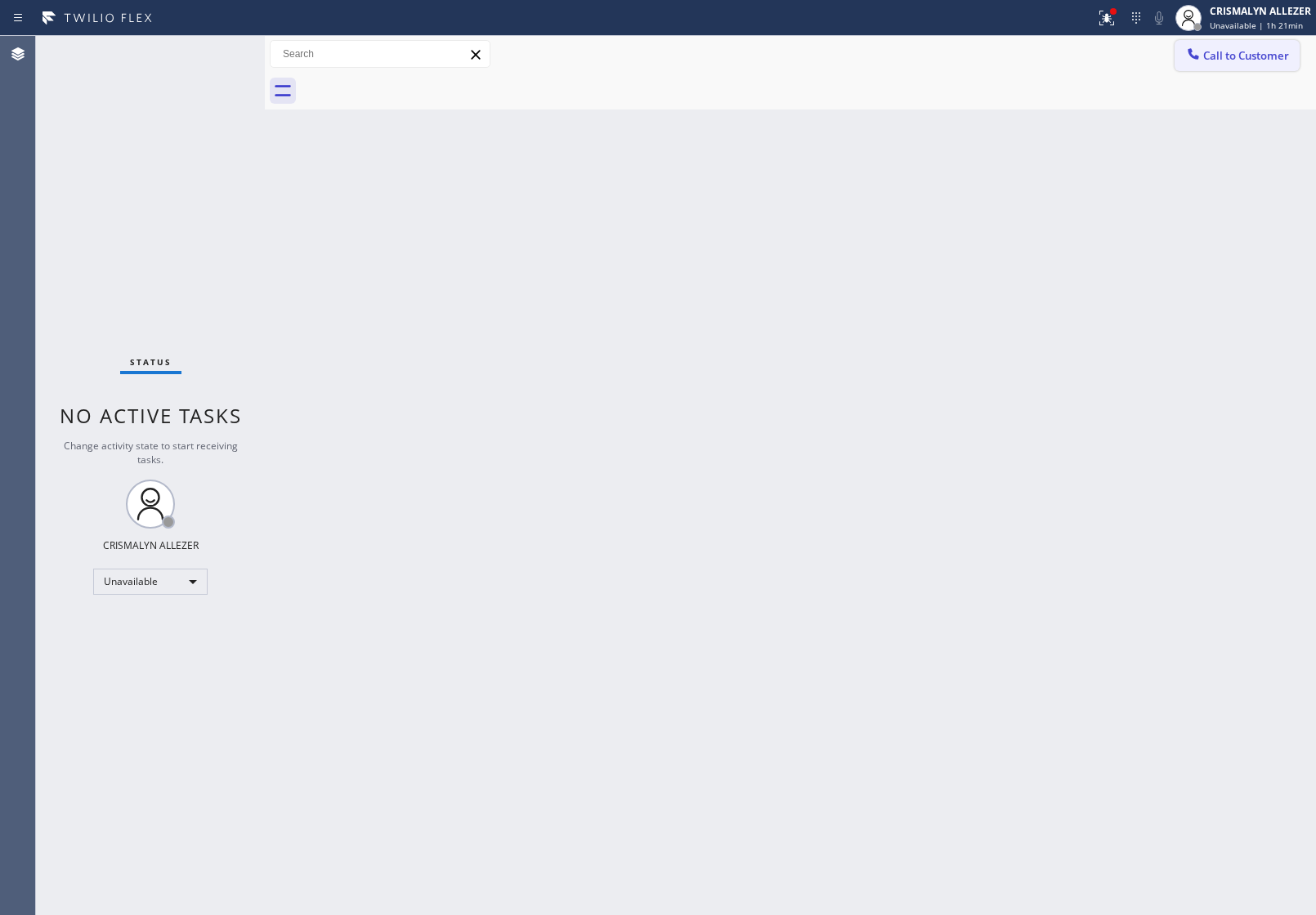
click at [1225, 50] on span "Call to Customer" at bounding box center [1246, 55] width 85 height 15
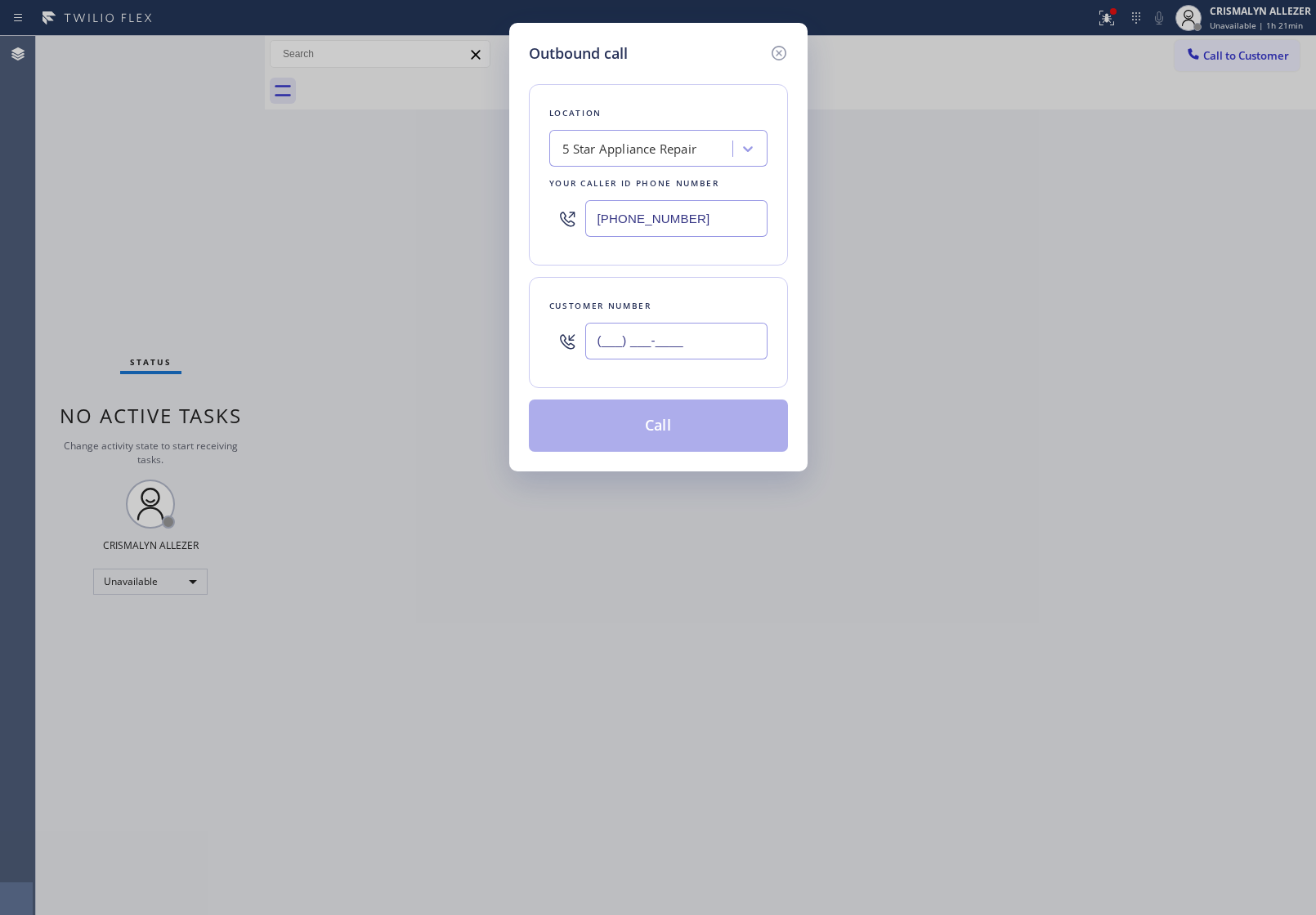
click at [740, 345] on input "(___) ___-____" at bounding box center [677, 341] width 183 height 37
paste input "206) 214-7430"
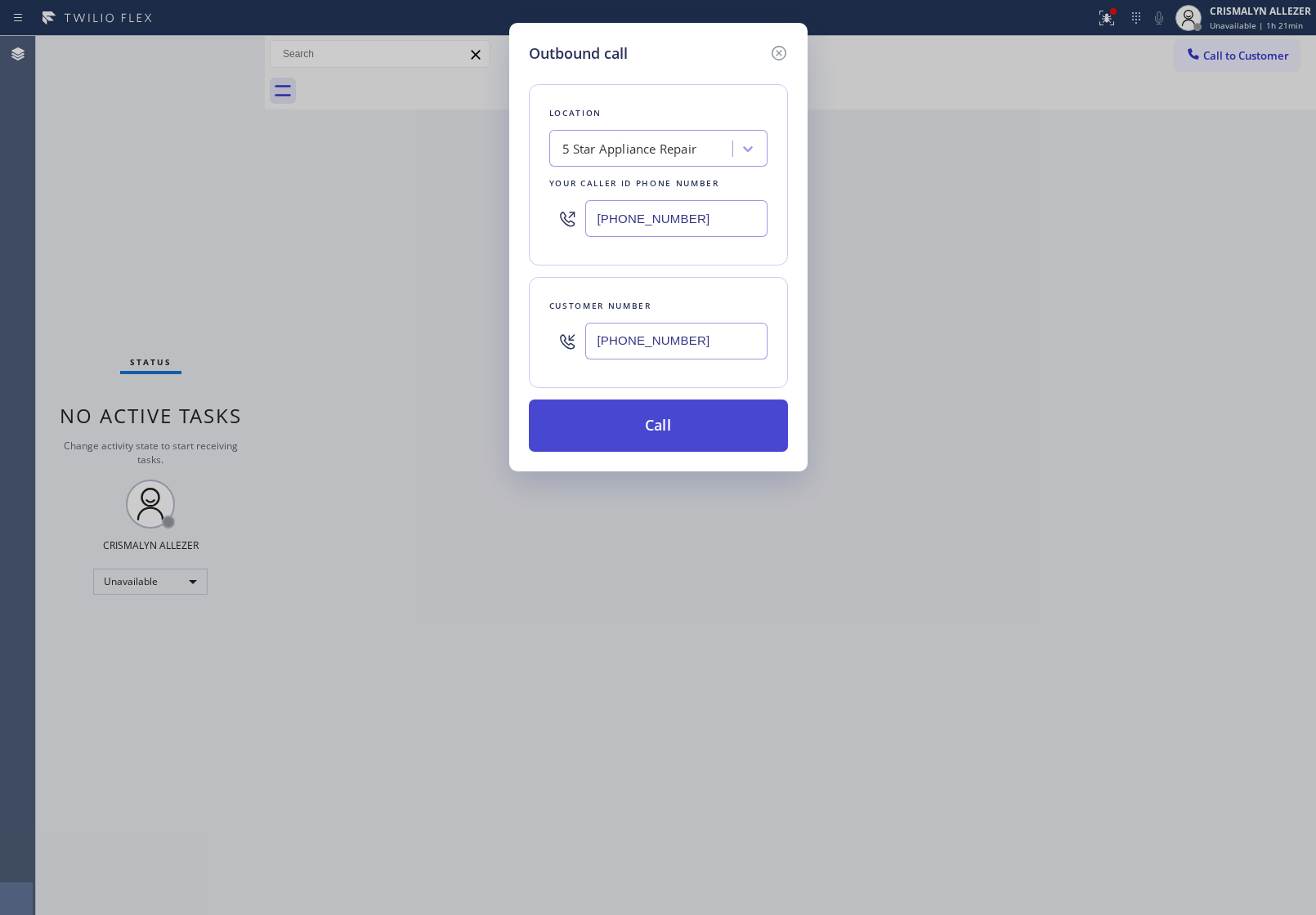
type input "[PHONE_NUMBER]"
click at [677, 430] on button "Call" at bounding box center [658, 425] width 259 height 52
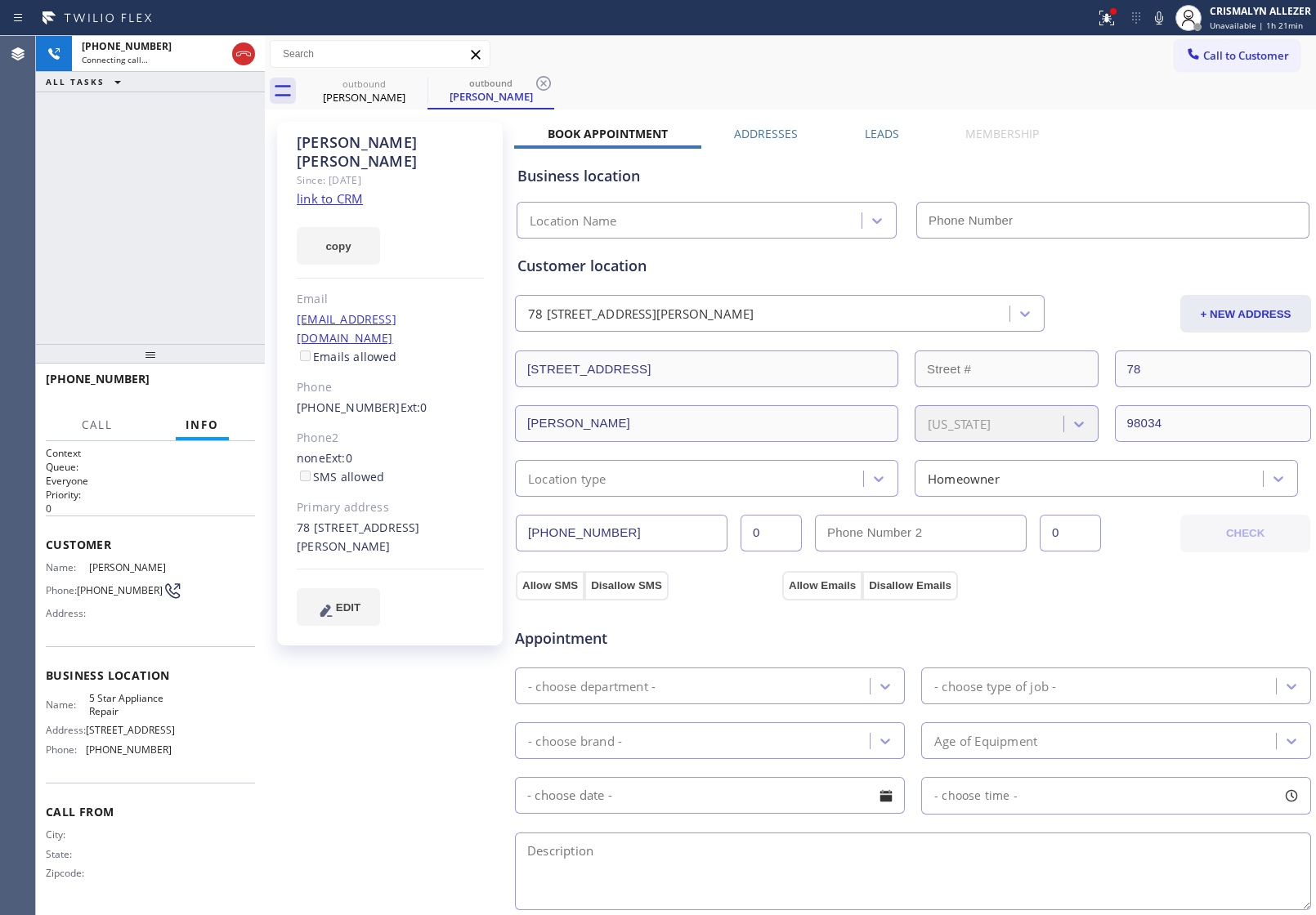
click at [348, 190] on link "link to CRM" at bounding box center [329, 198] width 66 height 17
type input "[PHONE_NUMBER]"
click at [209, 381] on span "HANG UP" at bounding box center [217, 387] width 50 height 12
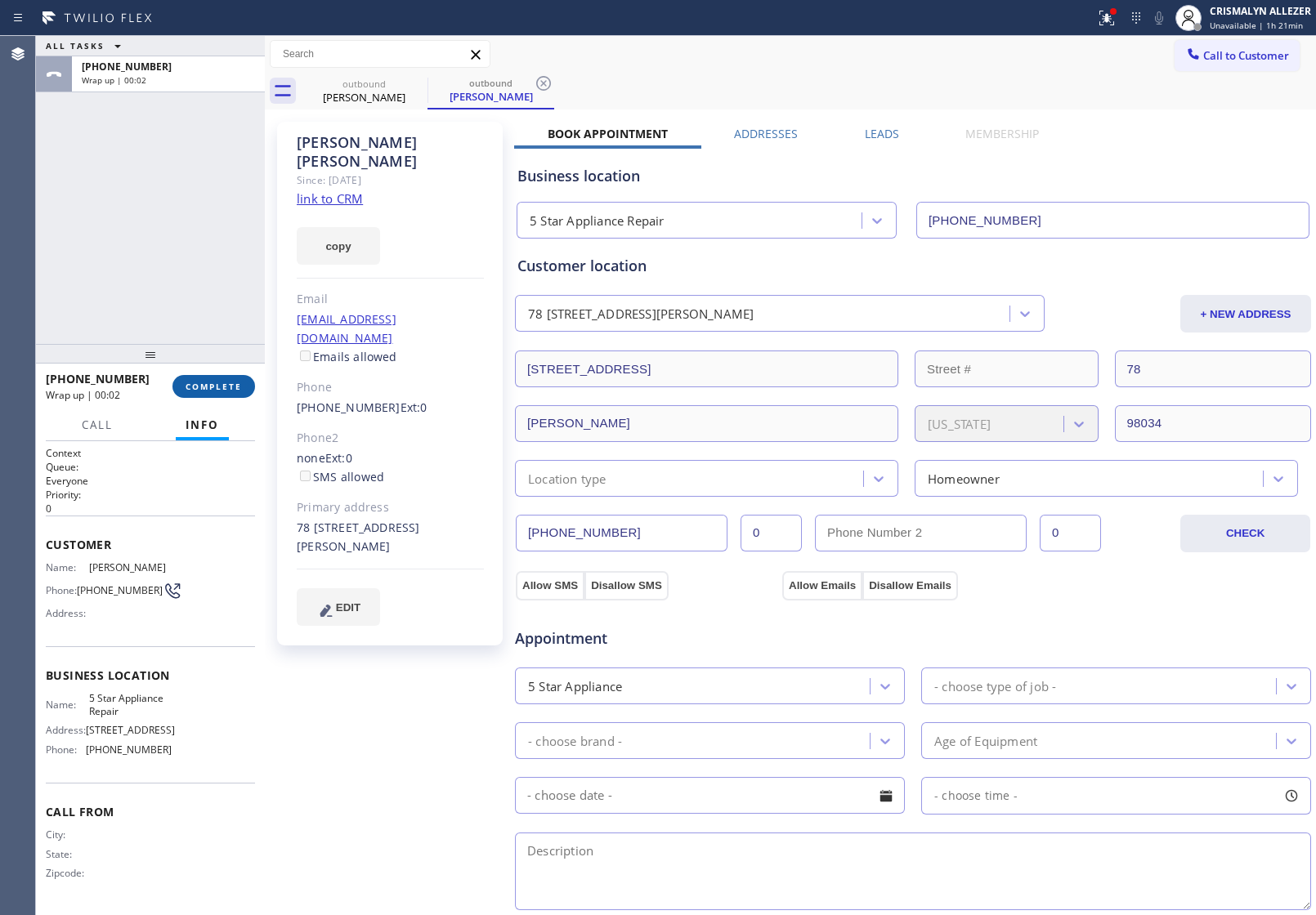
click at [210, 385] on span "COMPLETE" at bounding box center [214, 387] width 56 height 12
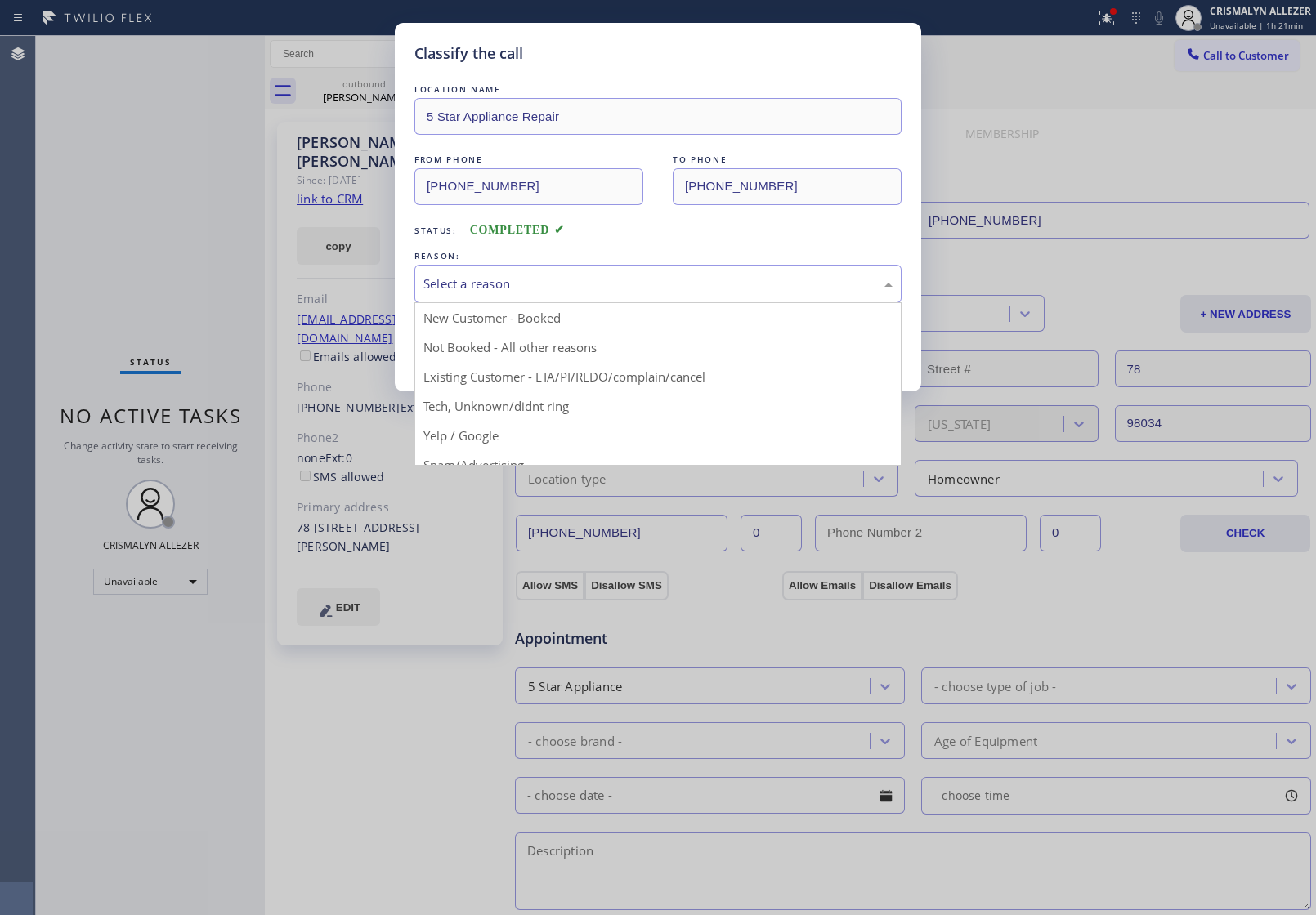
click at [647, 291] on div "Select a reason" at bounding box center [658, 284] width 469 height 18
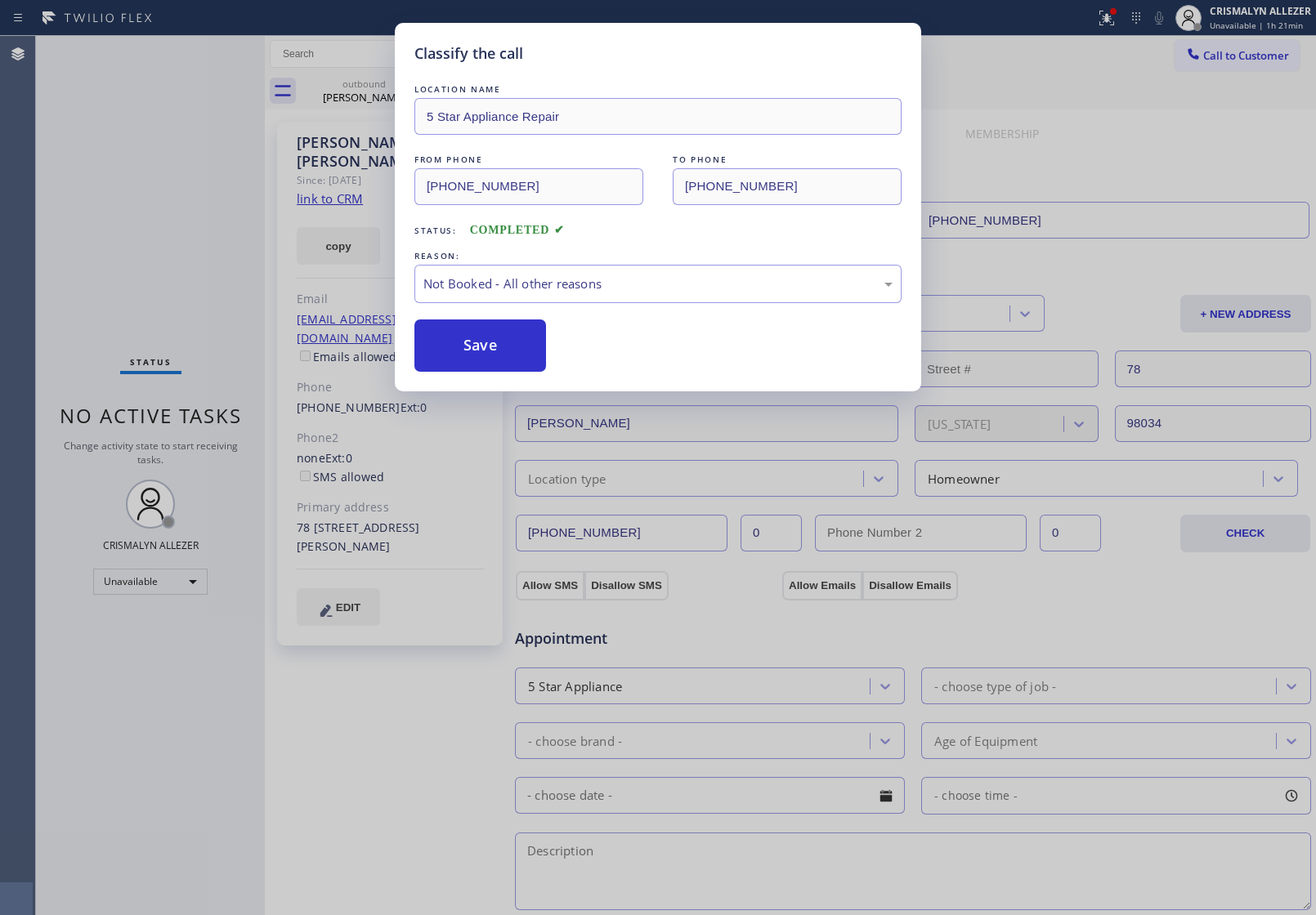
click at [461, 348] on button "Save" at bounding box center [480, 346] width 131 height 52
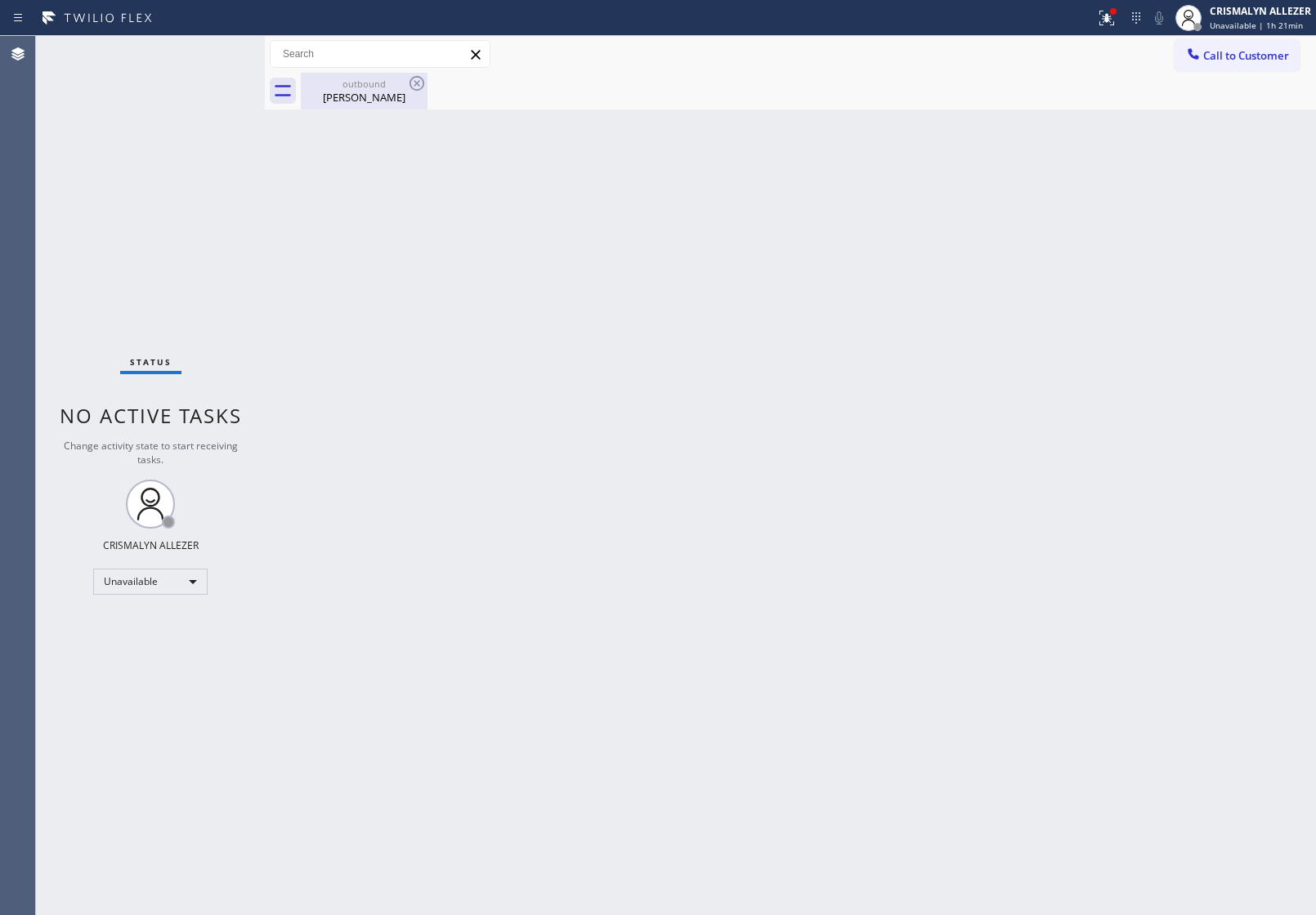
click at [358, 86] on div "outbound" at bounding box center [363, 84] width 123 height 13
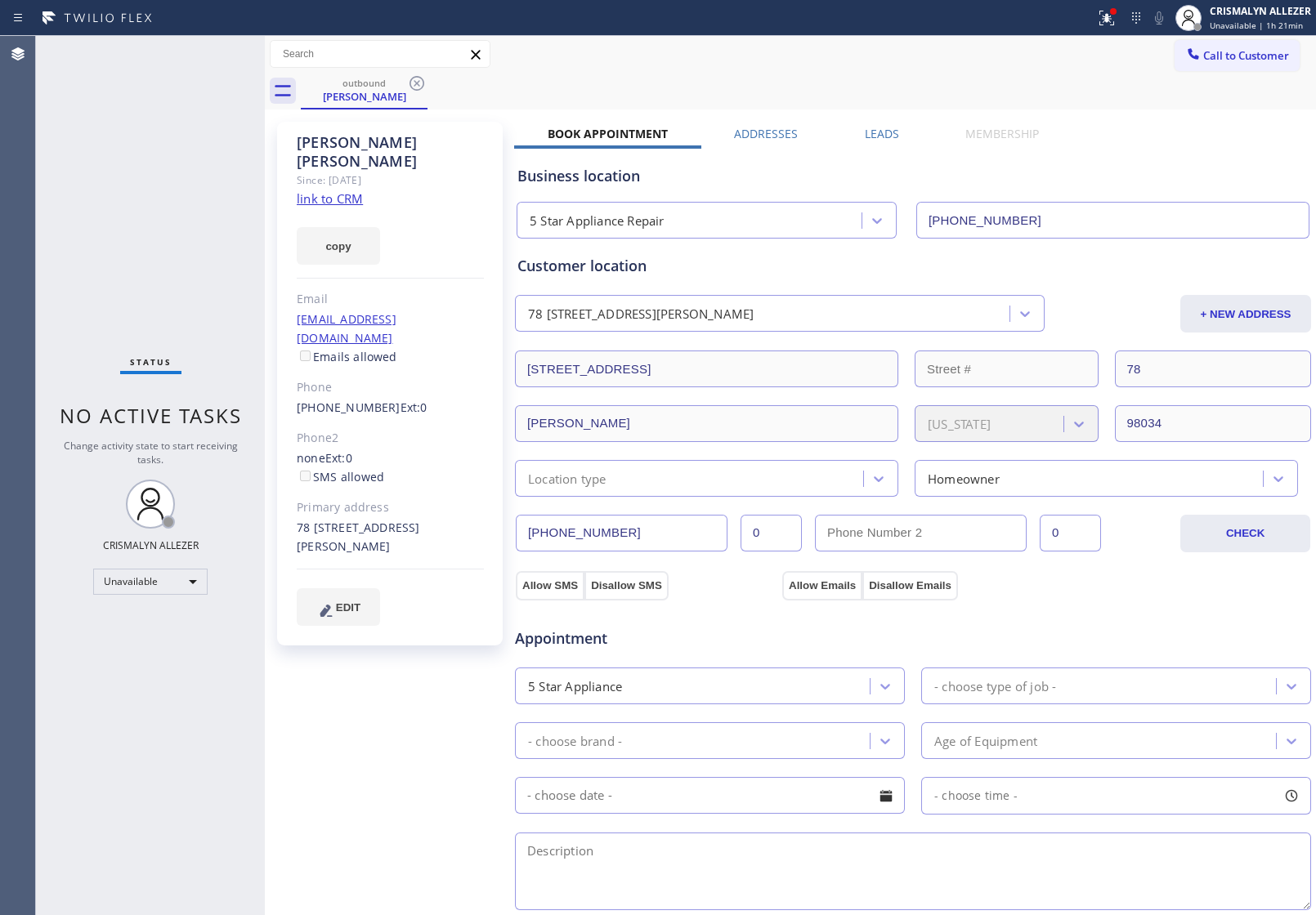
click at [879, 137] on label "Leads" at bounding box center [881, 134] width 34 height 16
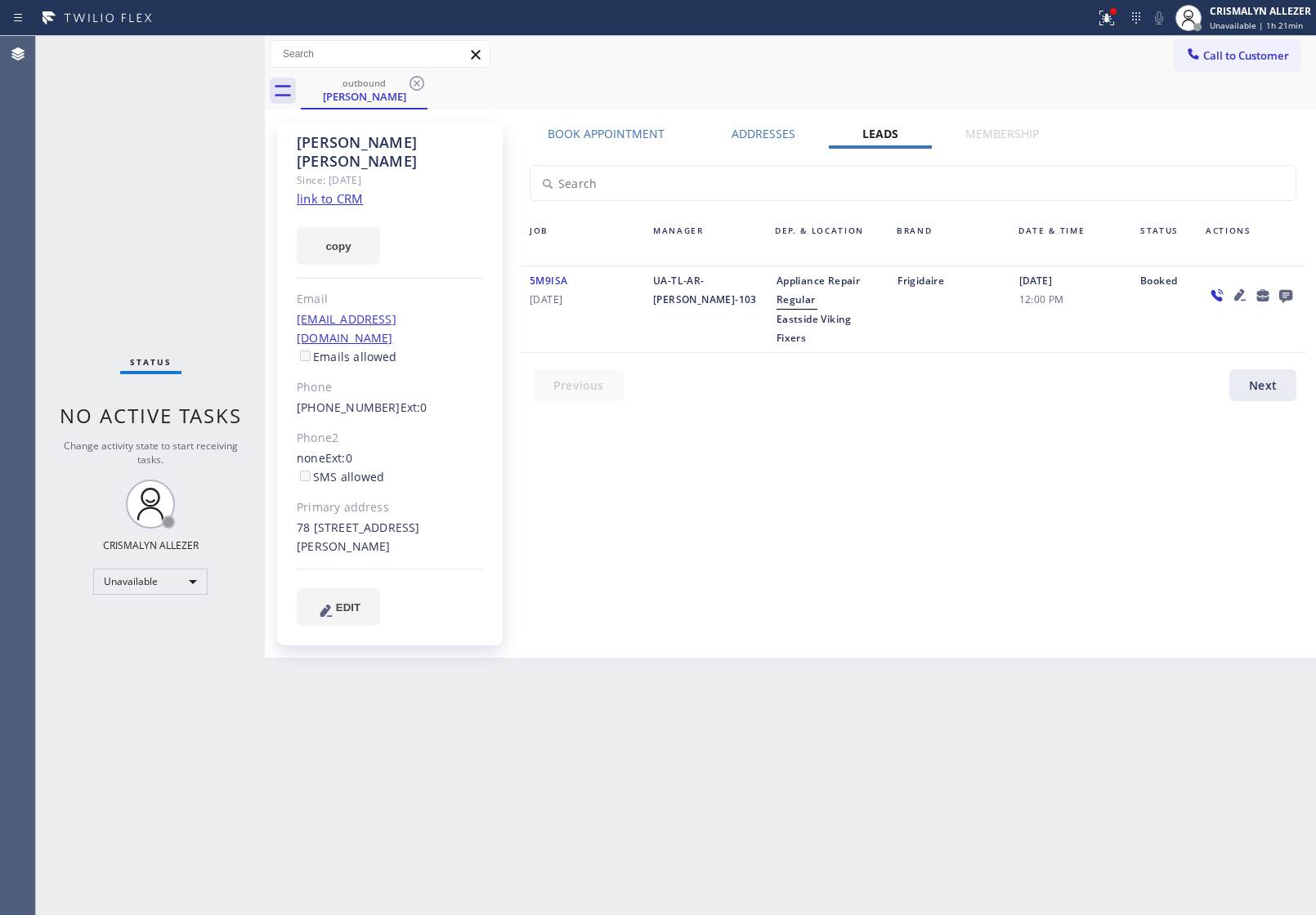
click at [1288, 292] on icon at bounding box center [1286, 295] width 19 height 20
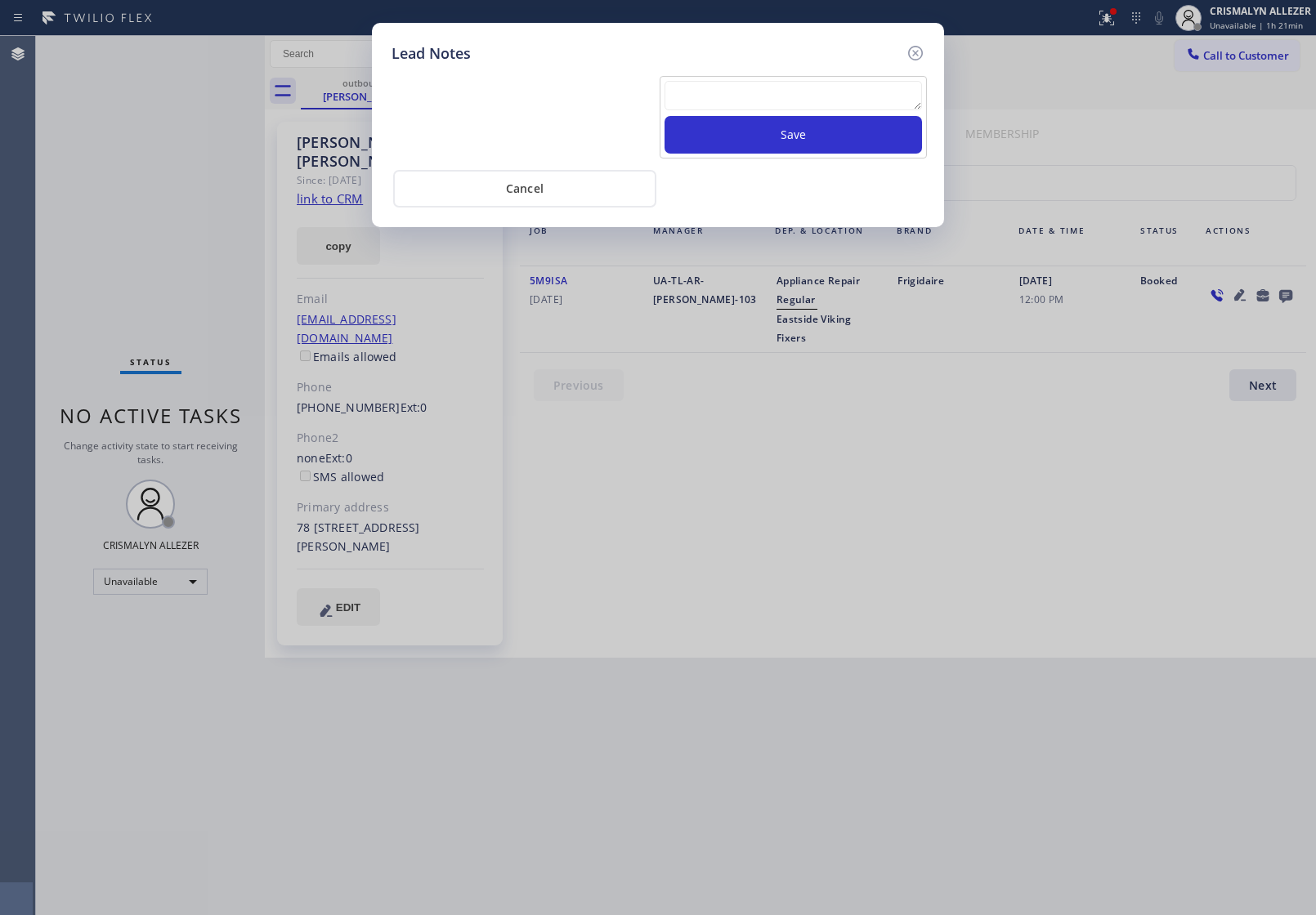
click at [738, 78] on div "Save" at bounding box center [793, 117] width 267 height 83
click at [750, 107] on textarea at bounding box center [793, 95] width 257 height 29
paste textarea "[PHONE_NUMBER]"
type textarea "[PHONE_NUMBER]"
click at [796, 133] on button "Save" at bounding box center [793, 134] width 257 height 38
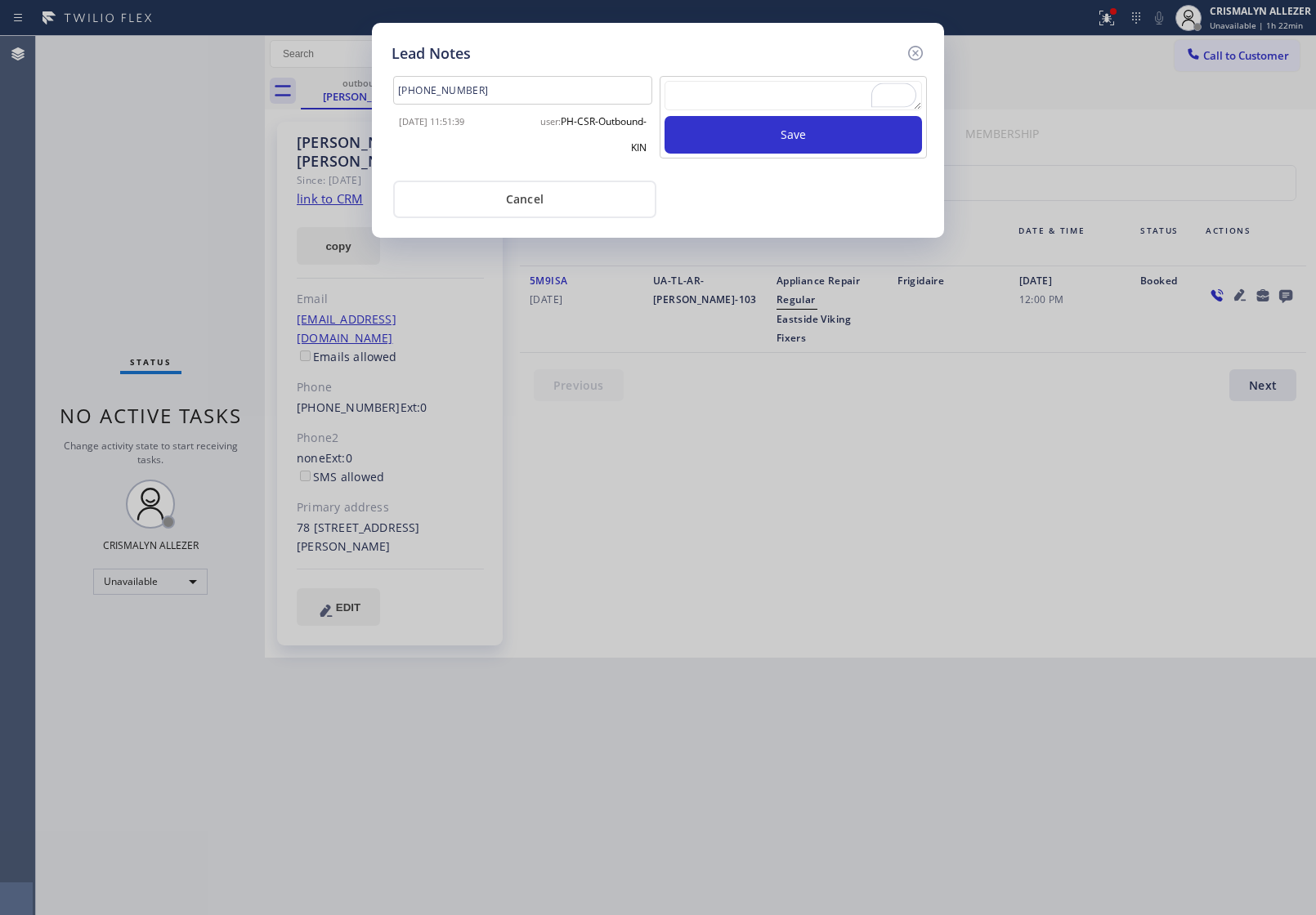
click at [745, 100] on textarea "To enrich screen reader interactions, please activate Accessibility in Grammarl…" at bounding box center [793, 95] width 257 height 29
paste textarea "no answer | pls xfer here cx cb"
type textarea "no answer | pls xfer here cx cb"
click at [795, 137] on button "Save" at bounding box center [793, 134] width 257 height 38
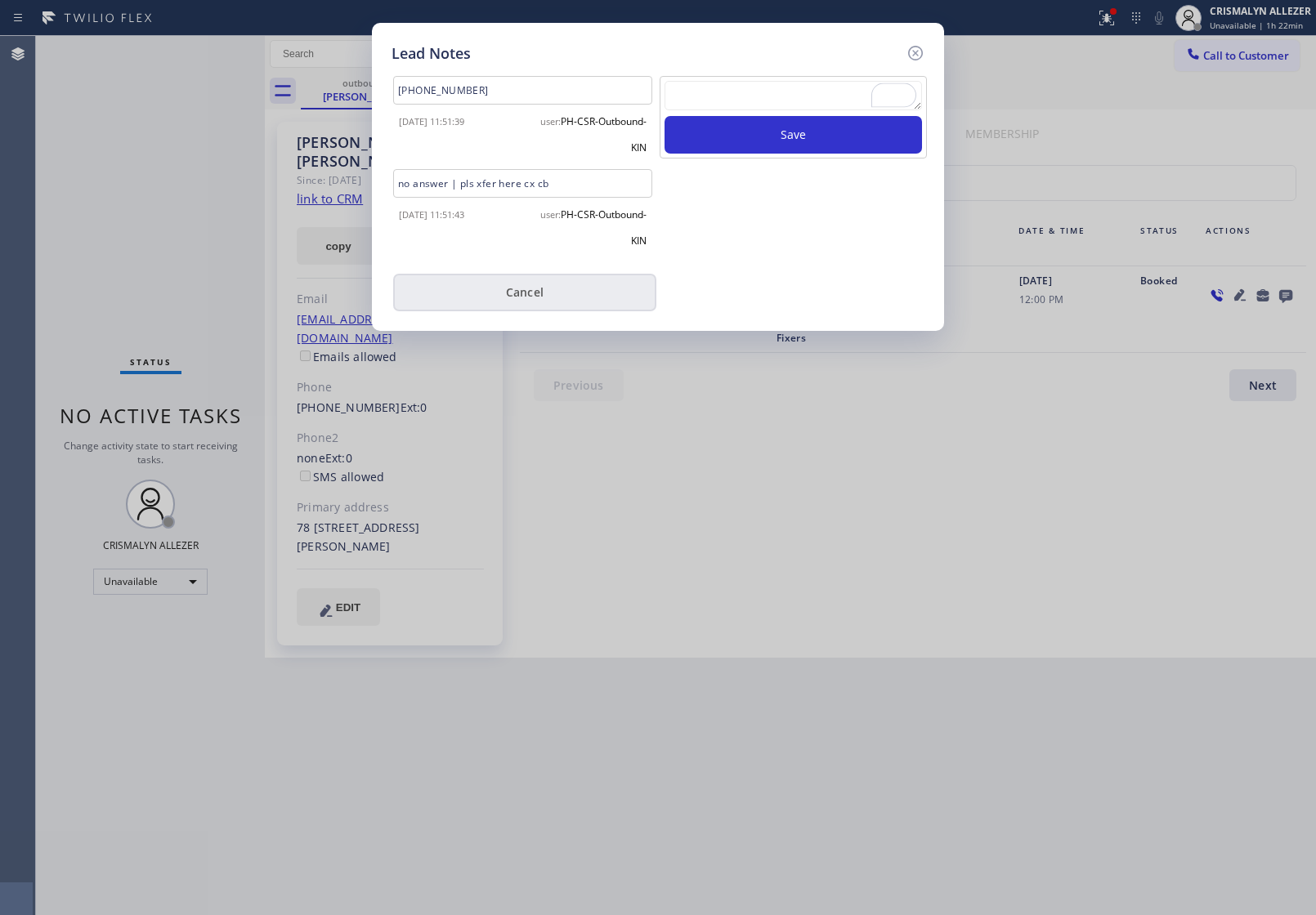
click at [507, 288] on button "Cancel" at bounding box center [524, 292] width 263 height 38
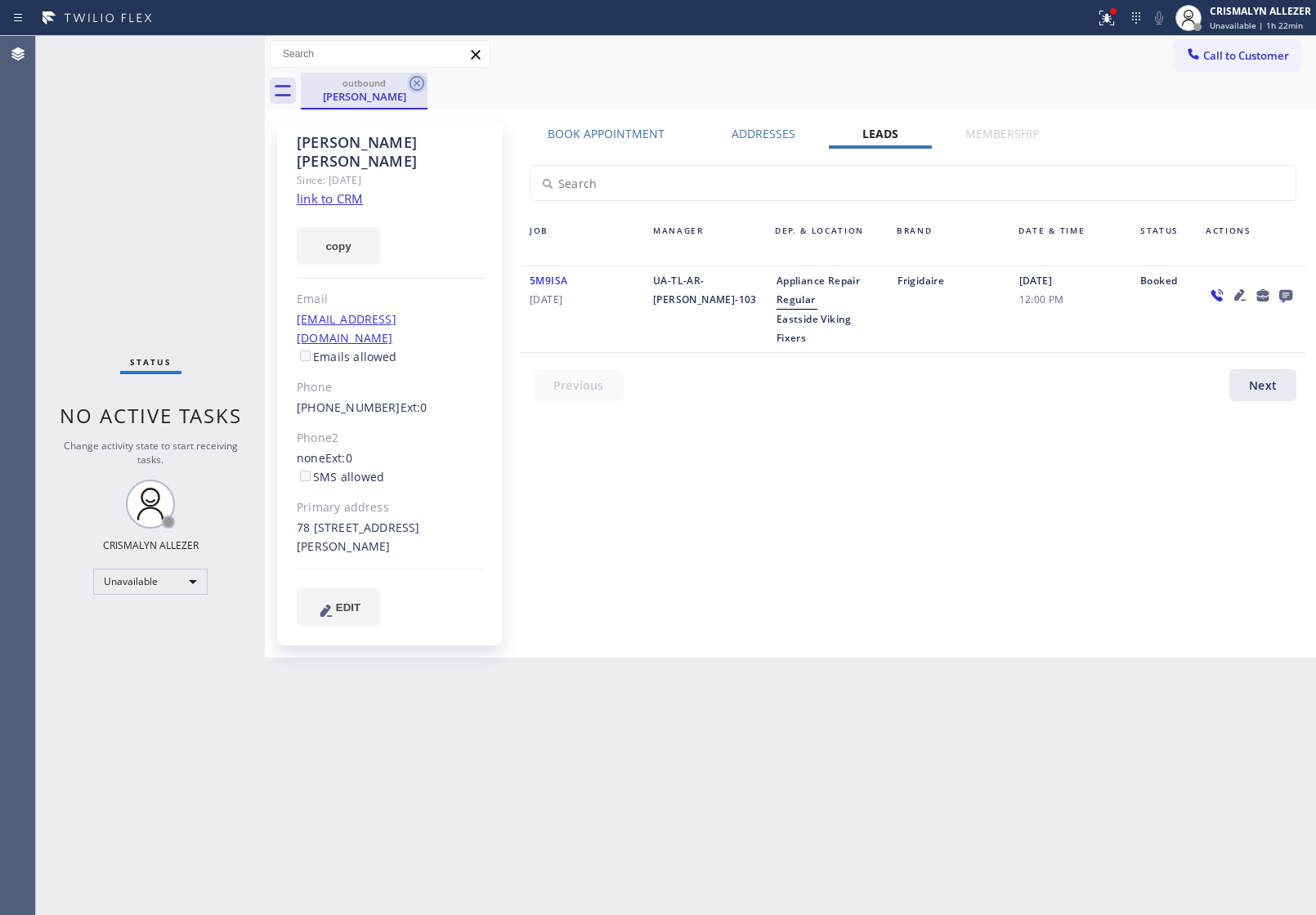
click at [410, 84] on icon at bounding box center [417, 83] width 15 height 15
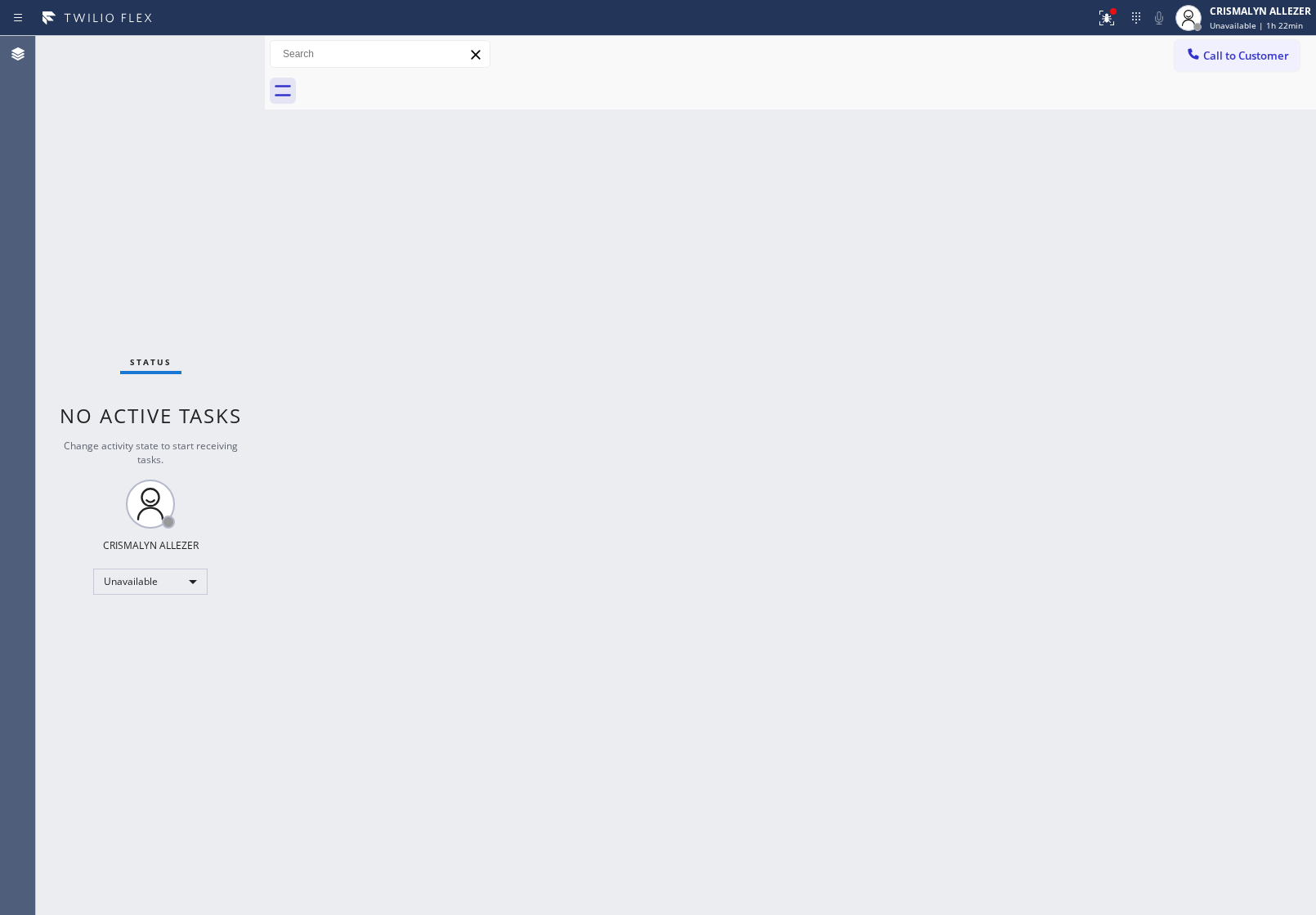
drag, startPoint x: 1239, startPoint y: 62, endPoint x: 1071, endPoint y: 131, distance: 181.6
click at [1240, 62] on span "Call to Customer" at bounding box center [1246, 55] width 85 height 15
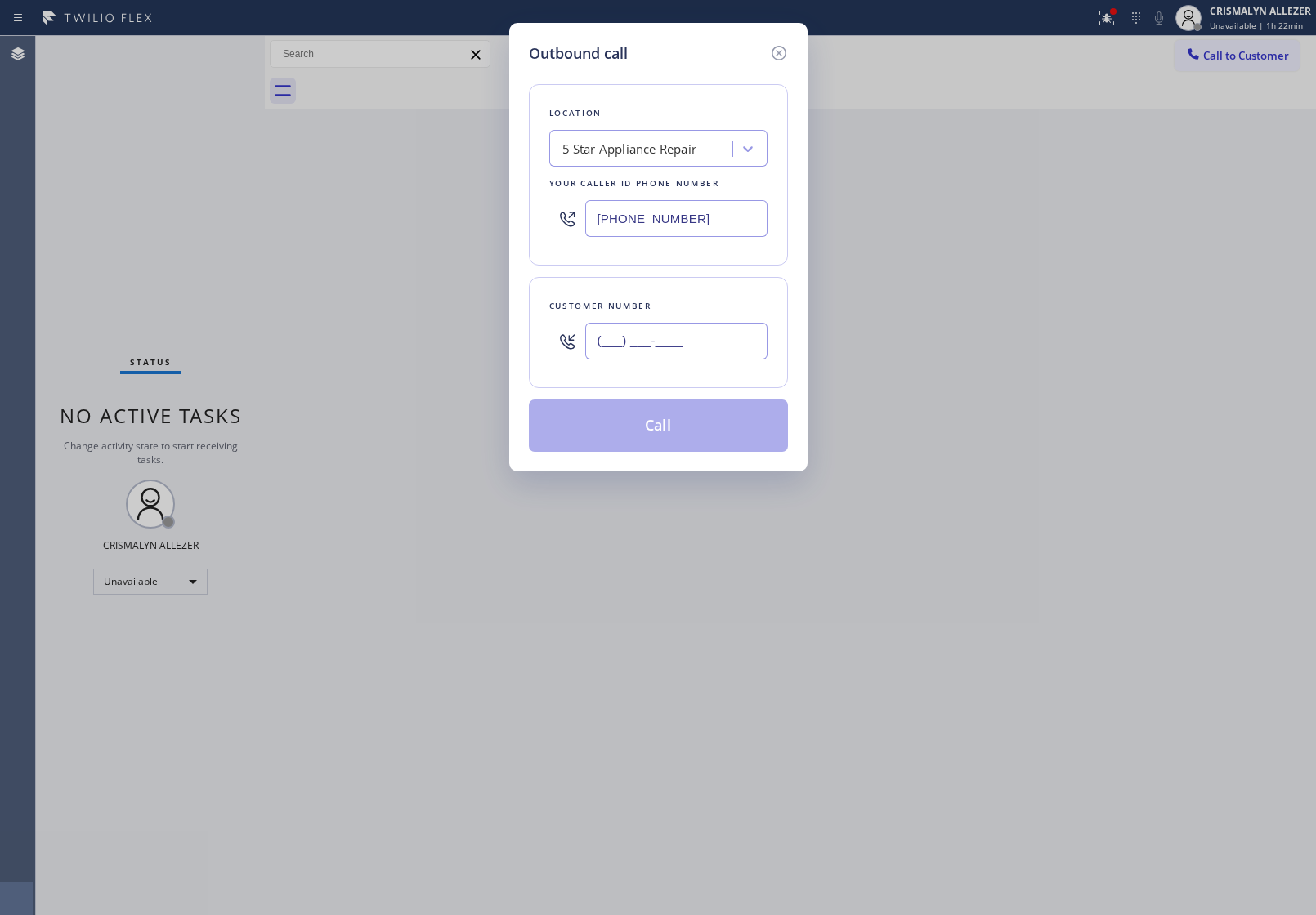
click at [697, 328] on input "(___) ___-____" at bounding box center [677, 341] width 183 height 37
paste input "415) 350-2047"
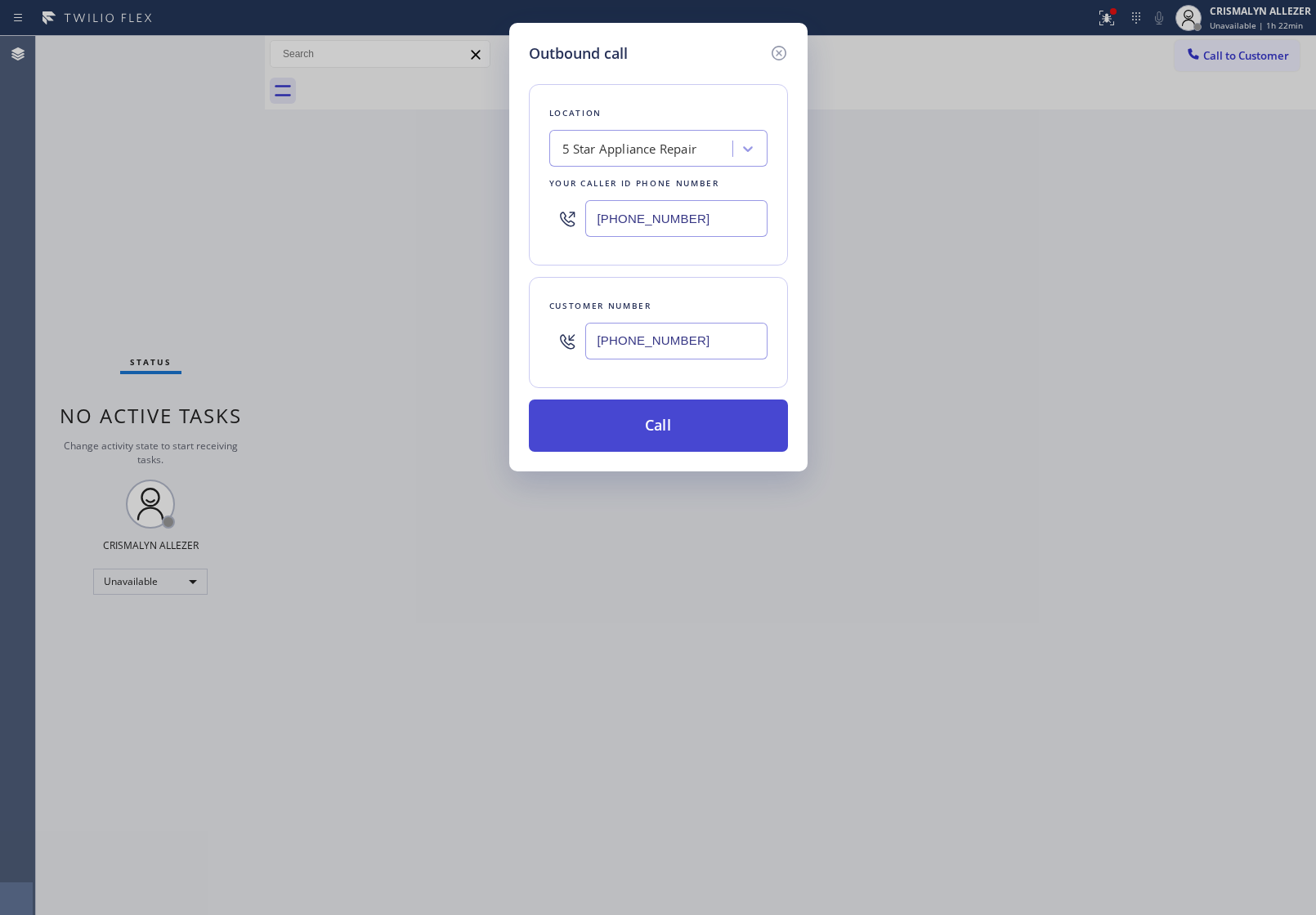
type input "[PHONE_NUMBER]"
click at [663, 441] on button "Call" at bounding box center [658, 425] width 259 height 52
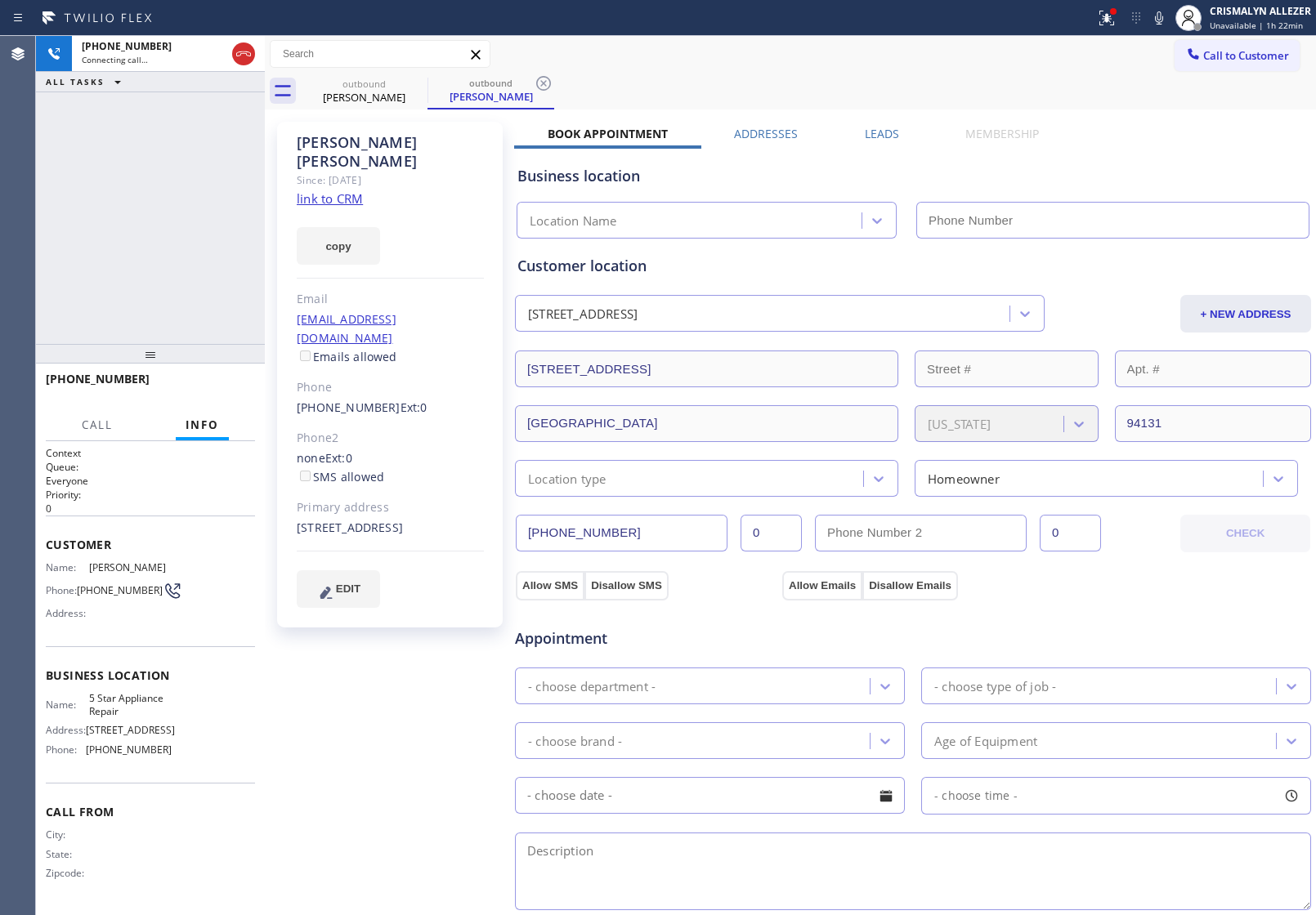
click at [317, 190] on link "link to CRM" at bounding box center [329, 198] width 66 height 17
type input "[PHONE_NUMBER]"
click at [219, 389] on span "HANG UP" at bounding box center [217, 387] width 50 height 12
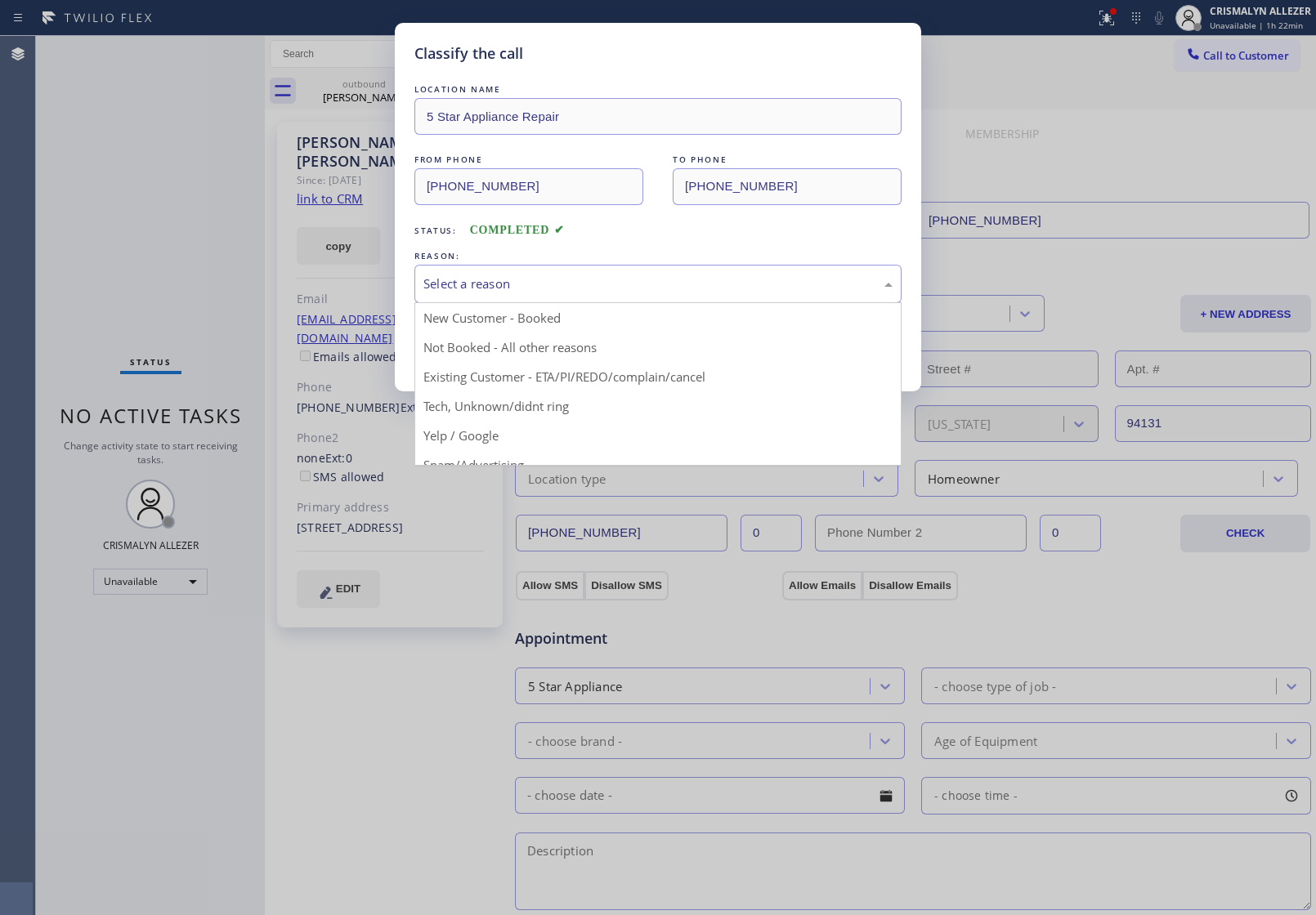
click at [640, 287] on div "Select a reason" at bounding box center [658, 284] width 469 height 18
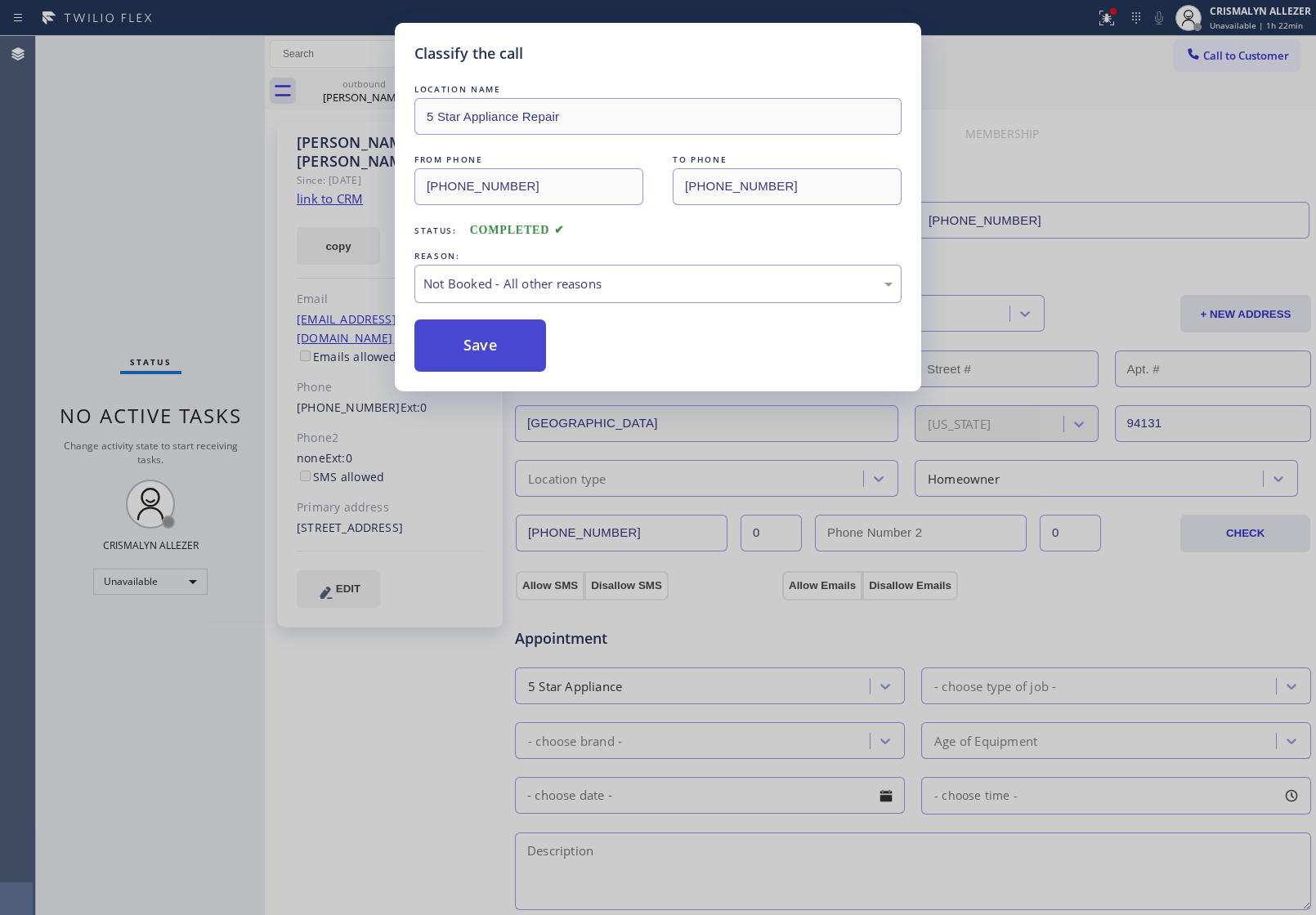
click at [495, 354] on button "Save" at bounding box center [480, 346] width 131 height 52
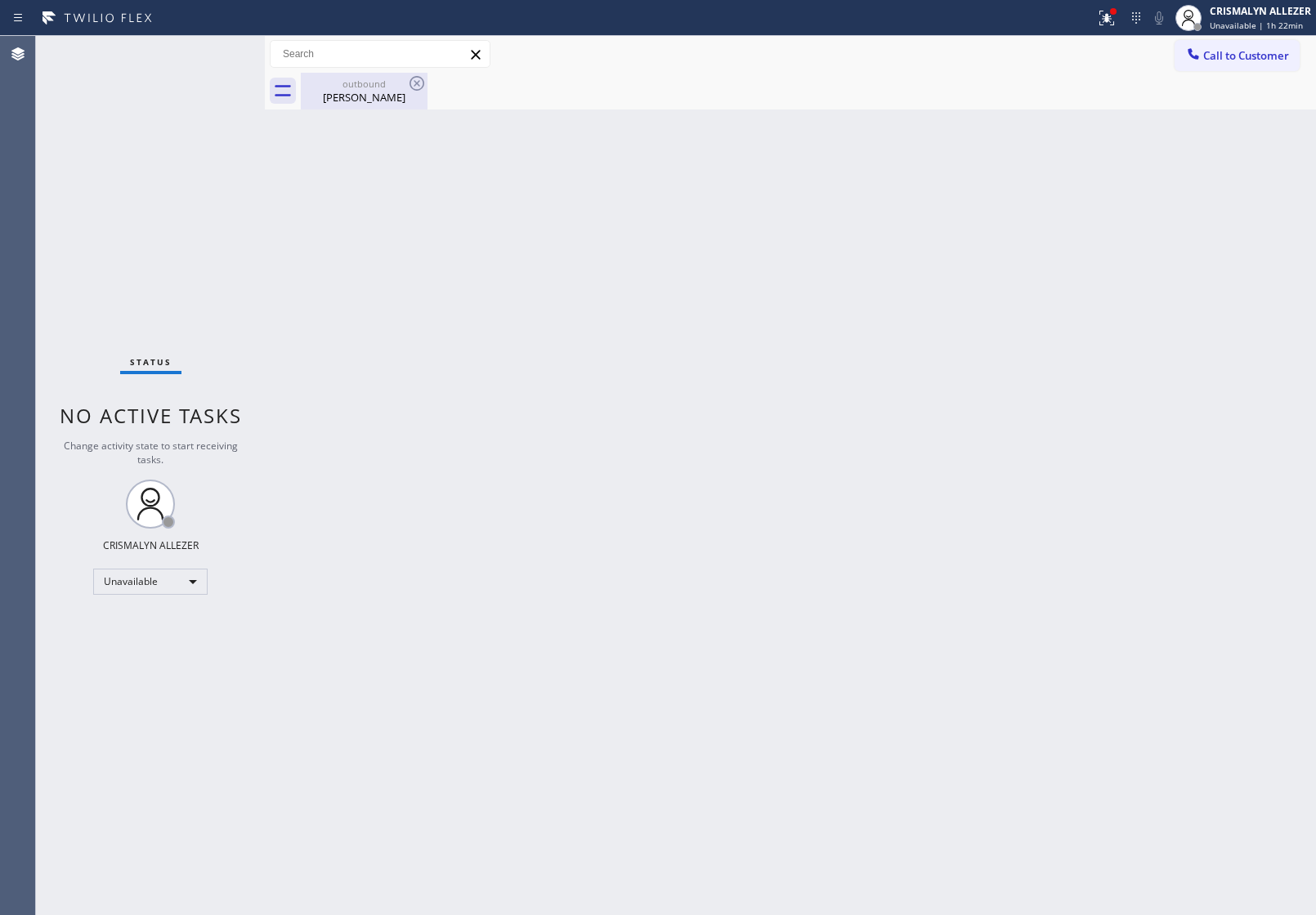
click at [374, 95] on div "[PERSON_NAME]" at bounding box center [363, 97] width 123 height 15
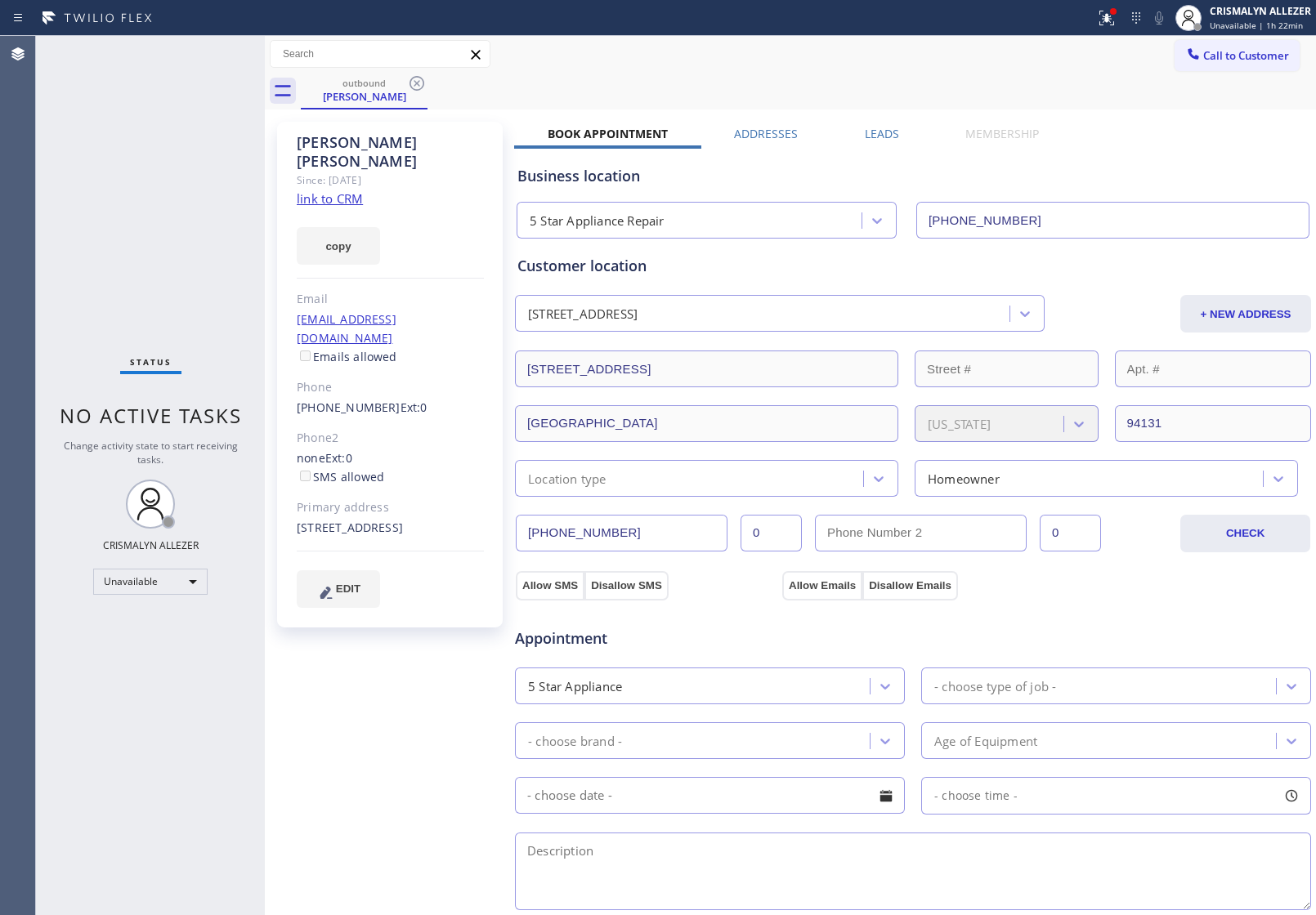
click at [892, 131] on label "Leads" at bounding box center [881, 134] width 34 height 16
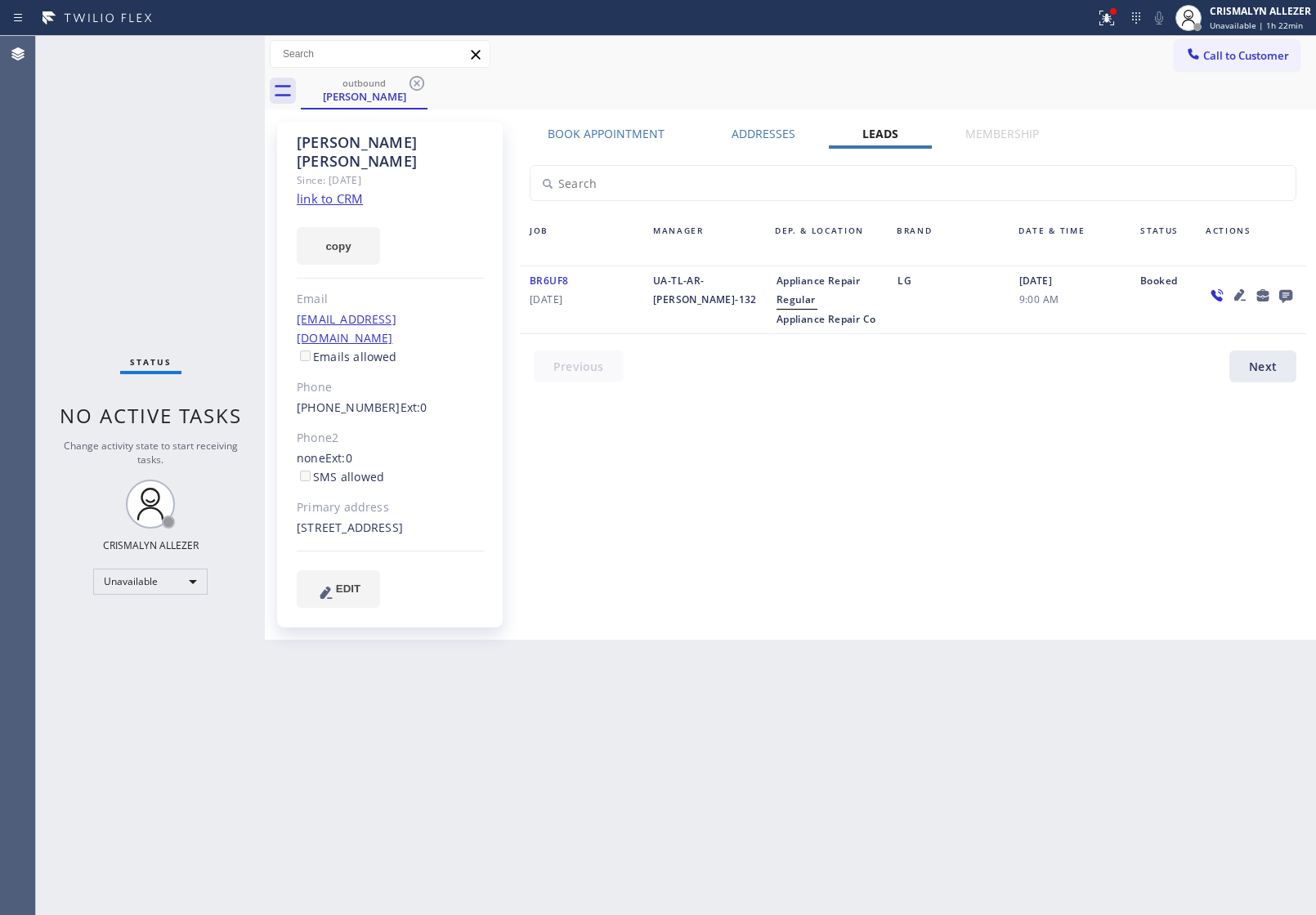
click at [1281, 294] on icon at bounding box center [1285, 296] width 13 height 13
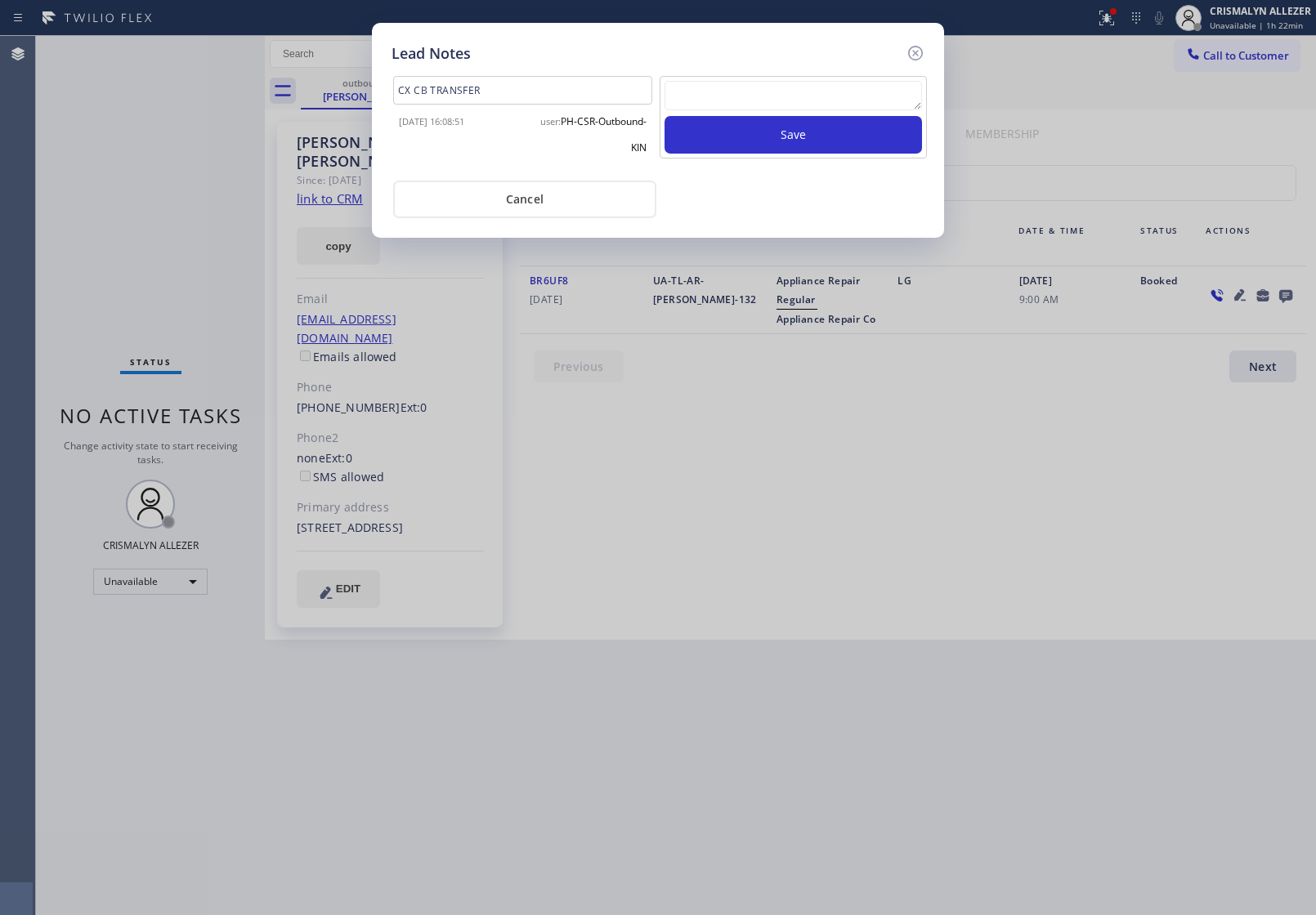
click at [745, 100] on textarea at bounding box center [793, 95] width 257 height 29
paste textarea "no answer | pls xfer here cx cb"
type textarea "no answer | pls xfer here cx cb"
click at [772, 137] on button "Save" at bounding box center [793, 134] width 257 height 38
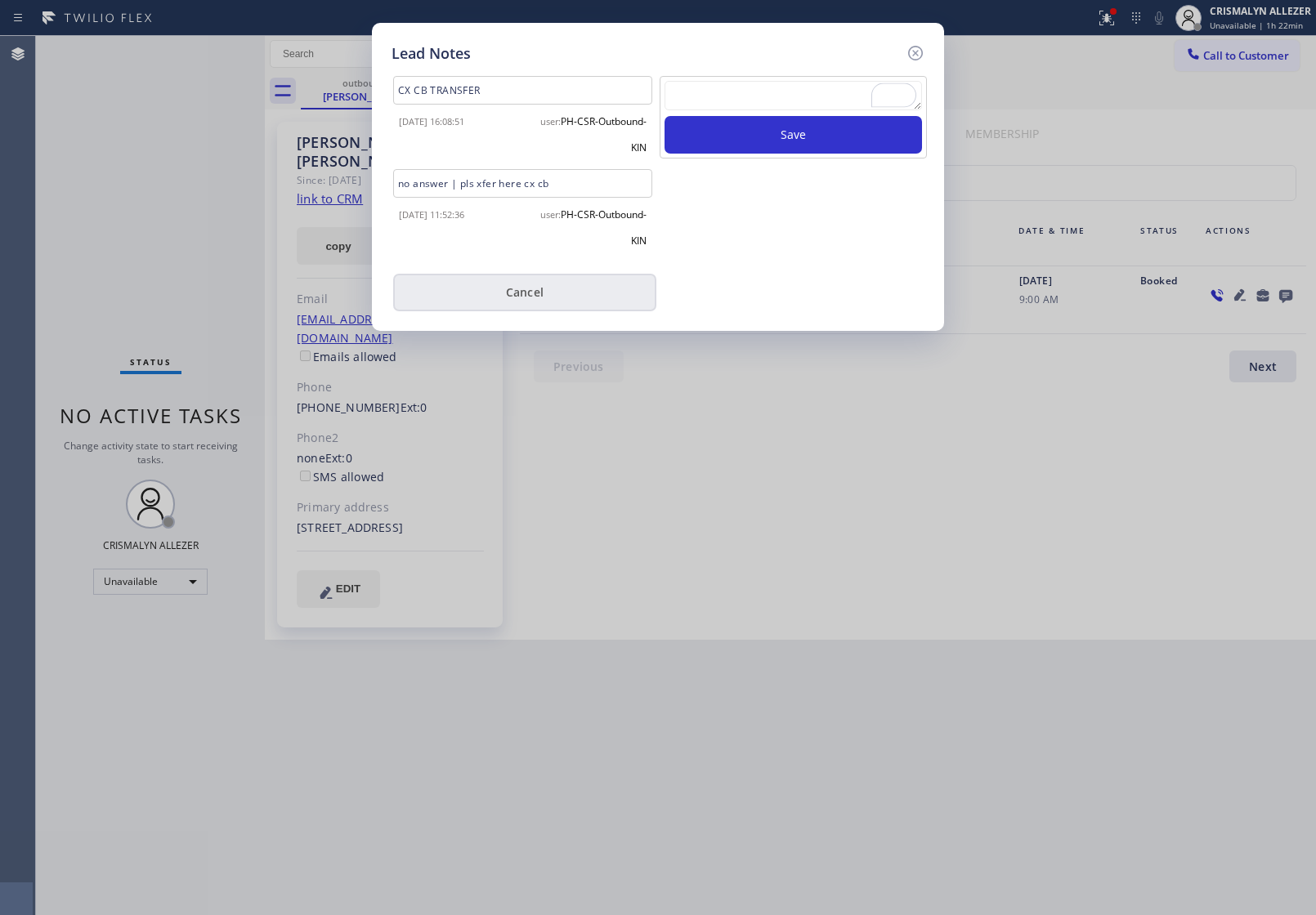
click at [528, 307] on button "Cancel" at bounding box center [524, 292] width 263 height 38
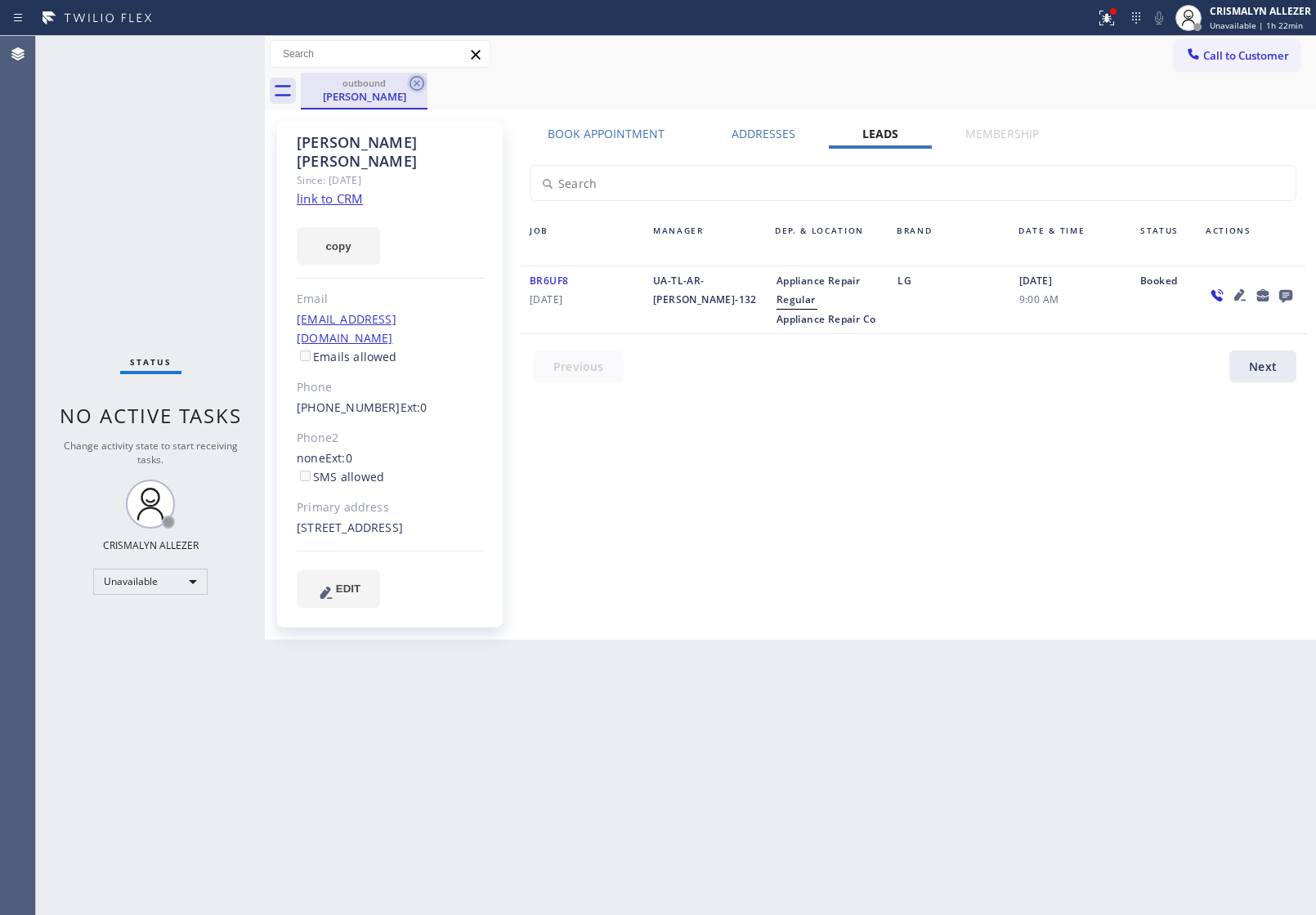
click at [413, 84] on icon at bounding box center [417, 84] width 19 height 19
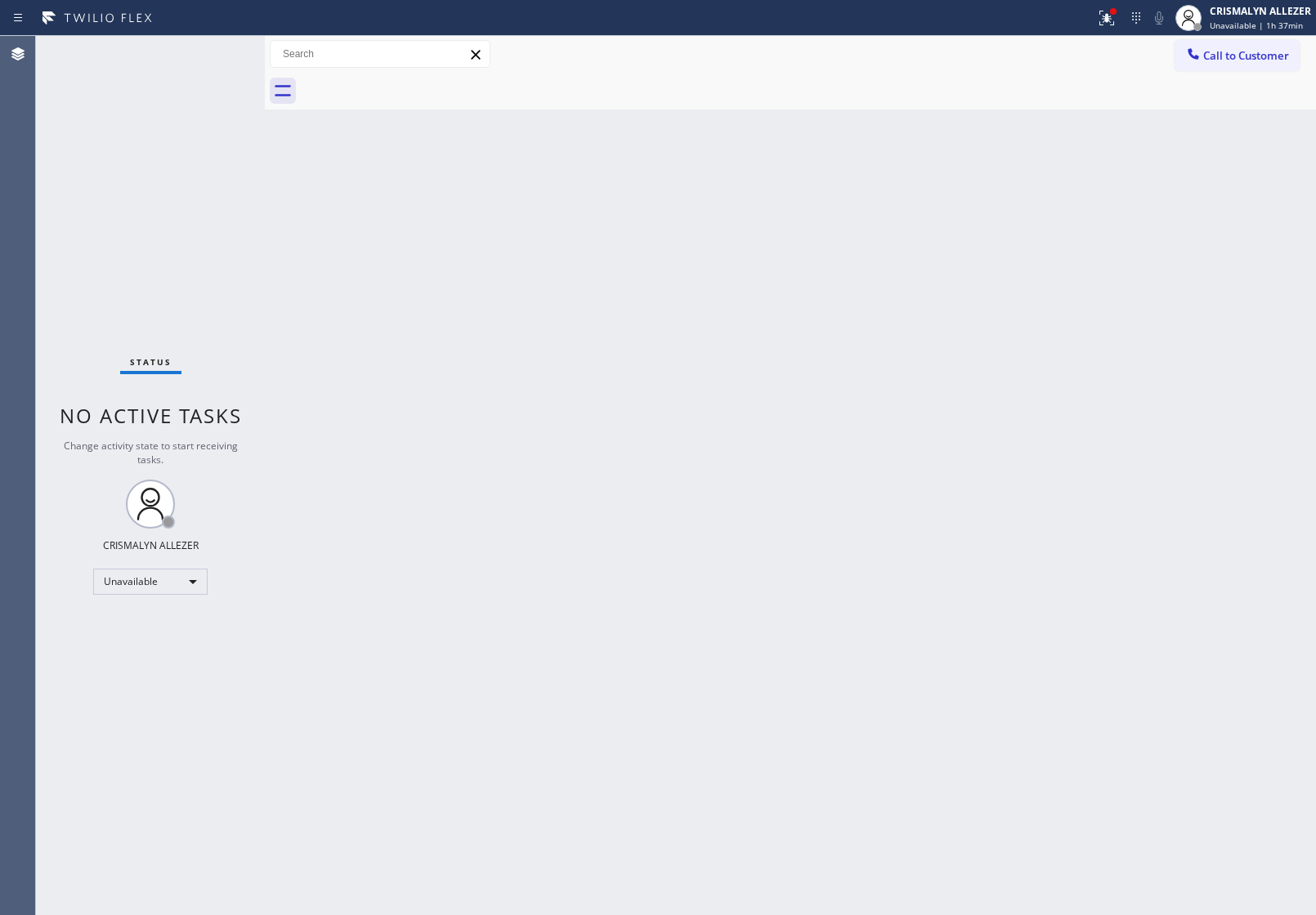
drag, startPoint x: 1252, startPoint y: 50, endPoint x: 922, endPoint y: 197, distance: 361.3
click at [1252, 49] on span "Call to Customer" at bounding box center [1246, 55] width 85 height 15
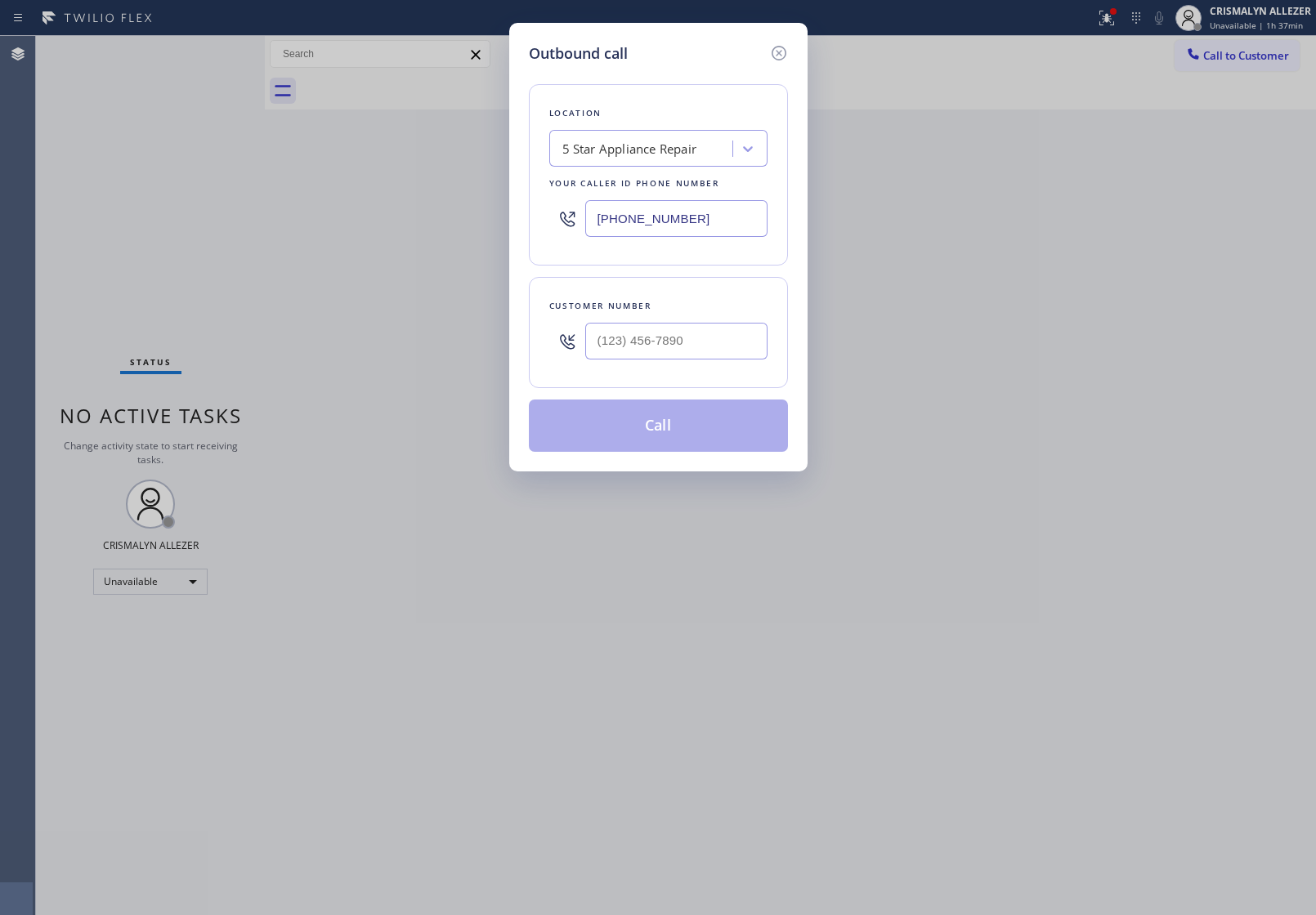
drag, startPoint x: 707, startPoint y: 225, endPoint x: 362, endPoint y: 227, distance: 345.0
click at [381, 226] on div "Outbound call Location 5 Star Appliance Repair Your caller id phone number [PHO…" at bounding box center [658, 458] width 1316 height 915
click at [709, 357] on input "(___) ___-____" at bounding box center [677, 341] width 183 height 37
paste input "206) 228-9818"
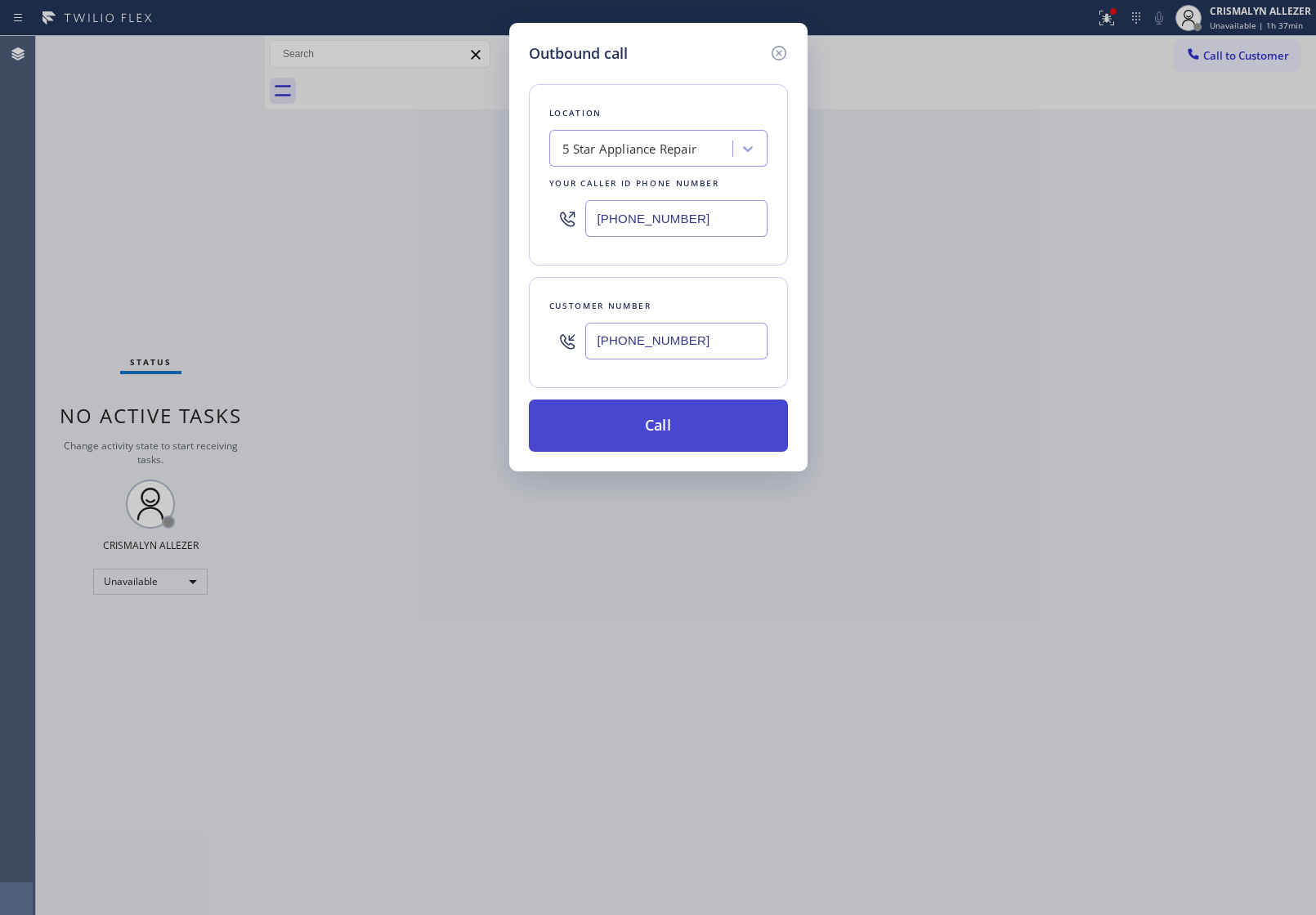
type input "(206) 228-9818"
click at [668, 439] on button "Call" at bounding box center [658, 425] width 259 height 52
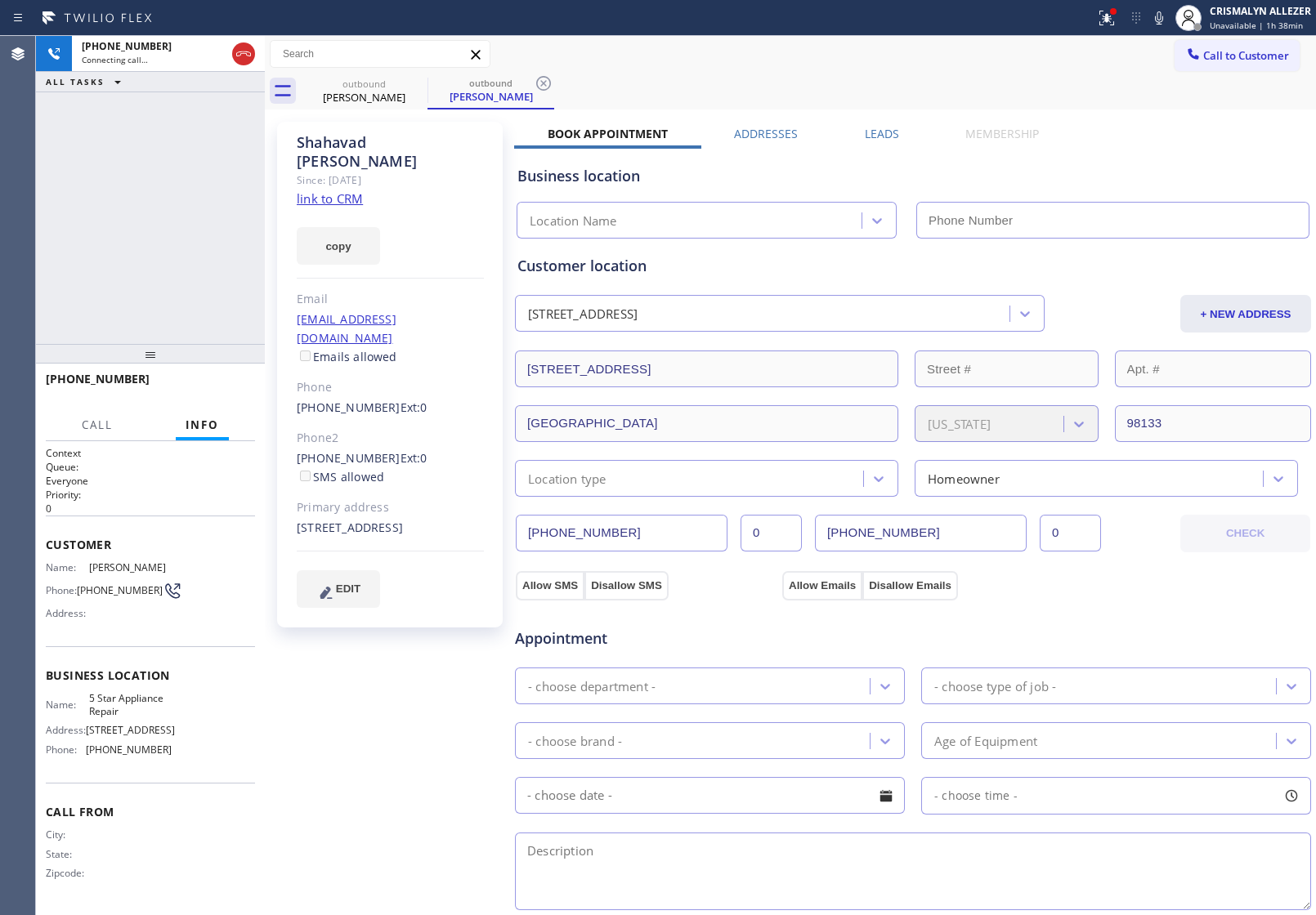
click at [355, 190] on link "link to CRM" at bounding box center [329, 198] width 66 height 17
type input "[PHONE_NUMBER]"
click at [219, 387] on span "HANG UP" at bounding box center [217, 387] width 50 height 12
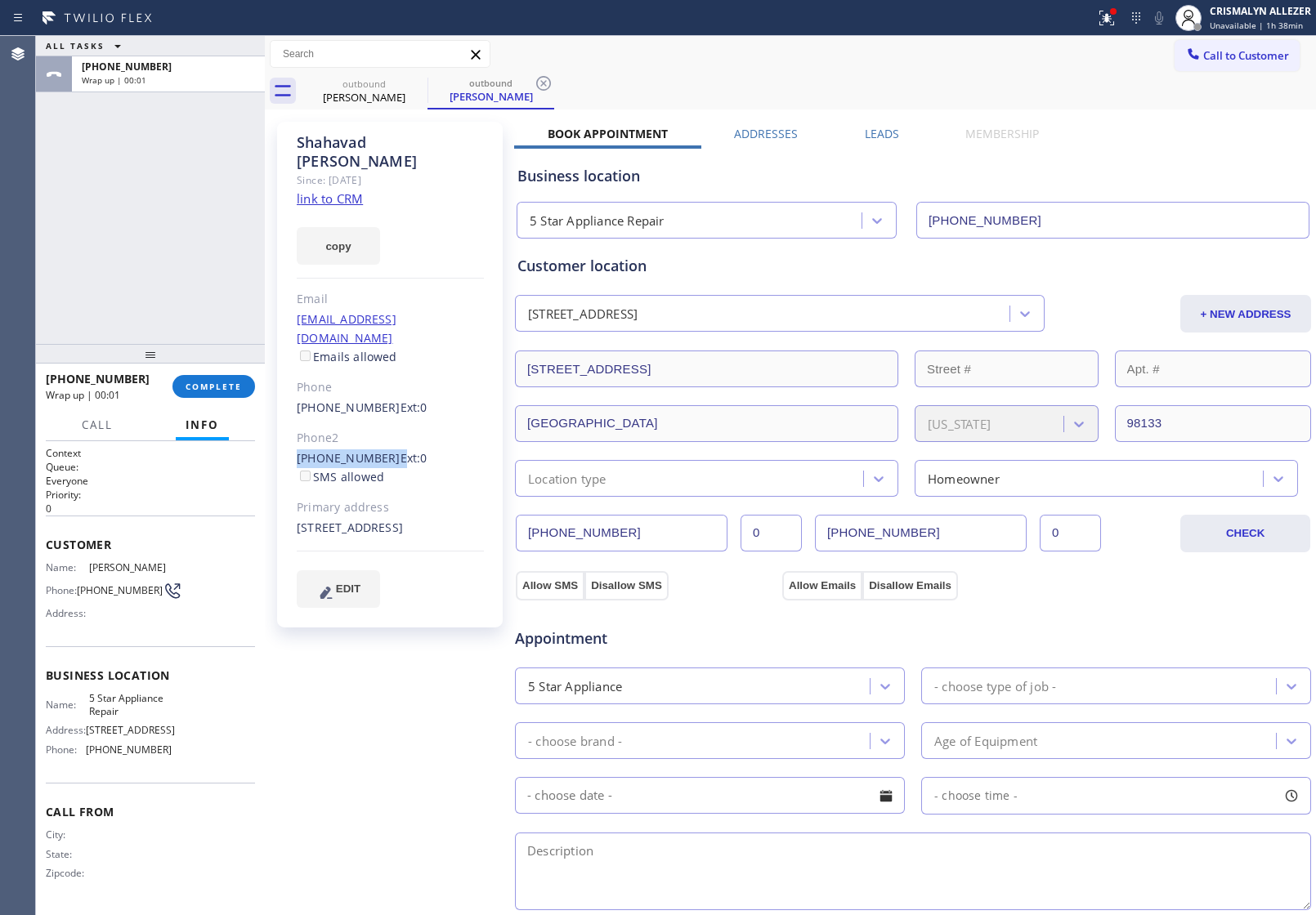
drag, startPoint x: 291, startPoint y: 419, endPoint x: 382, endPoint y: 424, distance: 91.1
click at [382, 424] on div "Shahavad Smith Since: 20 may 2020 link to CRM copy Email schatur@me.com Emails …" at bounding box center [389, 374] width 225 height 506
copy div "(206) 931-8986"
click at [188, 385] on span "COMPLETE" at bounding box center [214, 387] width 56 height 12
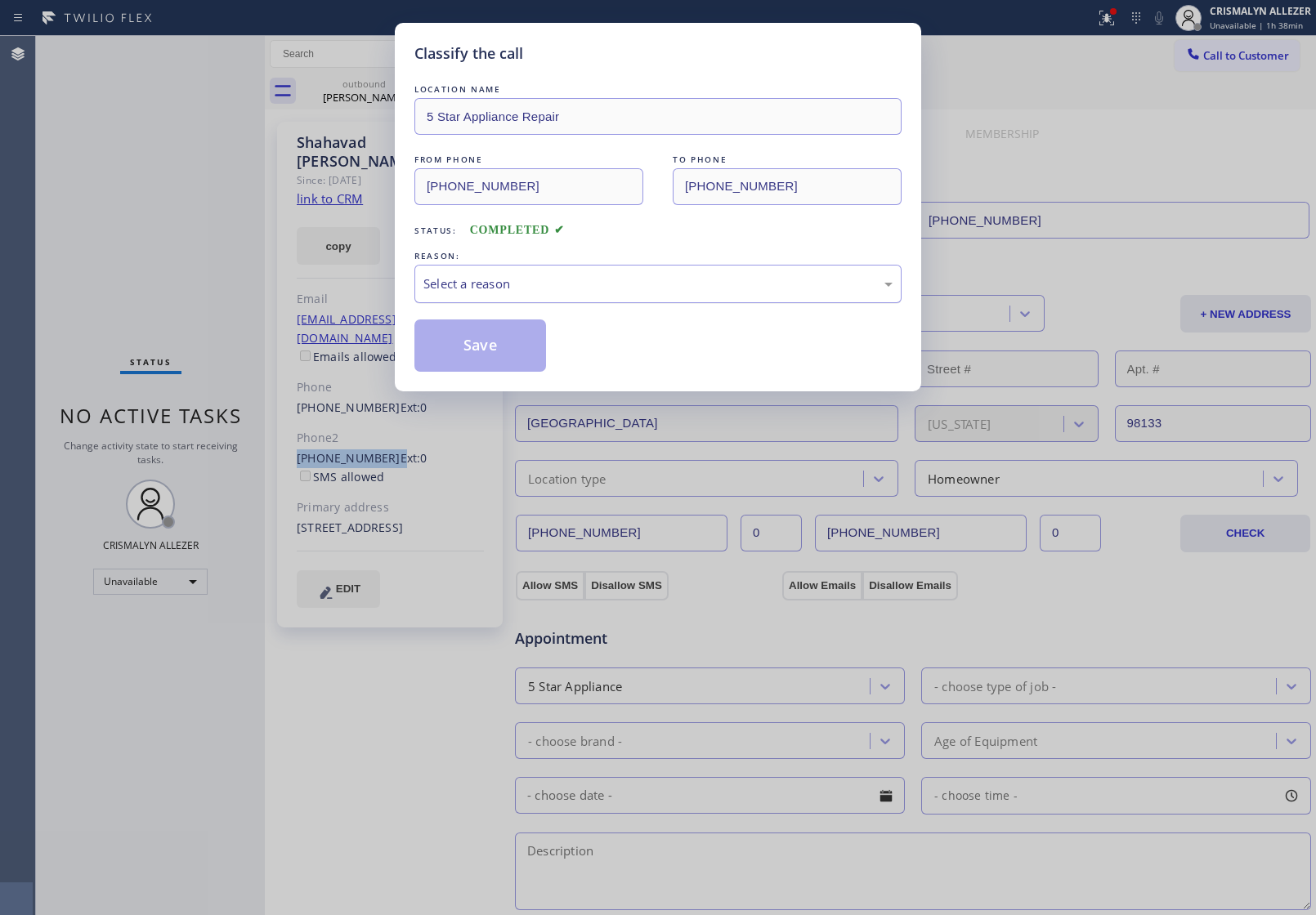
click at [634, 300] on div "Select a reason" at bounding box center [658, 285] width 488 height 39
click at [481, 359] on button "Save" at bounding box center [480, 346] width 131 height 52
drag, startPoint x: 338, startPoint y: 96, endPoint x: 358, endPoint y: 95, distance: 20.0
click at [339, 96] on div "Classify the call LOCATION NAME 5 Star Appliance Repair FROM PHONE (855) 731-49…" at bounding box center [676, 475] width 1280 height 879
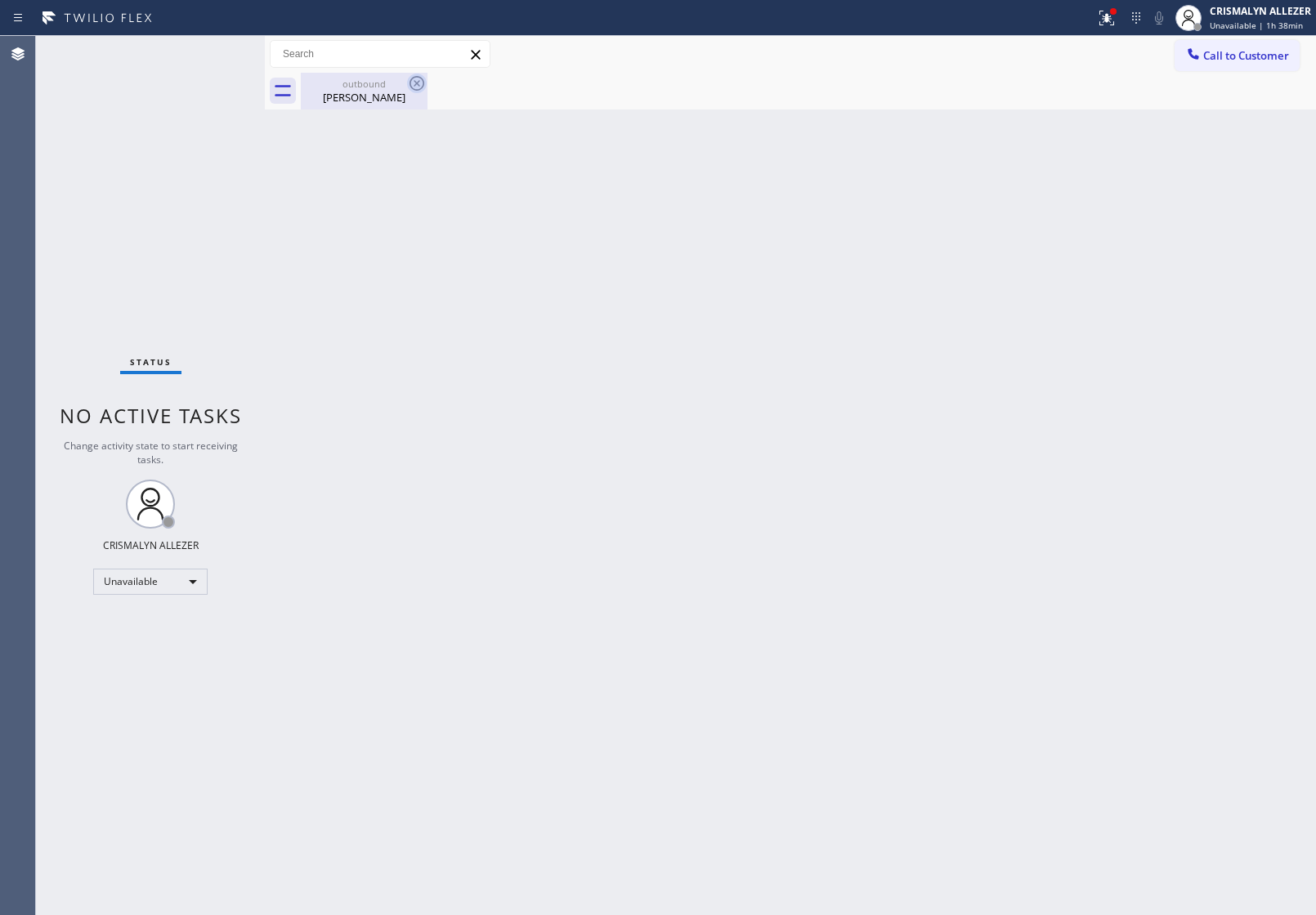
click at [419, 80] on icon at bounding box center [417, 83] width 15 height 15
click at [1249, 62] on span "Call to Customer" at bounding box center [1246, 55] width 85 height 15
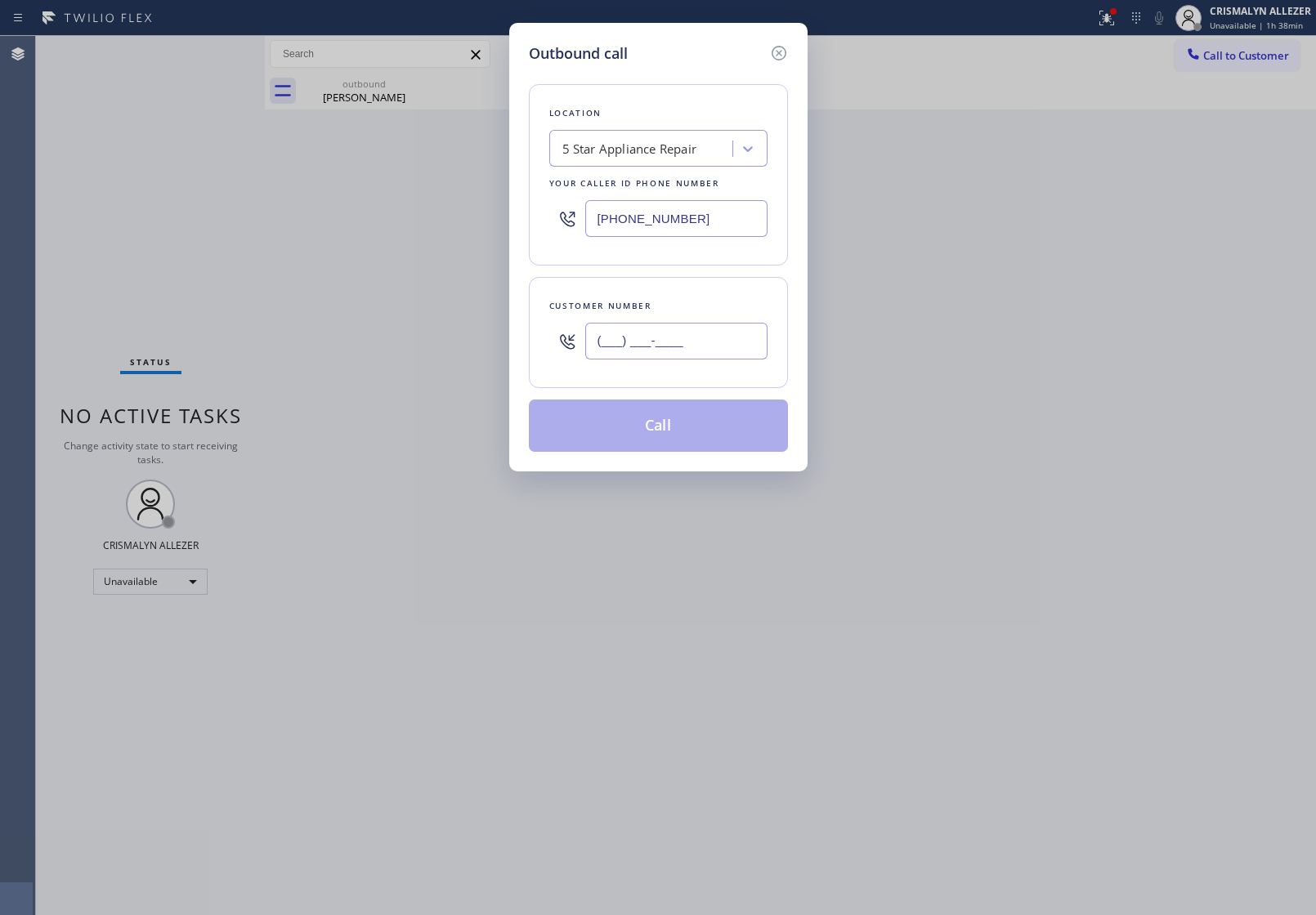
click at [705, 329] on input "(___) ___-____" at bounding box center [677, 341] width 183 height 37
paste input "206) 931-8986"
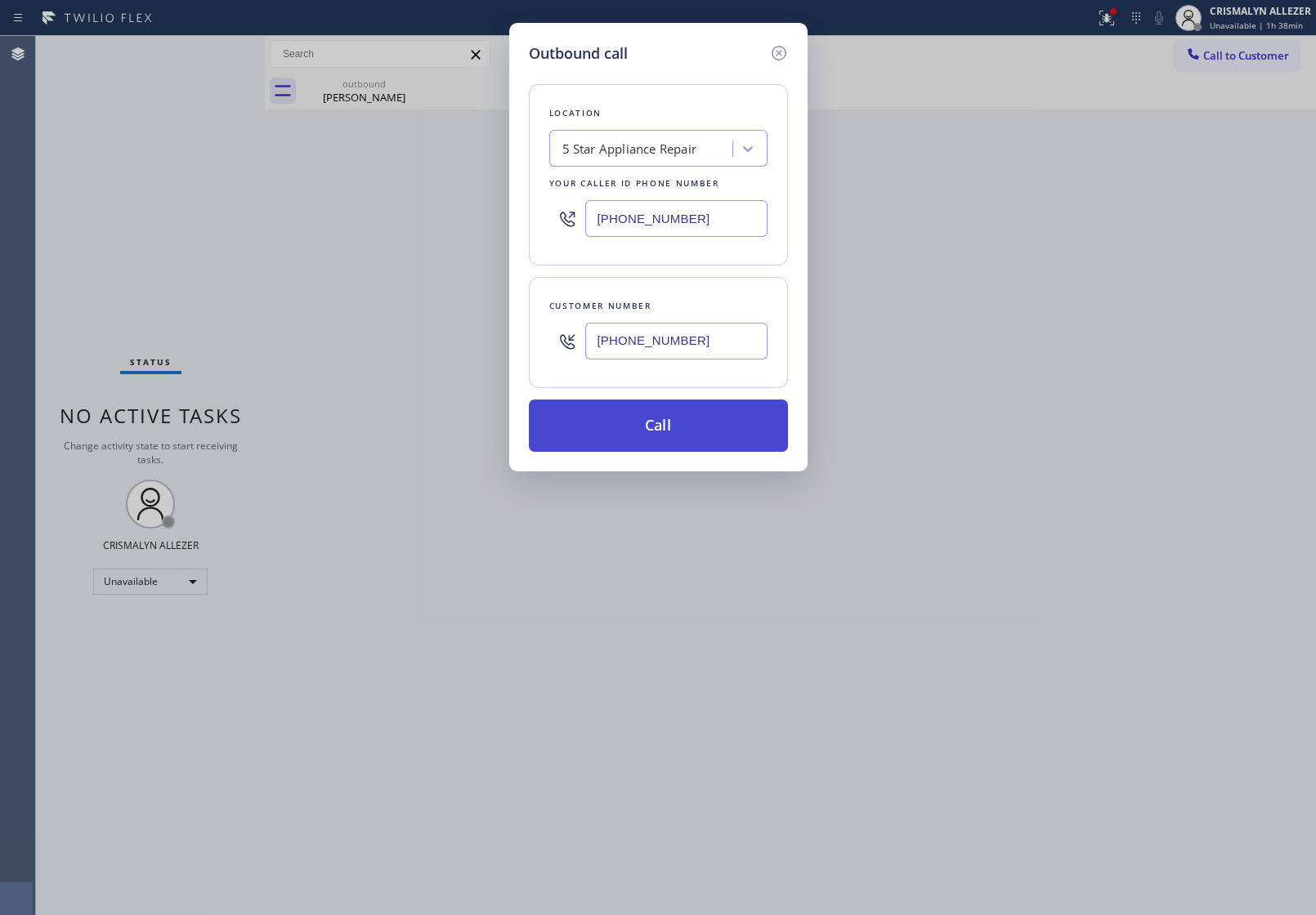
type input "(206) 931-8986"
click at [675, 415] on button "Call" at bounding box center [658, 425] width 259 height 52
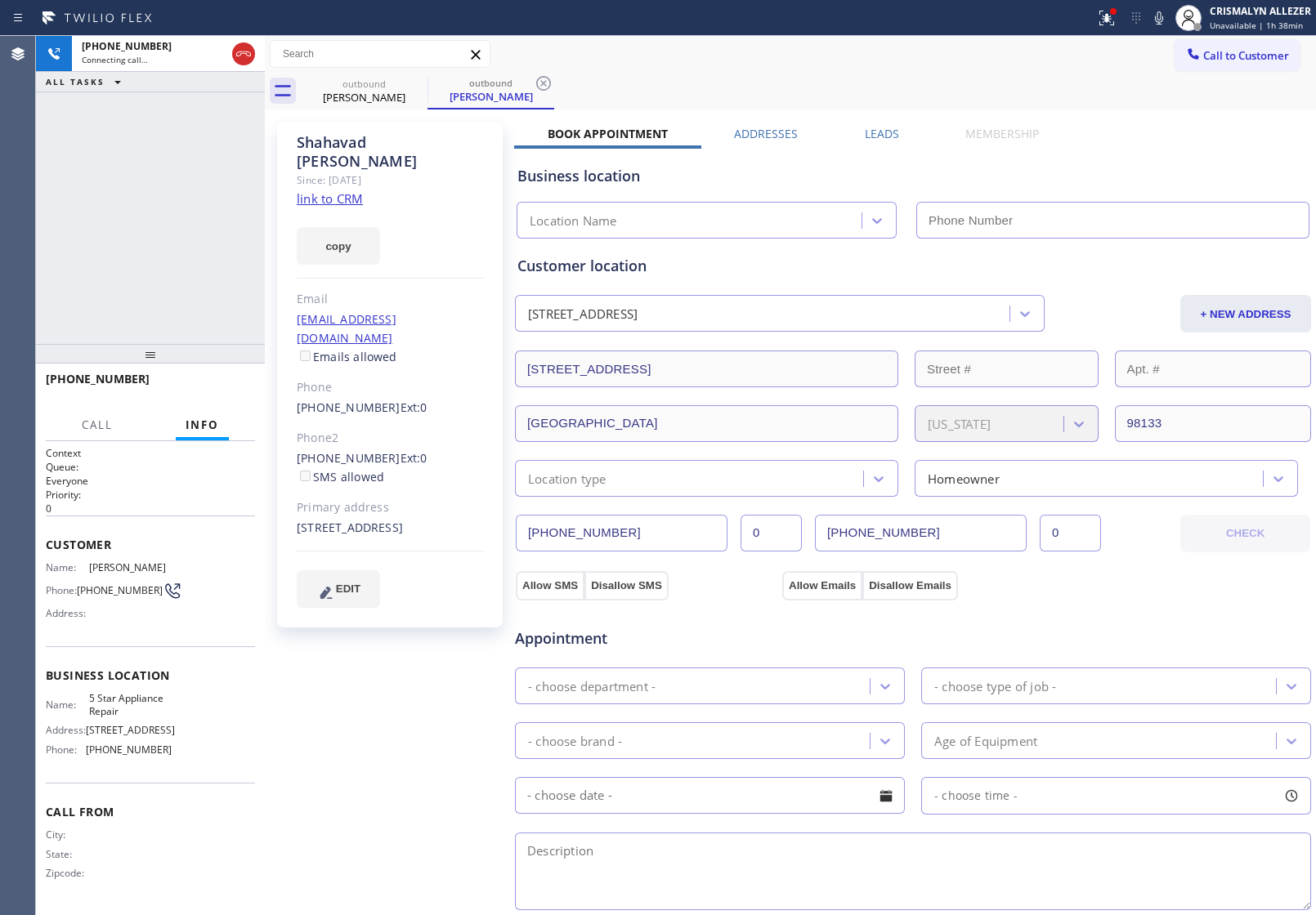
type input "[PHONE_NUMBER]"
click at [213, 390] on span "HANG UP" at bounding box center [217, 387] width 50 height 12
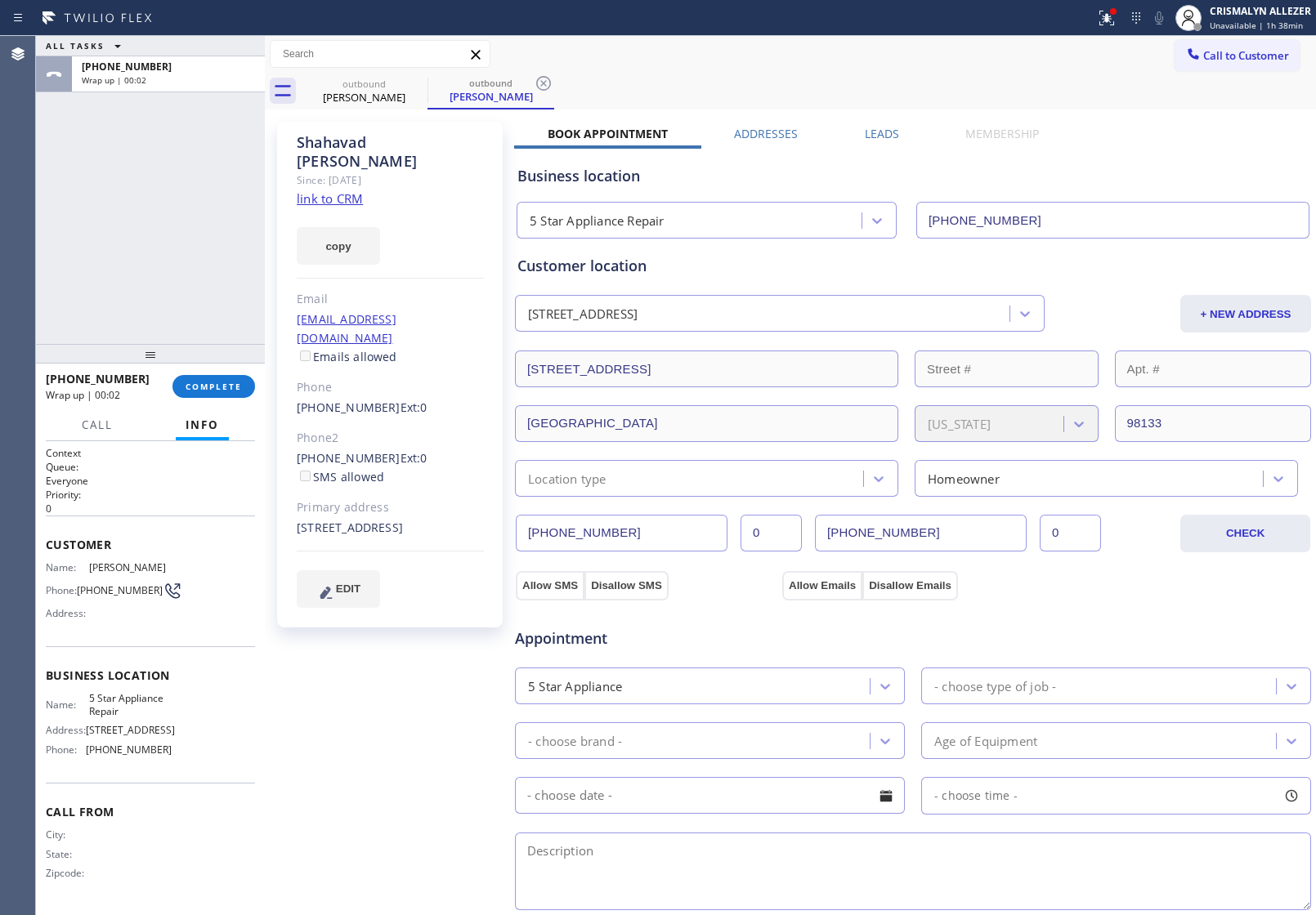
click at [202, 398] on div "+12069318986 Wrap up | 00:02 COMPLETE" at bounding box center [150, 387] width 209 height 43
click at [217, 383] on span "COMPLETE" at bounding box center [214, 387] width 56 height 12
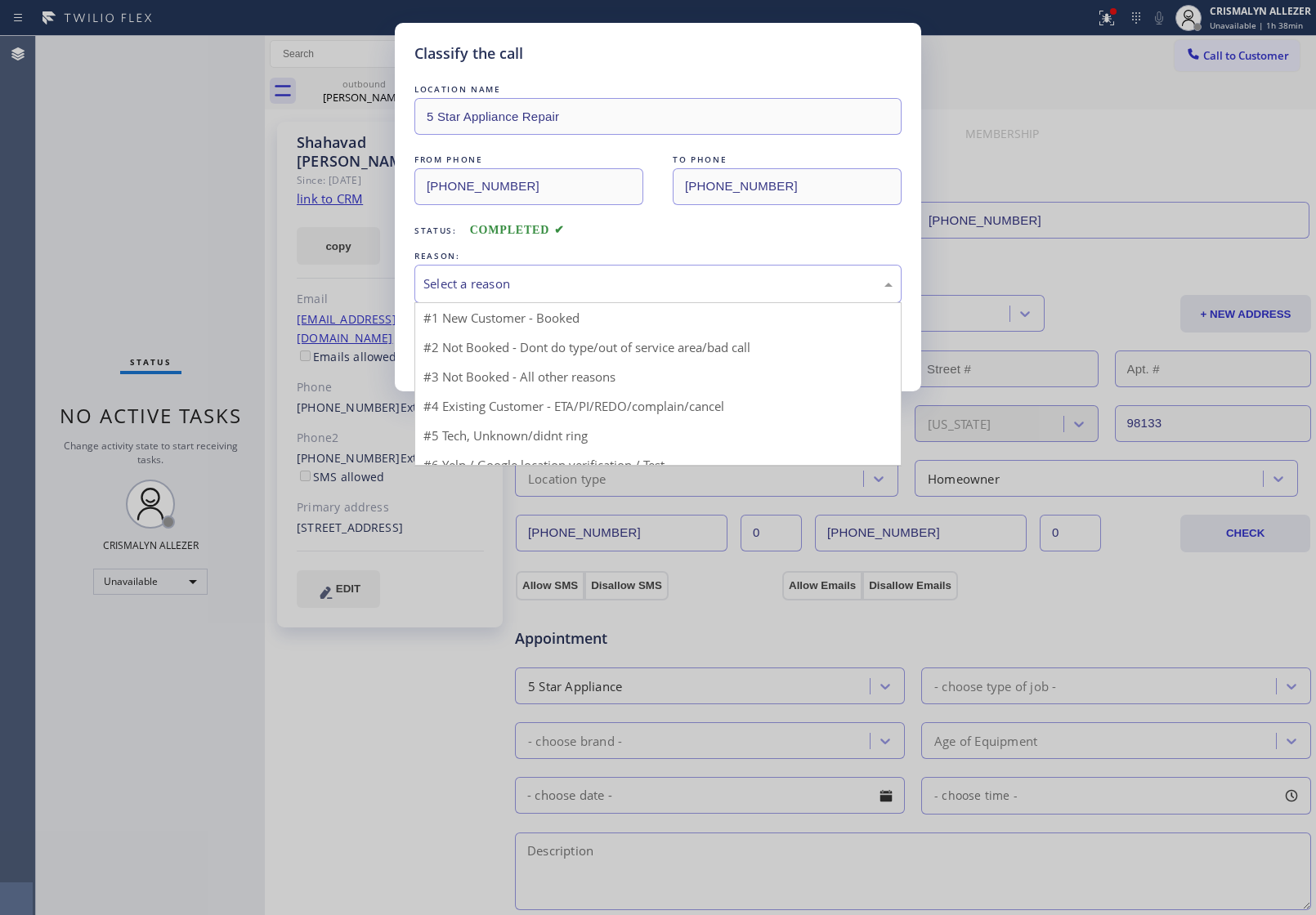
click at [605, 287] on div "Select a reason" at bounding box center [658, 284] width 469 height 18
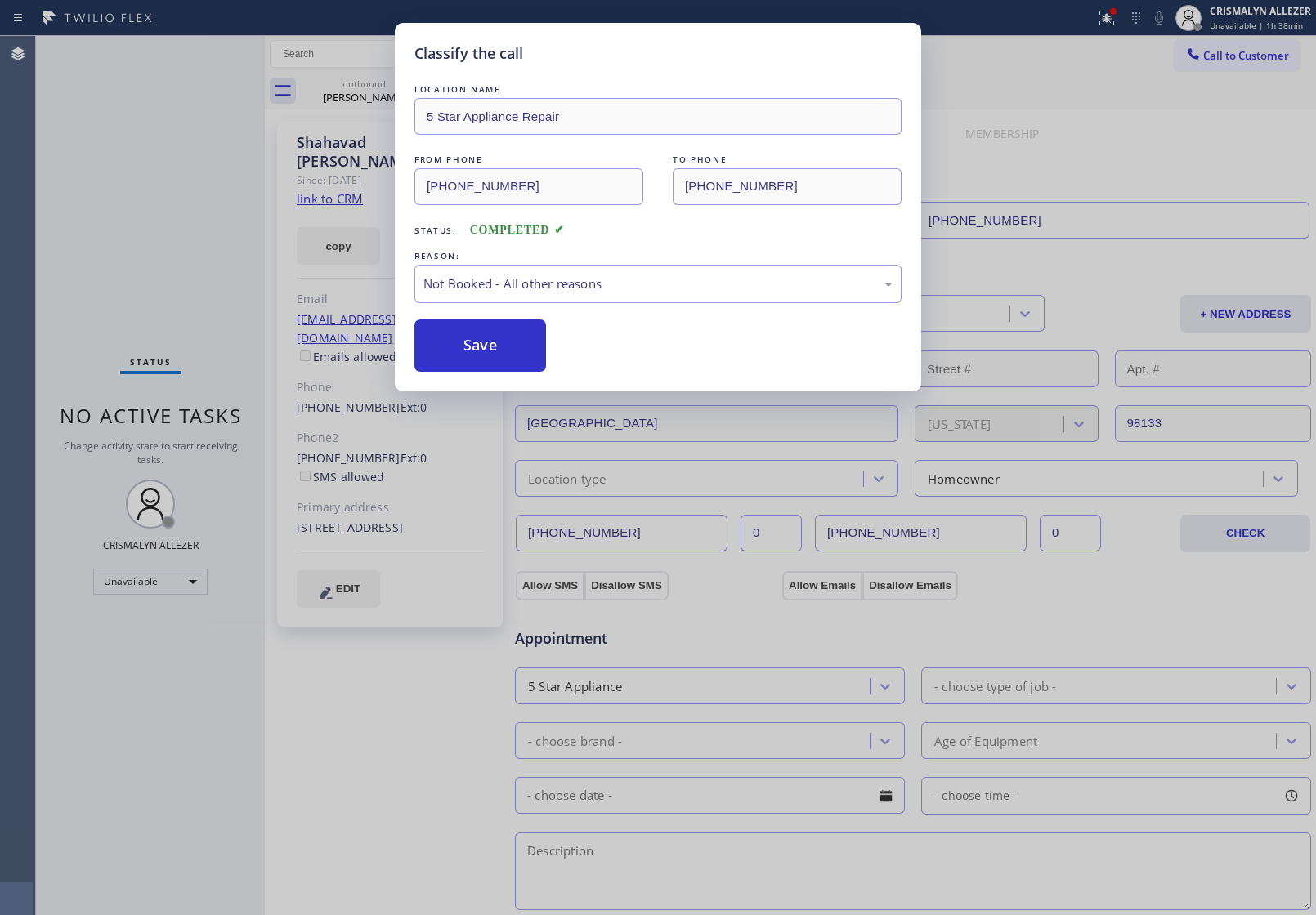
click at [463, 348] on button "Save" at bounding box center [480, 346] width 131 height 52
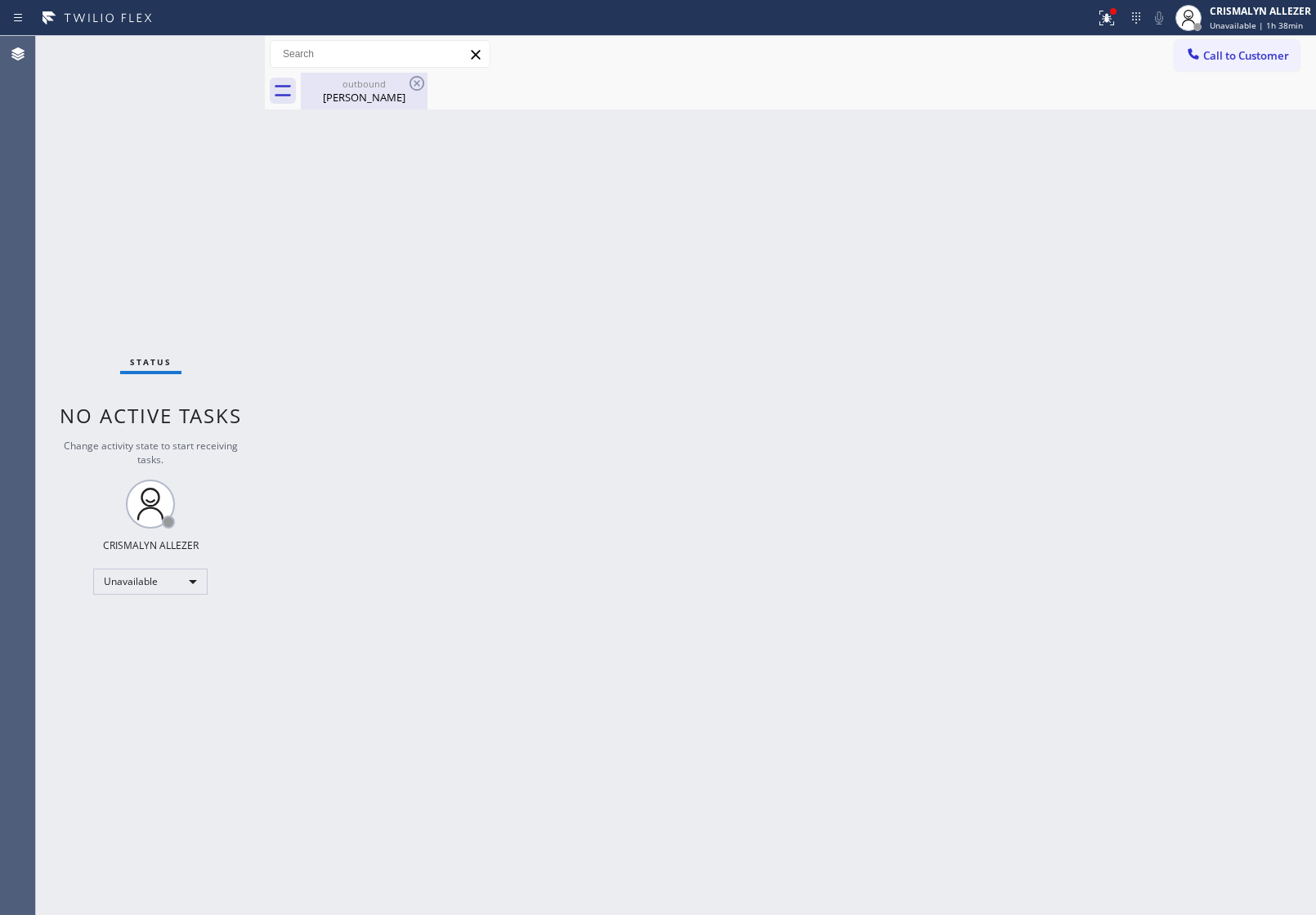
click at [372, 95] on div "Shahavad Smith" at bounding box center [363, 97] width 123 height 15
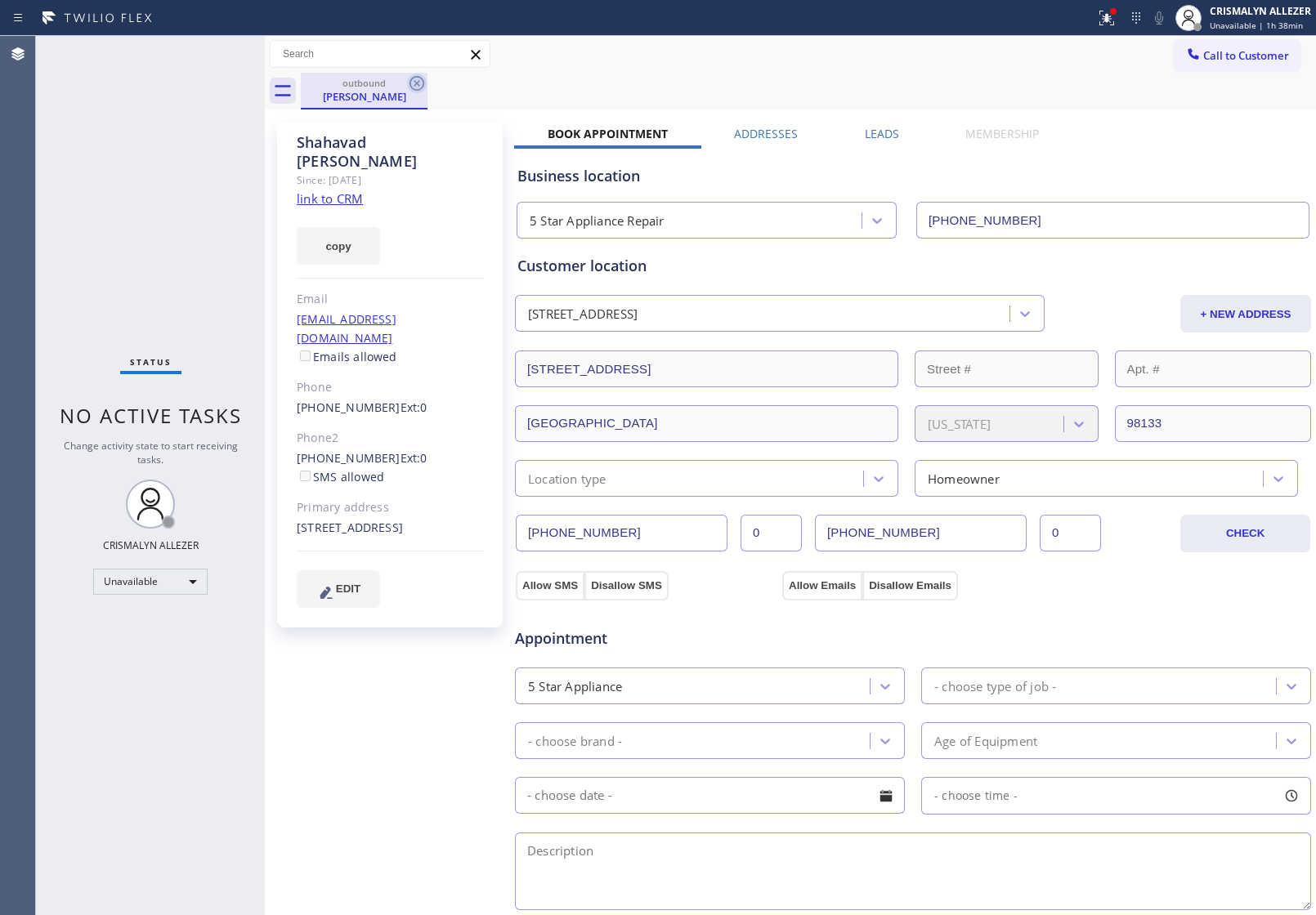
click at [414, 86] on icon at bounding box center [417, 84] width 19 height 19
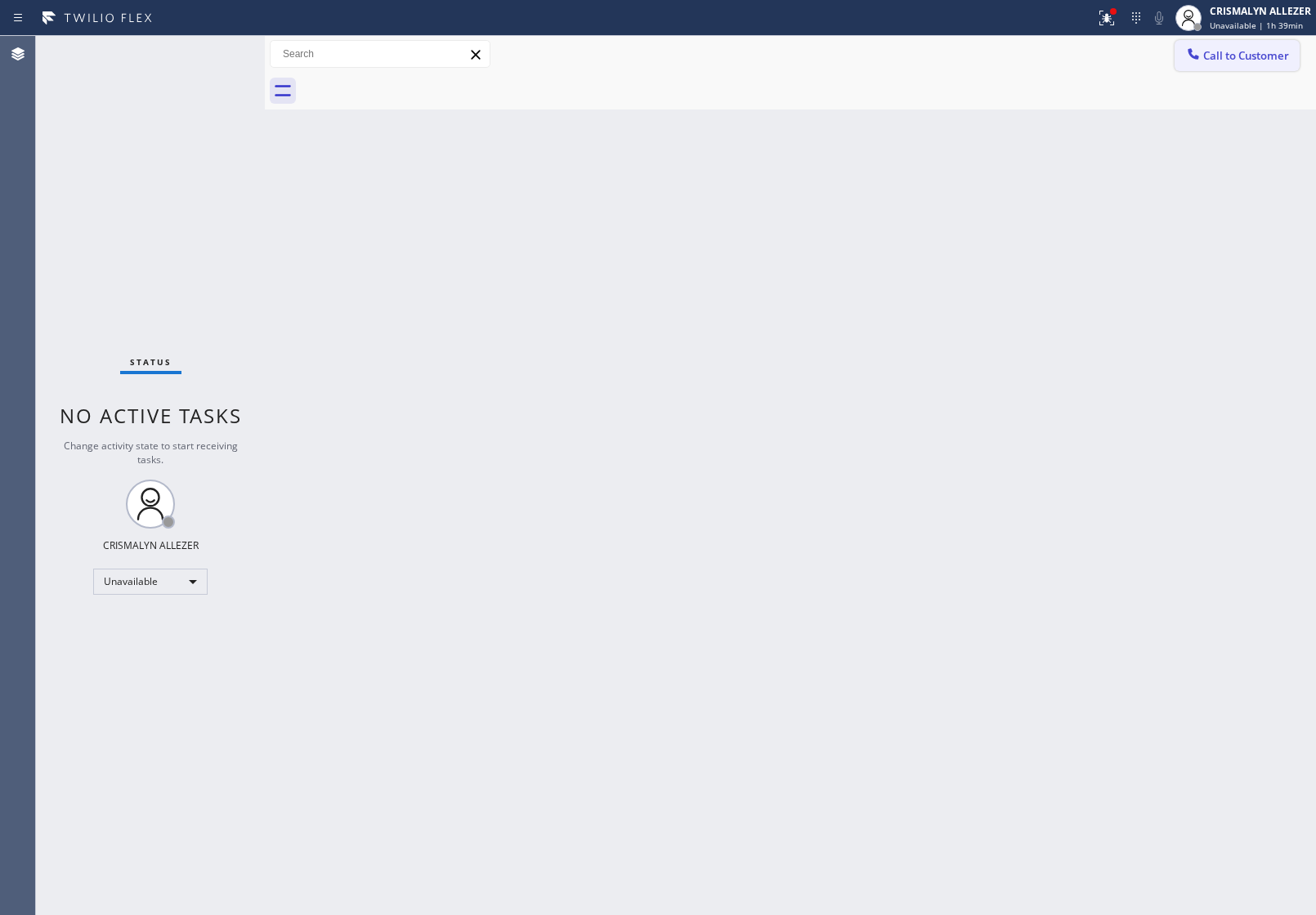
click at [1269, 50] on span "Call to Customer" at bounding box center [1246, 55] width 85 height 15
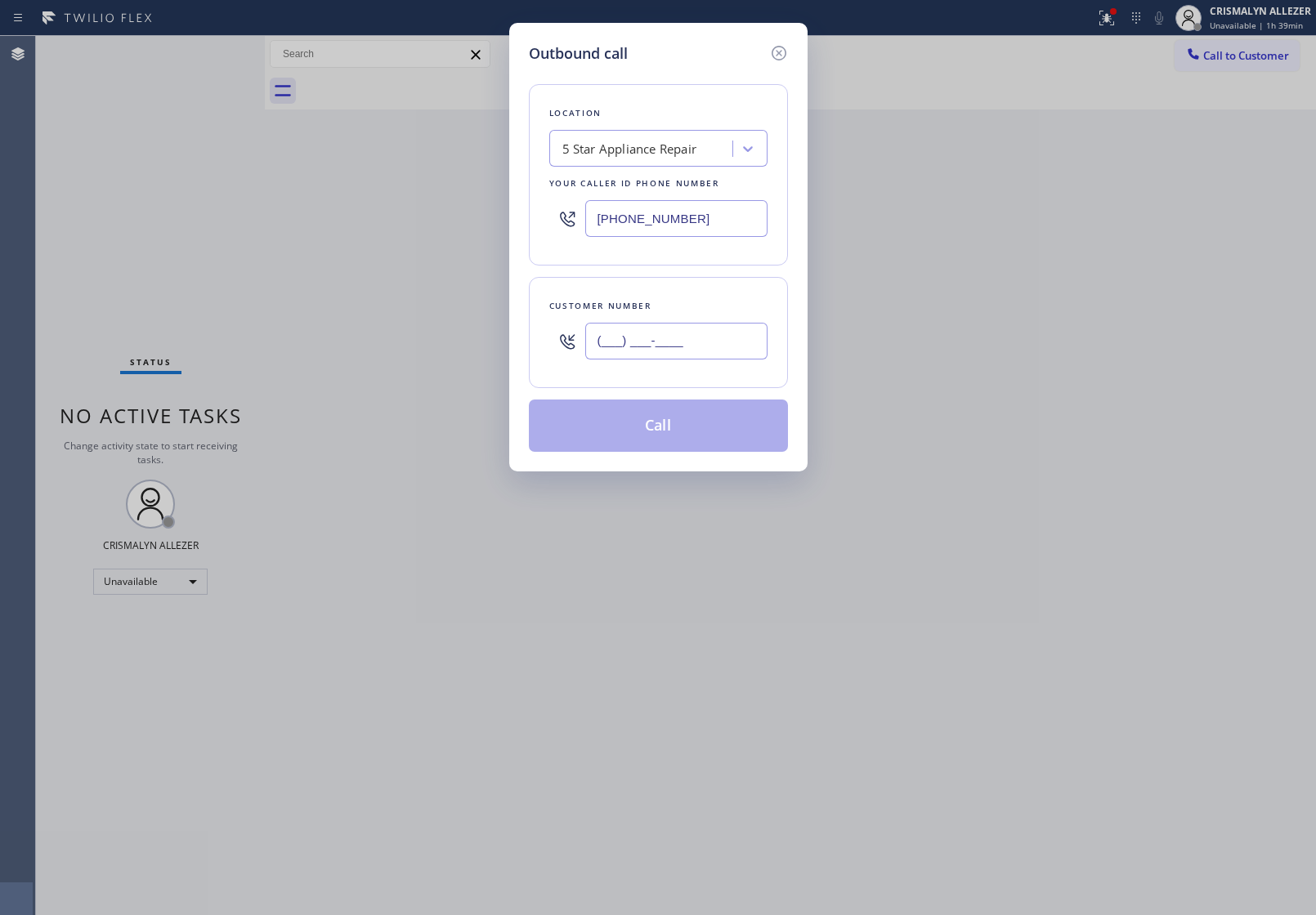
click at [746, 332] on input "(___) ___-____" at bounding box center [677, 341] width 183 height 37
paste input "213) 992-1693"
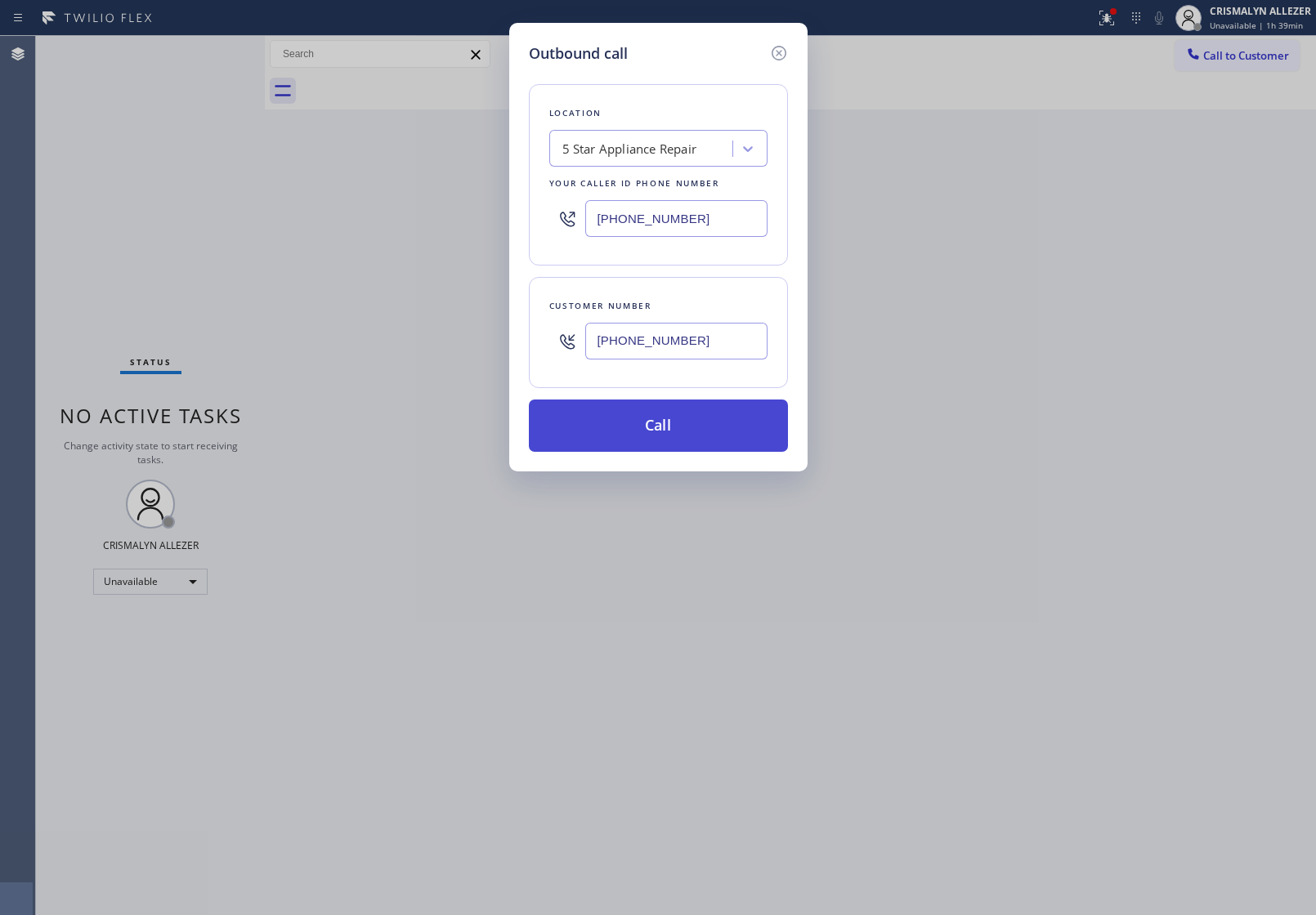
type input "(213) 992-1693"
click at [677, 413] on button "Call" at bounding box center [658, 425] width 259 height 52
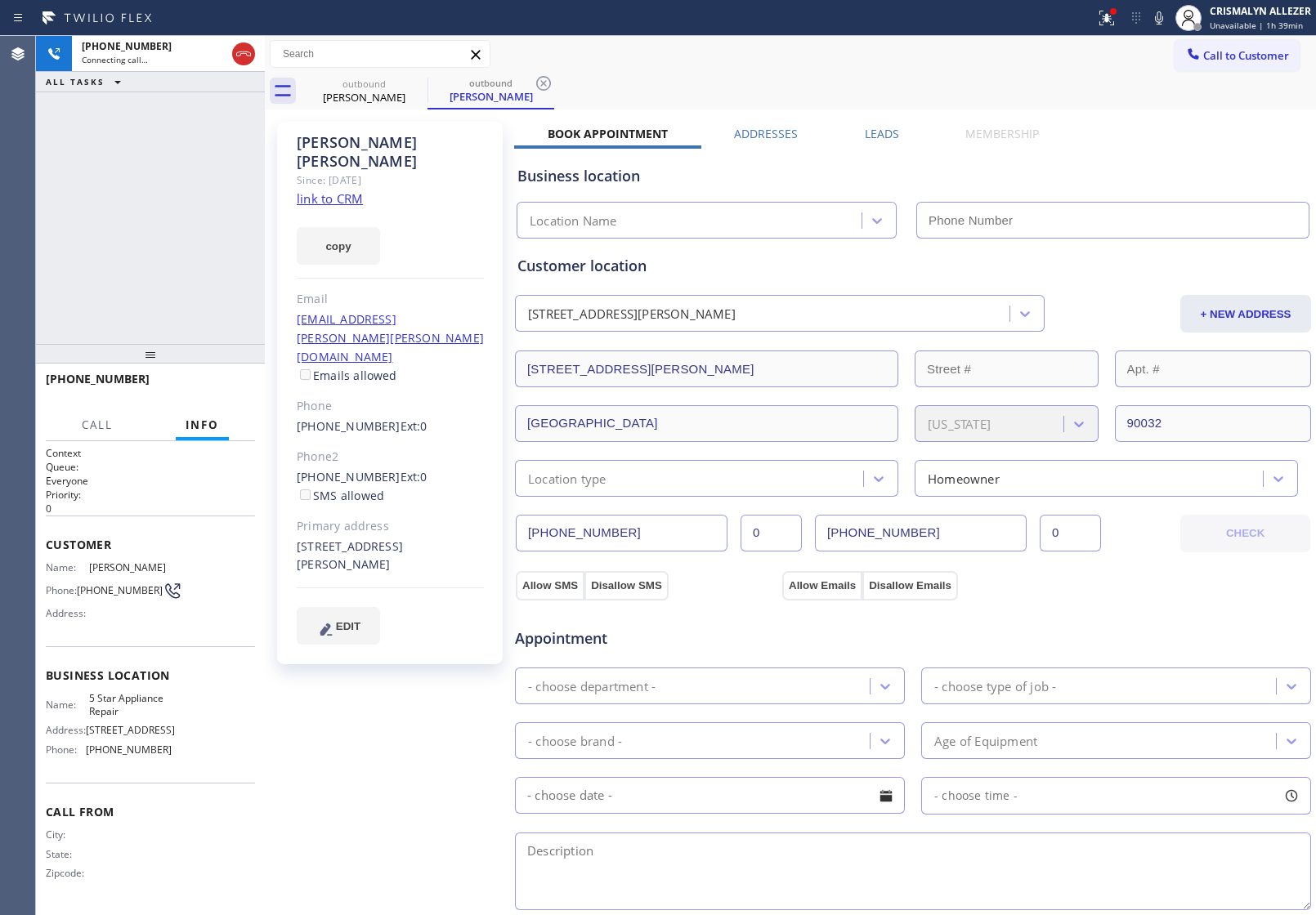
click at [328, 190] on link "link to CRM" at bounding box center [329, 198] width 66 height 17
type input "[PHONE_NUMBER]"
click at [214, 390] on span "HANG UP" at bounding box center [217, 387] width 50 height 12
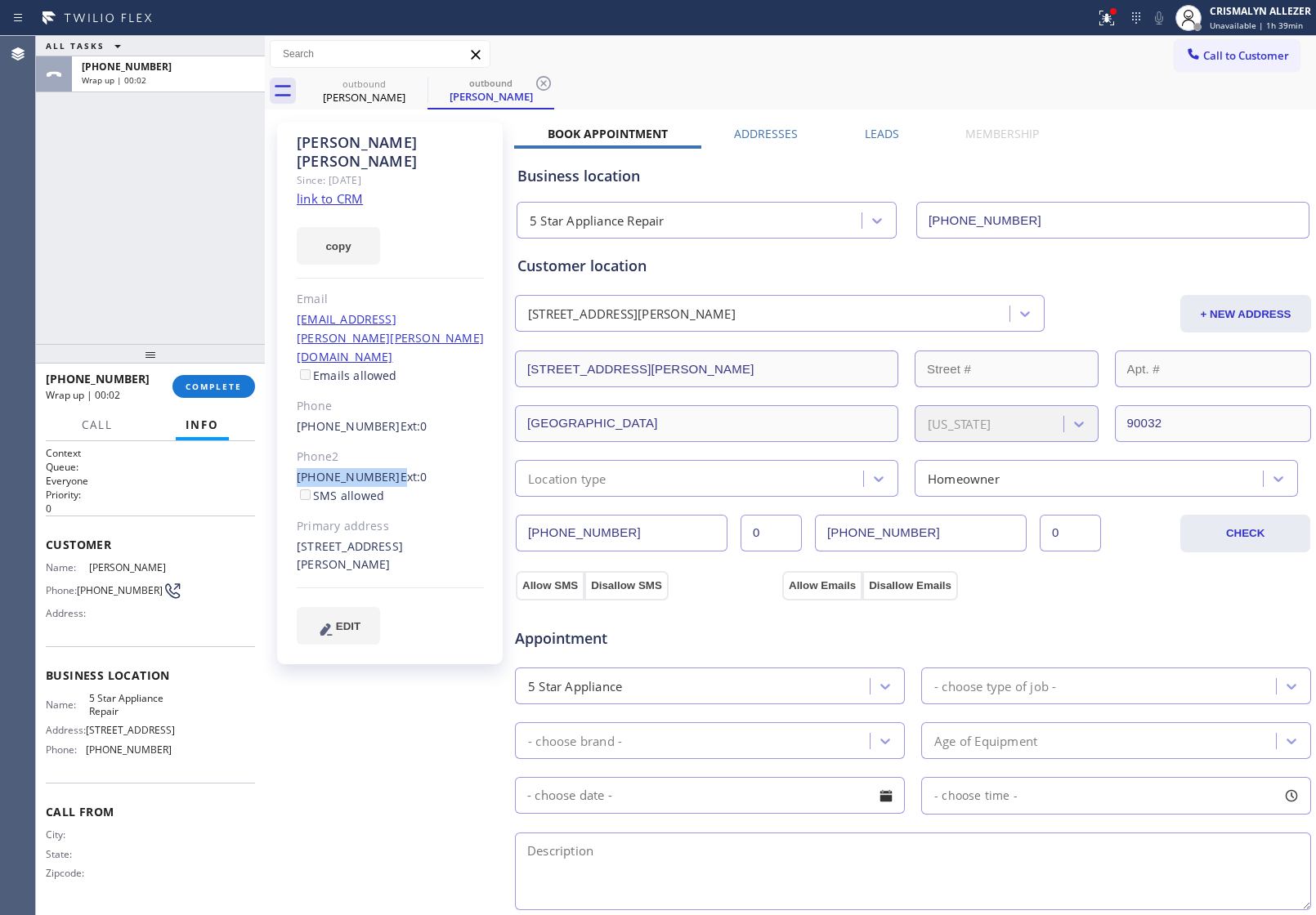
drag, startPoint x: 296, startPoint y: 415, endPoint x: 383, endPoint y: 425, distance: 87.6
click at [383, 468] on div "(323) 997-1973 Ext: 0 SMS allowed" at bounding box center [389, 487] width 187 height 38
copy div "(323) 997-1973"
click at [193, 387] on span "COMPLETE" at bounding box center [214, 387] width 56 height 12
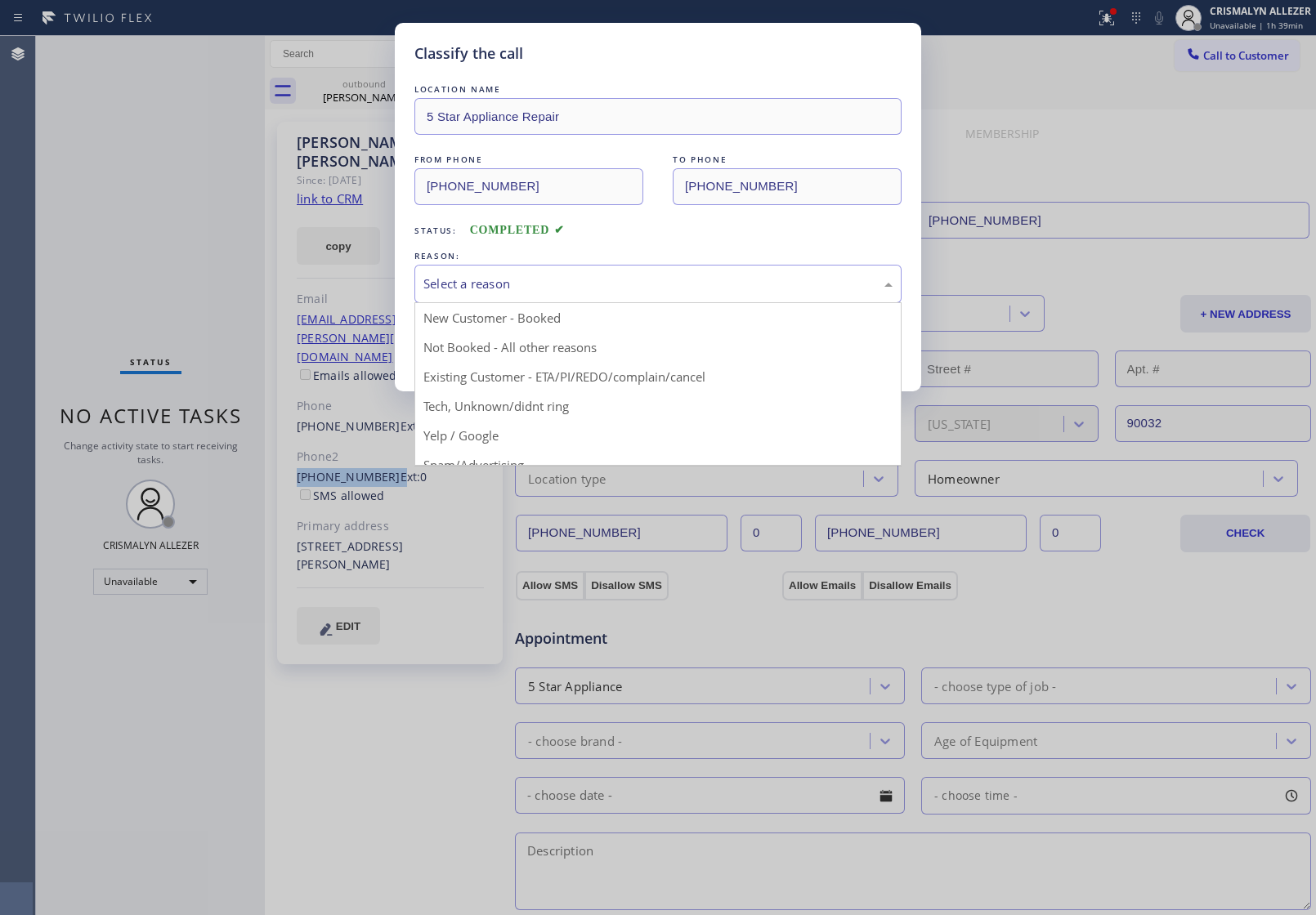
click at [670, 288] on div "Select a reason" at bounding box center [658, 284] width 469 height 18
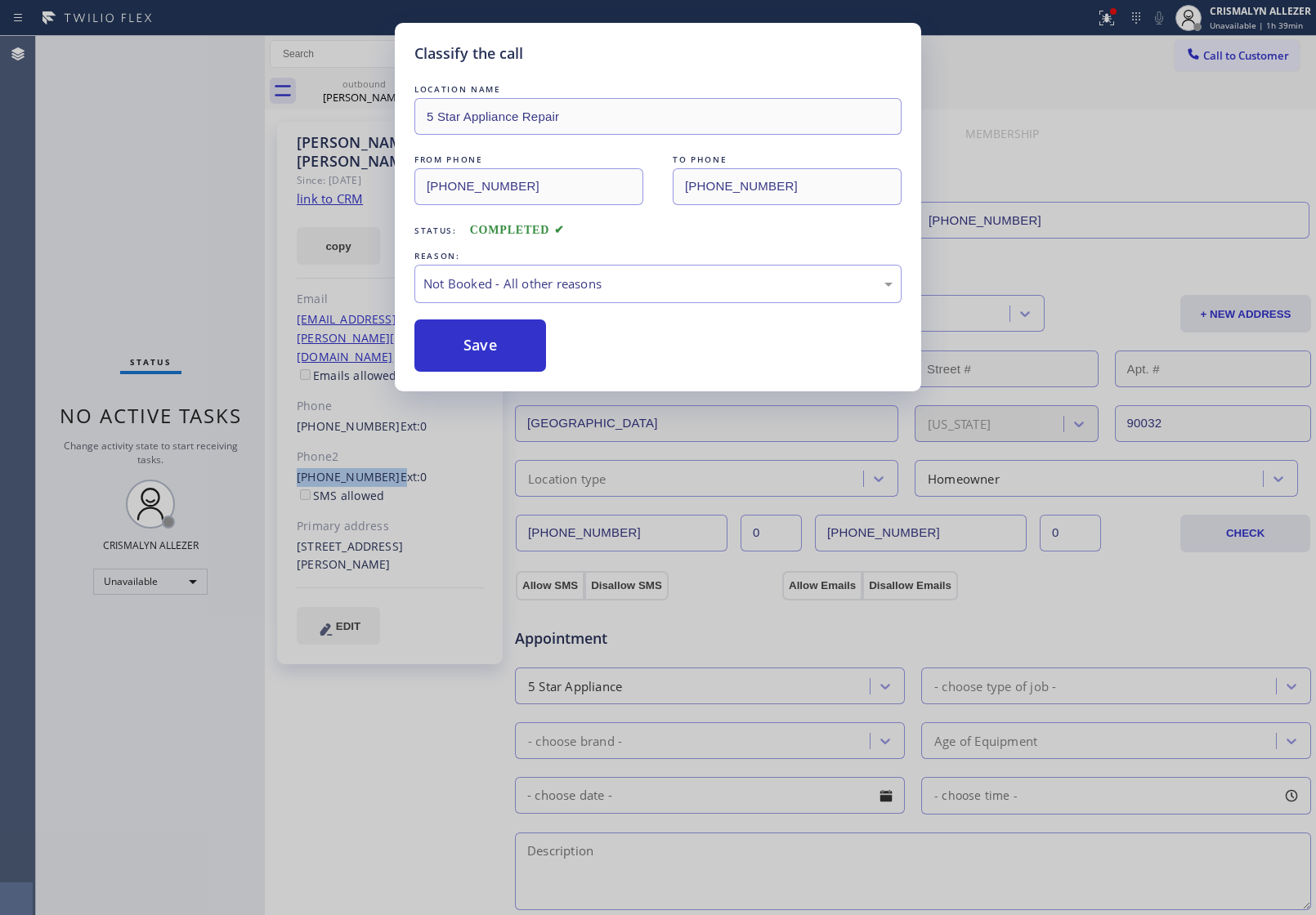
click at [503, 336] on button "Save" at bounding box center [480, 346] width 131 height 52
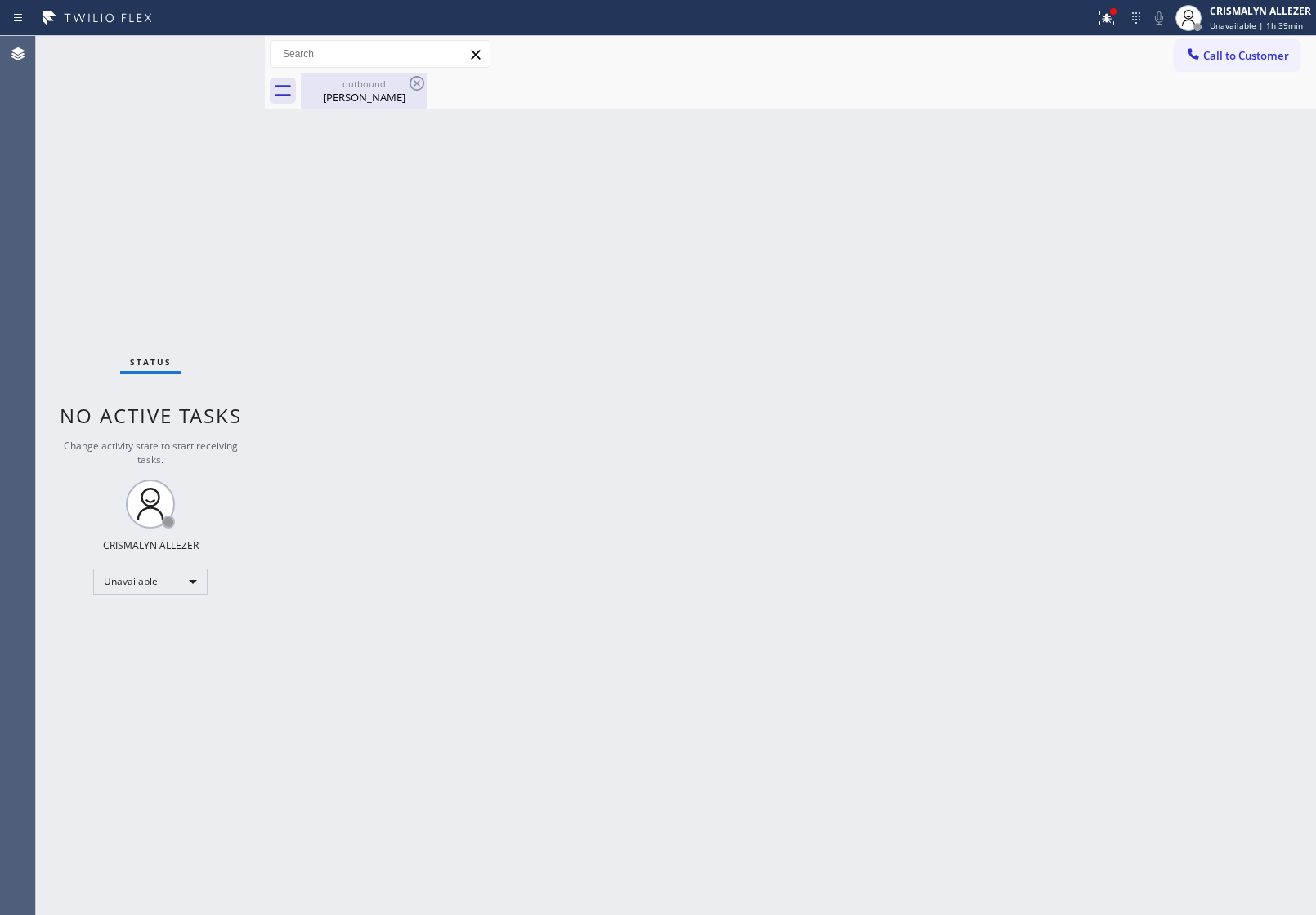
click at [374, 105] on div "outbound David Cruz" at bounding box center [363, 91] width 123 height 37
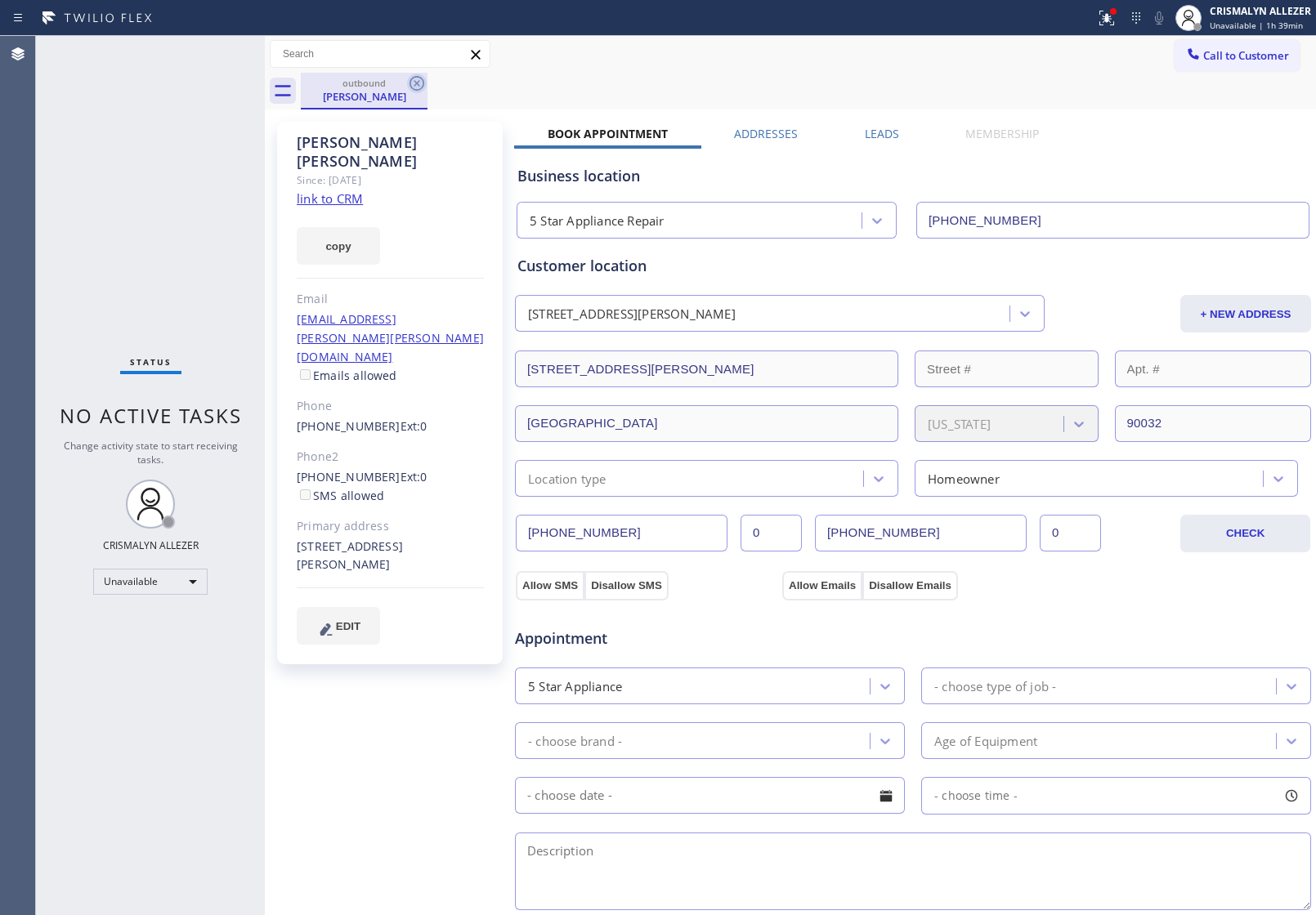
click at [417, 85] on icon at bounding box center [417, 84] width 19 height 19
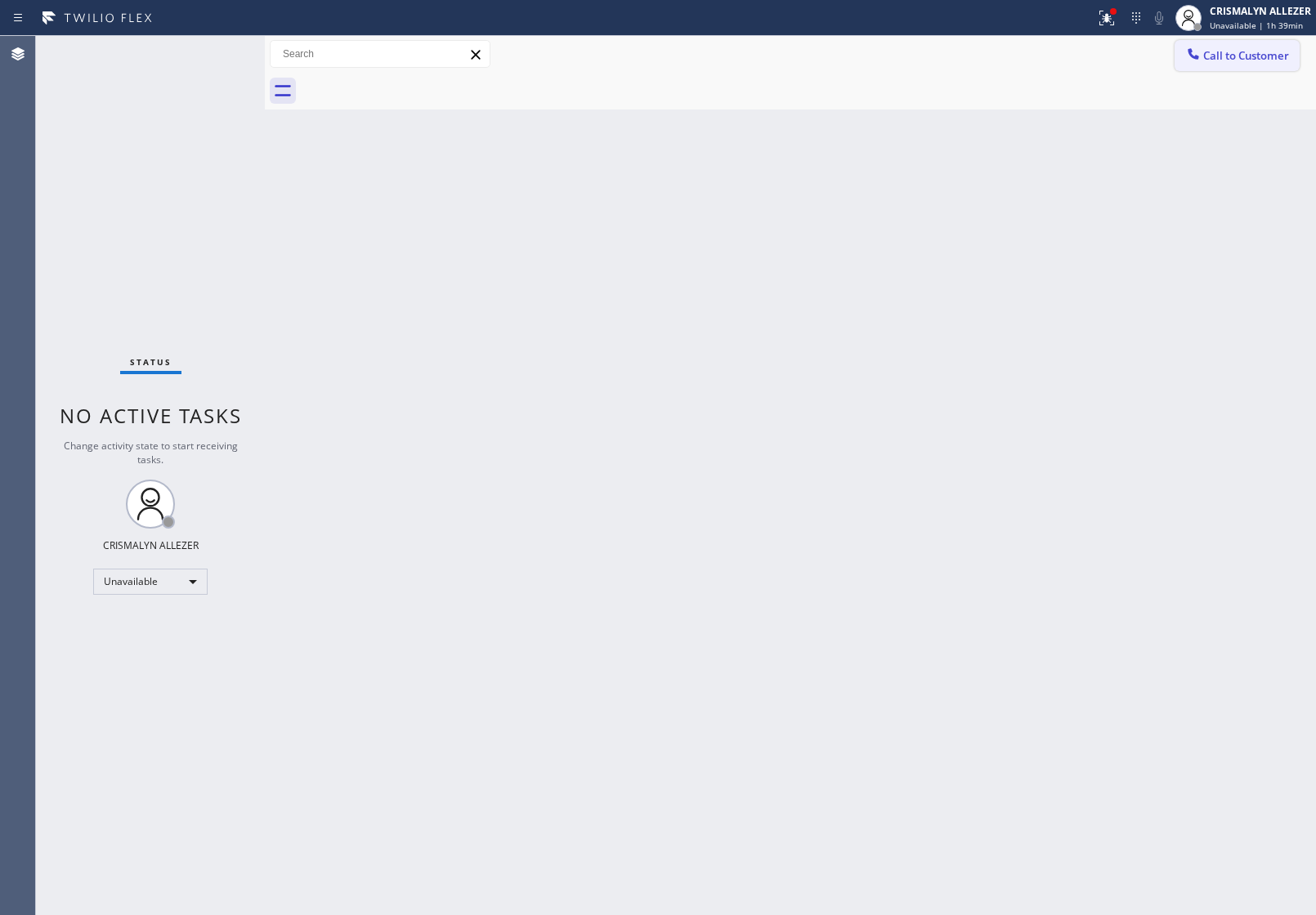
click at [1218, 66] on button "Call to Customer" at bounding box center [1236, 55] width 125 height 31
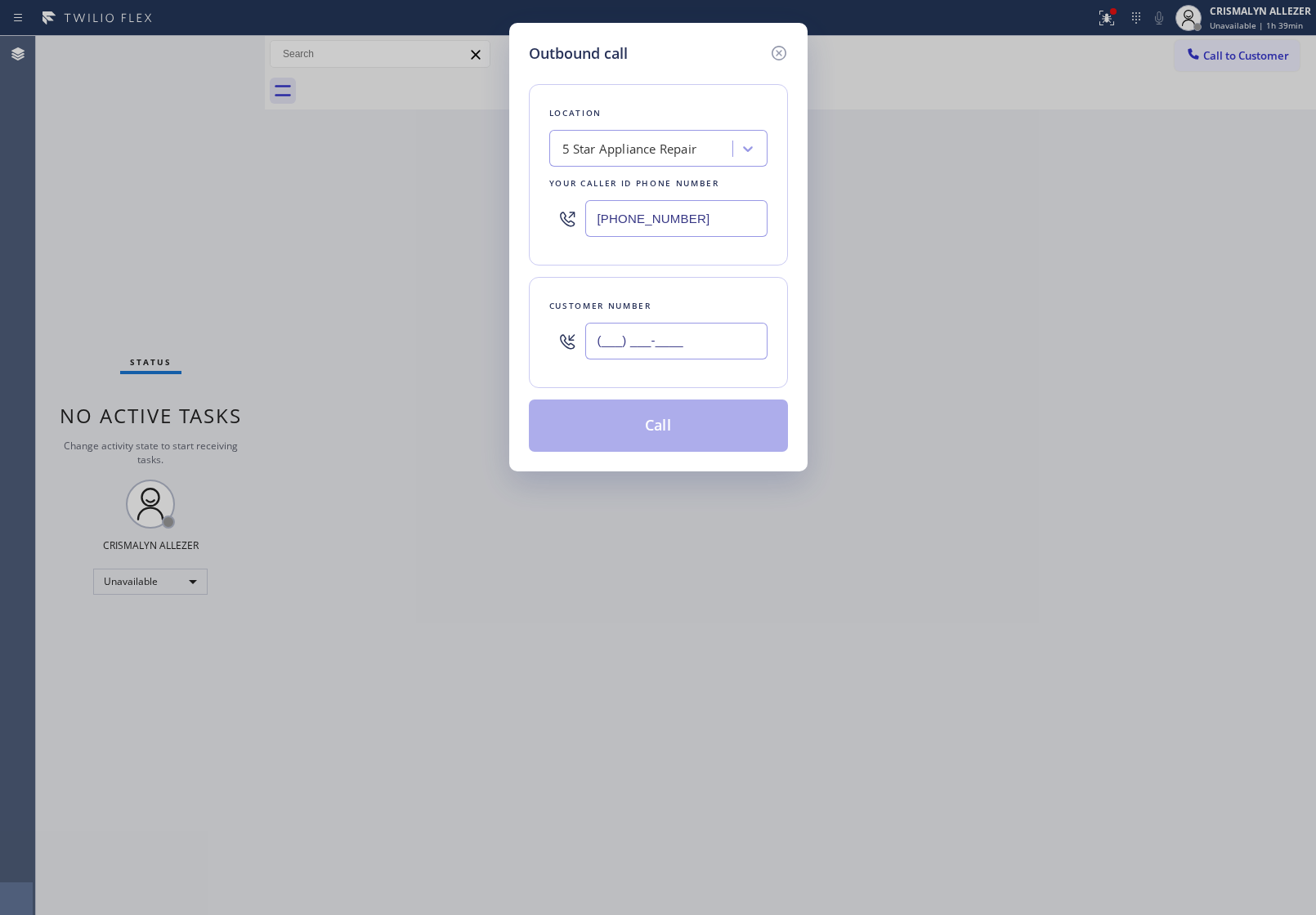
click at [673, 336] on input "(___) ___-____" at bounding box center [677, 341] width 183 height 37
paste input "323) 997-1973"
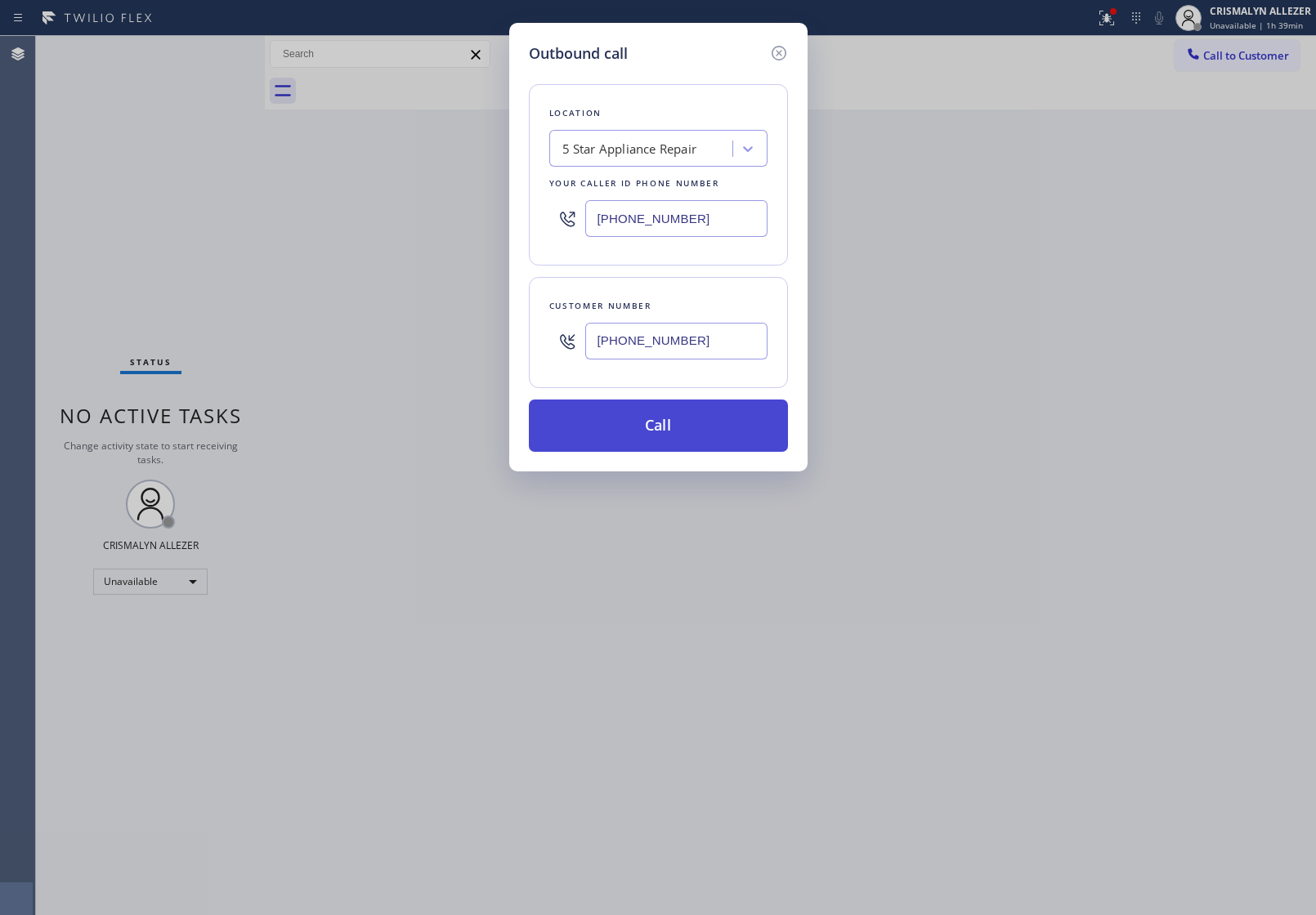
type input "(323) 997-1973"
drag, startPoint x: 655, startPoint y: 444, endPoint x: 766, endPoint y: 374, distance: 131.2
click at [657, 444] on button "Call" at bounding box center [658, 425] width 259 height 52
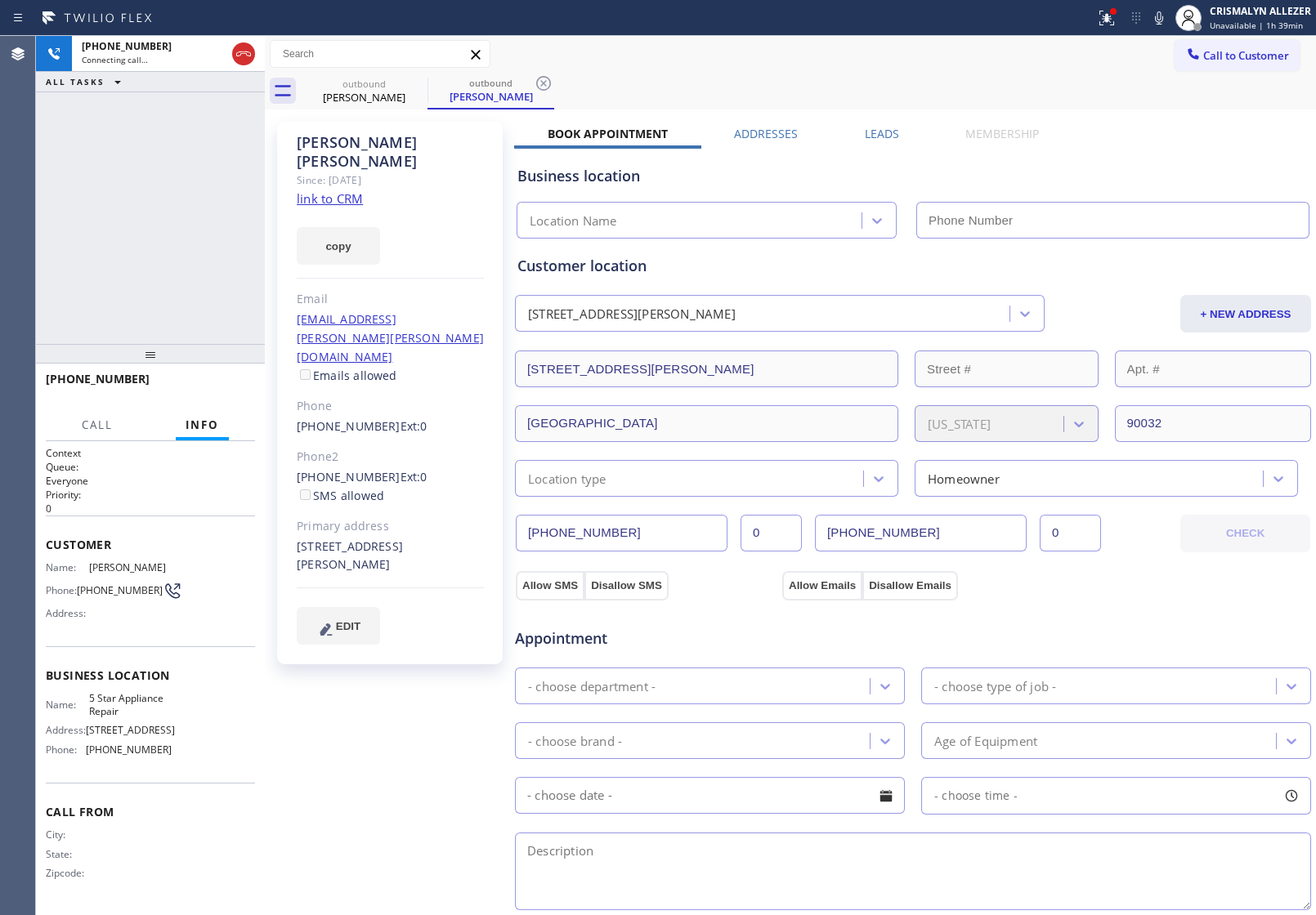
type input "[PHONE_NUMBER]"
click at [182, 214] on div "+13239971973 Live | 00:10 ALL TASKS ALL TASKS ACTIVE TASKS TASKS IN WRAP UP" at bounding box center [151, 189] width 229 height 308
click at [210, 377] on button "HANG UP" at bounding box center [217, 387] width 76 height 23
click at [210, 390] on span "HANG UP" at bounding box center [217, 387] width 50 height 12
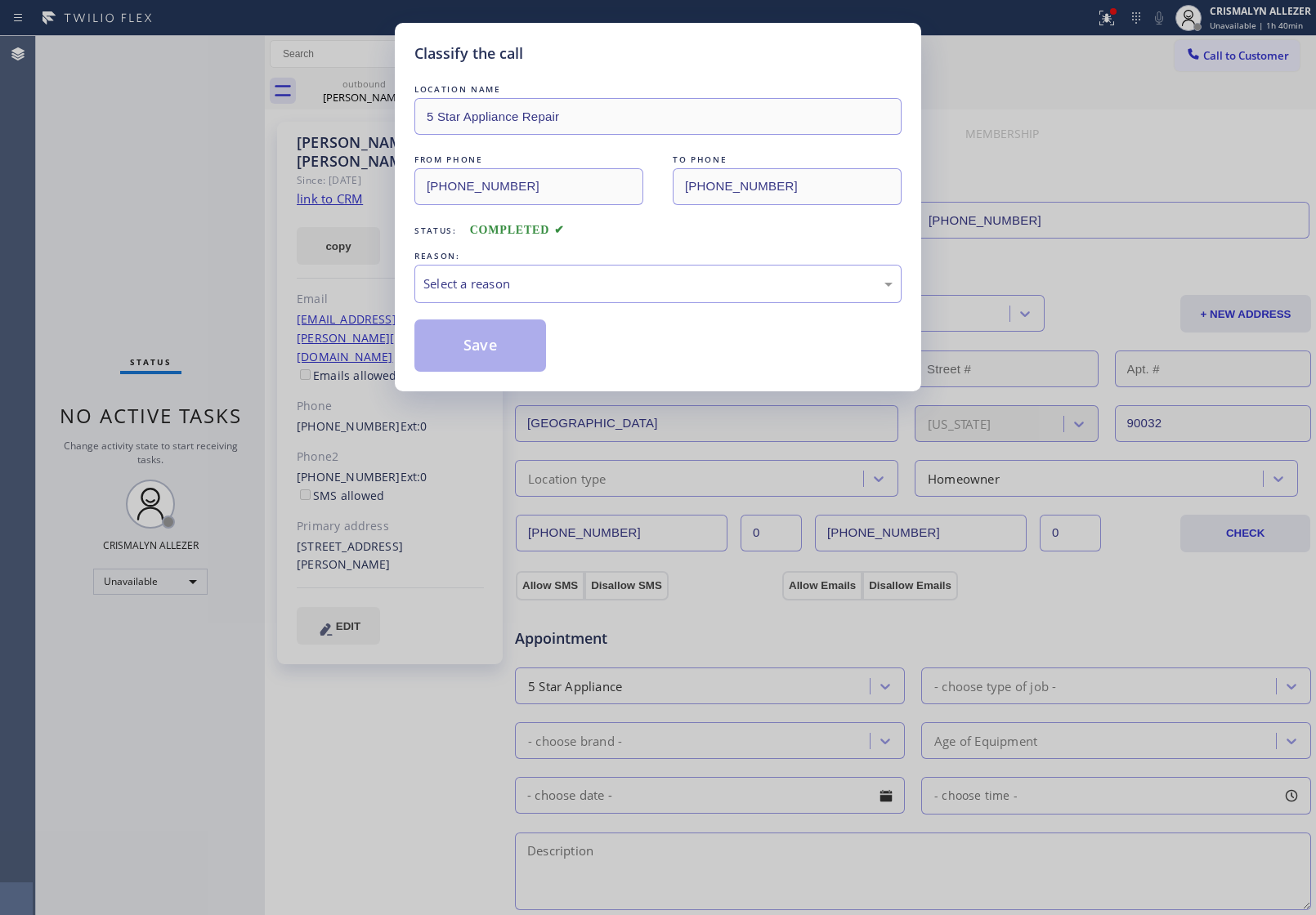
click at [676, 309] on div "LOCATION NAME 5 Star Appliance Repair FROM PHONE (855) 731-4952 TO PHONE (323) …" at bounding box center [658, 226] width 488 height 291
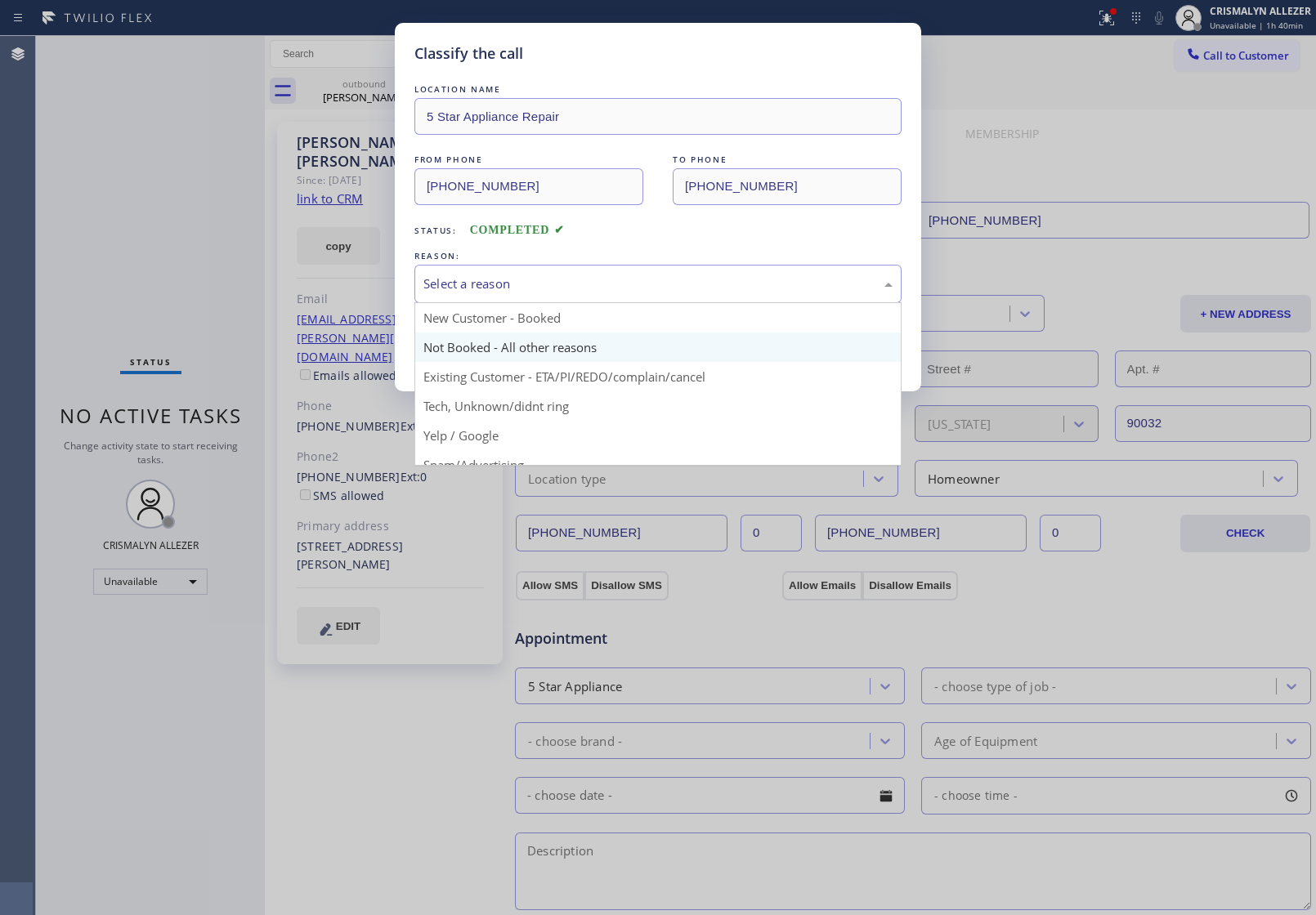
drag, startPoint x: 594, startPoint y: 292, endPoint x: 503, endPoint y: 354, distance: 110.1
click at [593, 295] on div "Select a reason" at bounding box center [658, 285] width 488 height 39
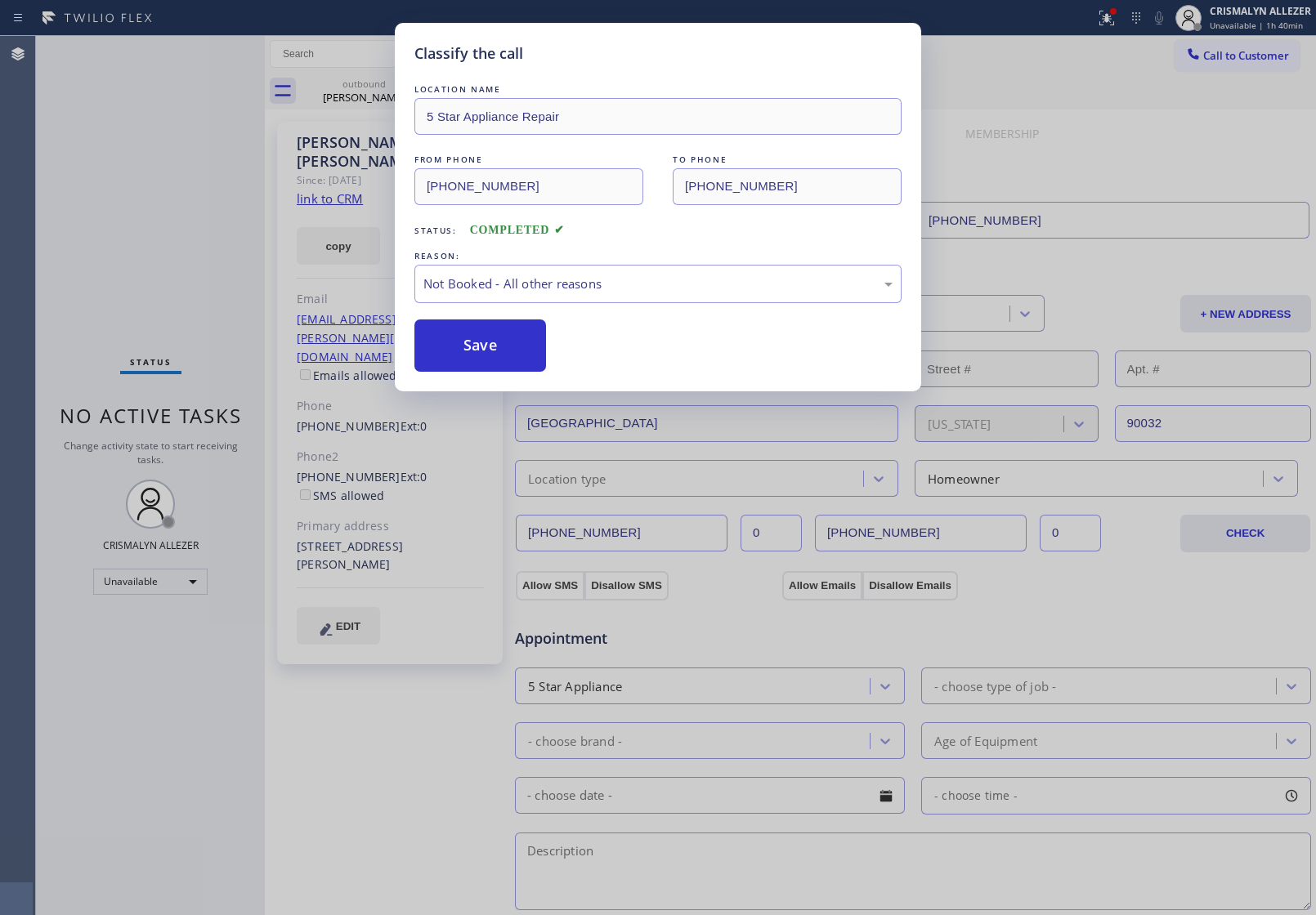
click at [482, 356] on button "Save" at bounding box center [480, 346] width 131 height 52
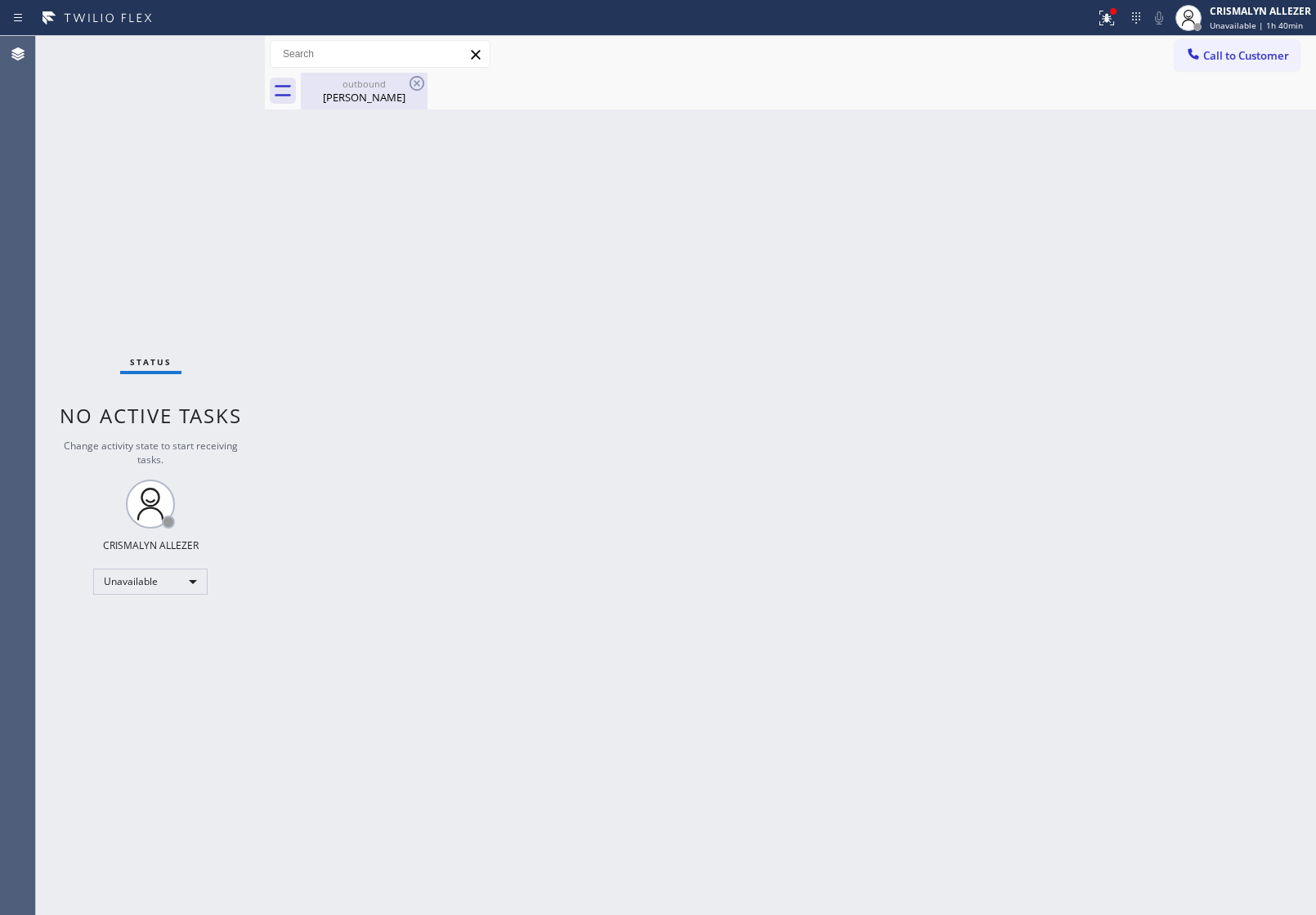
click at [361, 99] on div "David Cruz" at bounding box center [363, 97] width 123 height 15
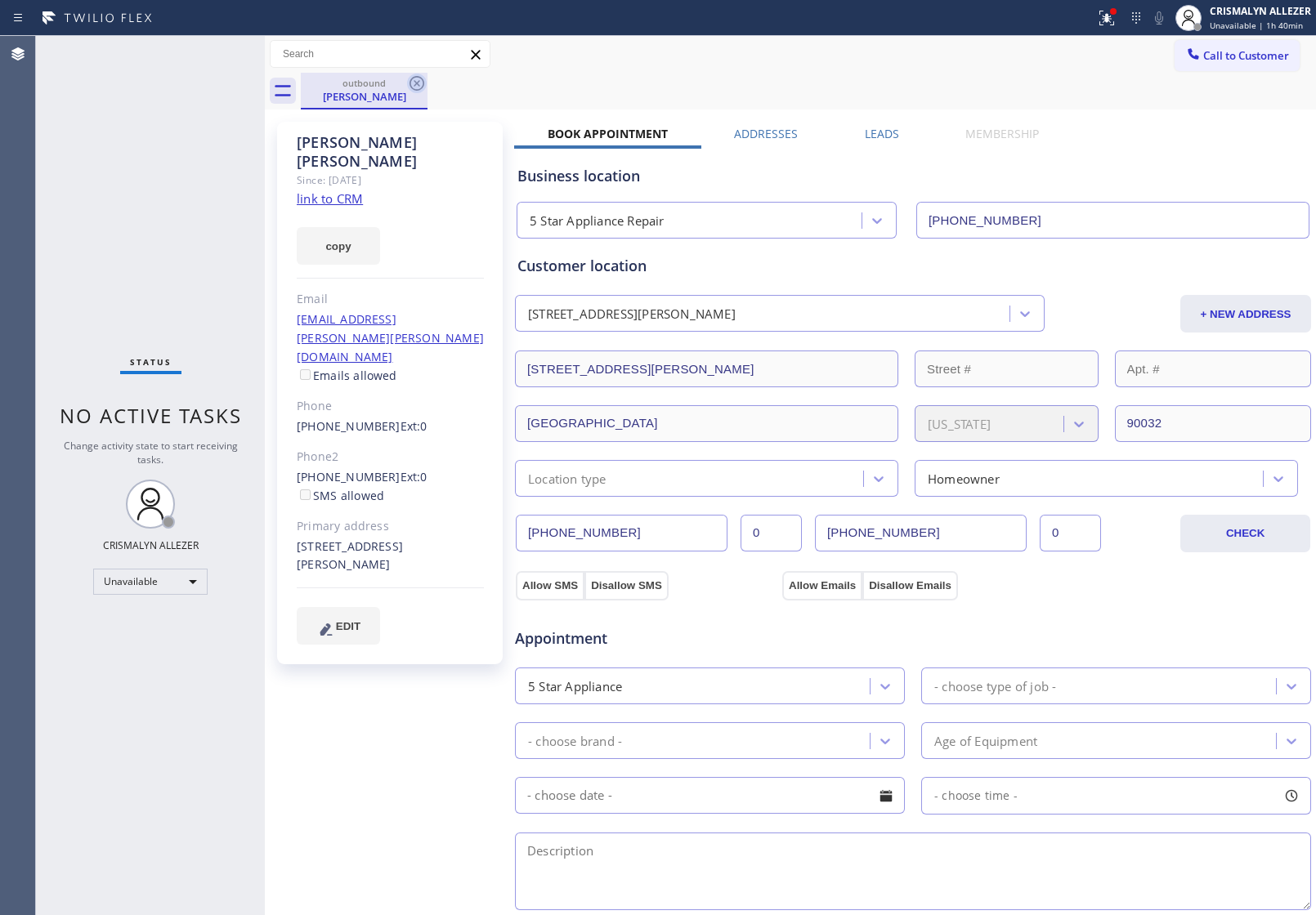
click at [418, 85] on icon at bounding box center [417, 83] width 15 height 15
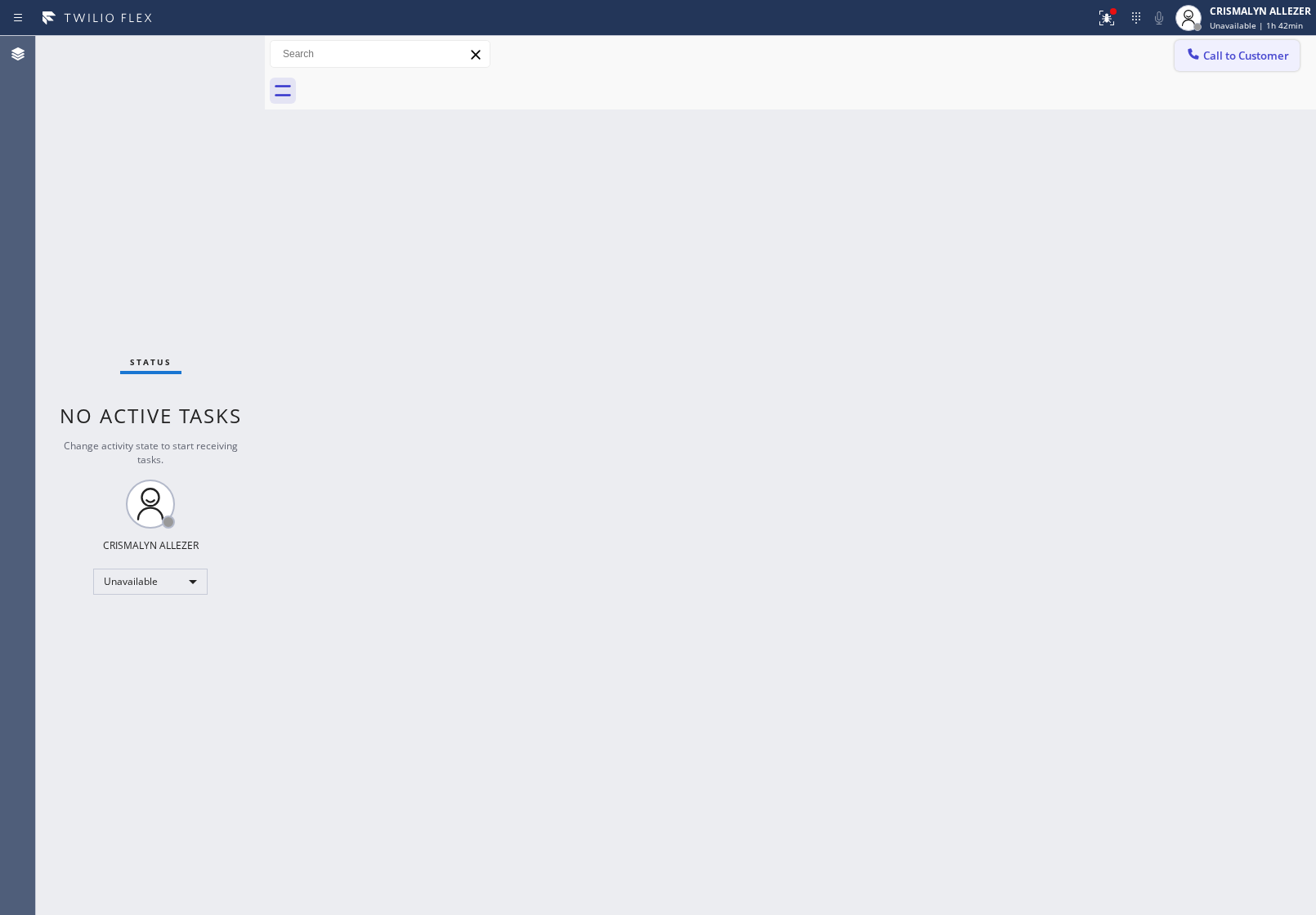
click at [1235, 59] on span "Call to Customer" at bounding box center [1246, 55] width 85 height 15
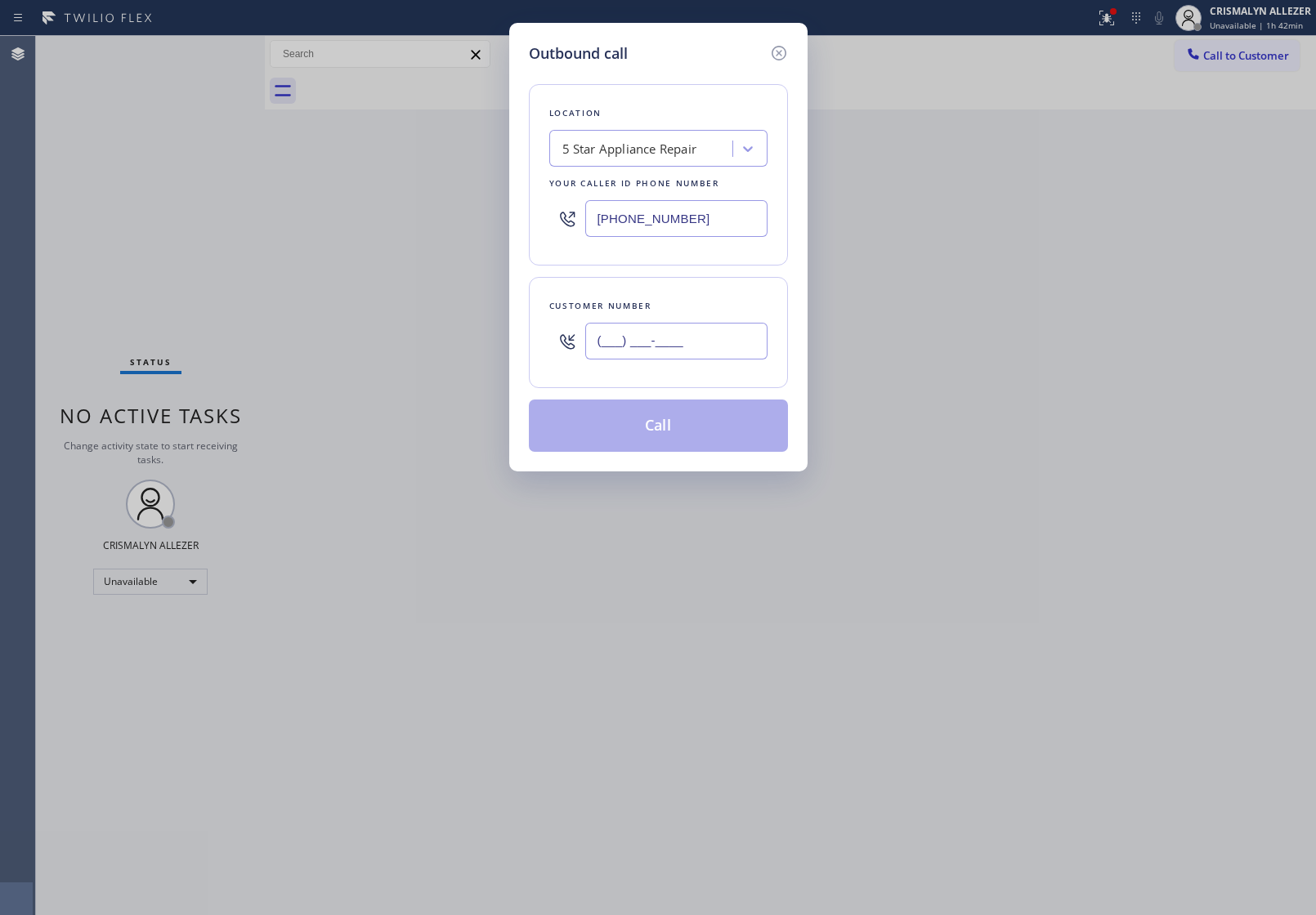
click at [652, 328] on input "(___) ___-____" at bounding box center [677, 341] width 183 height 37
paste input "206) 294-1563"
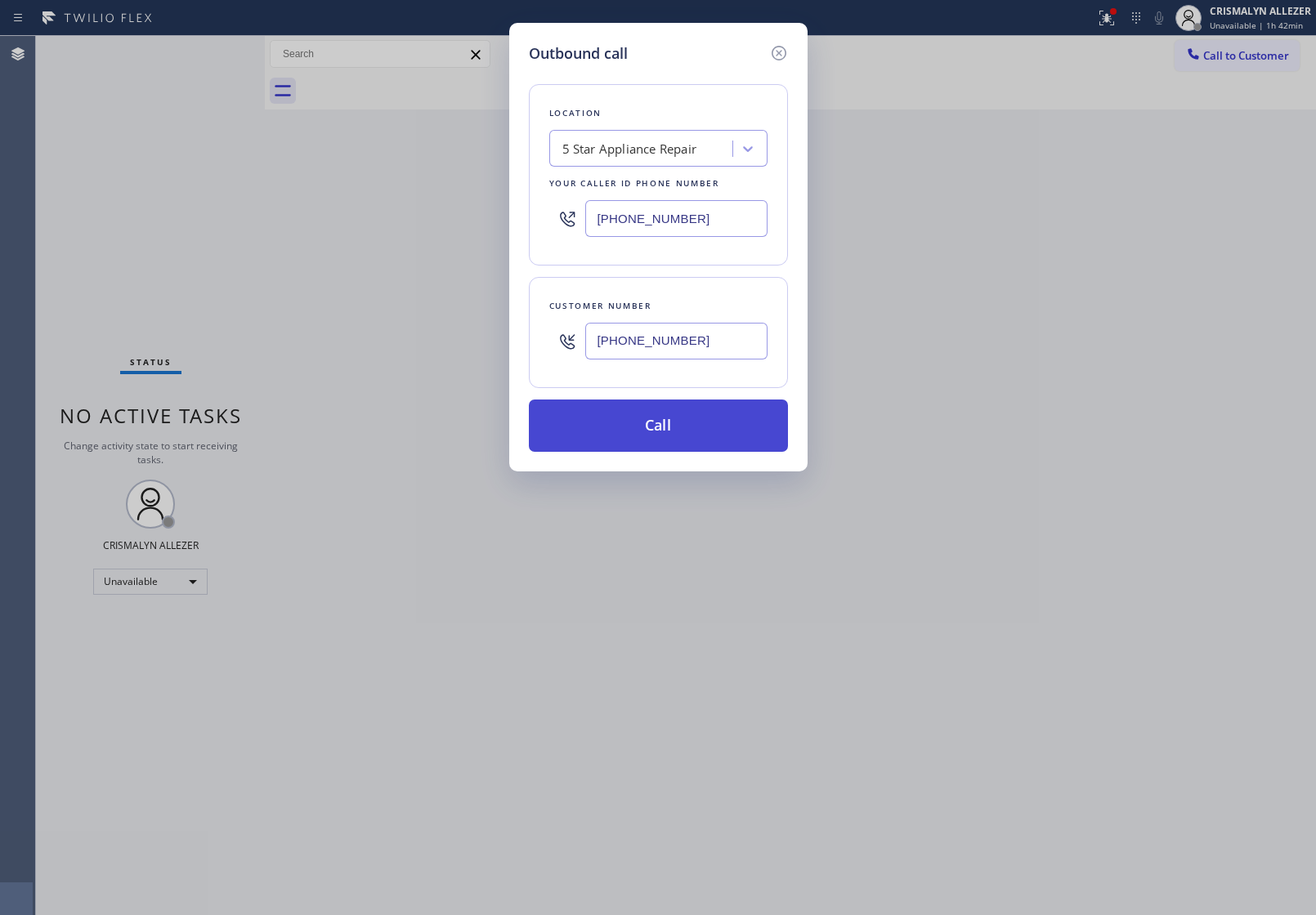
type input "(206) 294-1563"
click at [662, 409] on button "Call" at bounding box center [658, 425] width 259 height 52
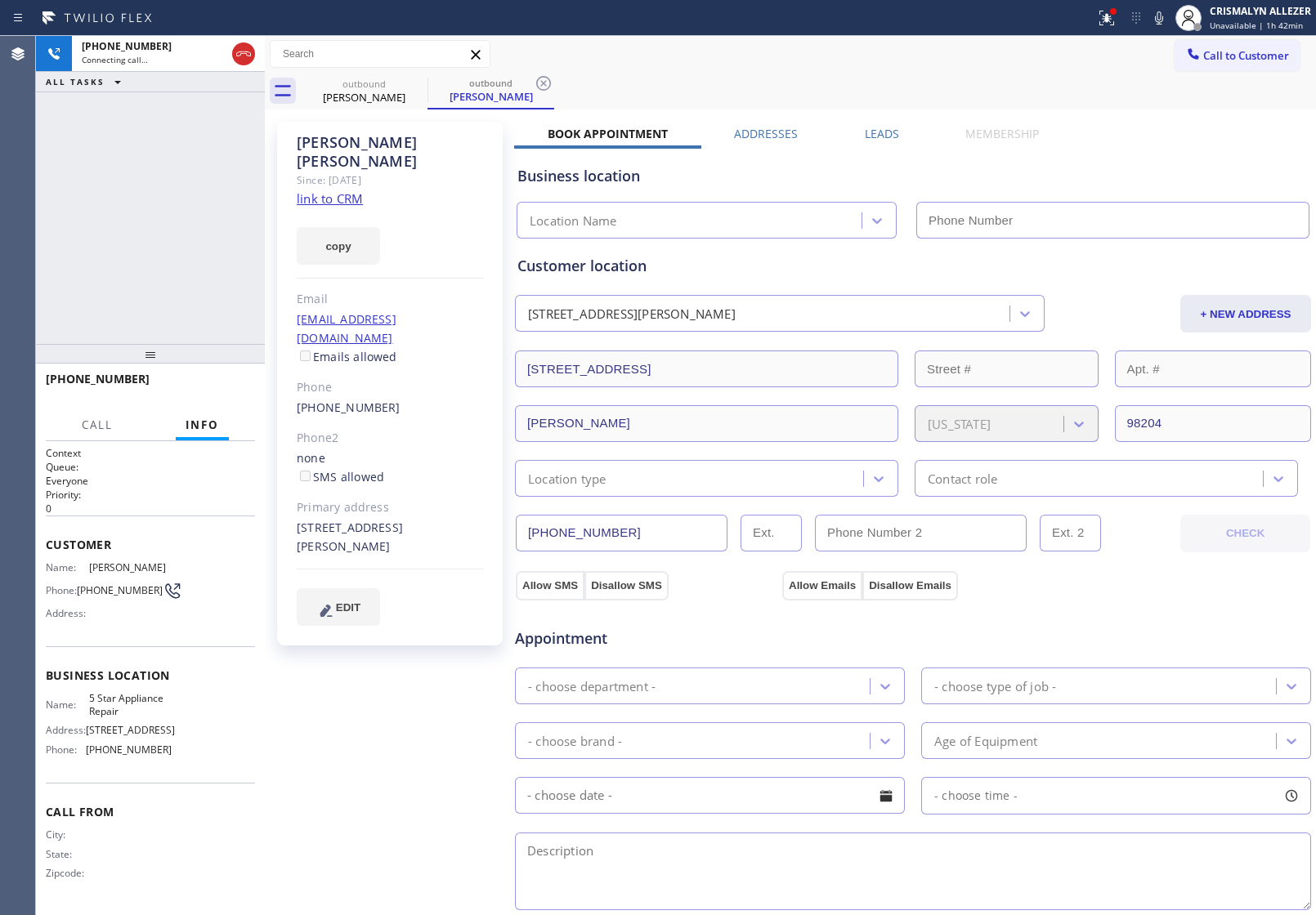
click at [338, 190] on link "link to CRM" at bounding box center [329, 198] width 66 height 17
type input "[PHONE_NUMBER]"
click at [219, 387] on span "HANG UP" at bounding box center [217, 387] width 50 height 12
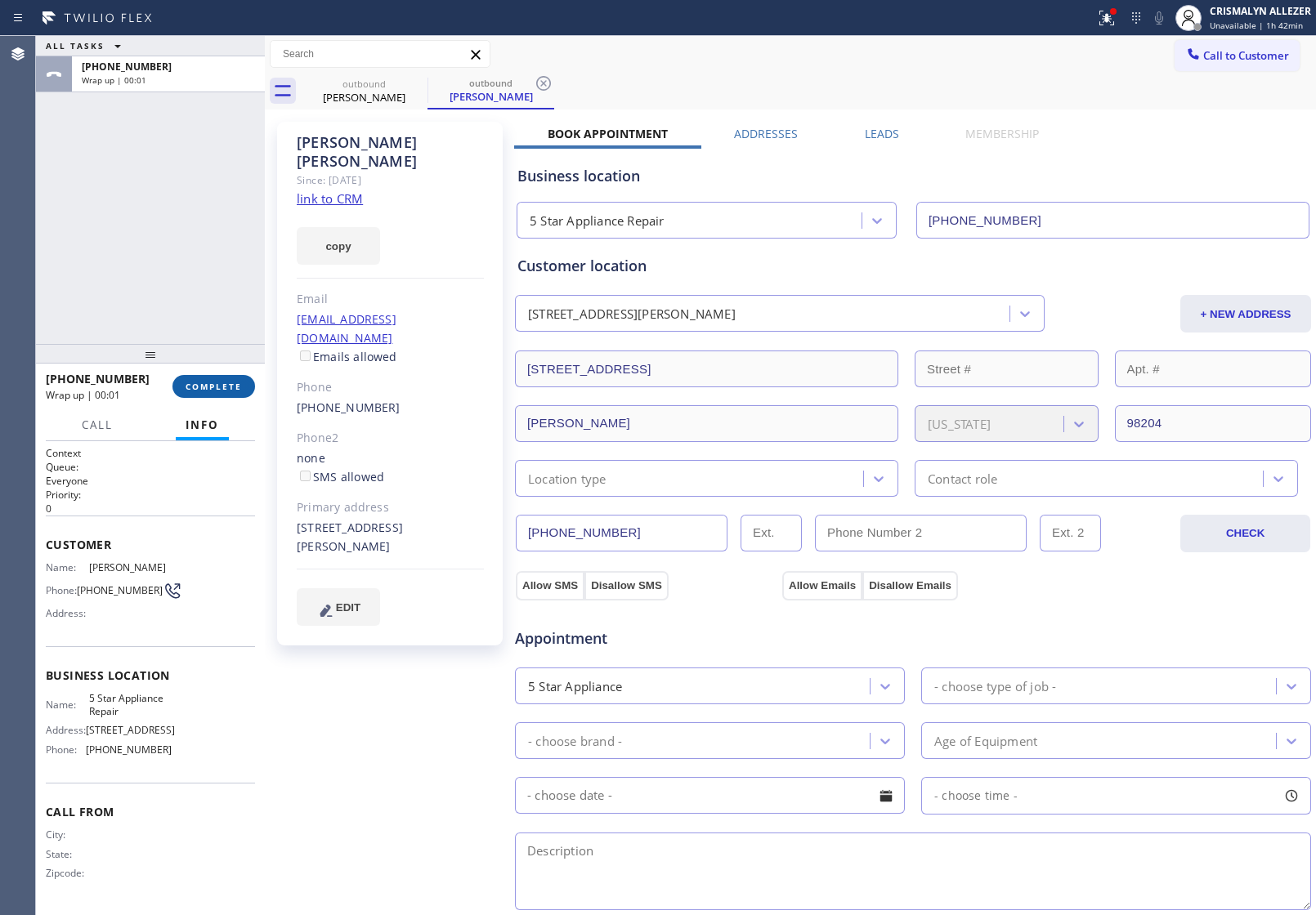
click at [219, 387] on span "COMPLETE" at bounding box center [214, 387] width 56 height 12
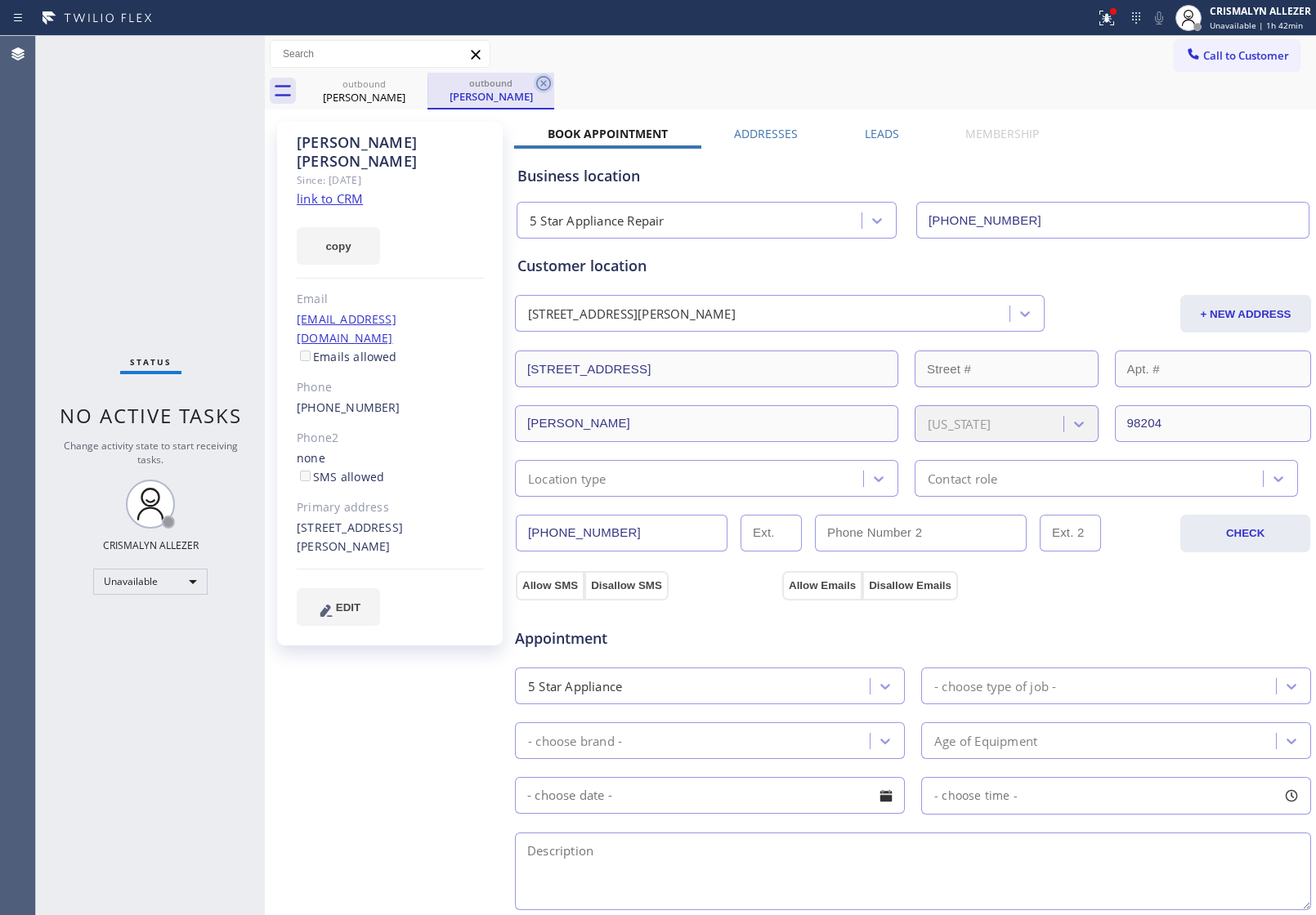
click at [538, 80] on icon at bounding box center [543, 84] width 19 height 19
click at [417, 83] on icon at bounding box center [417, 83] width 15 height 15
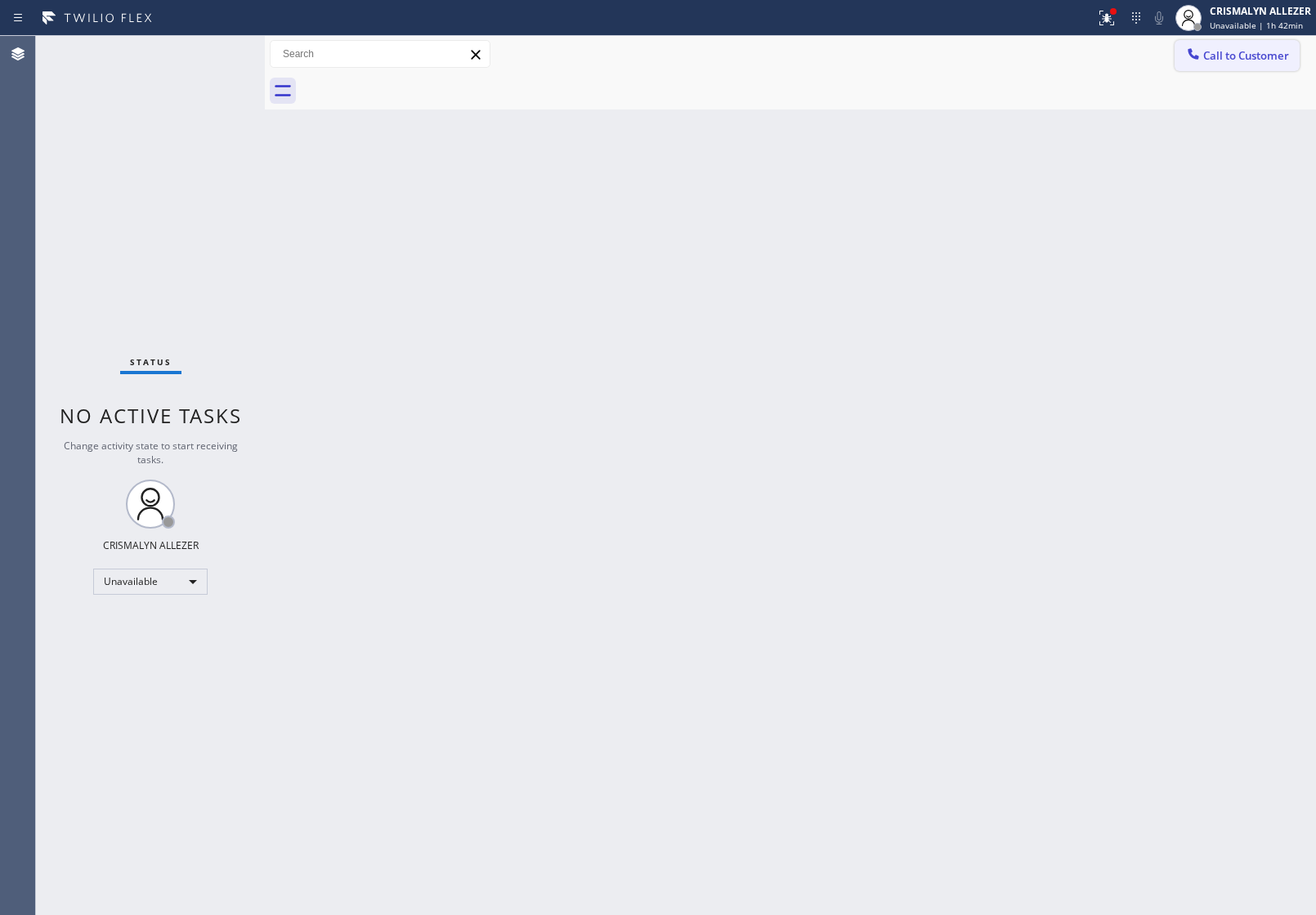
click at [1244, 58] on span "Call to Customer" at bounding box center [1246, 55] width 85 height 15
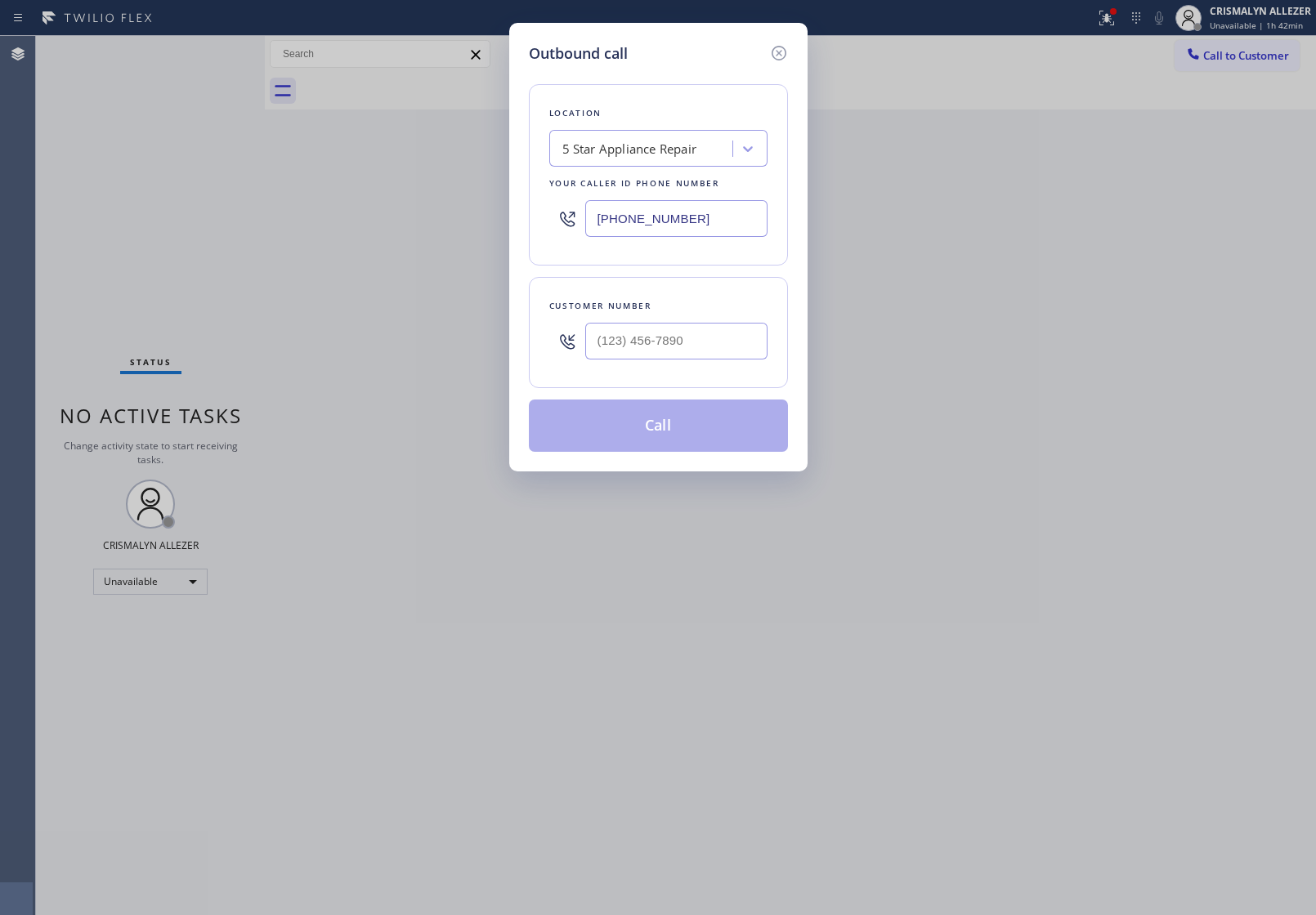
drag, startPoint x: 729, startPoint y: 214, endPoint x: 353, endPoint y: 193, distance: 376.6
click at [423, 196] on div "Outbound call Location 5 Star Appliance Repair Your caller id phone number [PHO…" at bounding box center [658, 458] width 1316 height 915
paste input "425) 363-9395"
type input "(425) 363-9395"
click at [714, 358] on input "(___) ___-____" at bounding box center [677, 341] width 183 height 37
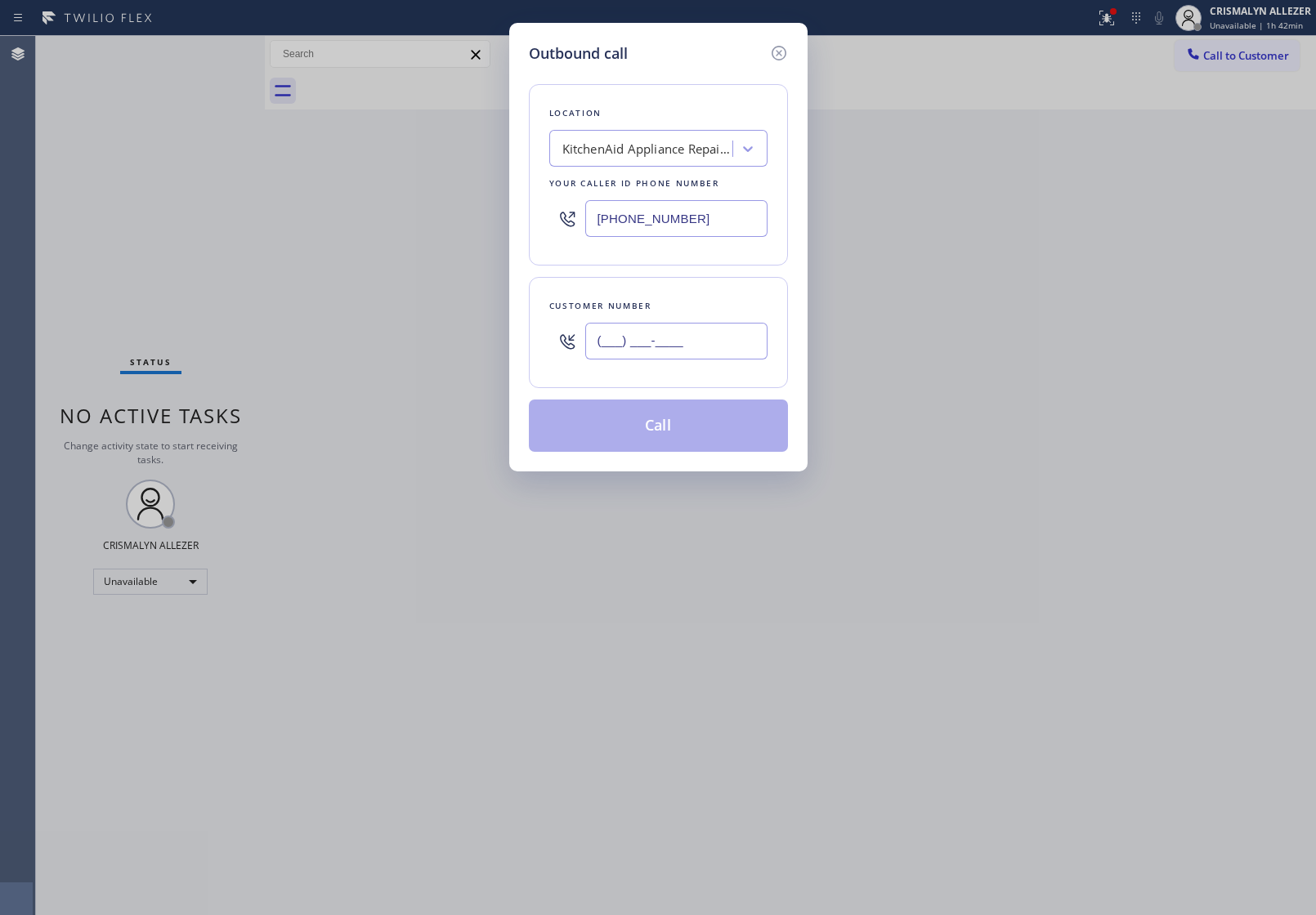
paste input "206) 294-1563"
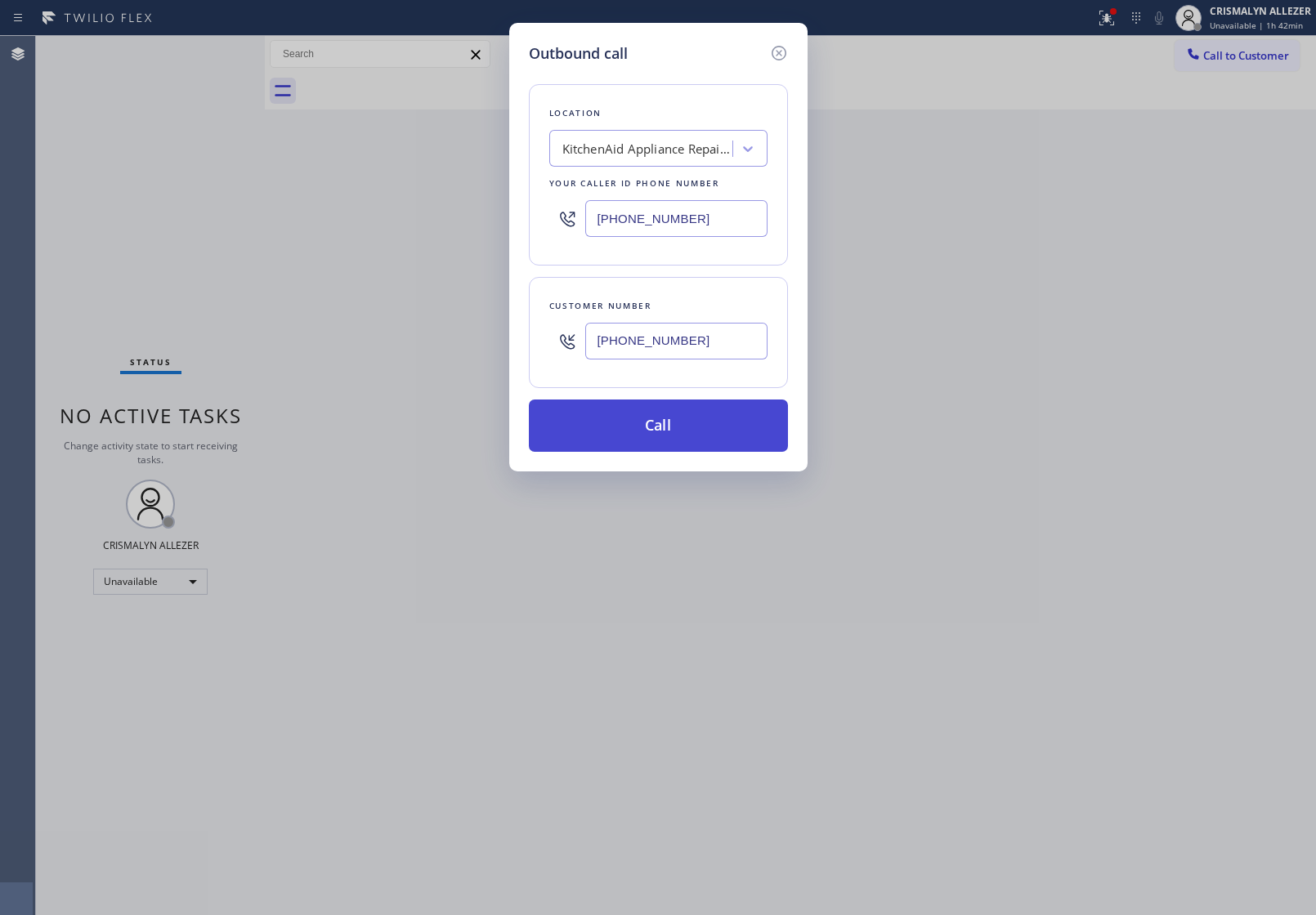
type input "(206) 294-1563"
click at [667, 442] on button "Call" at bounding box center [658, 425] width 259 height 52
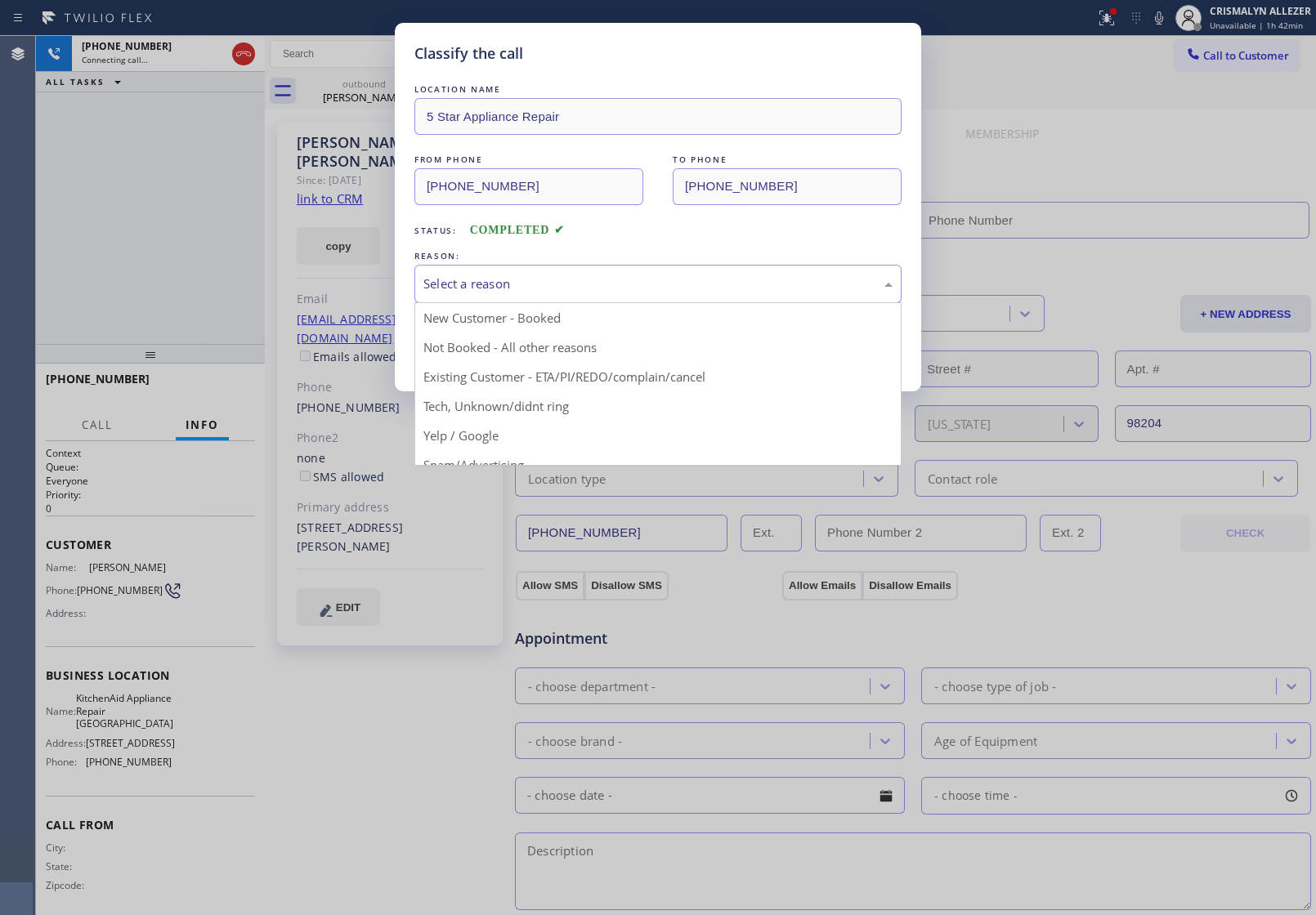
drag, startPoint x: 544, startPoint y: 302, endPoint x: 553, endPoint y: 288, distance: 16.6
click at [548, 294] on div "Select a reason" at bounding box center [658, 285] width 488 height 39
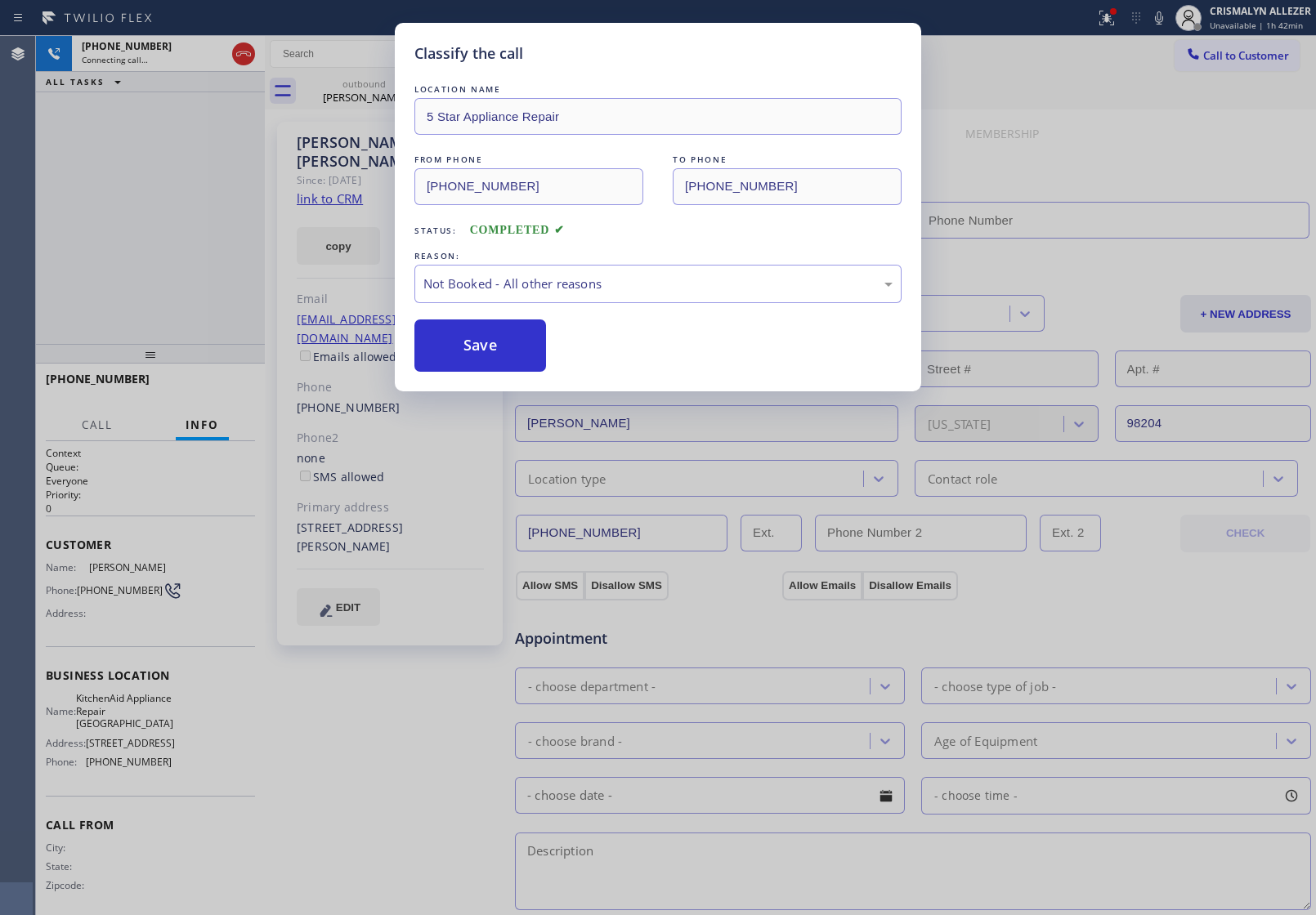
click at [488, 344] on button "Save" at bounding box center [480, 346] width 131 height 52
type input "(425) 363-9395"
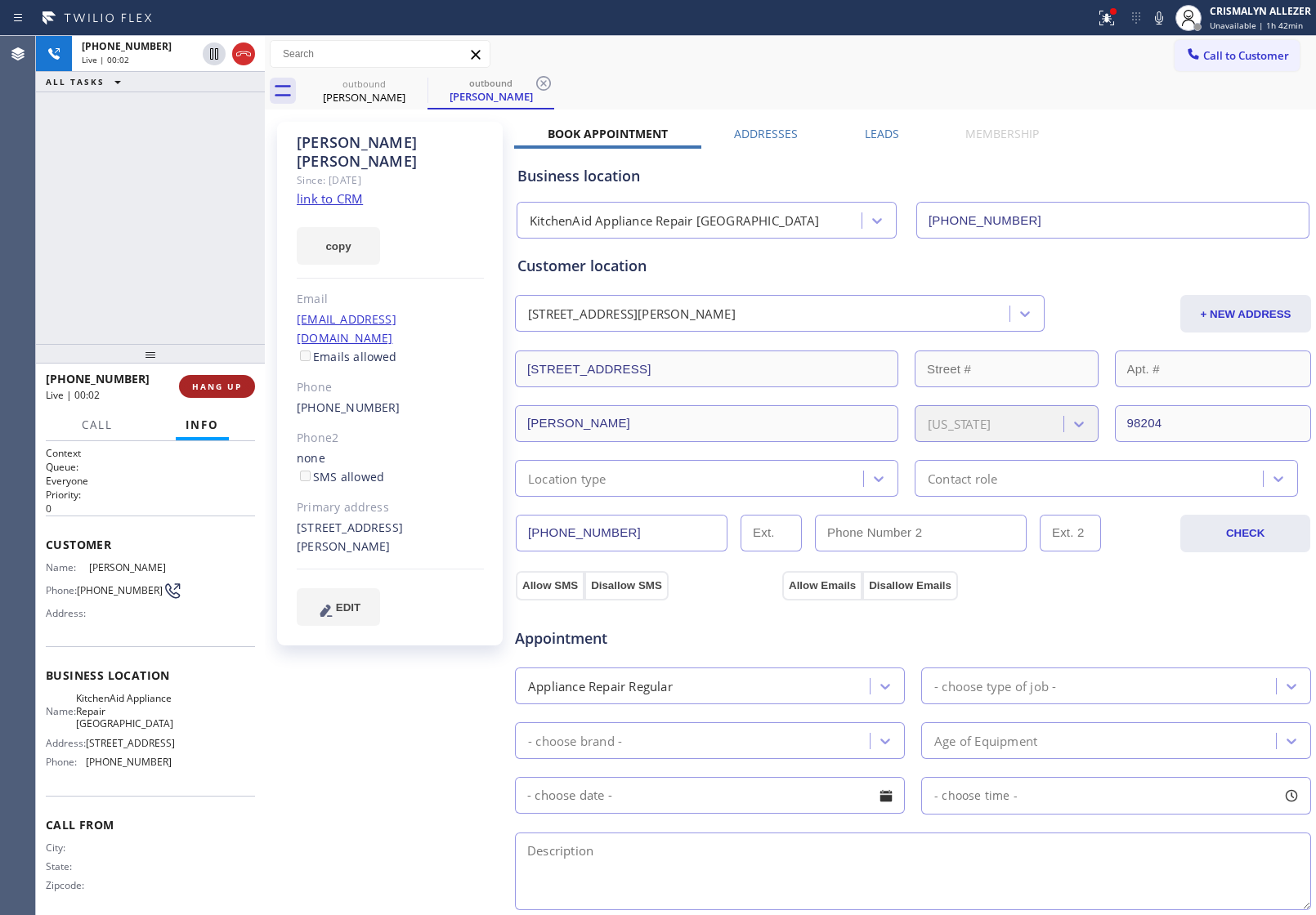
click at [222, 378] on button "HANG UP" at bounding box center [217, 387] width 76 height 23
click at [220, 376] on button "COMPLETE" at bounding box center [214, 387] width 83 height 23
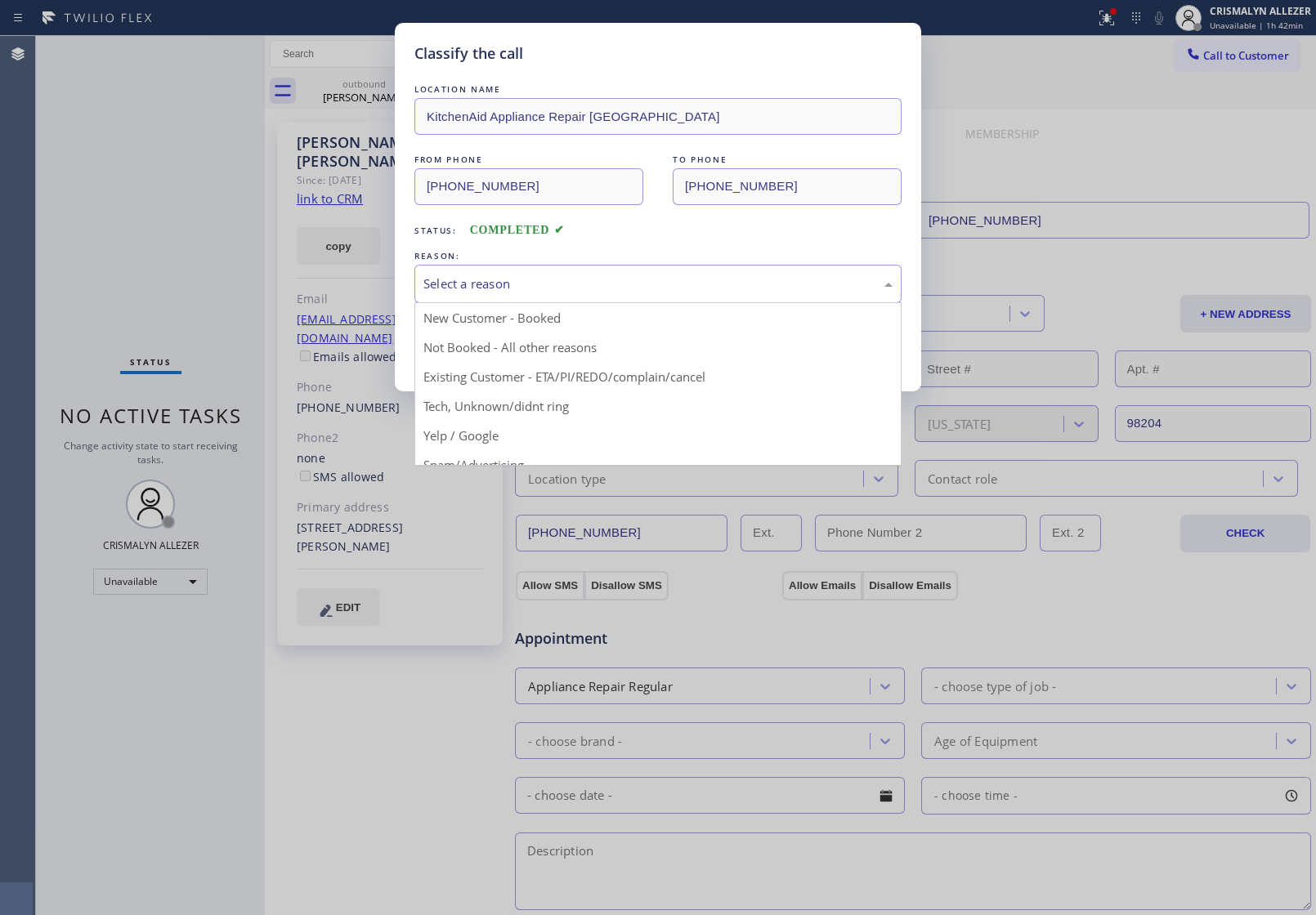
click at [592, 288] on div "Select a reason" at bounding box center [658, 284] width 469 height 18
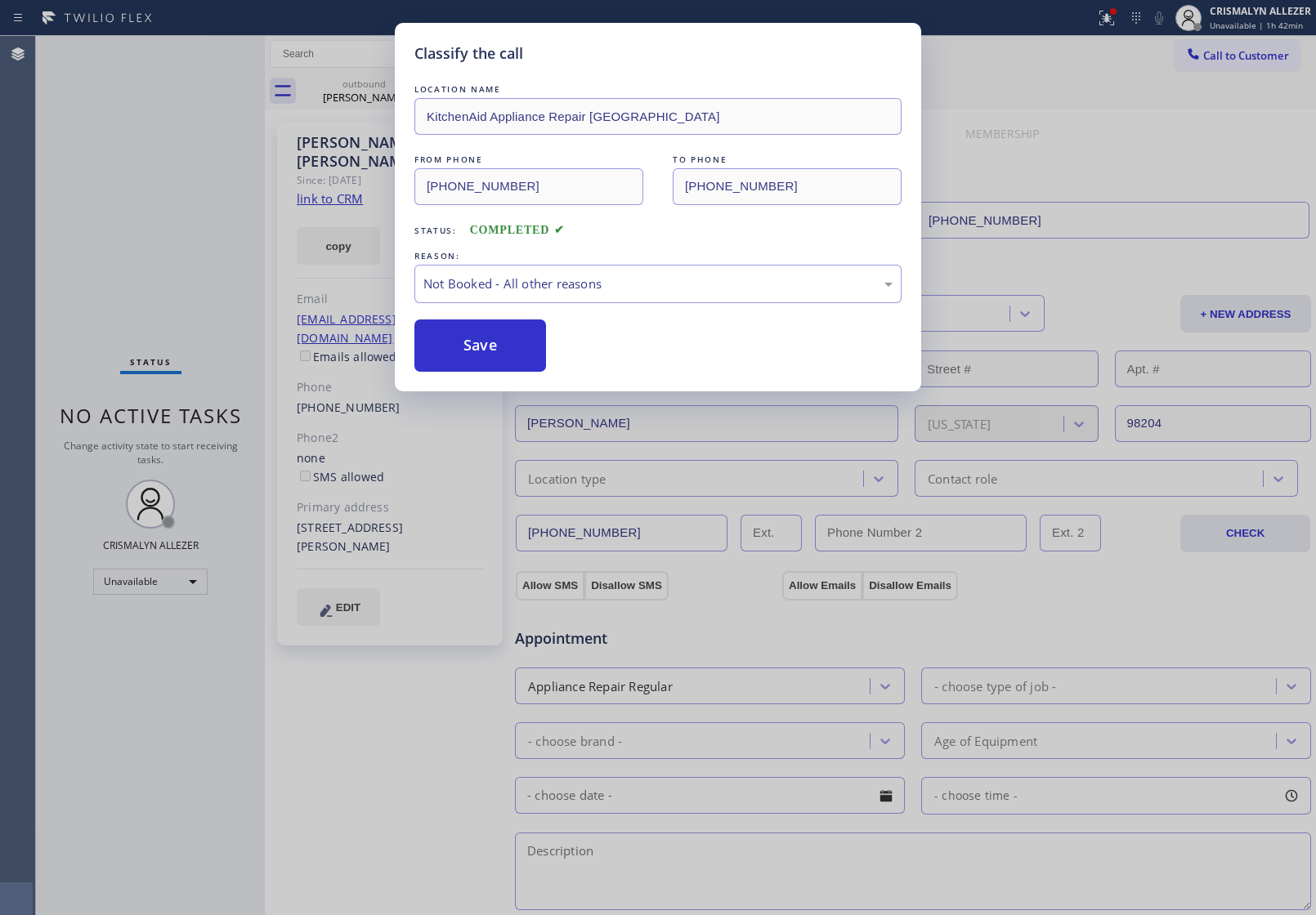
click at [515, 344] on button "Save" at bounding box center [480, 346] width 131 height 52
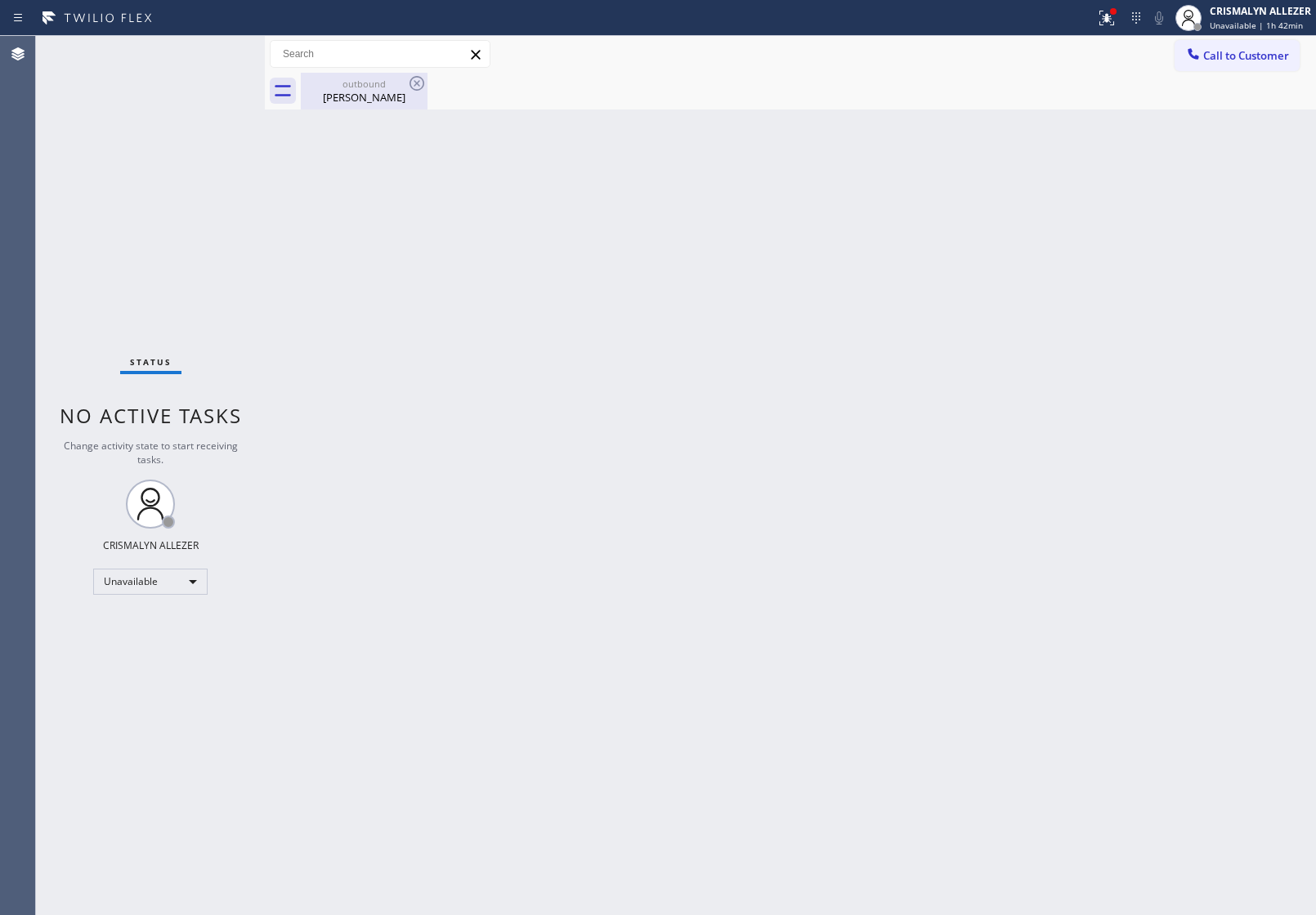
click at [372, 98] on div "Stan Oribello" at bounding box center [363, 97] width 123 height 15
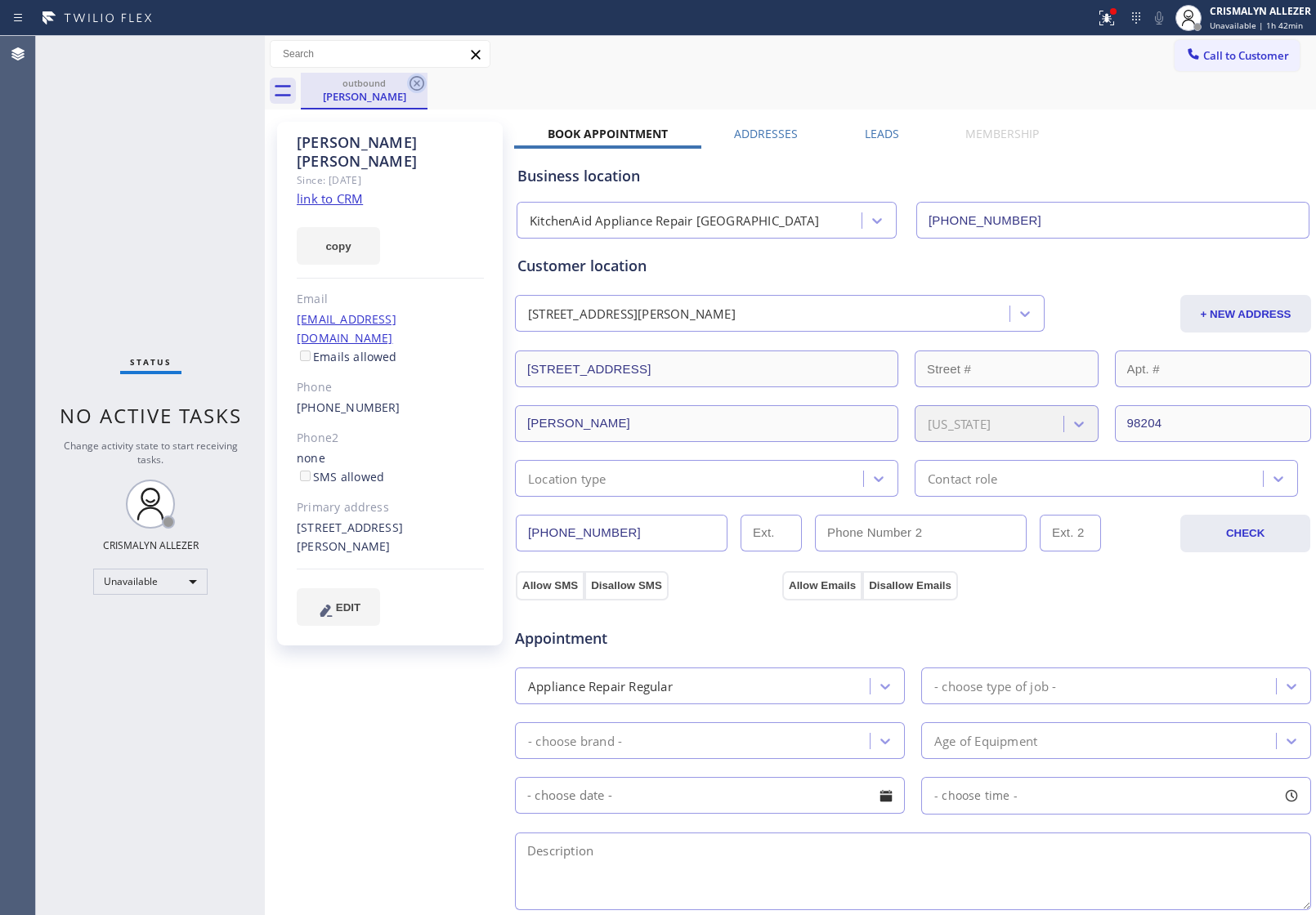
drag, startPoint x: 414, startPoint y: 85, endPoint x: 406, endPoint y: 8, distance: 77.4
click at [414, 84] on icon at bounding box center [417, 84] width 19 height 19
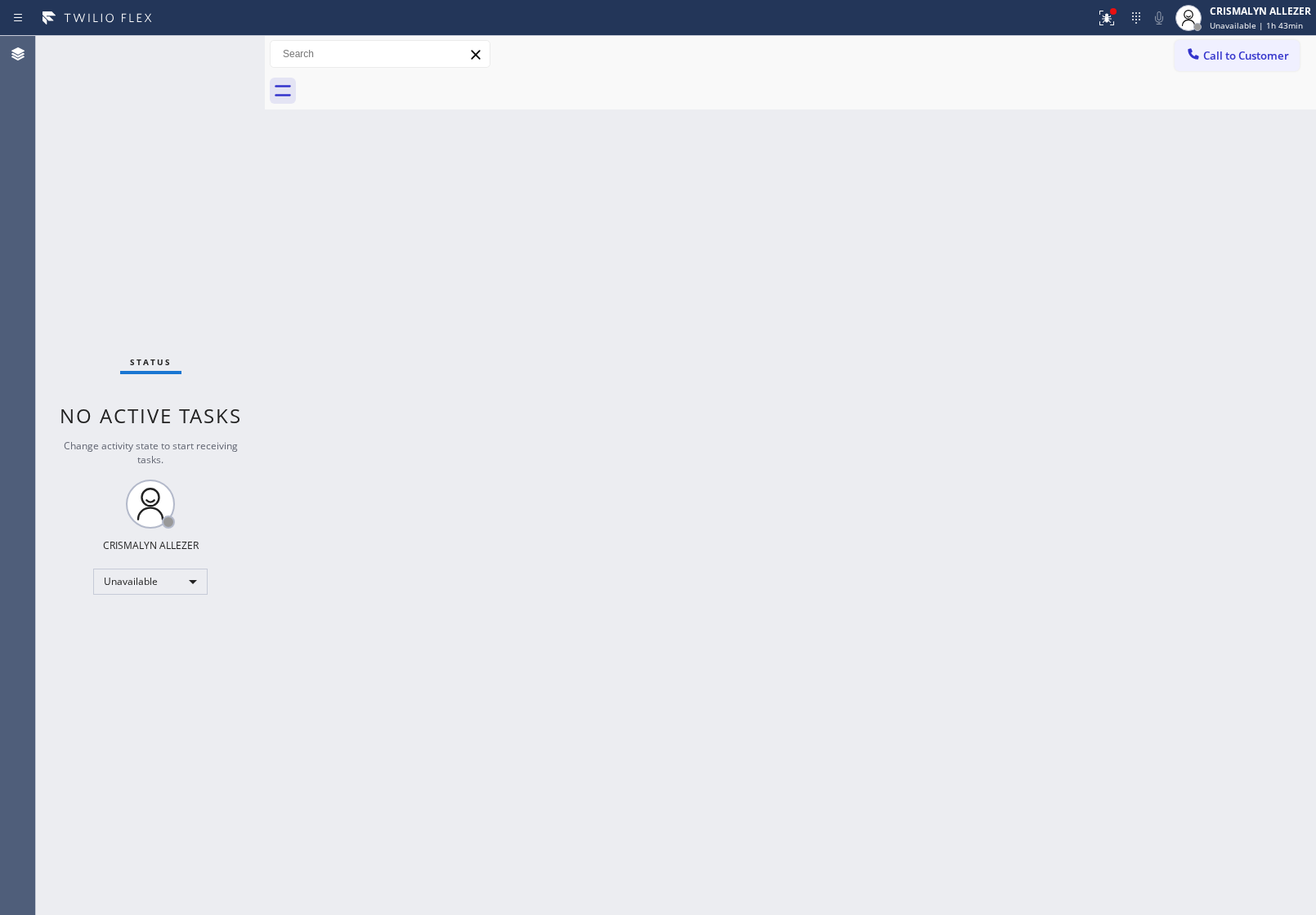
drag, startPoint x: 1225, startPoint y: 39, endPoint x: 1195, endPoint y: 51, distance: 32.3
click at [1226, 40] on button "Call to Customer" at bounding box center [1236, 55] width 125 height 31
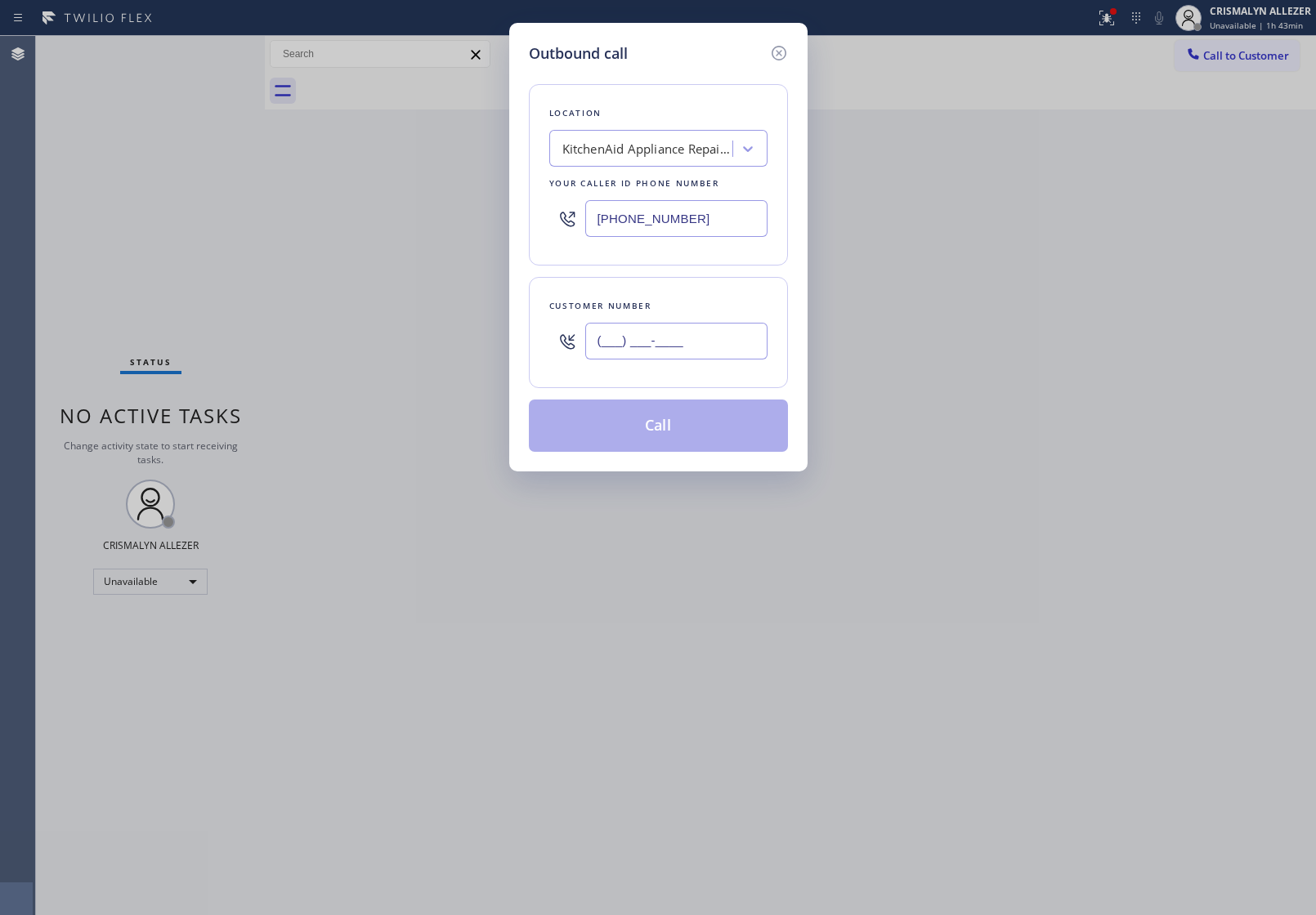
click at [716, 348] on input "(___) ___-____" at bounding box center [677, 341] width 183 height 37
paste input "619) 247-3213"
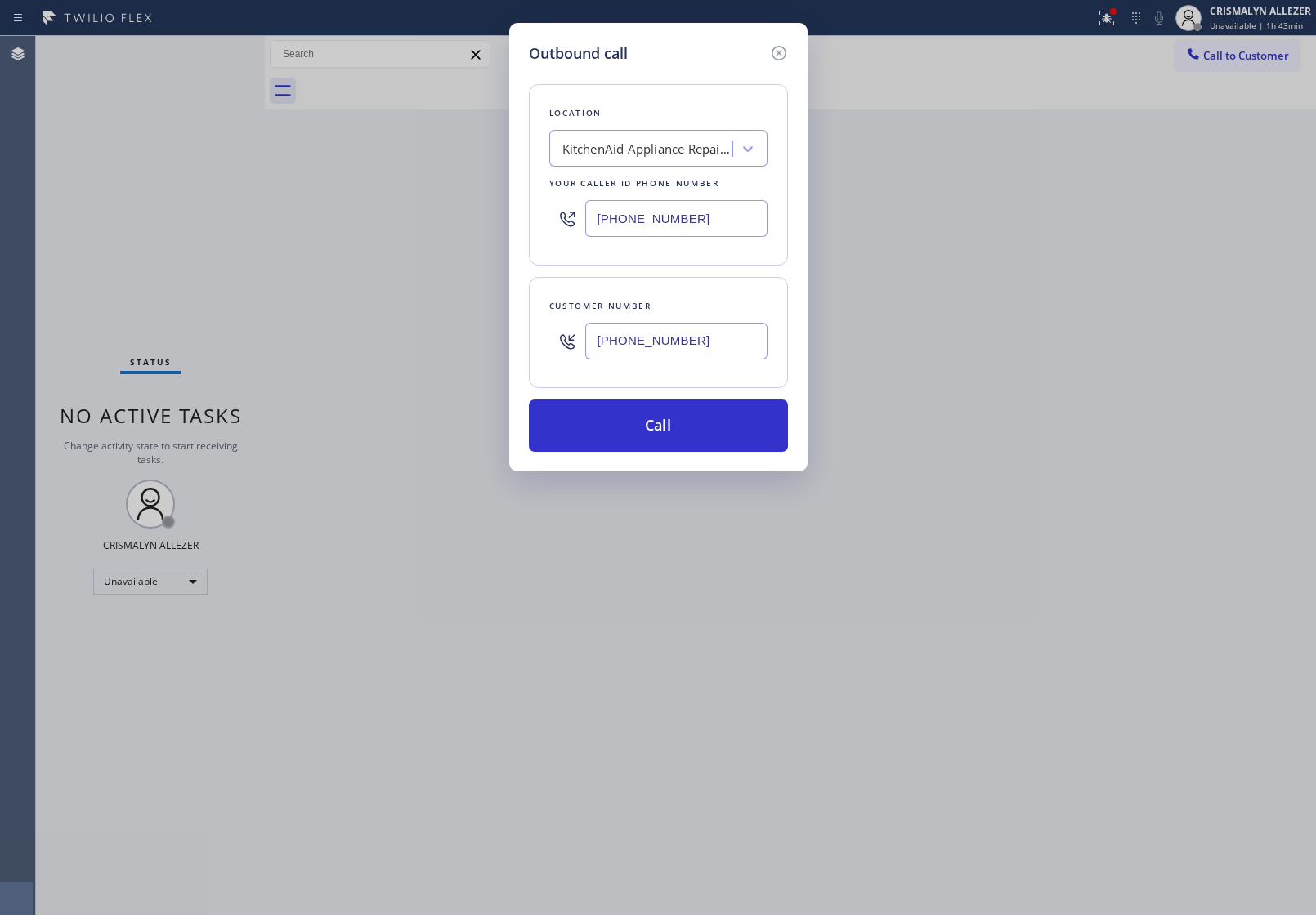
type input "(619) 247-3213"
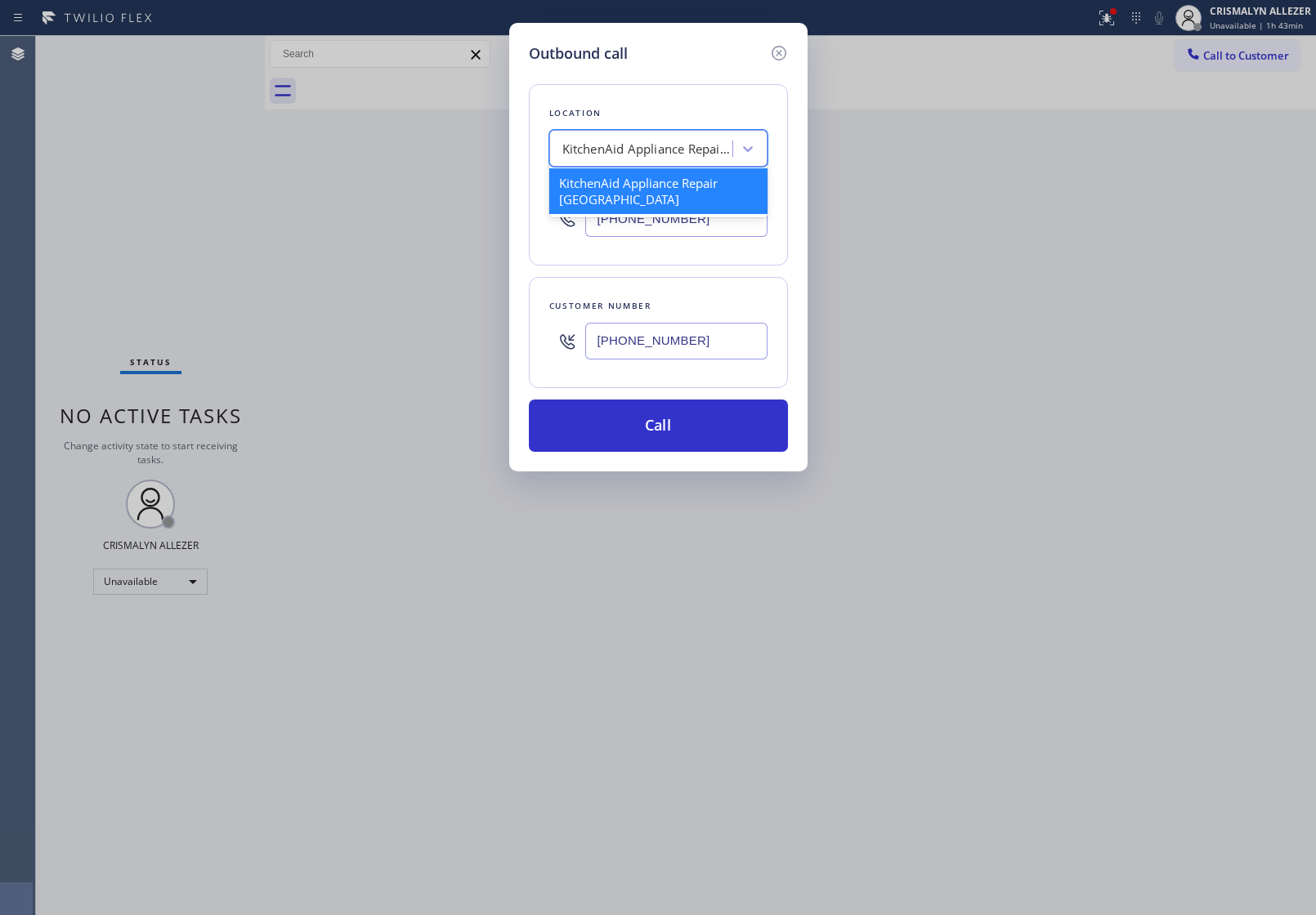
click at [684, 146] on div "KitchenAid Appliance Repair Kirkland" at bounding box center [648, 149] width 172 height 18
type input "5 star appliance re"
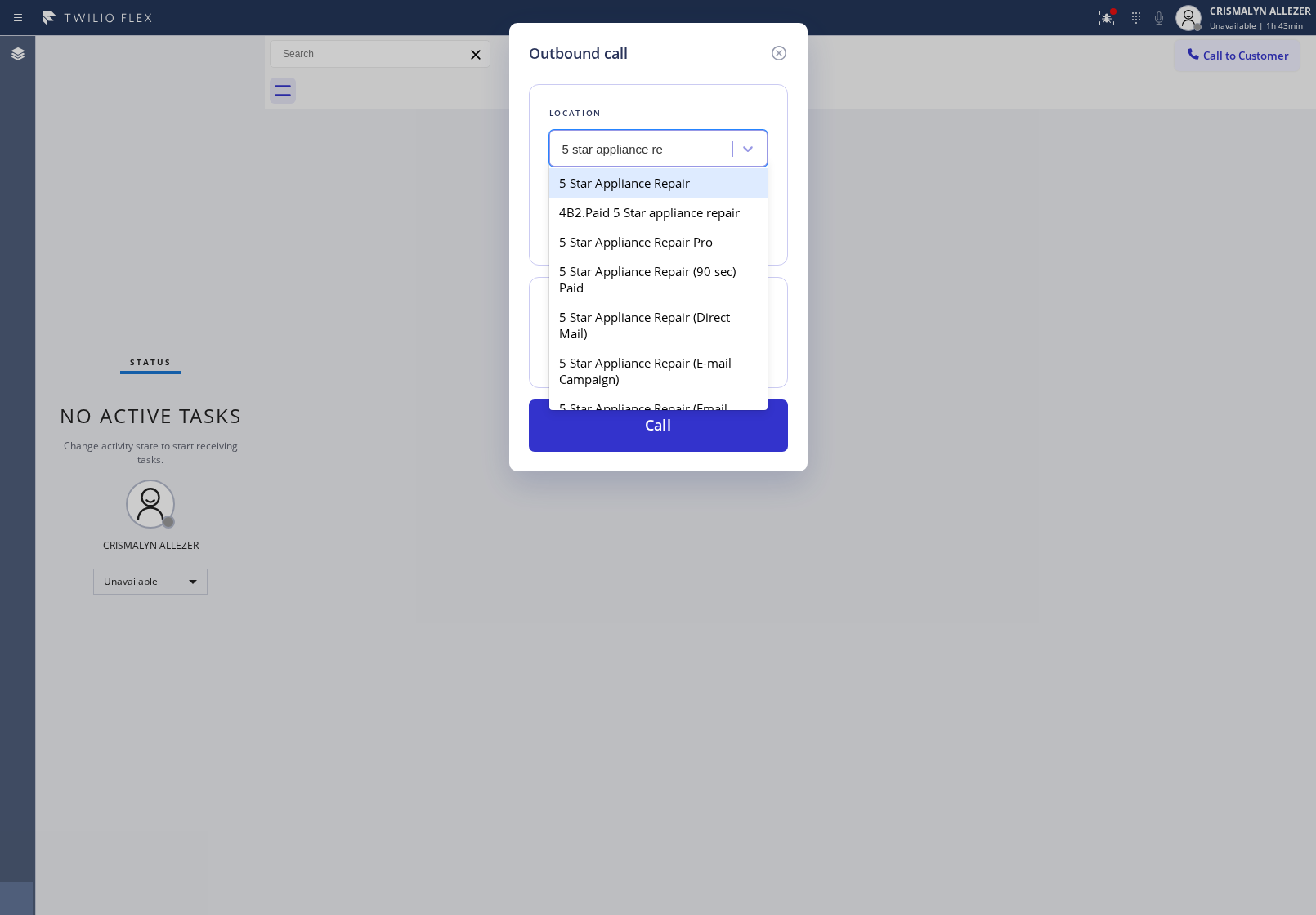
click at [659, 186] on div "5 Star Appliance Repair" at bounding box center [658, 183] width 219 height 29
type input "[PHONE_NUMBER]"
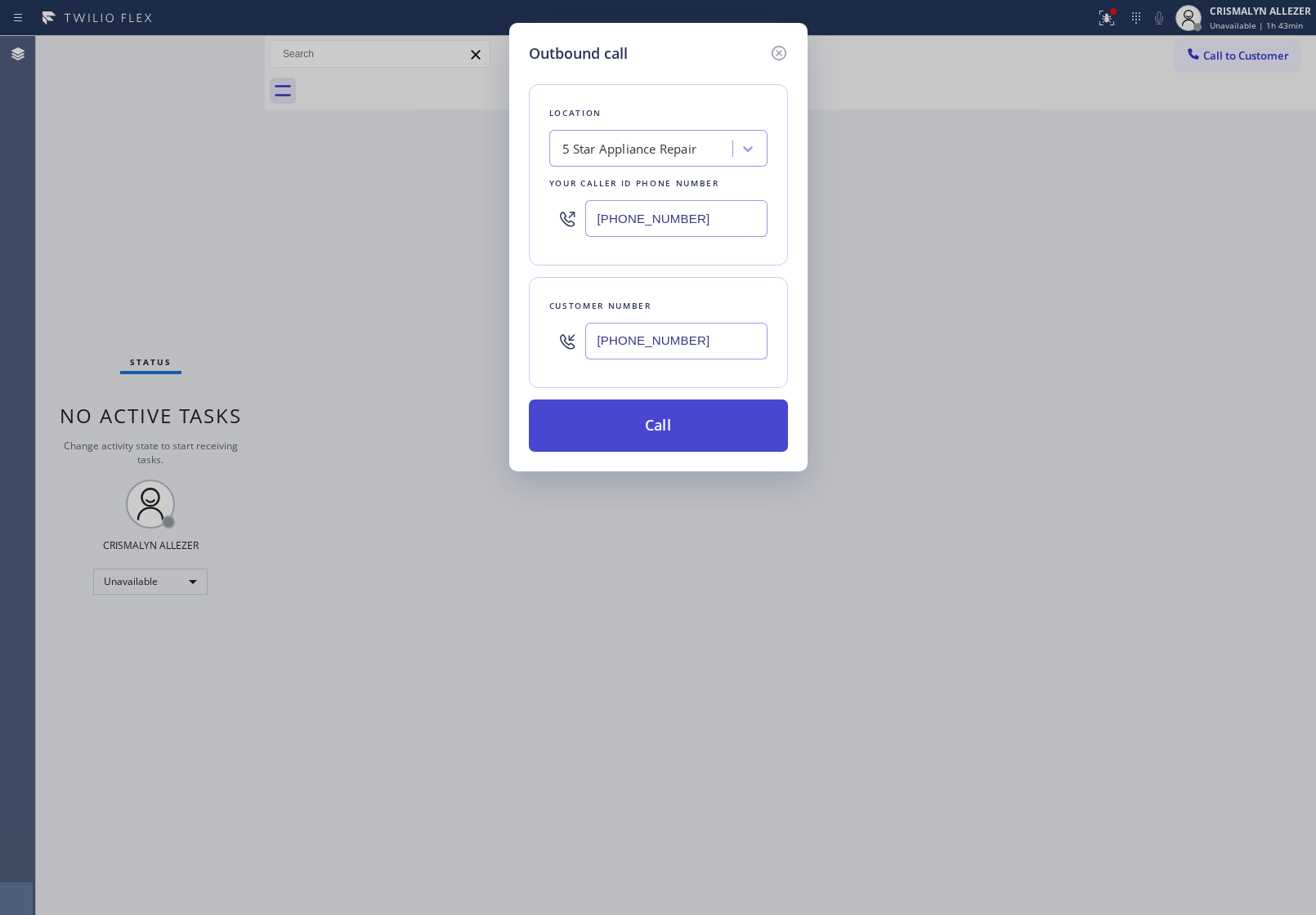
click at [647, 440] on button "Call" at bounding box center [658, 425] width 259 height 52
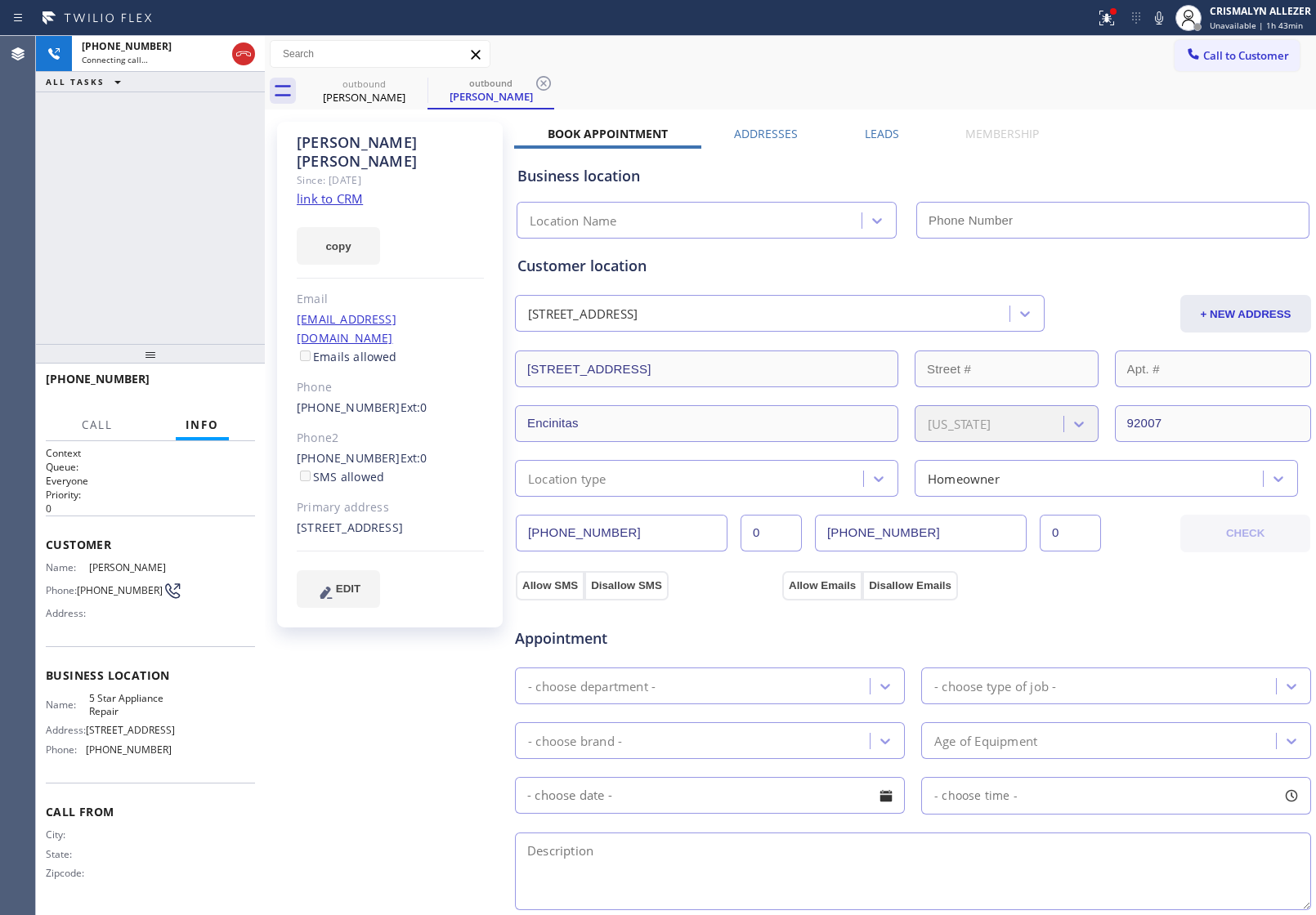
click at [342, 190] on link "link to CRM" at bounding box center [329, 198] width 66 height 17
type input "[PHONE_NUMBER]"
click at [219, 390] on span "HANG UP" at bounding box center [217, 387] width 50 height 12
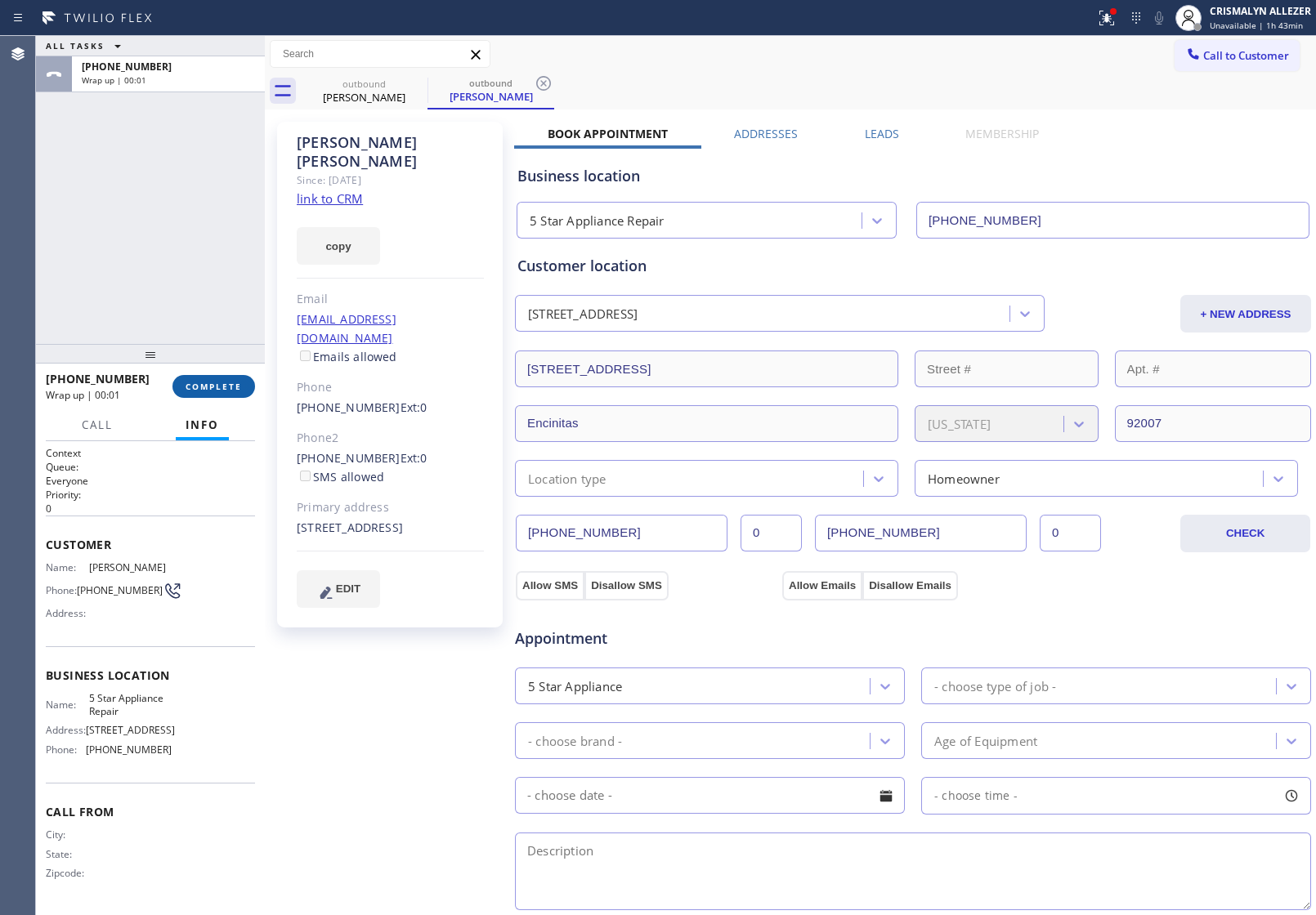
click at [219, 390] on span "COMPLETE" at bounding box center [214, 387] width 56 height 12
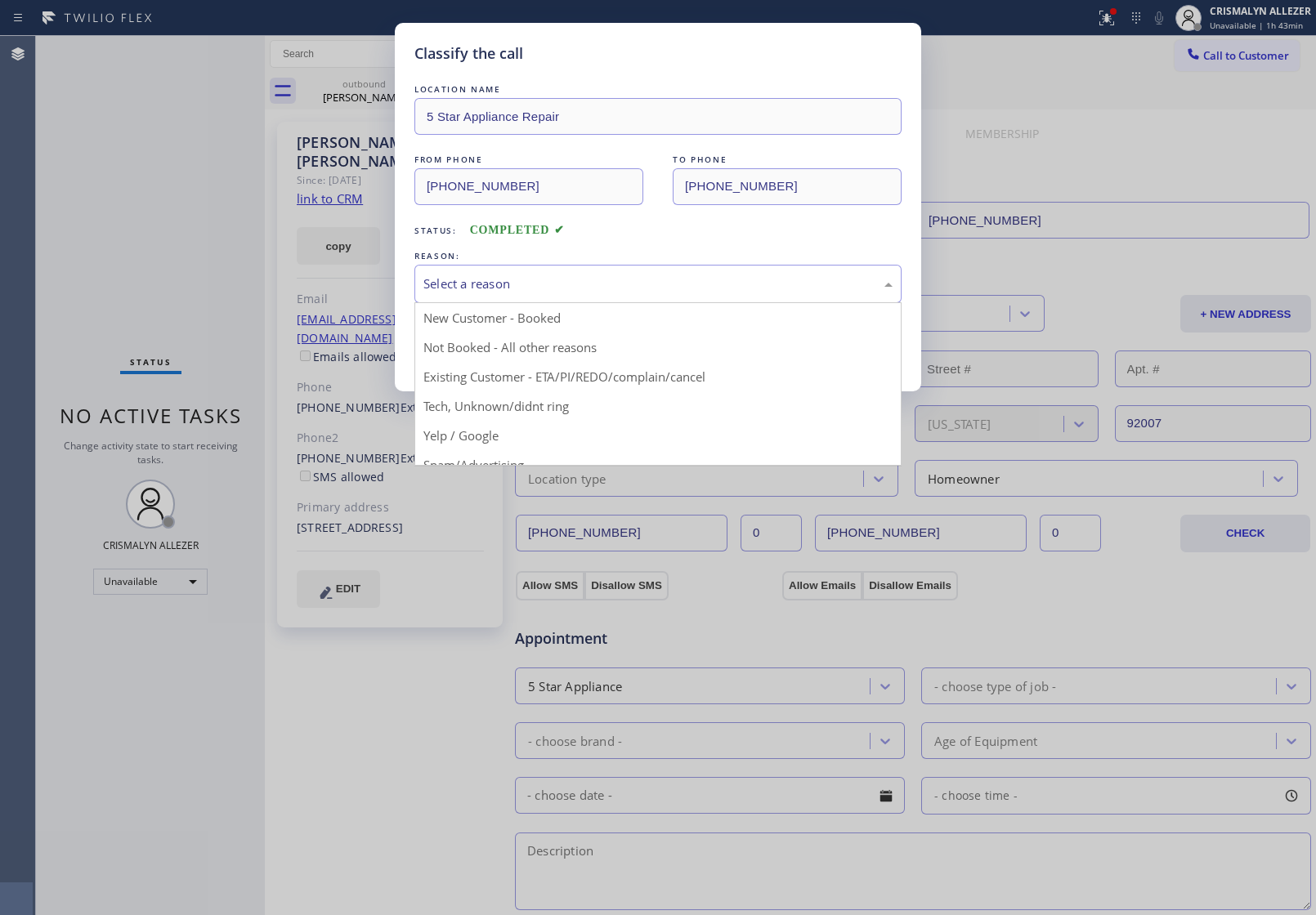
drag, startPoint x: 667, startPoint y: 287, endPoint x: 498, endPoint y: 342, distance: 177.7
click at [654, 291] on div "Select a reason" at bounding box center [658, 284] width 469 height 18
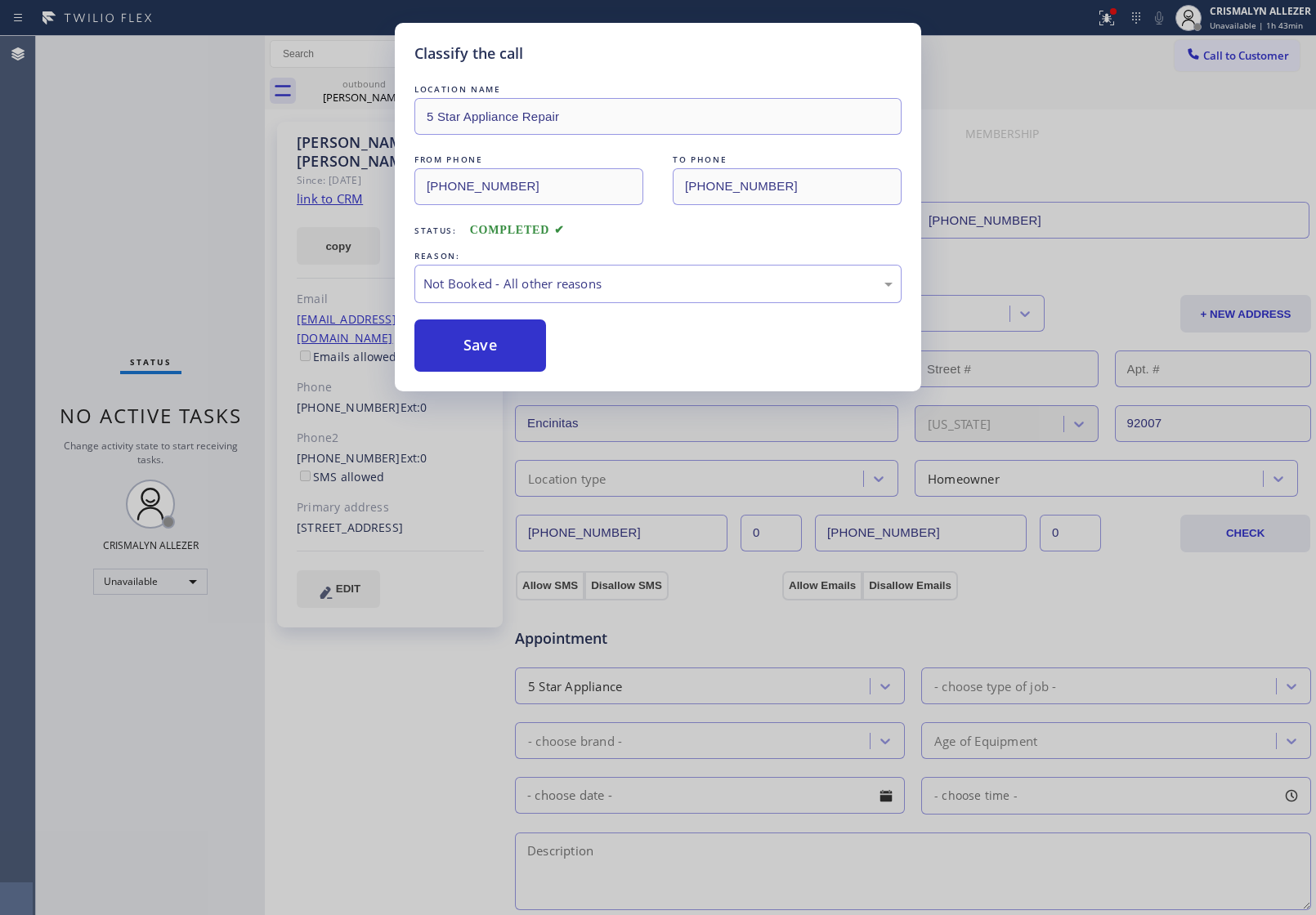
click at [491, 344] on button "Save" at bounding box center [480, 346] width 131 height 52
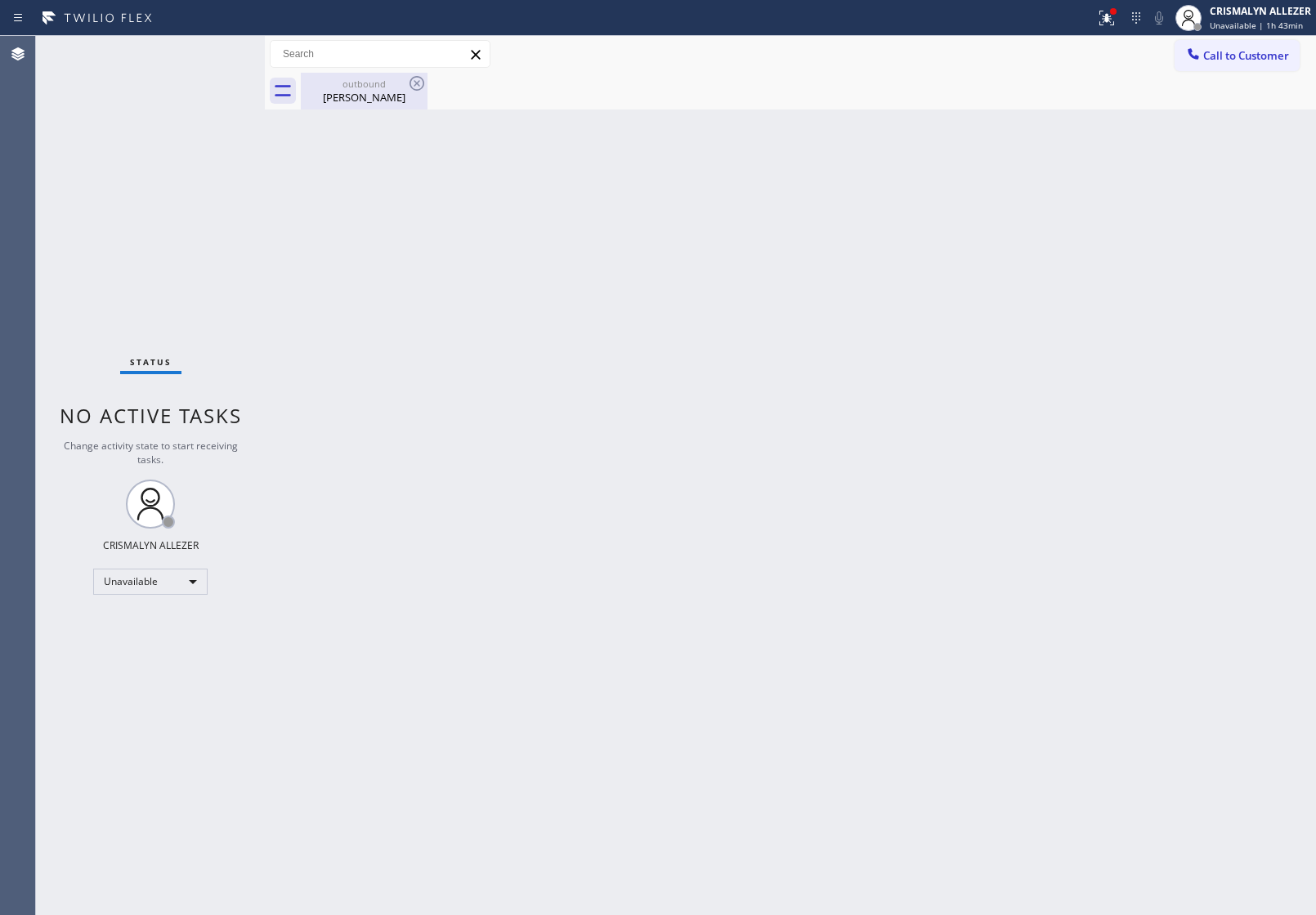
click at [370, 83] on div "outbound" at bounding box center [363, 84] width 123 height 13
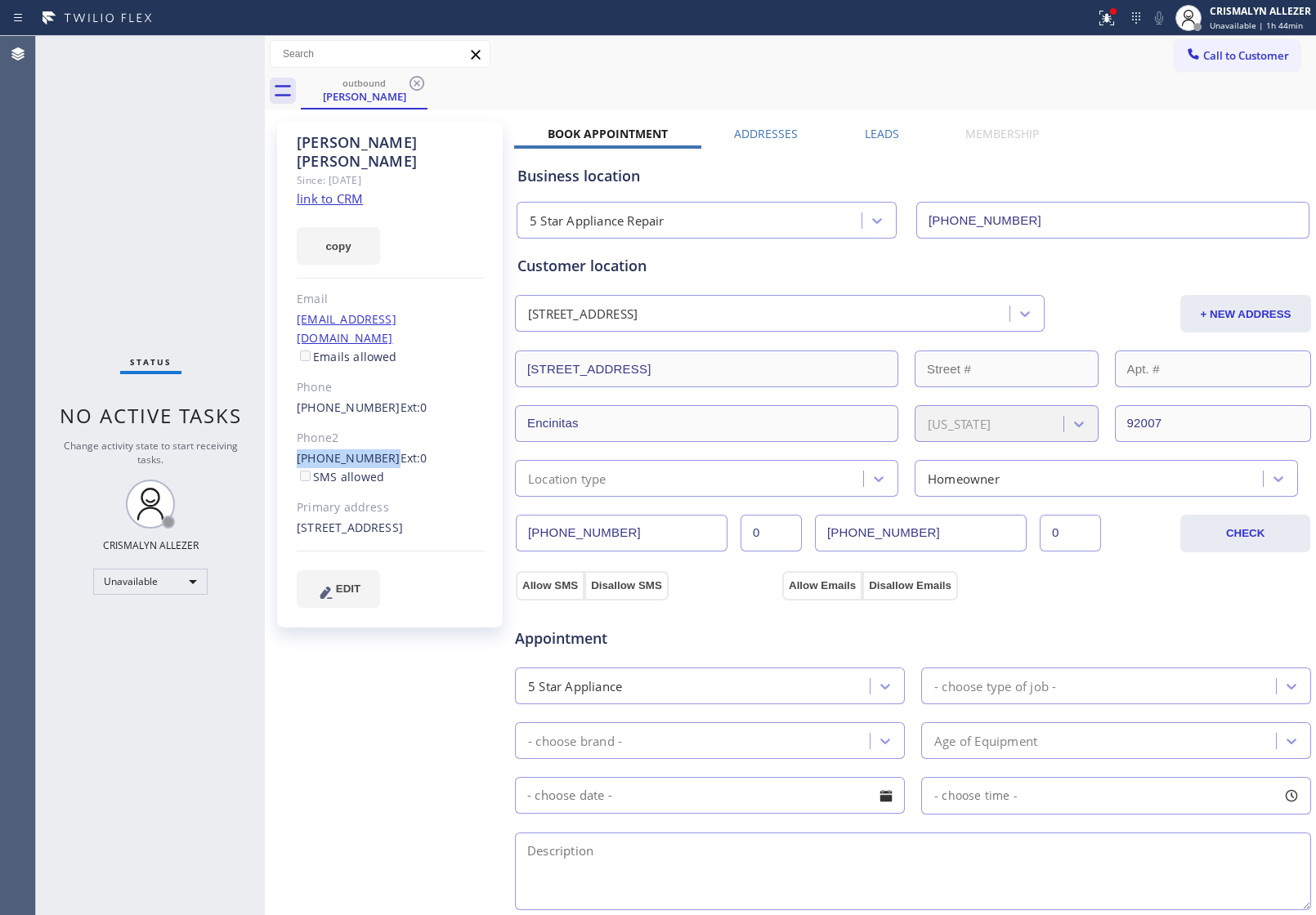
drag, startPoint x: 295, startPoint y: 417, endPoint x: 378, endPoint y: 424, distance: 83.3
click at [378, 424] on div "Dixie Crosby Since: 20 may 2020 link to CRM copy Email dixieandgary@icloud.com …" at bounding box center [389, 374] width 225 height 506
copy link "(760) 452-2160"
click at [419, 86] on icon at bounding box center [417, 84] width 19 height 19
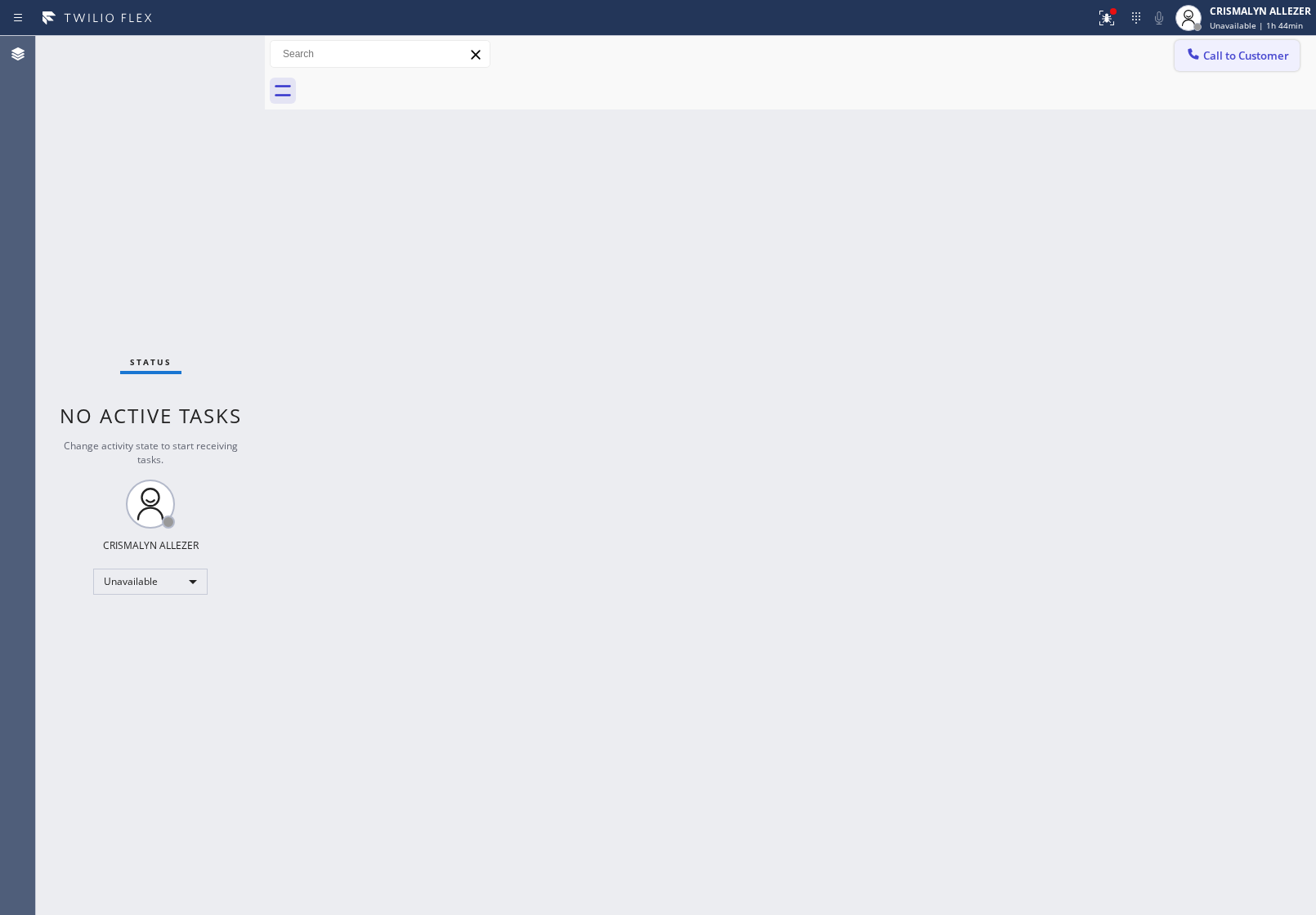
click at [1294, 61] on button "Call to Customer" at bounding box center [1236, 55] width 125 height 31
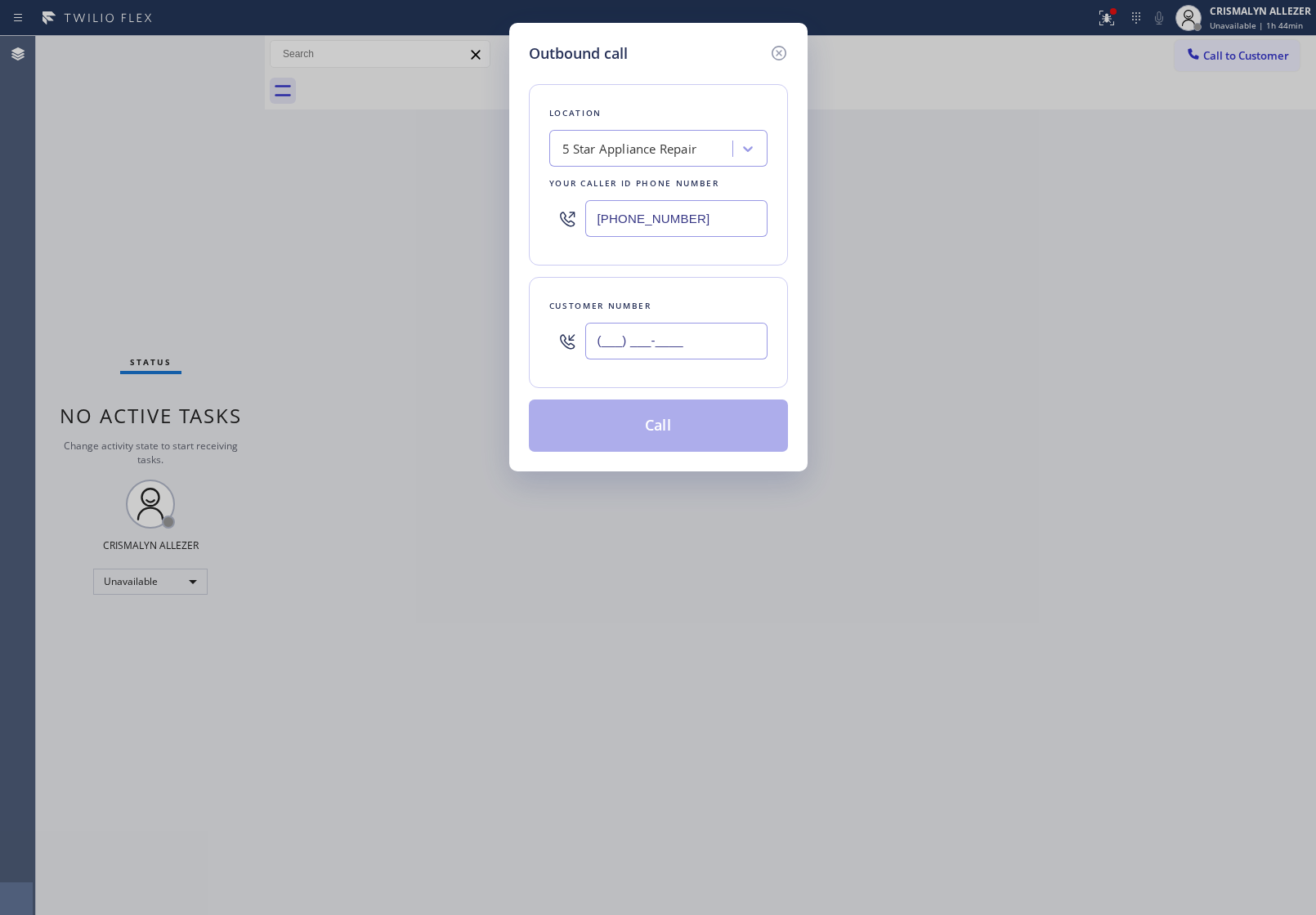
click at [746, 356] on input "(___) ___-____" at bounding box center [677, 341] width 183 height 37
paste input "760) 452-2160"
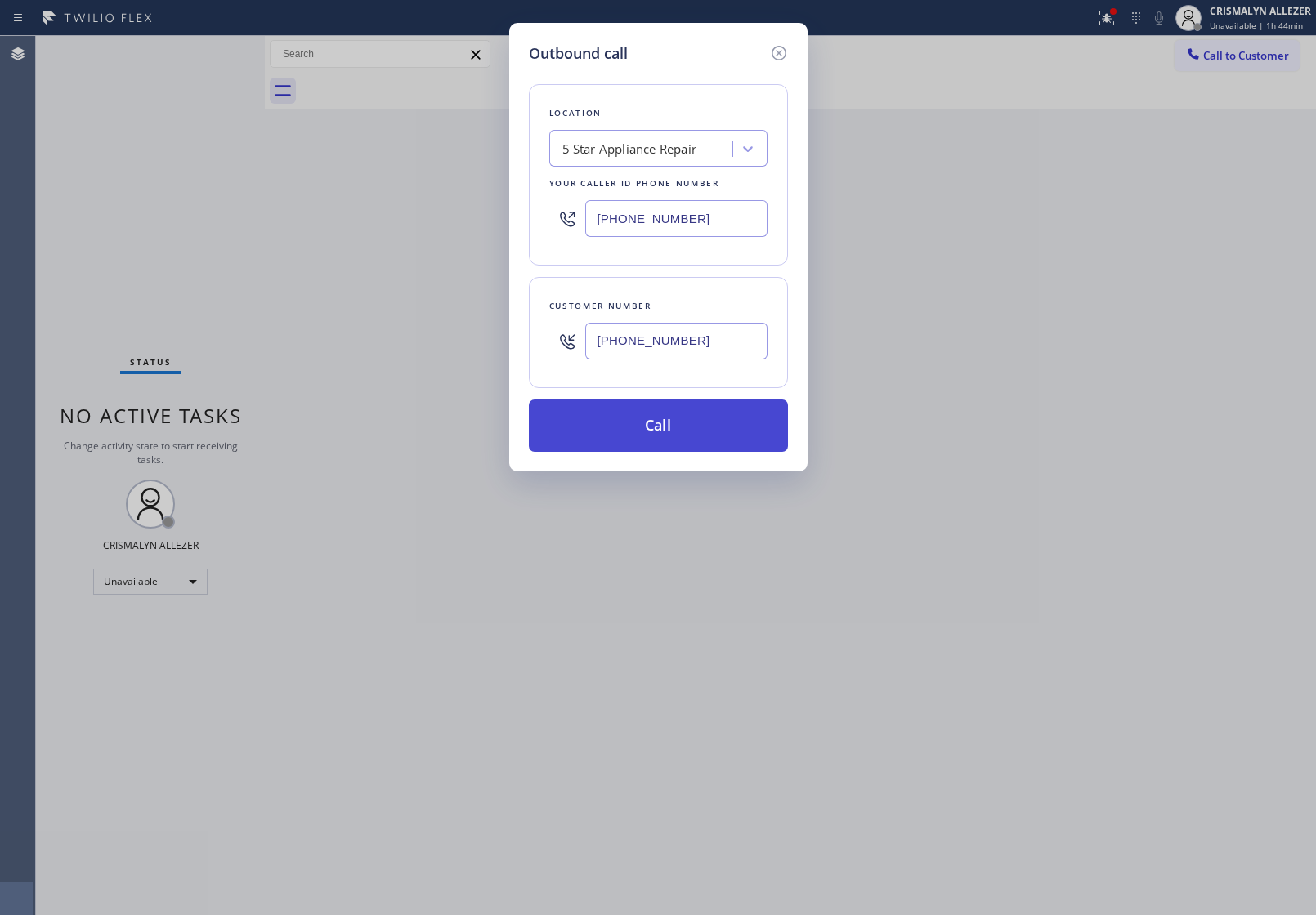
type input "(760) 452-2160"
click at [674, 427] on button "Call" at bounding box center [658, 425] width 259 height 52
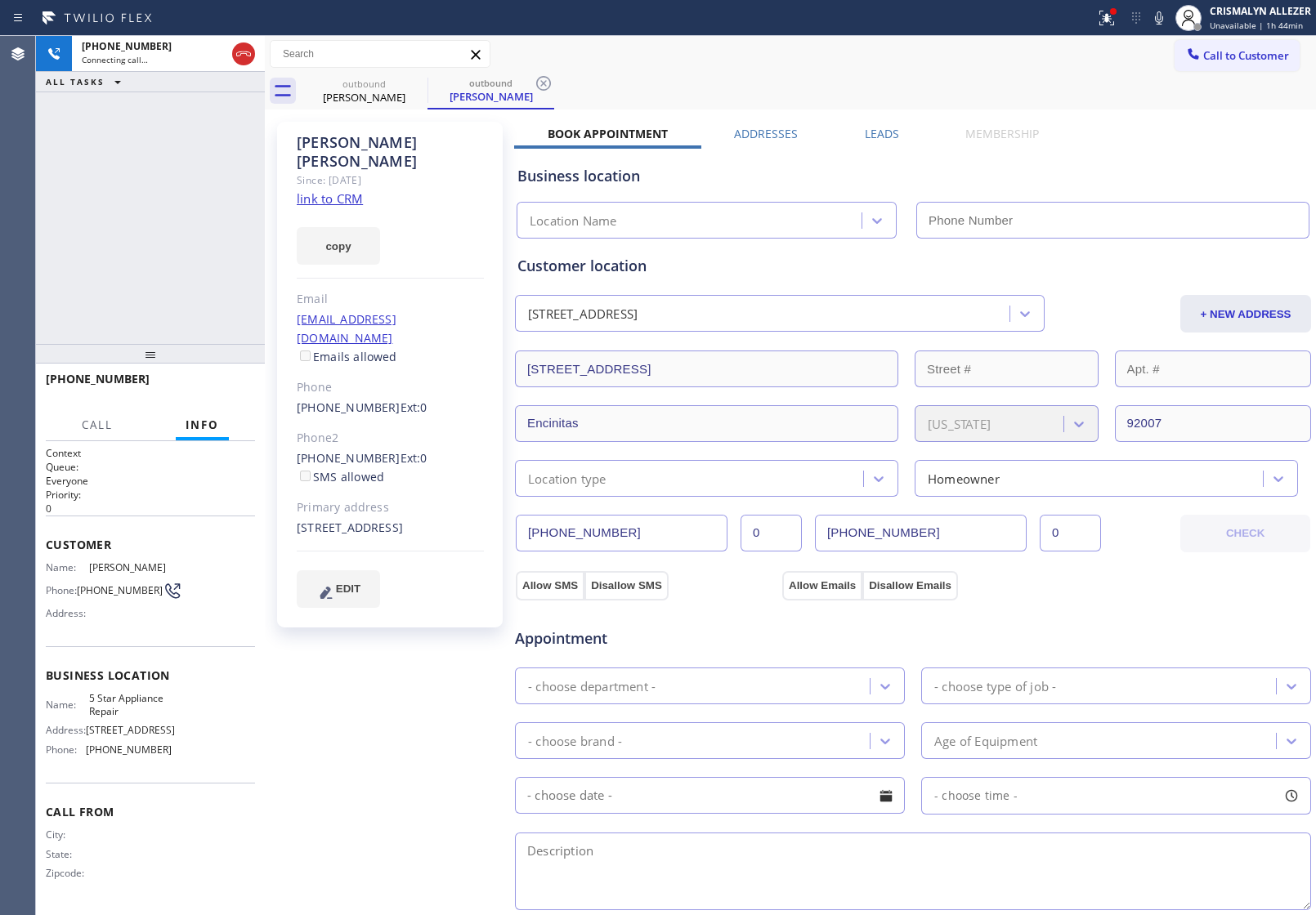
type input "[PHONE_NUMBER]"
click at [213, 390] on span "HANG UP" at bounding box center [217, 387] width 50 height 12
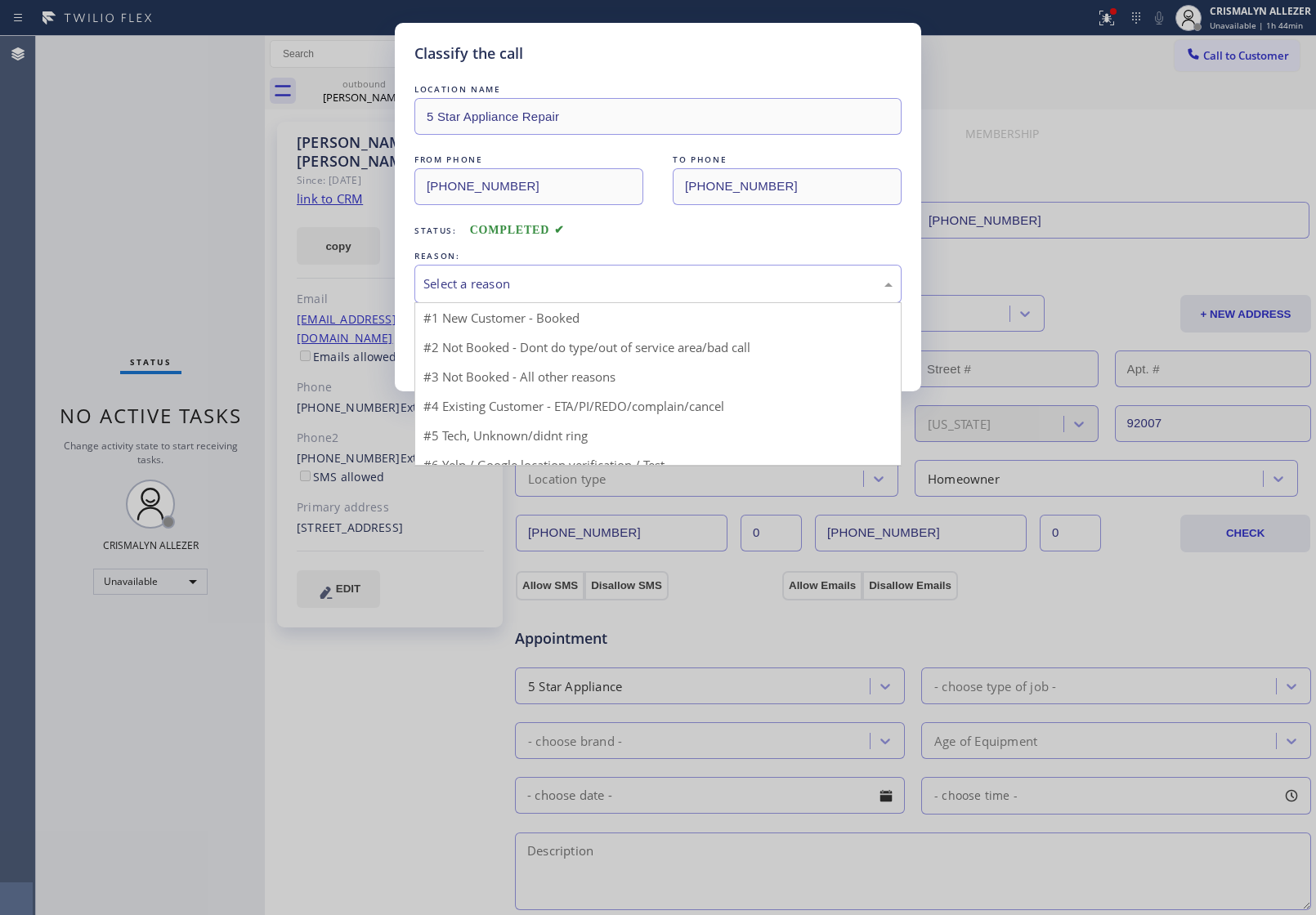
drag, startPoint x: 703, startPoint y: 279, endPoint x: 688, endPoint y: 287, distance: 17.0
click at [693, 284] on div "Select a reason" at bounding box center [658, 284] width 469 height 18
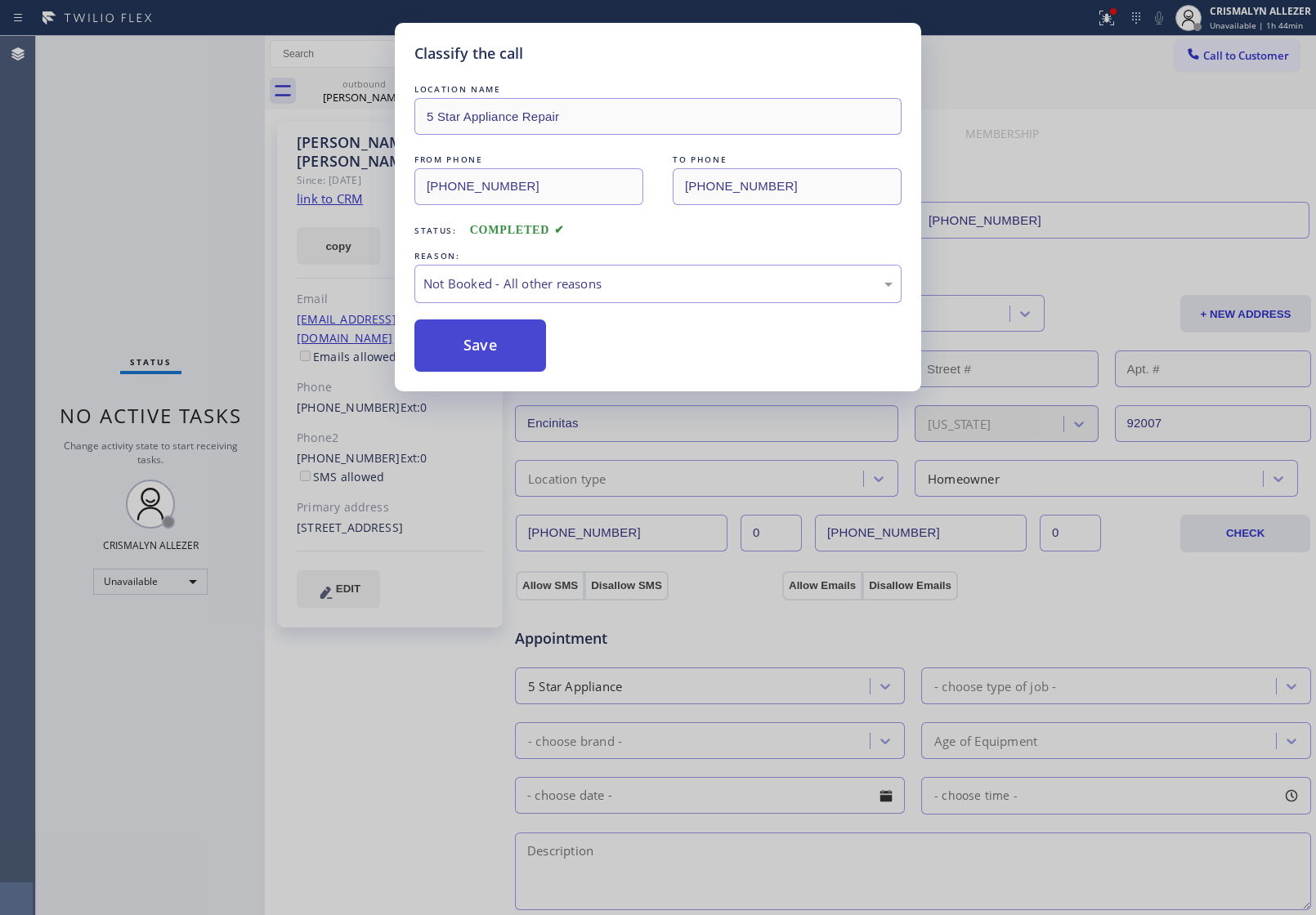
click at [508, 348] on button "Save" at bounding box center [480, 346] width 131 height 52
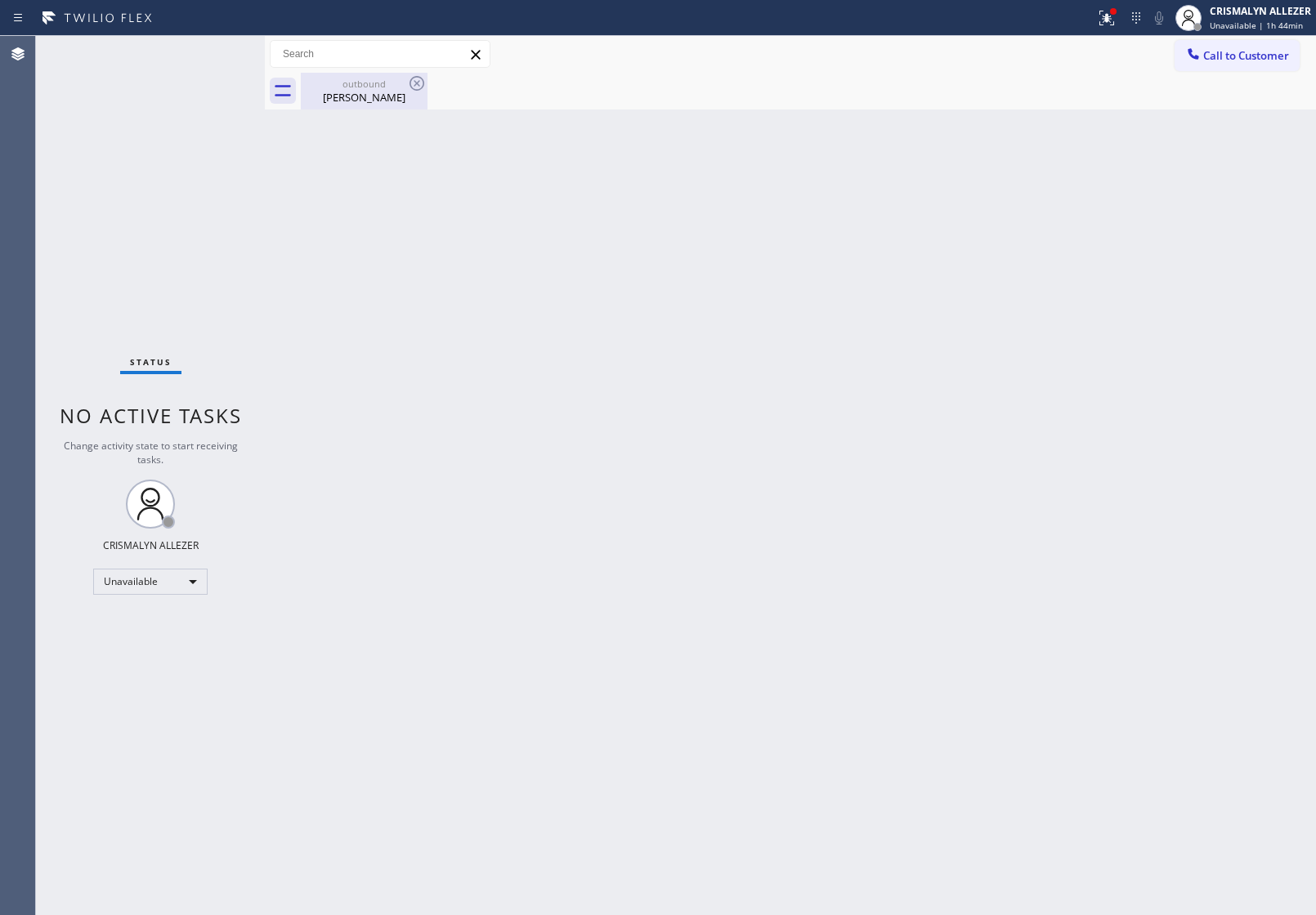
click at [354, 82] on div "outbound" at bounding box center [363, 84] width 123 height 13
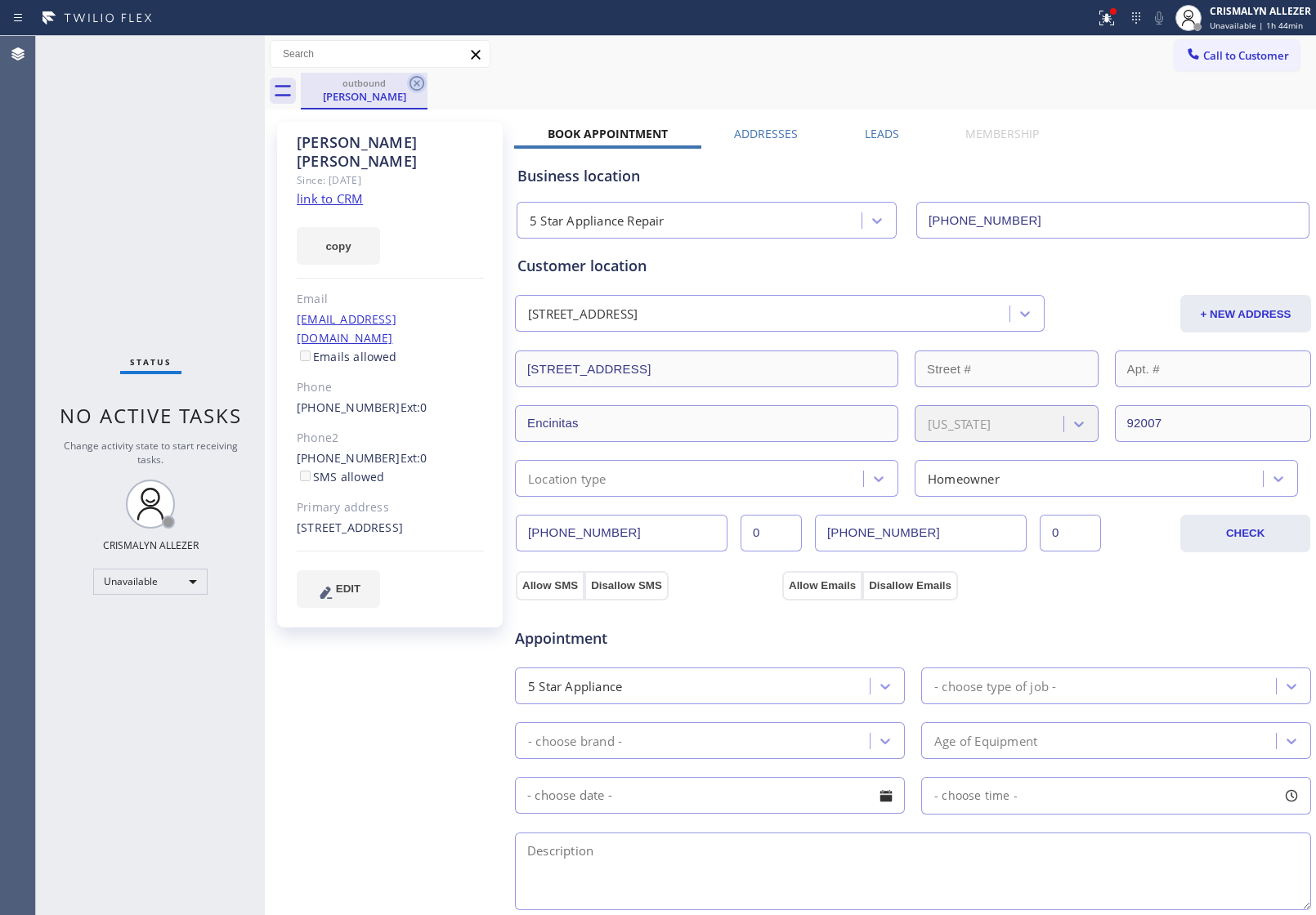
click at [413, 83] on icon at bounding box center [417, 84] width 19 height 19
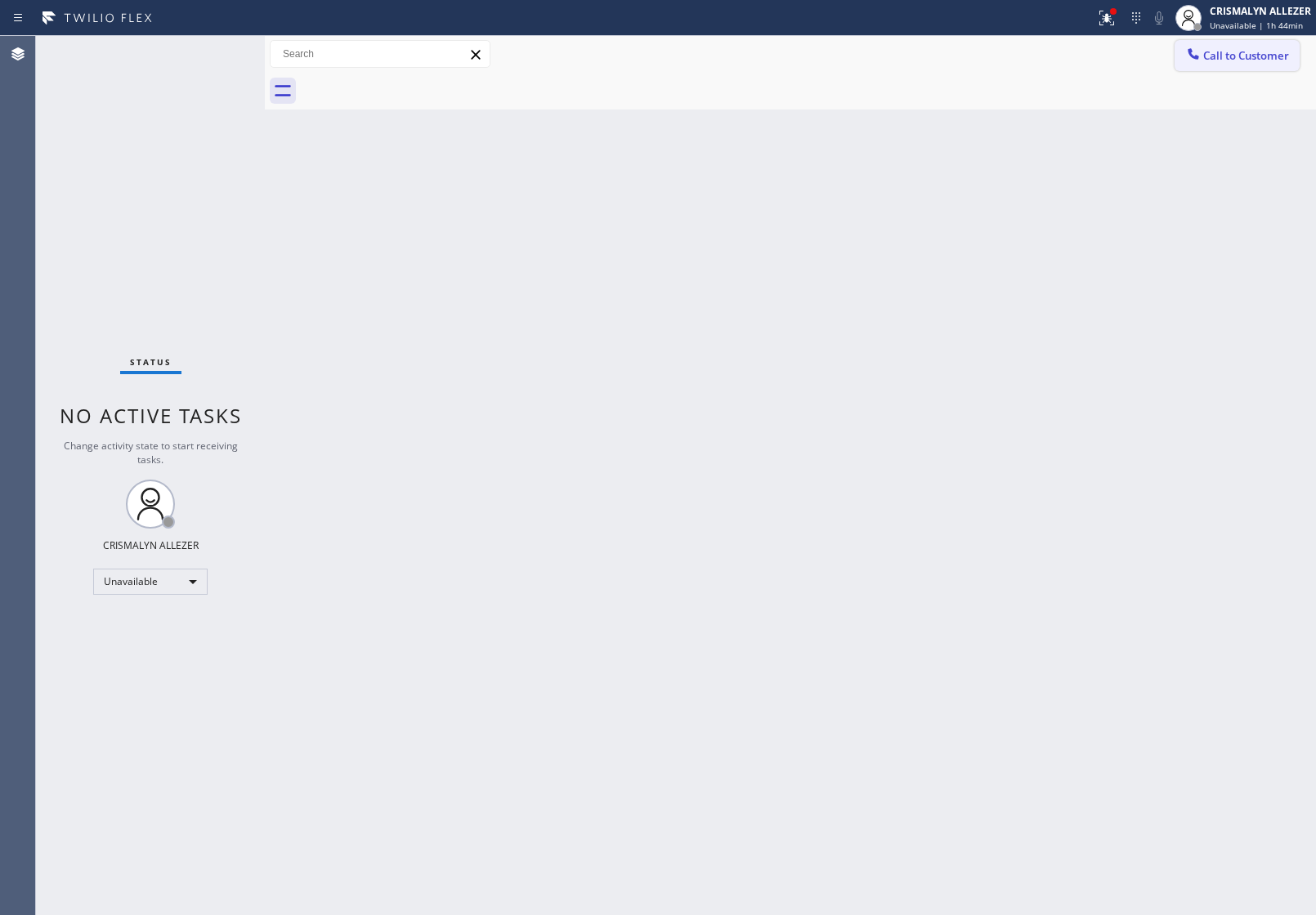
click at [1243, 51] on span "Call to Customer" at bounding box center [1246, 55] width 85 height 15
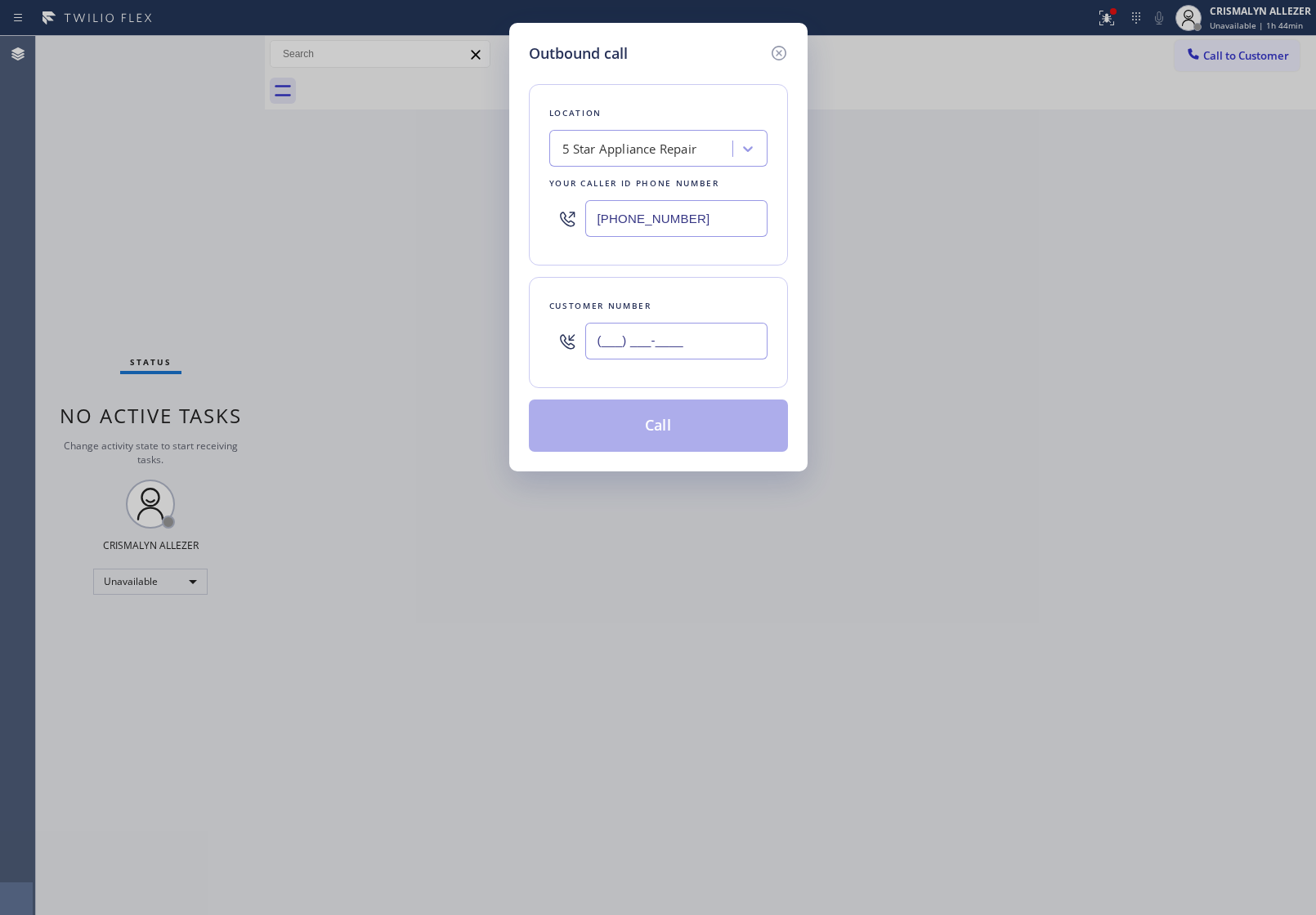
click at [692, 352] on input "(___) ___-____" at bounding box center [677, 341] width 183 height 37
paste input "954) 540-5107"
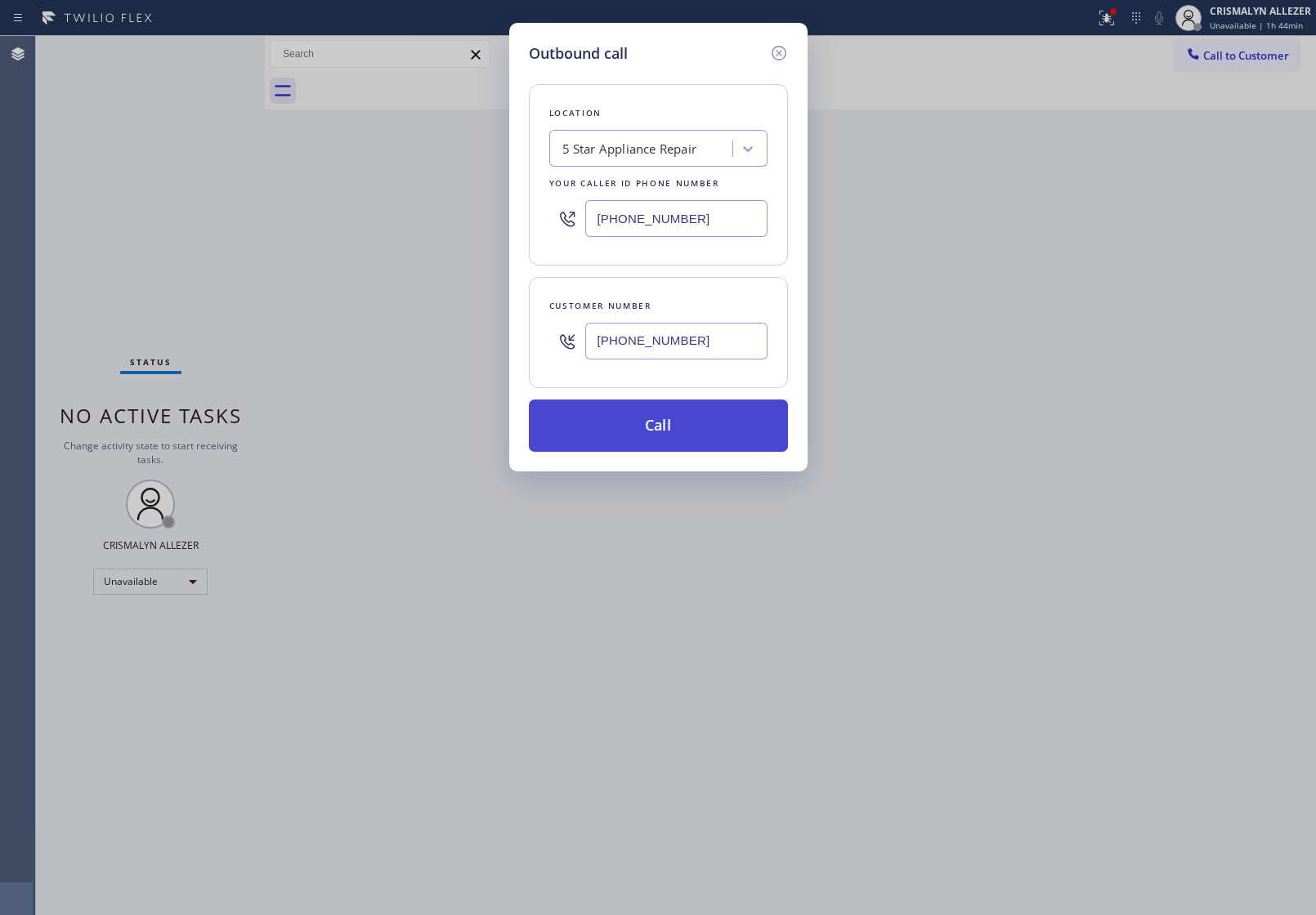
type input "(954) 540-5107"
click at [642, 430] on button "Call" at bounding box center [658, 425] width 259 height 52
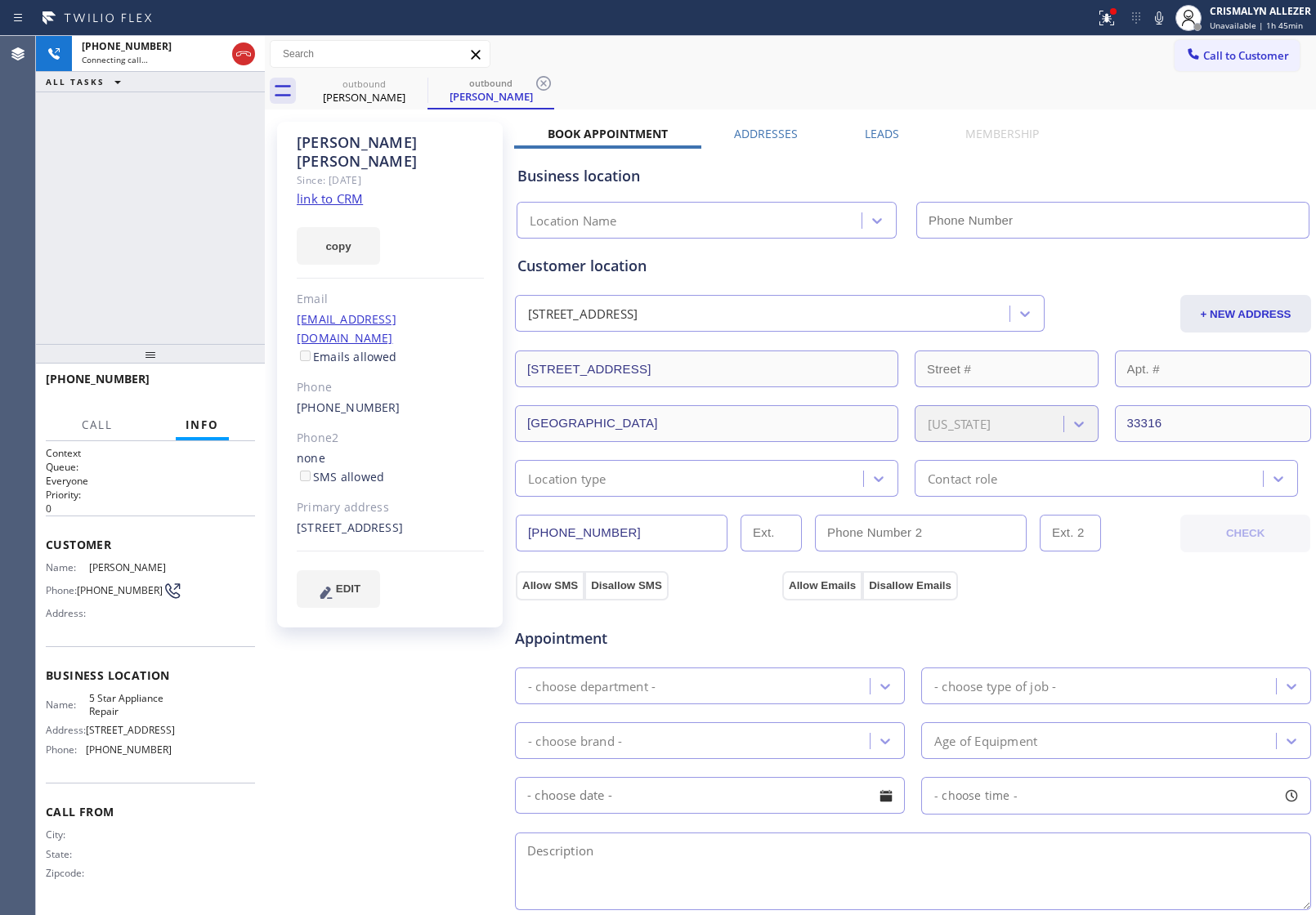
type input "[PHONE_NUMBER]"
click at [335, 209] on div "copy" at bounding box center [389, 237] width 187 height 56
click at [349, 190] on link "link to CRM" at bounding box center [329, 198] width 66 height 17
click at [214, 385] on span "HANG UP" at bounding box center [217, 387] width 50 height 12
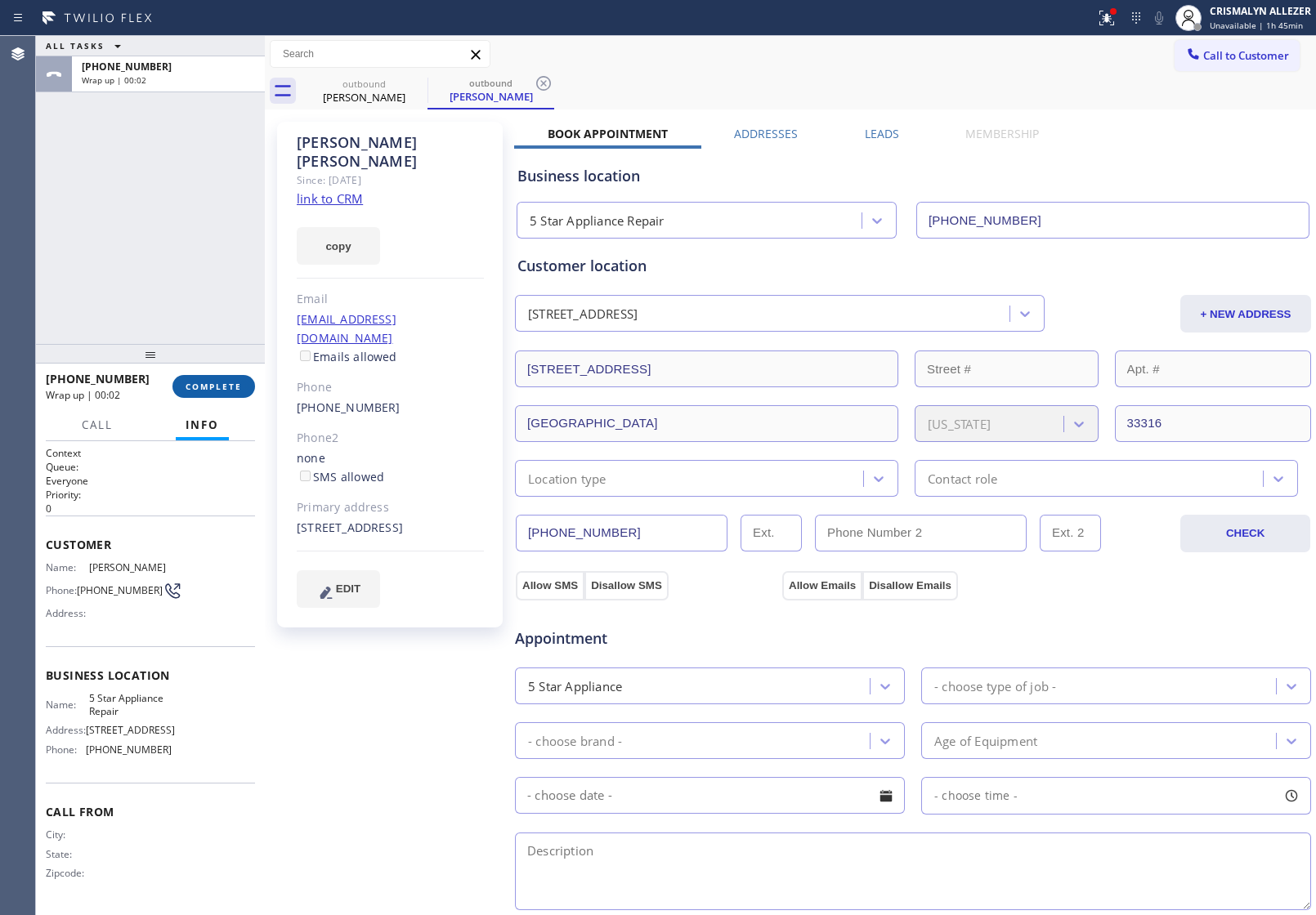
click at [206, 390] on span "COMPLETE" at bounding box center [214, 387] width 56 height 12
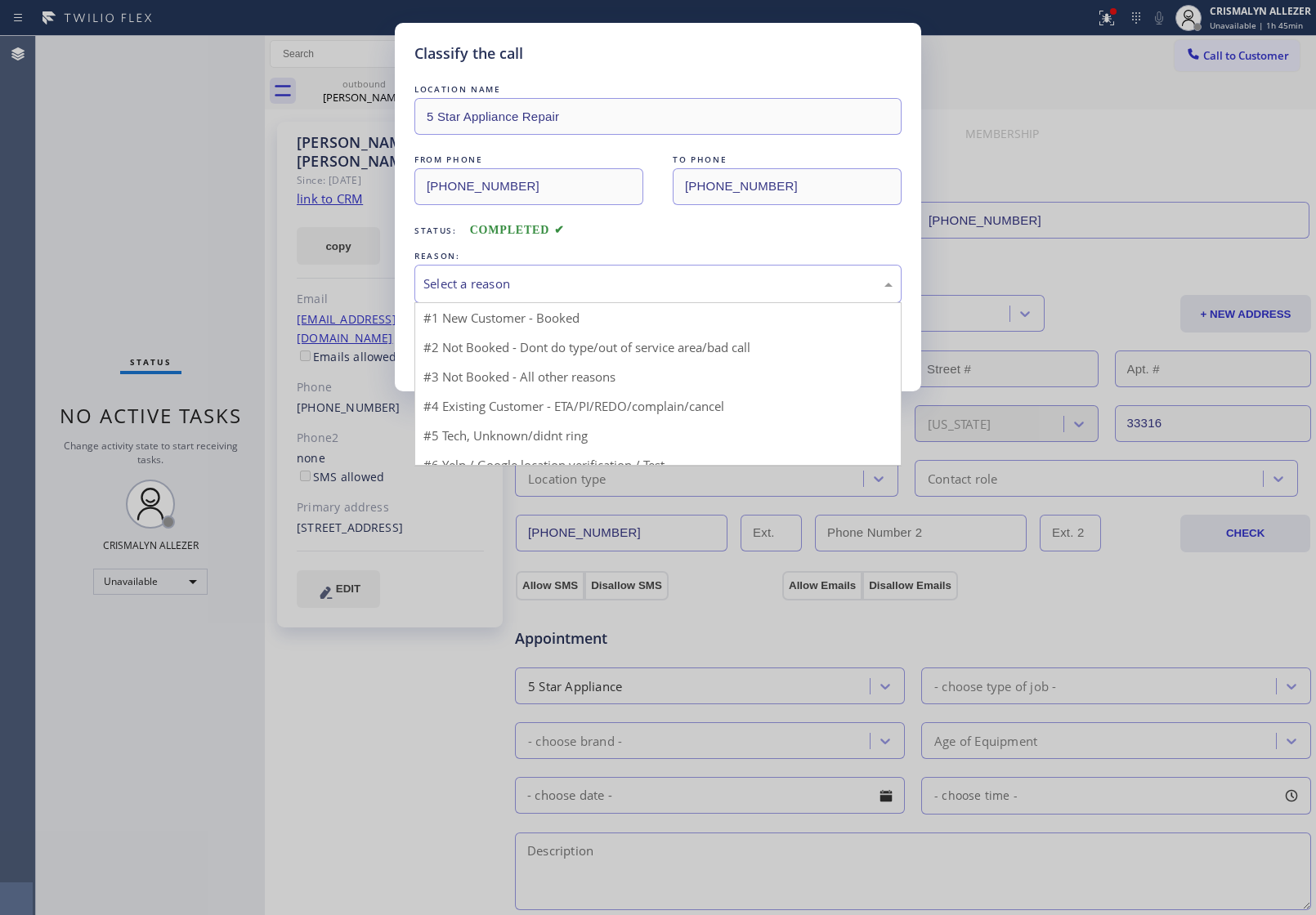
click at [658, 283] on div "Select a reason" at bounding box center [658, 284] width 469 height 18
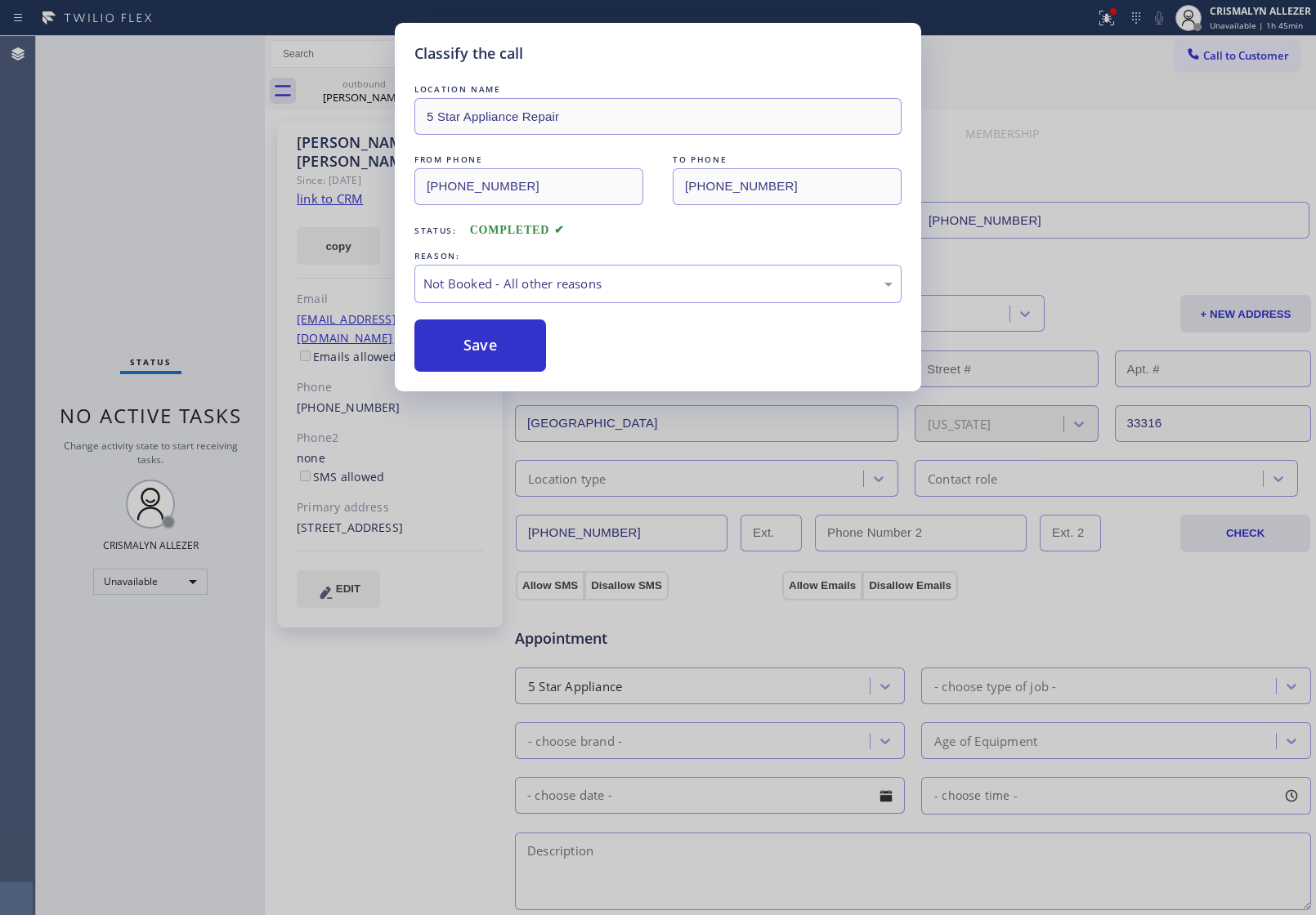
click at [471, 356] on button "Save" at bounding box center [480, 346] width 131 height 52
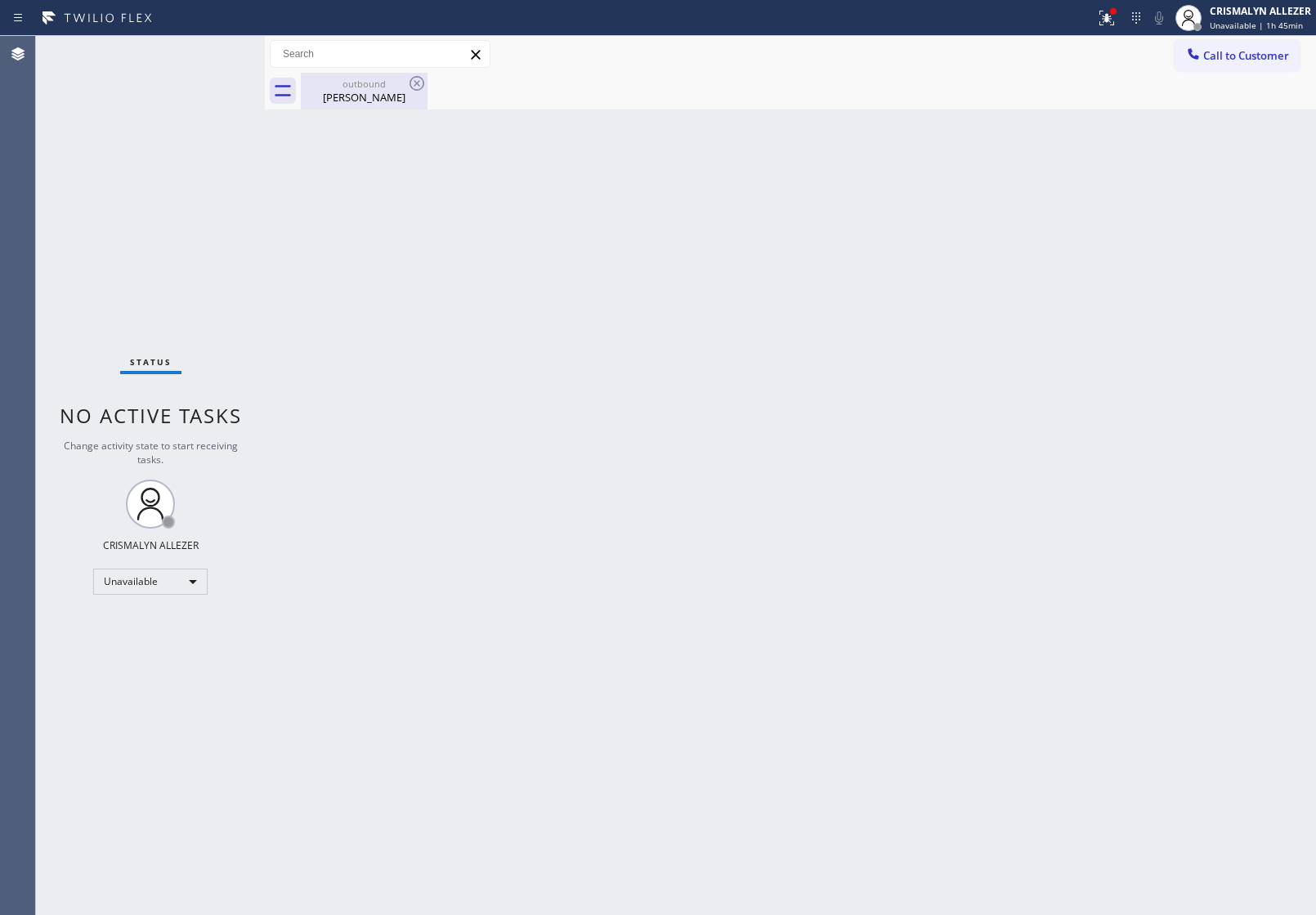
click at [356, 95] on div "Margaret Pawlak" at bounding box center [363, 97] width 123 height 15
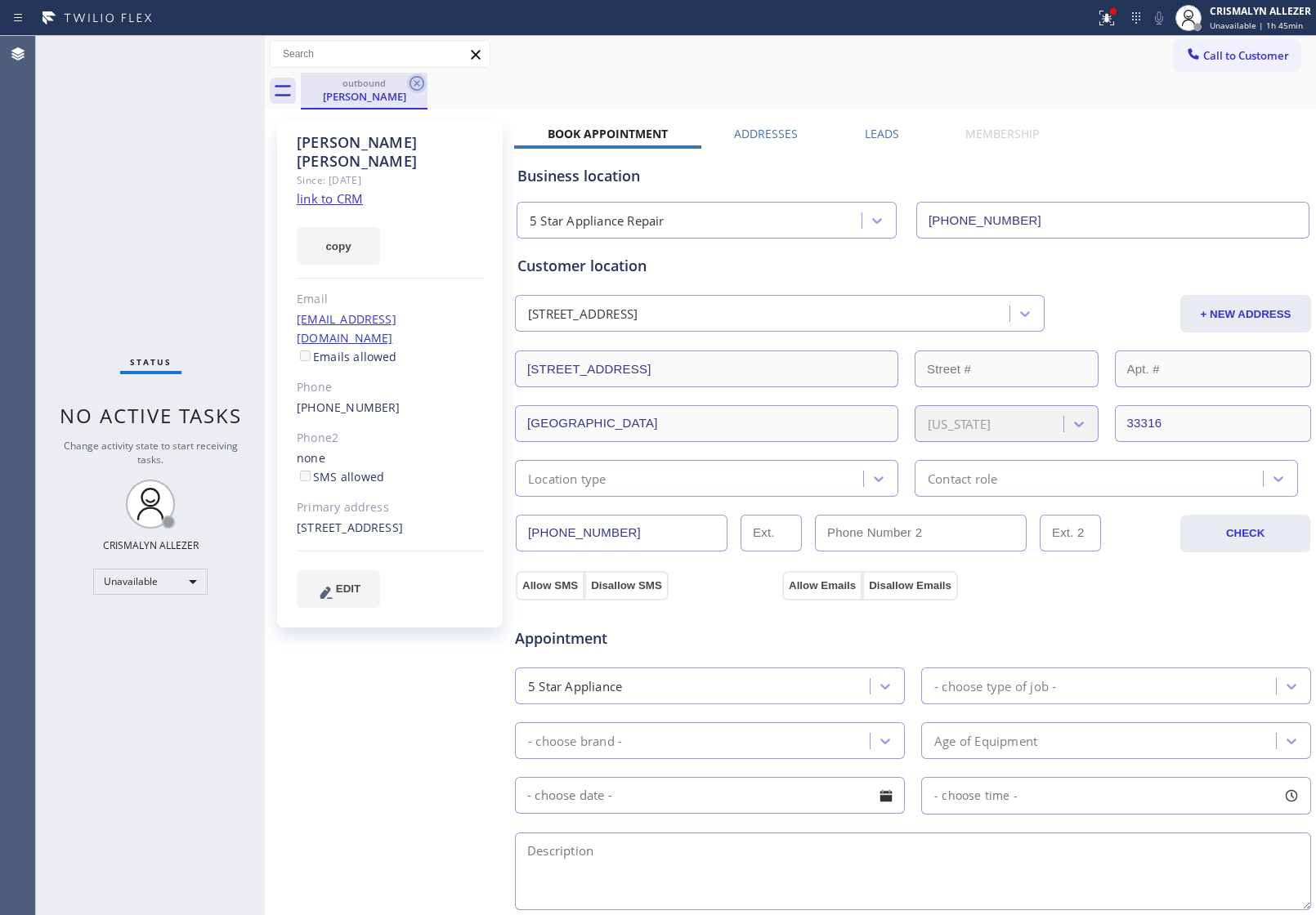
click at [422, 85] on icon at bounding box center [417, 84] width 19 height 19
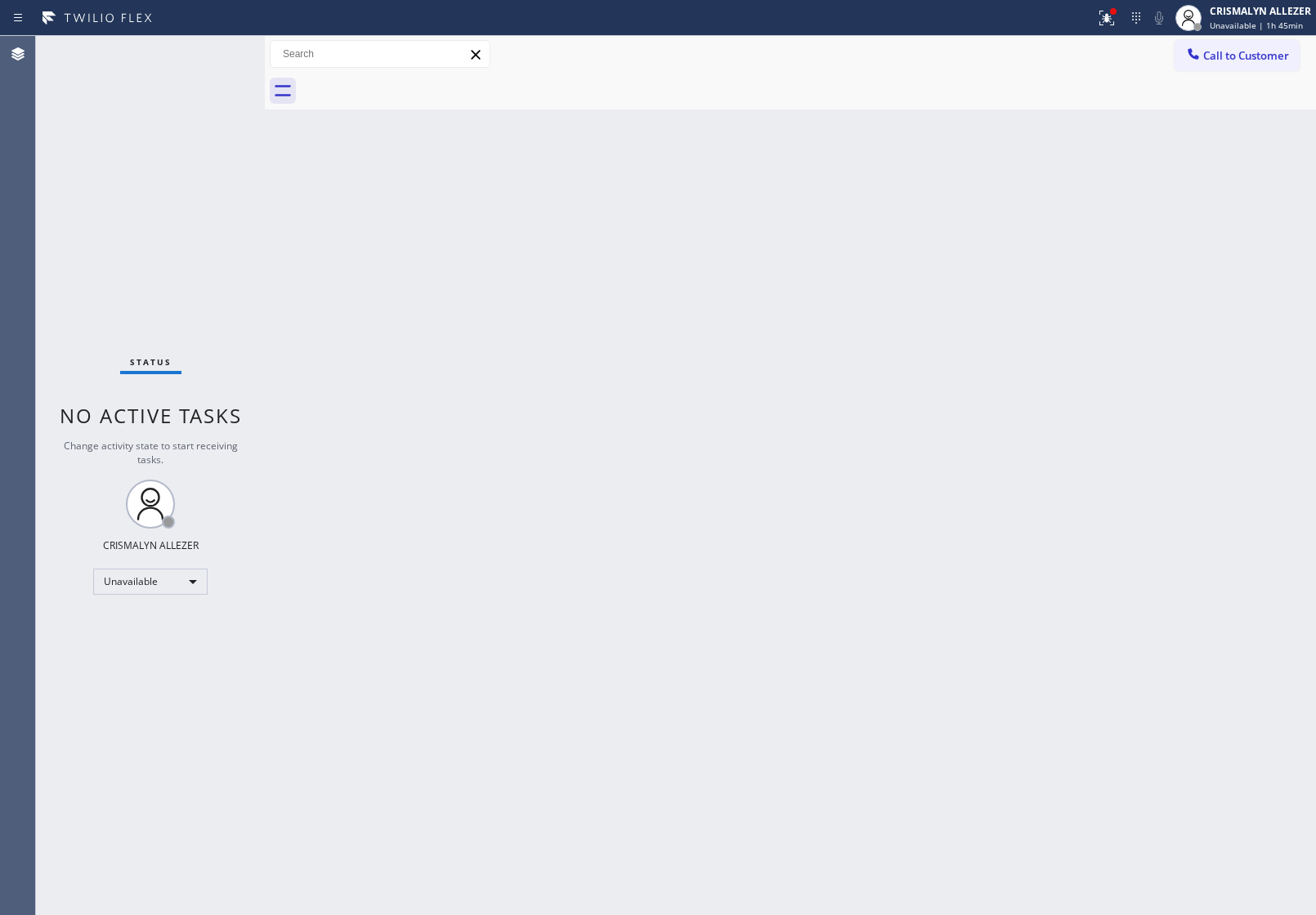
click at [1247, 55] on span "Call to Customer" at bounding box center [1246, 55] width 85 height 15
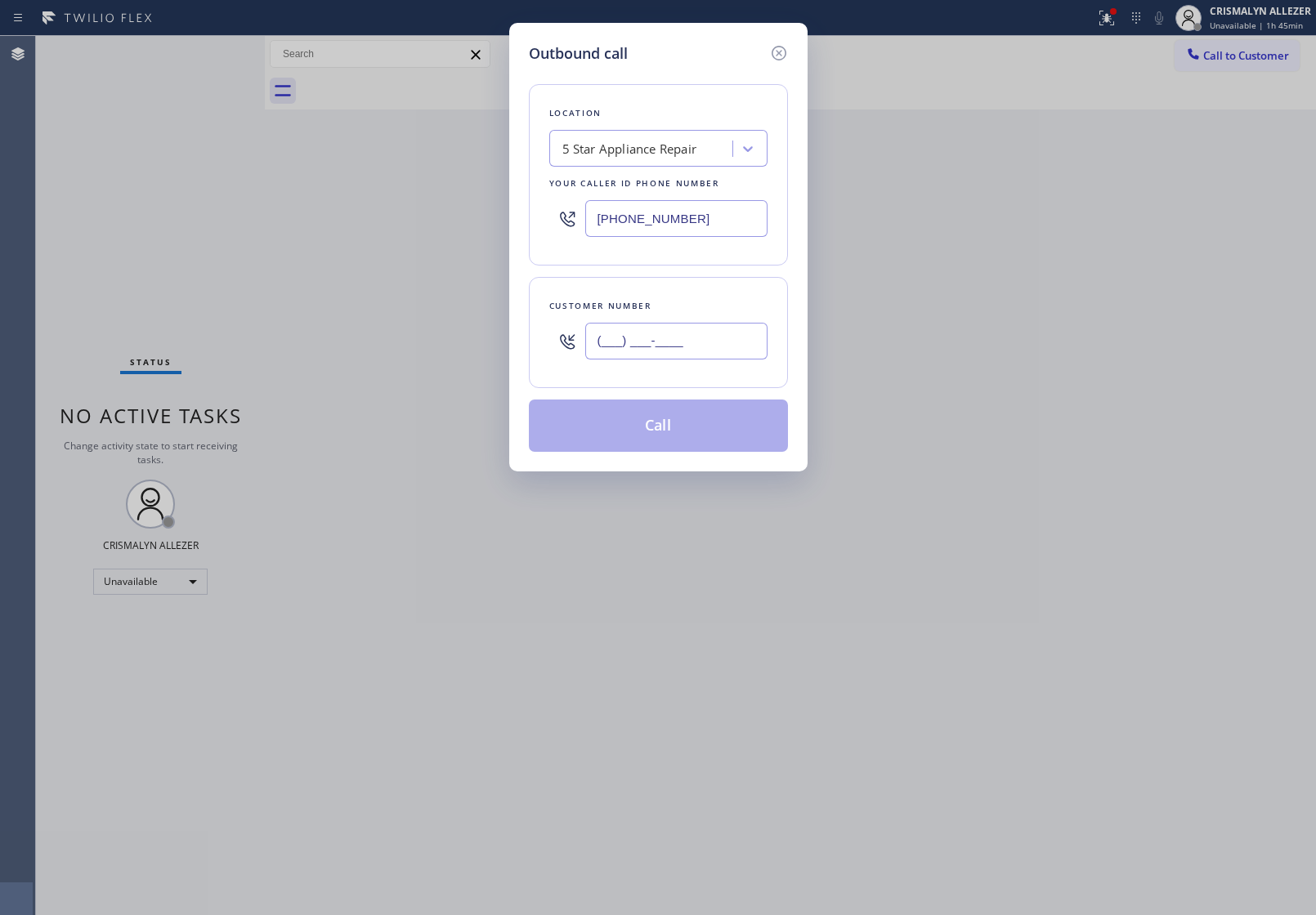
click at [720, 338] on input "(___) ___-____" at bounding box center [677, 341] width 183 height 37
paste input "954) 540-5107"
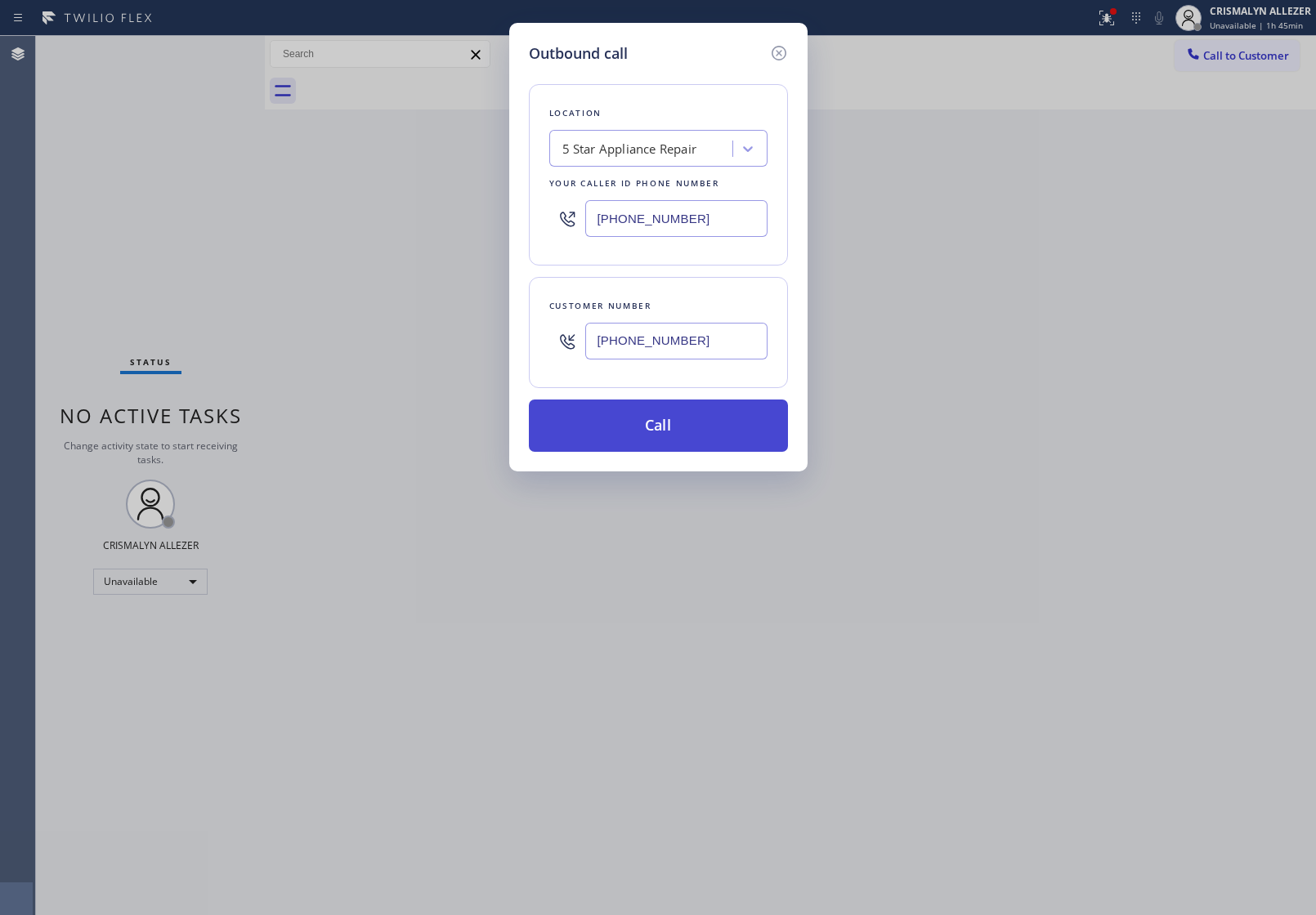
type input "(954) 540-5107"
click at [650, 448] on button "Call" at bounding box center [658, 425] width 259 height 52
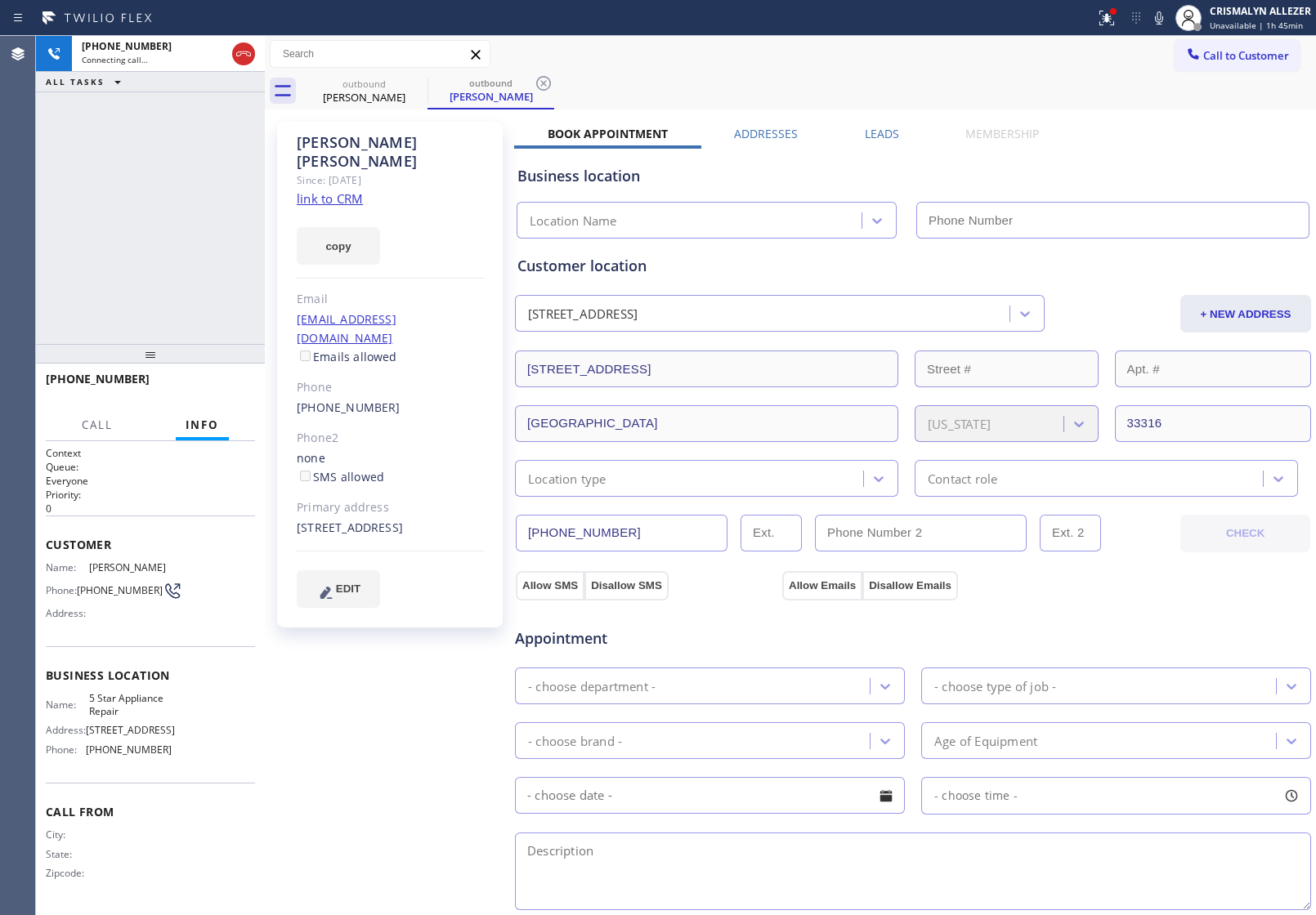
type input "[PHONE_NUMBER]"
click at [209, 390] on span "HANG UP" at bounding box center [217, 387] width 50 height 12
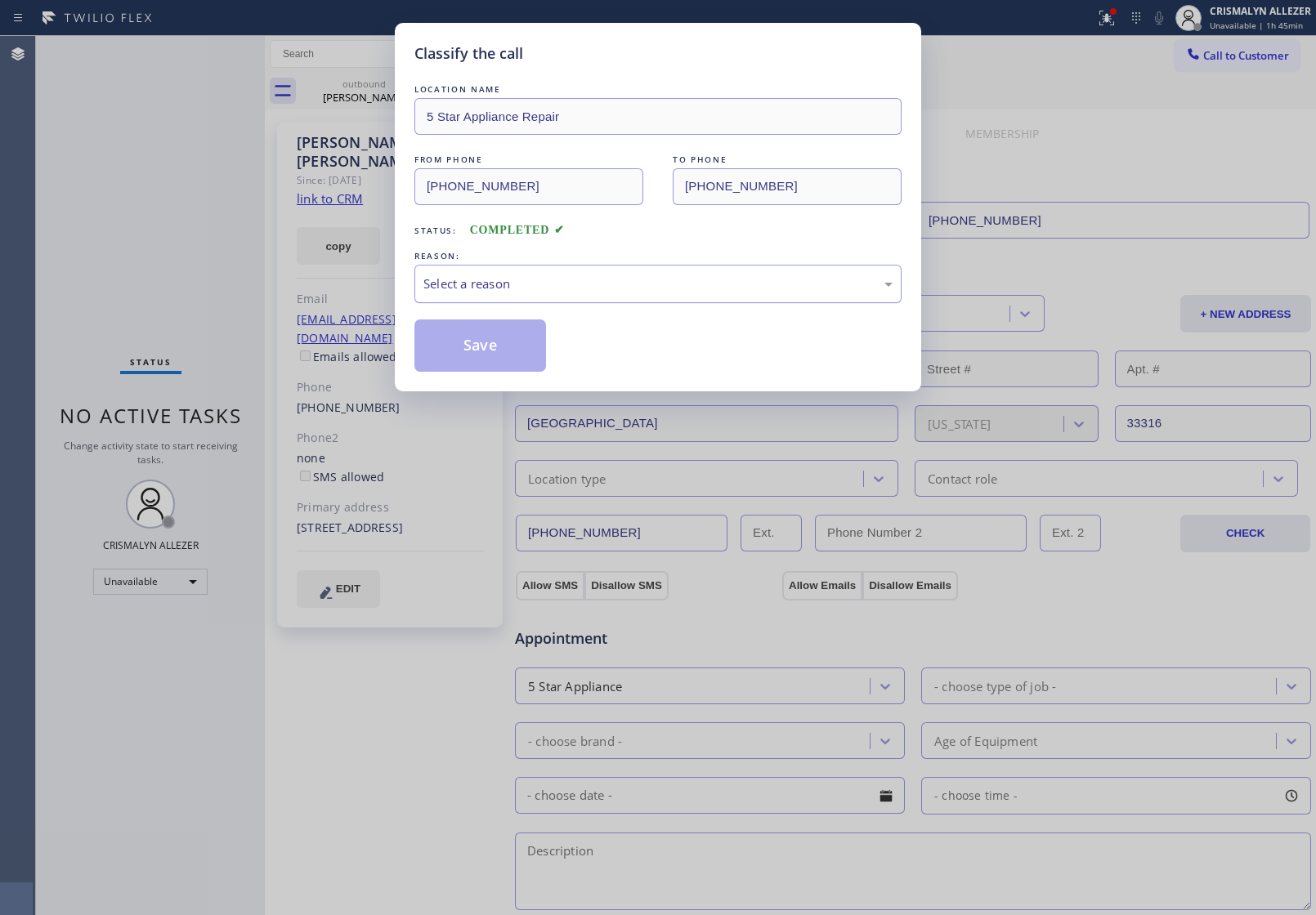
click at [672, 282] on div "Select a reason" at bounding box center [658, 284] width 469 height 18
click at [461, 354] on button "Save" at bounding box center [480, 346] width 131 height 52
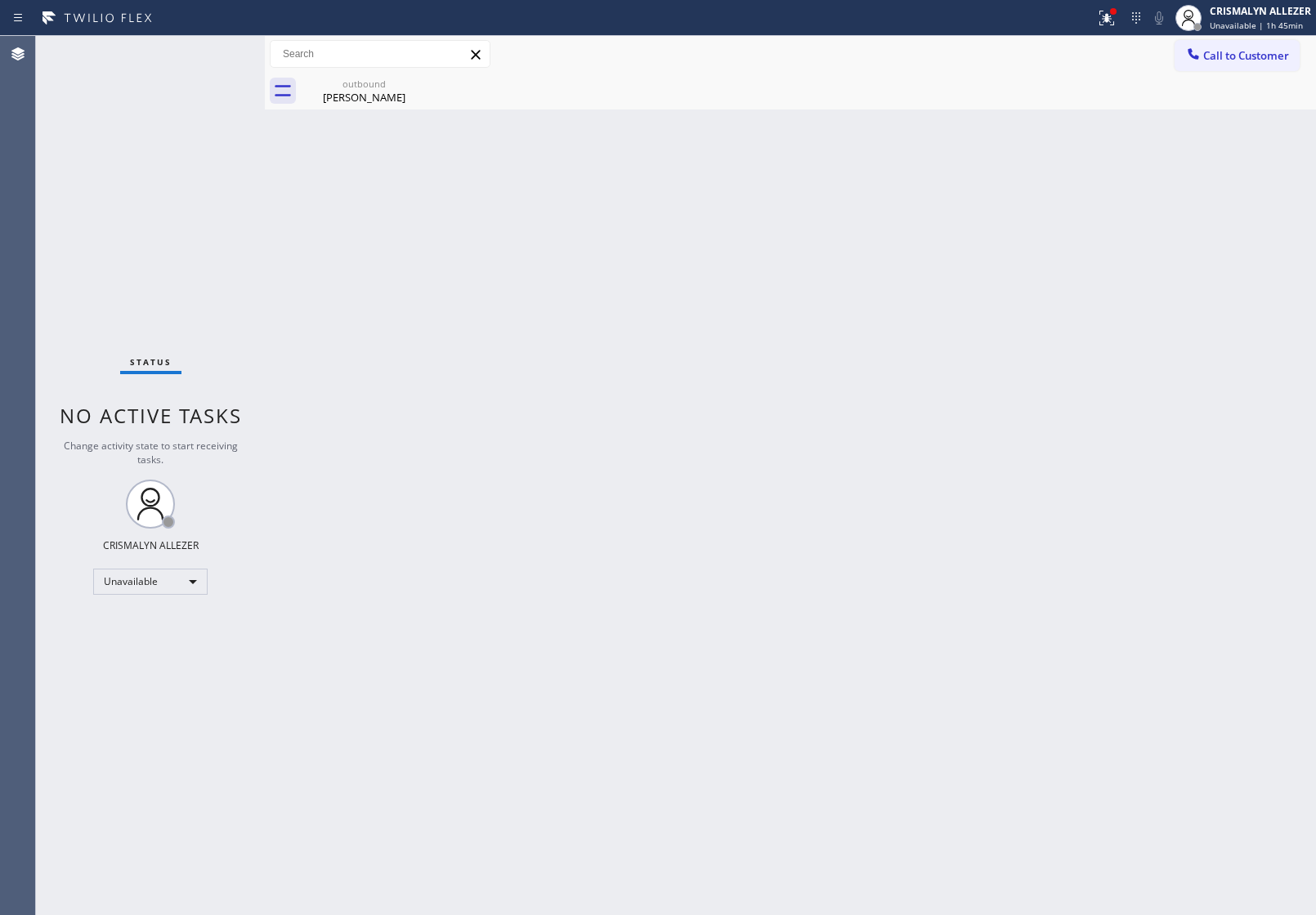
click at [381, 102] on div "Margaret Pawlak" at bounding box center [363, 97] width 123 height 15
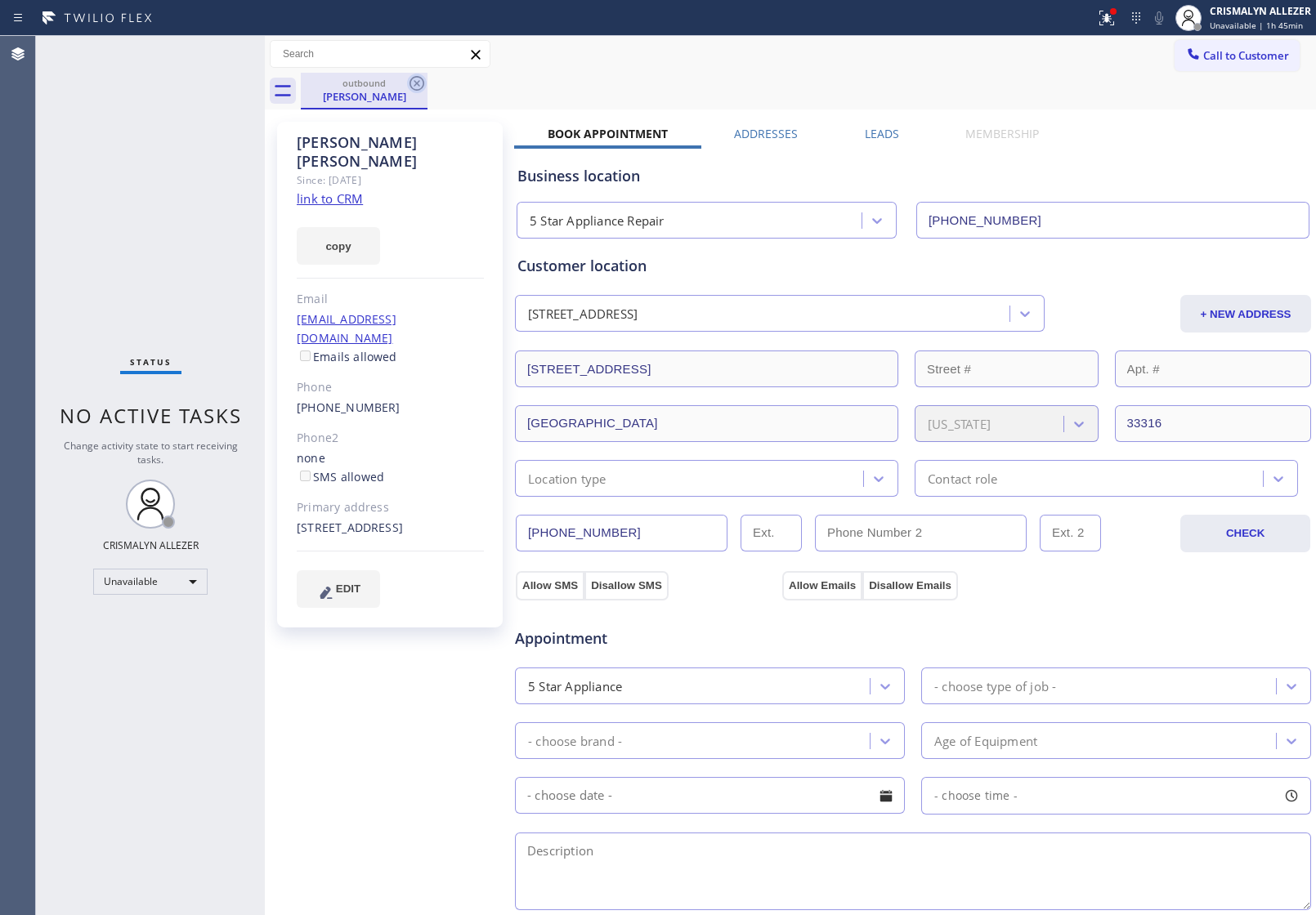
click at [414, 86] on icon at bounding box center [417, 84] width 19 height 19
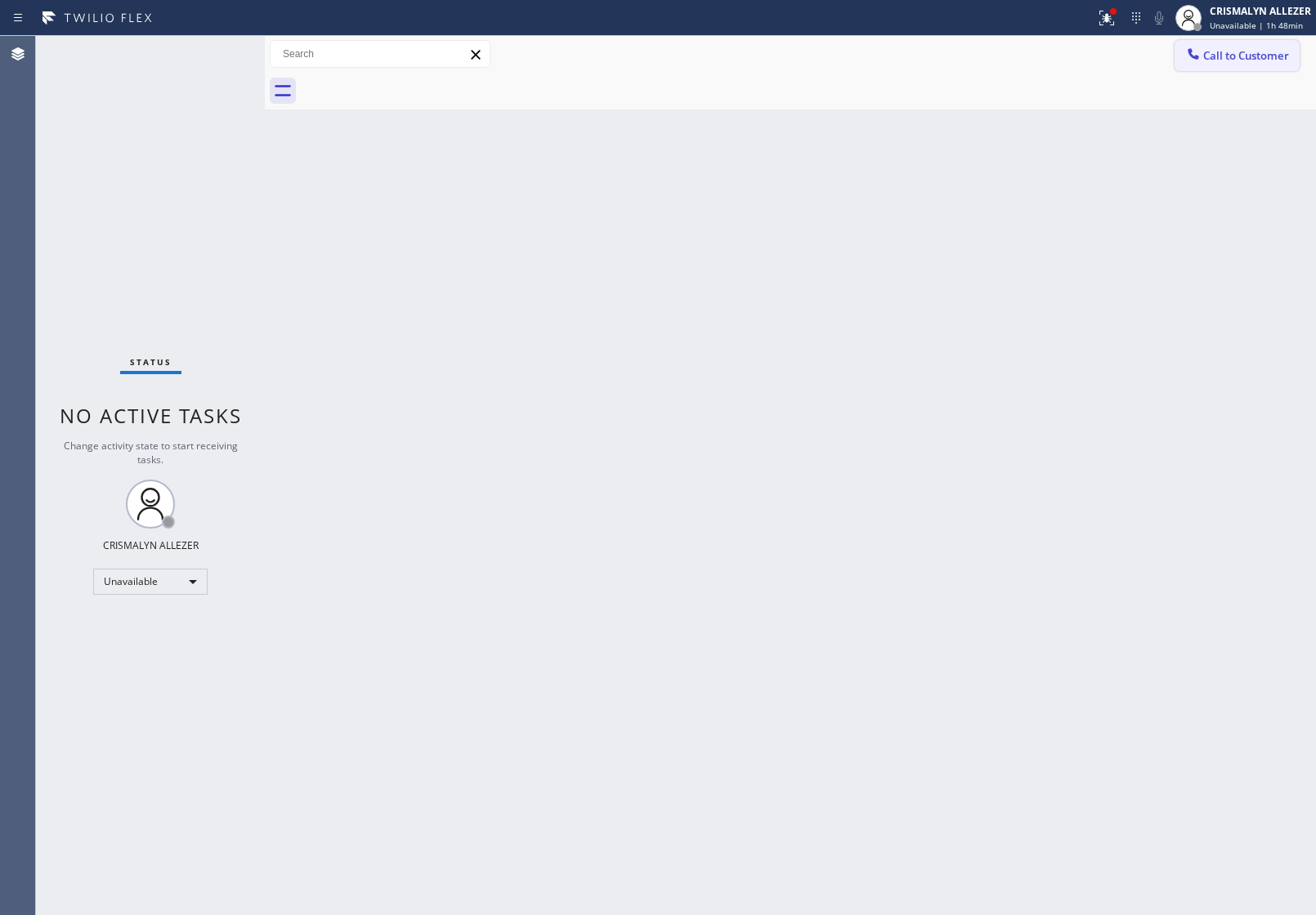
click at [1251, 50] on span "Call to Customer" at bounding box center [1246, 55] width 85 height 15
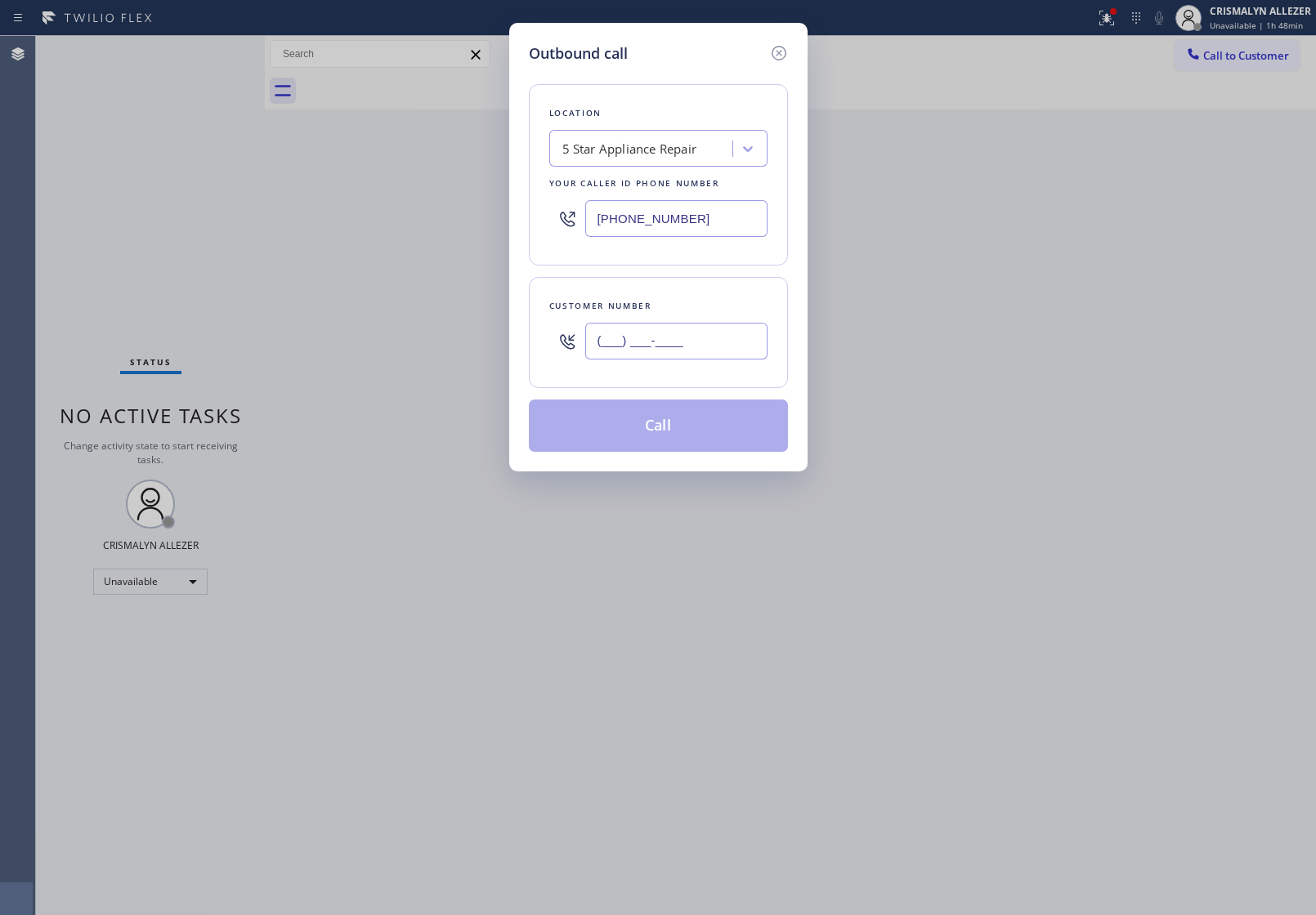
click at [721, 333] on input "(___) ___-____" at bounding box center [677, 341] width 183 height 37
paste input "206) 601-8215"
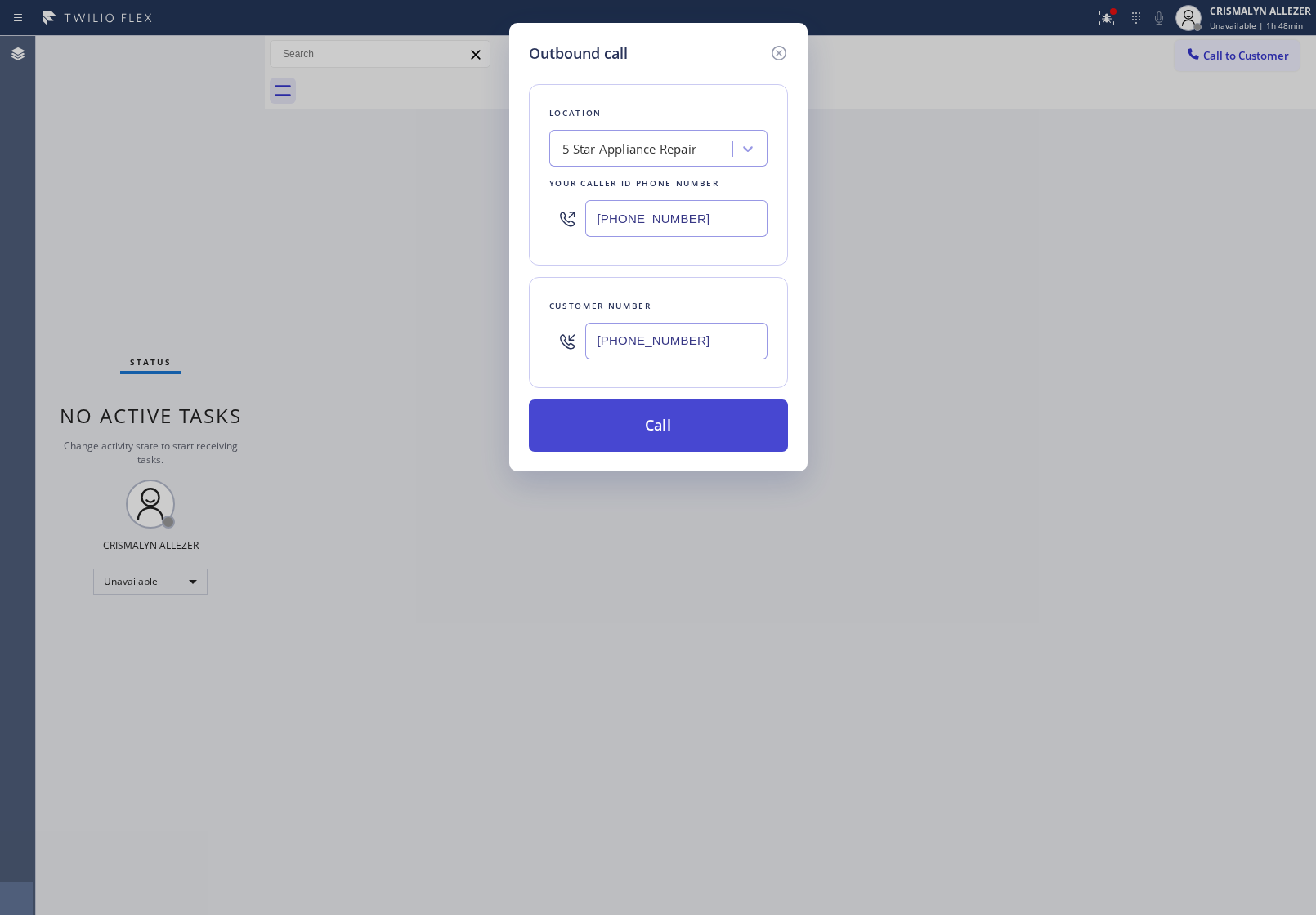
type input "(206) 601-8215"
click at [666, 424] on button "Call" at bounding box center [658, 425] width 259 height 52
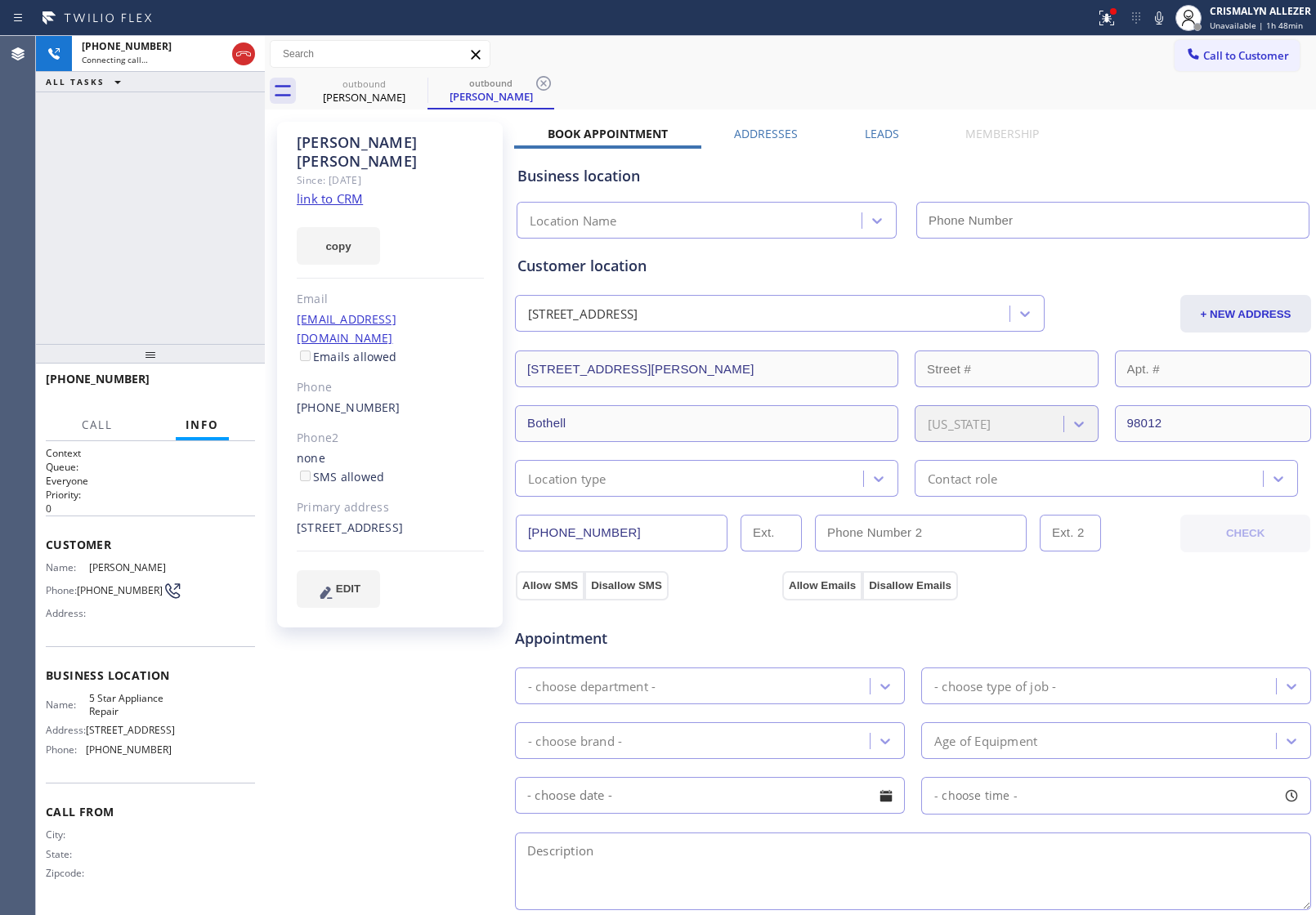
click at [339, 190] on link "link to CRM" at bounding box center [329, 198] width 66 height 17
type input "[PHONE_NUMBER]"
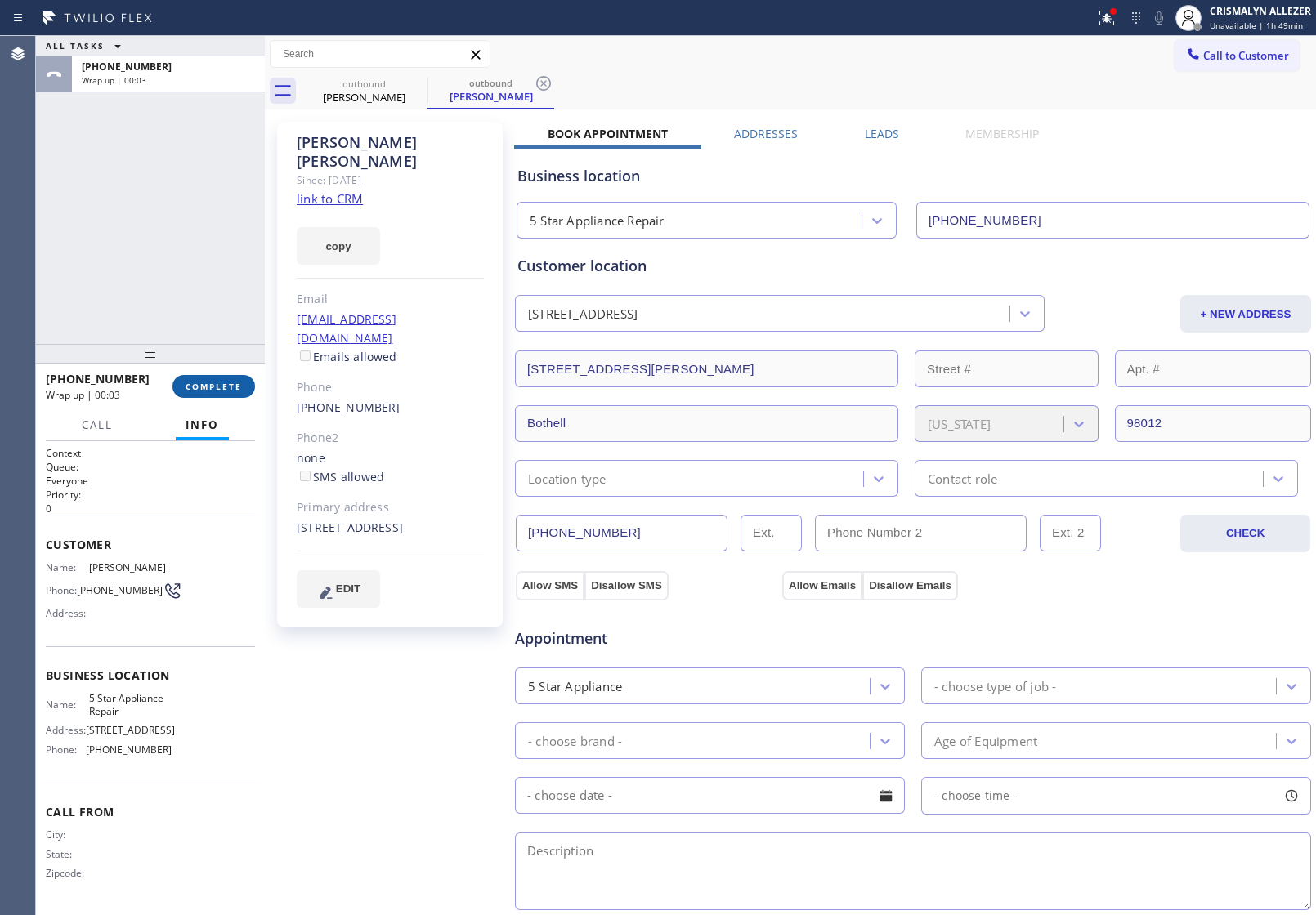
click at [211, 381] on span "COMPLETE" at bounding box center [214, 387] width 56 height 12
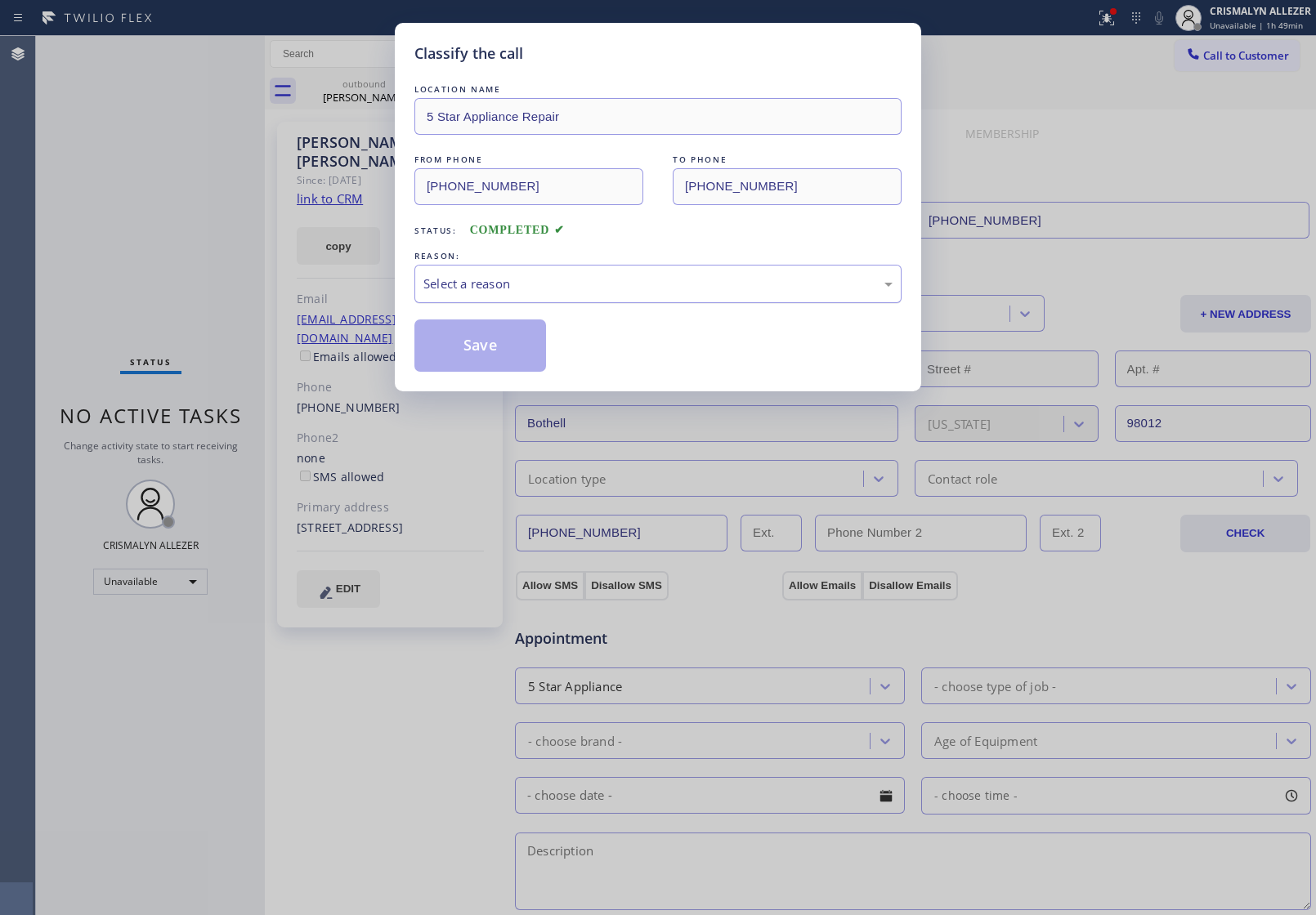
click at [653, 284] on div "Select a reason" at bounding box center [658, 284] width 469 height 18
click at [507, 343] on button "Save" at bounding box center [480, 346] width 131 height 52
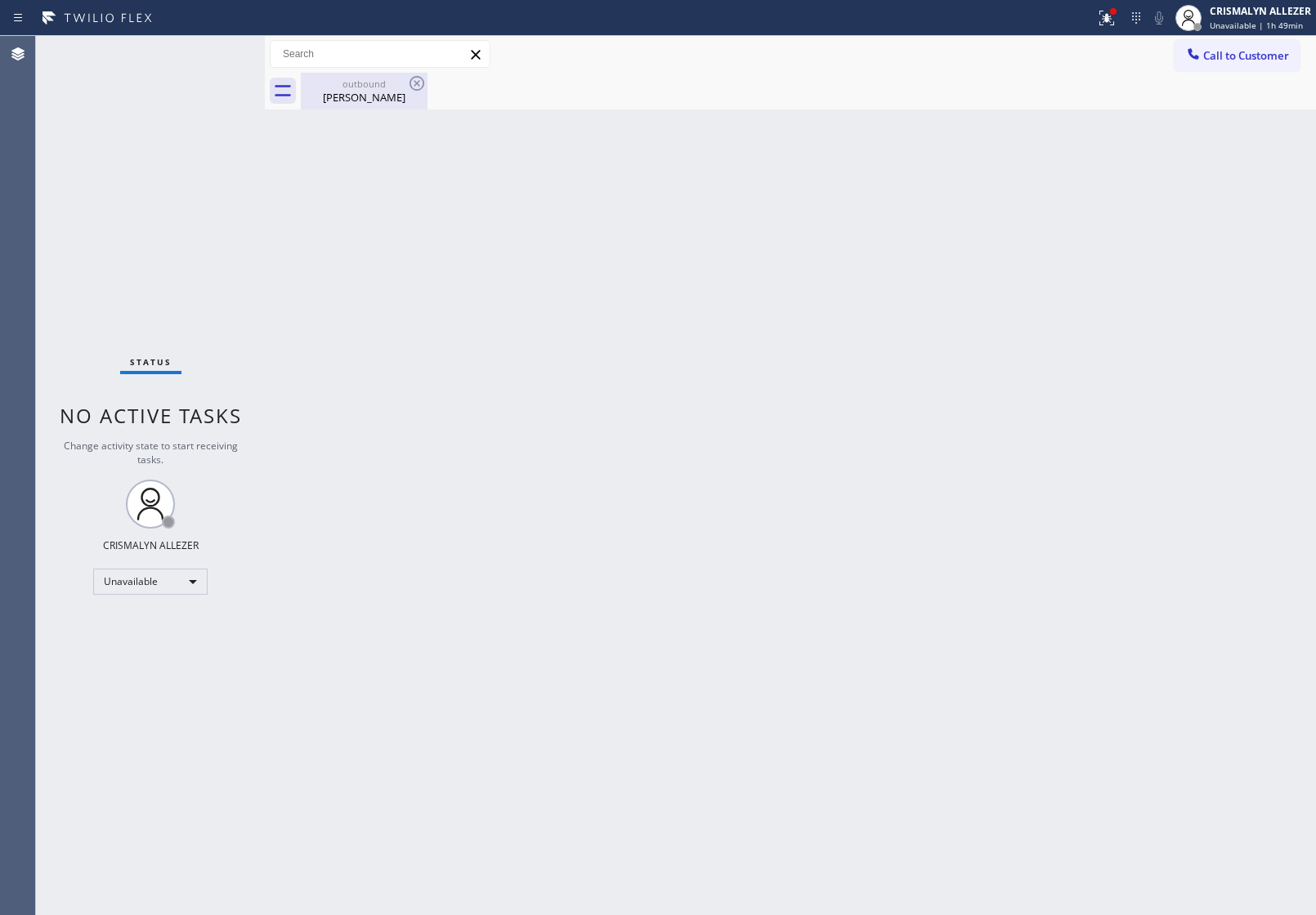
click at [360, 95] on div "Gayle Cox" at bounding box center [363, 97] width 123 height 15
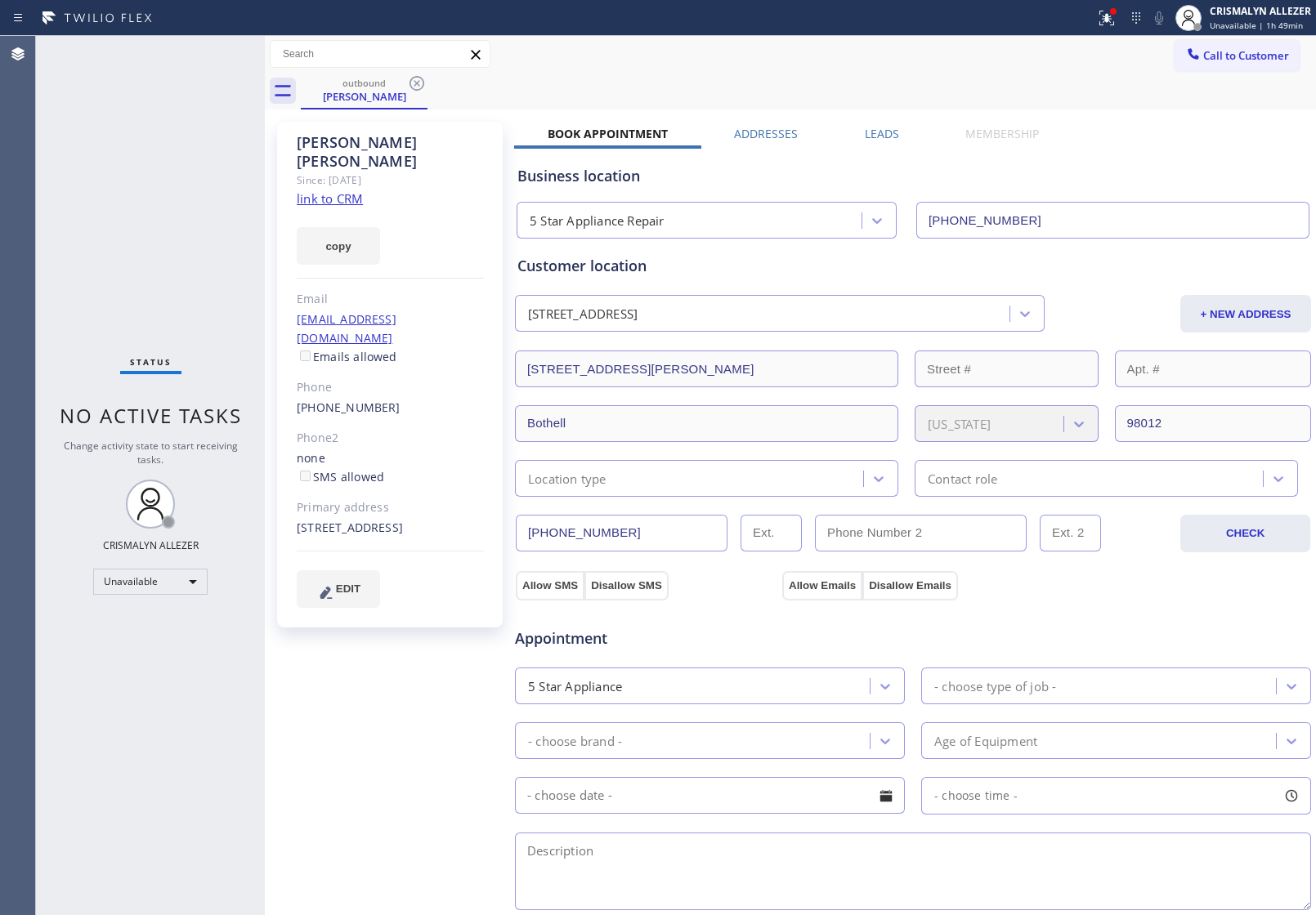
click at [885, 136] on label "Leads" at bounding box center [881, 134] width 34 height 16
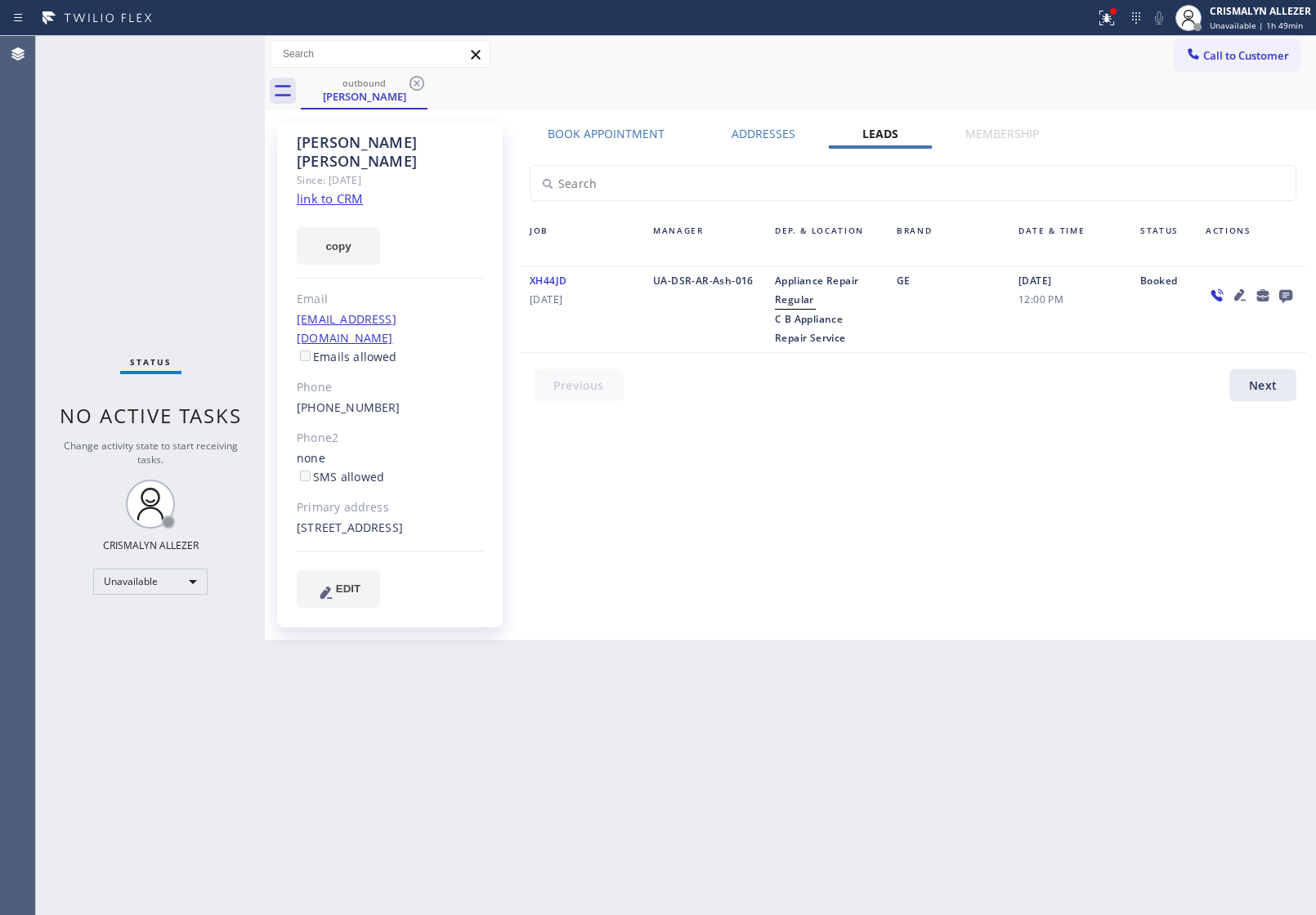
click at [1280, 292] on icon at bounding box center [1286, 295] width 19 height 20
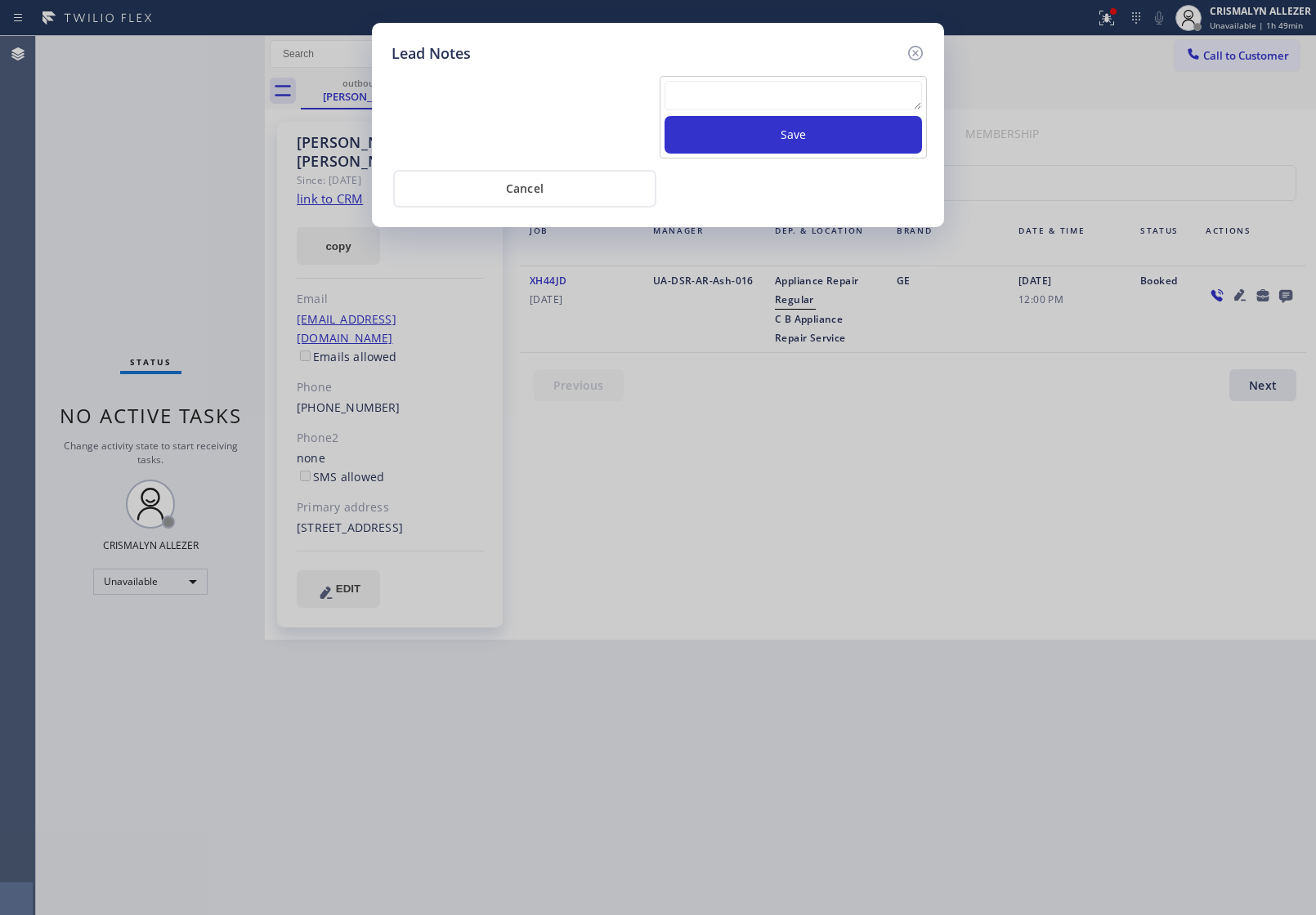
click at [749, 107] on textarea at bounding box center [793, 95] width 257 height 29
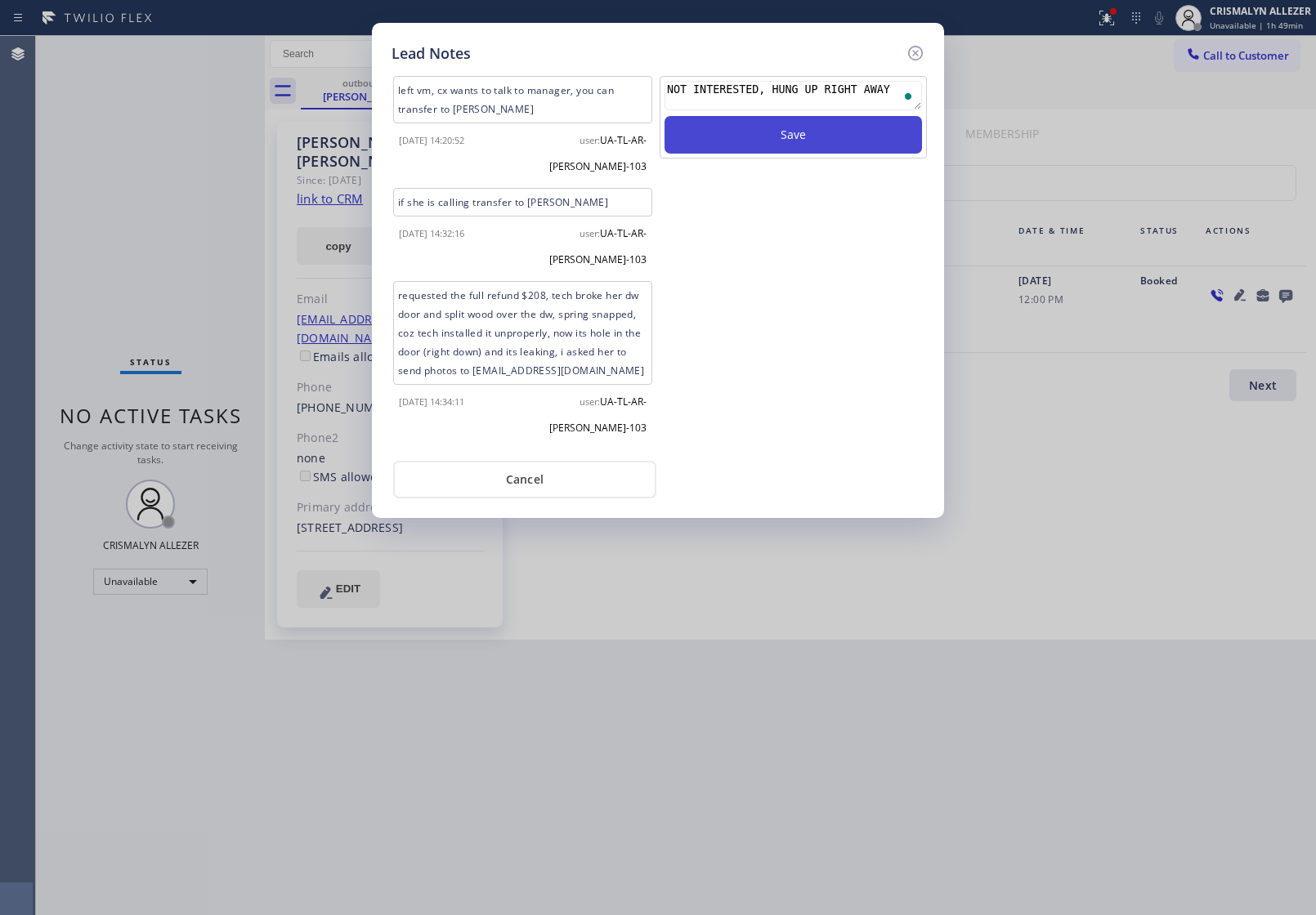
type textarea "NOT INTERESTED, HUNG UP RIGHT AWAY"
click at [826, 139] on button "Save" at bounding box center [793, 134] width 257 height 38
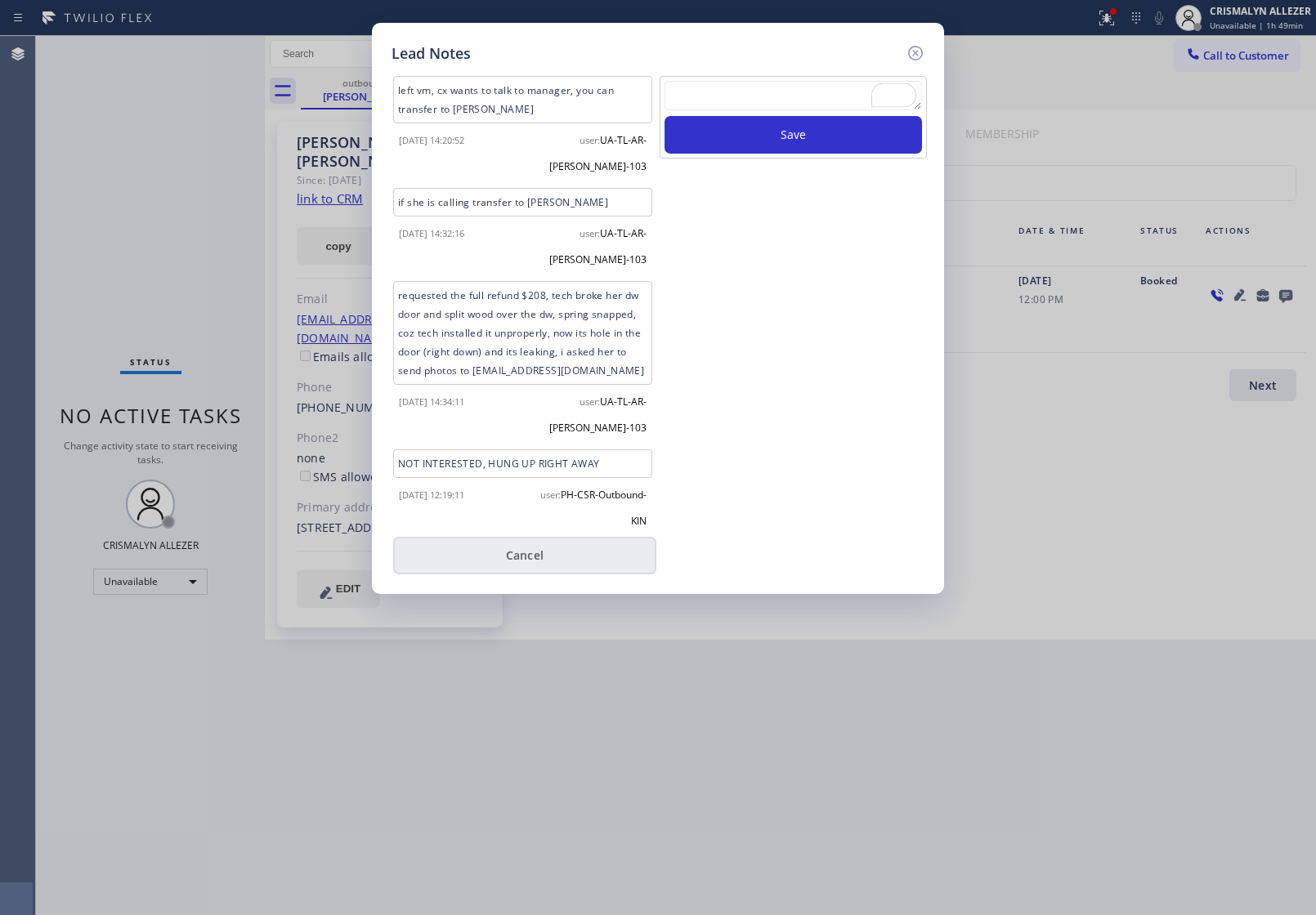
click at [540, 556] on button "Cancel" at bounding box center [524, 556] width 263 height 38
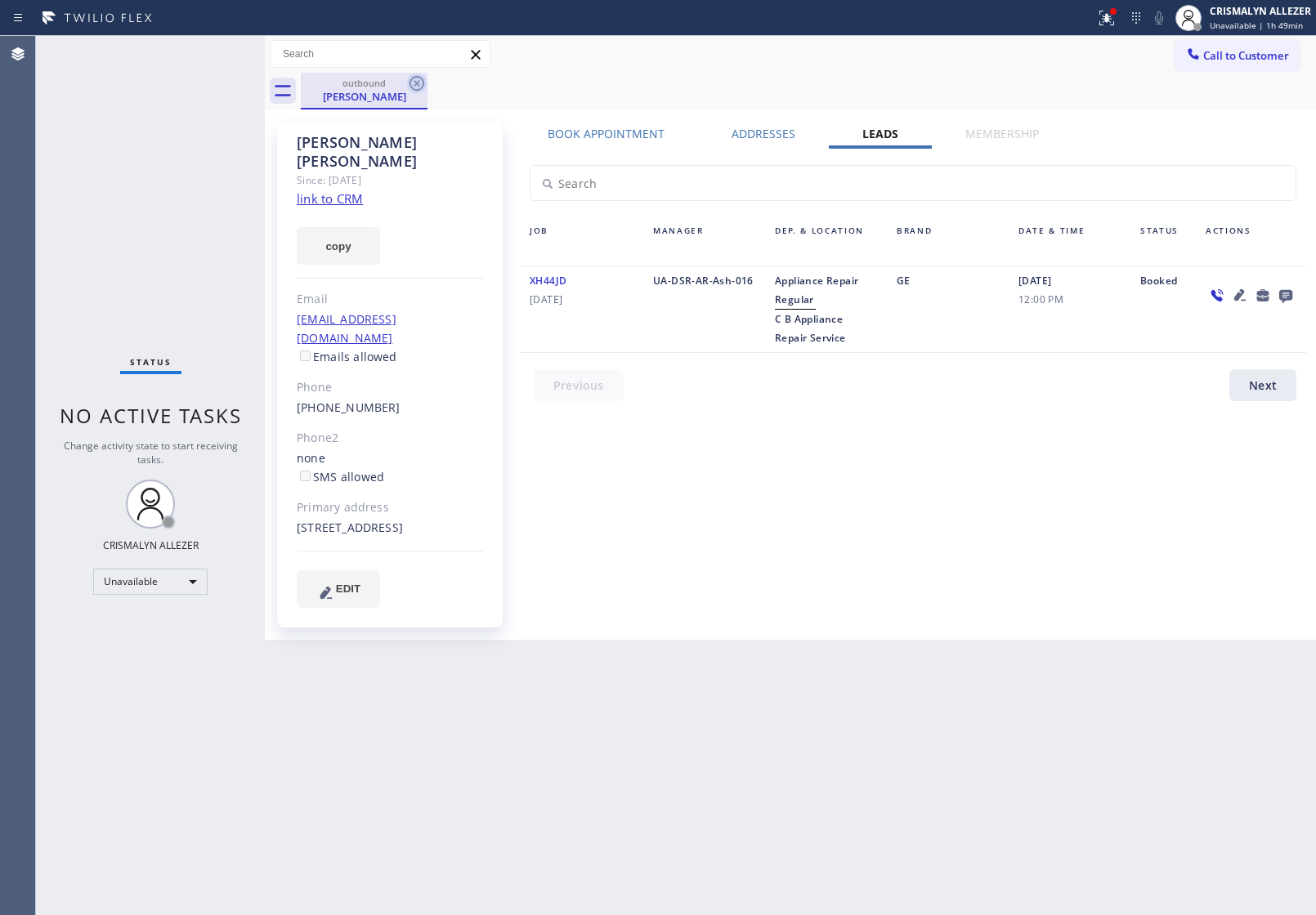
click at [418, 85] on icon at bounding box center [417, 83] width 15 height 15
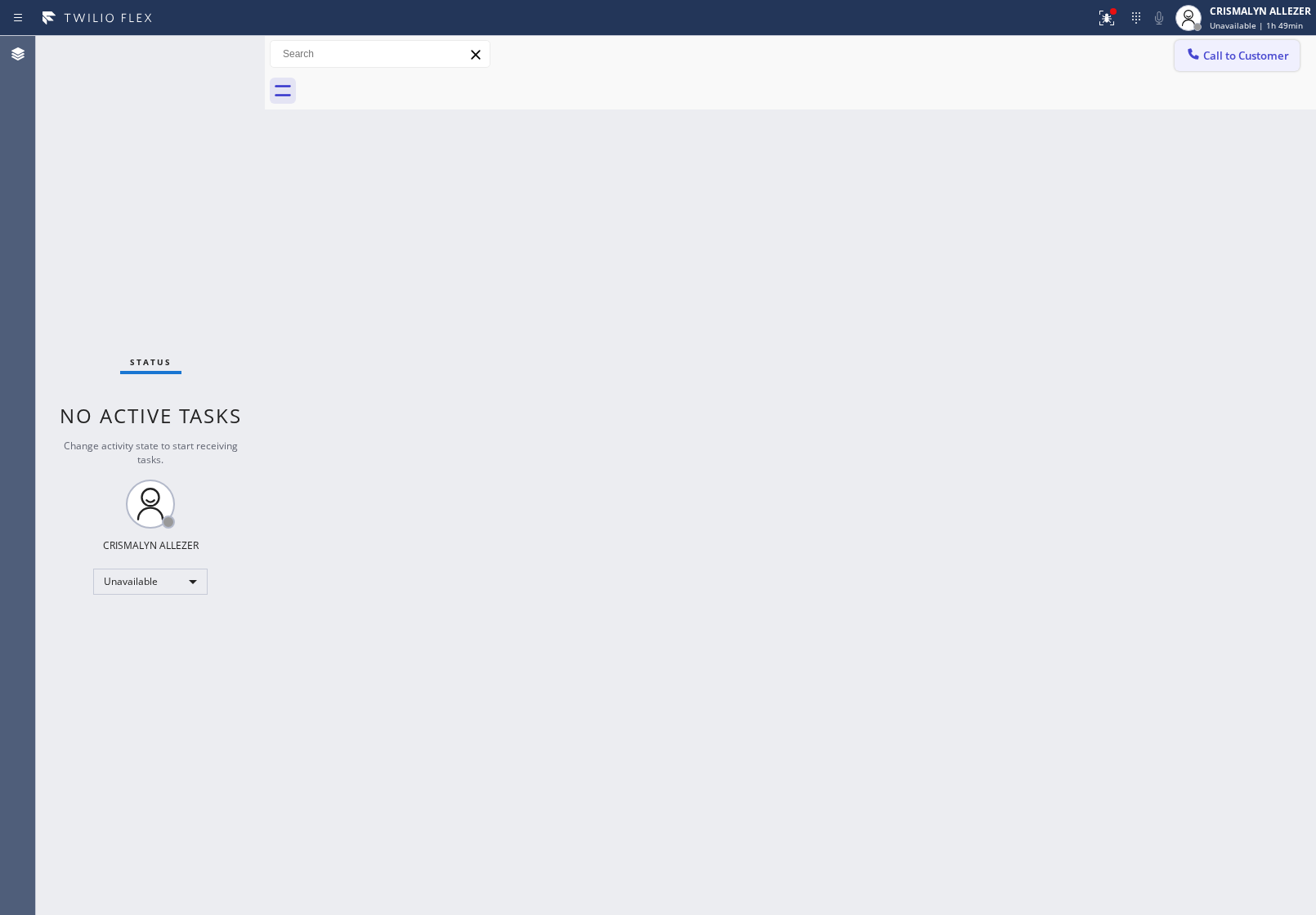
click at [1248, 46] on button "Call to Customer" at bounding box center [1236, 55] width 125 height 31
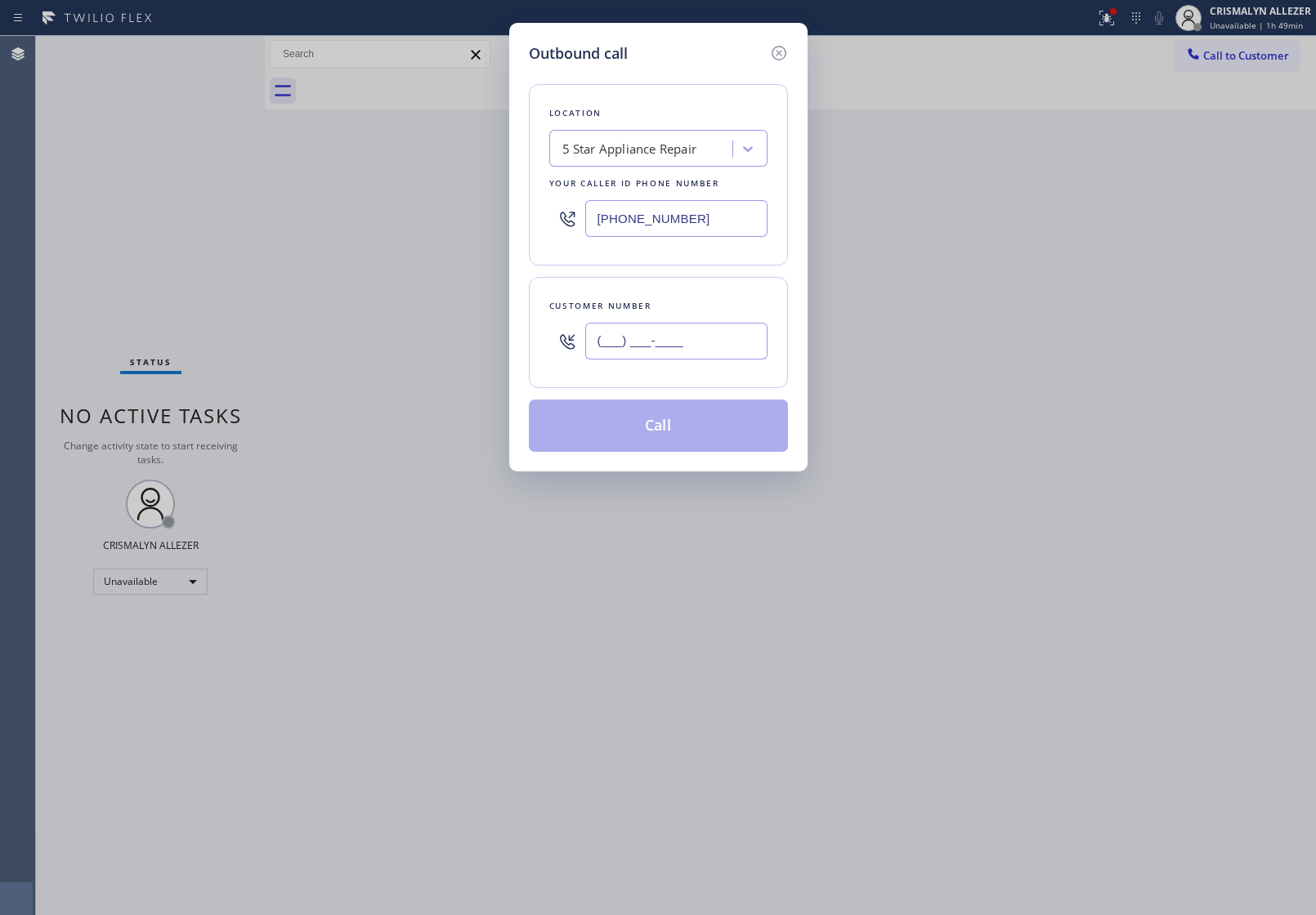
click at [705, 337] on input "(___) ___-____" at bounding box center [677, 341] width 183 height 37
paste input "206) 641-4166"
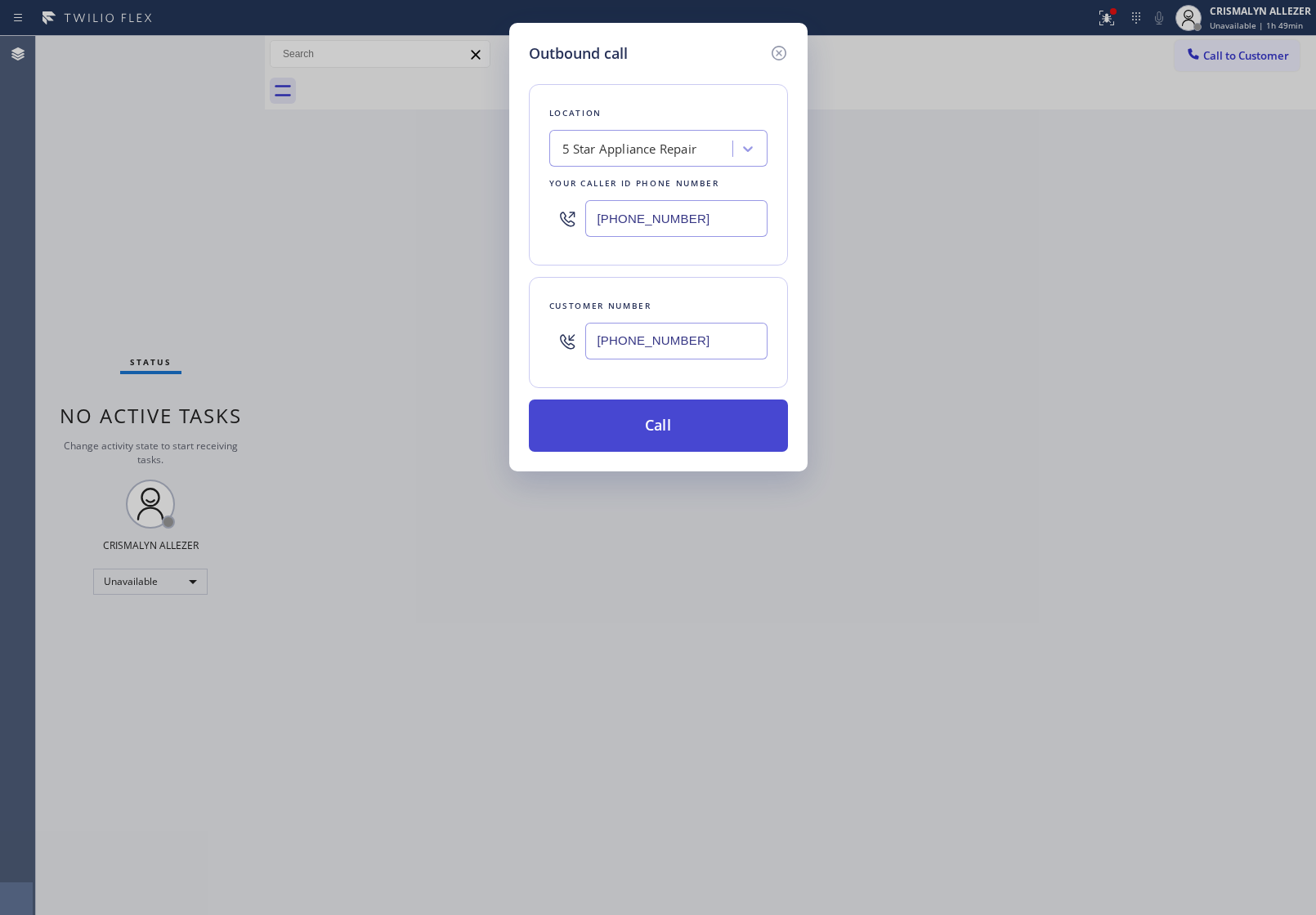
type input "(206) 641-4166"
click at [652, 440] on button "Call" at bounding box center [658, 425] width 259 height 52
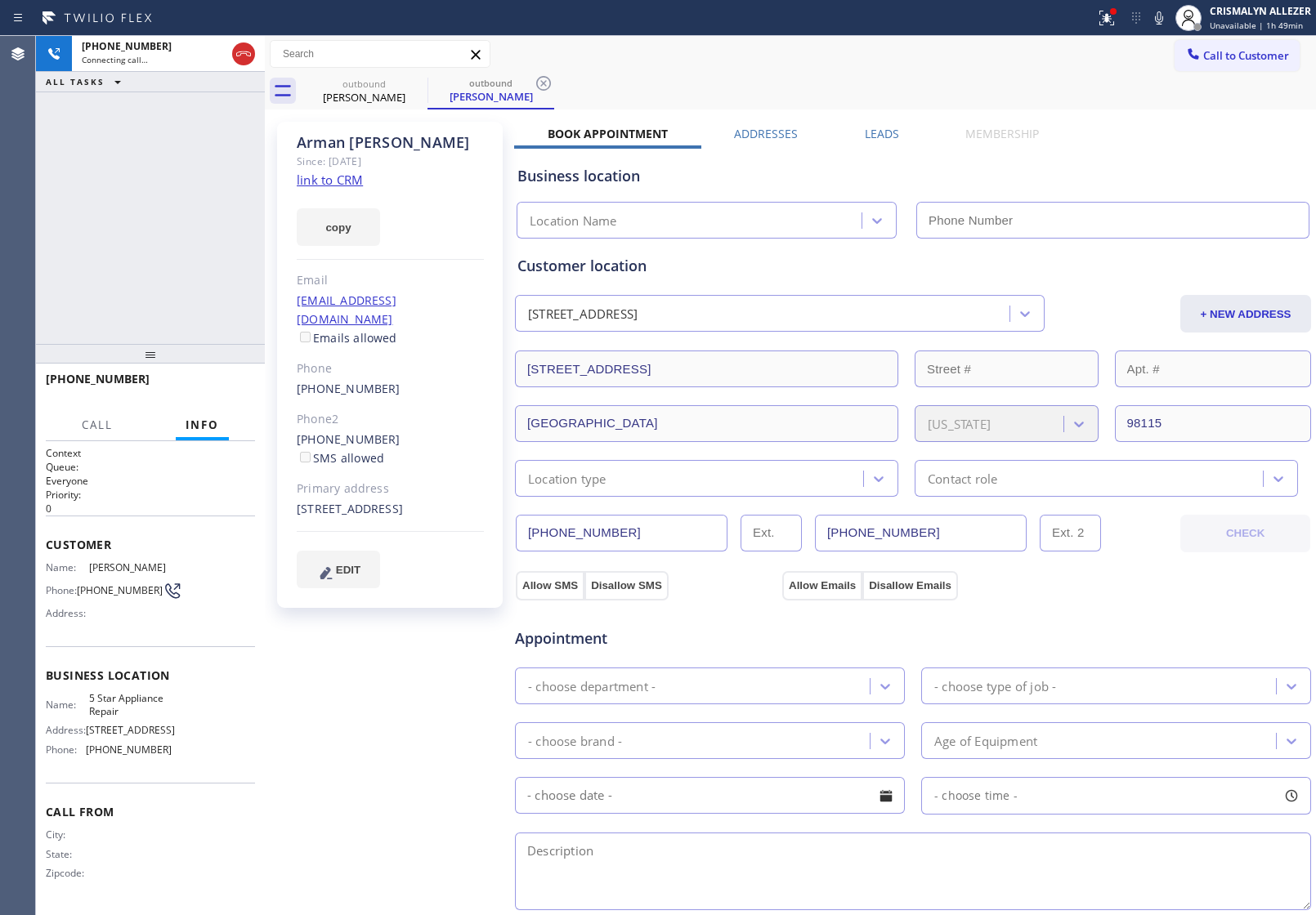
click at [341, 174] on link "link to CRM" at bounding box center [329, 180] width 66 height 17
type input "[PHONE_NUMBER]"
click at [215, 379] on button "HANG UP" at bounding box center [217, 387] width 76 height 23
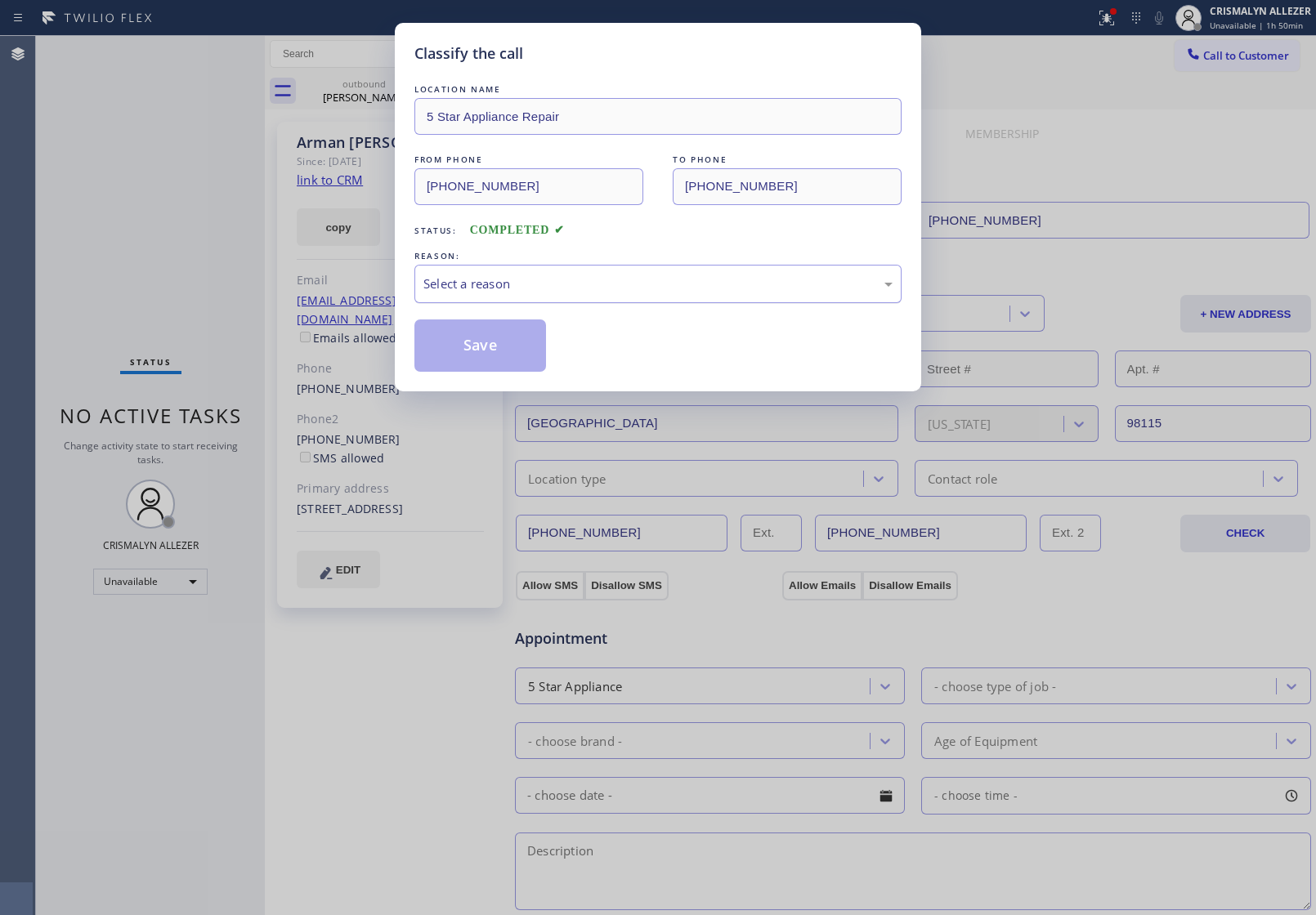
click at [636, 271] on div "Select a reason" at bounding box center [658, 285] width 488 height 39
click at [467, 327] on button "Save" at bounding box center [480, 346] width 131 height 52
click at [585, 288] on div "Classify the call LOCATION NAME 5 Star Appliance Repair FROM PHONE (855) 731-49…" at bounding box center [676, 475] width 1280 height 879
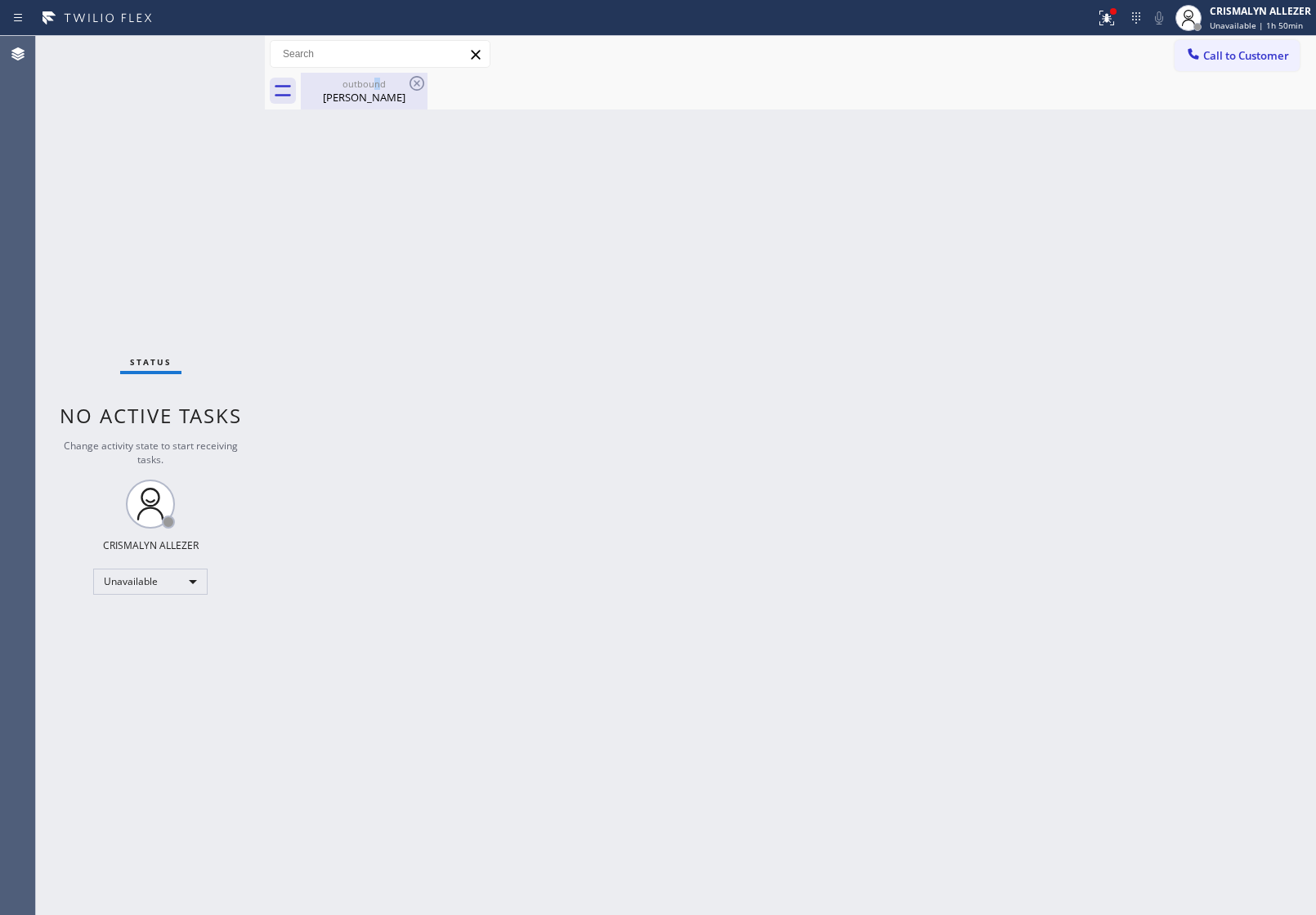
drag, startPoint x: 376, startPoint y: 85, endPoint x: 405, endPoint y: 85, distance: 29.0
click at [377, 85] on div "outbound" at bounding box center [363, 84] width 123 height 13
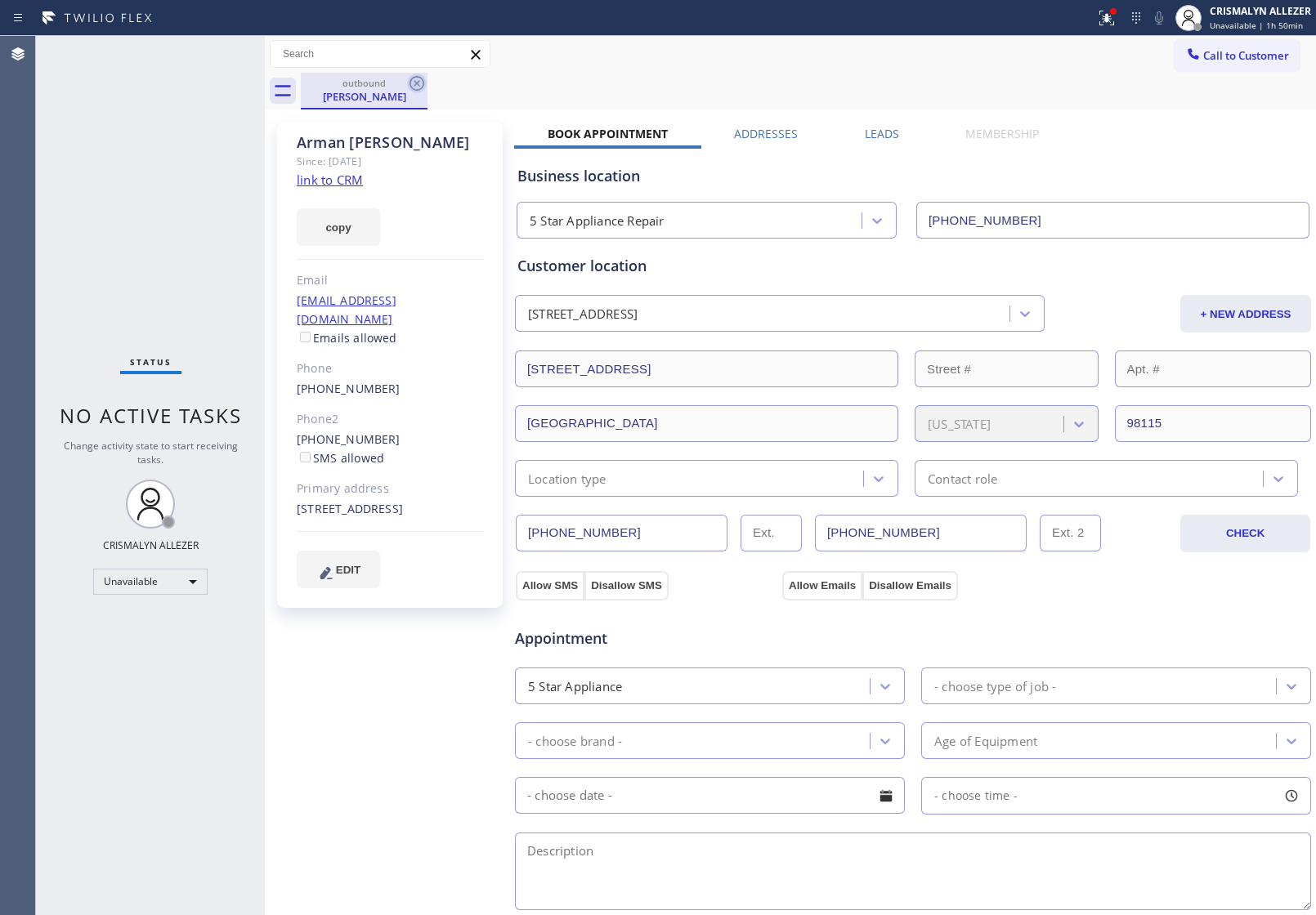
click at [425, 85] on icon at bounding box center [417, 84] width 19 height 19
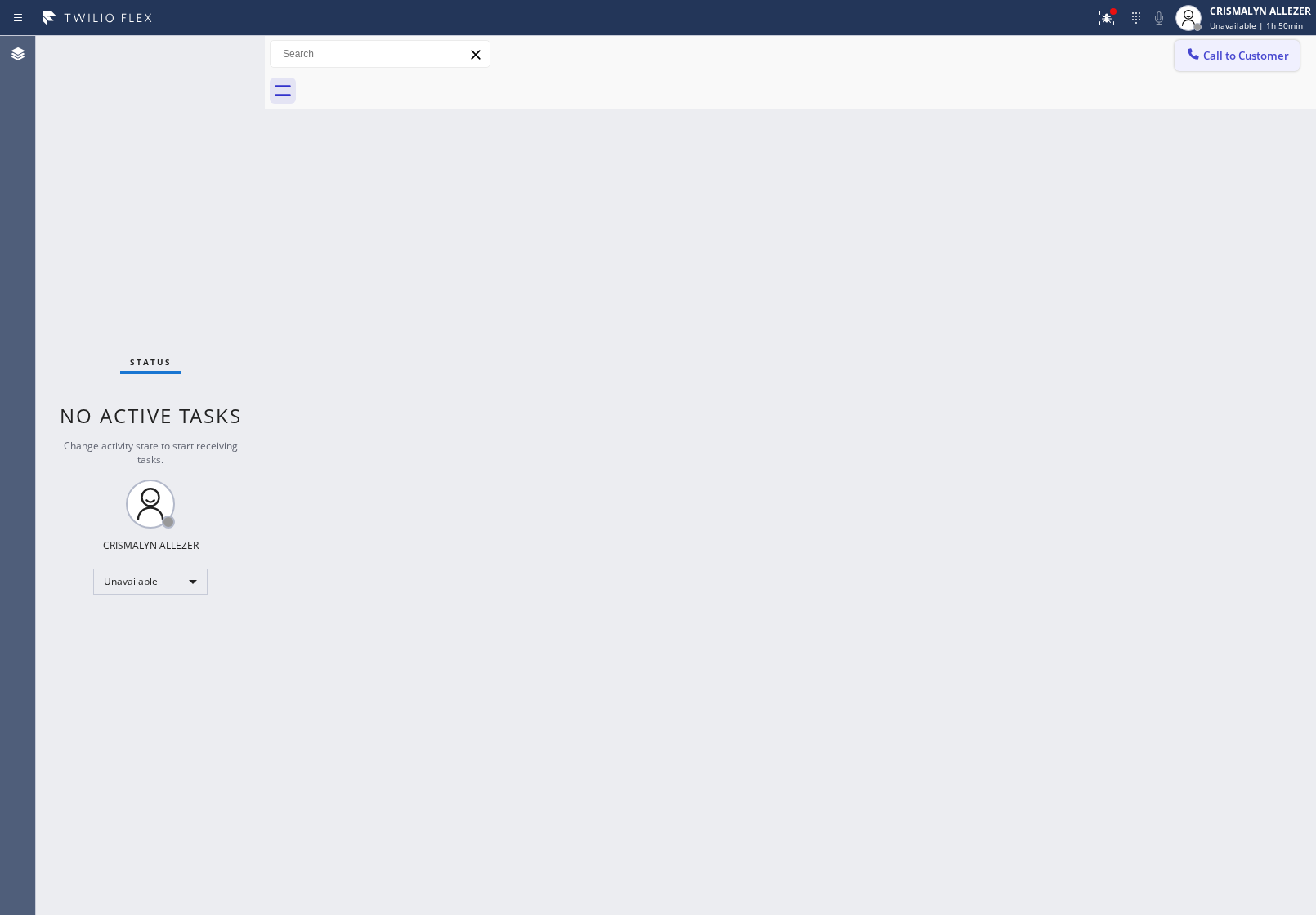
click at [1271, 51] on span "Call to Customer" at bounding box center [1246, 55] width 85 height 15
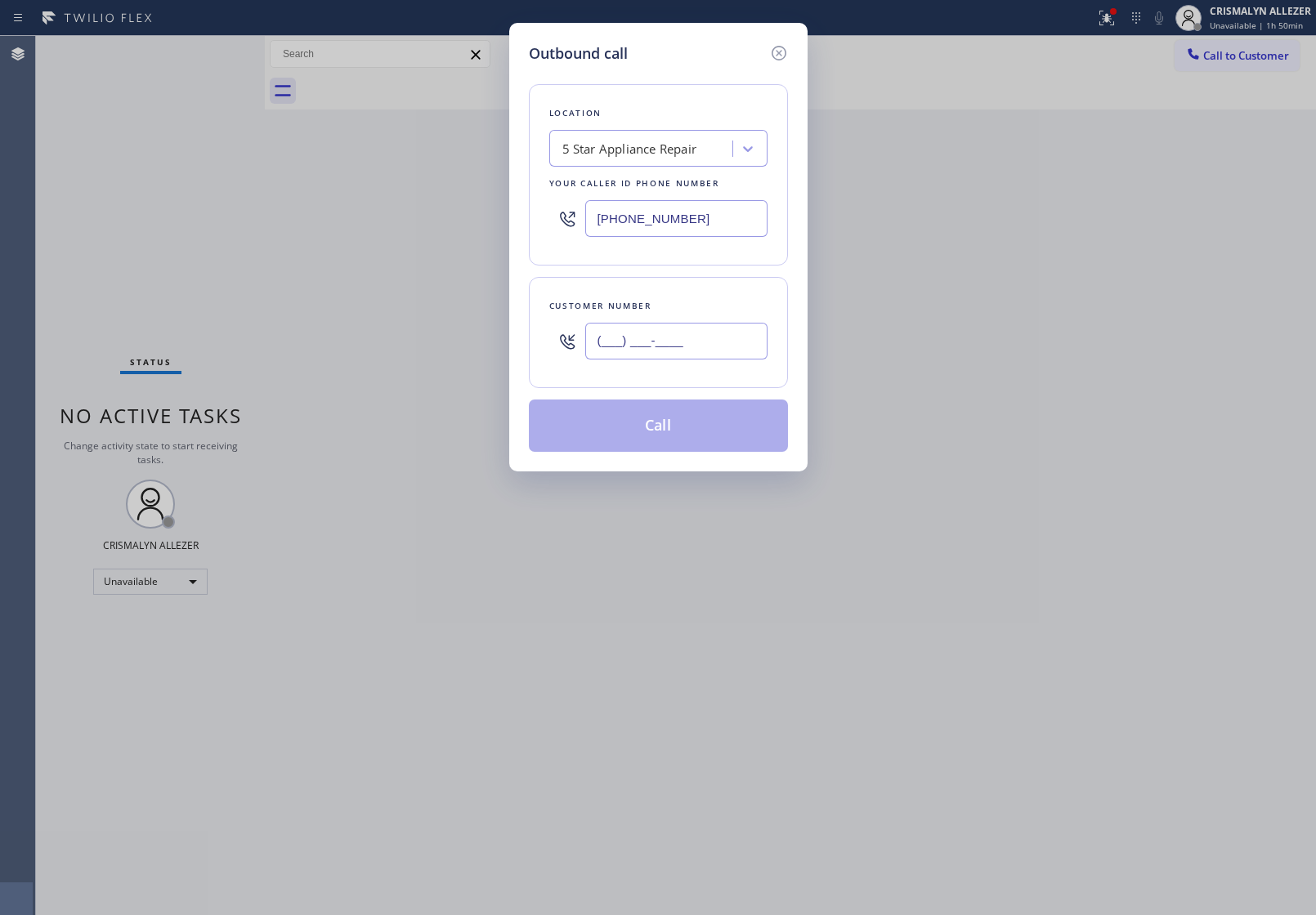
click at [741, 346] on input "(___) ___-____" at bounding box center [677, 341] width 183 height 37
paste input "206) 524-3883"
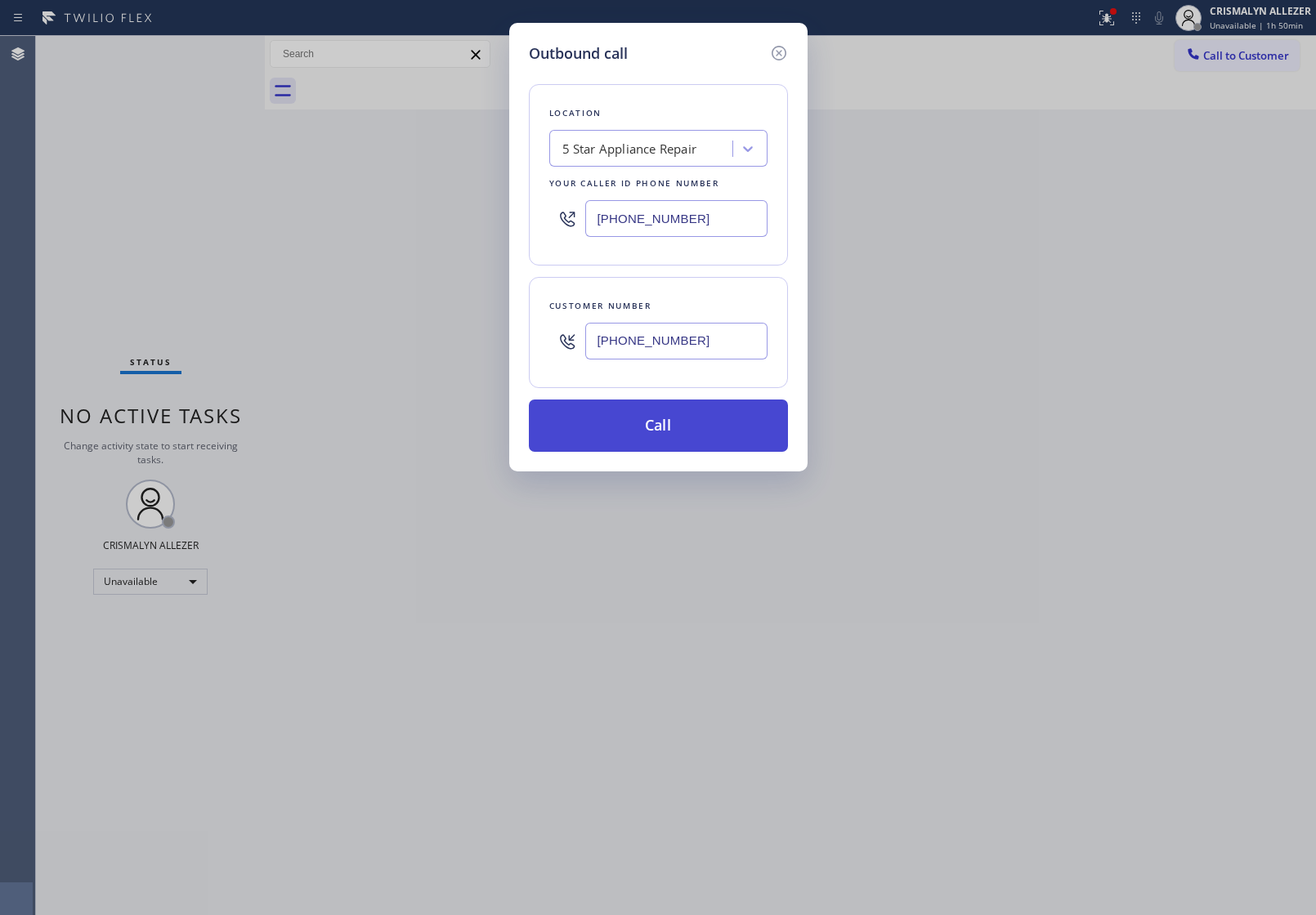
type input "(206) 524-3883"
click at [692, 446] on button "Call" at bounding box center [658, 425] width 259 height 52
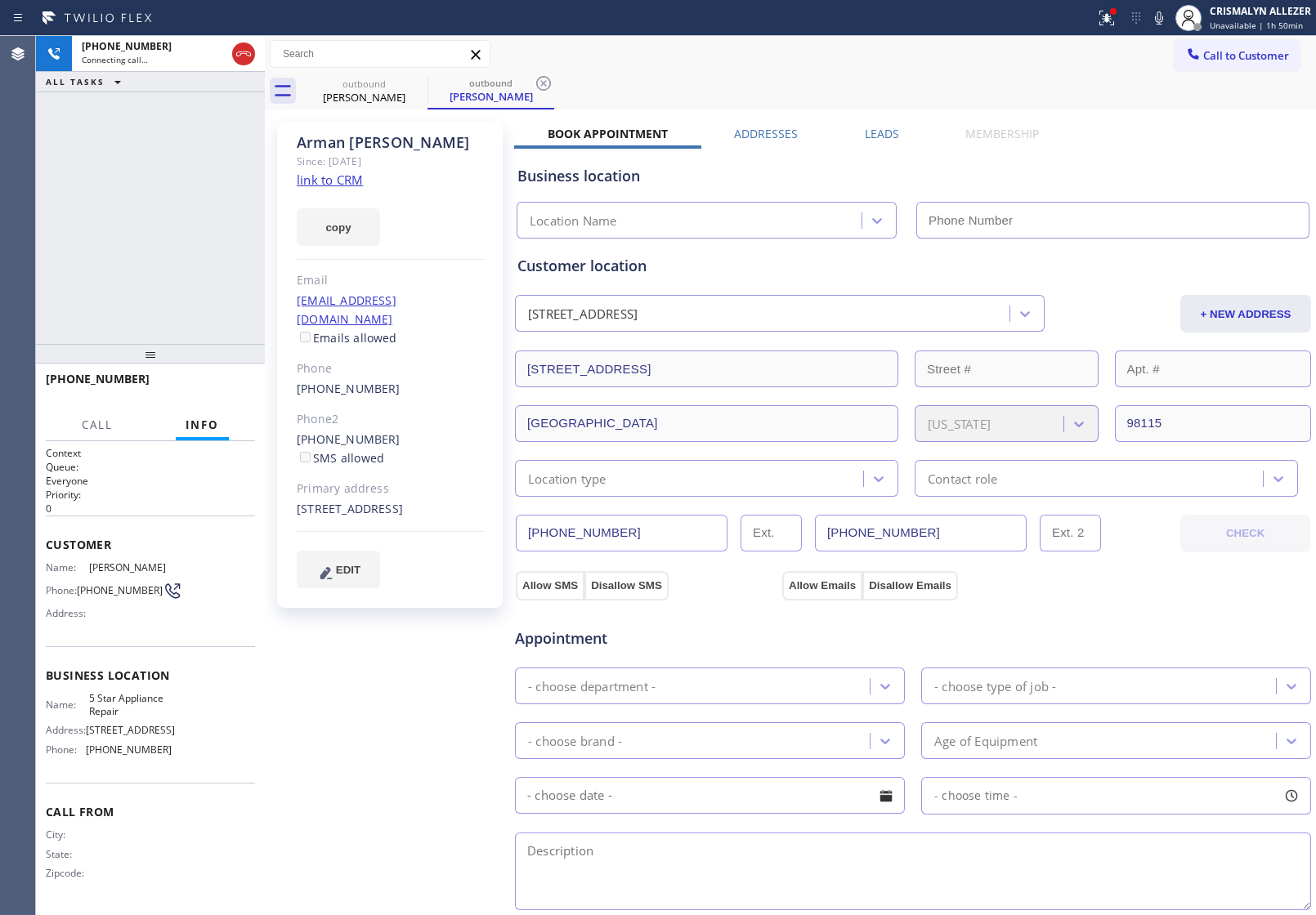
type input "[PHONE_NUMBER]"
click at [209, 390] on span "HANG UP" at bounding box center [217, 387] width 50 height 12
click at [209, 390] on span "COMPLETE" at bounding box center [214, 387] width 56 height 12
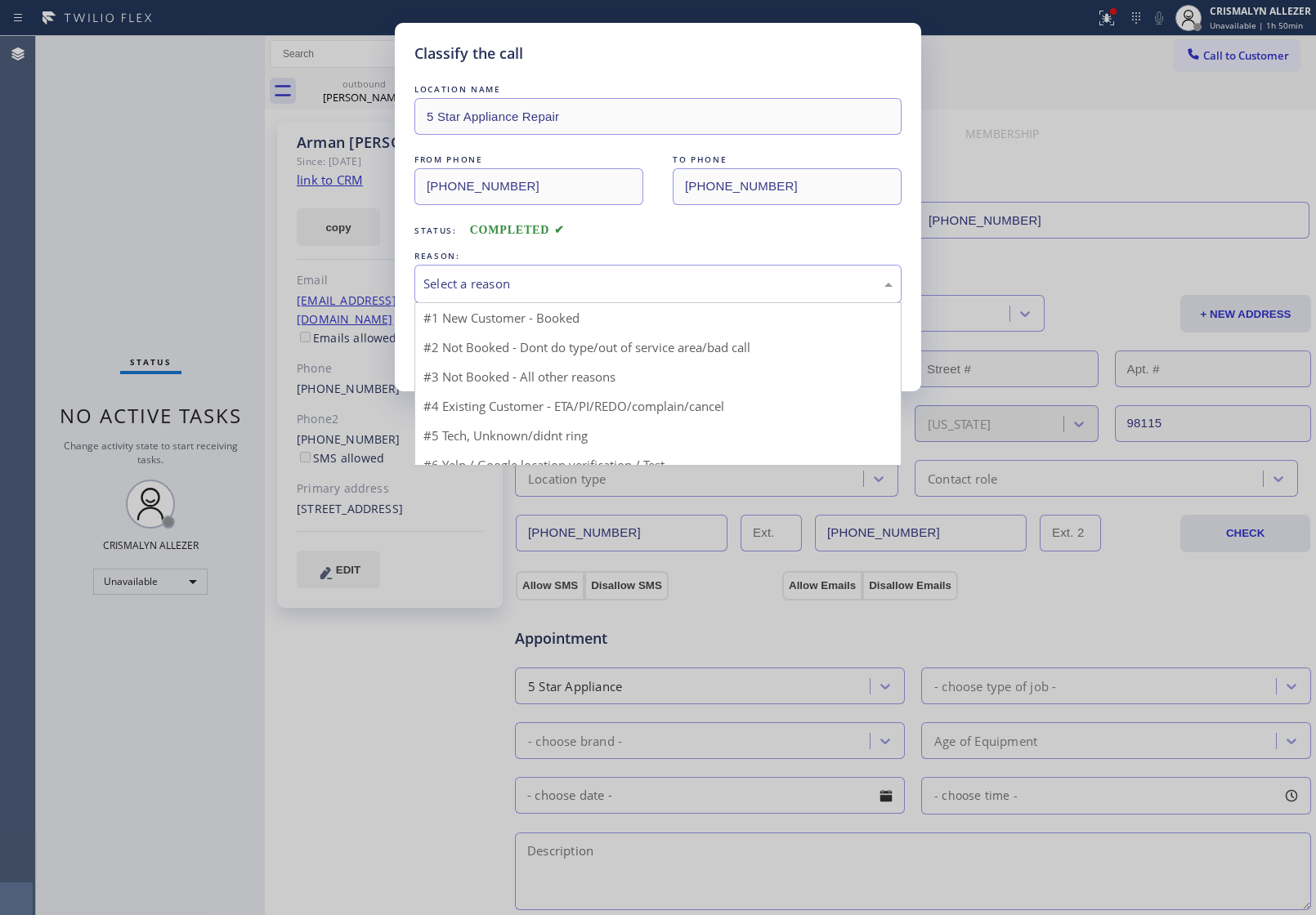
click at [659, 296] on div "Select a reason" at bounding box center [658, 285] width 488 height 39
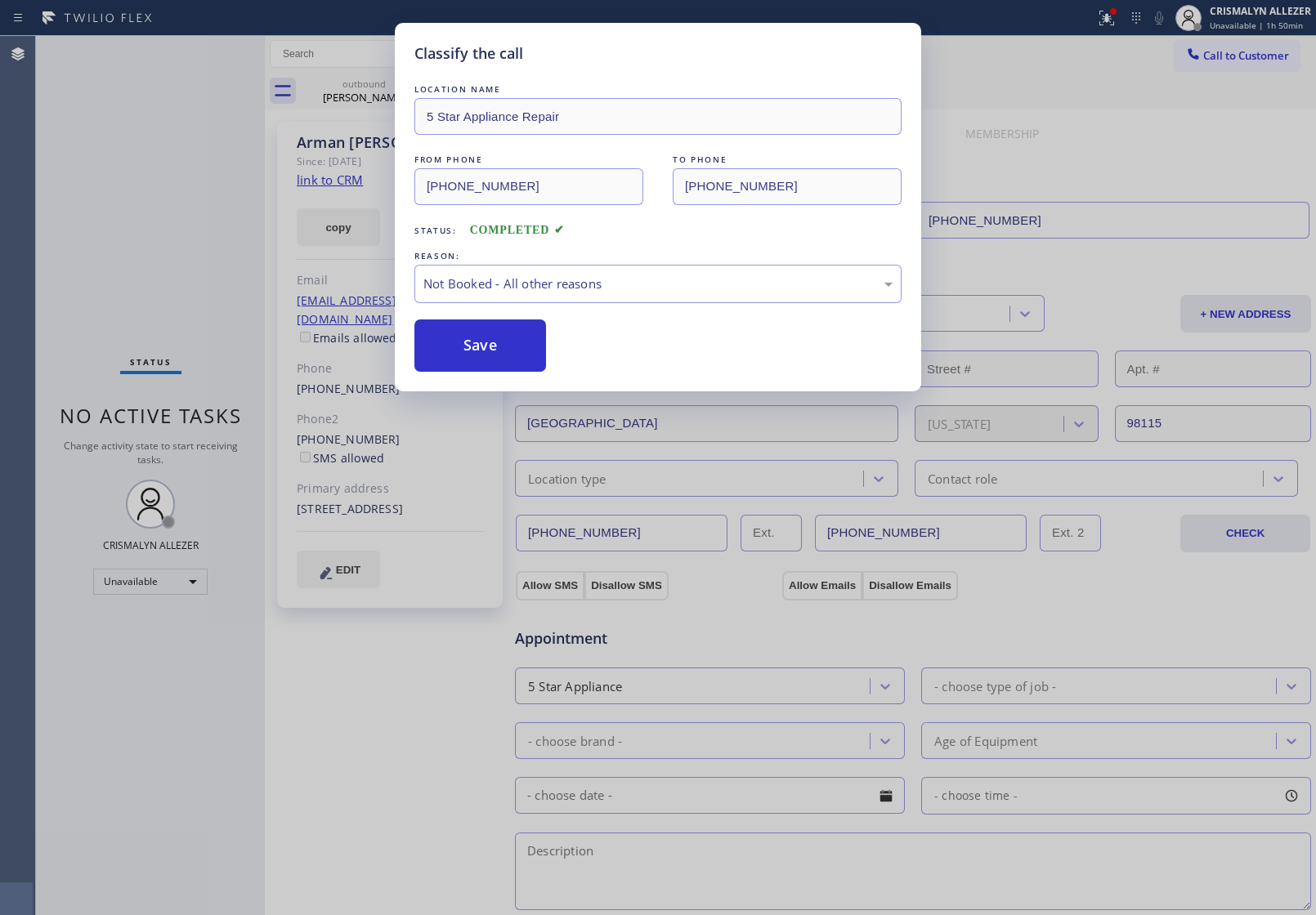
click at [501, 360] on button "Save" at bounding box center [480, 346] width 131 height 52
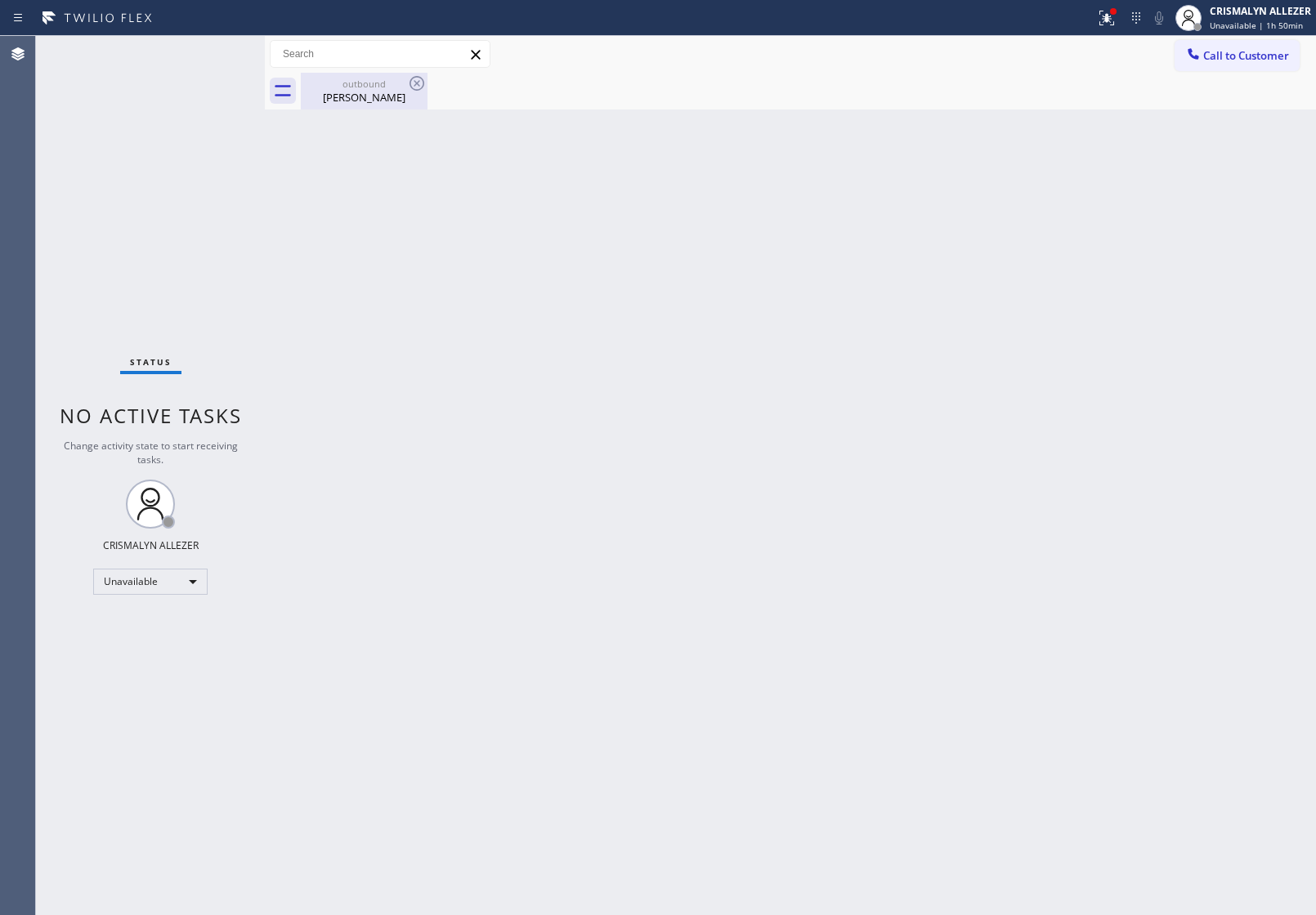
click at [389, 99] on div "Arman Robbin" at bounding box center [363, 97] width 123 height 15
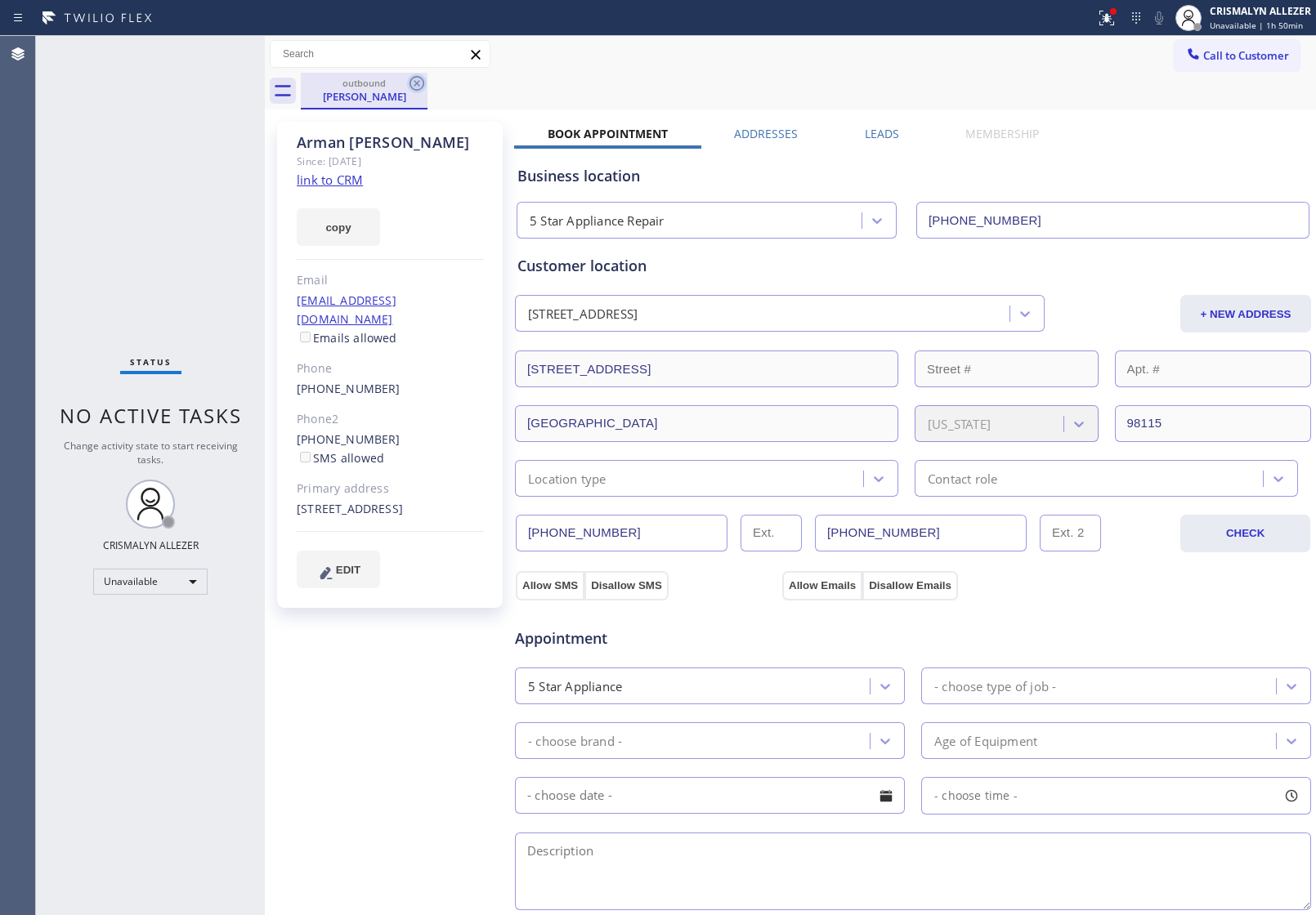
click at [415, 84] on icon at bounding box center [417, 83] width 15 height 15
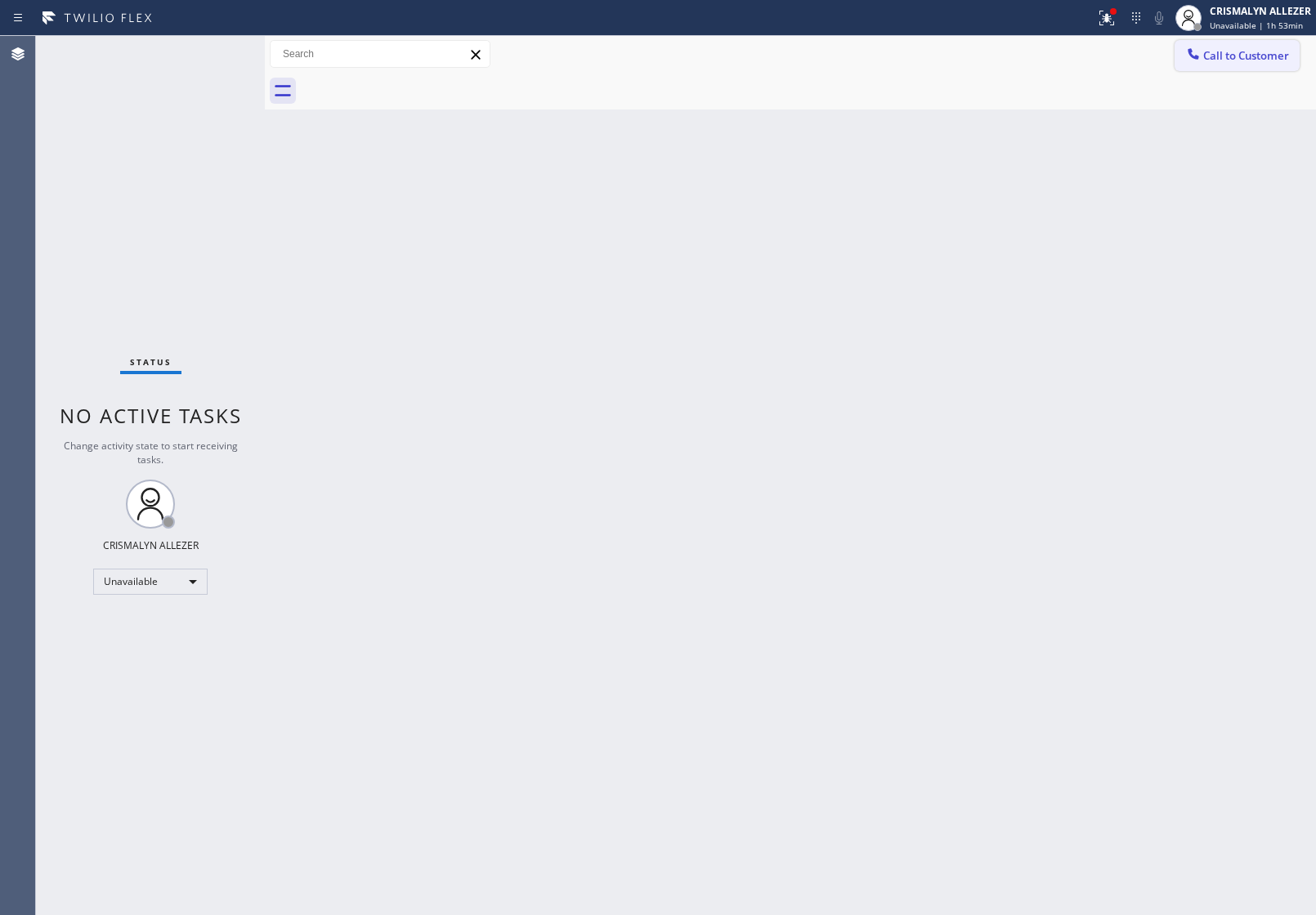
click at [1239, 51] on span "Call to Customer" at bounding box center [1246, 55] width 85 height 15
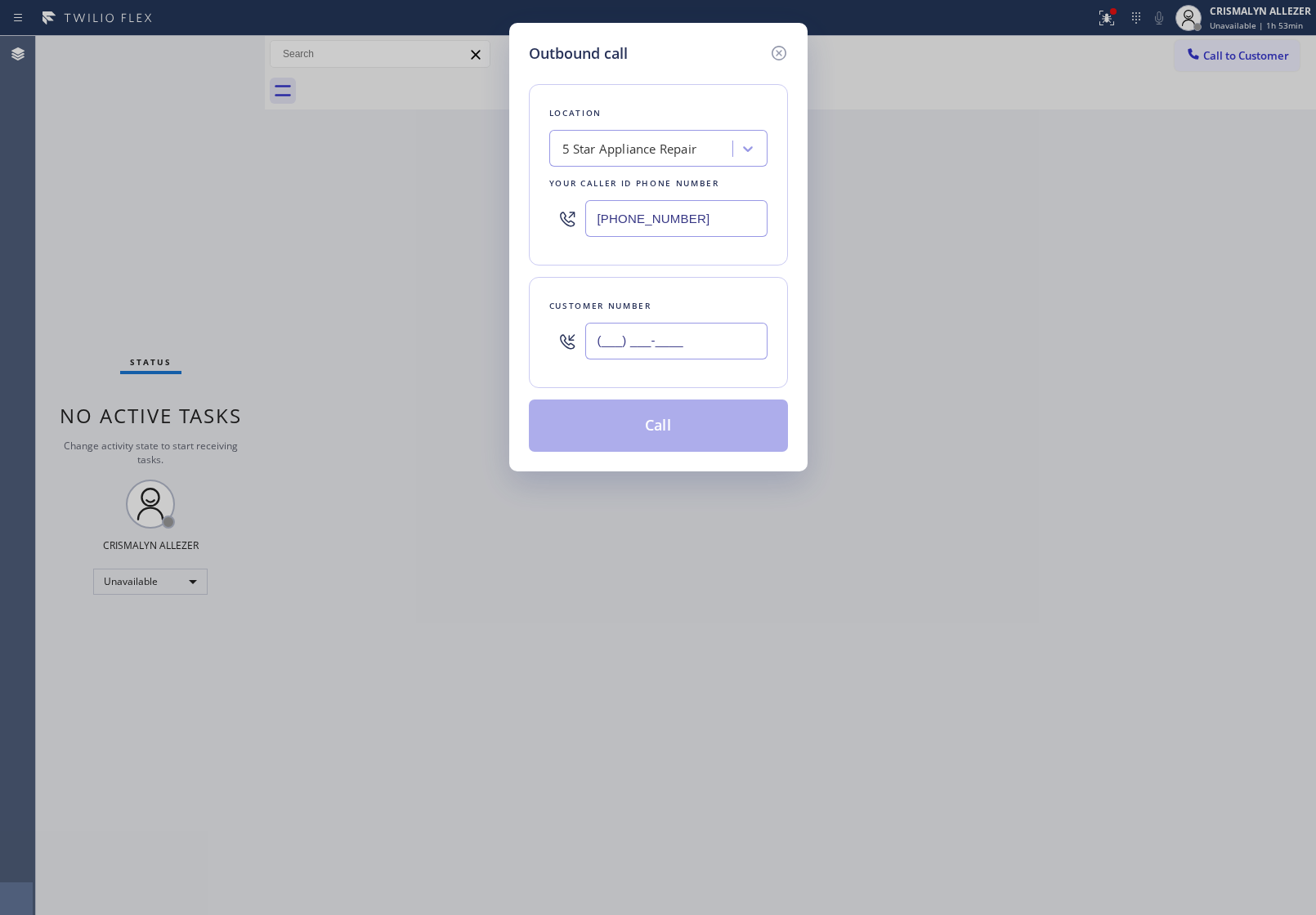
click at [709, 333] on input "(___) ___-____" at bounding box center [677, 341] width 183 height 37
paste input "972) 757-6025"
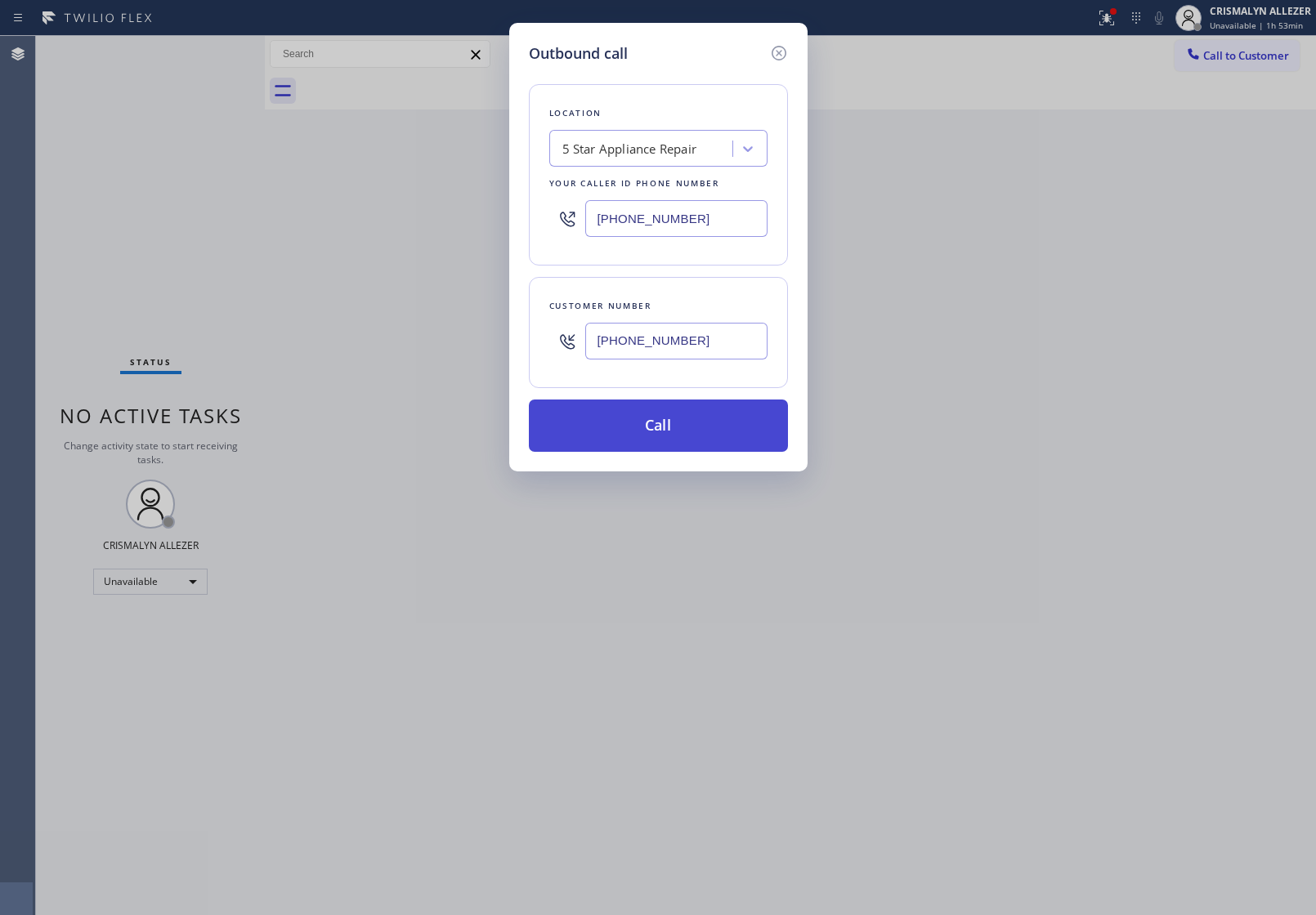
type input "(972) 757-6025"
click at [683, 436] on button "Call" at bounding box center [658, 425] width 259 height 52
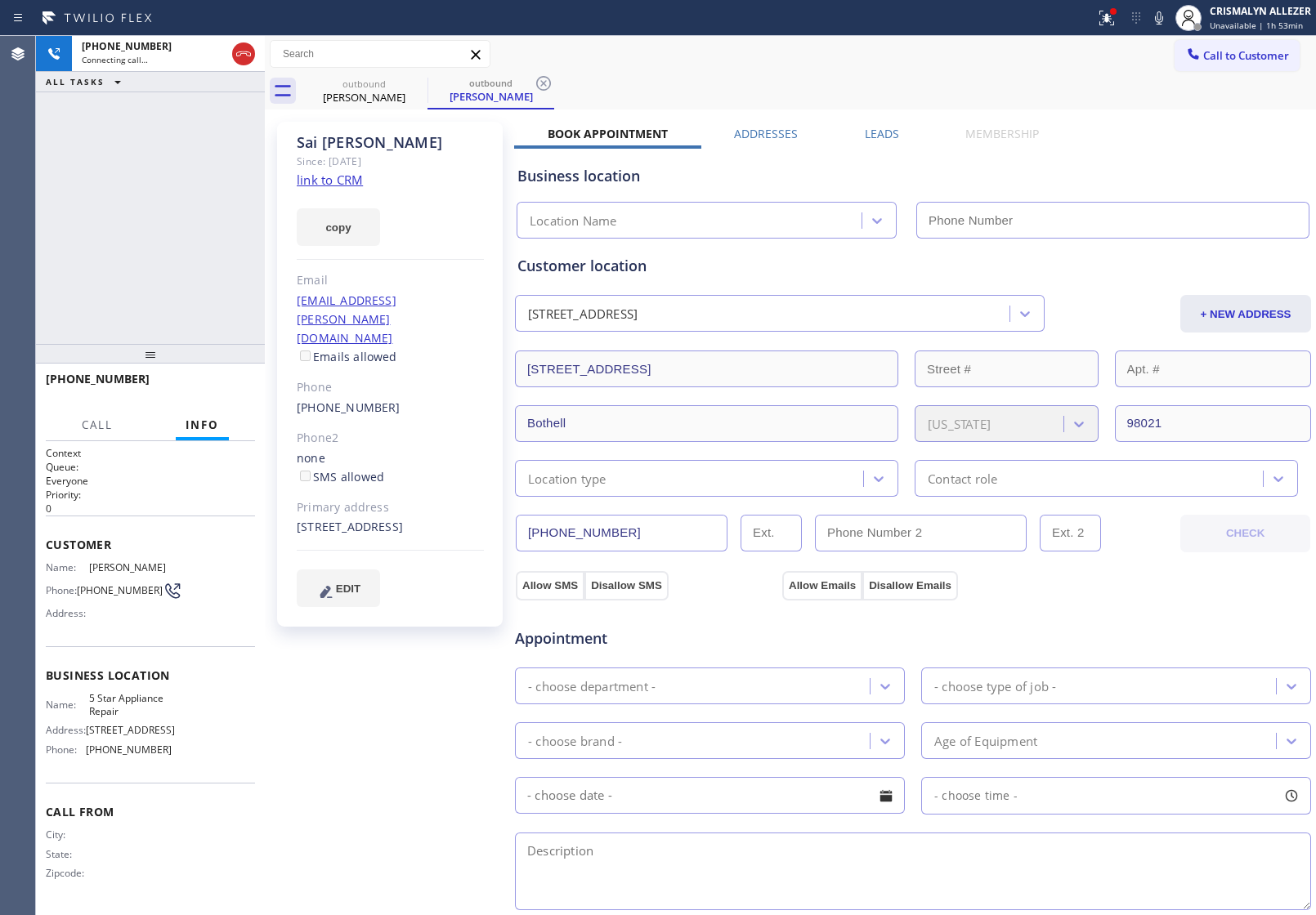
type input "[PHONE_NUMBER]"
click at [349, 189] on div "copy" at bounding box center [389, 218] width 187 height 56
click at [354, 181] on link "link to CRM" at bounding box center [329, 180] width 66 height 17
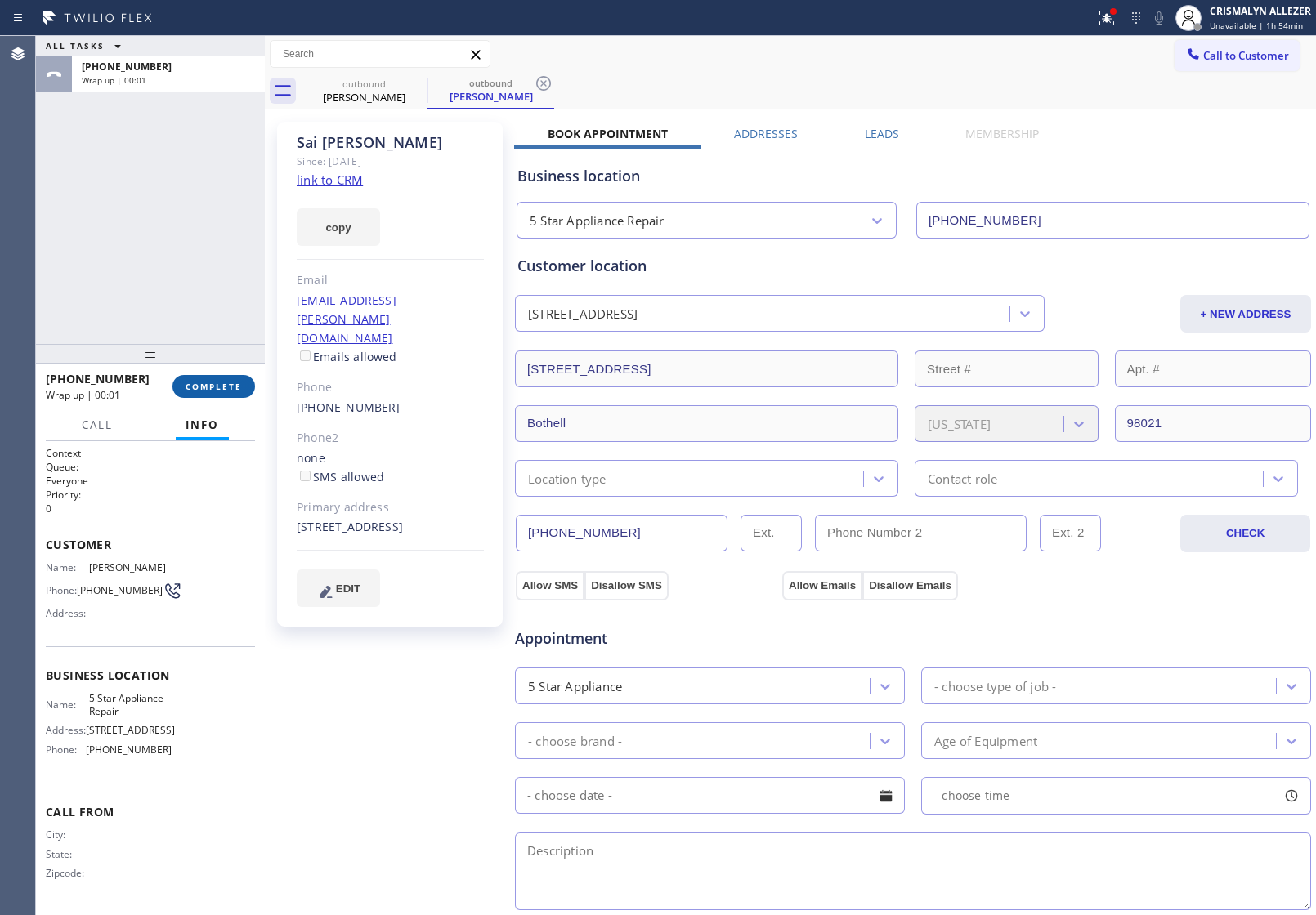
click at [214, 390] on span "COMPLETE" at bounding box center [214, 387] width 56 height 12
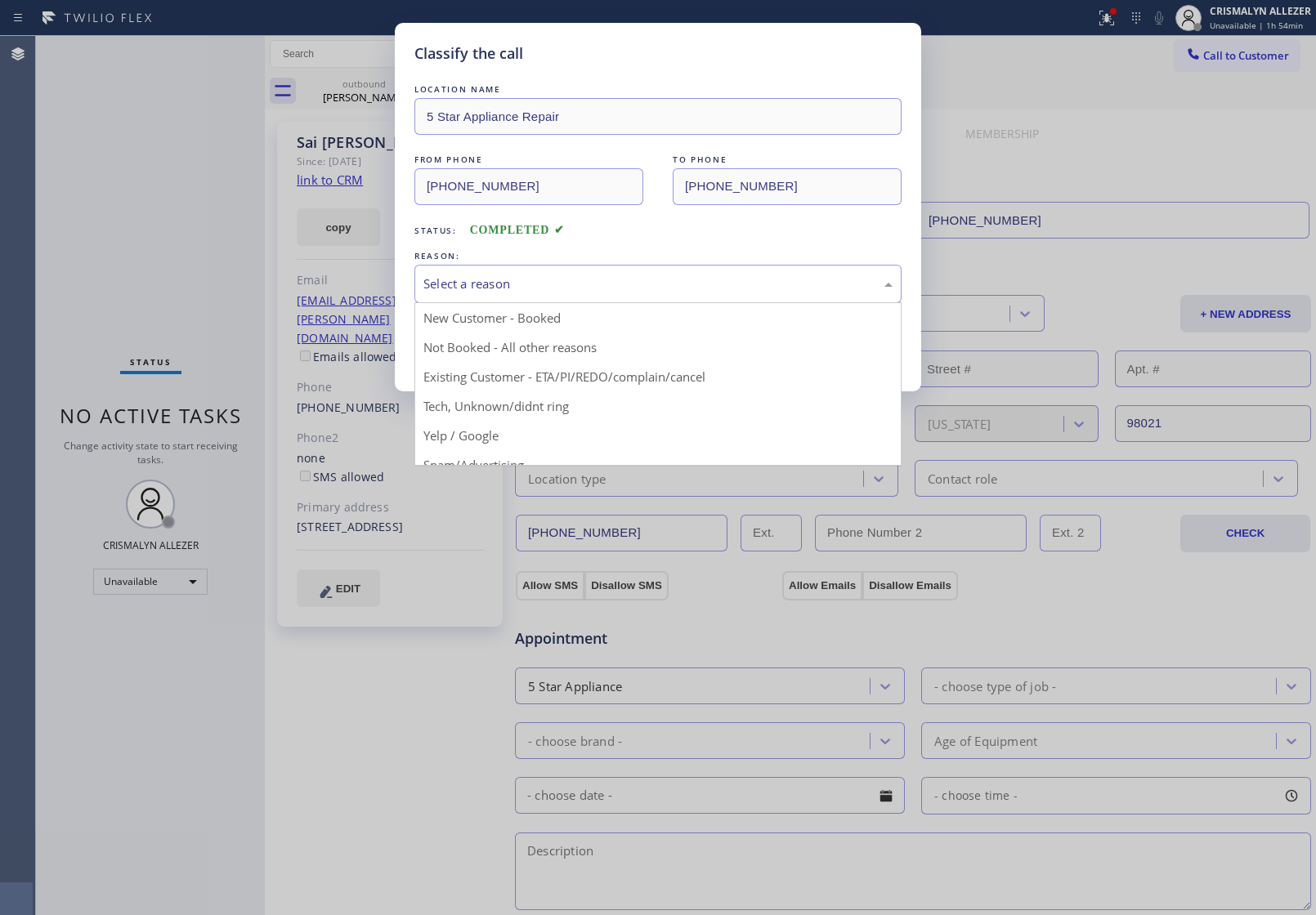
click at [610, 296] on div "Select a reason" at bounding box center [658, 285] width 488 height 39
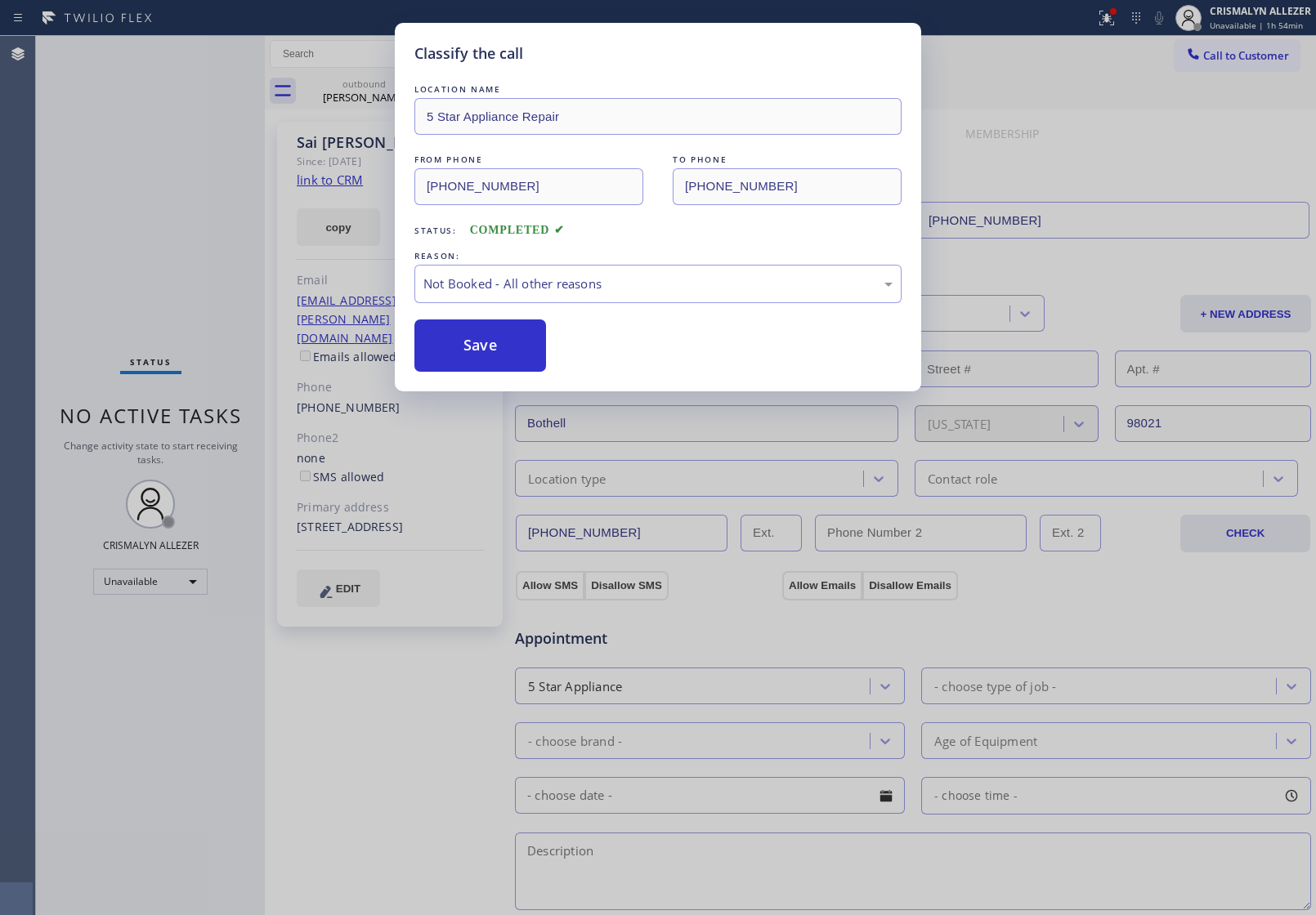
click at [447, 348] on button "Save" at bounding box center [480, 346] width 131 height 52
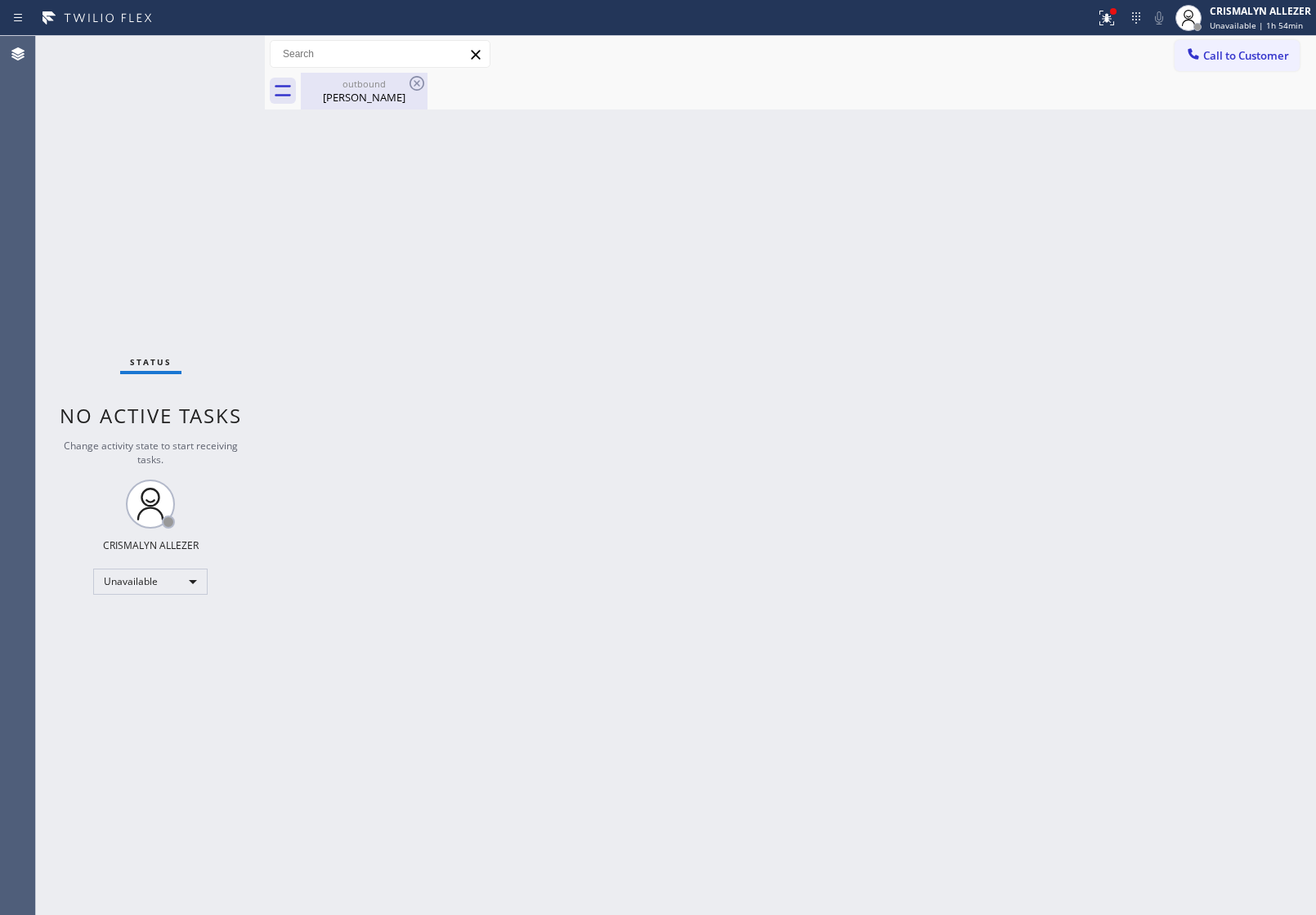
click at [356, 96] on div "Sai Maddali" at bounding box center [363, 97] width 123 height 15
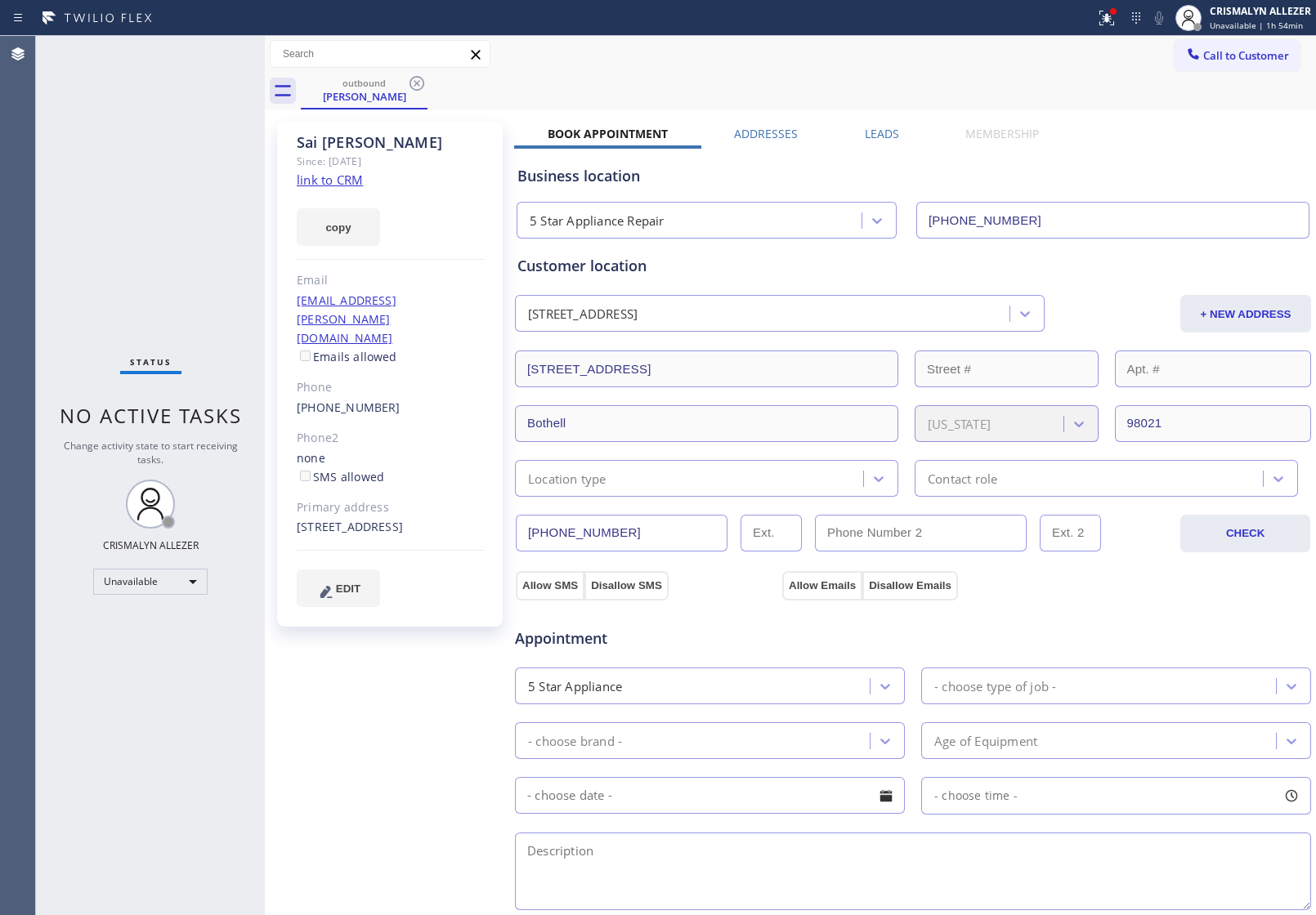
click at [869, 127] on label "Leads" at bounding box center [881, 134] width 34 height 16
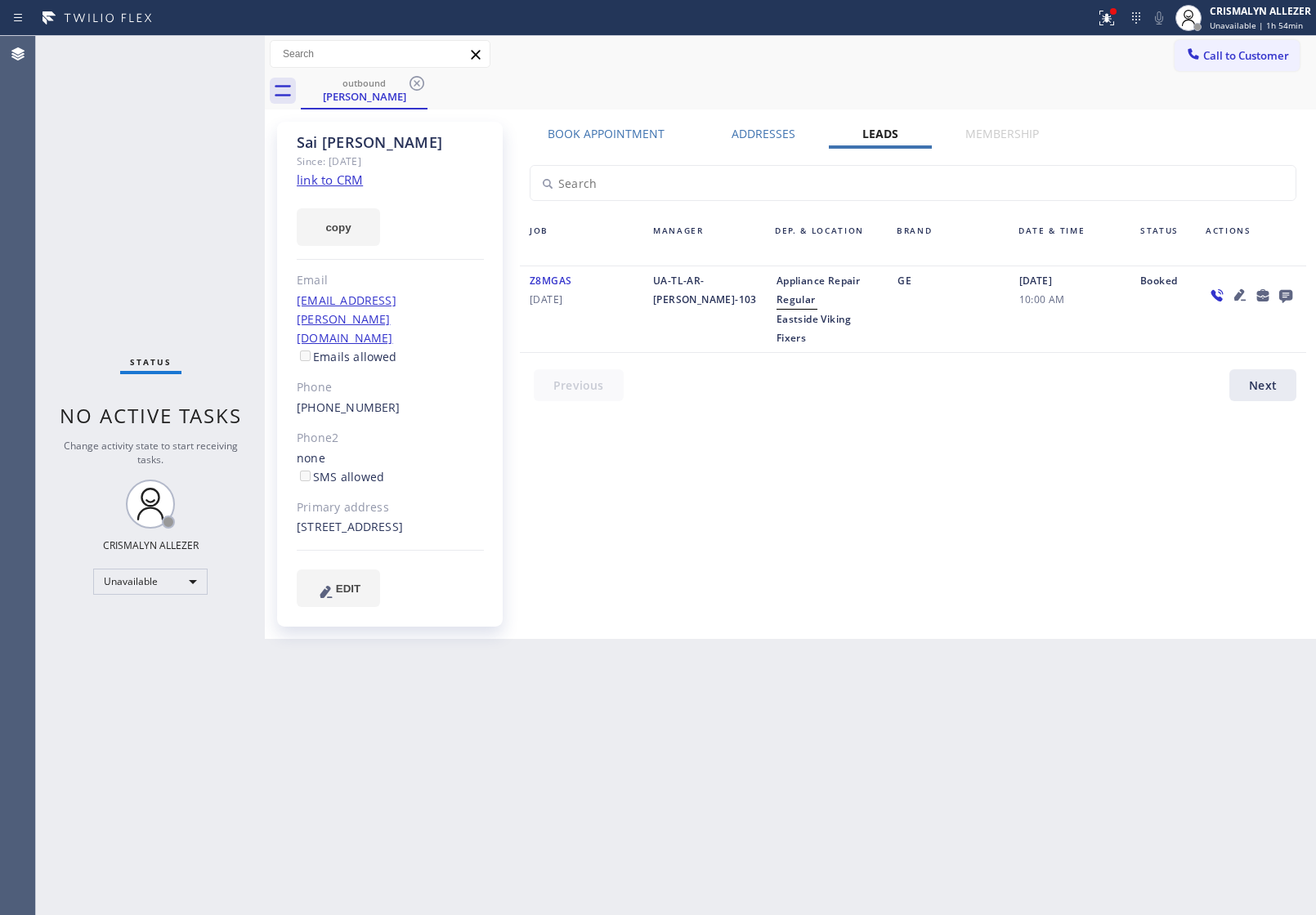
click at [1283, 292] on icon at bounding box center [1286, 295] width 19 height 20
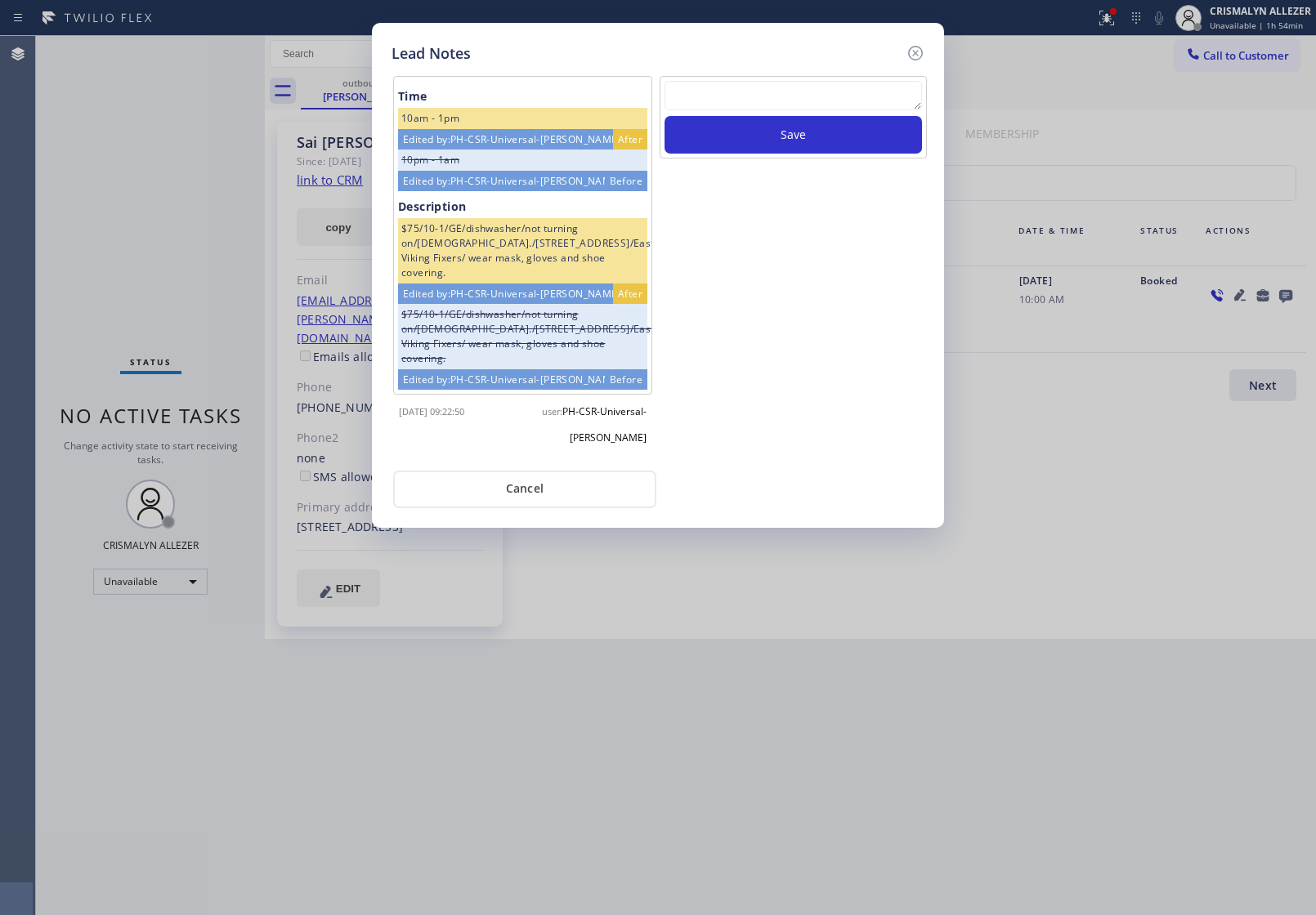
click at [721, 82] on textarea at bounding box center [793, 95] width 257 height 29
paste textarea "no answer | pls xfer here cx cb"
type textarea "no answer | pls xfer here cx cb"
click at [827, 136] on button "Save" at bounding box center [793, 134] width 257 height 38
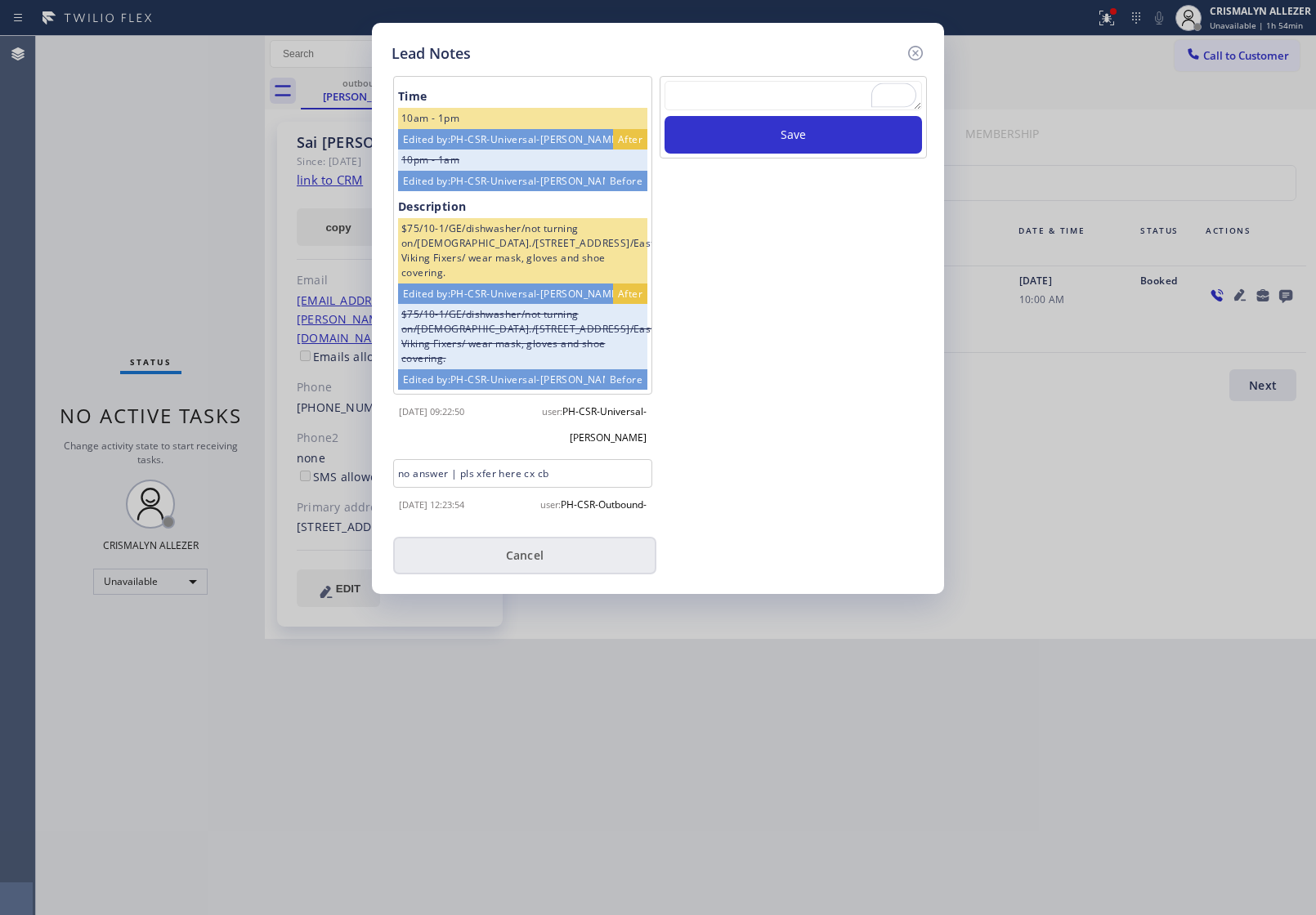
click at [552, 568] on button "Cancel" at bounding box center [524, 556] width 263 height 38
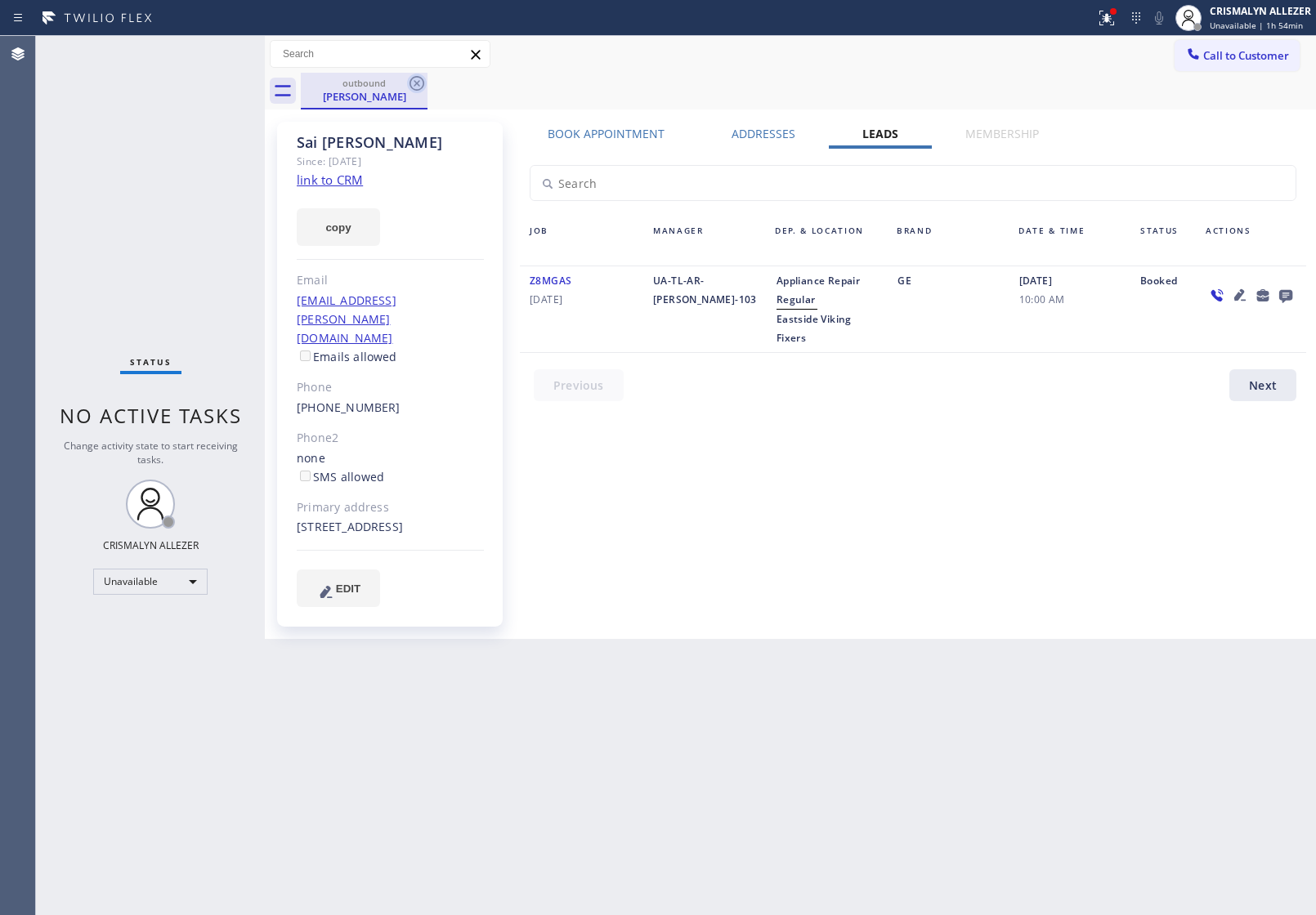
click at [418, 82] on icon at bounding box center [417, 83] width 15 height 15
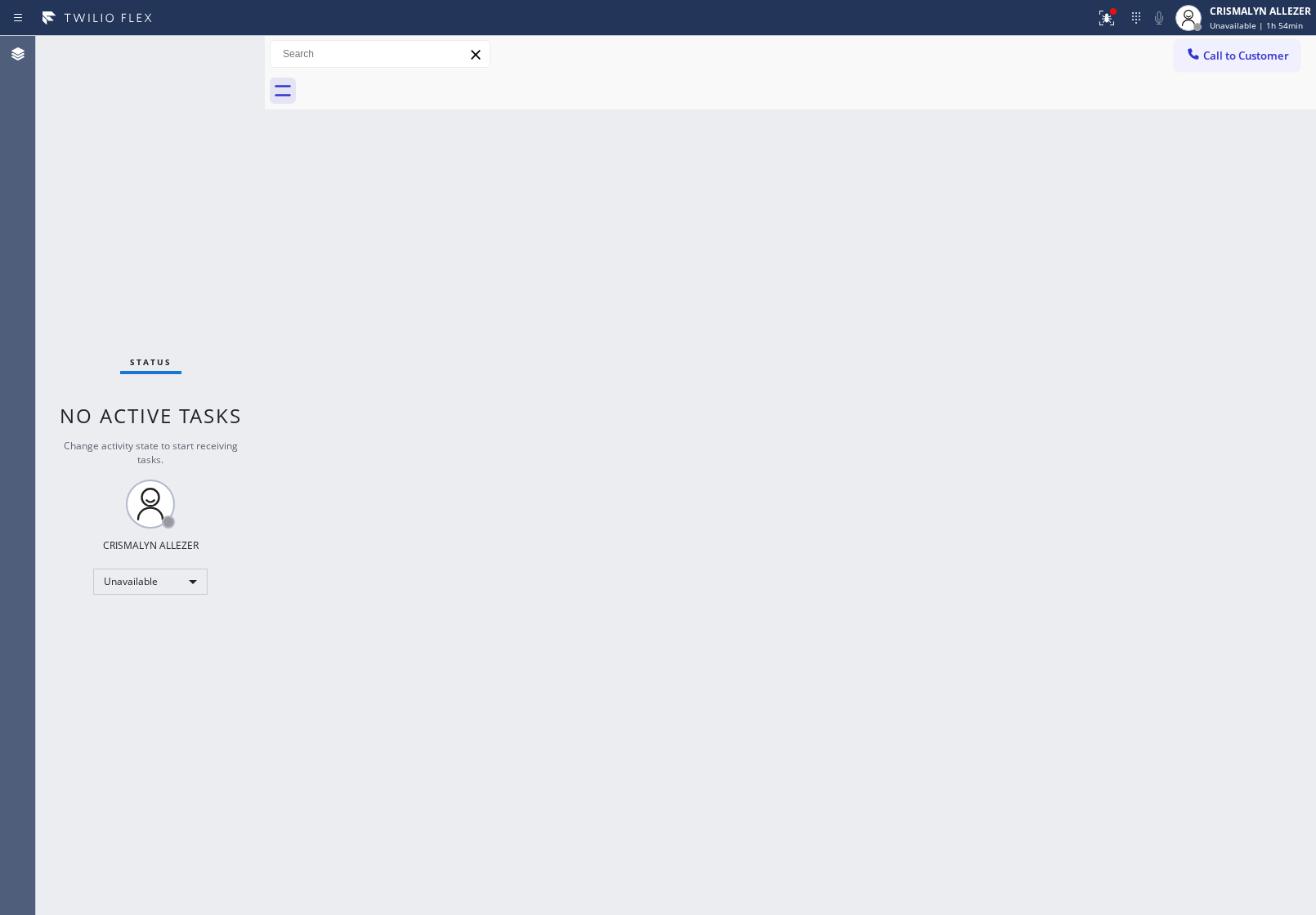
click at [1227, 54] on span "Call to Customer" at bounding box center [1246, 55] width 85 height 15
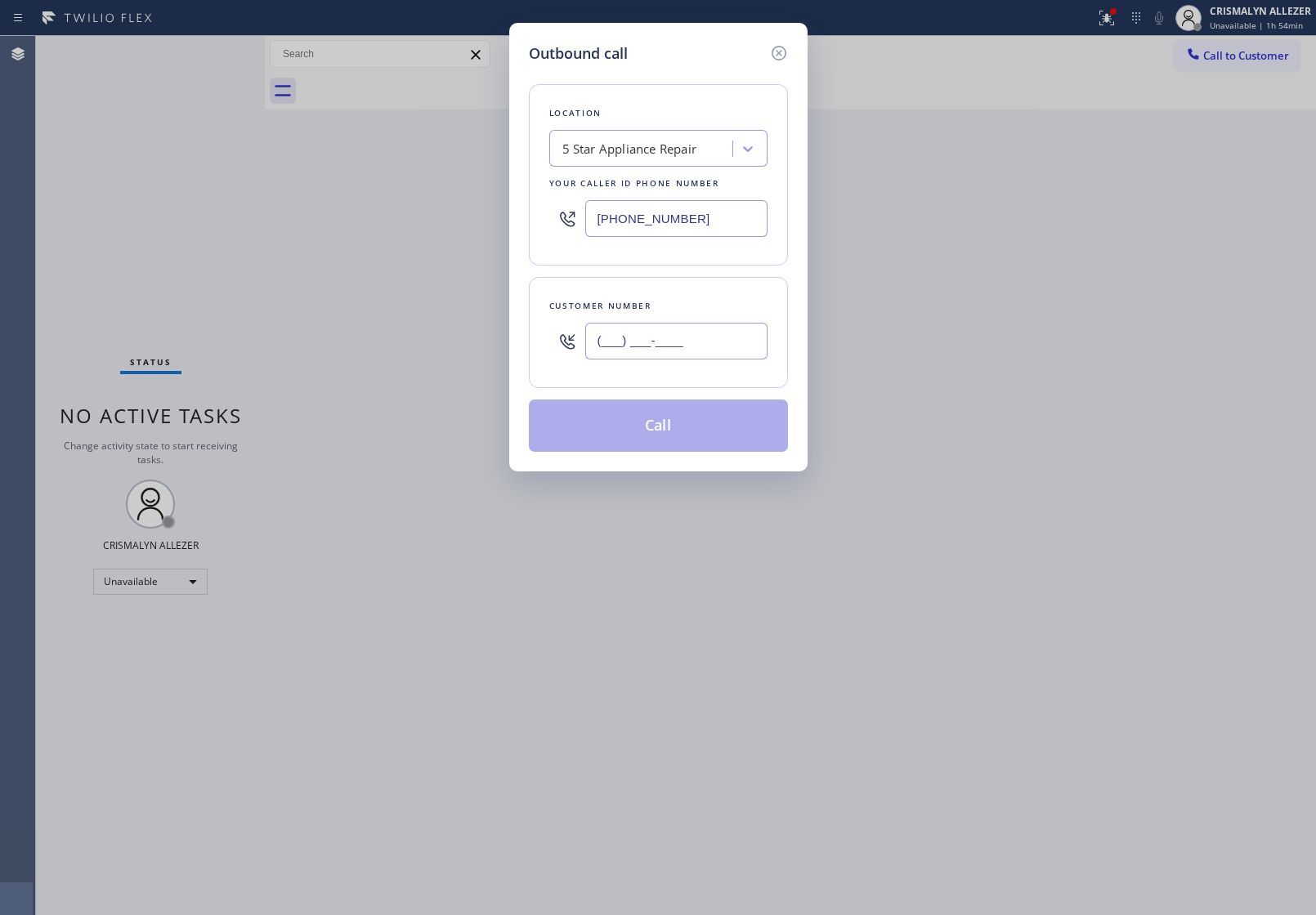
click at [724, 325] on input "(___) ___-____" at bounding box center [677, 341] width 183 height 37
paste input "256) 499-1909"
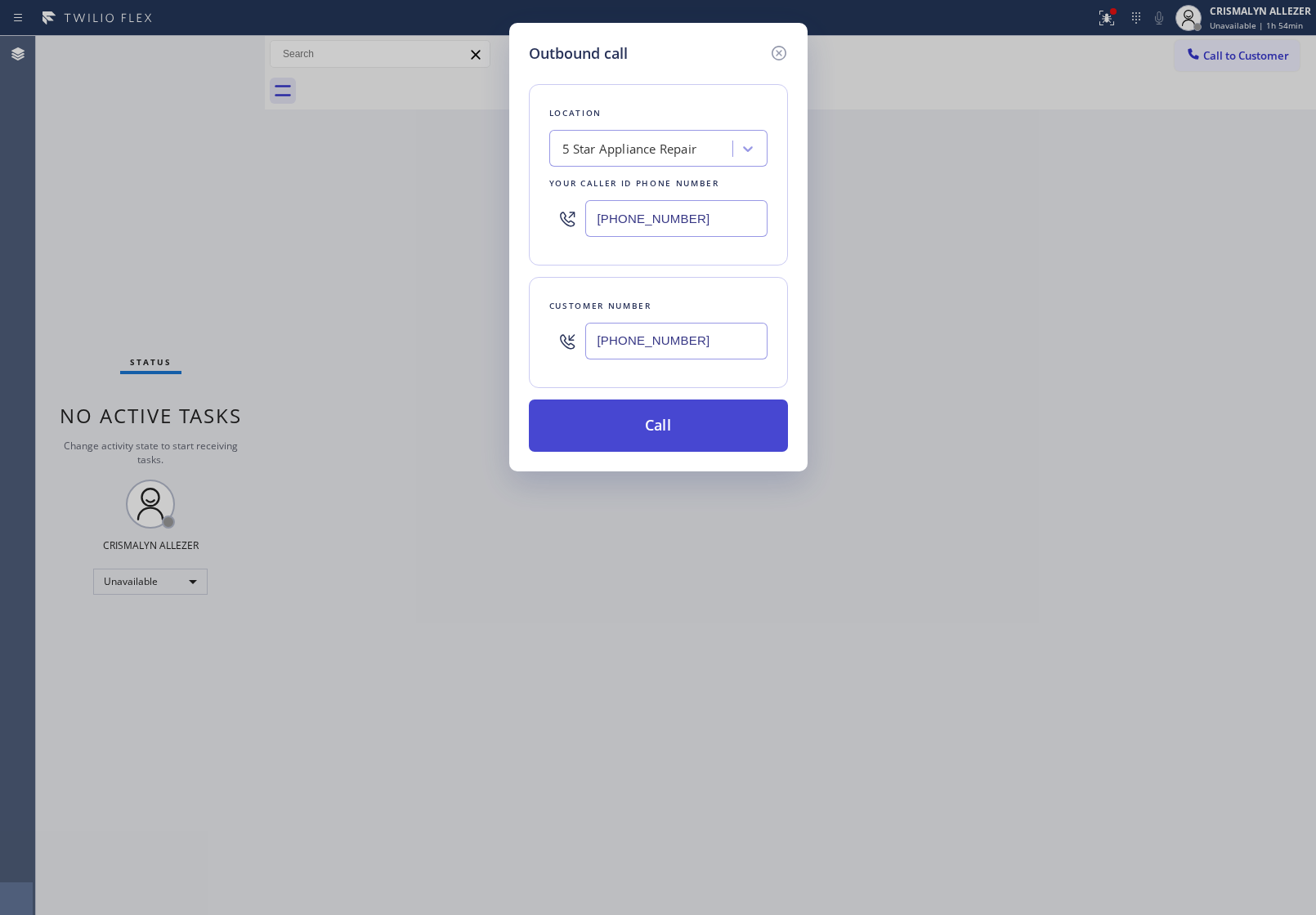
type input "(256) 499-1909"
click at [667, 430] on button "Call" at bounding box center [658, 425] width 259 height 52
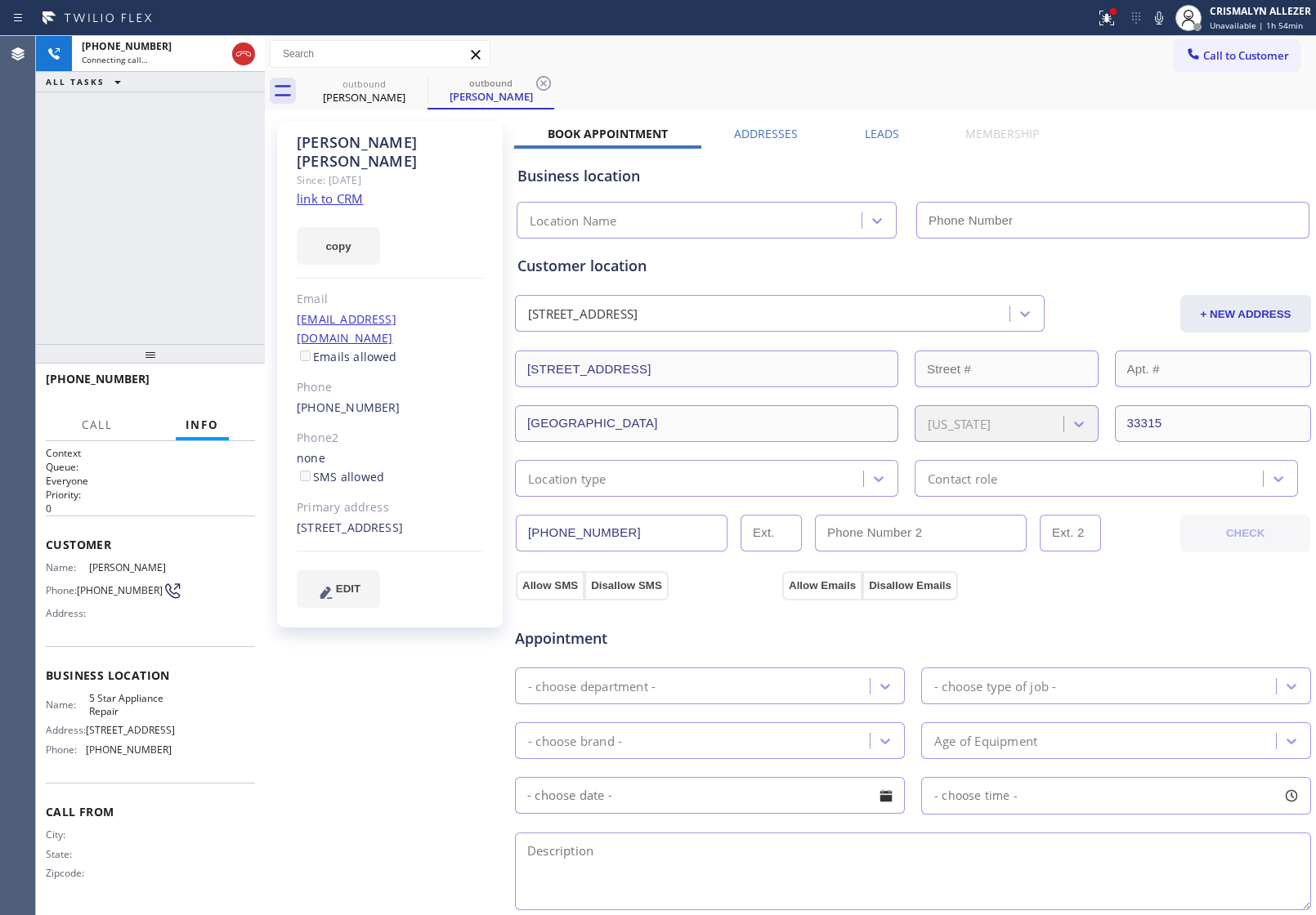
click at [322, 190] on link "link to CRM" at bounding box center [329, 198] width 66 height 17
type input "[PHONE_NUMBER]"
click at [188, 392] on button "HANG UP" at bounding box center [217, 387] width 76 height 23
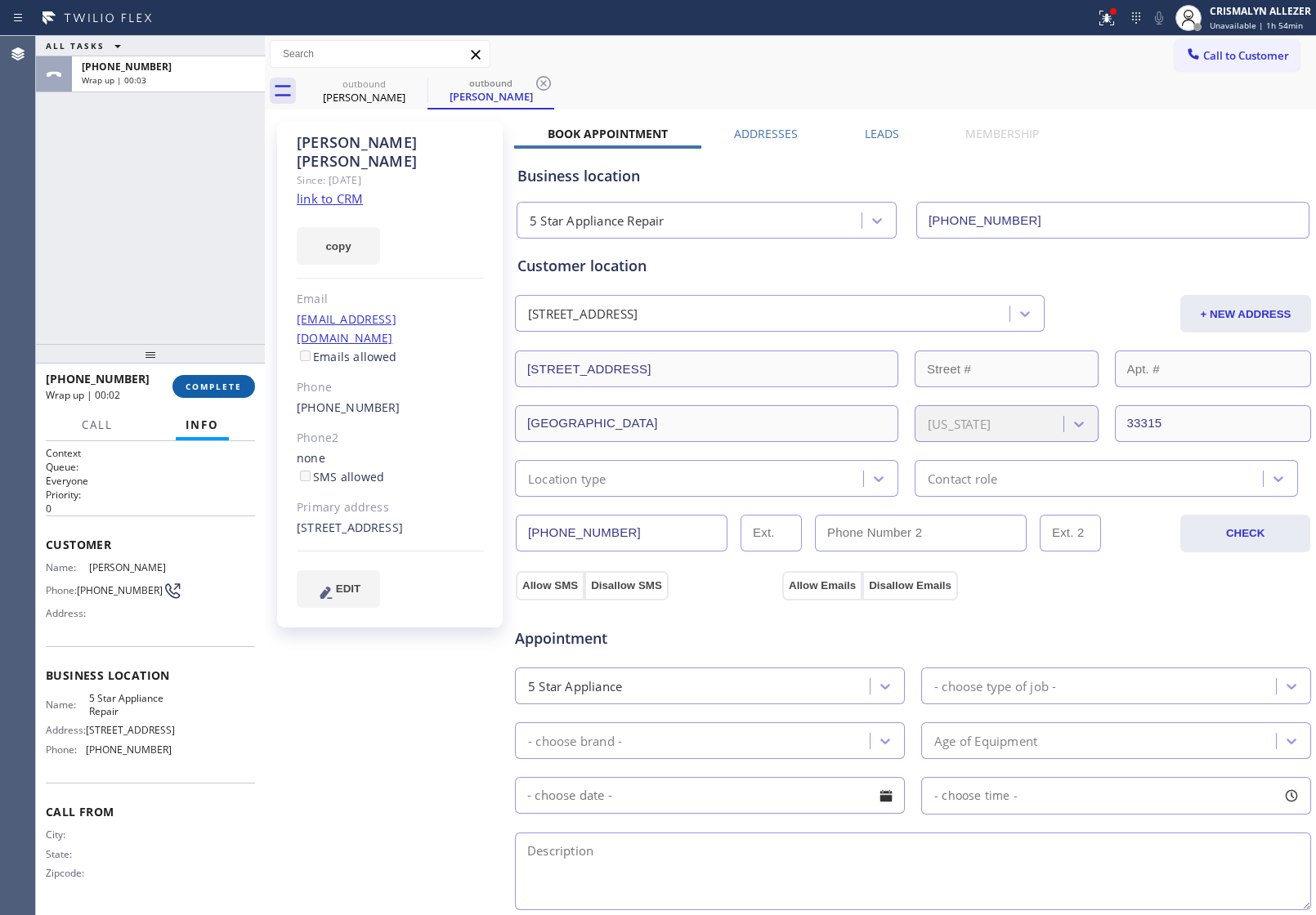
click at [206, 387] on span "COMPLETE" at bounding box center [214, 387] width 56 height 12
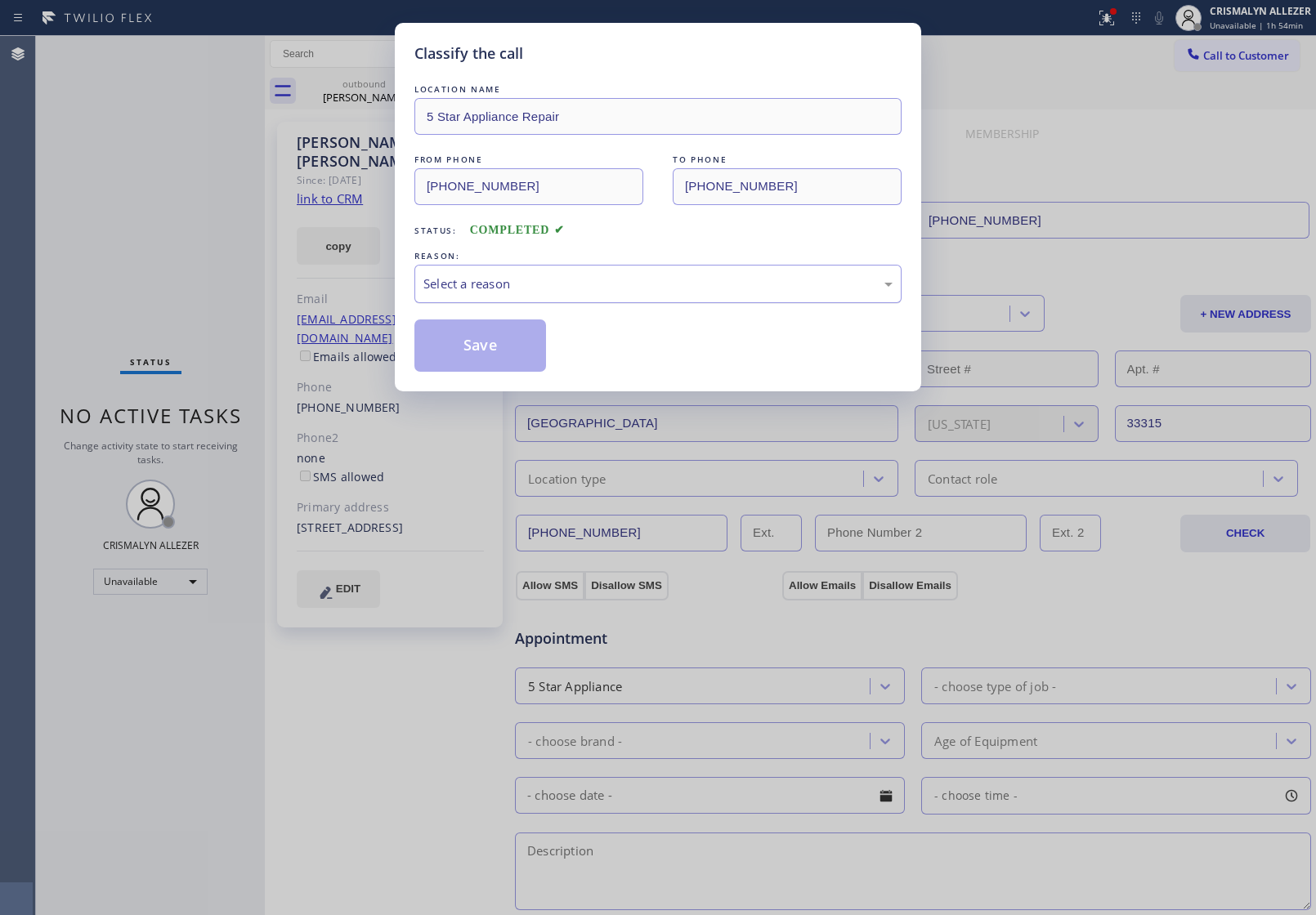
click at [692, 291] on div "Select a reason" at bounding box center [658, 284] width 469 height 18
click at [444, 349] on button "Save" at bounding box center [480, 346] width 131 height 52
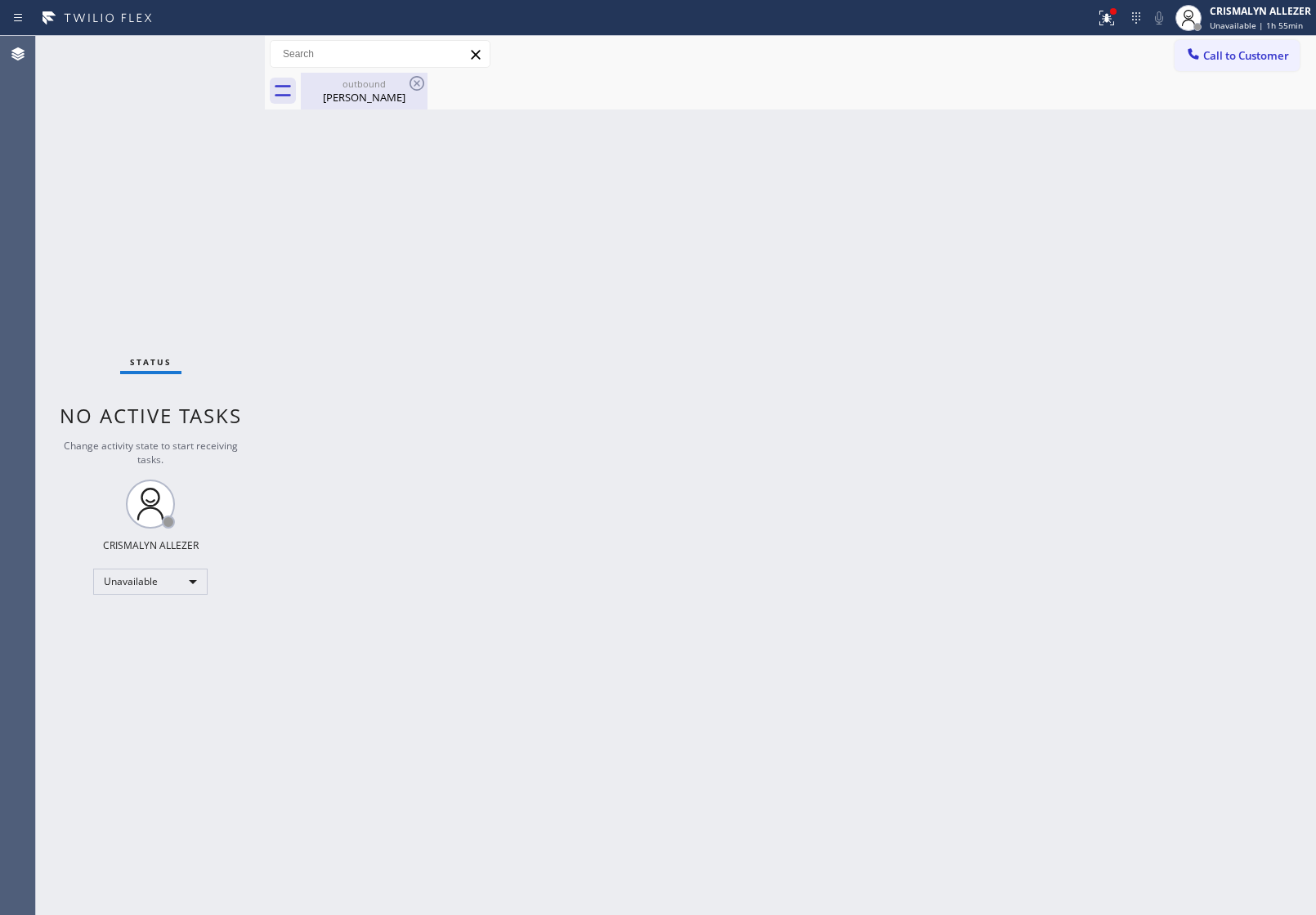
click at [368, 94] on div "Ashley Robinson" at bounding box center [363, 97] width 123 height 15
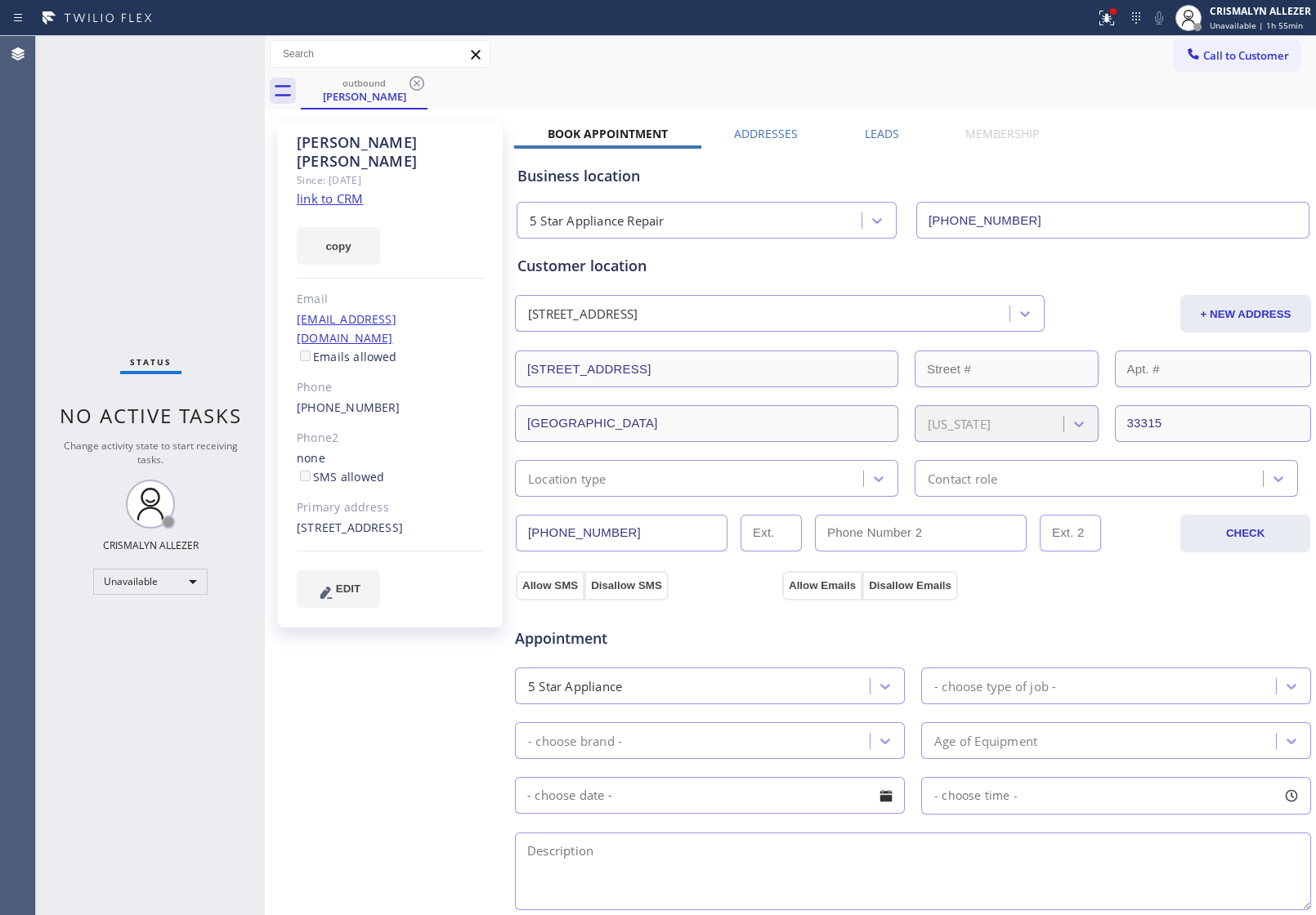
click at [879, 127] on label "Leads" at bounding box center [881, 134] width 34 height 16
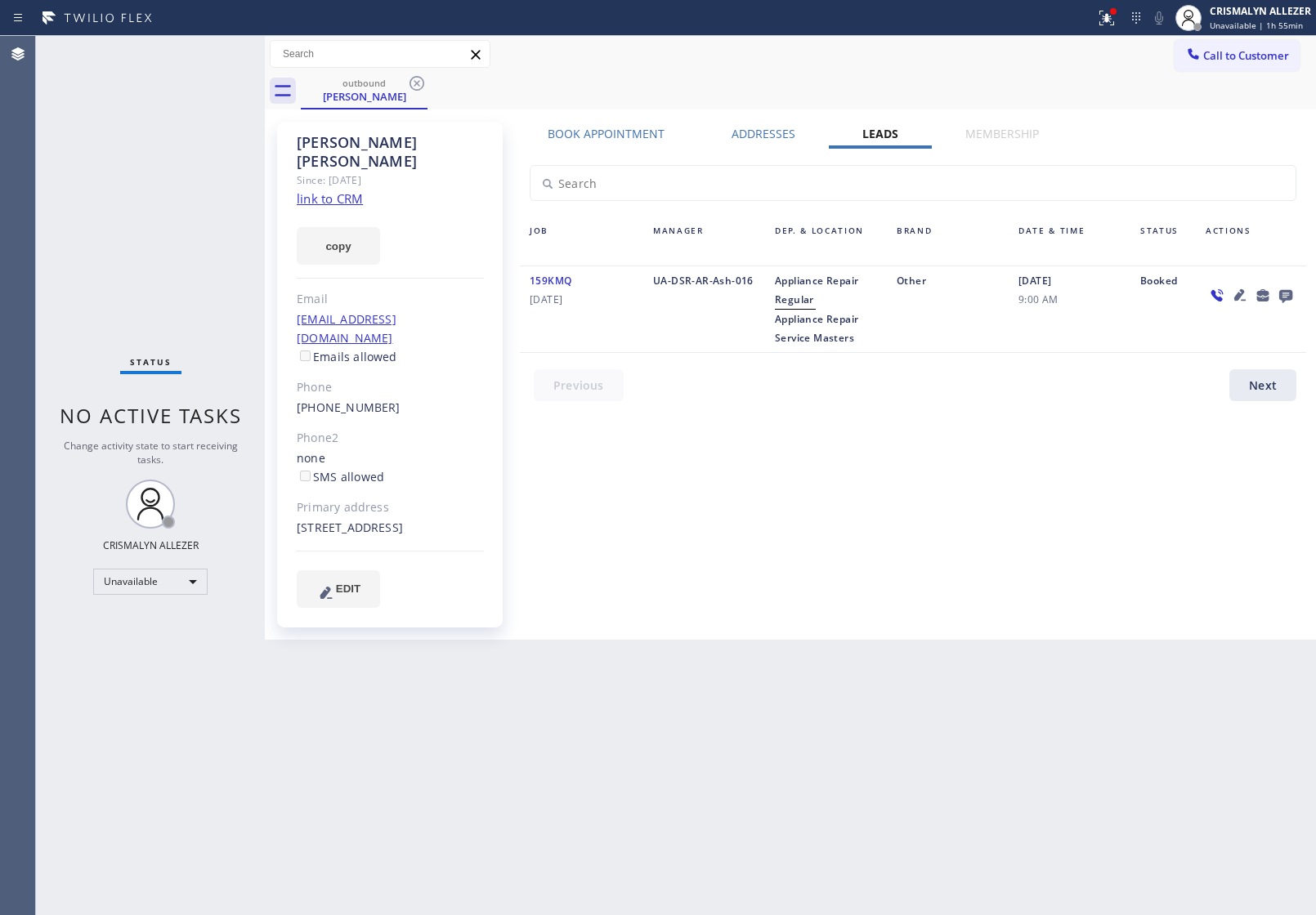
click at [1288, 292] on icon at bounding box center [1286, 295] width 19 height 20
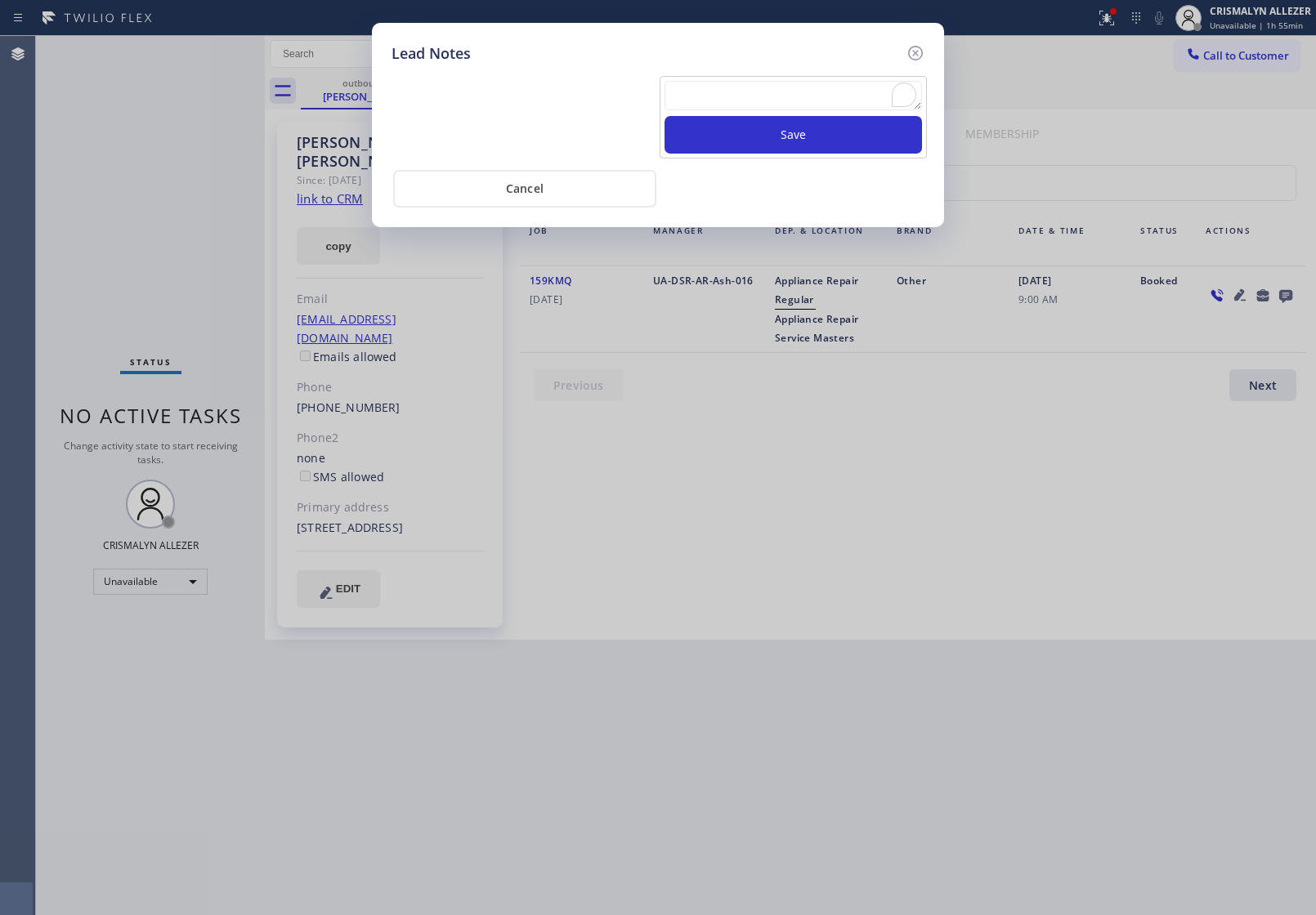
click at [811, 102] on textarea "To enrich screen reader interactions, please activate Accessibility in Grammarl…" at bounding box center [793, 95] width 257 height 29
paste textarea "no answer | pls xfer here cx cb"
type textarea "no answer | pls xfer here cx cb"
click at [786, 143] on button "Save" at bounding box center [793, 134] width 257 height 38
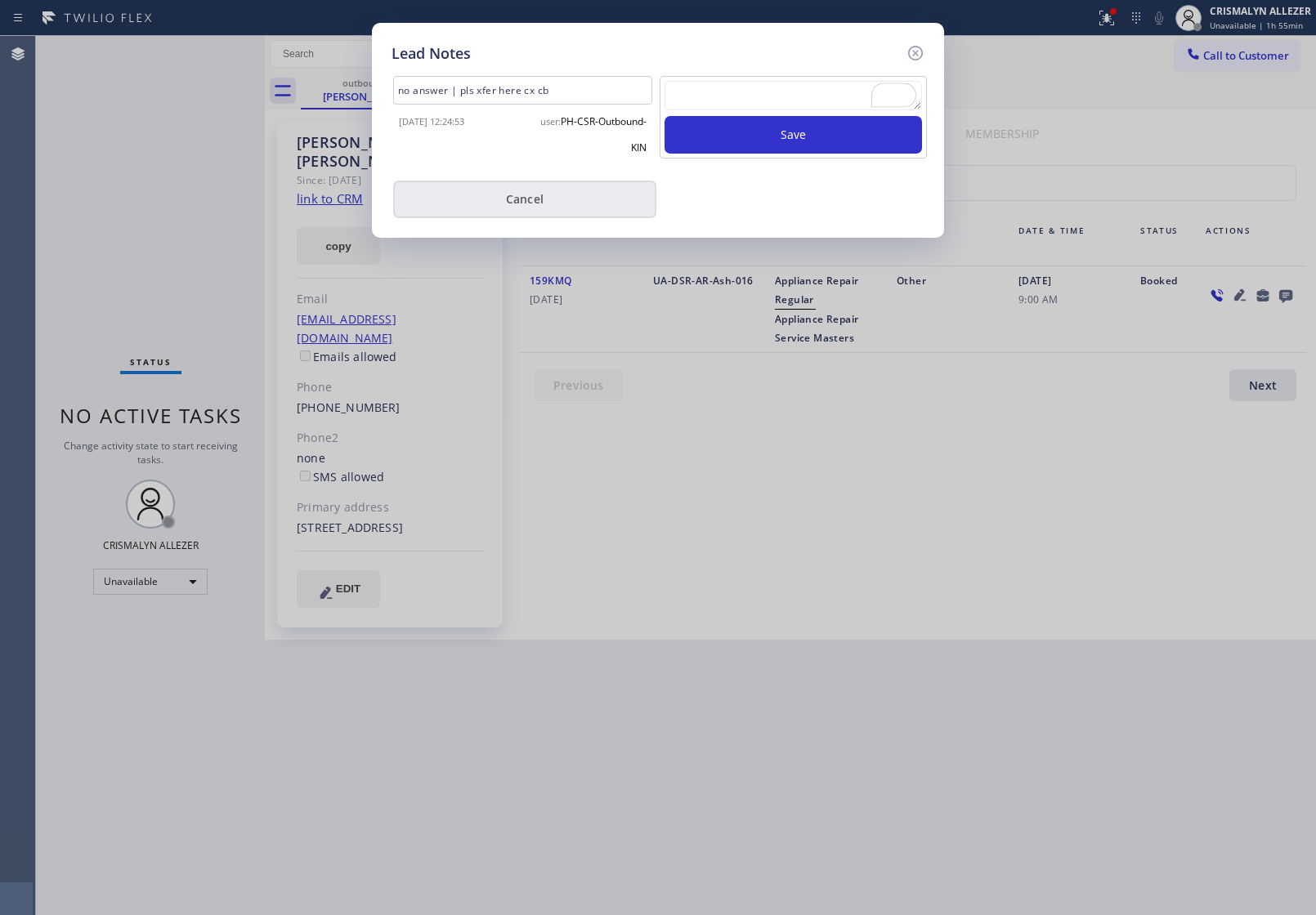
click at [533, 207] on button "Cancel" at bounding box center [524, 199] width 263 height 38
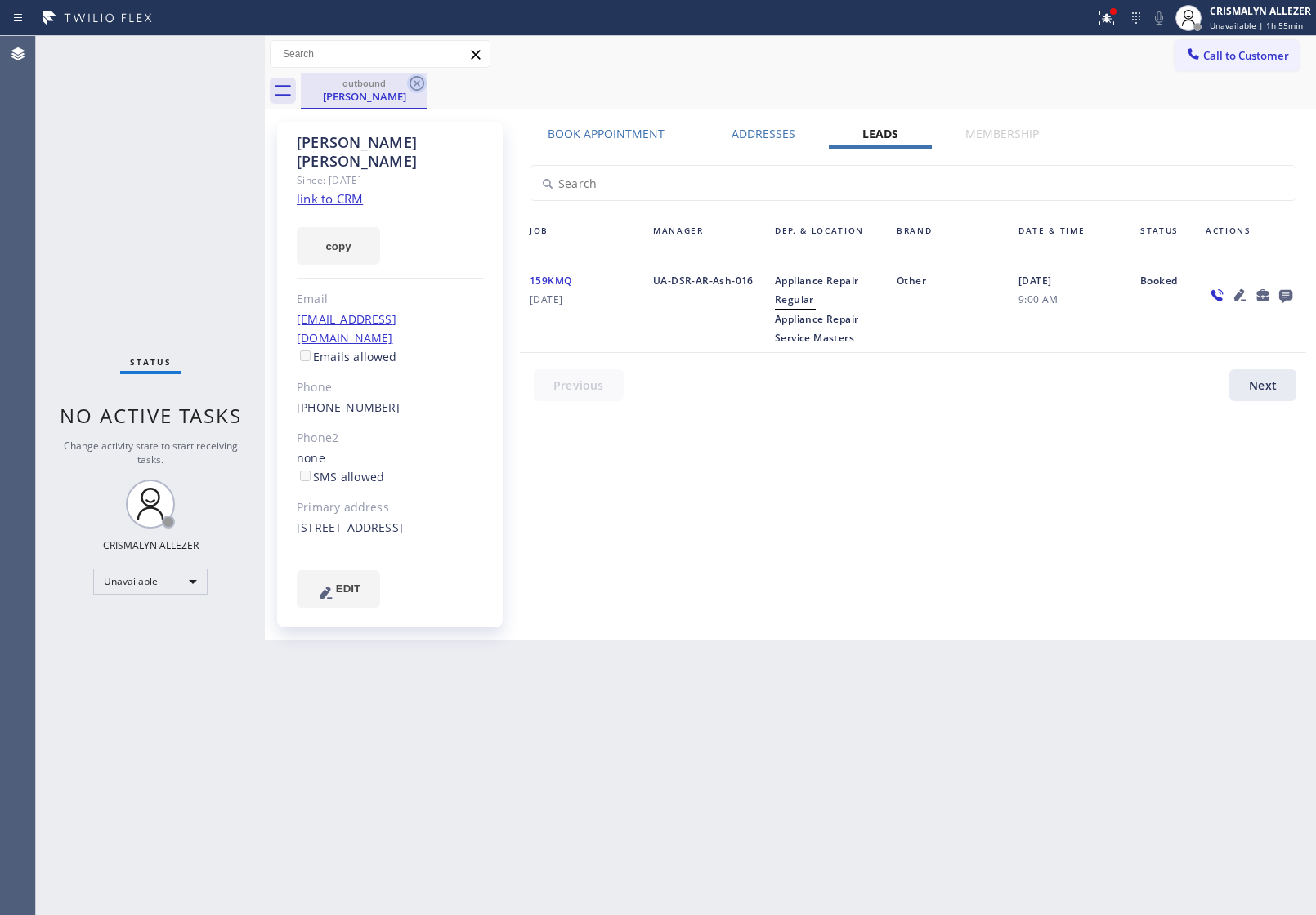
click at [413, 76] on icon at bounding box center [417, 84] width 19 height 19
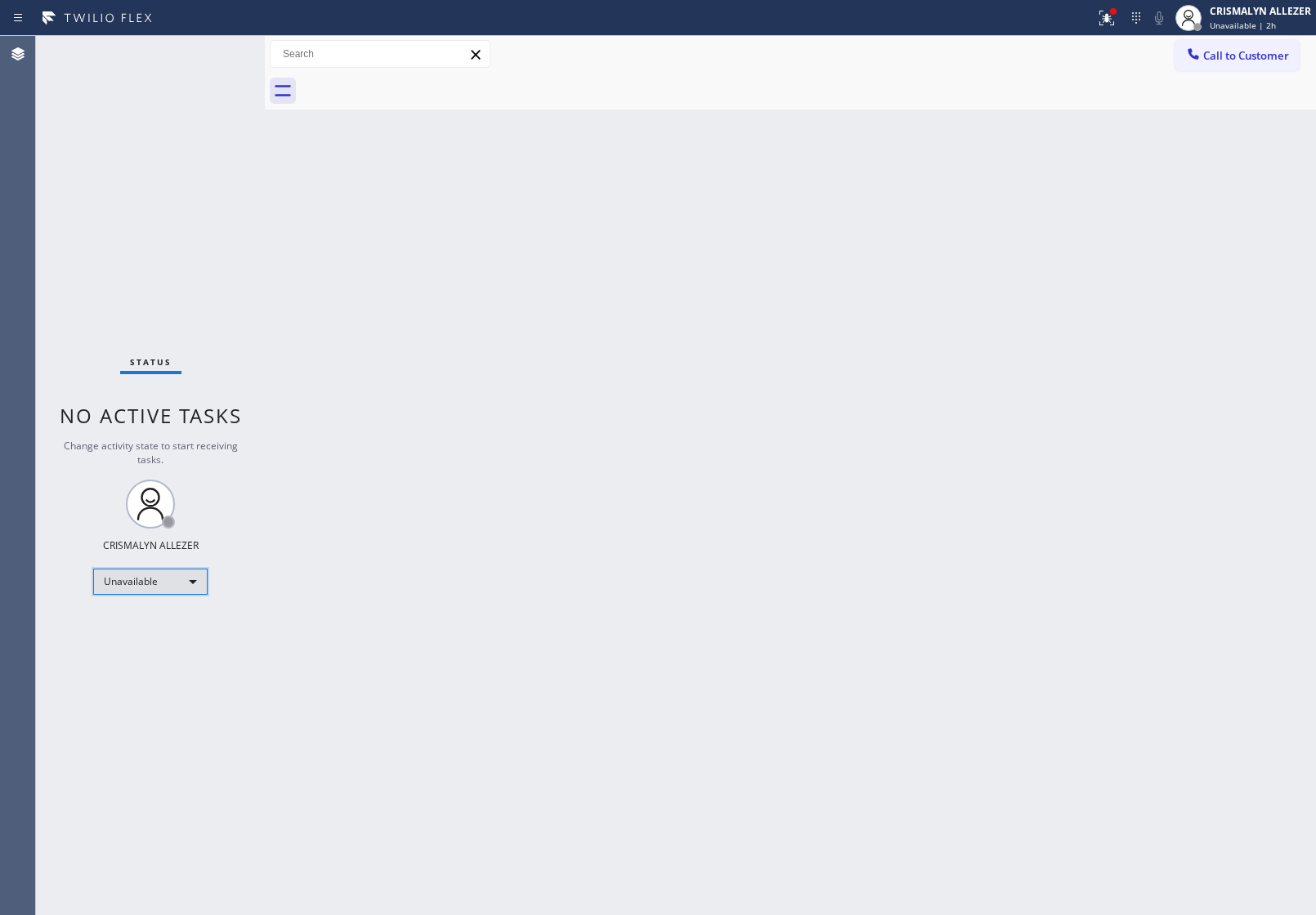
click at [193, 581] on div "Unavailable" at bounding box center [151, 582] width 115 height 26
click at [178, 663] on li "Break" at bounding box center [150, 665] width 111 height 19
